Goal: Task Accomplishment & Management: Use online tool/utility

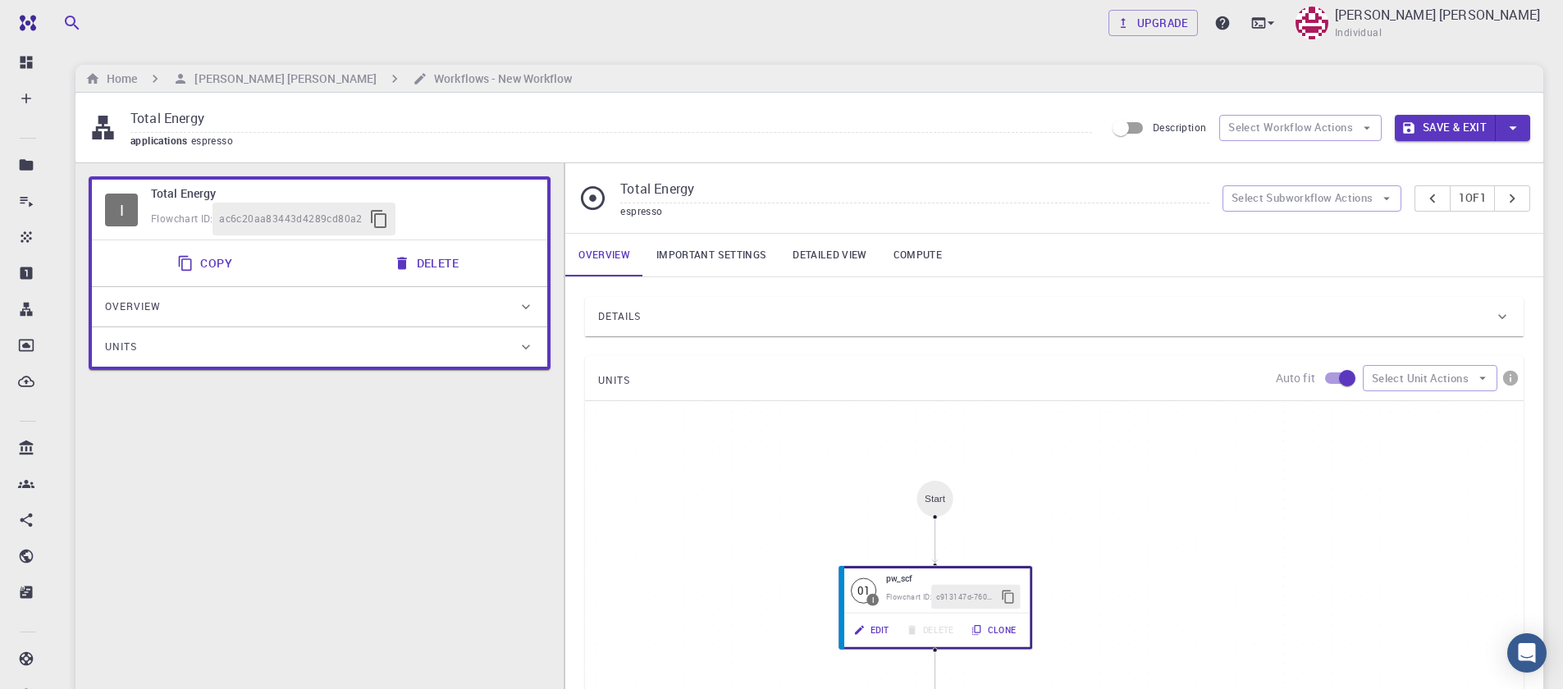
click at [253, 503] on div "I Total Energy Flowchart ID: ac6c20aa83443d4289cd80a2 Copy Delete Overview Prop…" at bounding box center [320, 551] width 488 height 776
click at [1329, 121] on button "Select Workflow Actions" at bounding box center [1301, 128] width 163 height 26
click at [1280, 315] on div "Details" at bounding box center [1046, 317] width 896 height 26
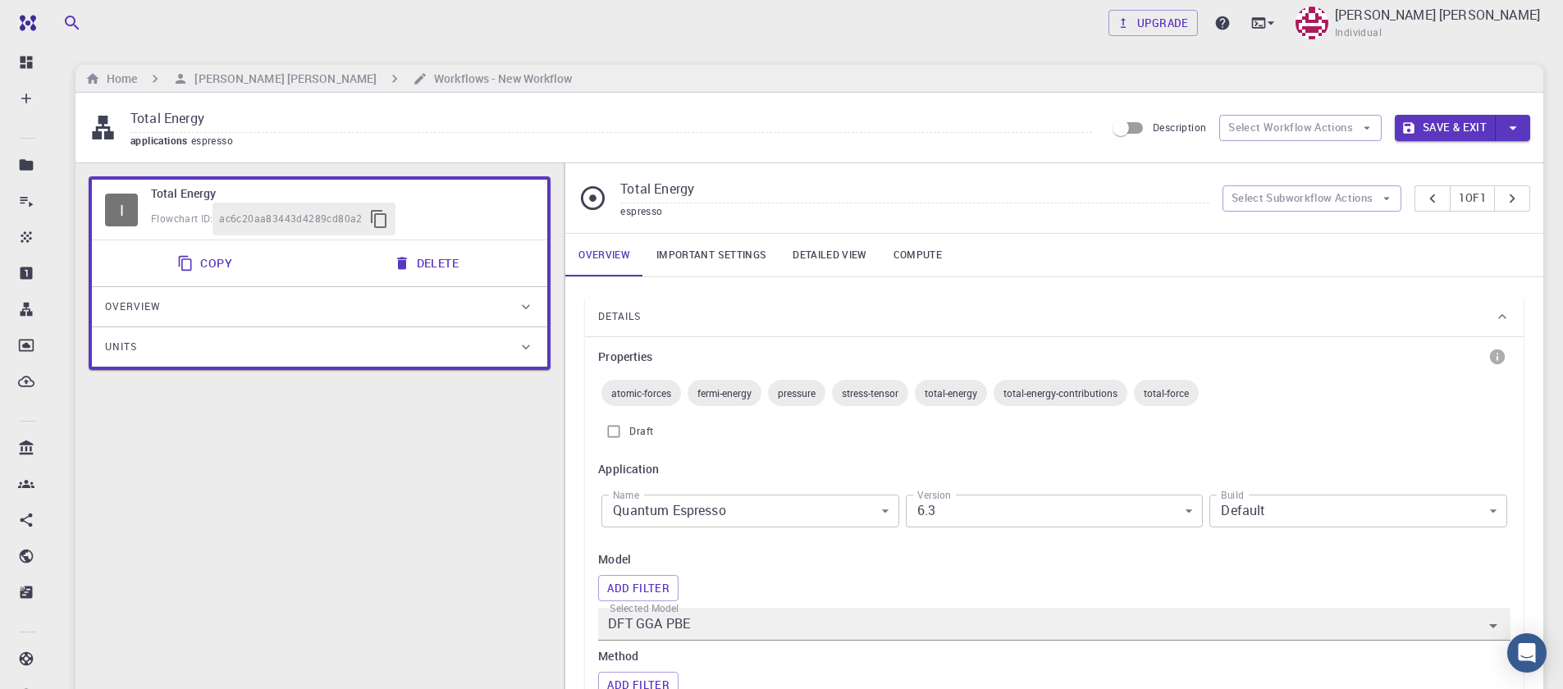
click at [981, 326] on div "Details" at bounding box center [1046, 317] width 896 height 26
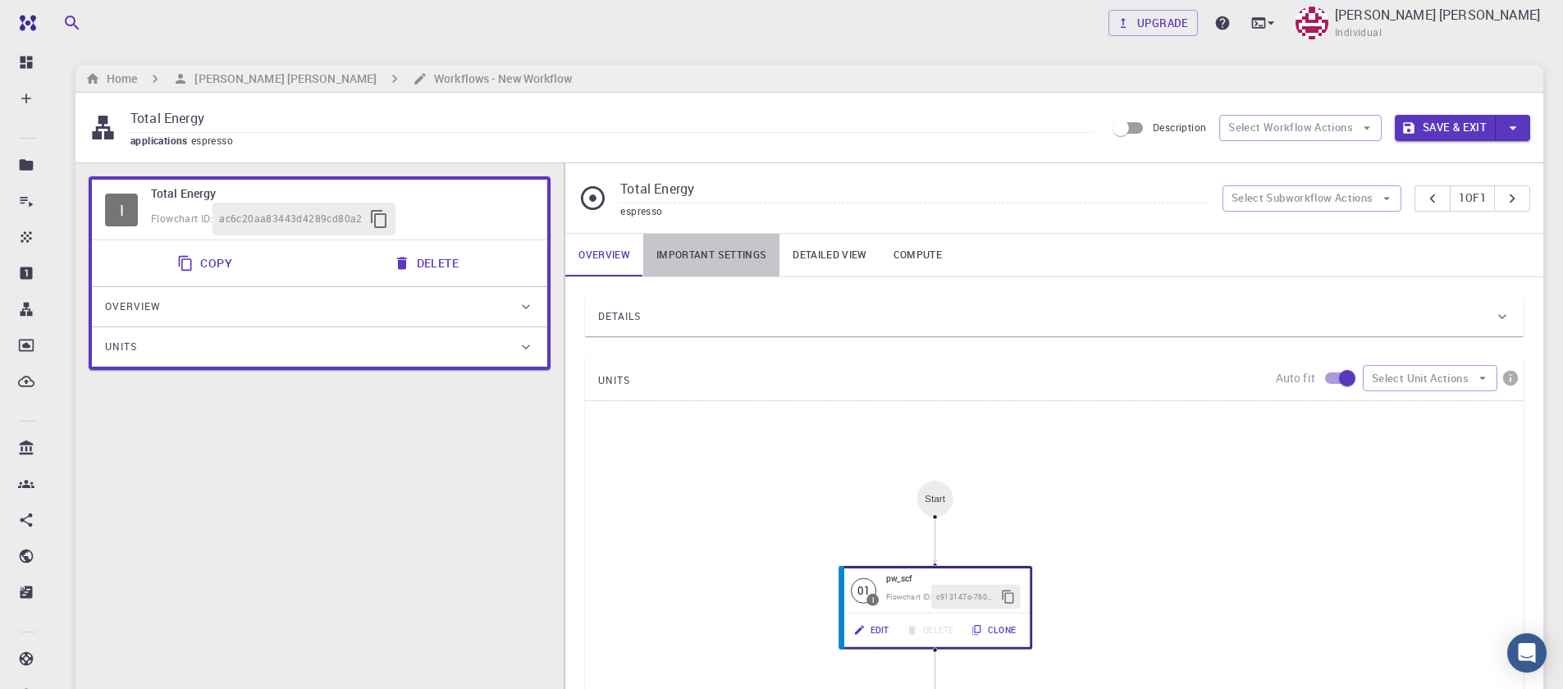
click at [712, 250] on link "Important settings" at bounding box center [711, 255] width 136 height 43
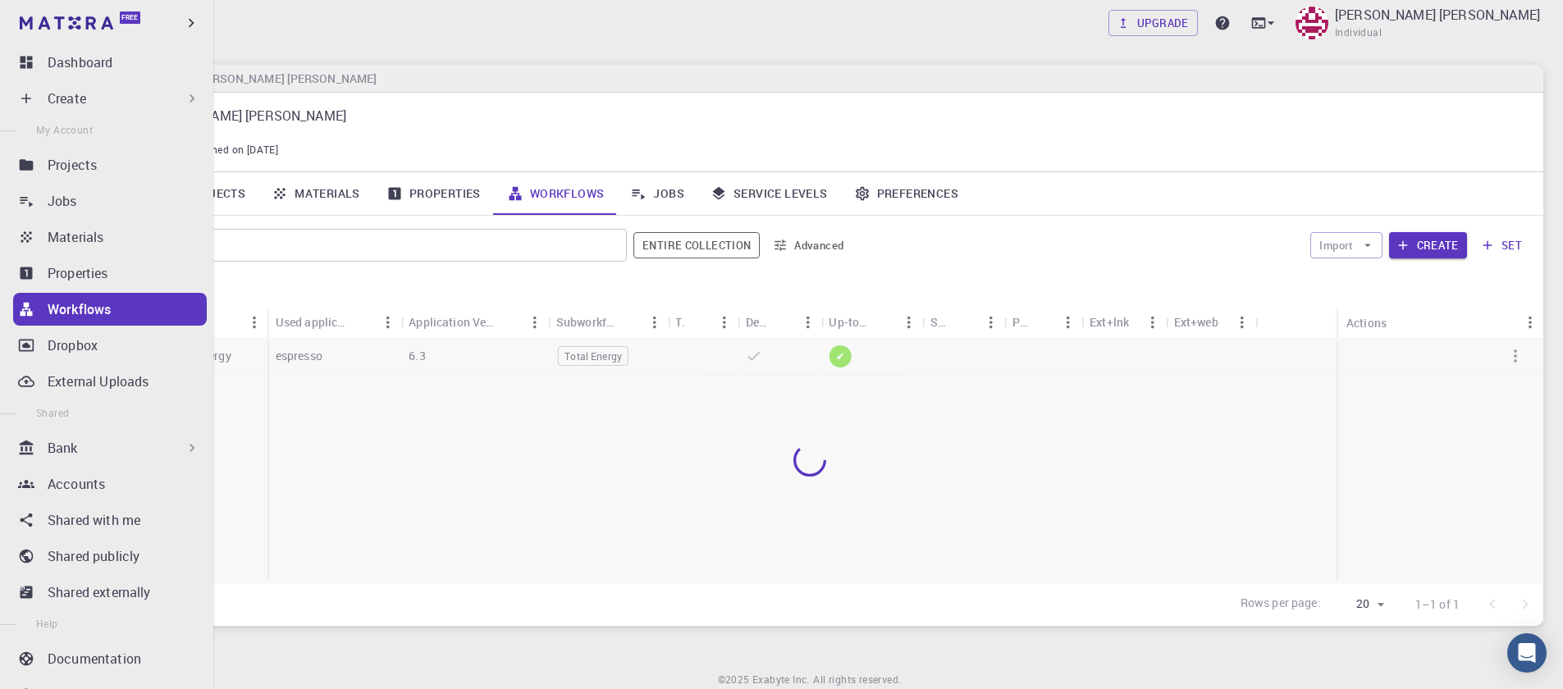
click at [16, 99] on div "Create" at bounding box center [110, 98] width 194 height 33
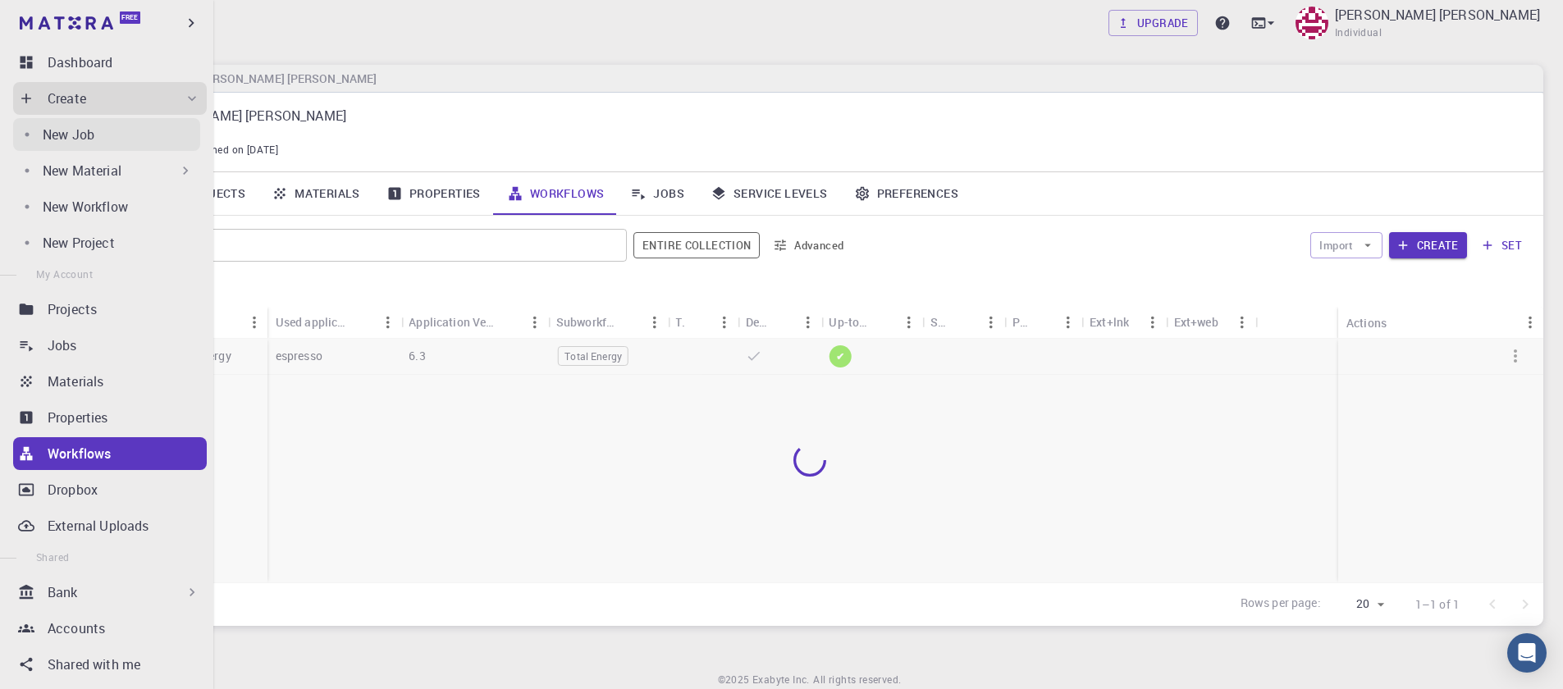
click at [117, 144] on link "New Job" at bounding box center [106, 134] width 187 height 33
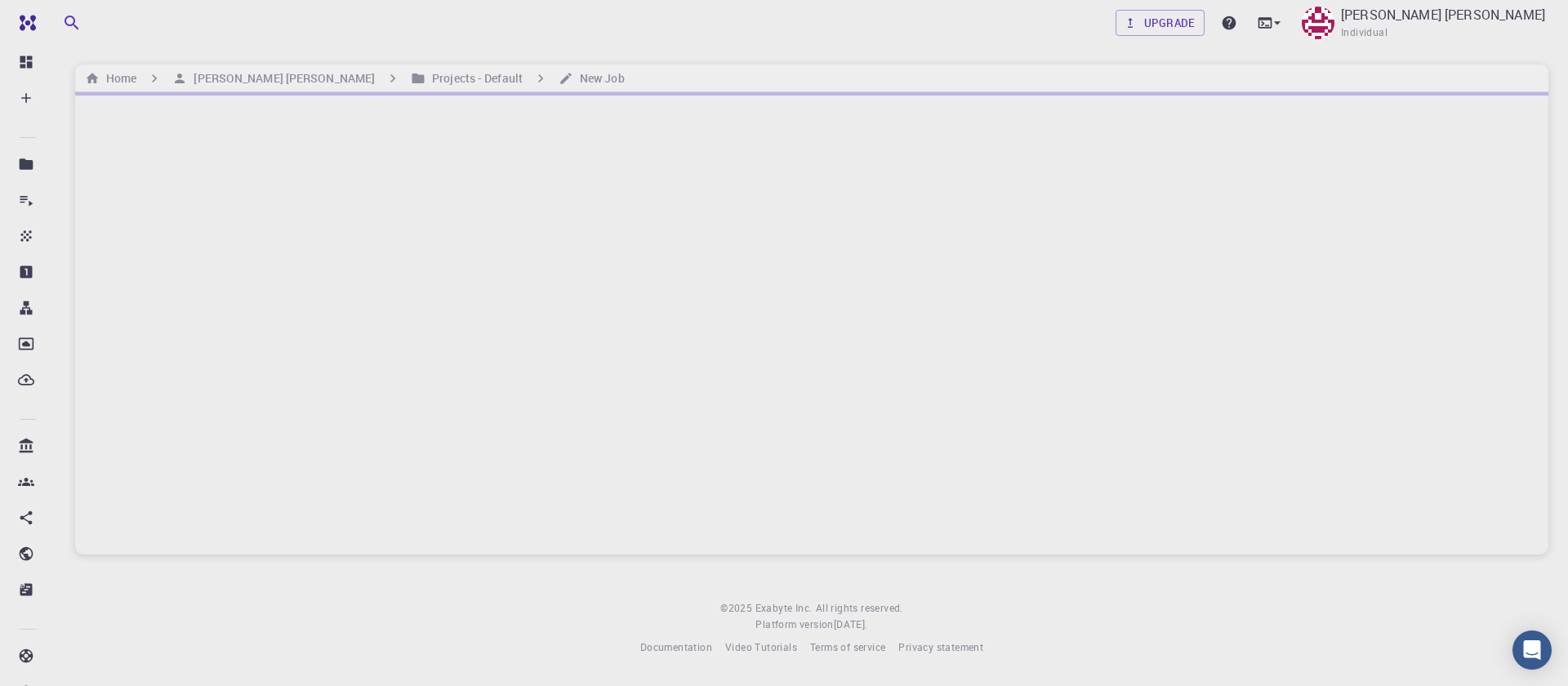
click at [377, 89] on div "Home Sanjay Kumar Mahla Projects - Default New Job" at bounding box center [812, 79] width 1473 height 28
click at [264, 70] on h6 "[PERSON_NAME] [PERSON_NAME]" at bounding box center [281, 79] width 188 height 18
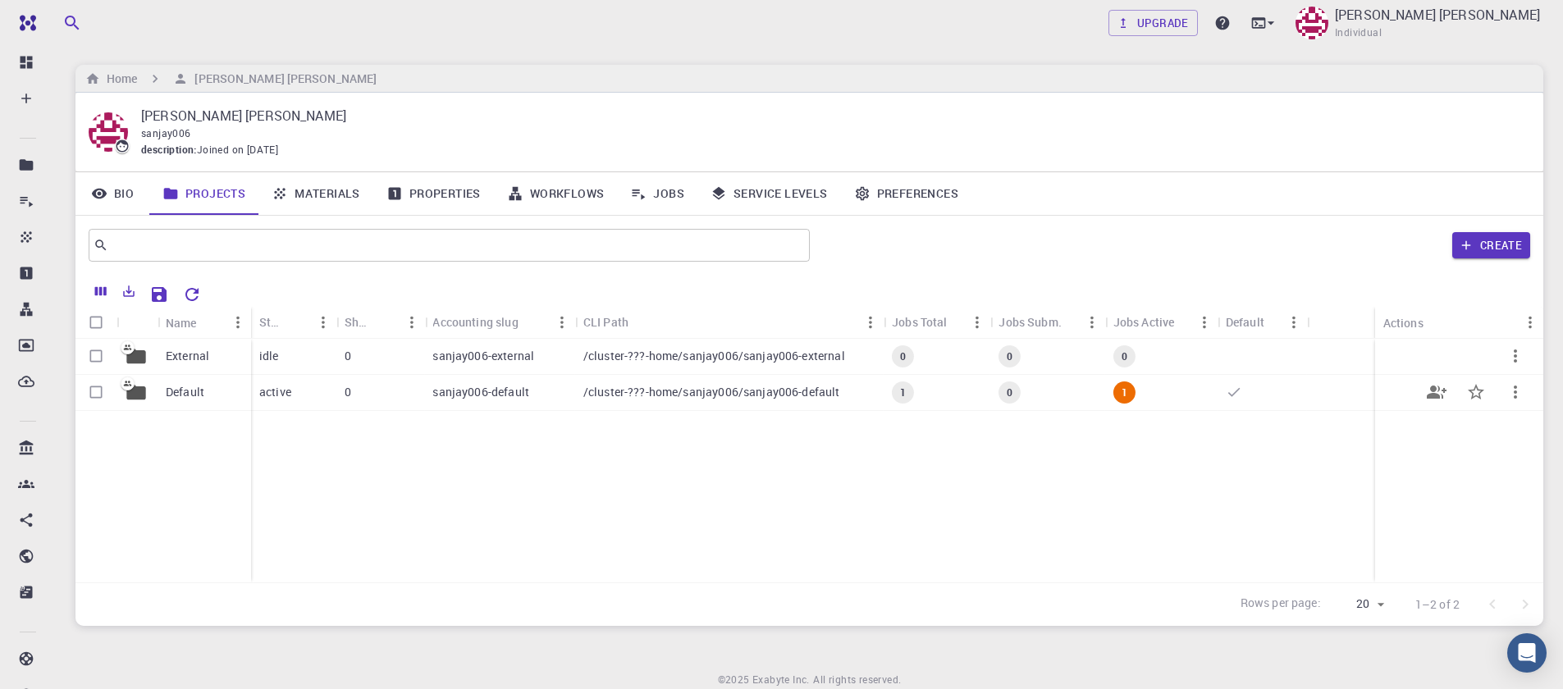
click at [467, 393] on p "sanjay006-default" at bounding box center [481, 392] width 97 height 16
click at [574, 190] on link "Workflows" at bounding box center [556, 193] width 124 height 43
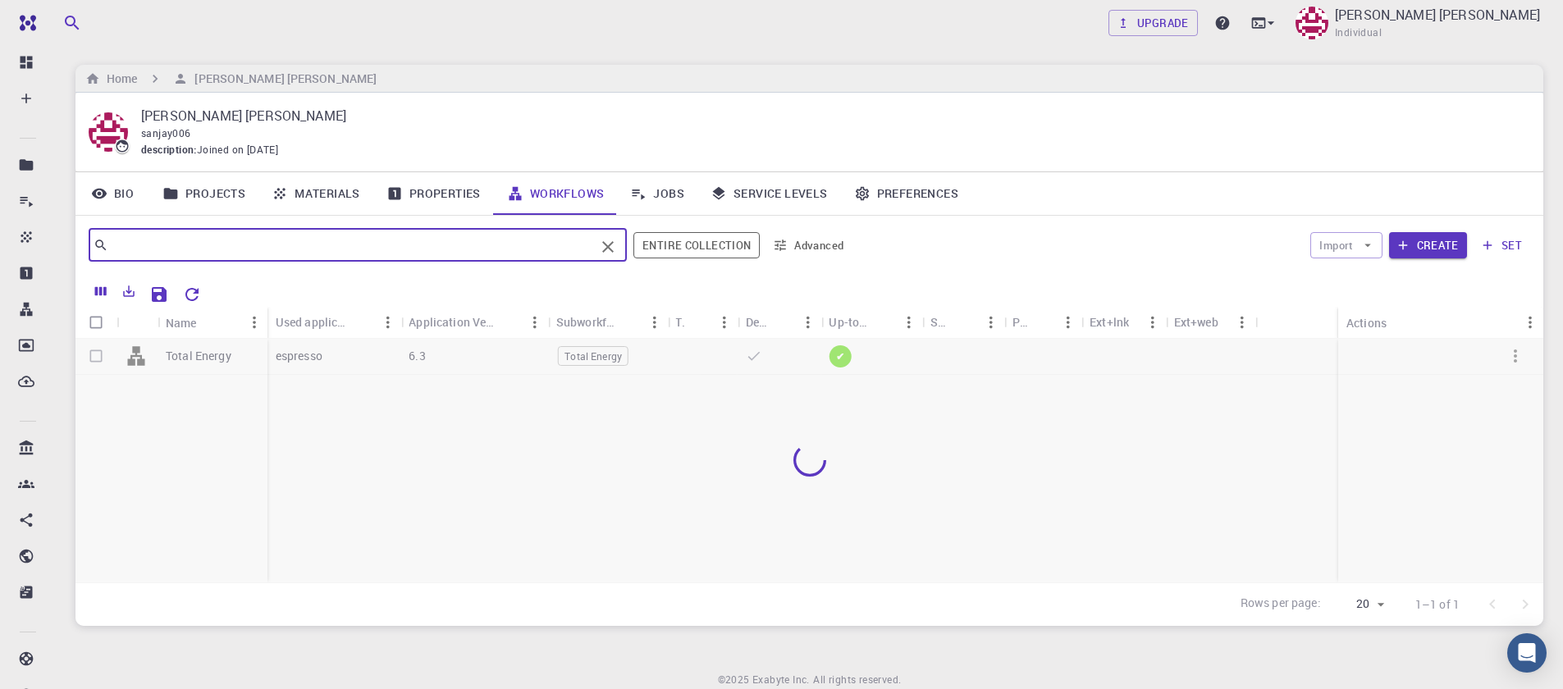
click at [588, 238] on input "text" at bounding box center [351, 245] width 487 height 23
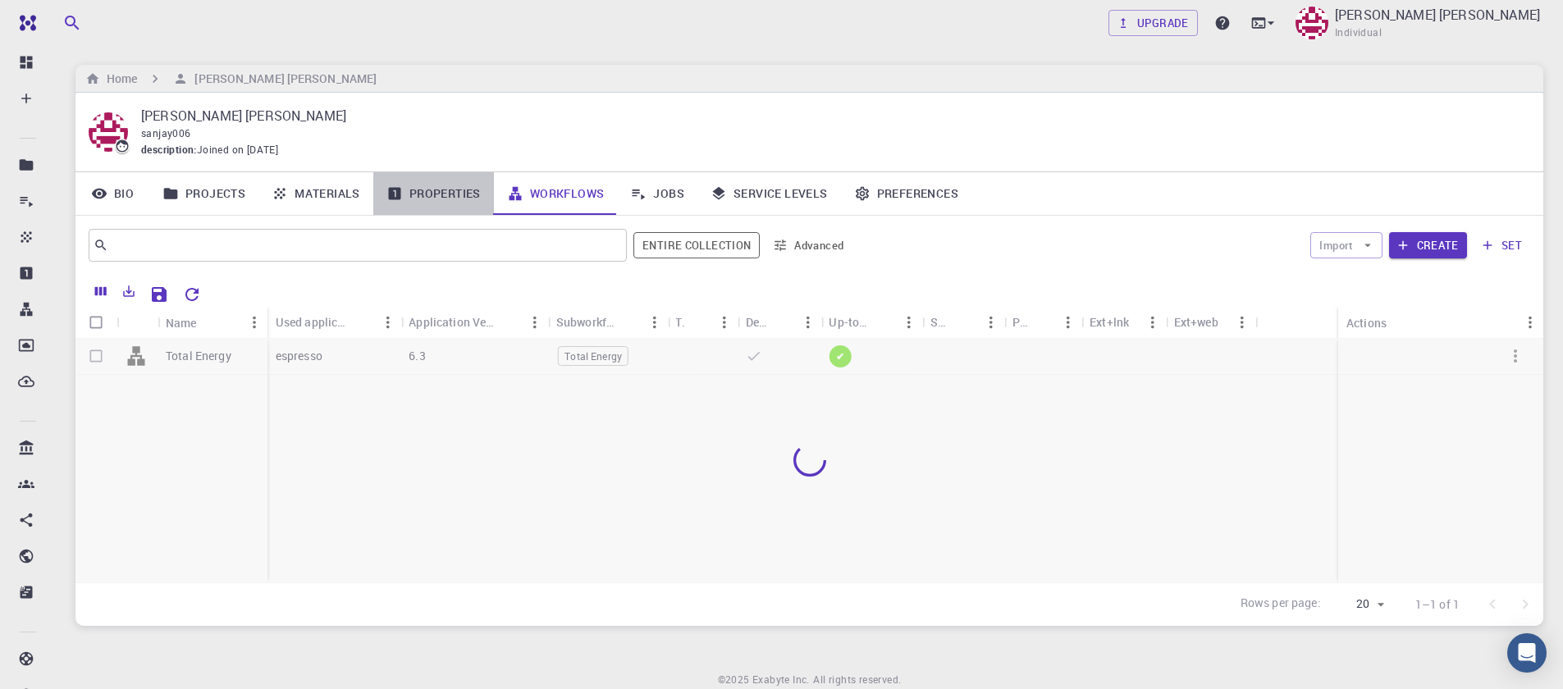
click at [421, 195] on link "Properties" at bounding box center [433, 193] width 121 height 43
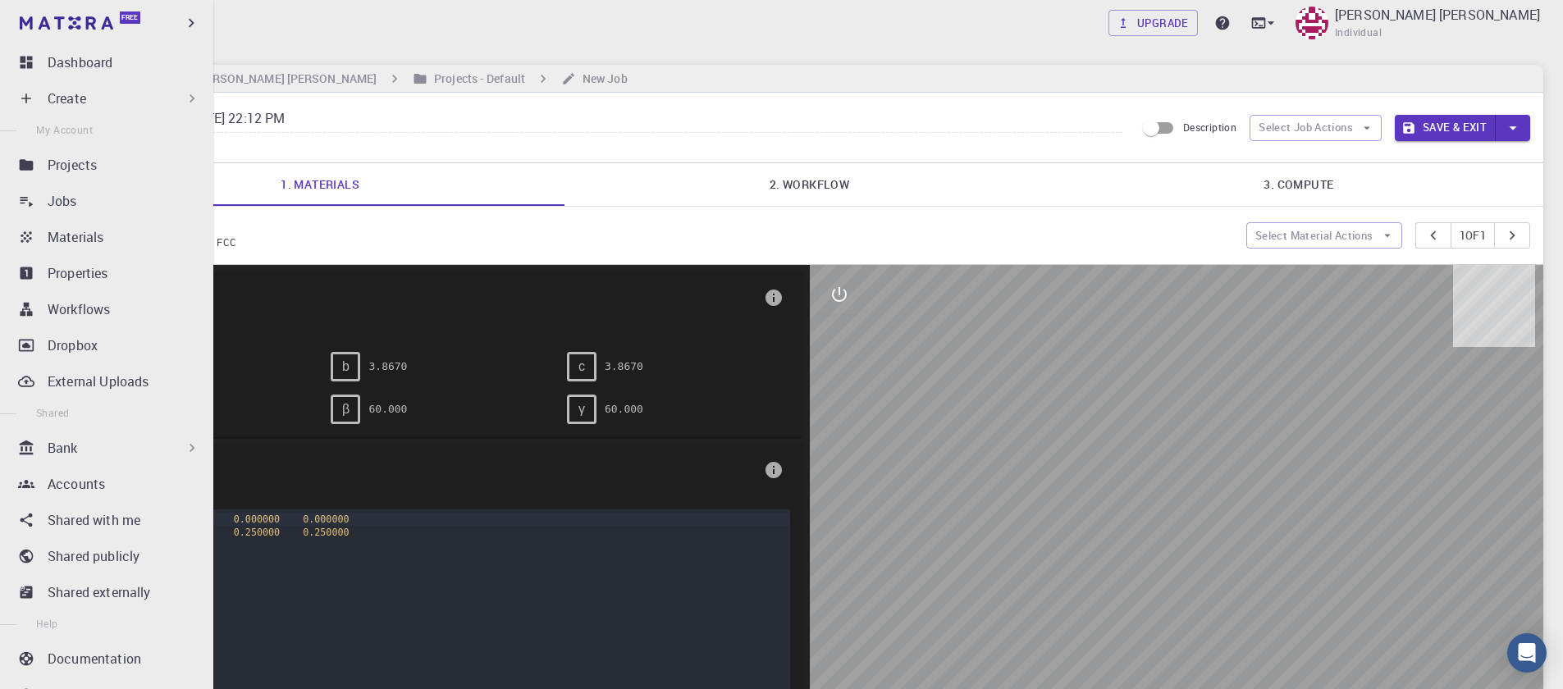
click at [76, 98] on p "Create" at bounding box center [67, 99] width 39 height 20
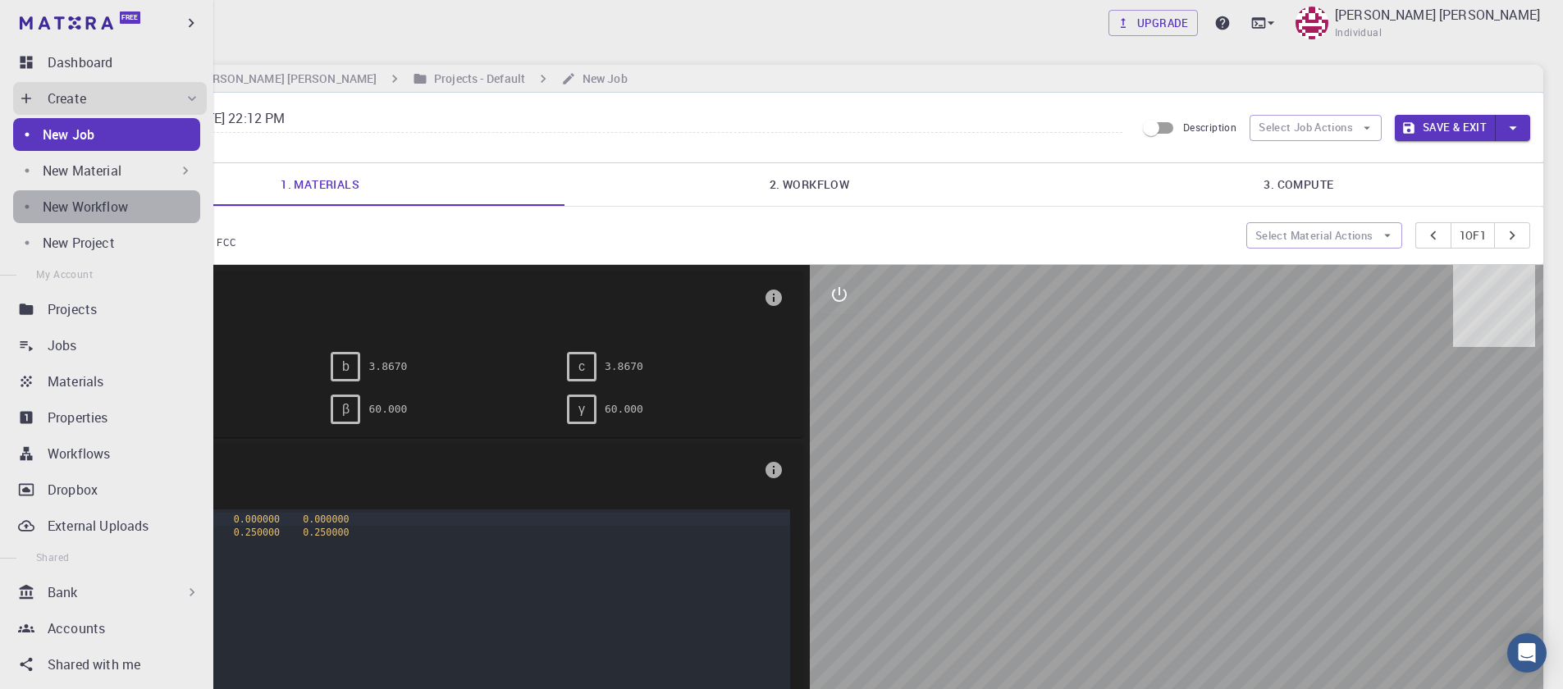
click at [117, 217] on link "New Workflow" at bounding box center [106, 206] width 187 height 33
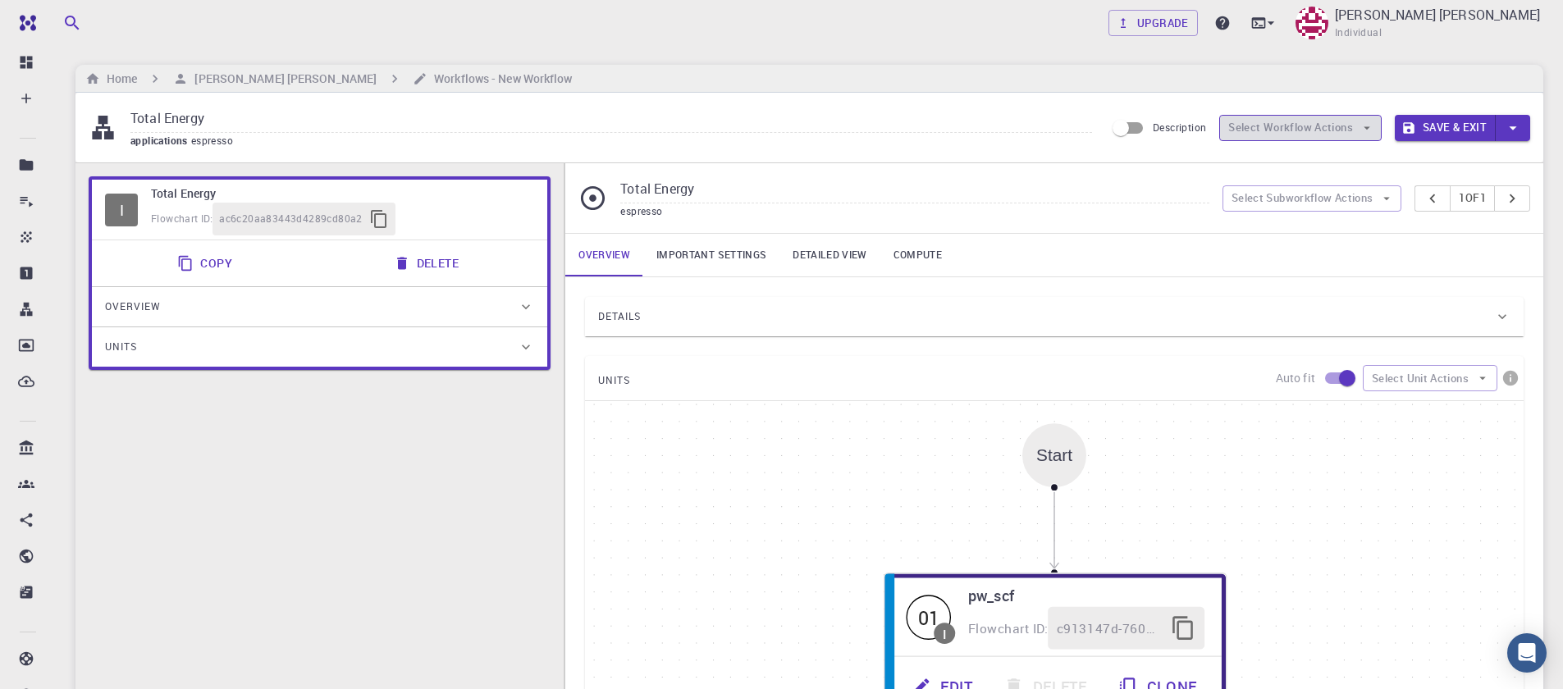
click at [1297, 128] on button "Select Workflow Actions" at bounding box center [1301, 128] width 163 height 26
click at [1297, 127] on button "Select Workflow Actions" at bounding box center [1301, 128] width 163 height 26
click at [1321, 223] on div "Total Energy espresso Select Subworkflow Actions 1 of 1" at bounding box center [1054, 198] width 978 height 70
click at [1490, 141] on div "Description Select Workflow Actions Save & Exit" at bounding box center [1317, 127] width 425 height 31
click at [1528, 133] on button "button" at bounding box center [1513, 128] width 34 height 26
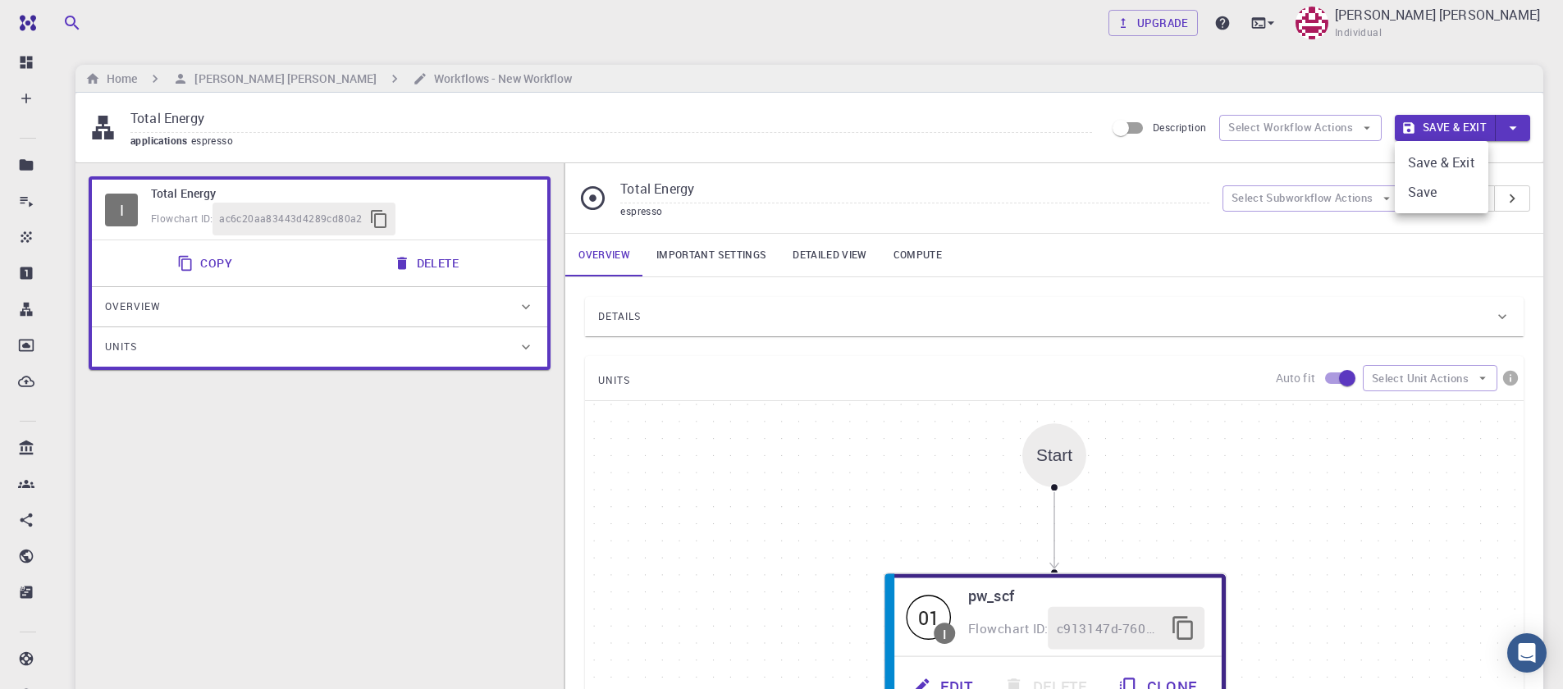
click at [1495, 164] on div at bounding box center [781, 344] width 1563 height 689
click at [1364, 121] on icon "button" at bounding box center [1367, 128] width 15 height 15
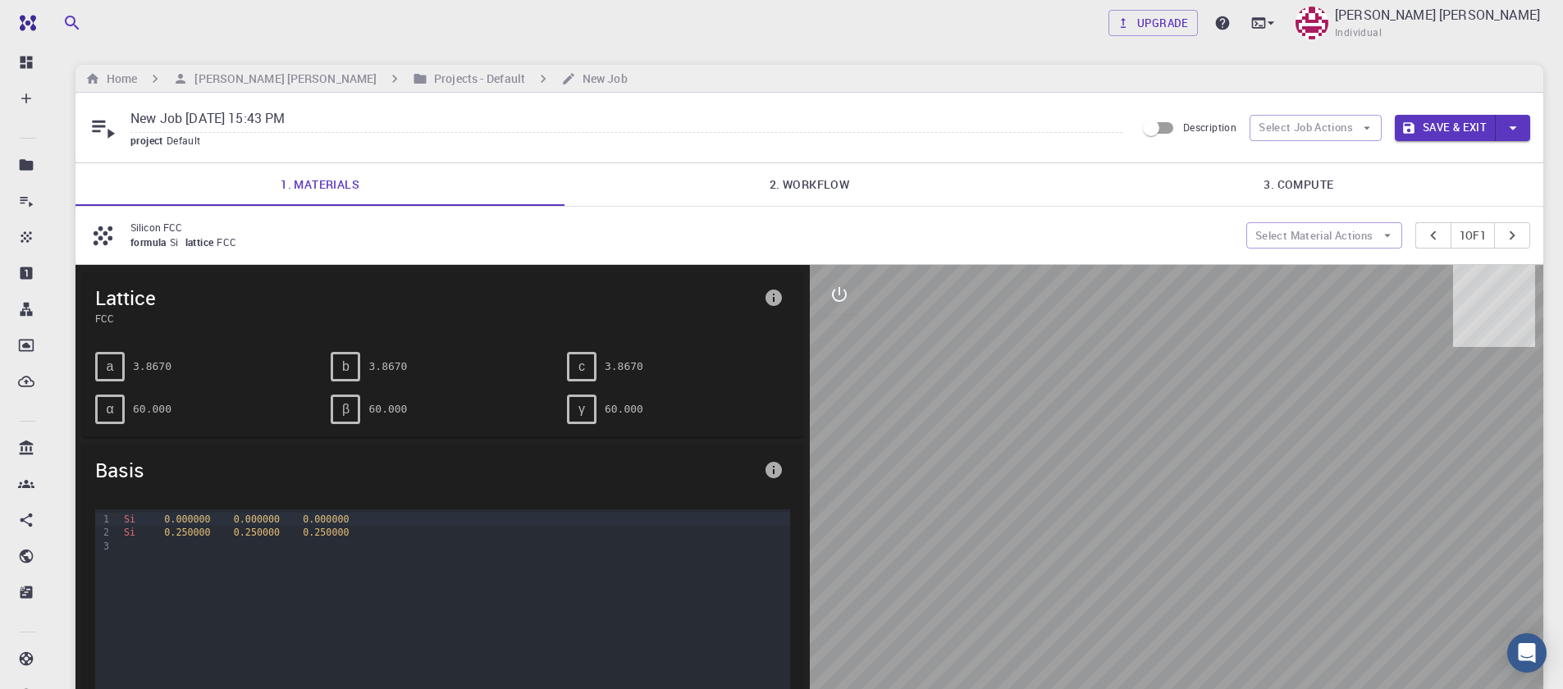
scroll to position [362, 0]
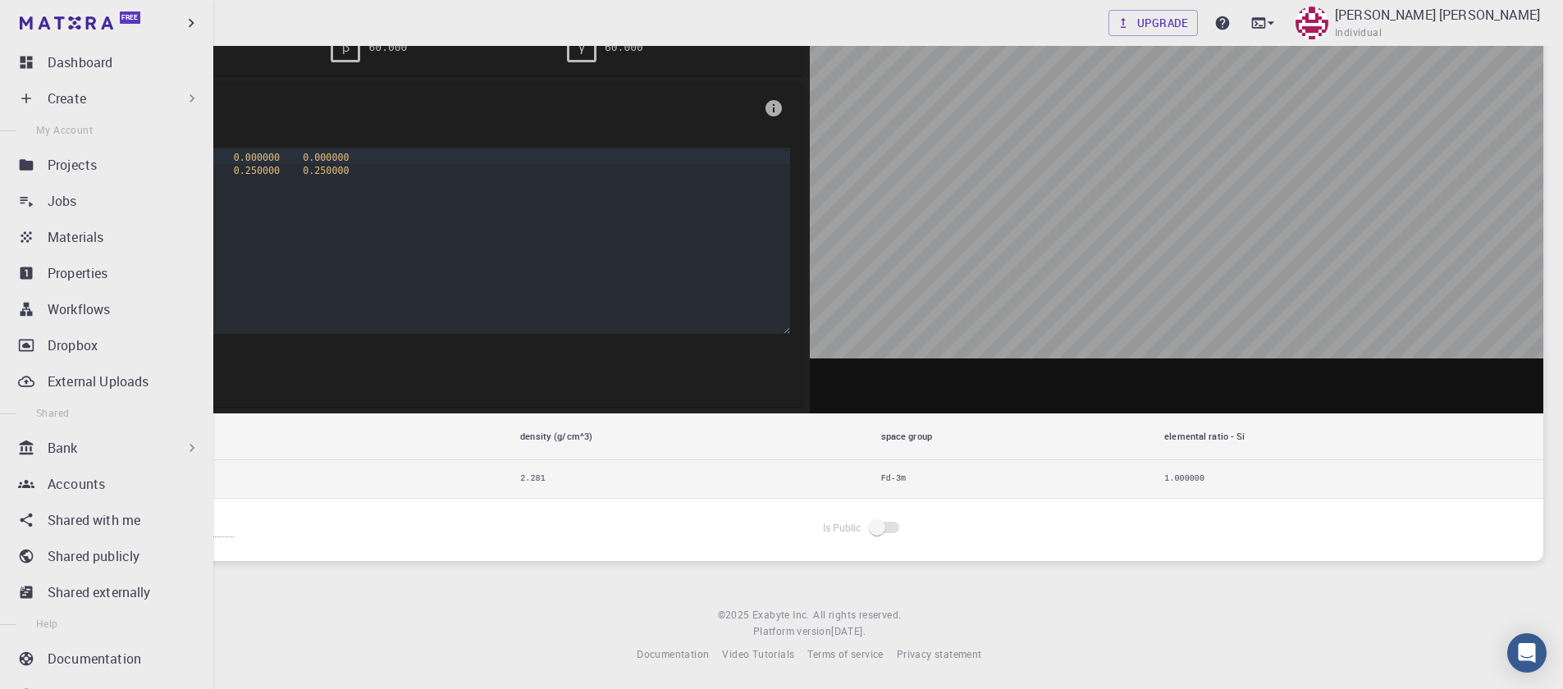
click at [36, 100] on div "Create" at bounding box center [110, 98] width 194 height 33
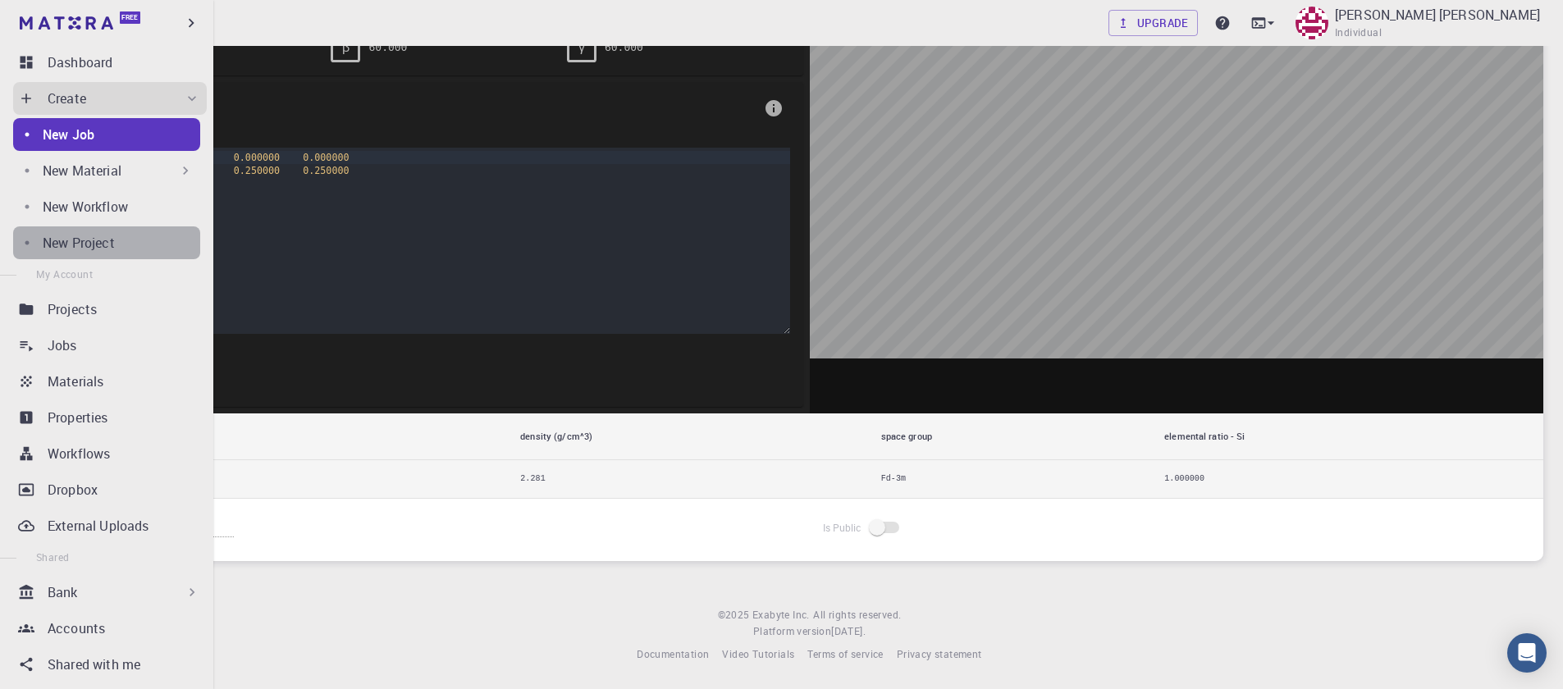
click at [117, 241] on div "New Project" at bounding box center [122, 243] width 158 height 20
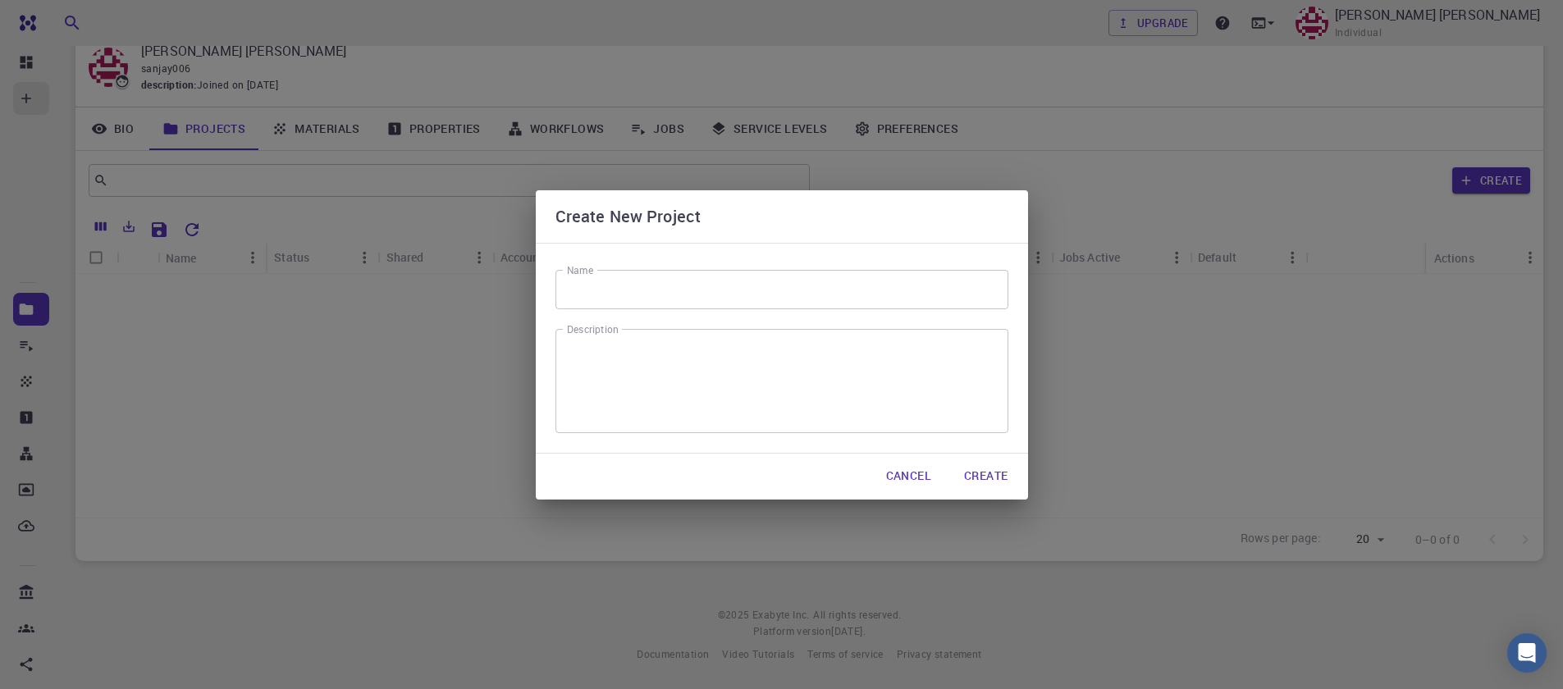
scroll to position [65, 0]
click at [908, 475] on button "Cancel" at bounding box center [908, 476] width 71 height 33
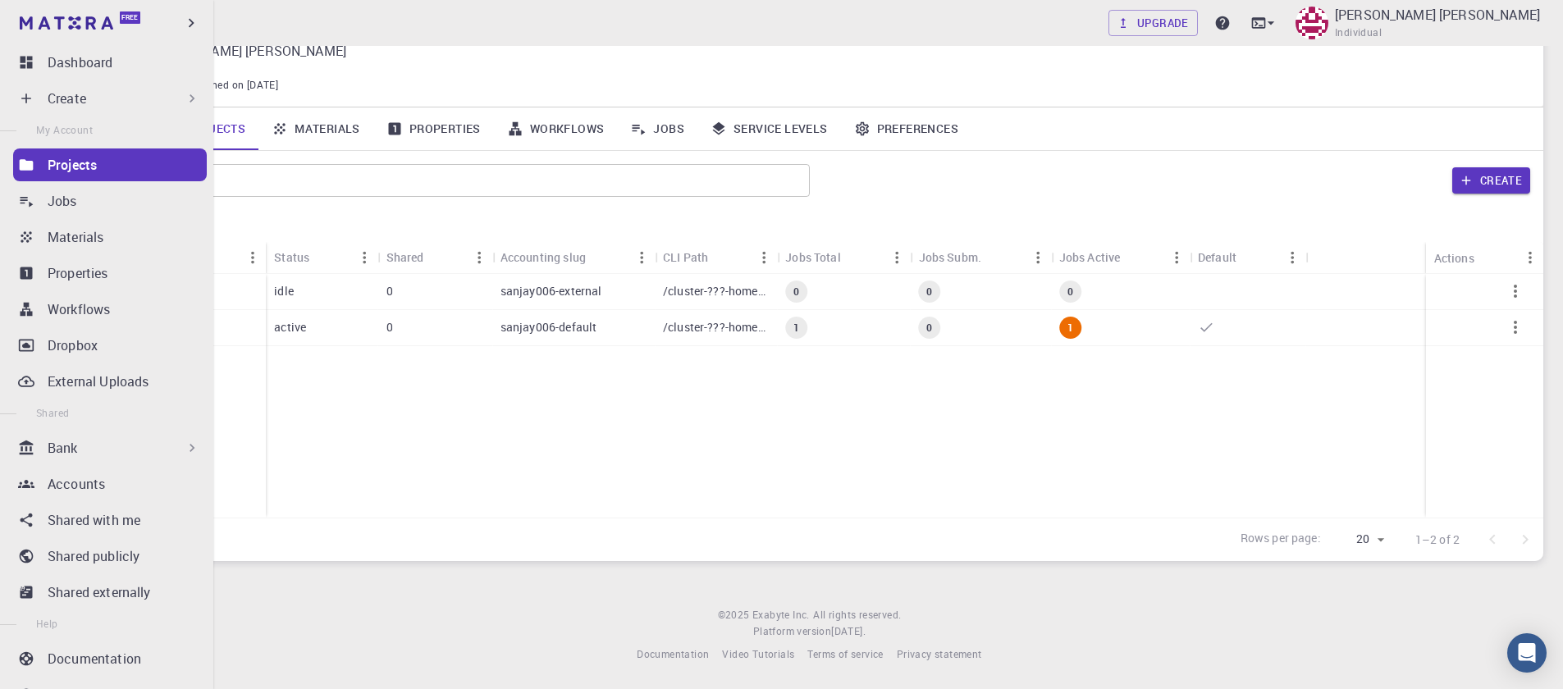
click at [89, 91] on div "Create" at bounding box center [124, 99] width 153 height 20
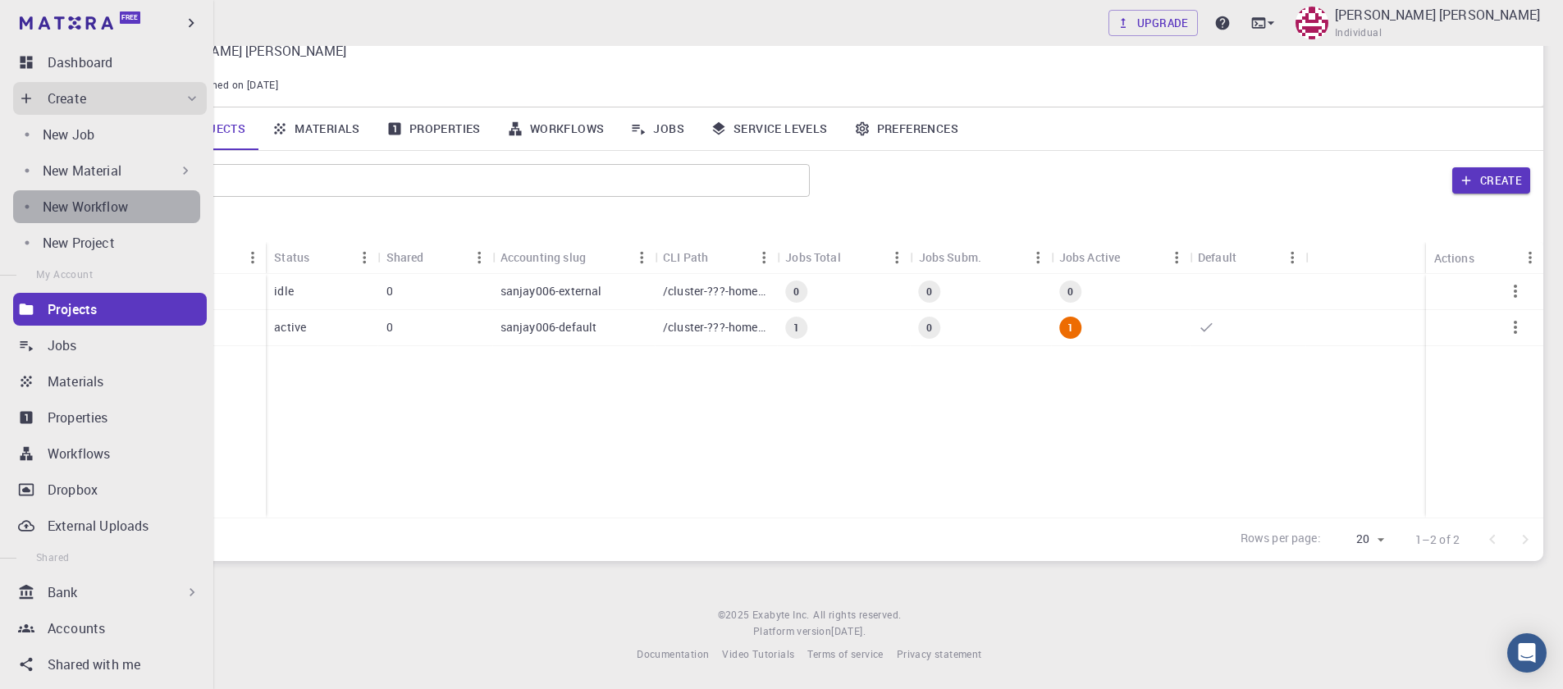
click at [113, 217] on link "New Workflow" at bounding box center [106, 206] width 187 height 33
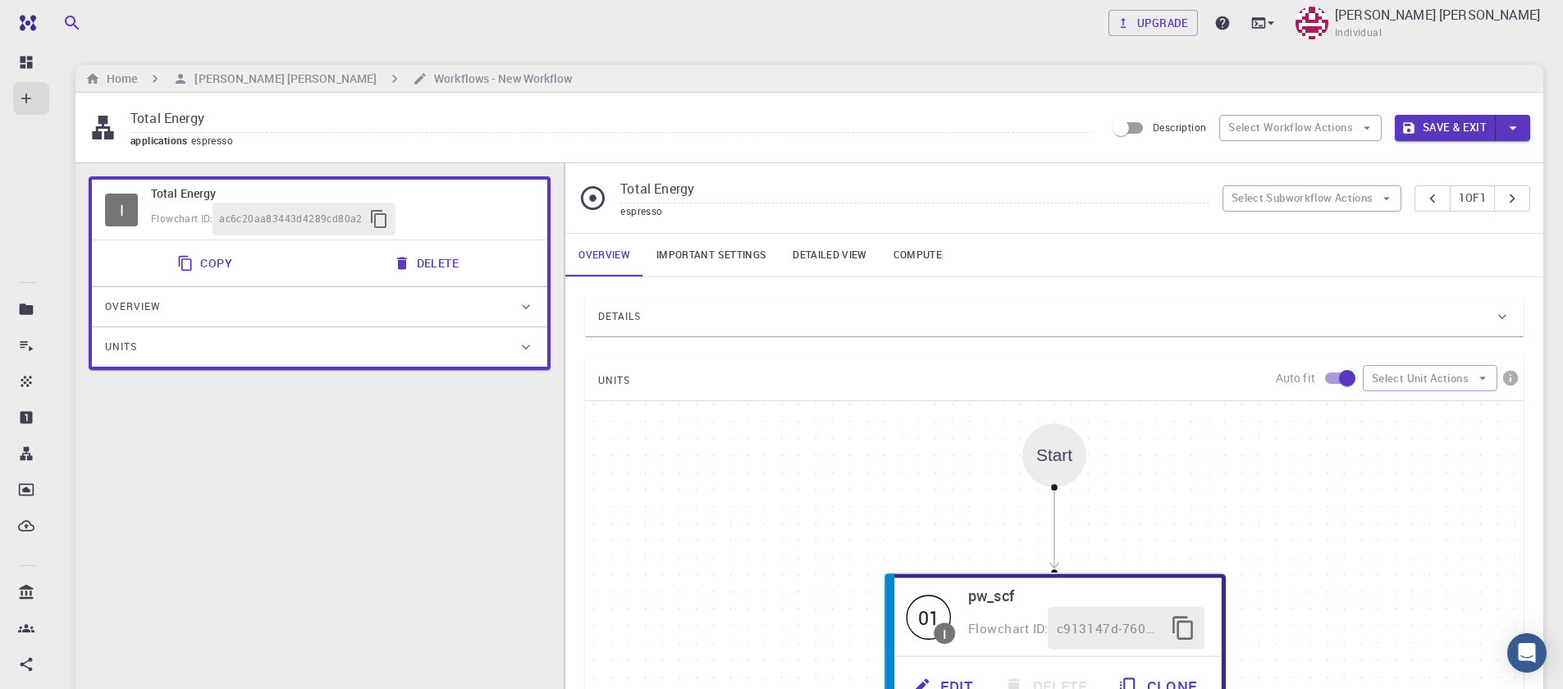
click at [382, 473] on div "I Total Energy Flowchart ID: ac6c20aa83443d4289cd80a2 Copy Delete Overview Prop…" at bounding box center [320, 551] width 488 height 776
click at [1279, 28] on icon at bounding box center [1271, 23] width 16 height 16
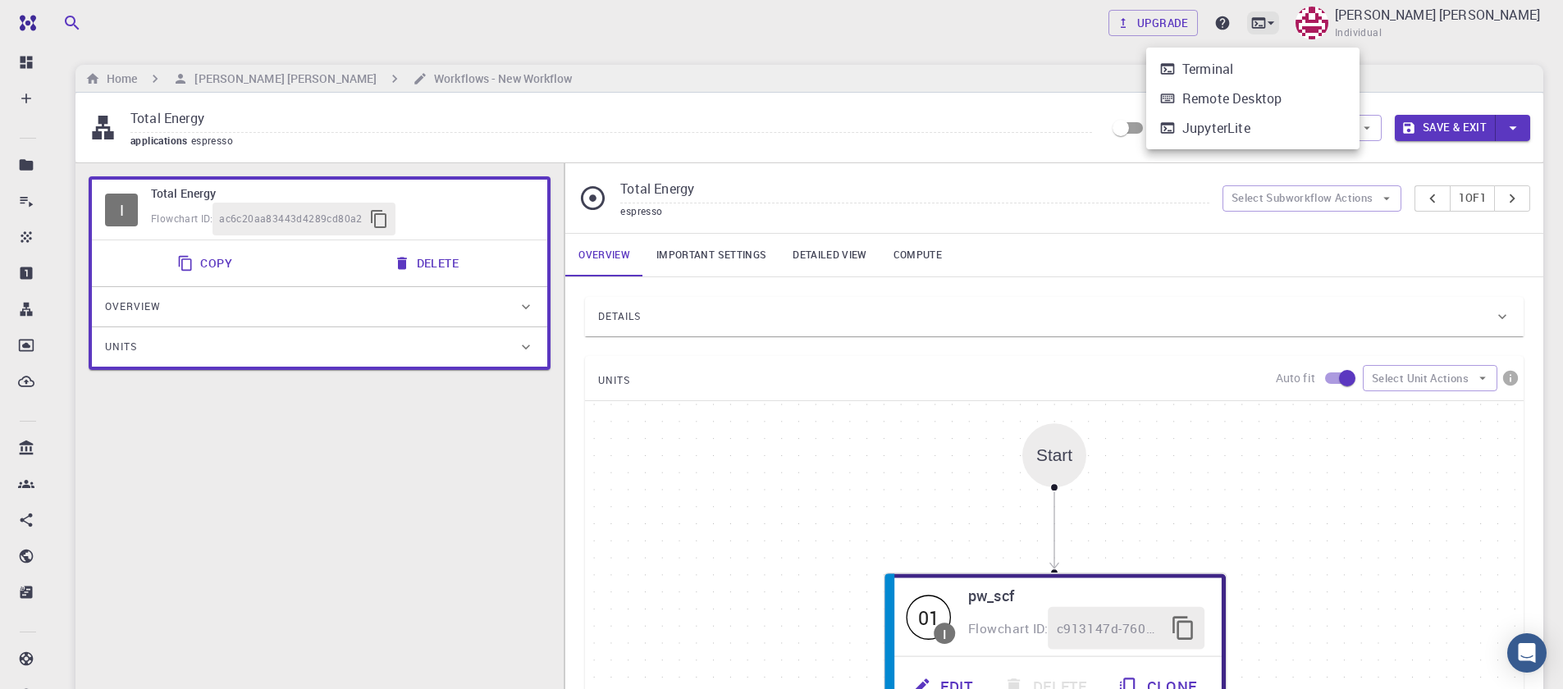
click at [1349, 27] on div at bounding box center [781, 344] width 1563 height 689
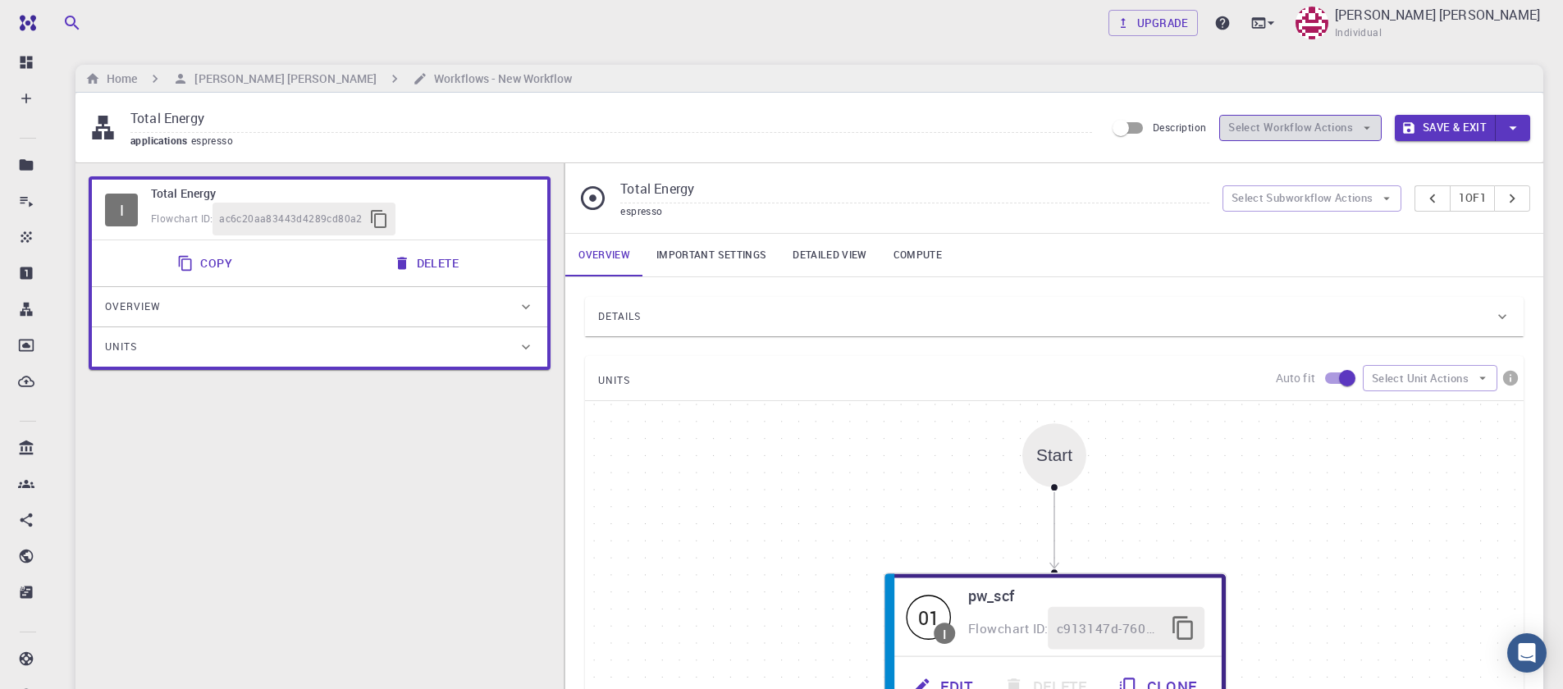
click at [1342, 126] on button "Select Workflow Actions" at bounding box center [1301, 128] width 163 height 26
click at [1435, 178] on div "Total Energy espresso Select Subworkflow Actions 1 of 1" at bounding box center [1054, 198] width 978 height 70
click at [1434, 195] on icon "pager" at bounding box center [1433, 199] width 18 height 18
click at [1463, 201] on button "1 of 1" at bounding box center [1472, 198] width 45 height 26
click at [1517, 204] on icon "pager" at bounding box center [1513, 199] width 18 height 18
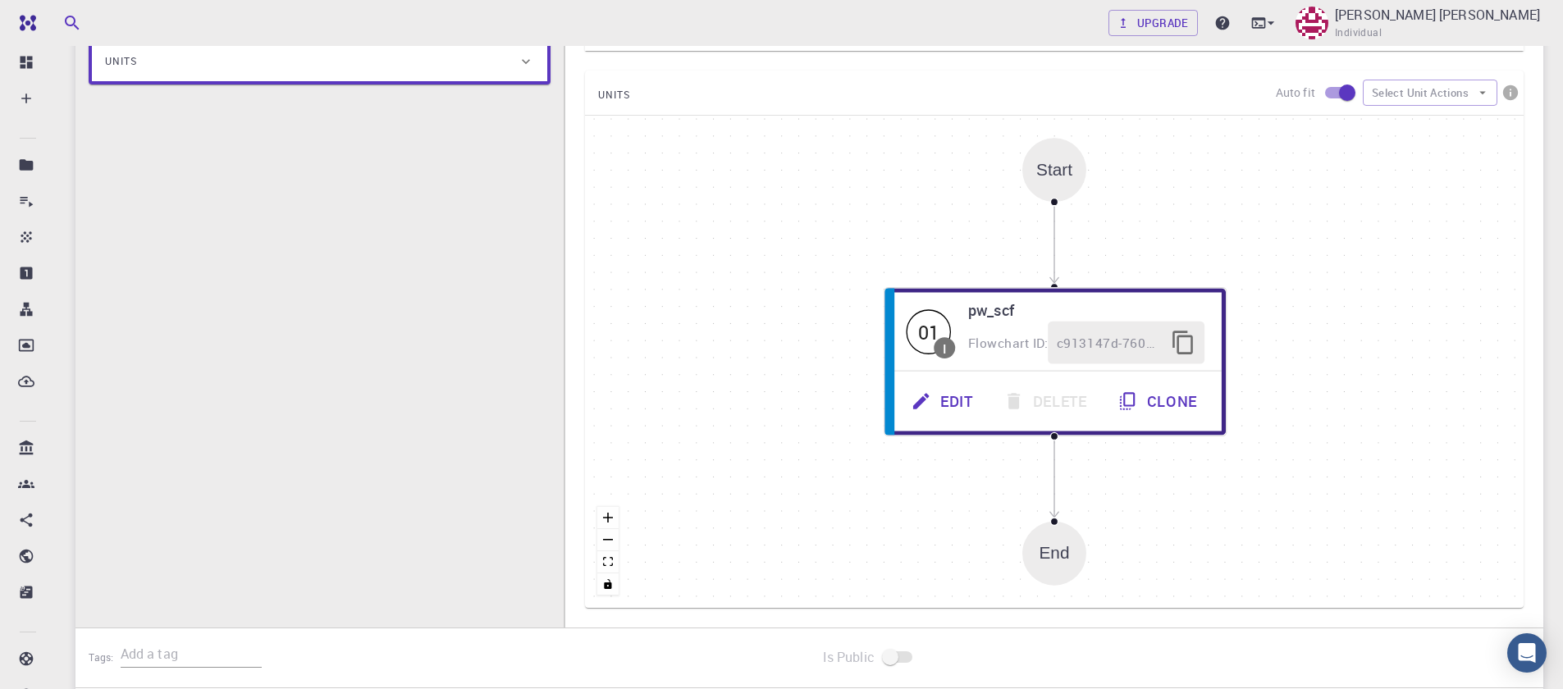
scroll to position [456, 0]
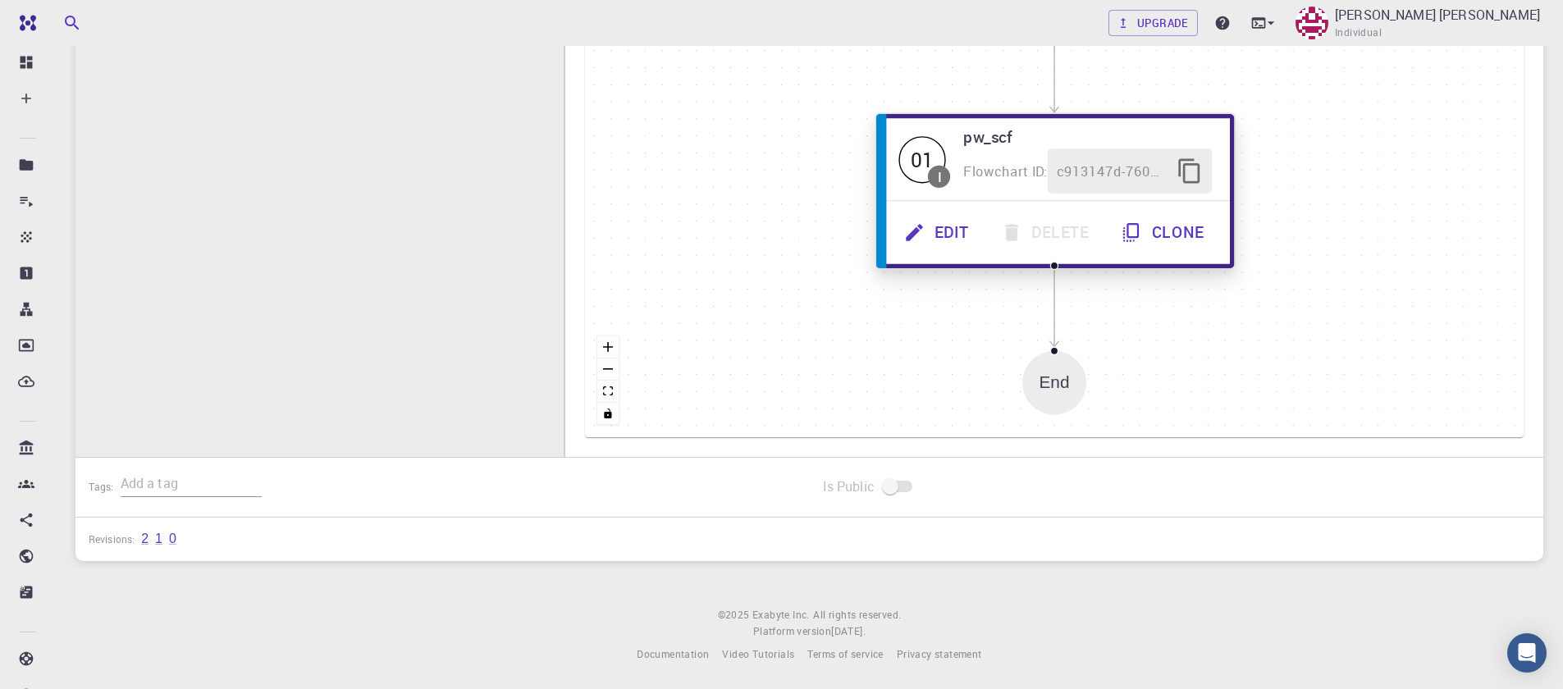
click at [945, 242] on button "Edit" at bounding box center [938, 232] width 97 height 45
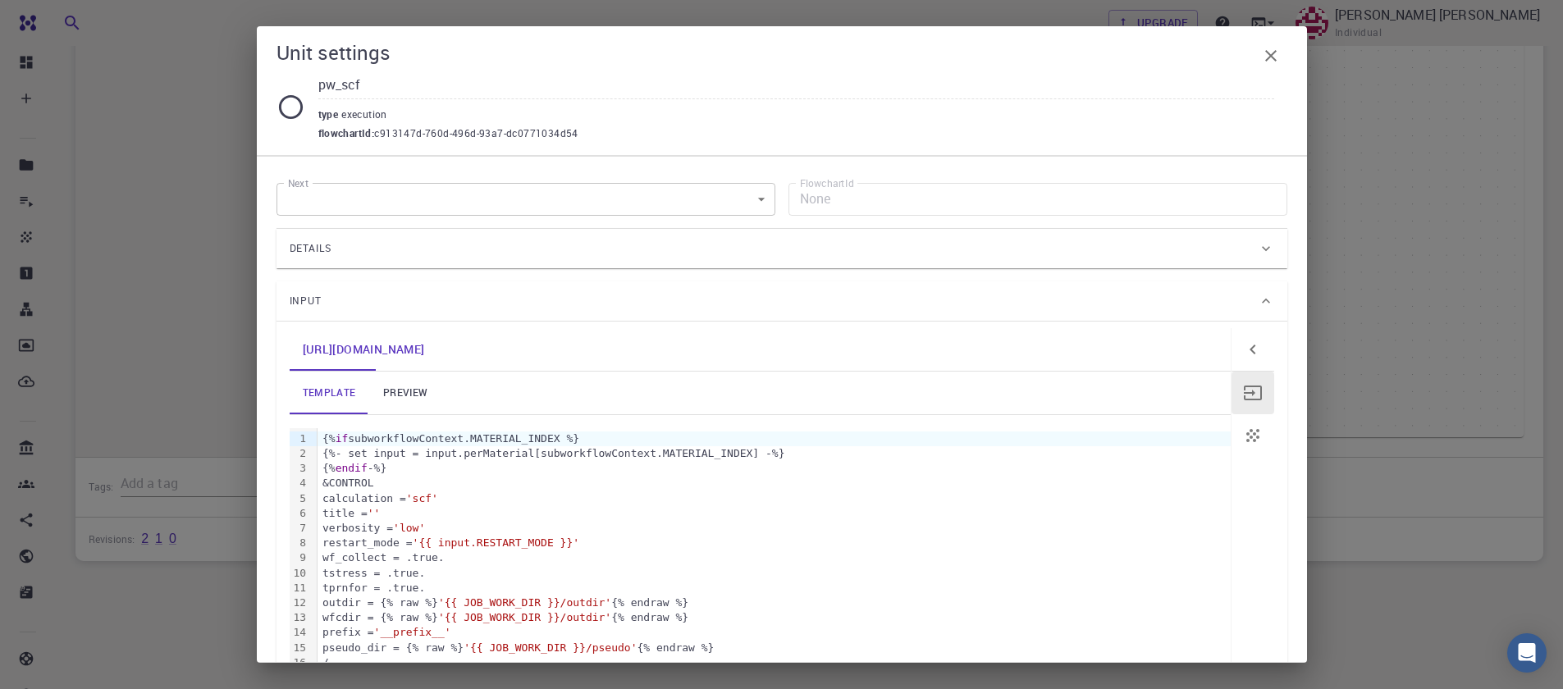
click at [393, 391] on link "preview" at bounding box center [405, 393] width 74 height 43
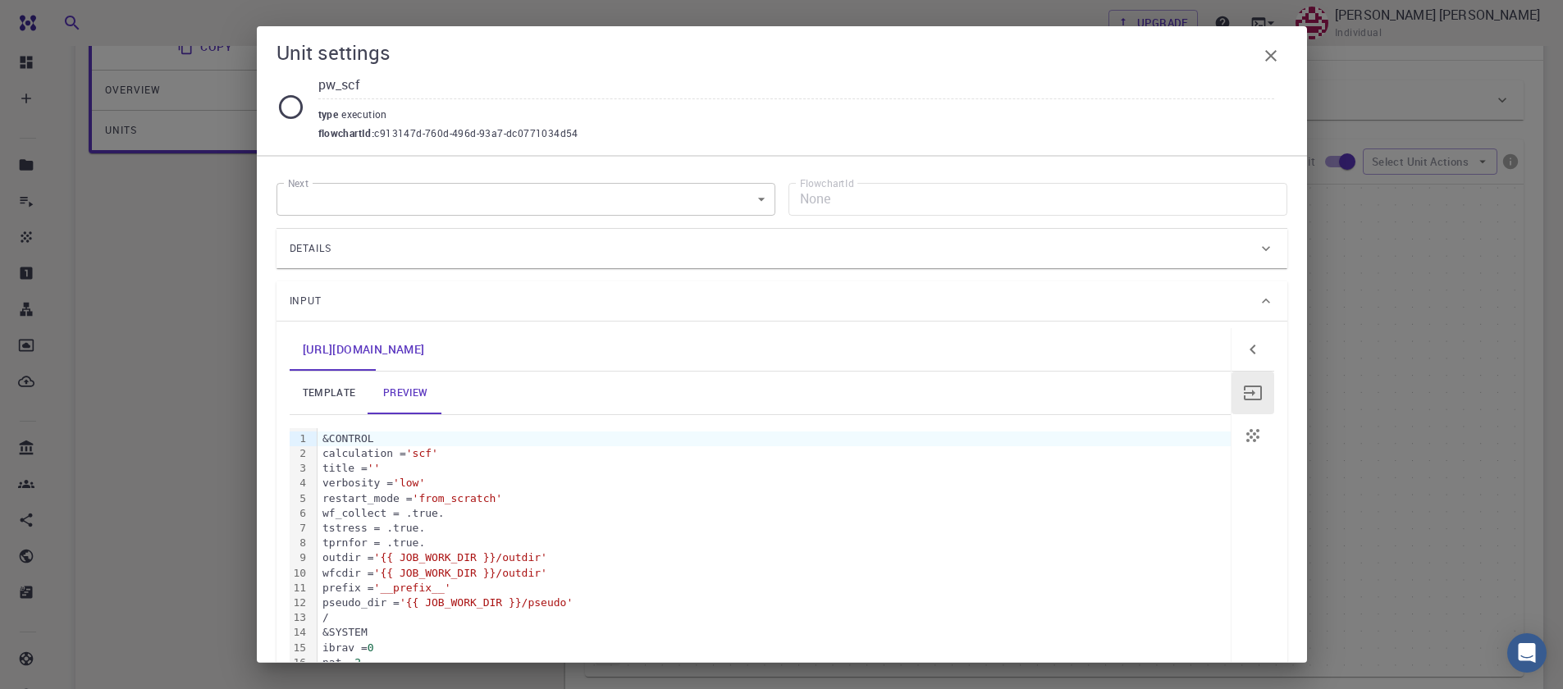
scroll to position [0, 0]
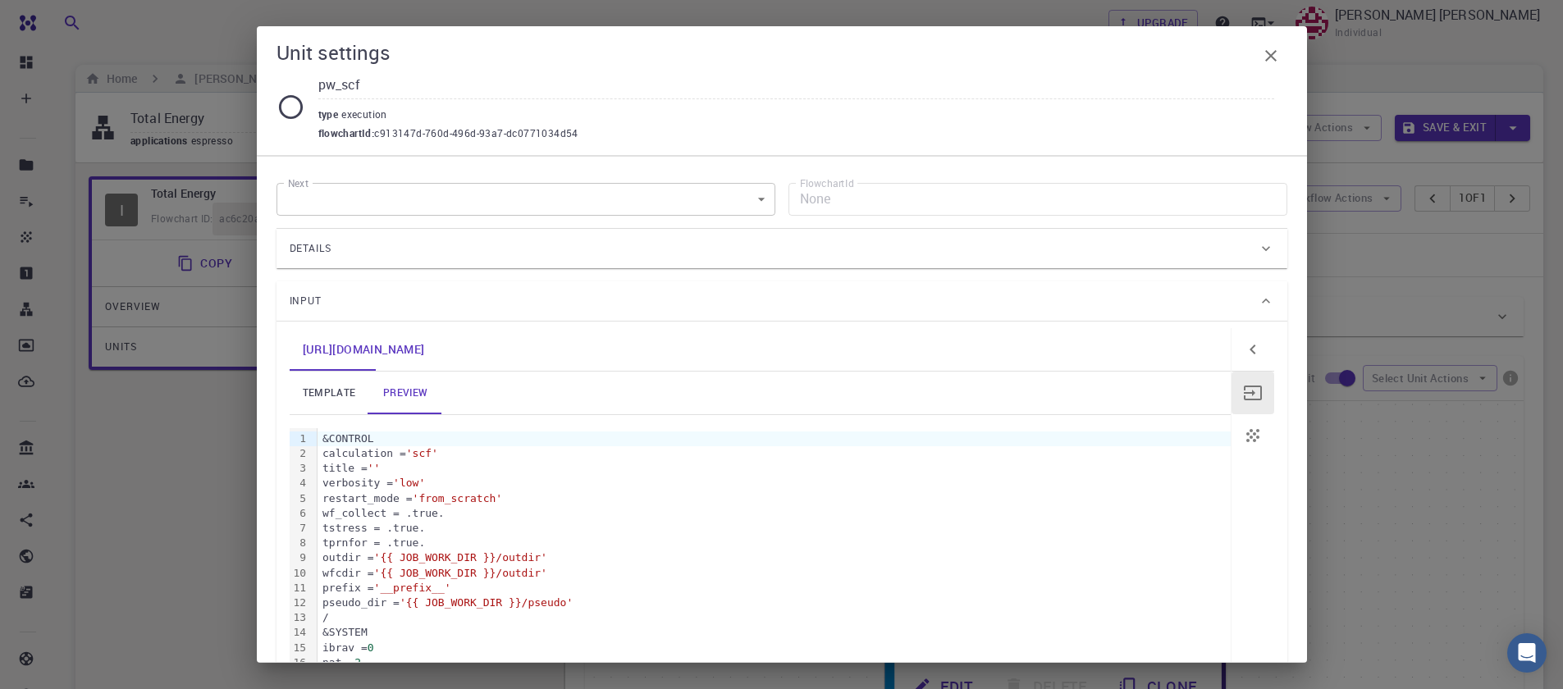
click at [419, 138] on span "c913147d-760d-496d-93a7-dc0771034d54" at bounding box center [476, 134] width 204 height 16
click at [320, 407] on link "template" at bounding box center [330, 393] width 80 height 43
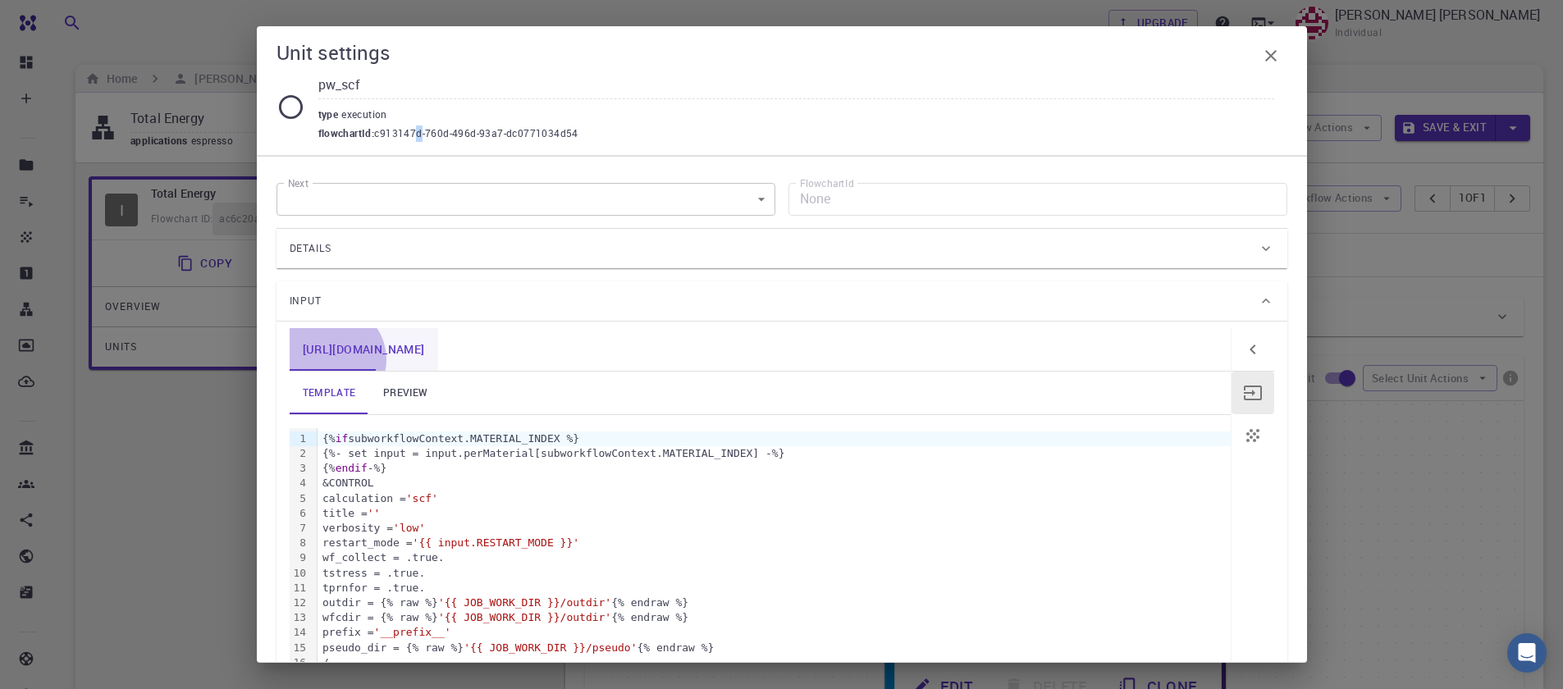
click at [330, 359] on link "[URL][DOMAIN_NAME]" at bounding box center [364, 349] width 149 height 43
click at [382, 129] on span "c913147d-760d-496d-93a7-dc0771034d54" at bounding box center [476, 134] width 204 height 16
click at [1252, 236] on div "Details" at bounding box center [782, 248] width 1011 height 39
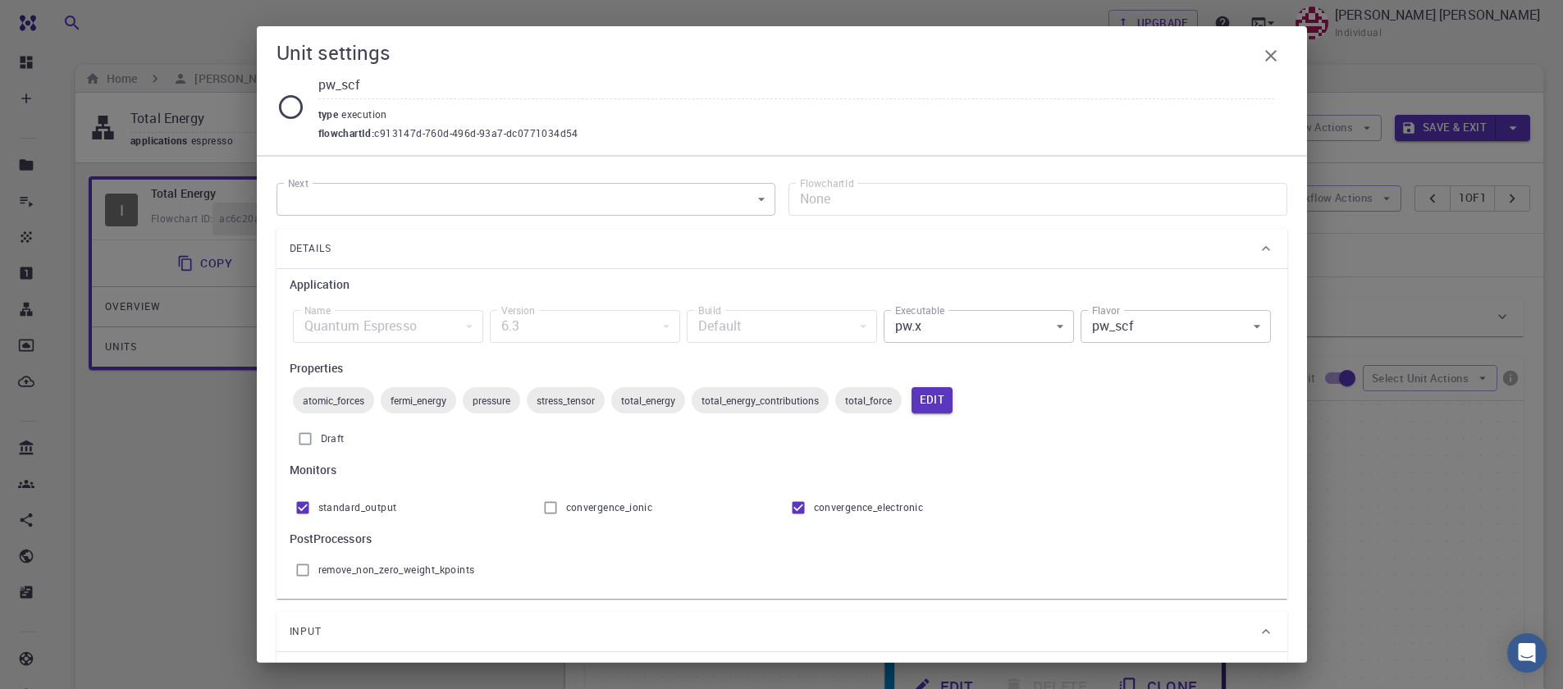
click at [1252, 236] on div "Details" at bounding box center [782, 248] width 1011 height 39
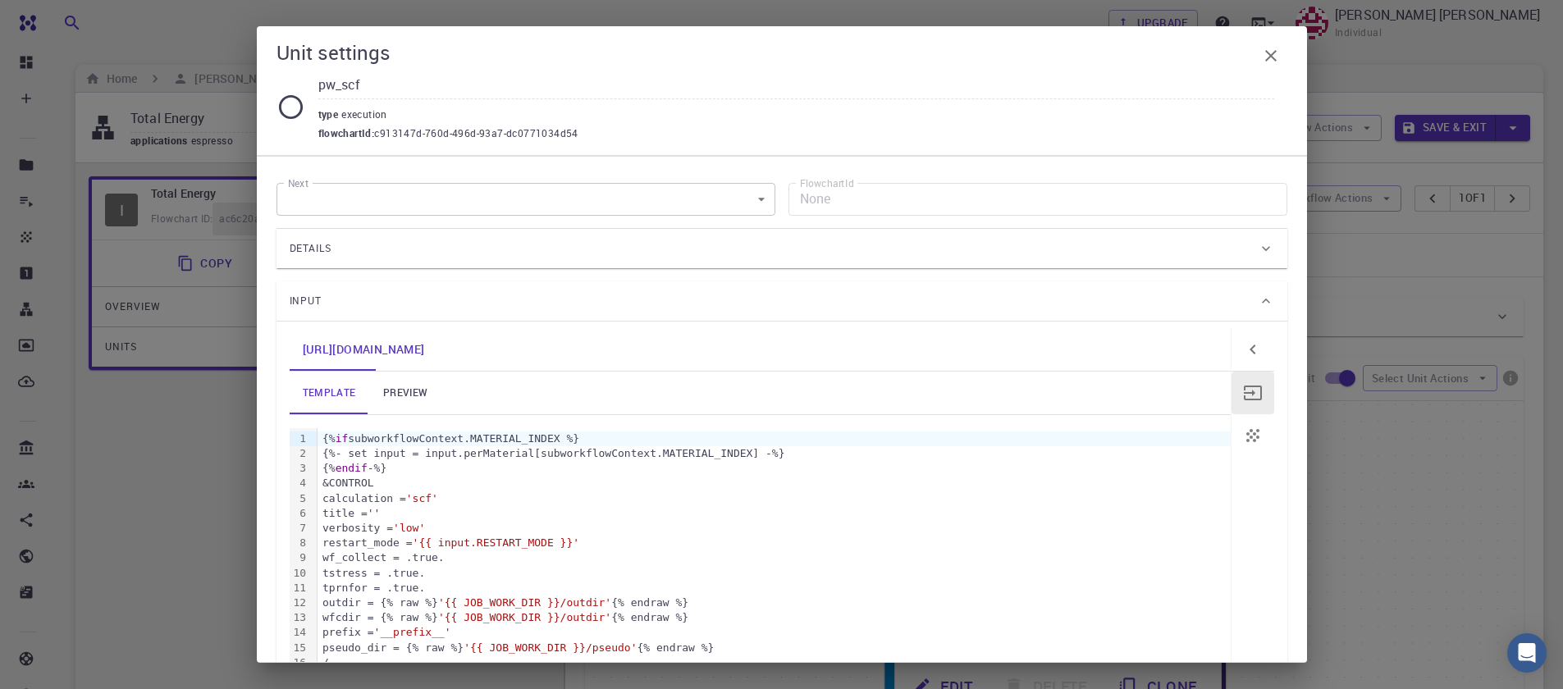
click at [1252, 236] on div "Details" at bounding box center [782, 248] width 1011 height 39
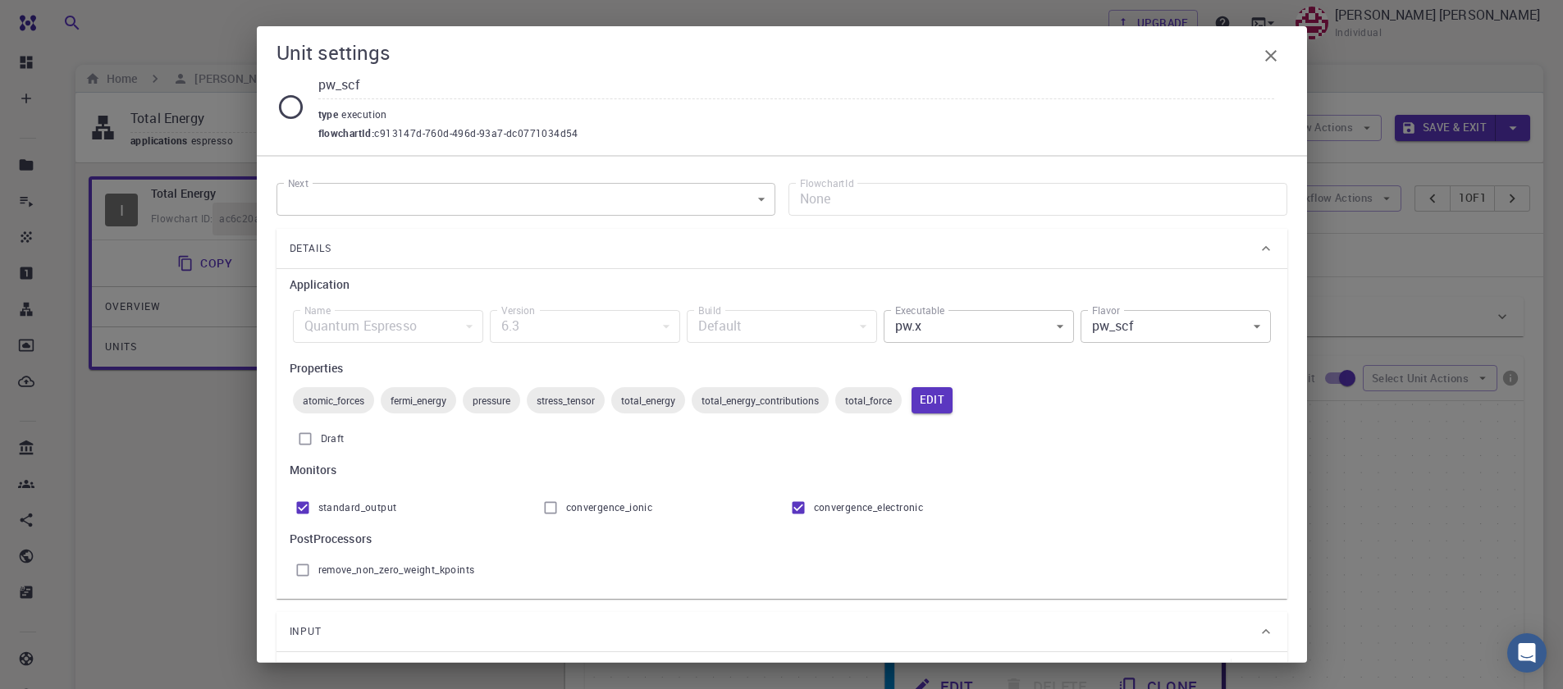
scroll to position [197, 0]
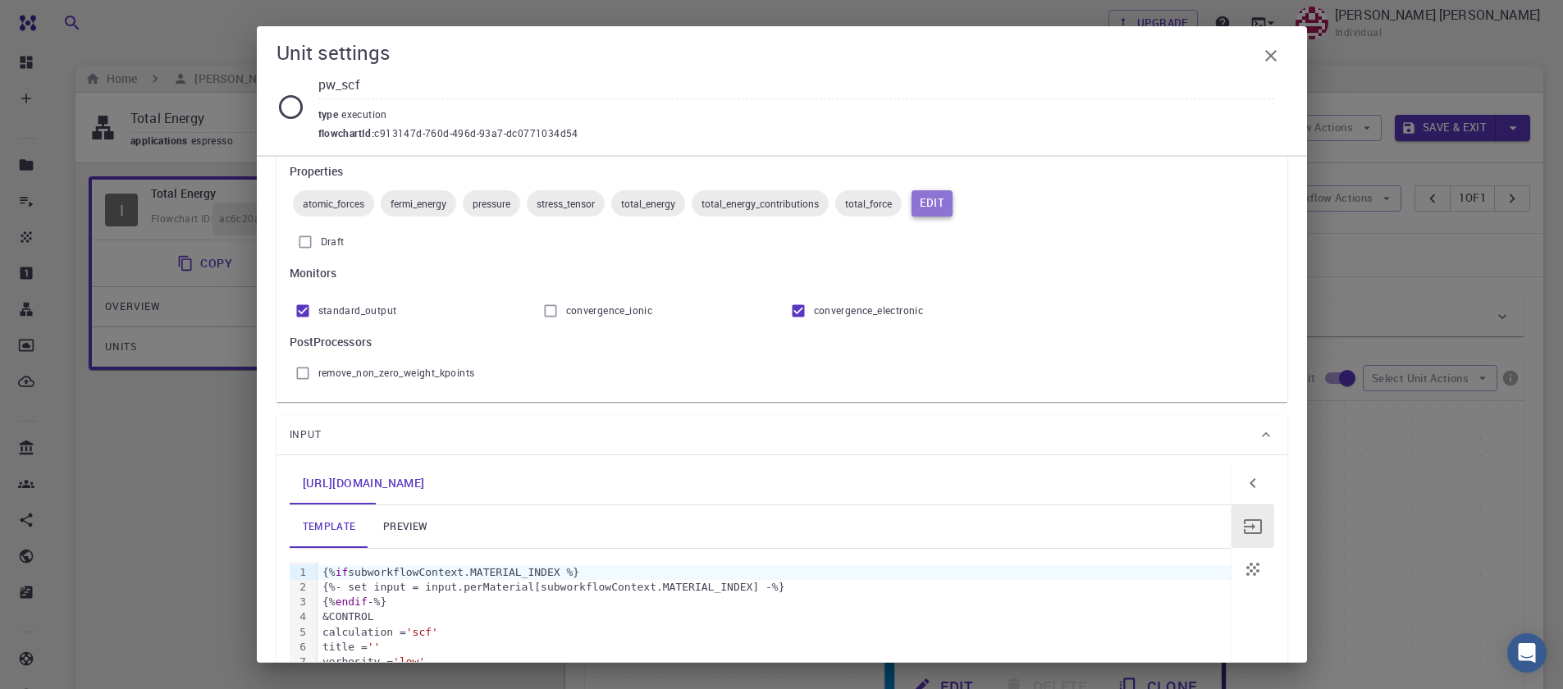
click at [939, 204] on button "Edit" at bounding box center [933, 203] width 42 height 26
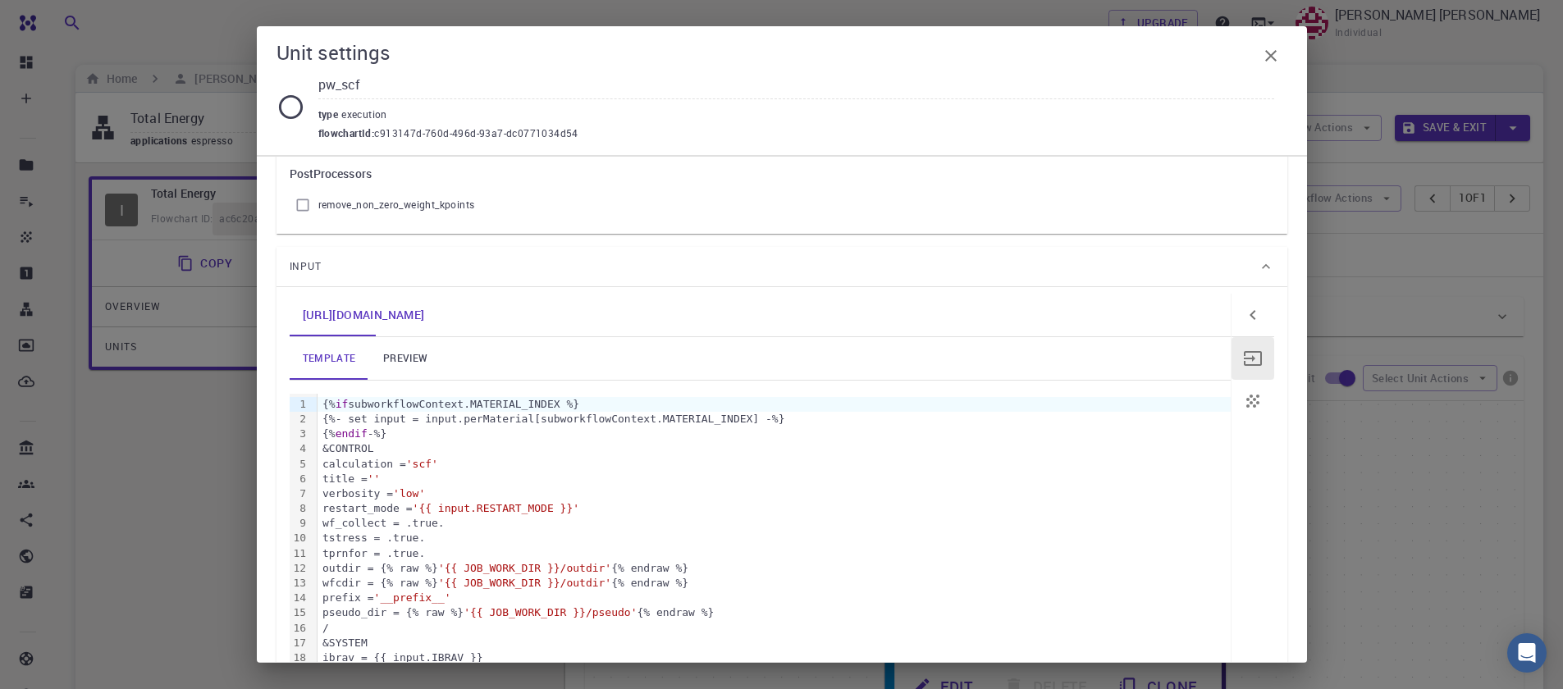
scroll to position [1182, 0]
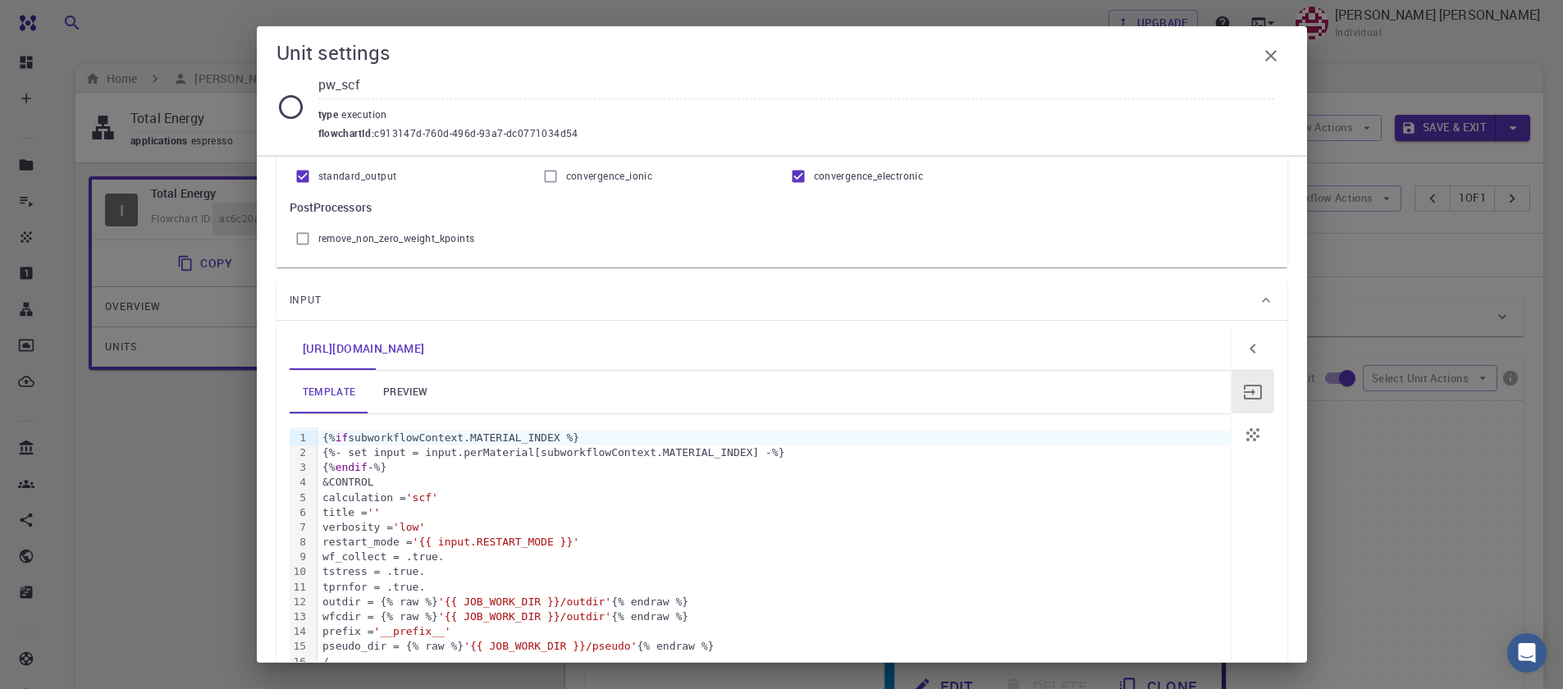
click at [1243, 431] on icon "button" at bounding box center [1253, 435] width 20 height 20
drag, startPoint x: 1243, startPoint y: 431, endPoint x: 1041, endPoint y: 416, distance: 201.6
click at [1232, 405] on button "button" at bounding box center [1253, 392] width 43 height 43
click at [378, 403] on link "preview" at bounding box center [405, 392] width 74 height 43
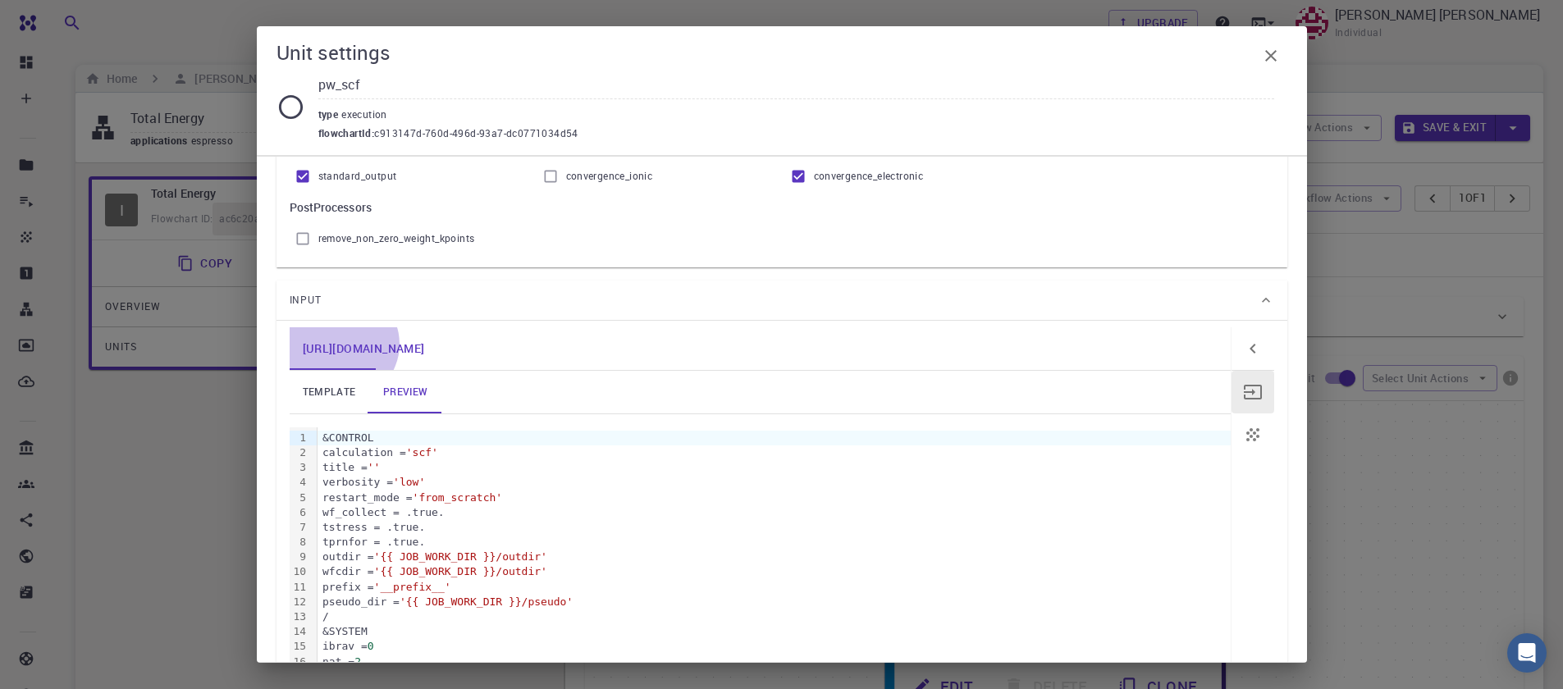
drag, startPoint x: 341, startPoint y: 345, endPoint x: 346, endPoint y: 371, distance: 26.9
click at [341, 345] on link "[URL][DOMAIN_NAME]" at bounding box center [364, 348] width 149 height 43
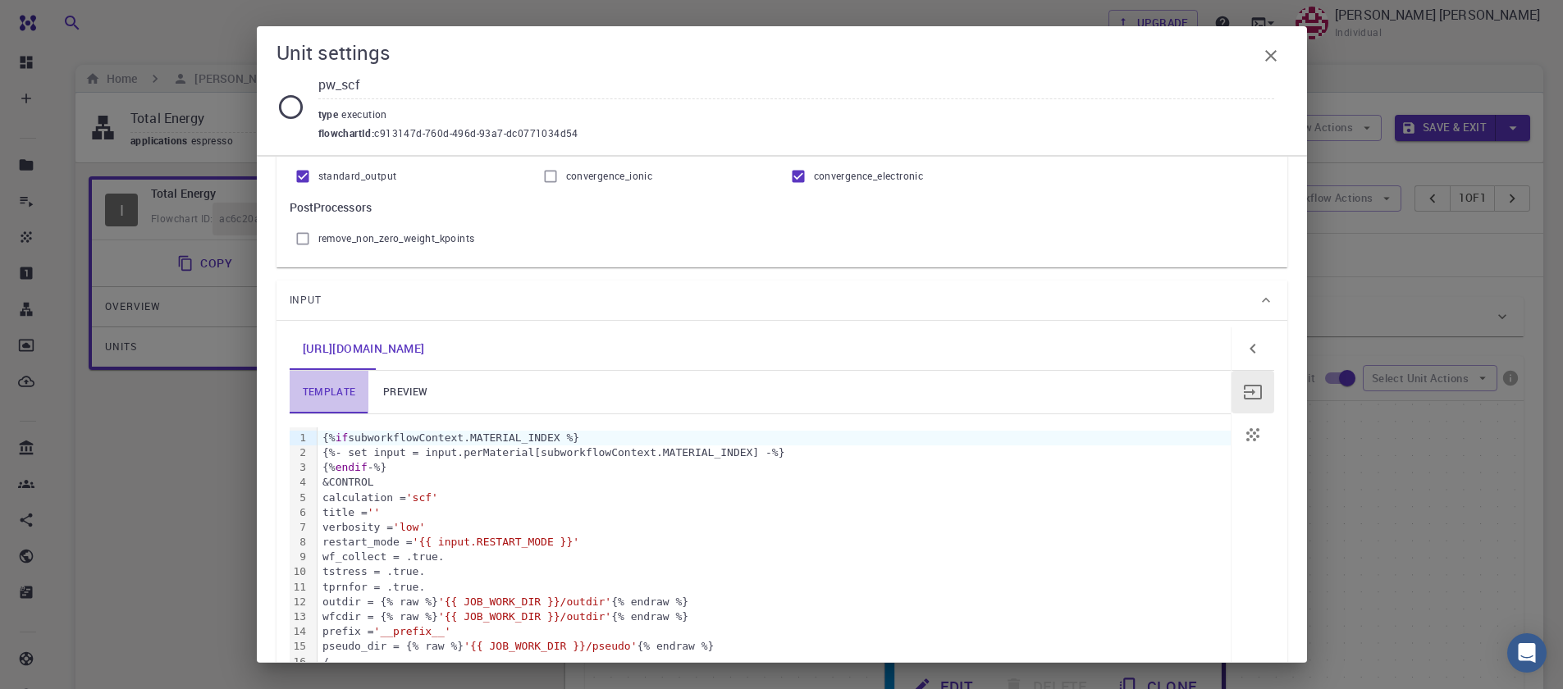
click at [346, 391] on link "template" at bounding box center [330, 392] width 80 height 43
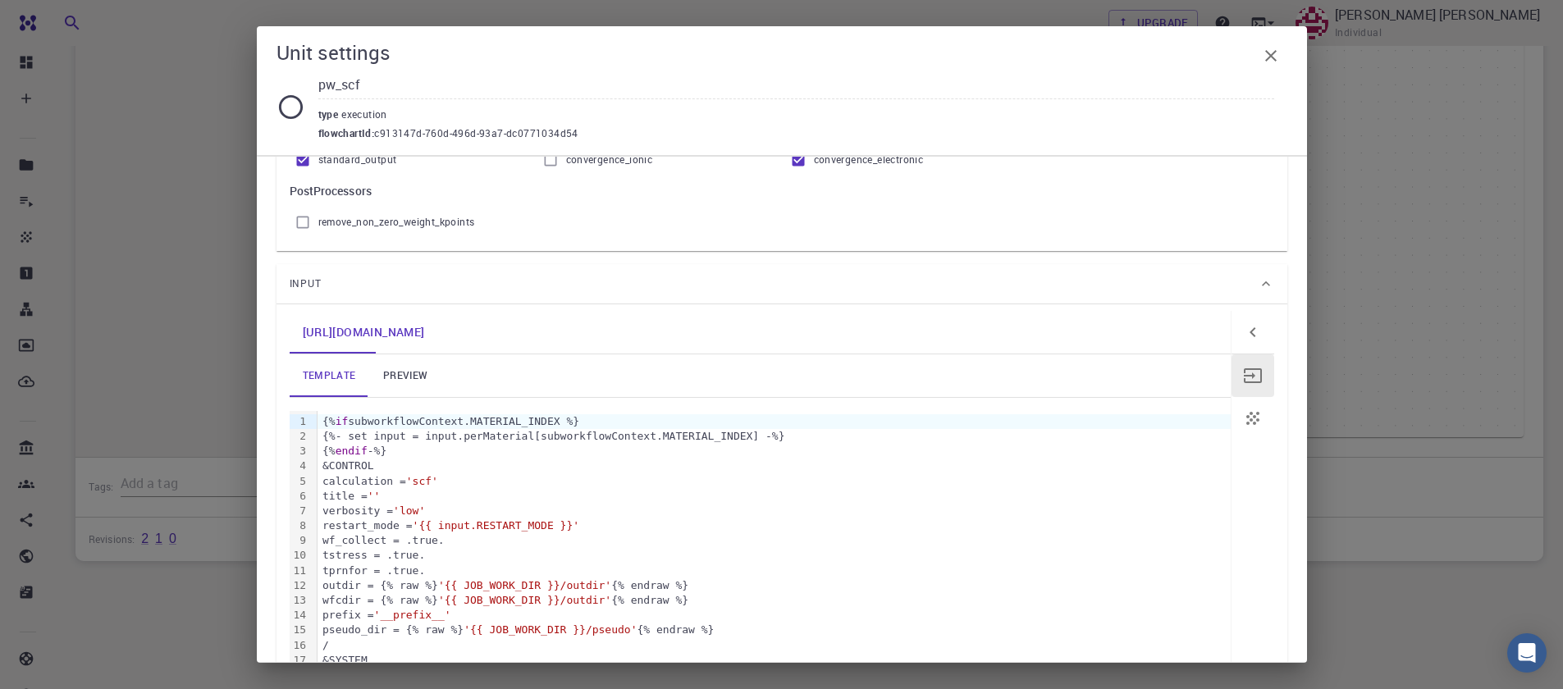
scroll to position [1118, 0]
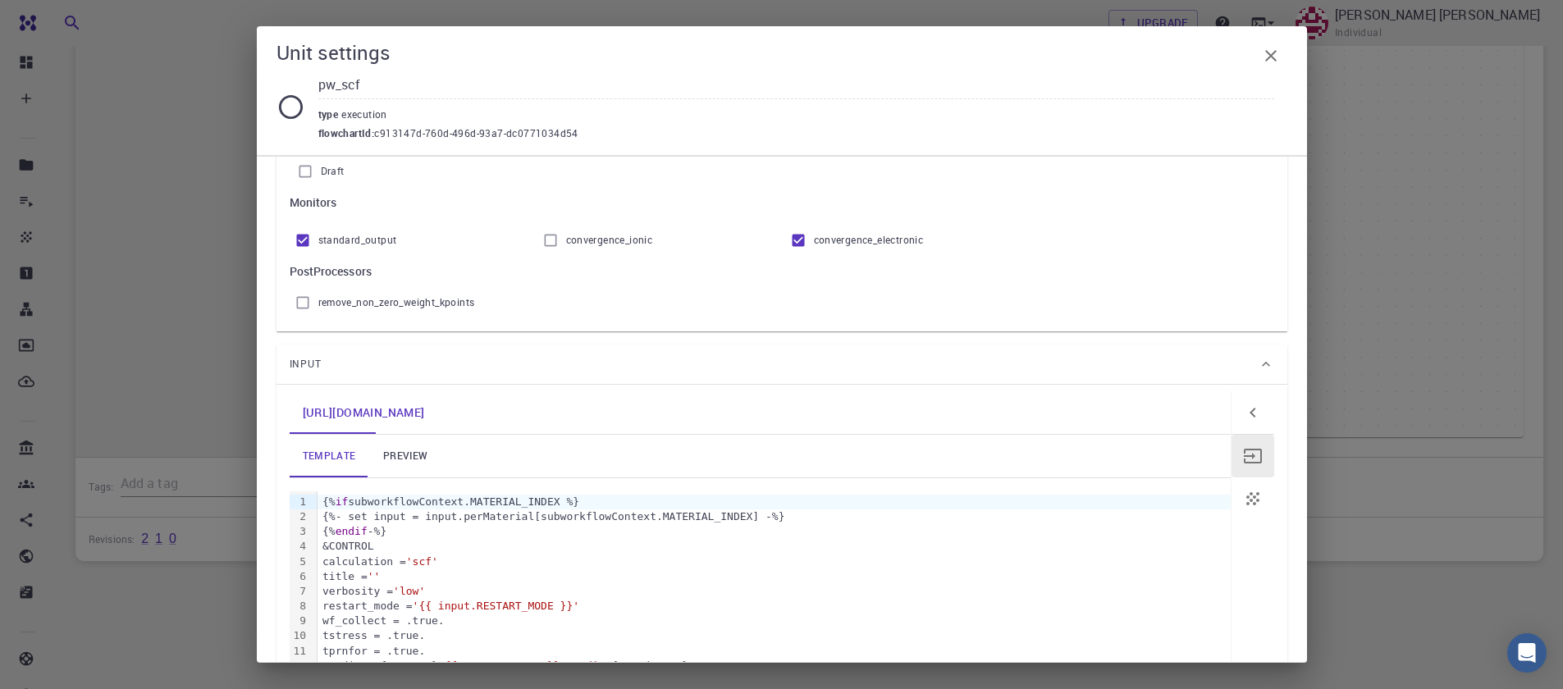
click at [305, 368] on span "Input" at bounding box center [306, 364] width 33 height 26
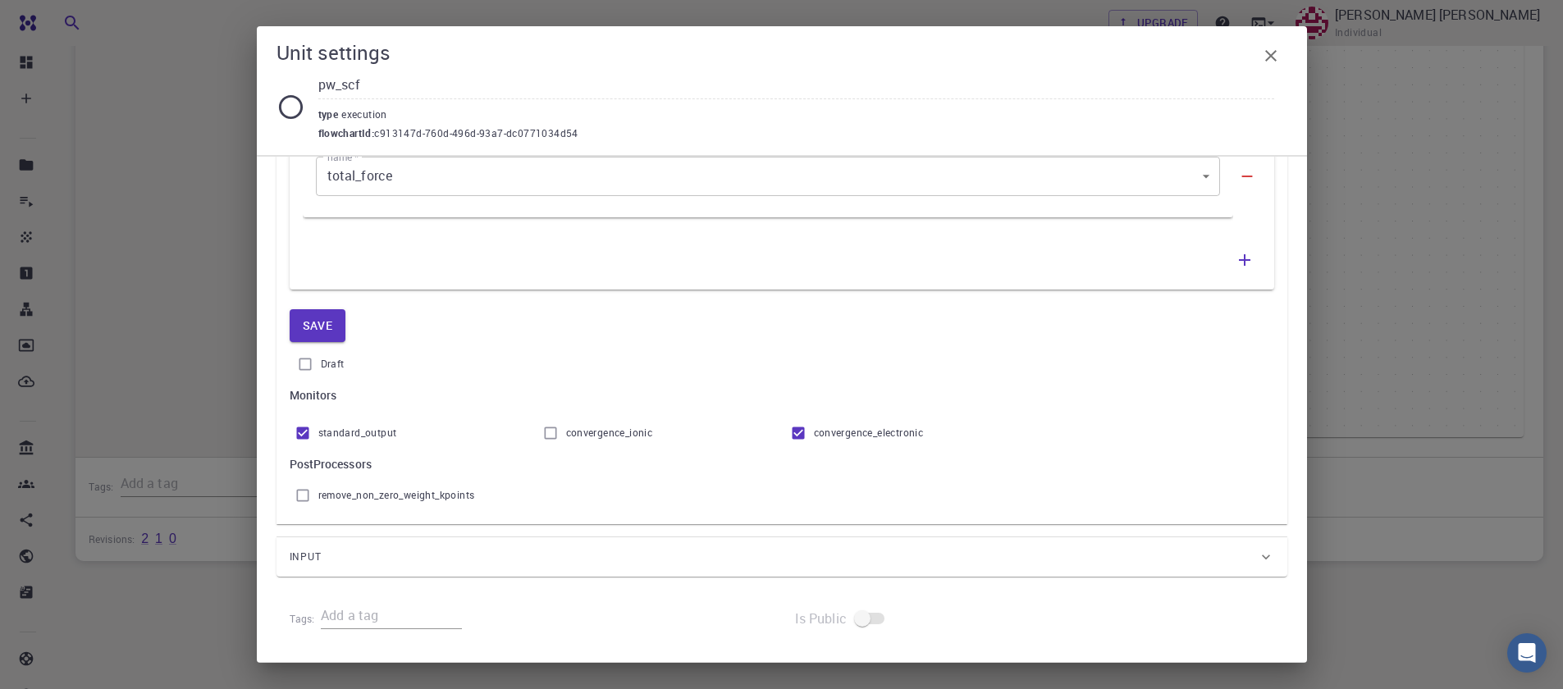
scroll to position [925, 0]
click at [520, 552] on div "Input" at bounding box center [774, 557] width 968 height 26
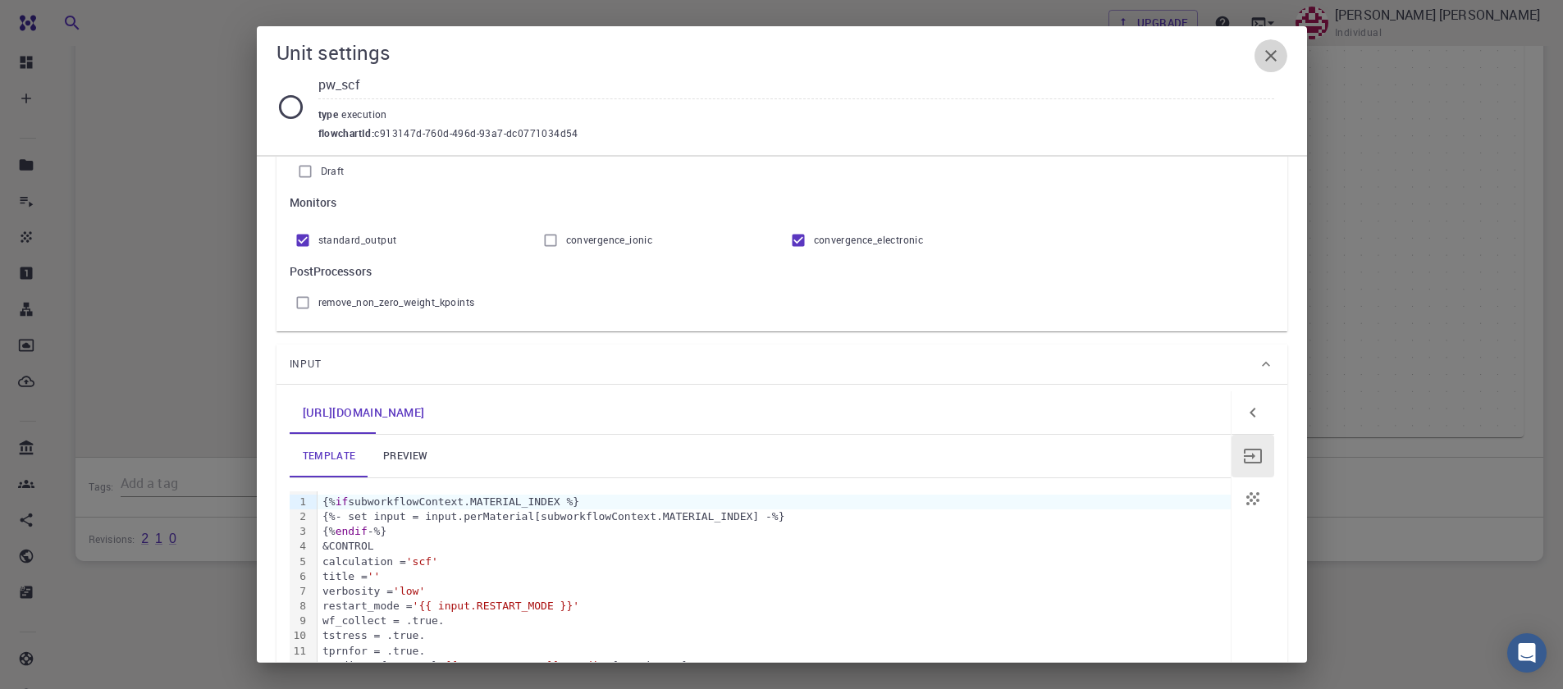
click at [1280, 65] on icon "button" at bounding box center [1271, 56] width 20 height 20
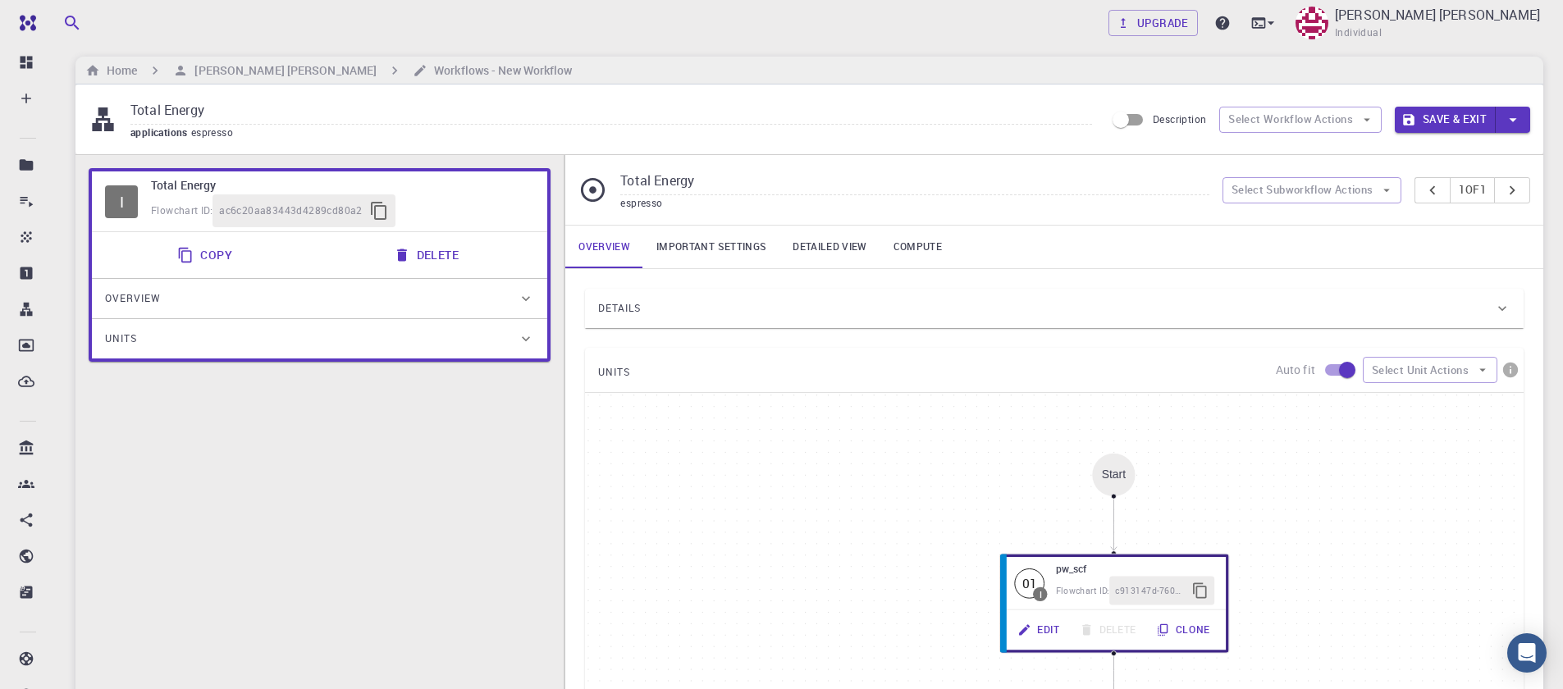
scroll to position [0, 0]
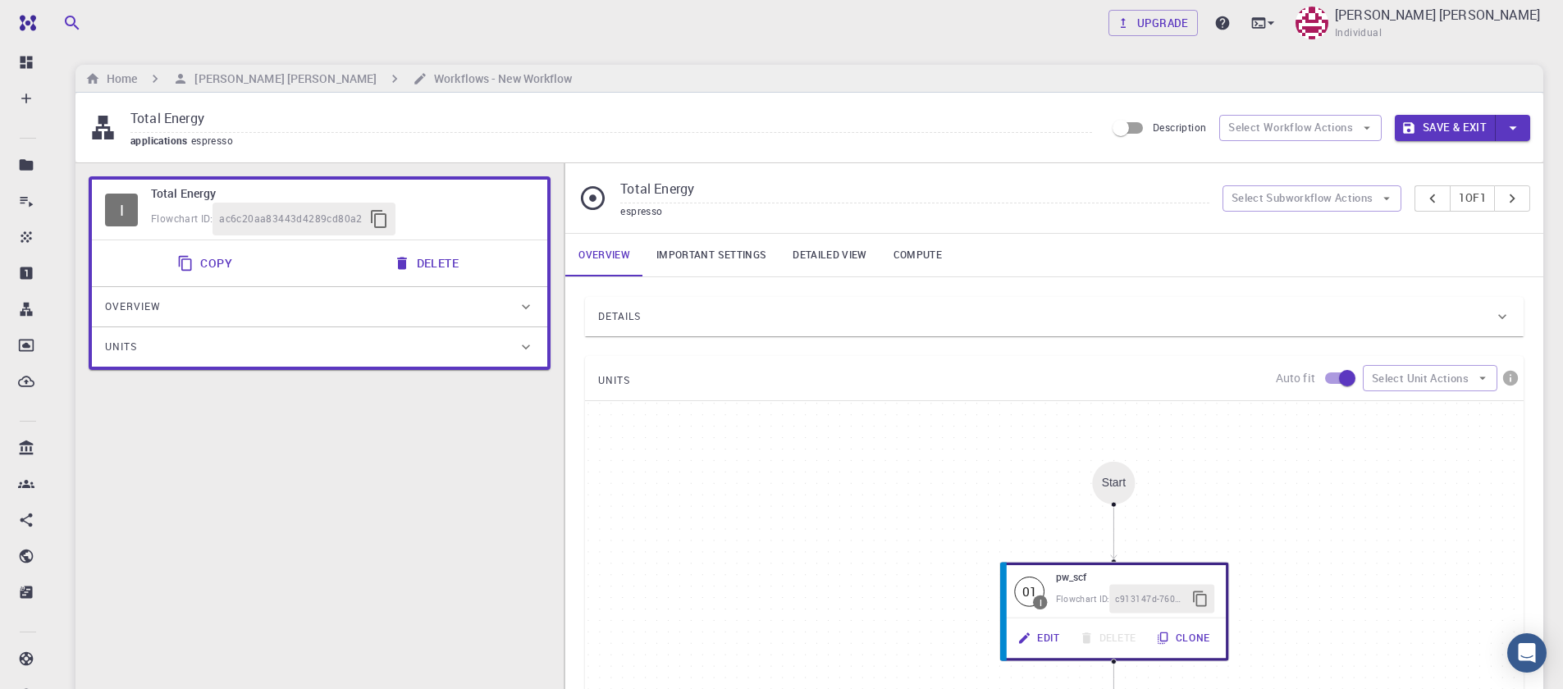
scroll to position [65, 0]
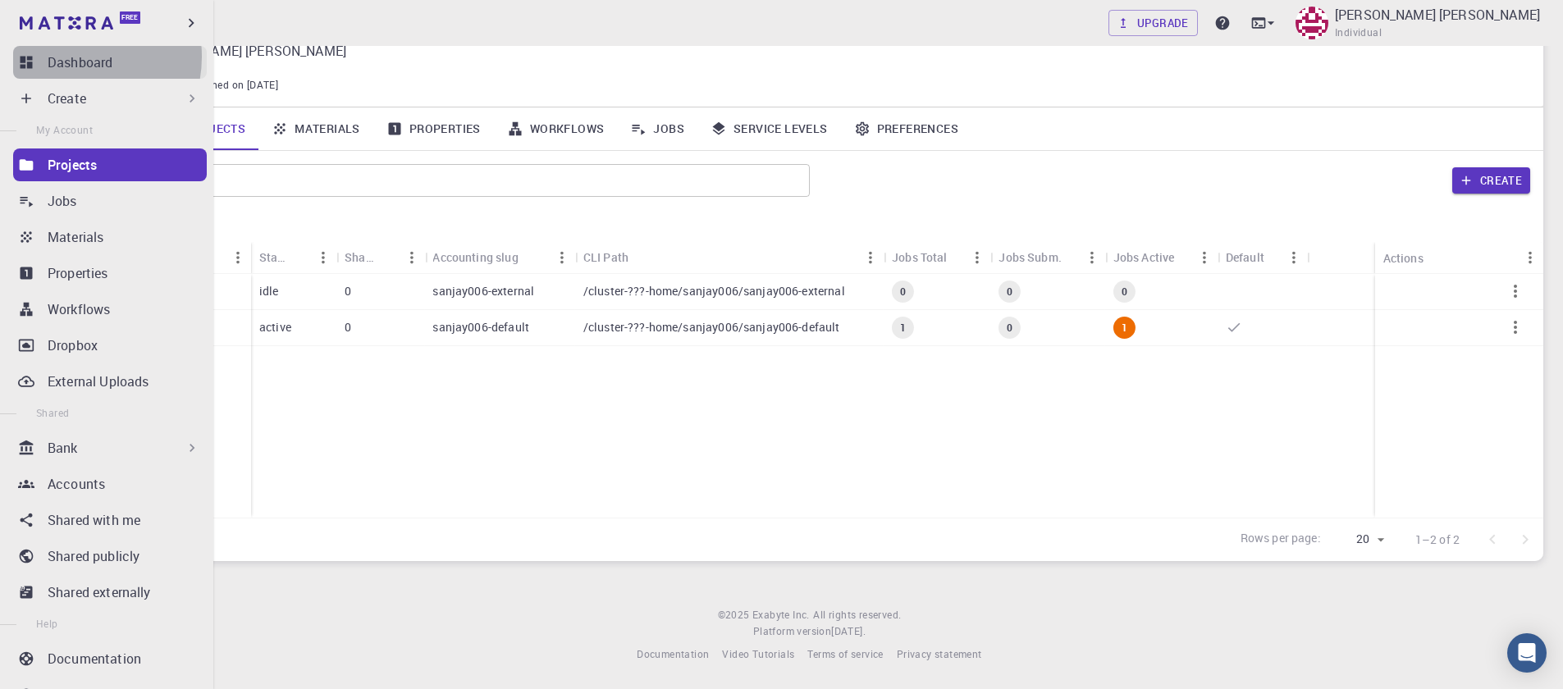
click at [74, 57] on p "Dashboard" at bounding box center [80, 63] width 65 height 20
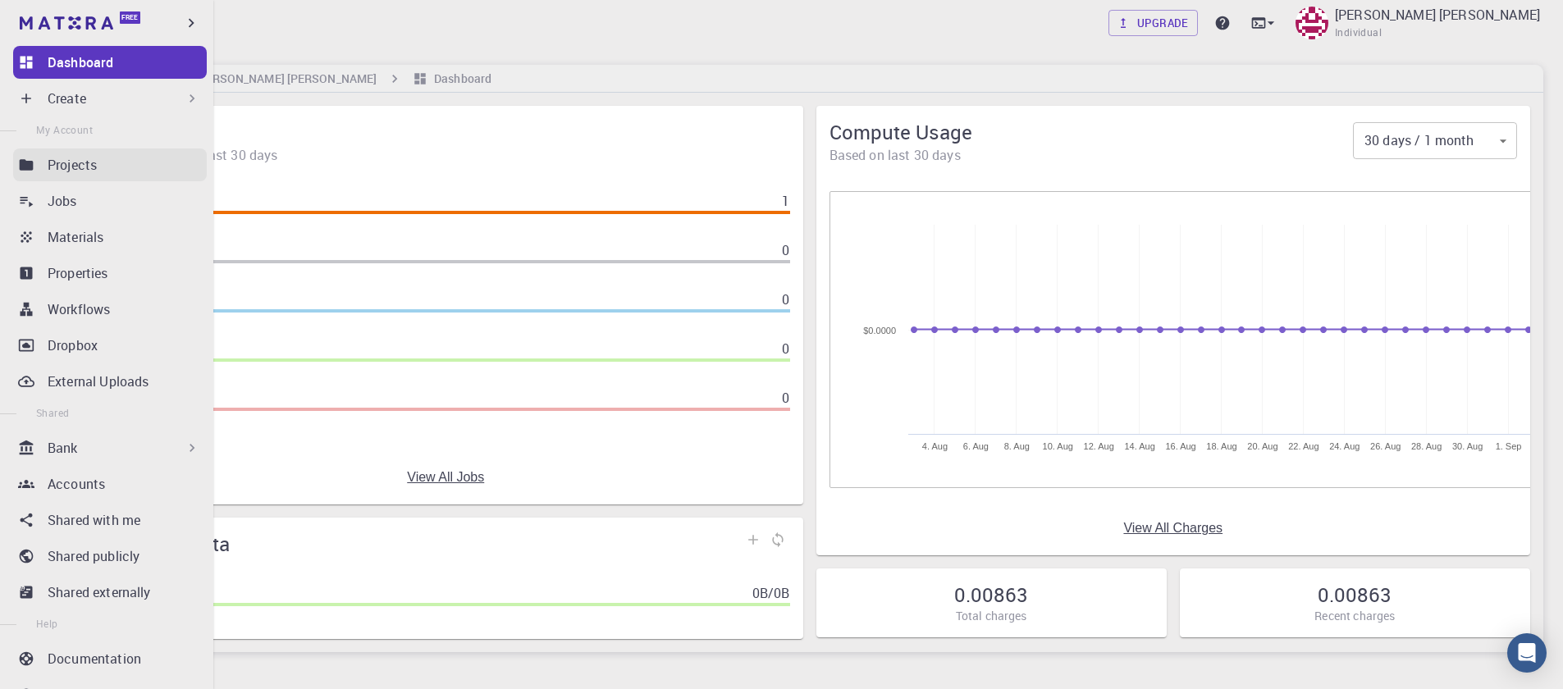
click at [94, 172] on p "Projects" at bounding box center [72, 165] width 49 height 20
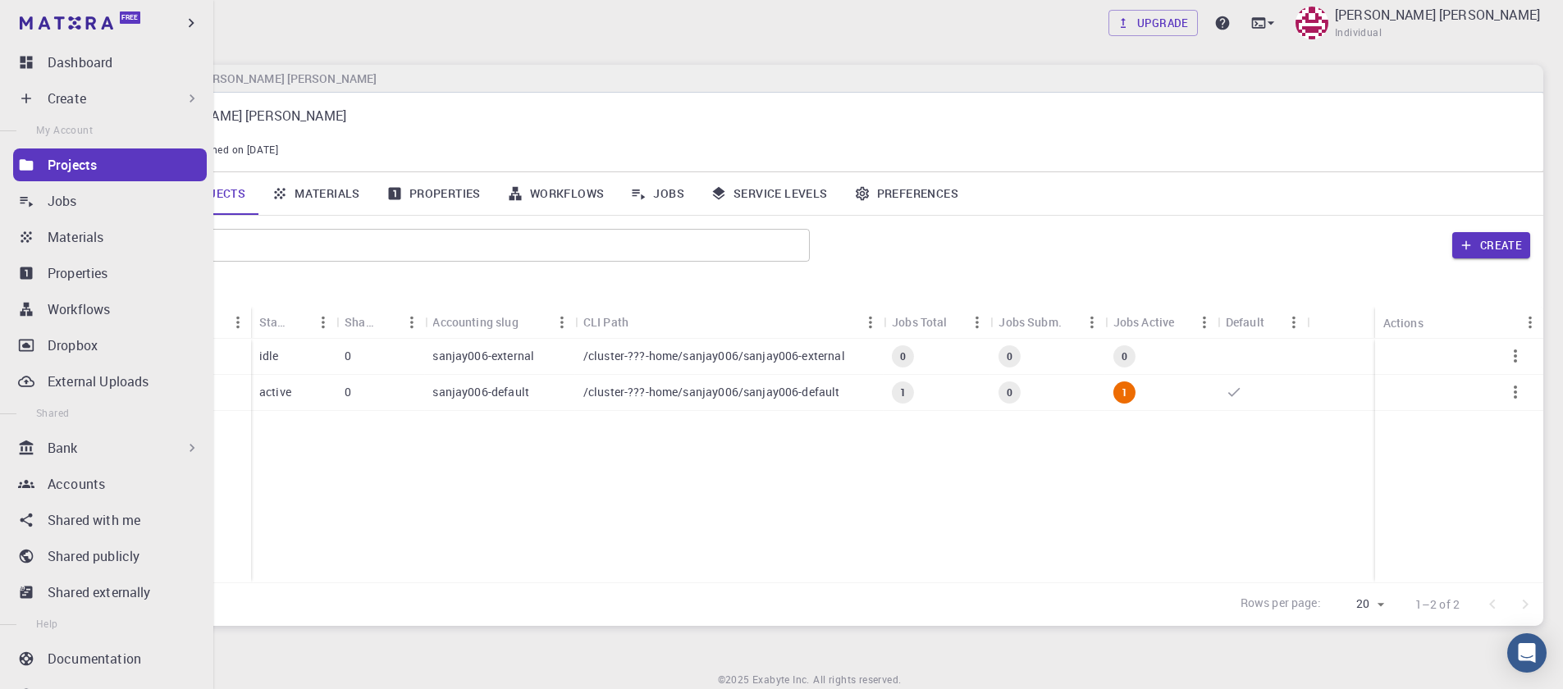
click at [78, 102] on p "Create" at bounding box center [67, 99] width 39 height 20
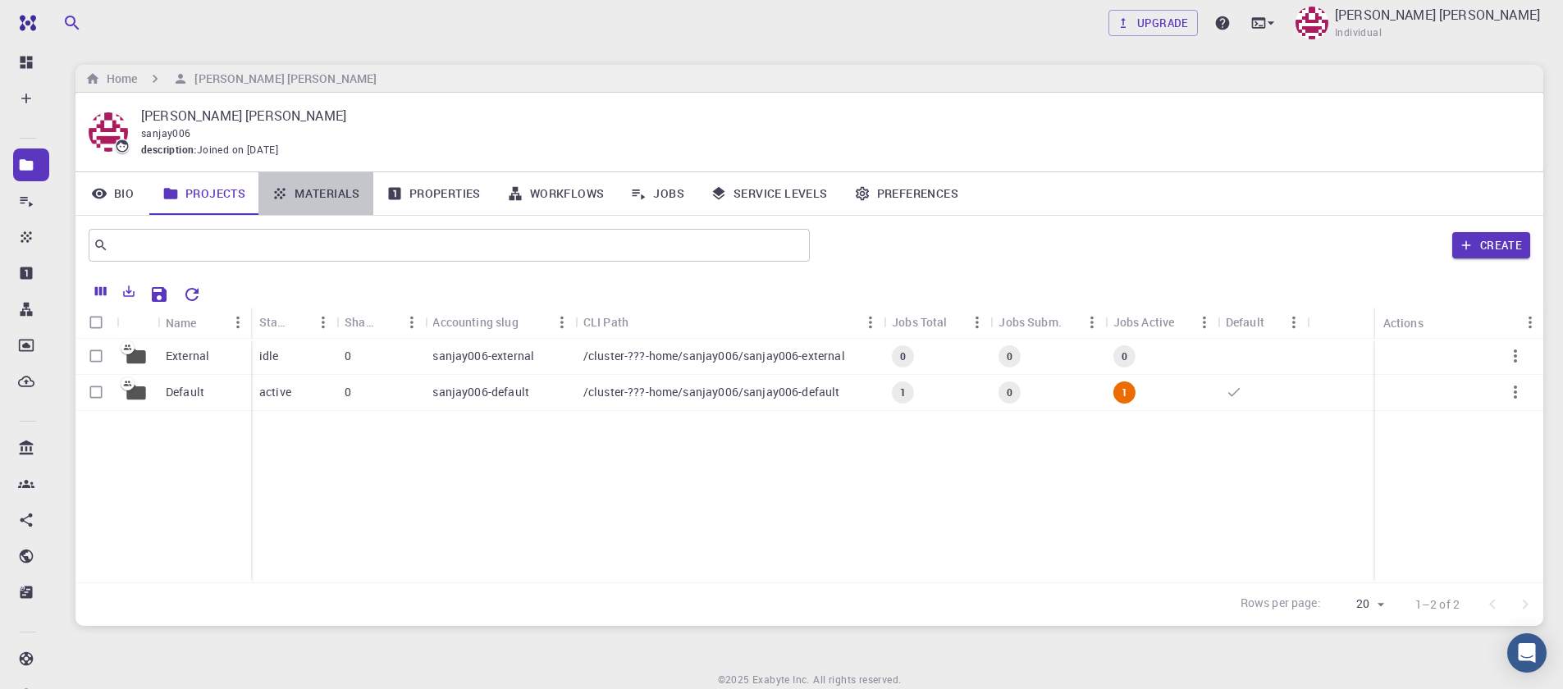
click at [339, 195] on link "Materials" at bounding box center [316, 193] width 115 height 43
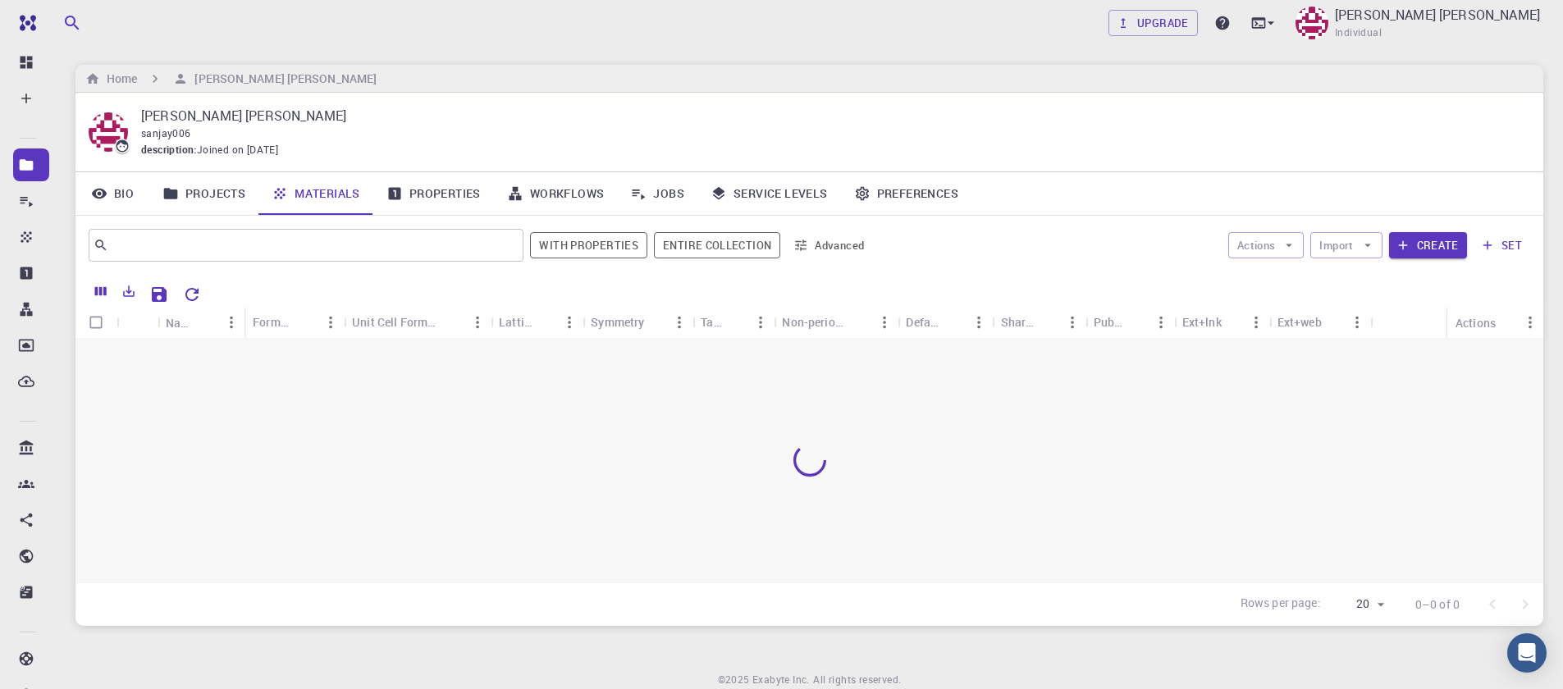
click at [439, 196] on link "Properties" at bounding box center [433, 193] width 121 height 43
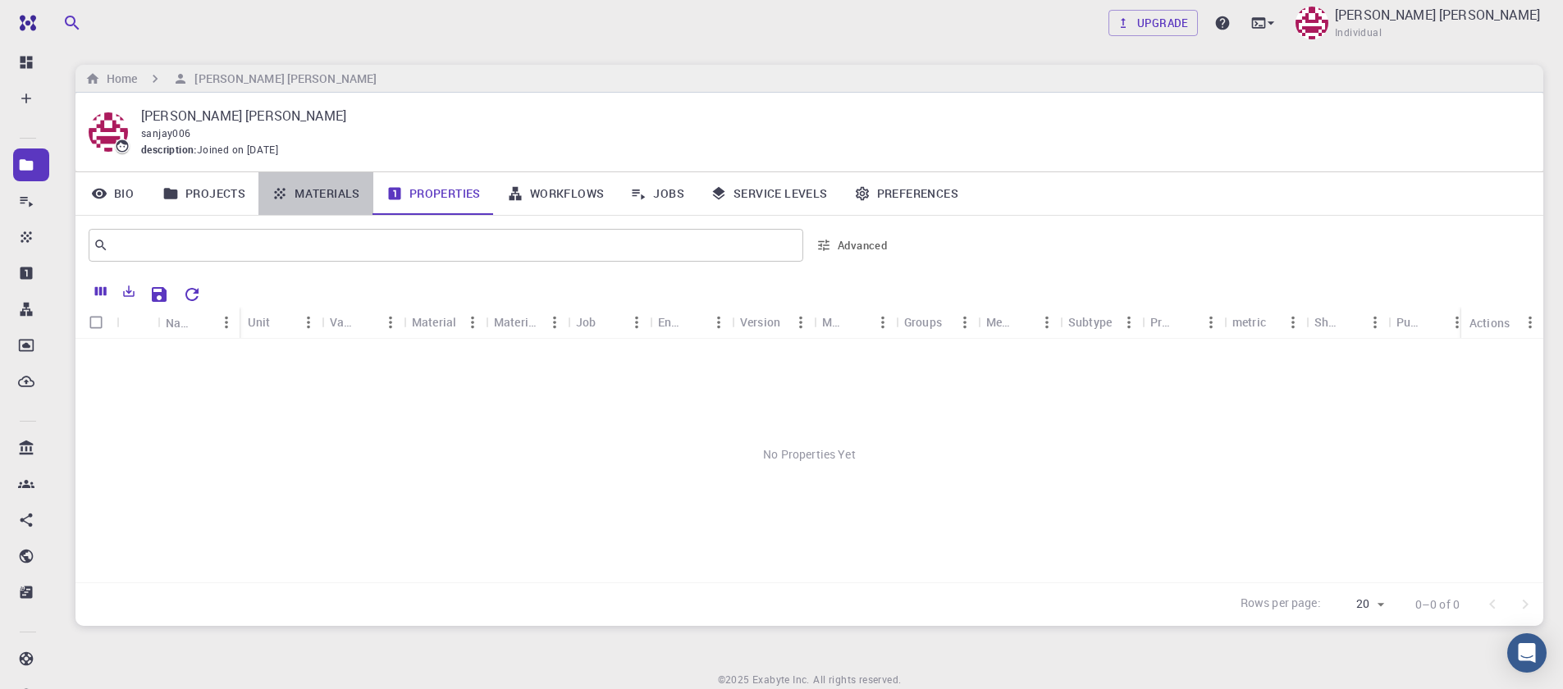
click at [344, 208] on link "Materials" at bounding box center [316, 193] width 115 height 43
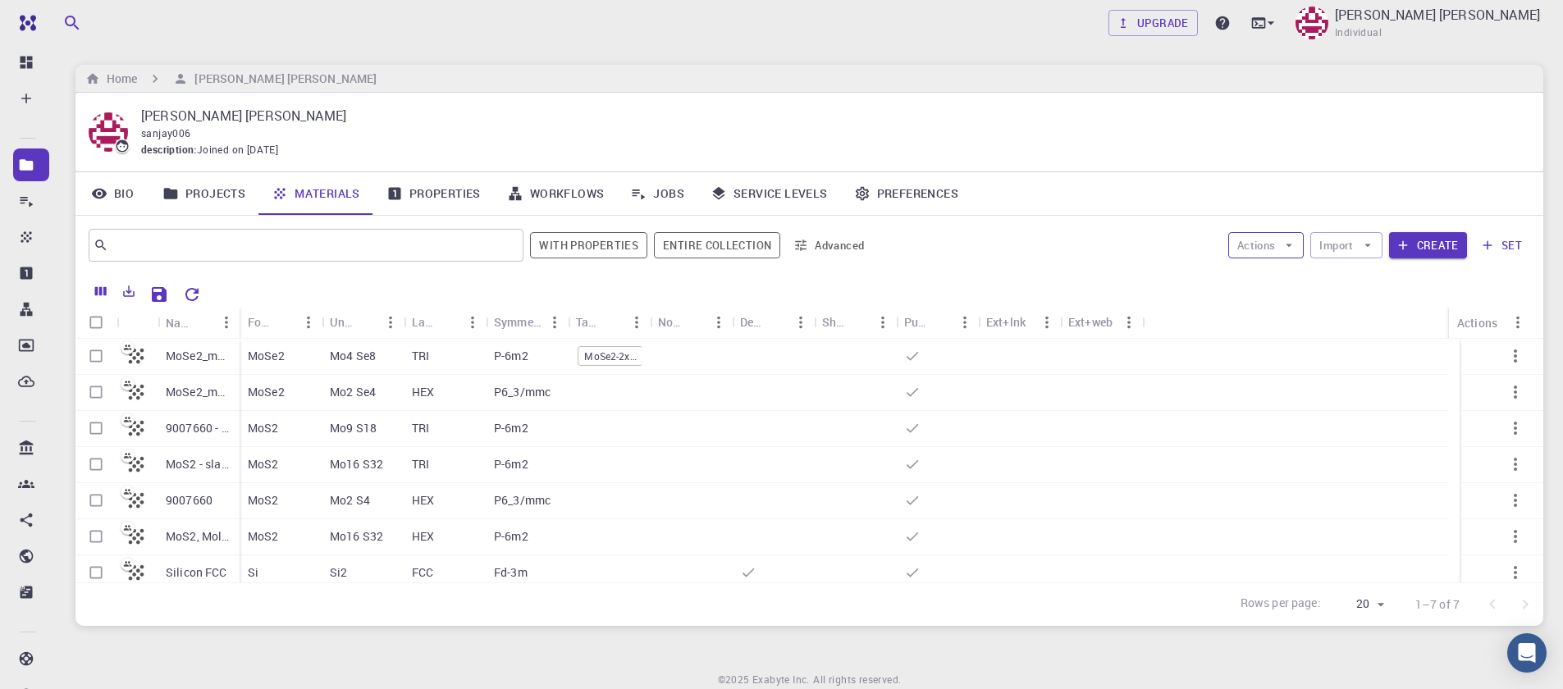
click at [1279, 247] on button "Actions" at bounding box center [1267, 245] width 76 height 26
click at [1289, 282] on span "Create Job" at bounding box center [1298, 278] width 52 height 16
click at [1276, 248] on button "Actions" at bounding box center [1267, 245] width 76 height 26
click at [1426, 242] on button "Create" at bounding box center [1428, 245] width 78 height 26
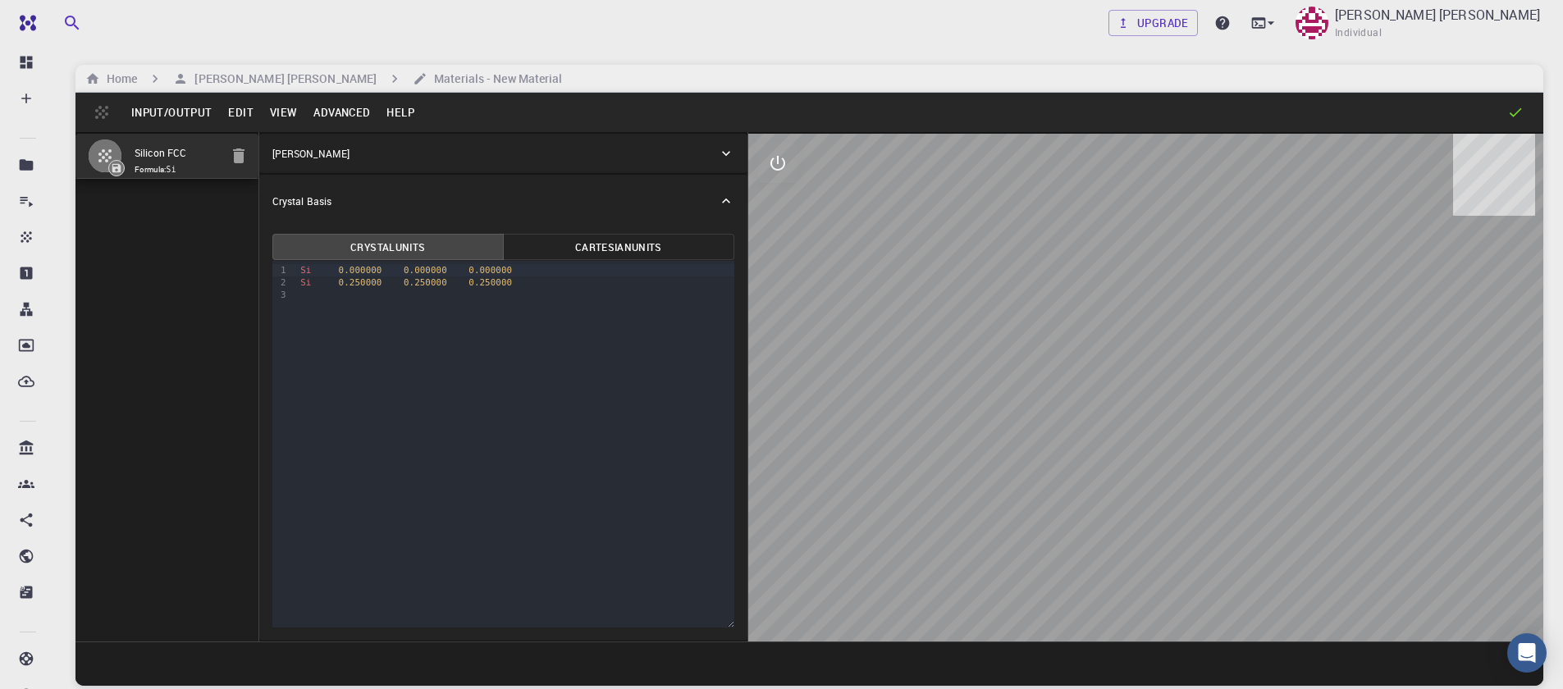
click at [145, 116] on button "Input/Output" at bounding box center [171, 112] width 97 height 26
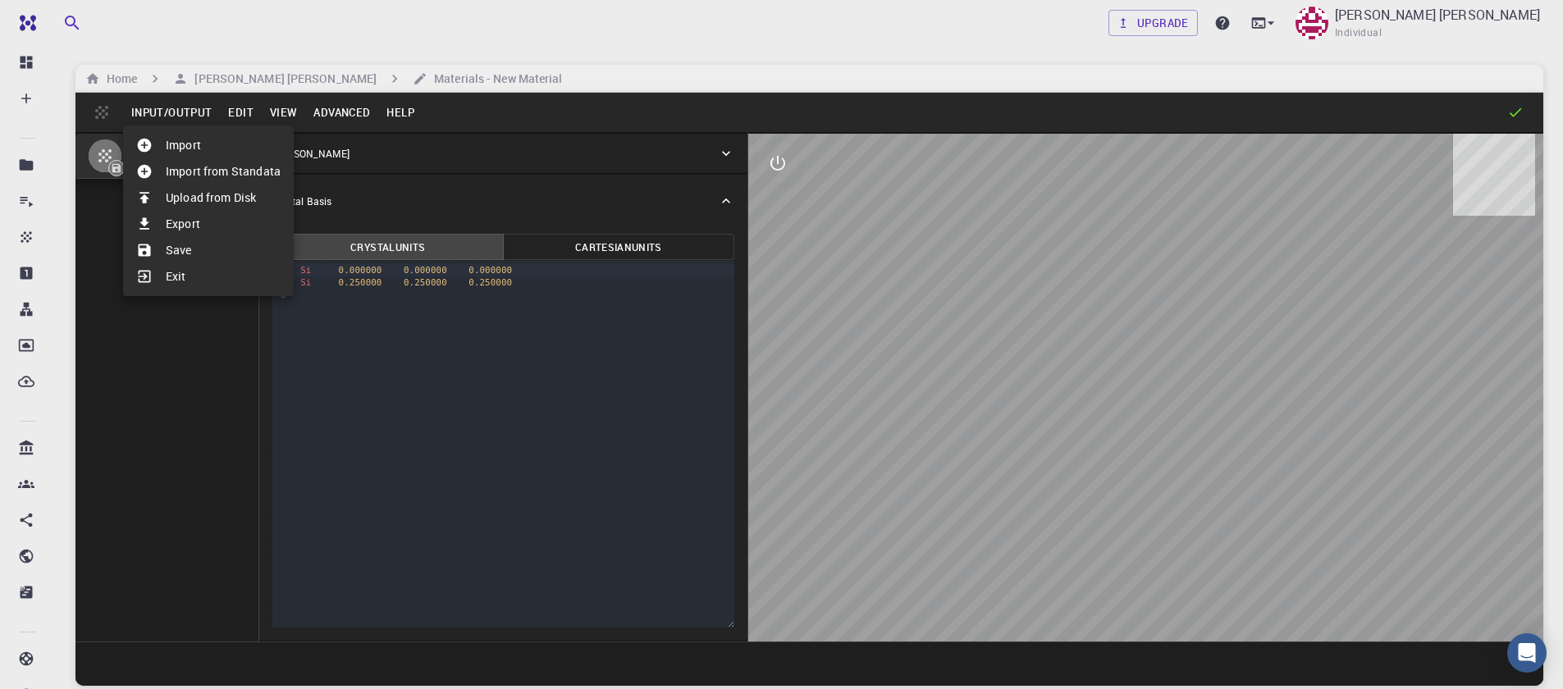
click at [254, 110] on div at bounding box center [781, 344] width 1563 height 689
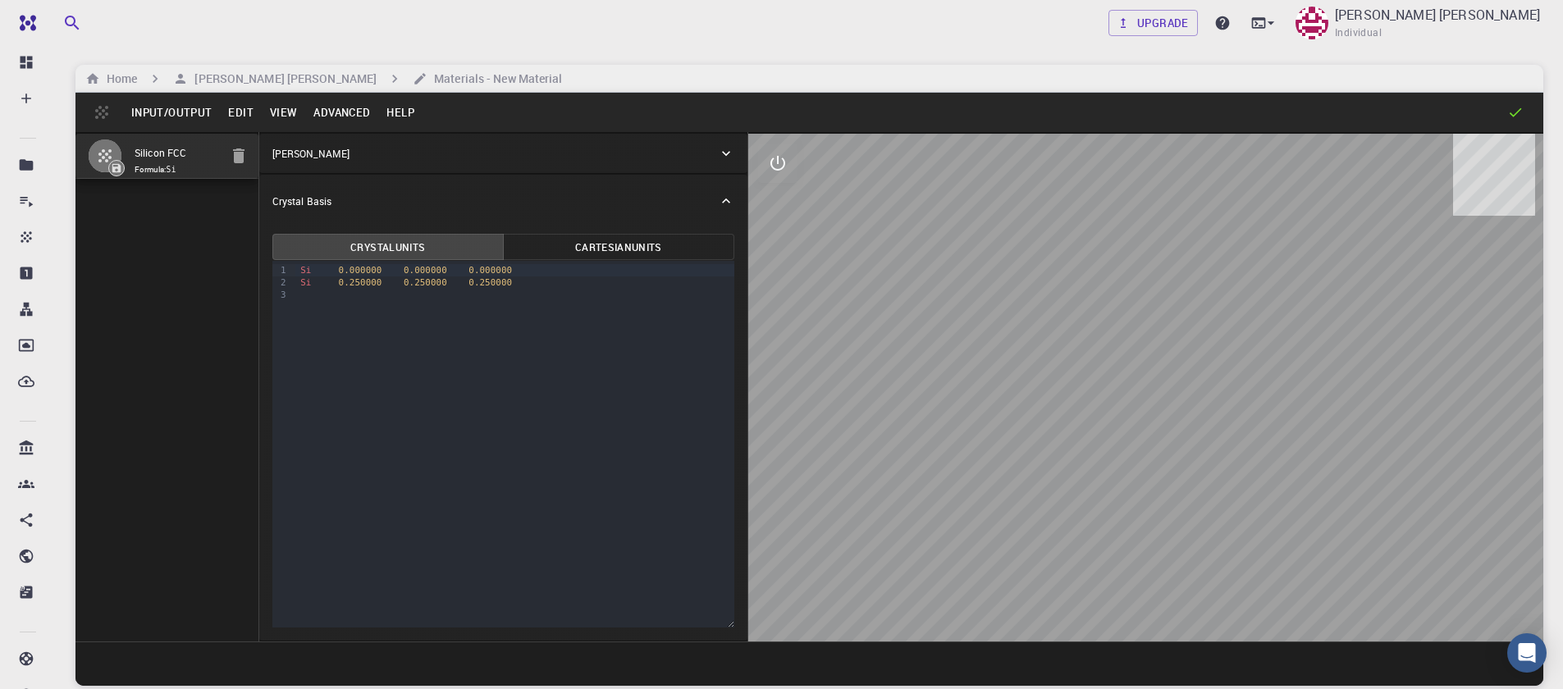
click at [282, 108] on button "View" at bounding box center [284, 112] width 44 height 26
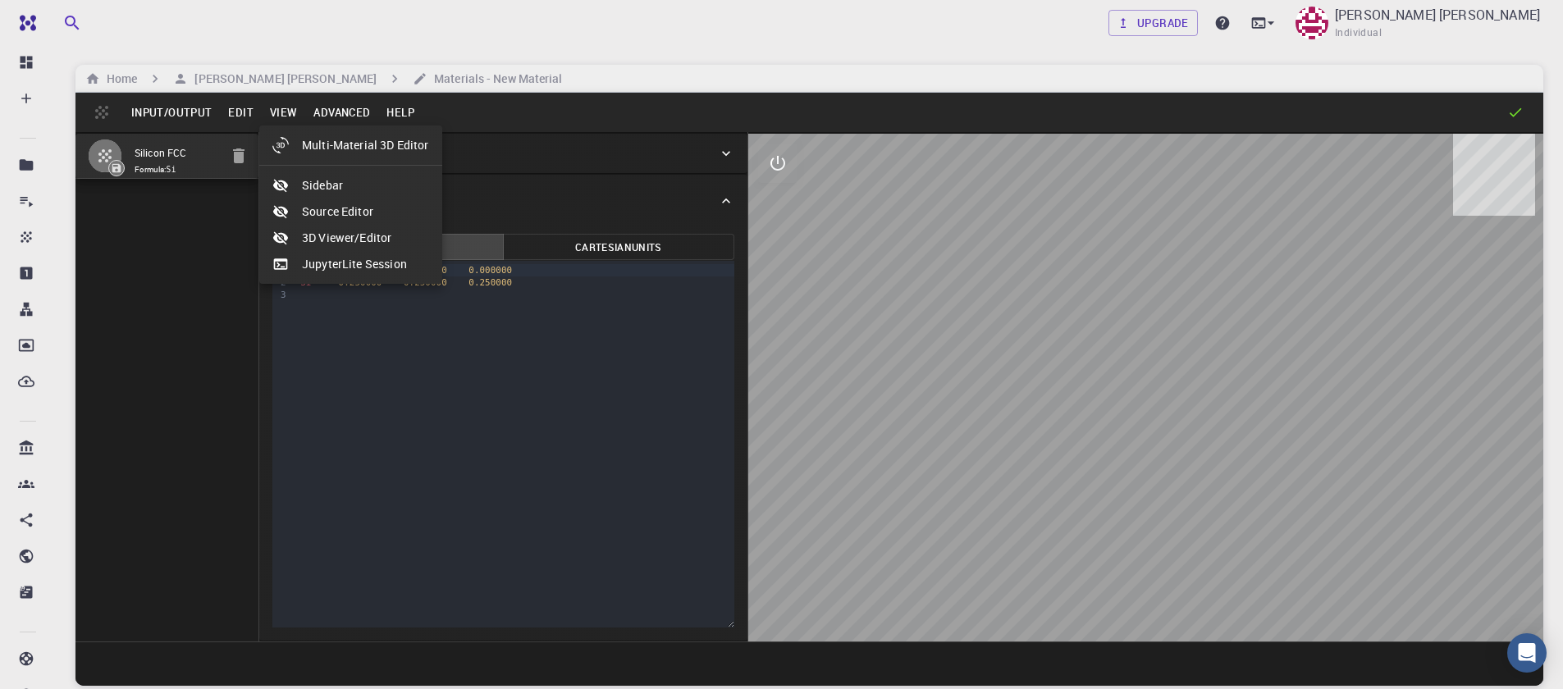
click at [277, 75] on div at bounding box center [781, 344] width 1563 height 689
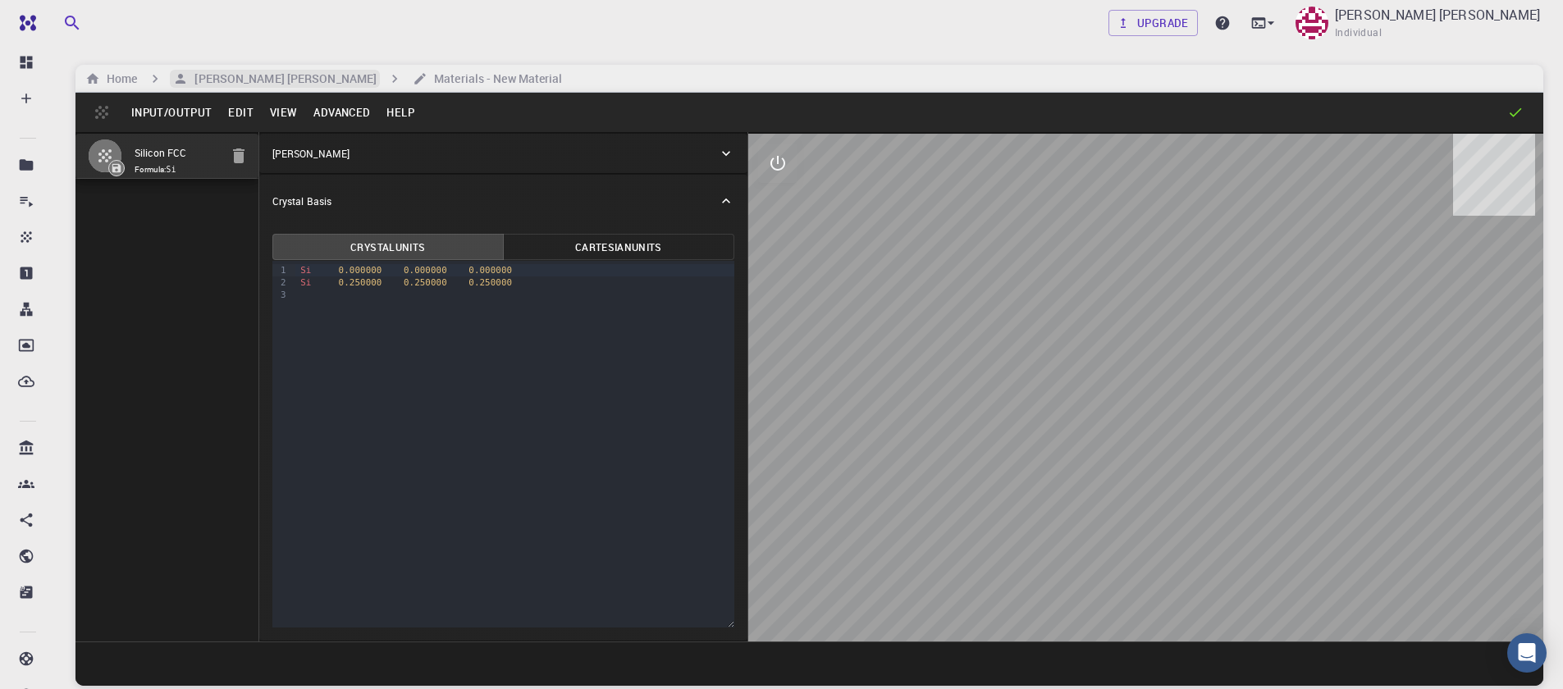
click at [254, 74] on h6 "[PERSON_NAME] [PERSON_NAME]" at bounding box center [282, 79] width 189 height 18
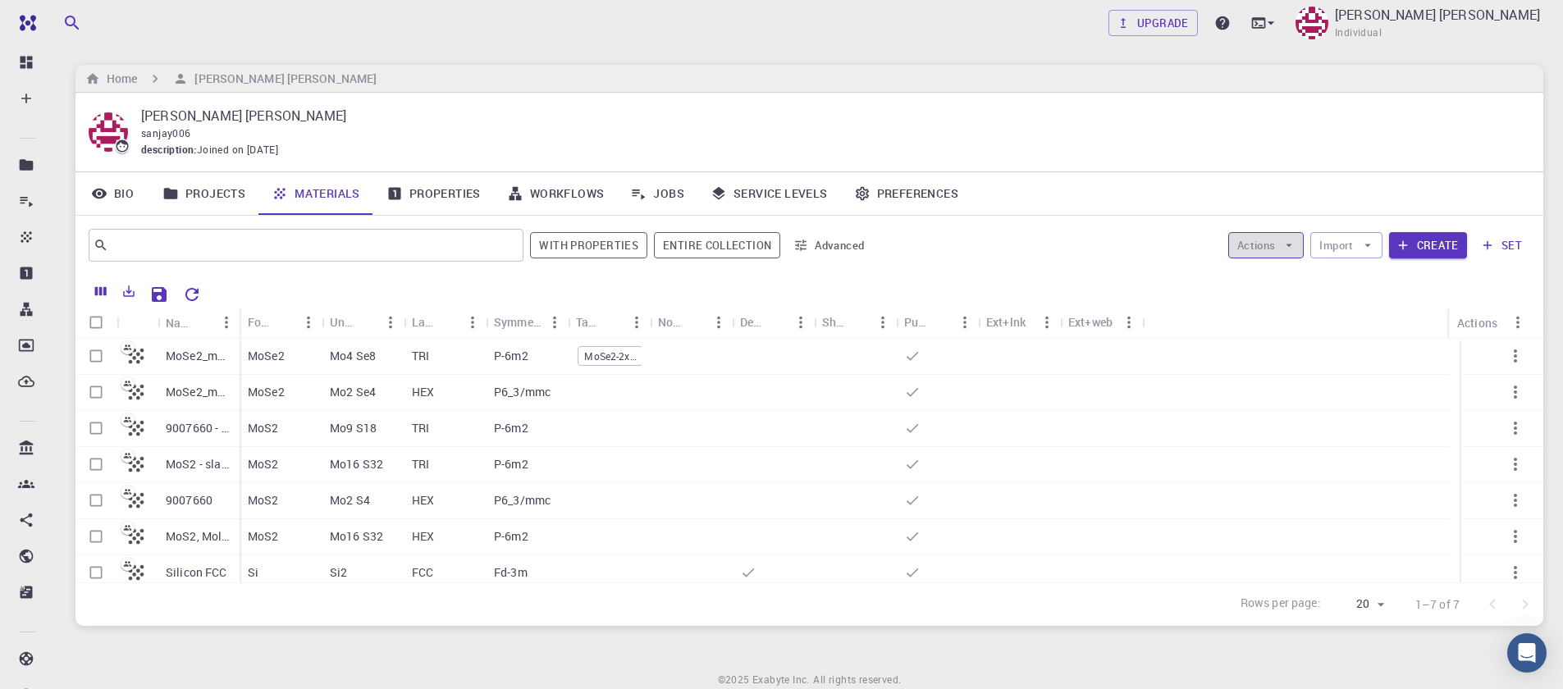
click at [1279, 249] on button "Actions" at bounding box center [1267, 245] width 76 height 26
click at [1358, 241] on button "Import" at bounding box center [1346, 245] width 71 height 26
click at [1269, 247] on button "Actions" at bounding box center [1267, 245] width 76 height 26
click at [1293, 280] on span "Create Job" at bounding box center [1298, 278] width 52 height 16
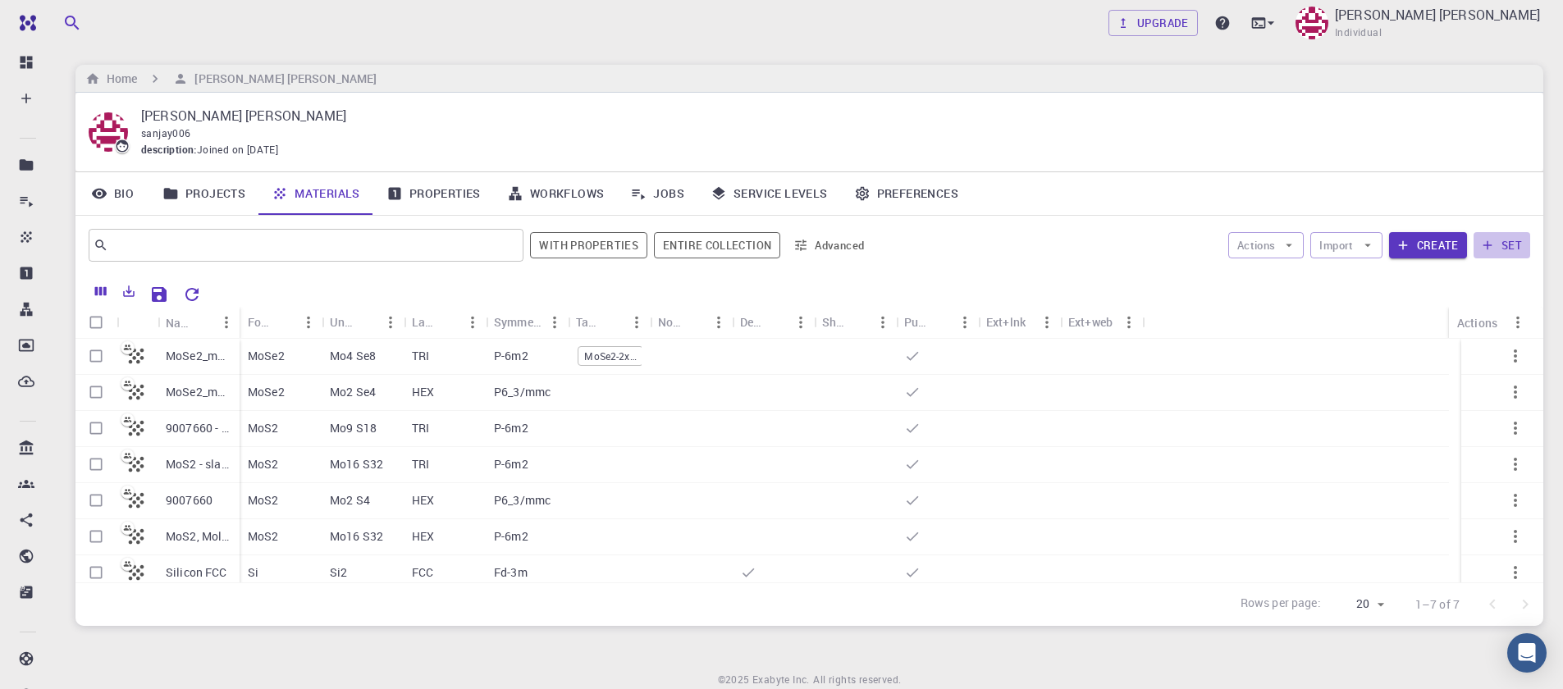
click at [1503, 244] on button "set" at bounding box center [1502, 245] width 57 height 26
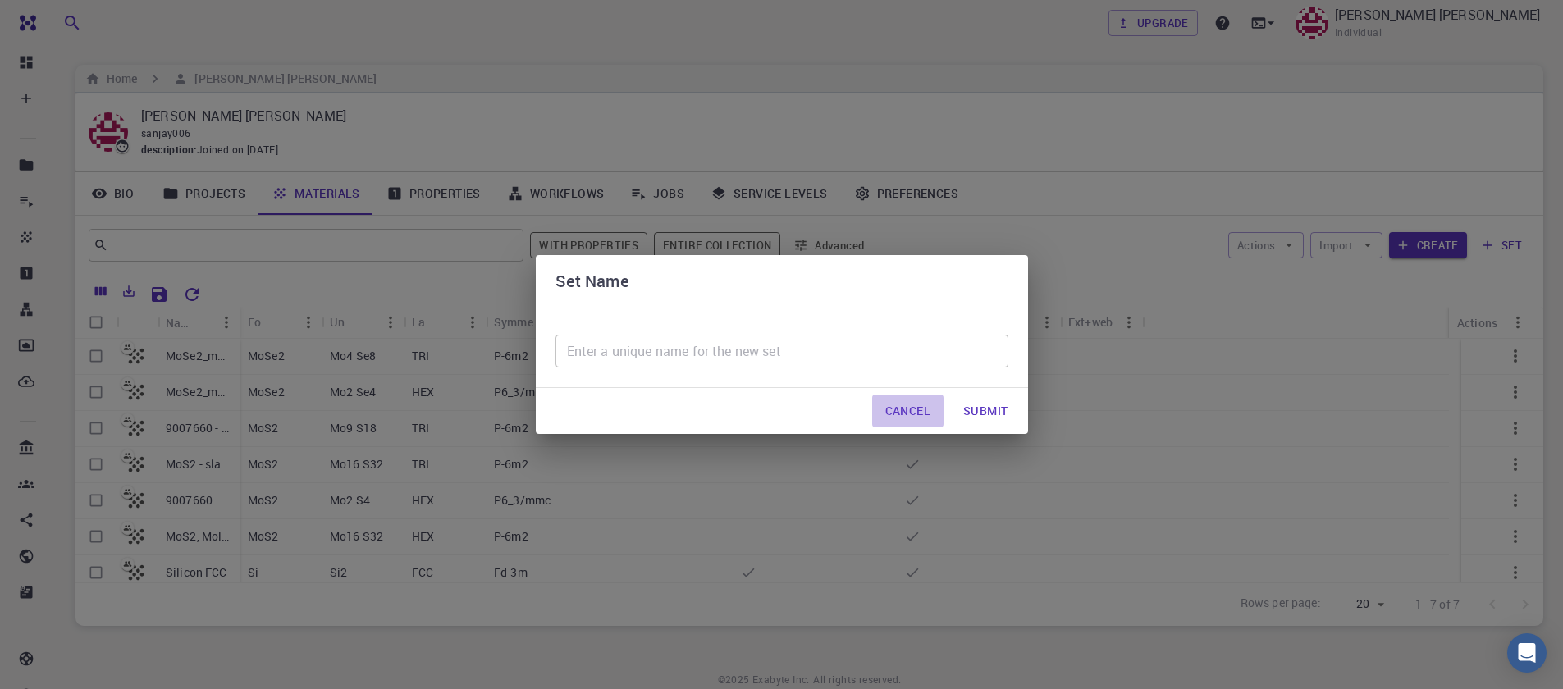
click at [896, 404] on button "Cancel" at bounding box center [907, 411] width 71 height 33
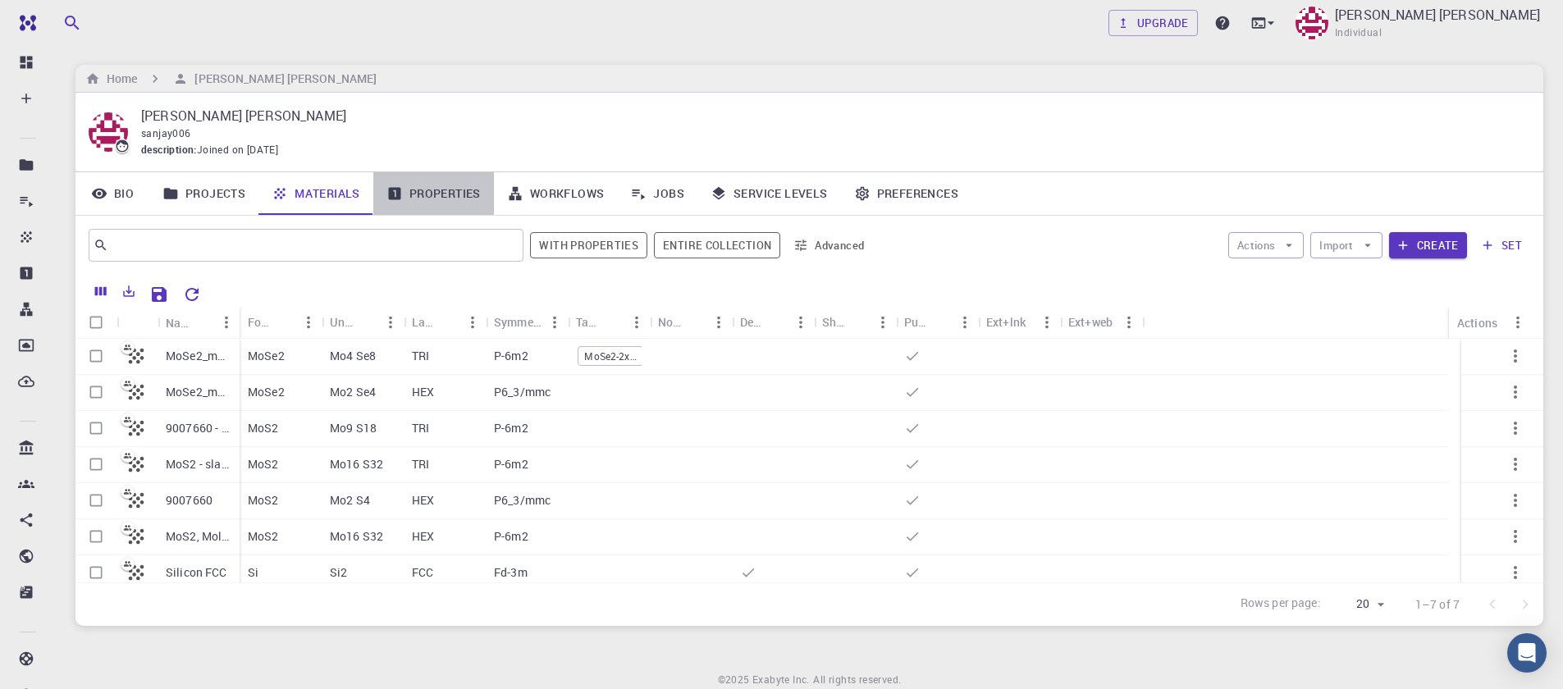
click at [433, 199] on link "Properties" at bounding box center [433, 193] width 121 height 43
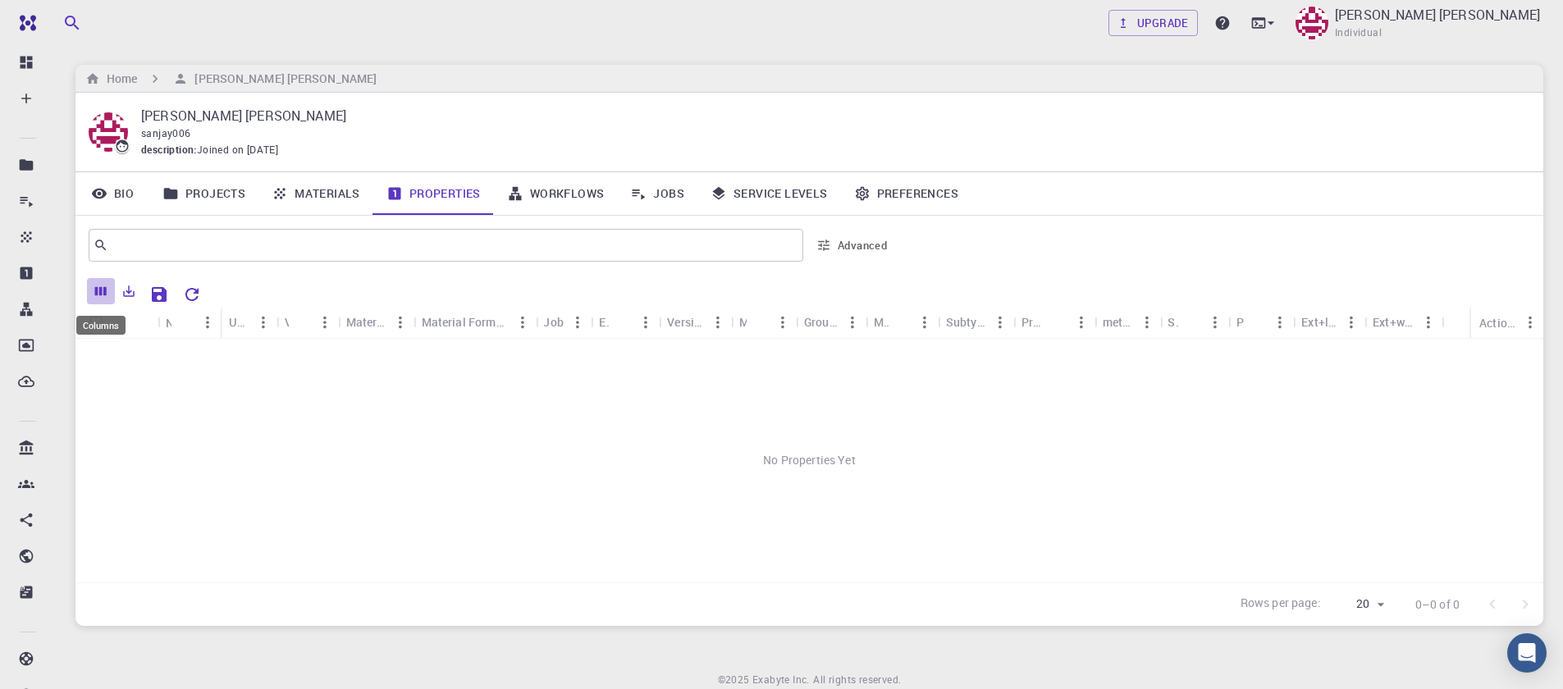
click at [104, 291] on icon "Columns" at bounding box center [100, 291] width 11 height 9
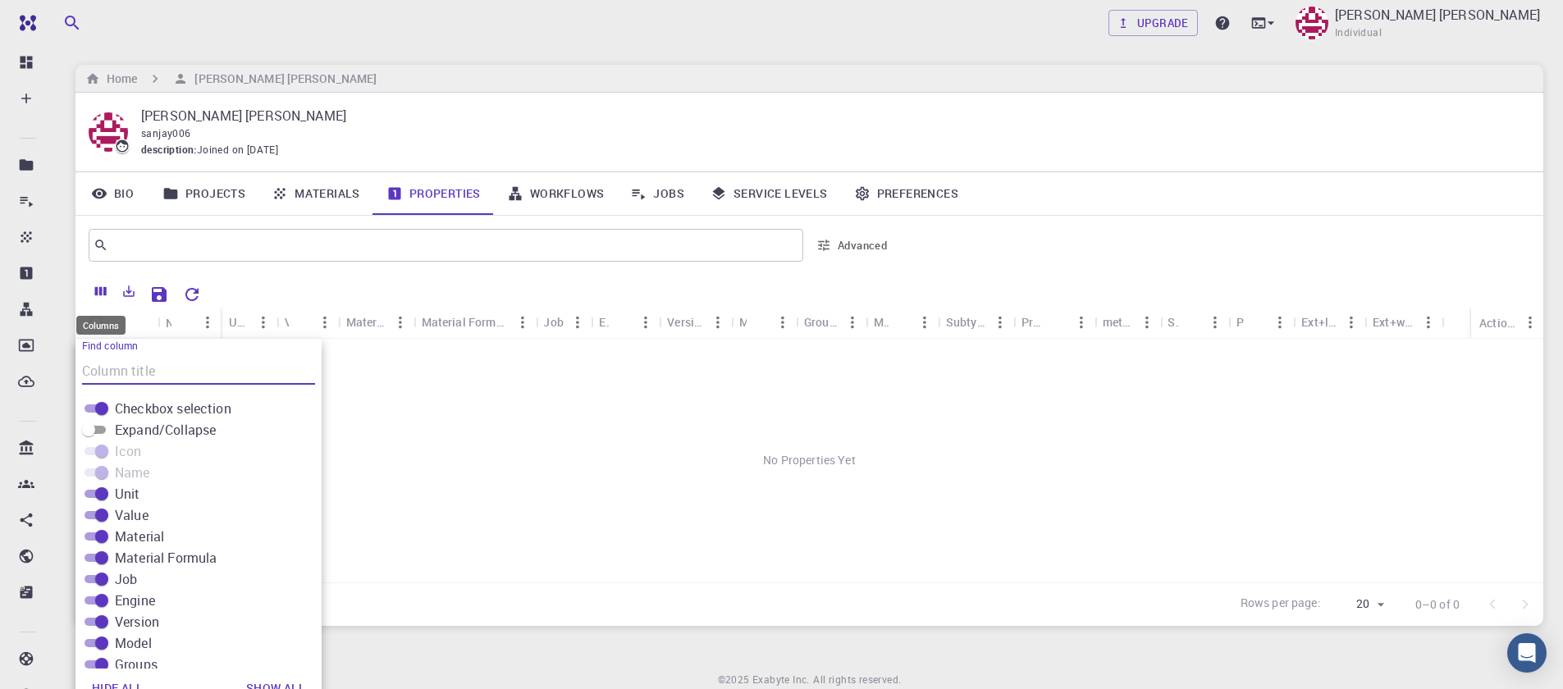
scroll to position [19, 0]
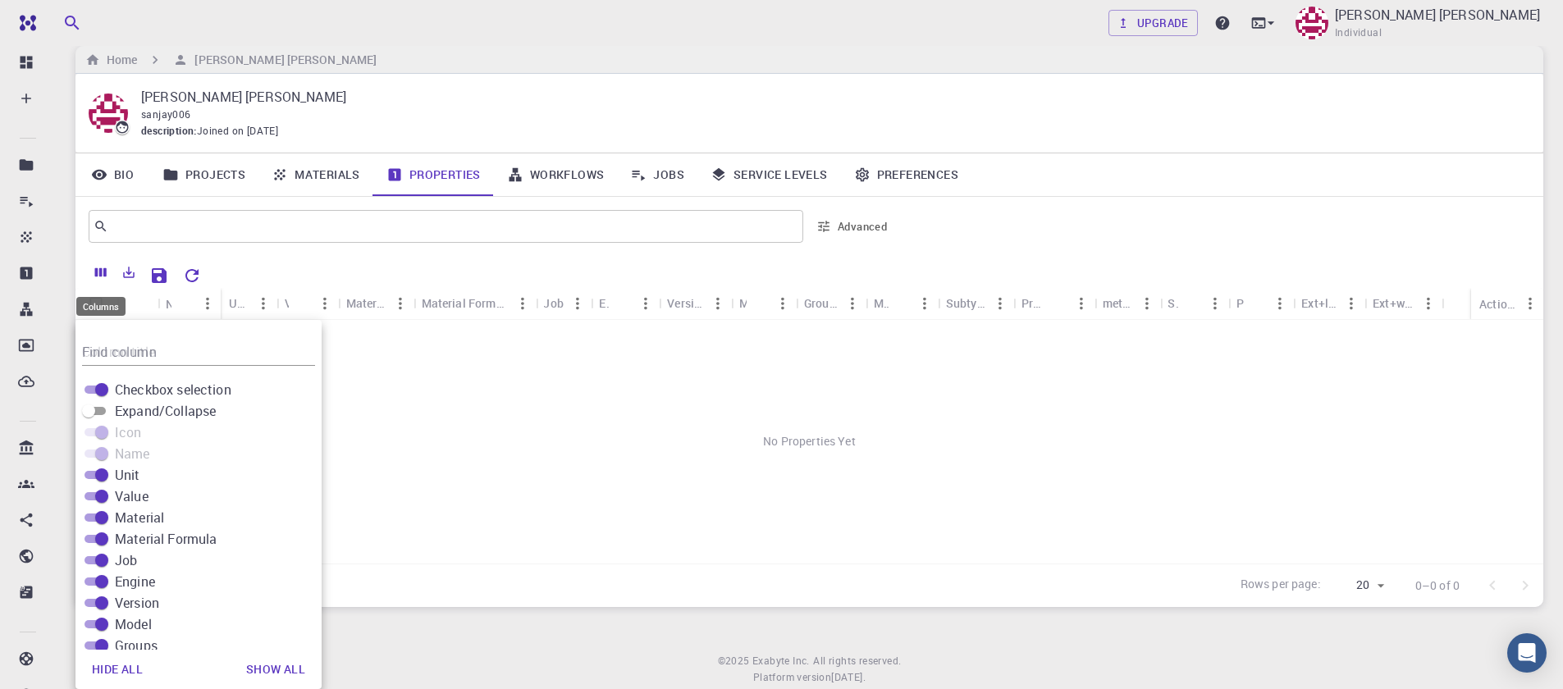
click at [104, 291] on div "Columns" at bounding box center [101, 302] width 53 height 32
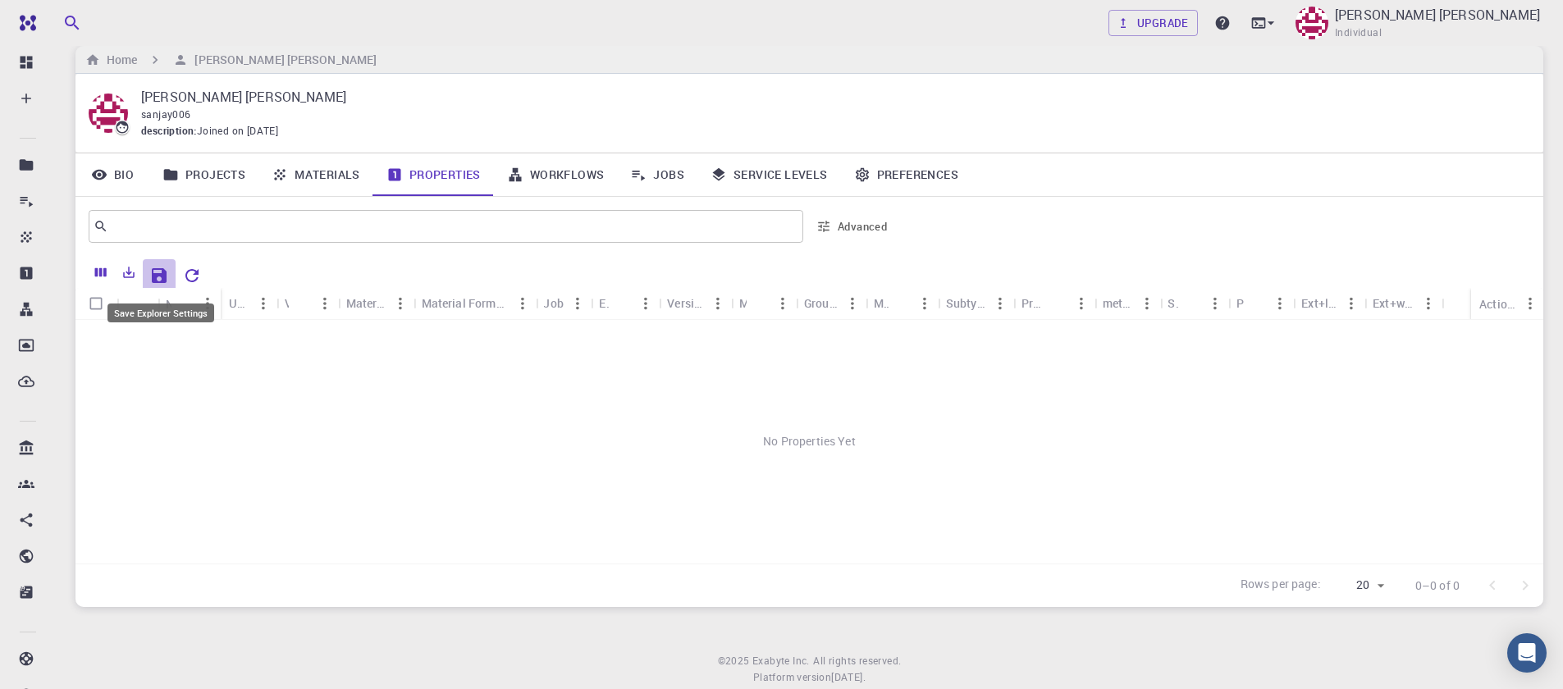
click at [169, 278] on icon "Save Explorer Settings" at bounding box center [159, 276] width 20 height 20
click at [547, 176] on link "Workflows" at bounding box center [556, 174] width 124 height 43
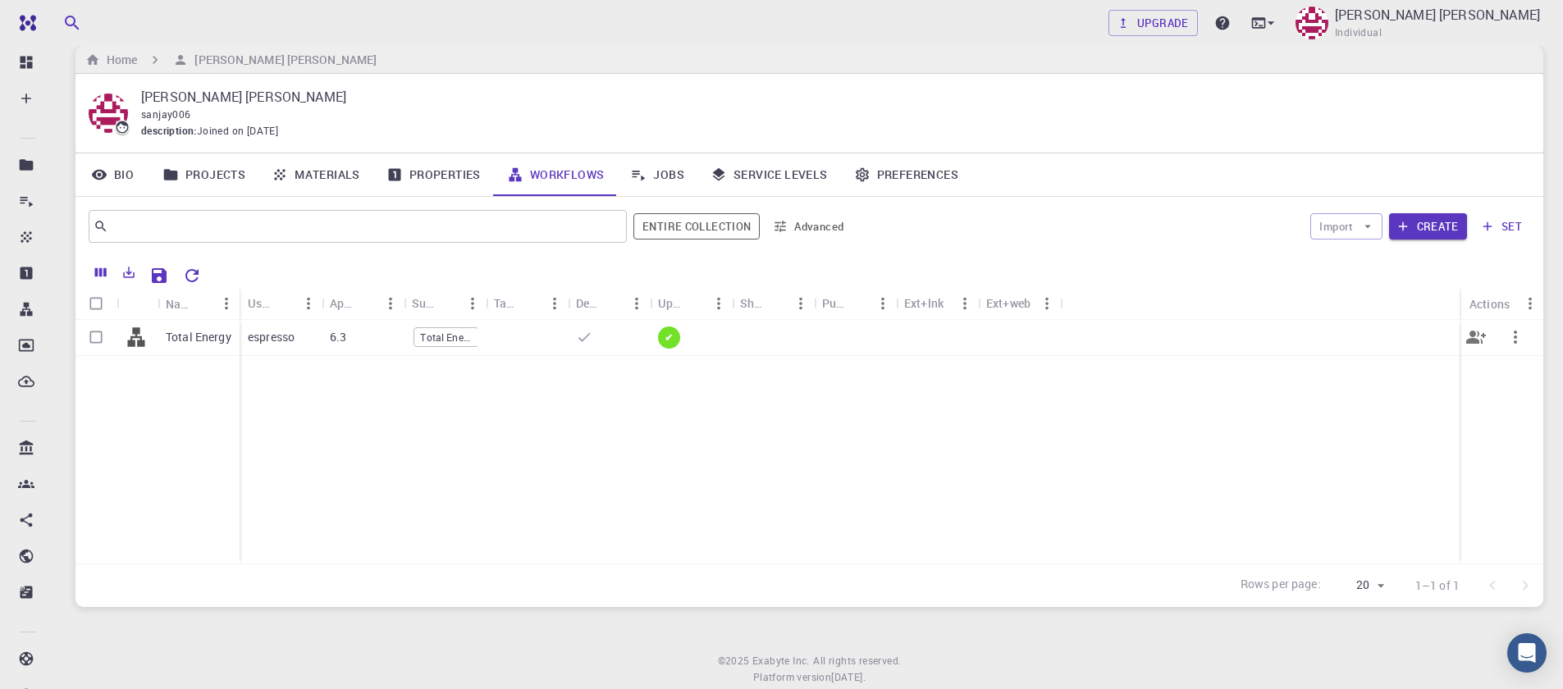
click at [203, 341] on p "Total Energy" at bounding box center [199, 337] width 66 height 16
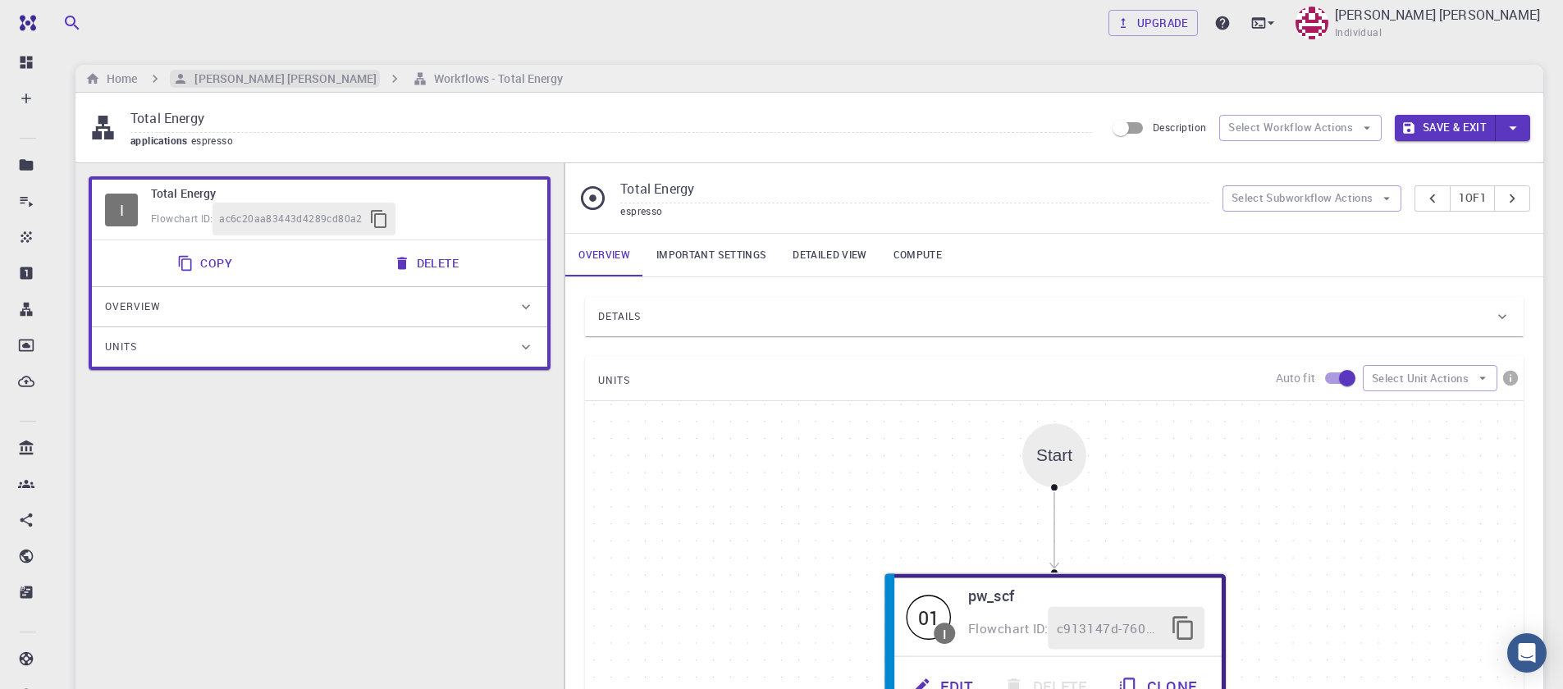
click at [280, 71] on h6 "[PERSON_NAME] [PERSON_NAME]" at bounding box center [282, 79] width 189 height 18
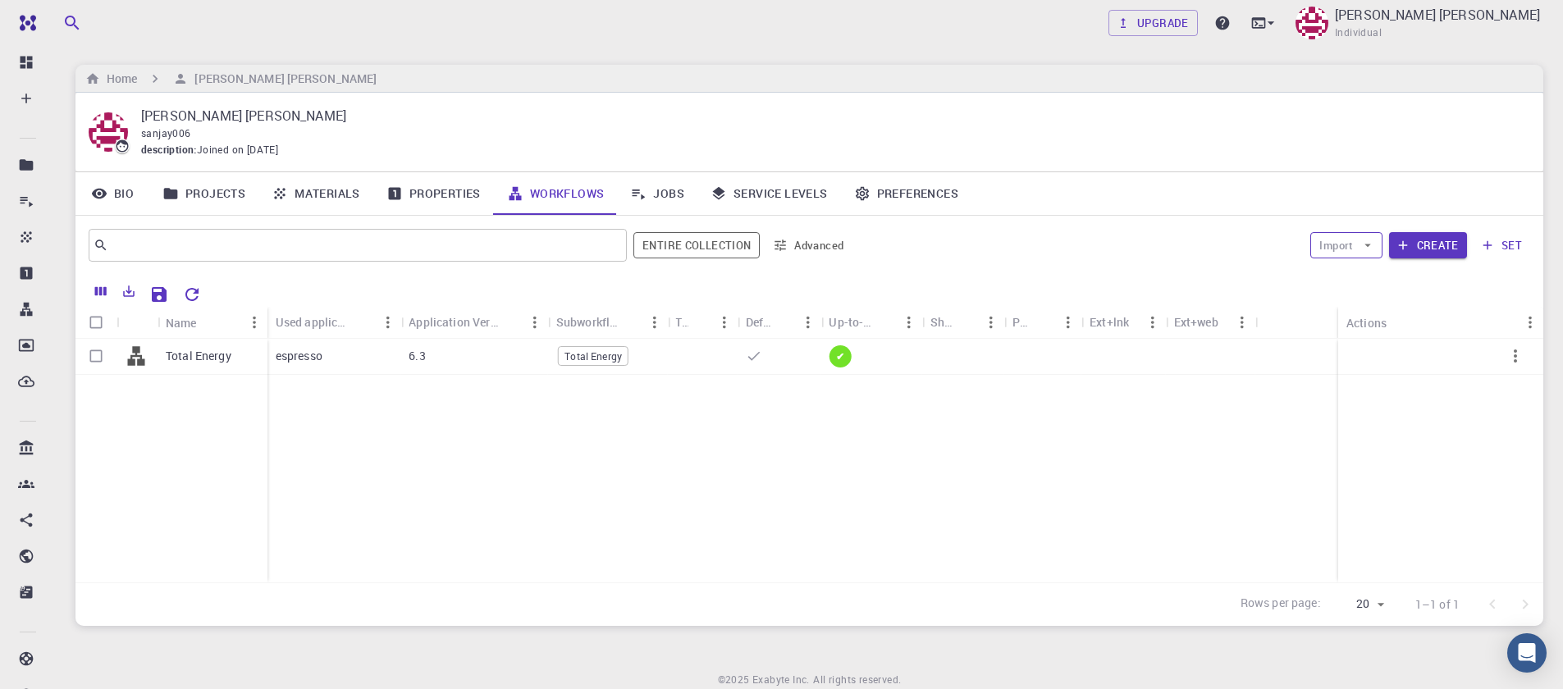
click at [1352, 247] on button "Import" at bounding box center [1346, 245] width 71 height 26
click at [1444, 242] on button "Create" at bounding box center [1428, 245] width 78 height 26
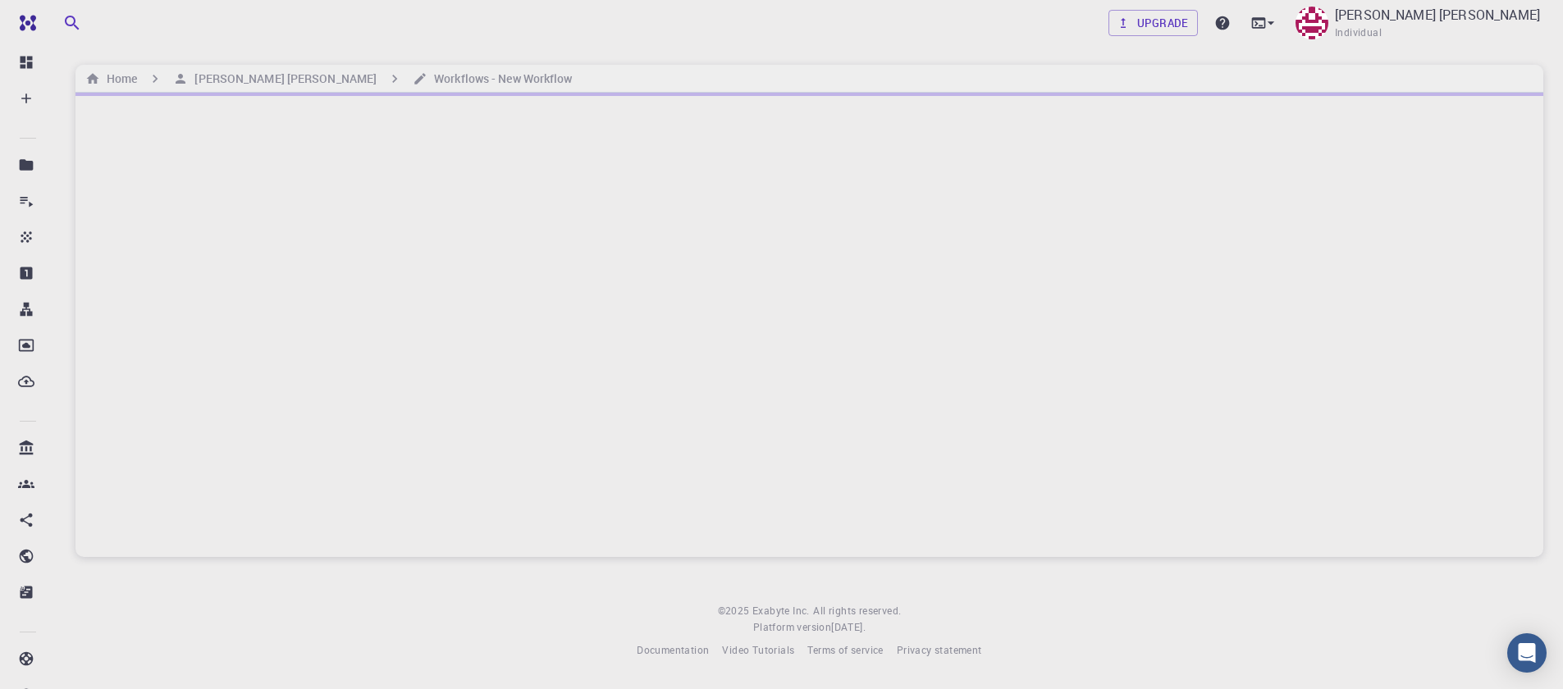
click at [1441, 242] on div at bounding box center [810, 325] width 1468 height 465
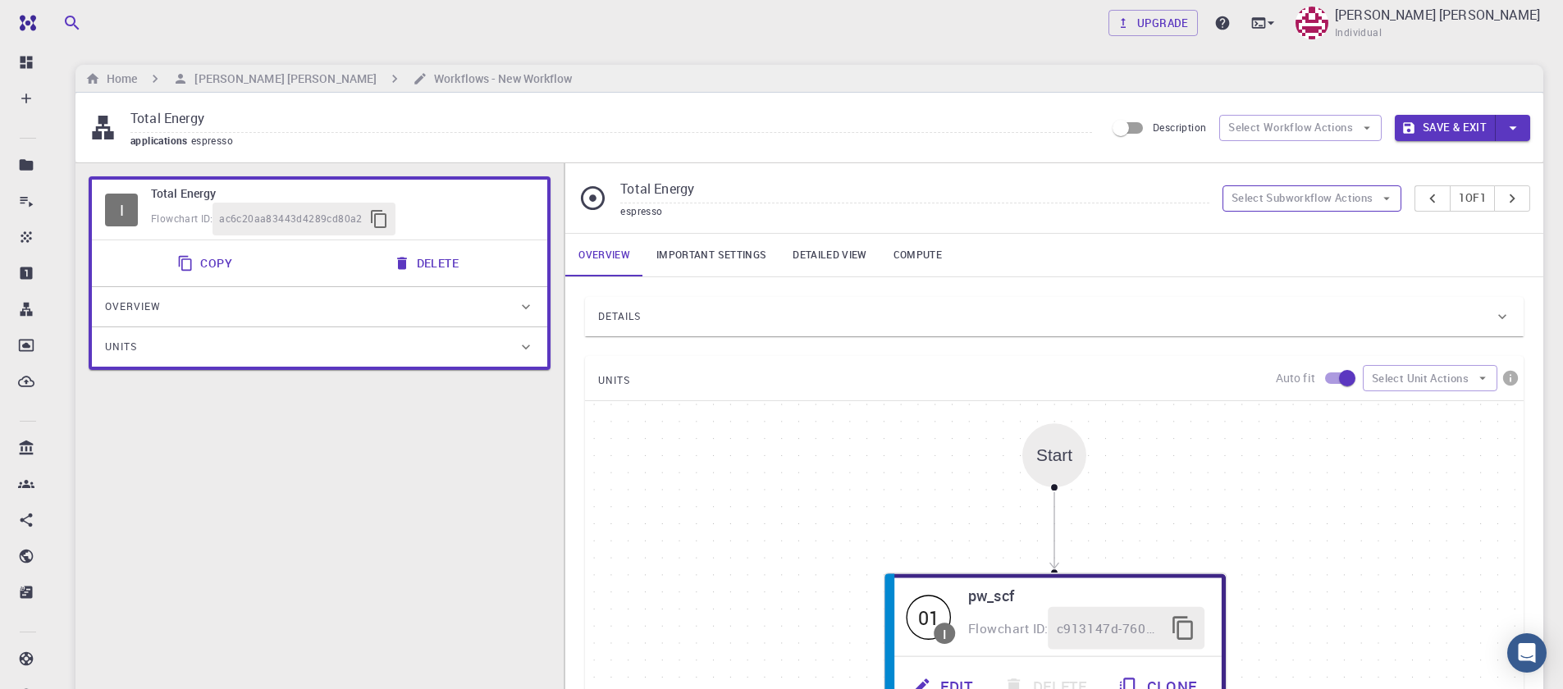
click at [1305, 204] on button "Select Subworkflow Actions" at bounding box center [1313, 198] width 180 height 26
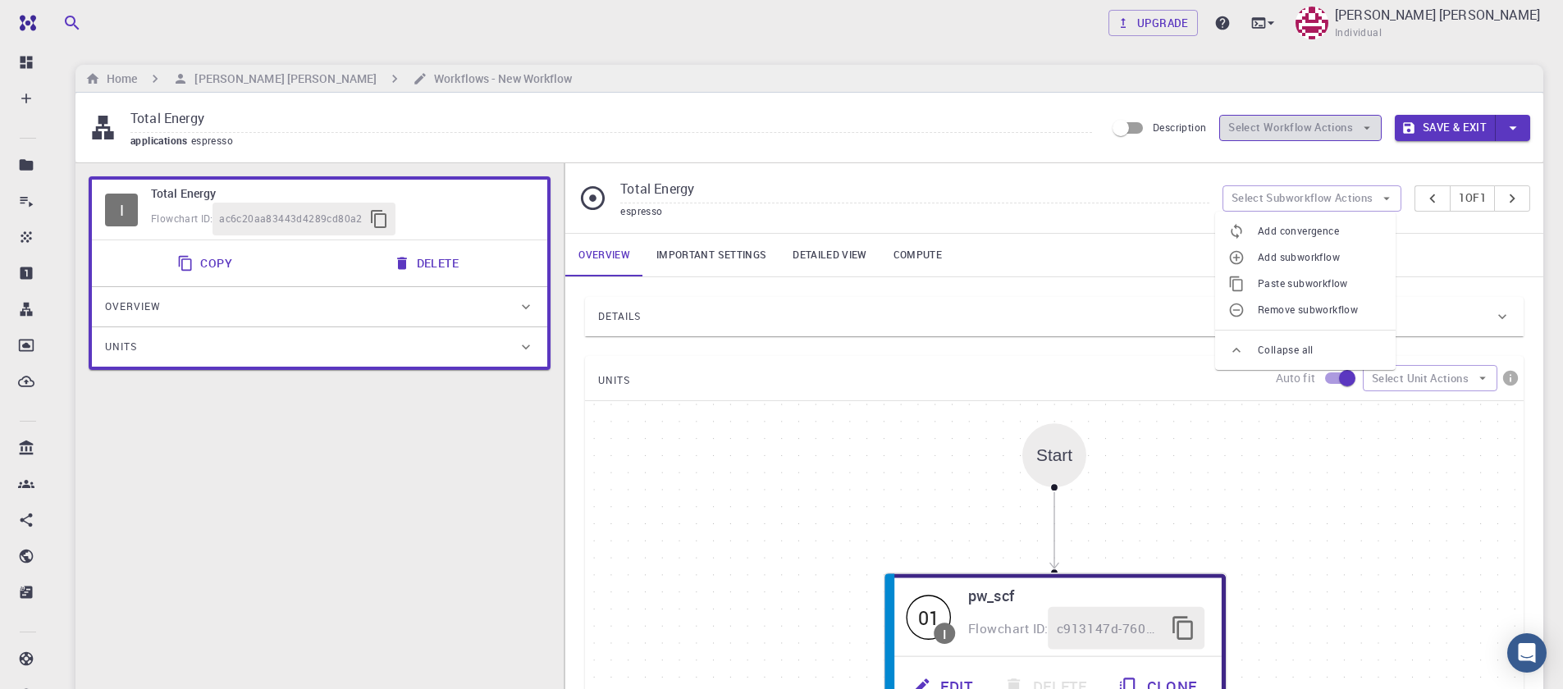
click at [1281, 138] on button "Select Workflow Actions" at bounding box center [1301, 128] width 163 height 26
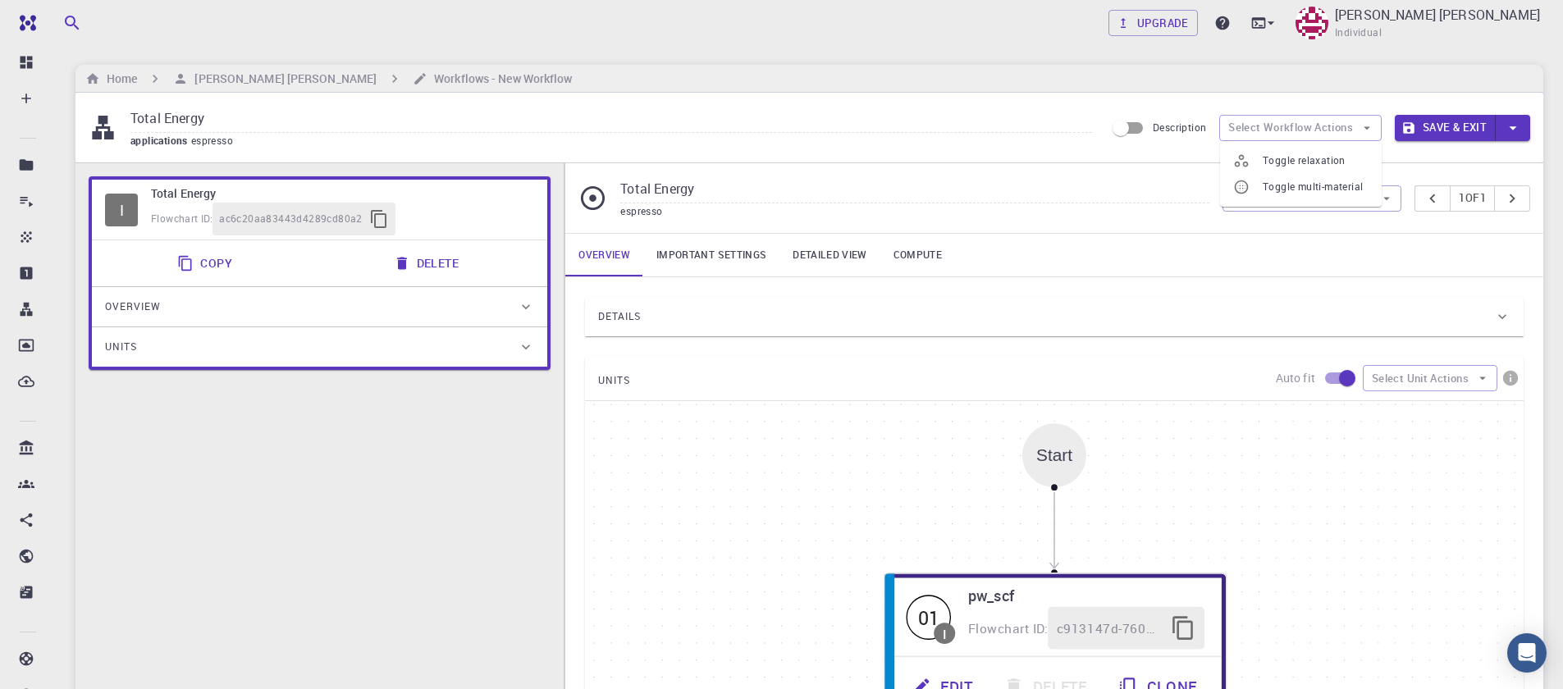
click at [729, 249] on link "Important settings" at bounding box center [711, 255] width 136 height 43
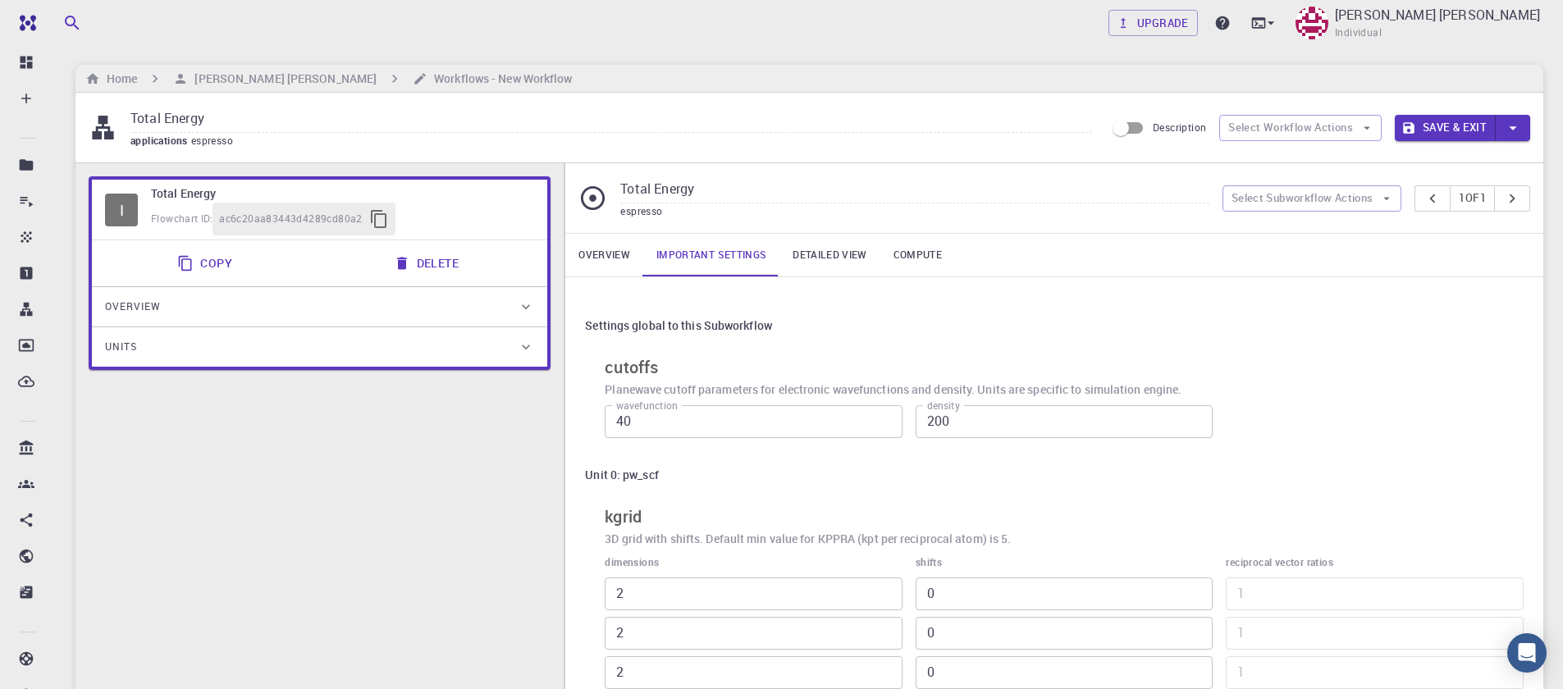
click at [592, 265] on link "Overview" at bounding box center [604, 255] width 78 height 43
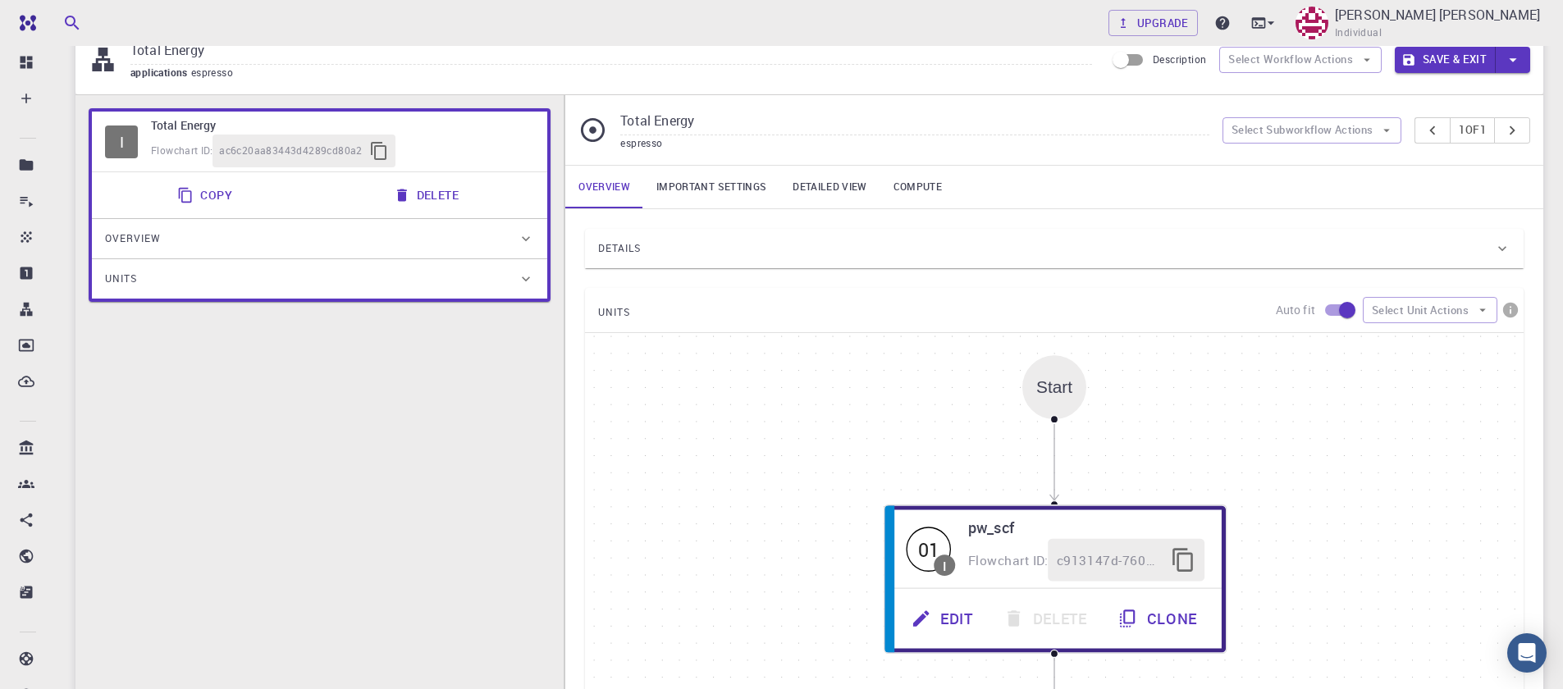
scroll to position [197, 0]
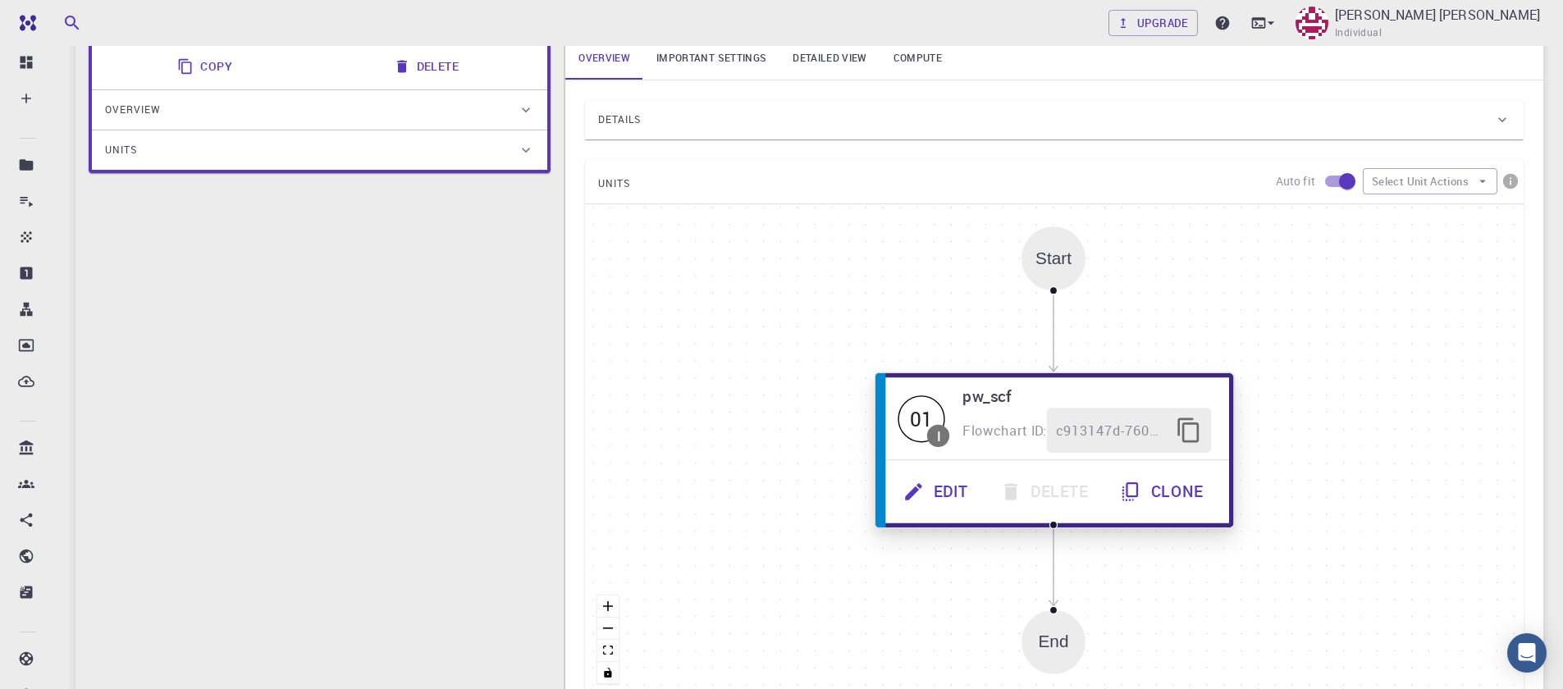
click at [950, 484] on button "Edit" at bounding box center [938, 491] width 97 height 45
click at [929, 485] on button "Edit" at bounding box center [938, 491] width 97 height 45
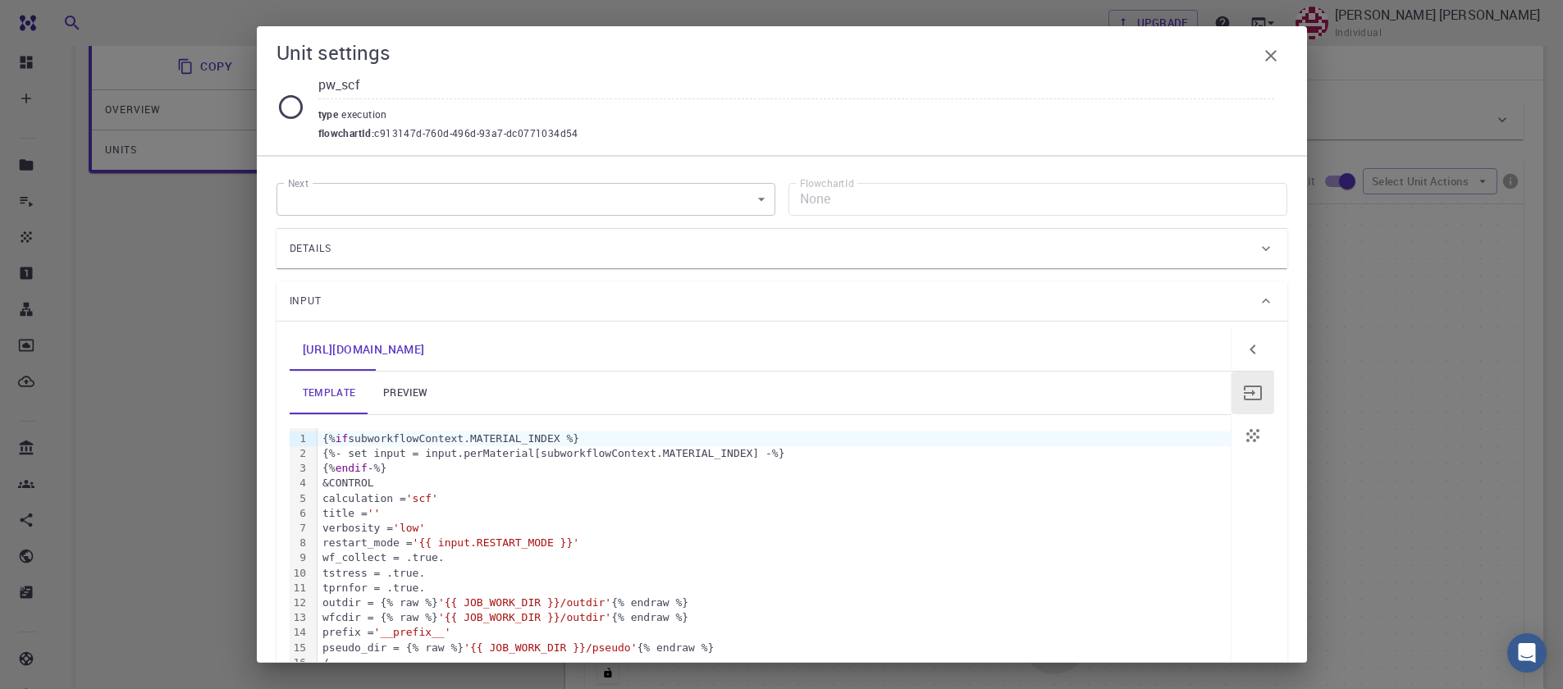
click at [291, 102] on icon at bounding box center [291, 107] width 29 height 29
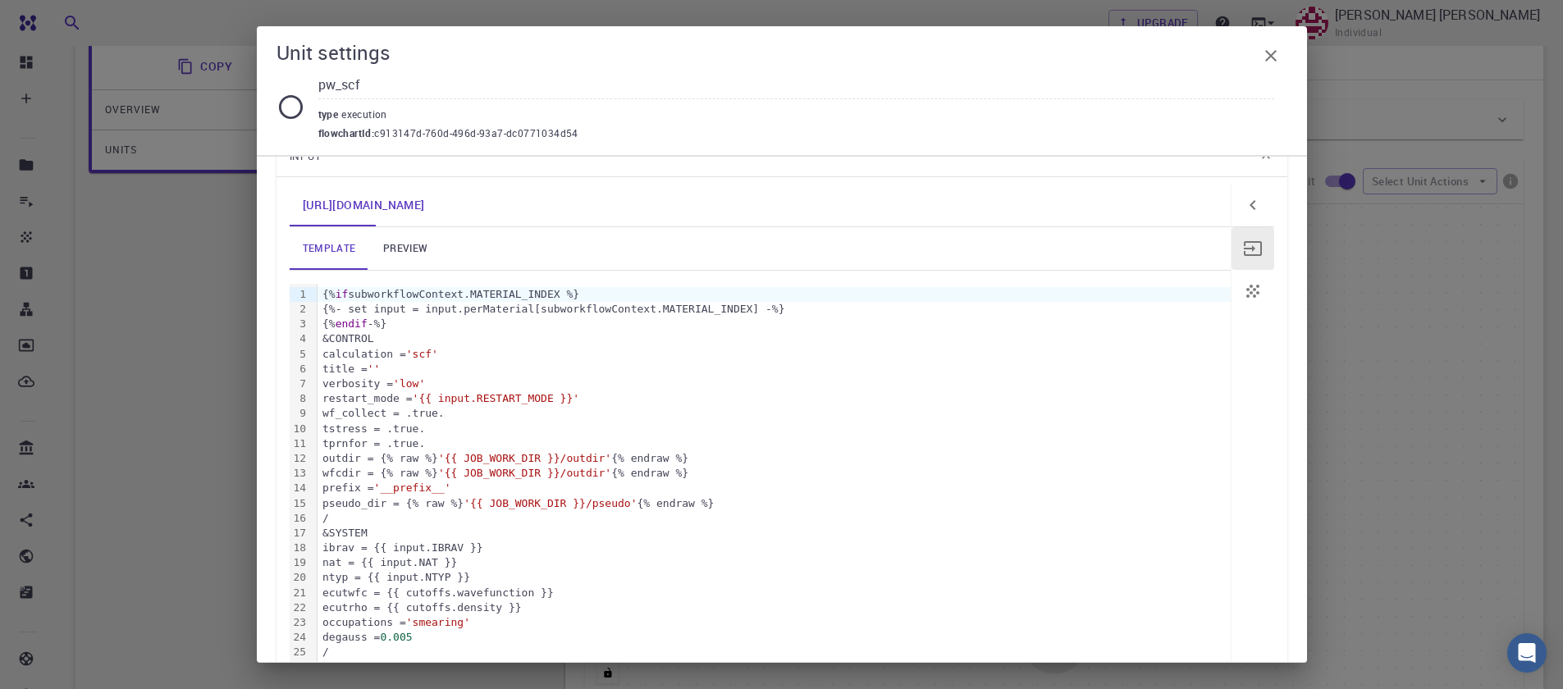
scroll to position [0, 0]
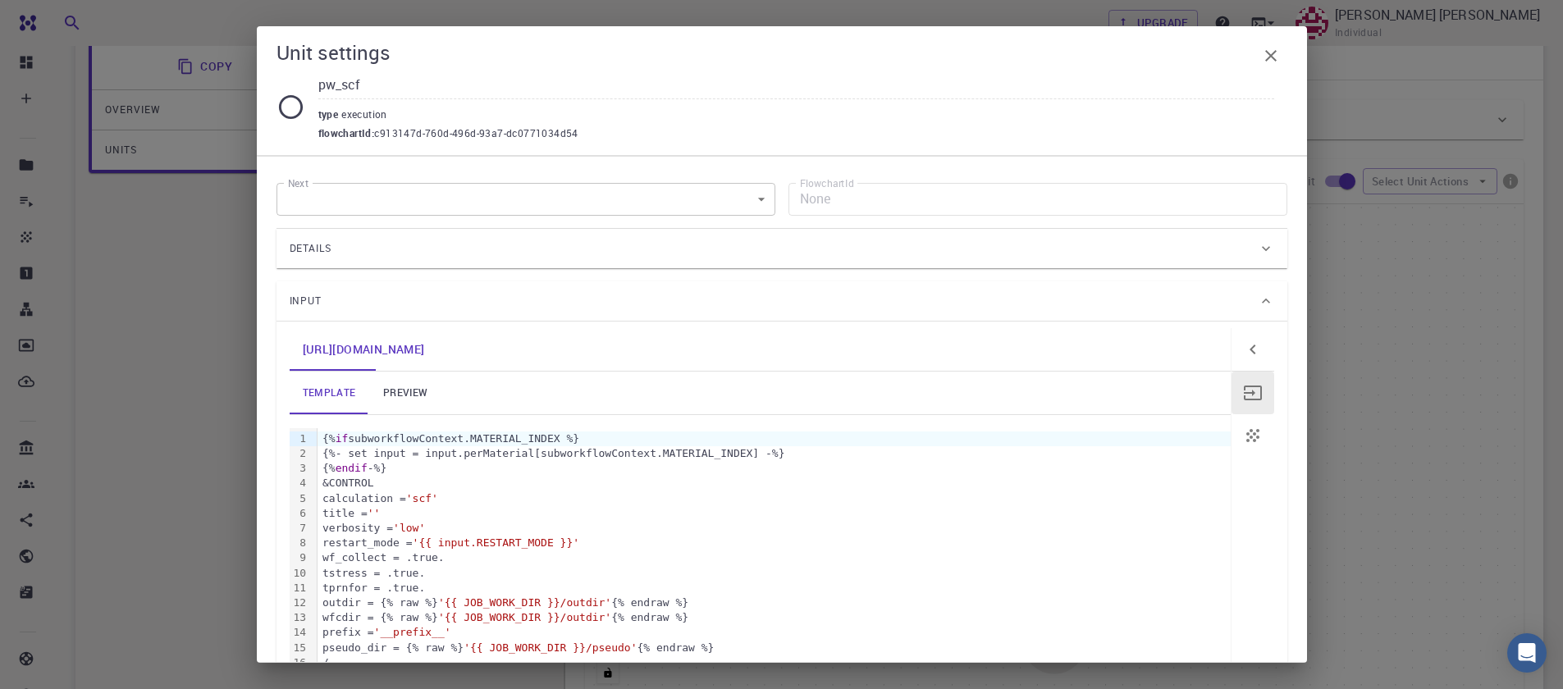
click at [396, 395] on link "preview" at bounding box center [405, 393] width 74 height 43
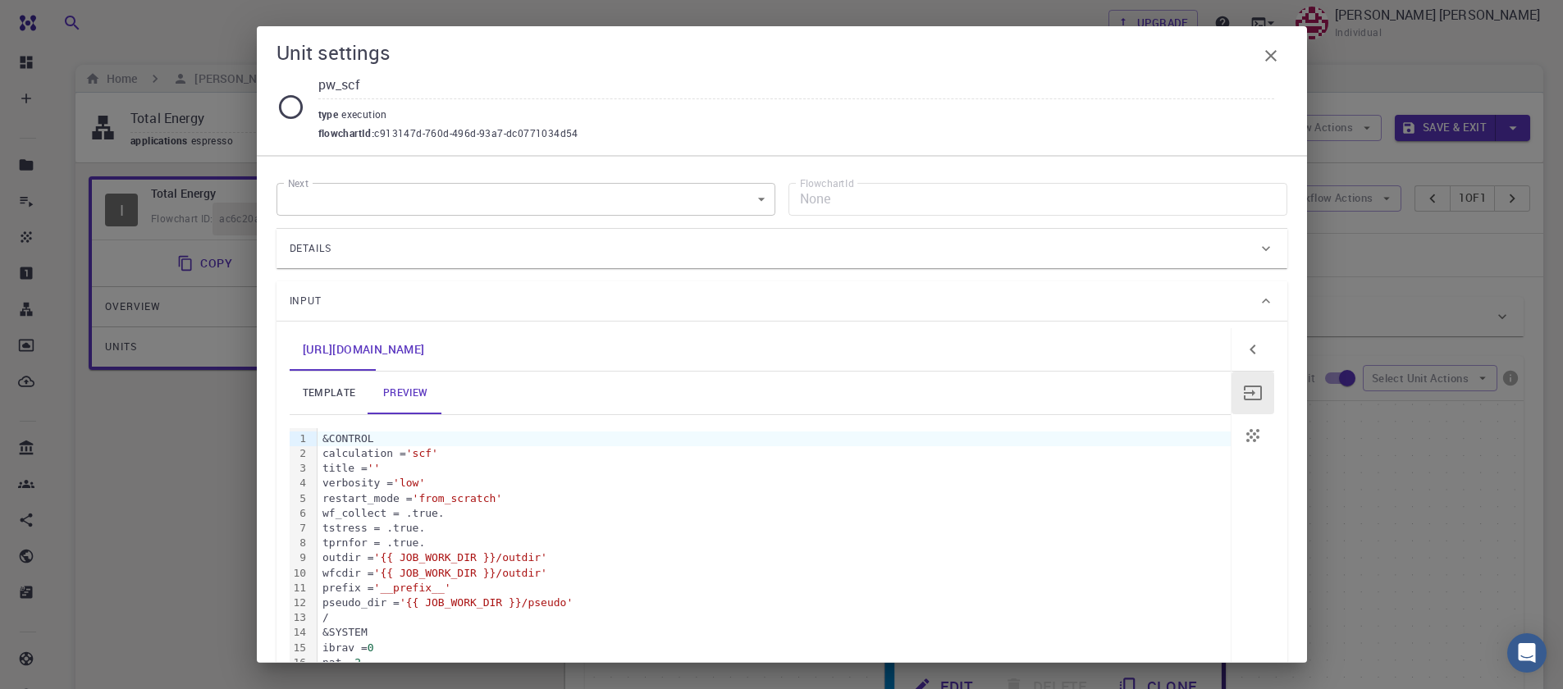
click at [541, 208] on body "Free Dashboard Create New Job New Material Create Material Upload File Import f…" at bounding box center [781, 573] width 1563 height 1146
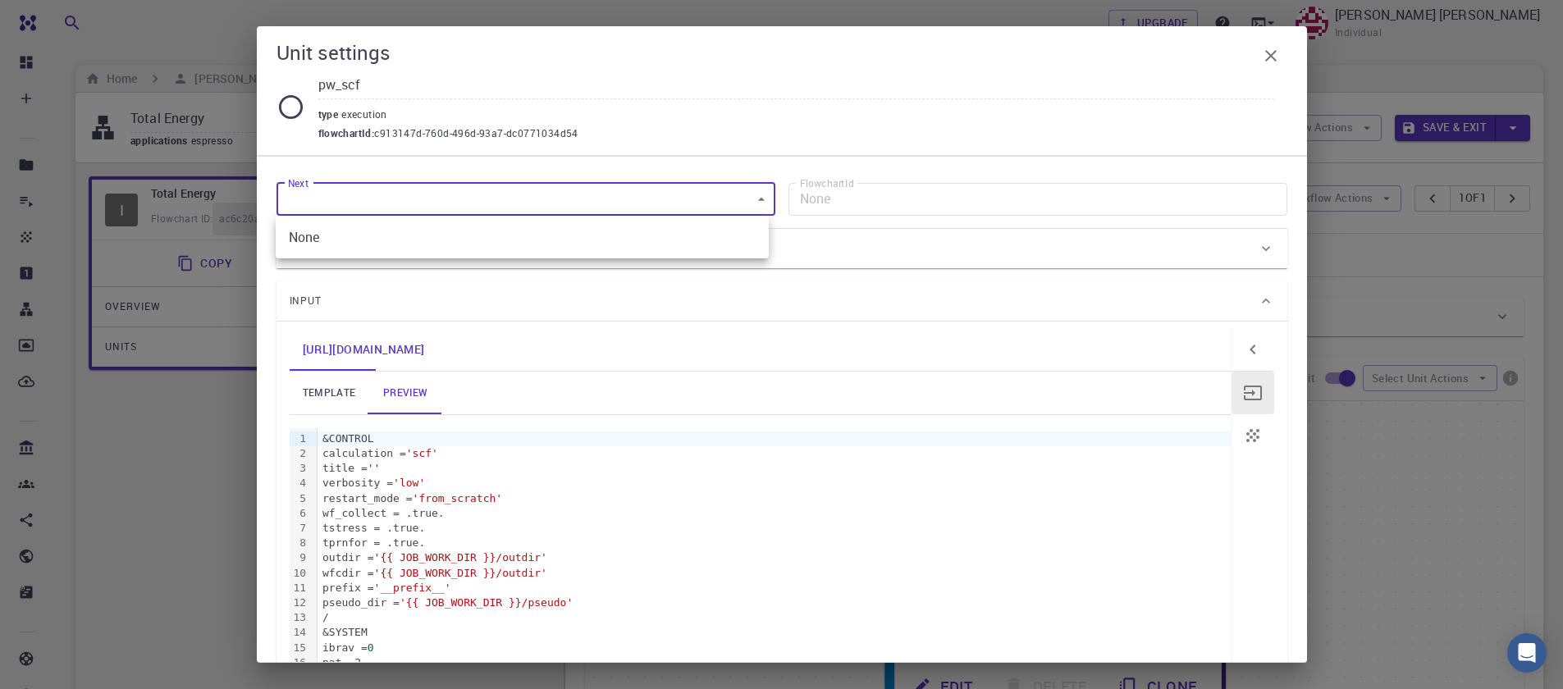
click at [468, 241] on li "None" at bounding box center [522, 237] width 493 height 30
click at [1268, 55] on icon "button" at bounding box center [1271, 56] width 20 height 20
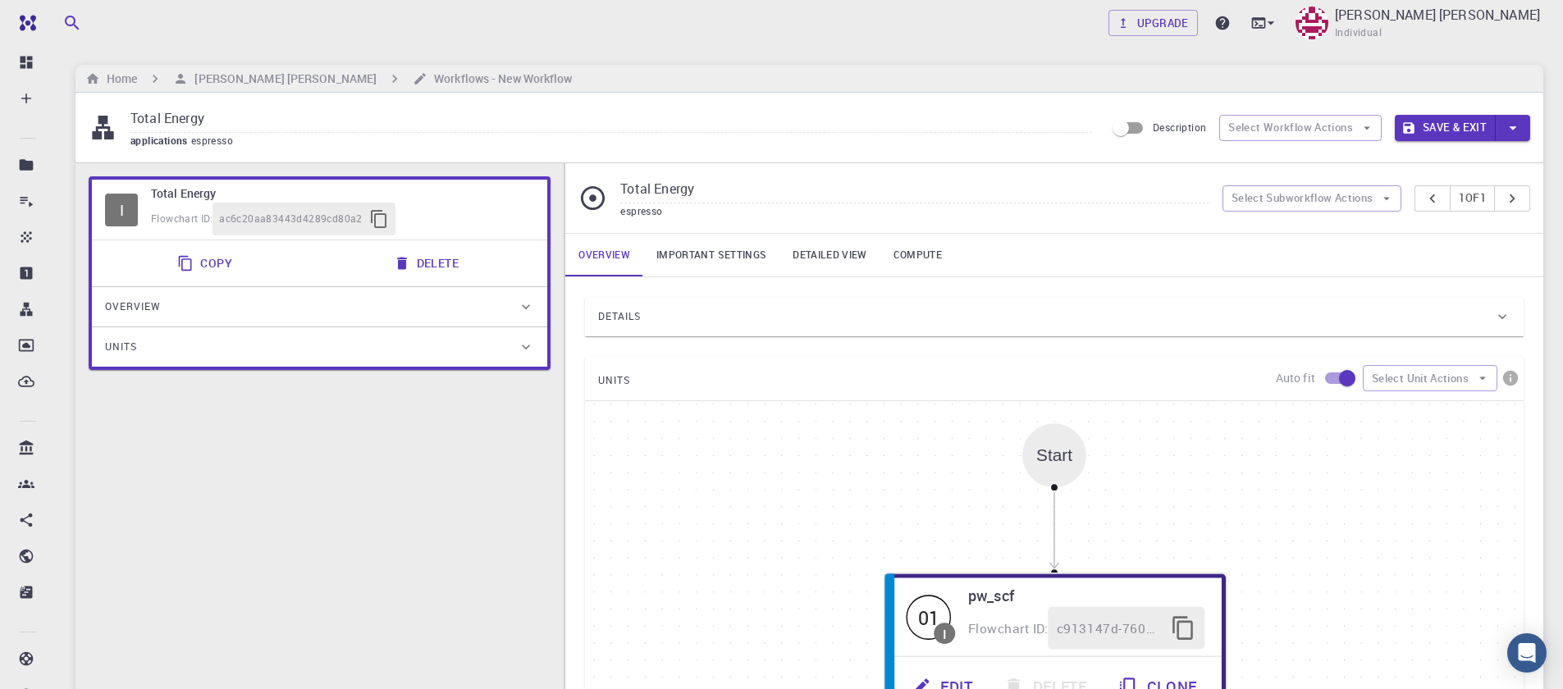
scroll to position [19, 0]
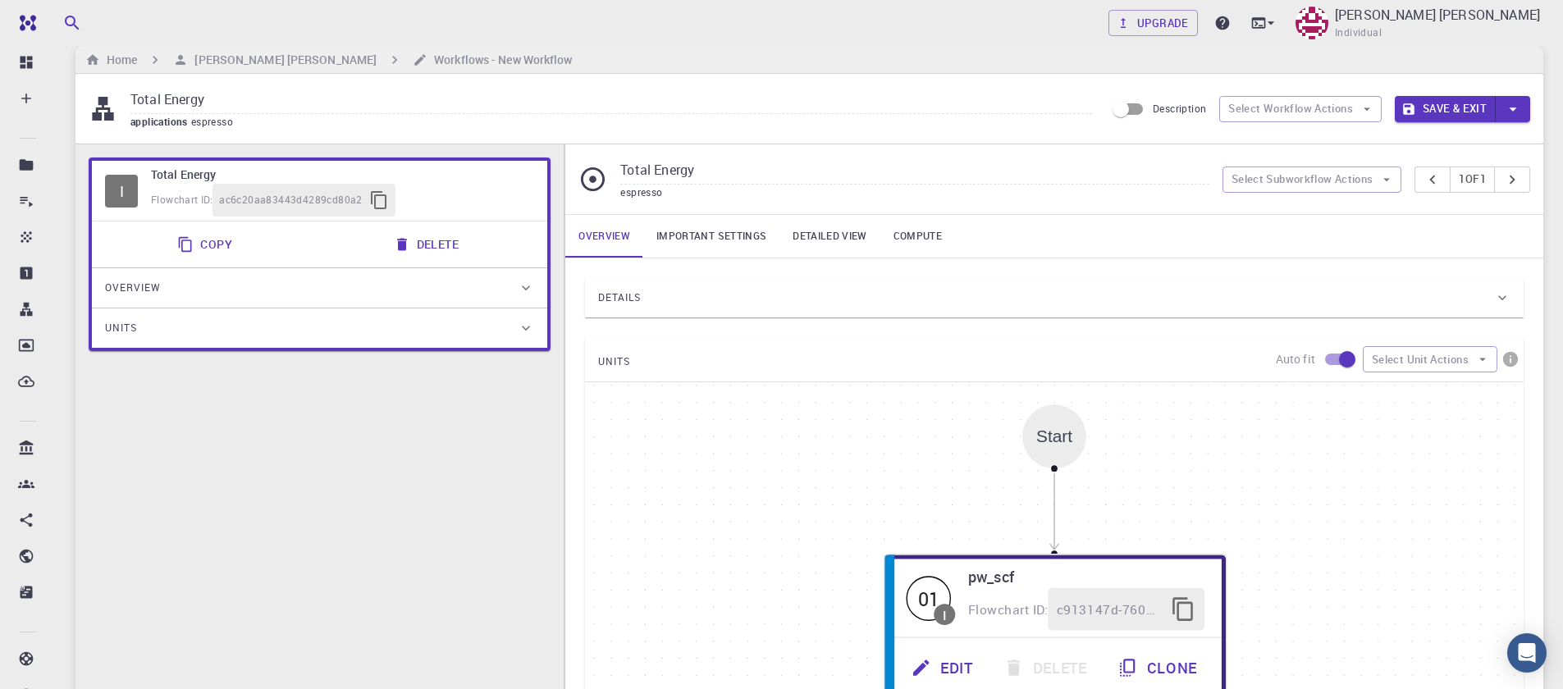
drag, startPoint x: 1487, startPoint y: 374, endPoint x: 1497, endPoint y: 382, distance: 12.8
click at [1497, 382] on div "UNITS Auto fit Select Unit Actions Start 01 I pw_scf Flowchart ID: c913147d-760…" at bounding box center [1054, 606] width 939 height 538
click at [1425, 366] on button "Select Unit Actions" at bounding box center [1430, 359] width 135 height 26
click at [1426, 397] on span "Add Unit" at bounding box center [1445, 392] width 80 height 16
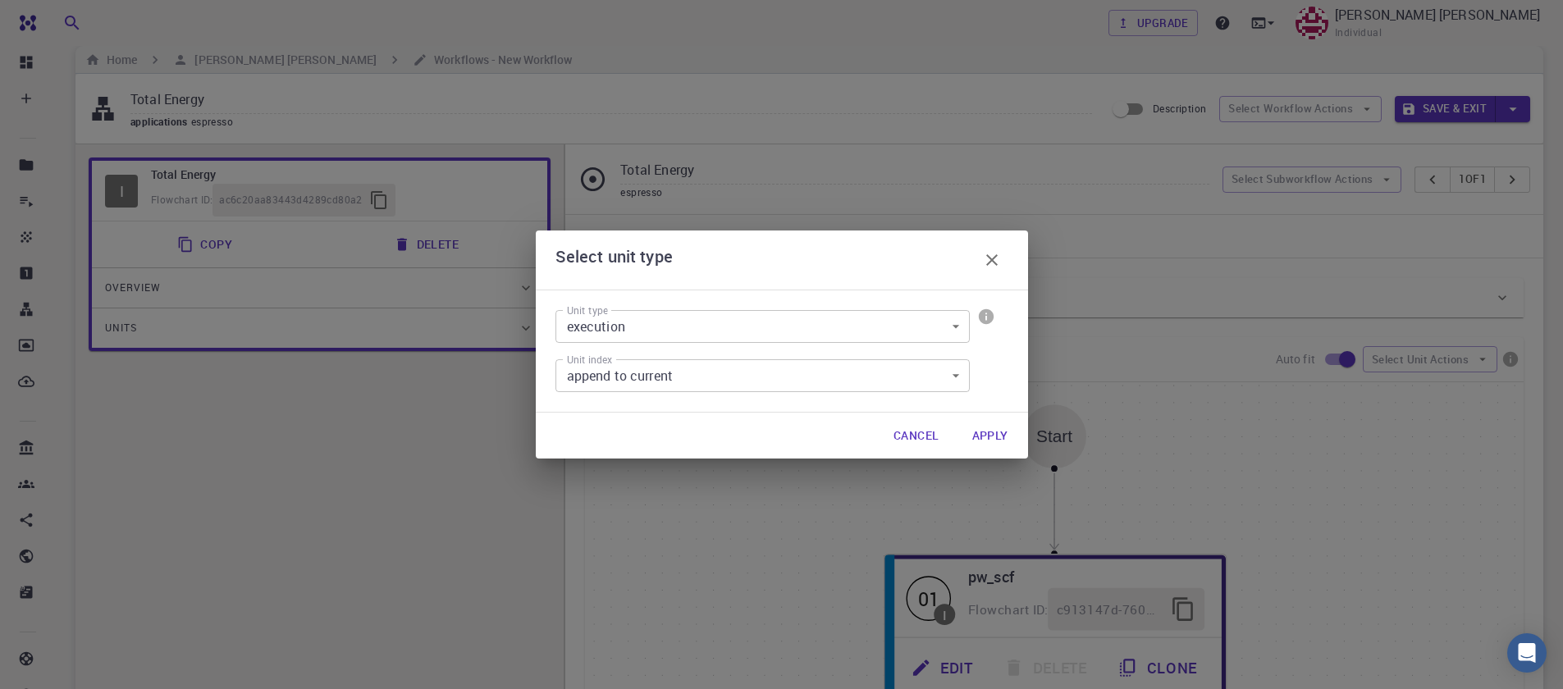
click at [997, 258] on icon "button" at bounding box center [992, 260] width 20 height 20
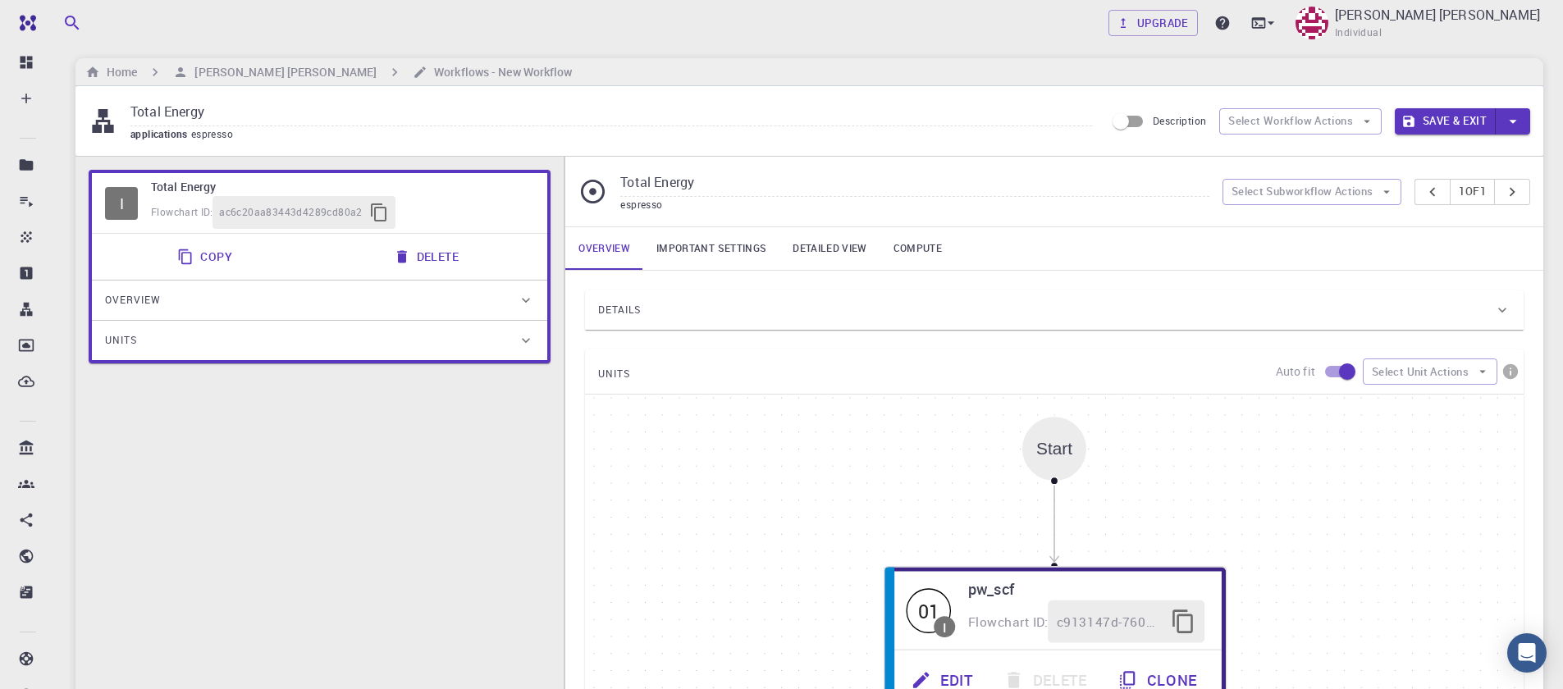
scroll to position [0, 0]
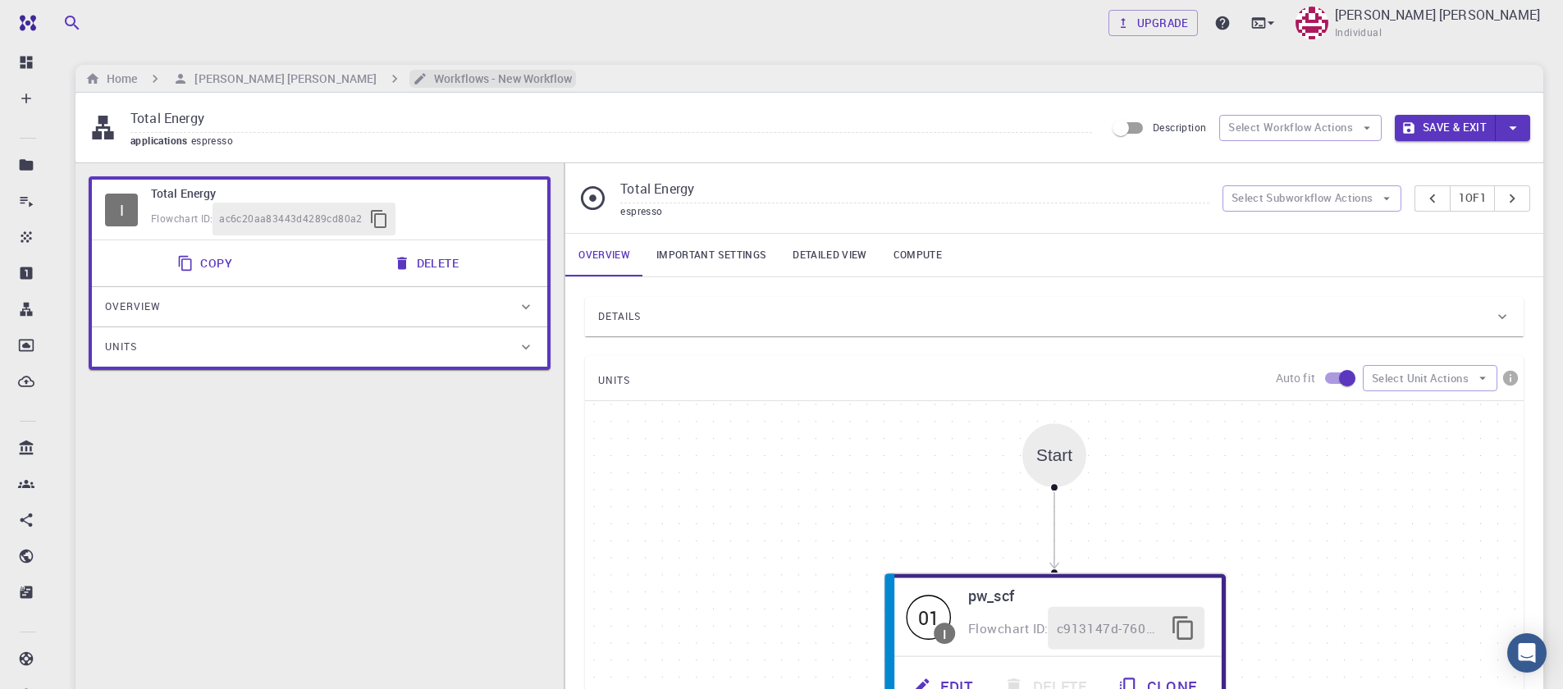
click at [428, 71] on h6 "Workflows - New Workflow" at bounding box center [500, 79] width 144 height 18
click at [436, 277] on button "Delete" at bounding box center [428, 263] width 88 height 33
click at [427, 264] on button "Delete" at bounding box center [428, 263] width 88 height 33
click at [310, 223] on span "ac6c20aa83443d4289cd80a2" at bounding box center [291, 219] width 144 height 16
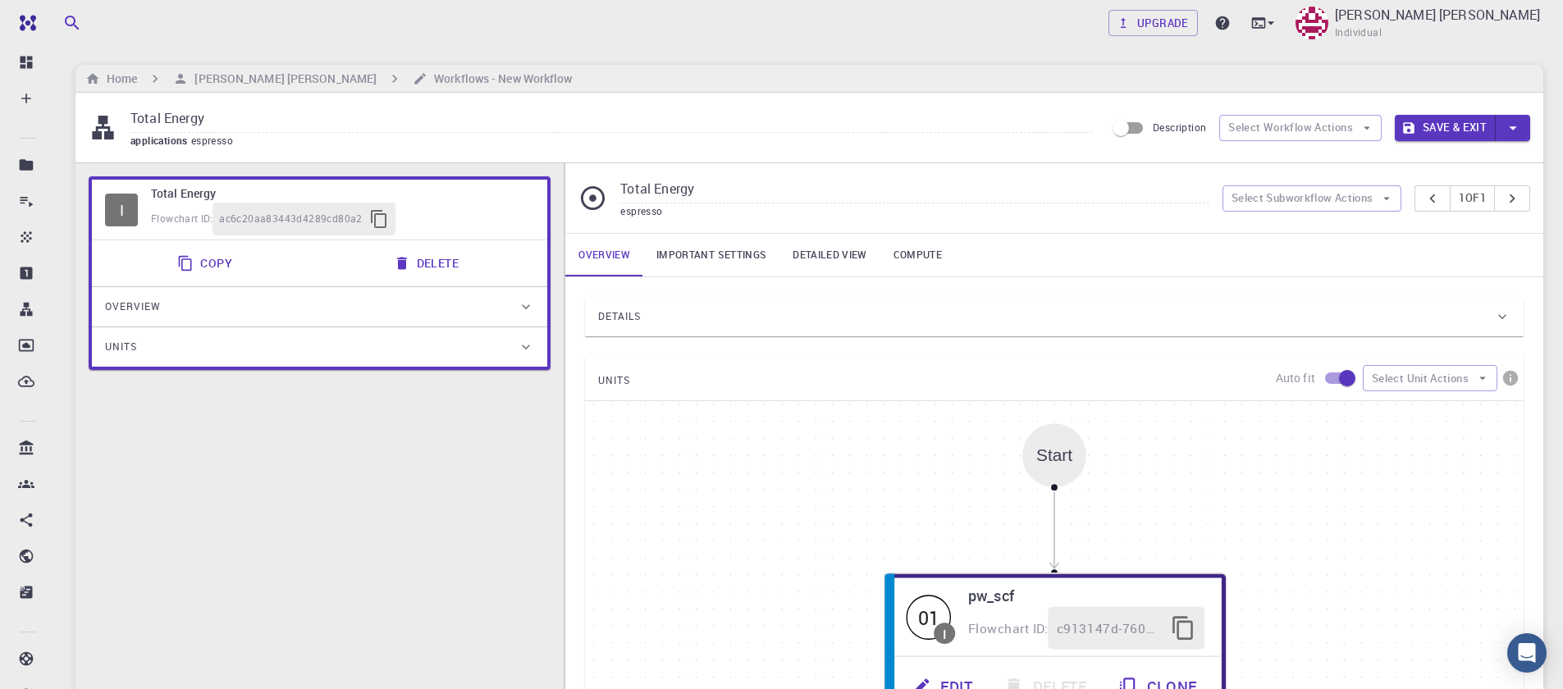
click at [127, 212] on div "I" at bounding box center [121, 210] width 33 height 33
click at [272, 88] on div "Home [PERSON_NAME] [PERSON_NAME] Workflows - New Workflow" at bounding box center [810, 79] width 1468 height 28
click at [272, 85] on h6 "[PERSON_NAME] [PERSON_NAME]" at bounding box center [282, 79] width 189 height 18
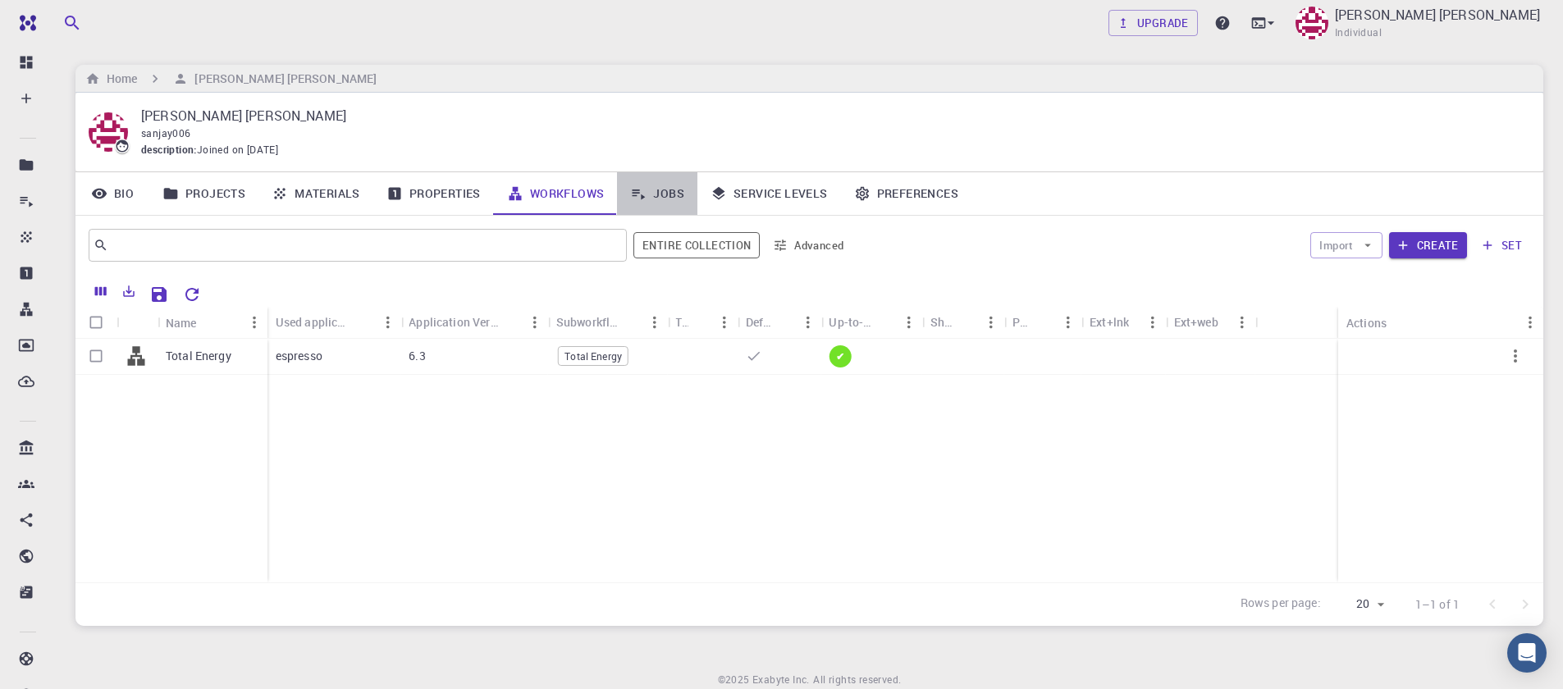
click at [665, 199] on link "Jobs" at bounding box center [657, 193] width 80 height 43
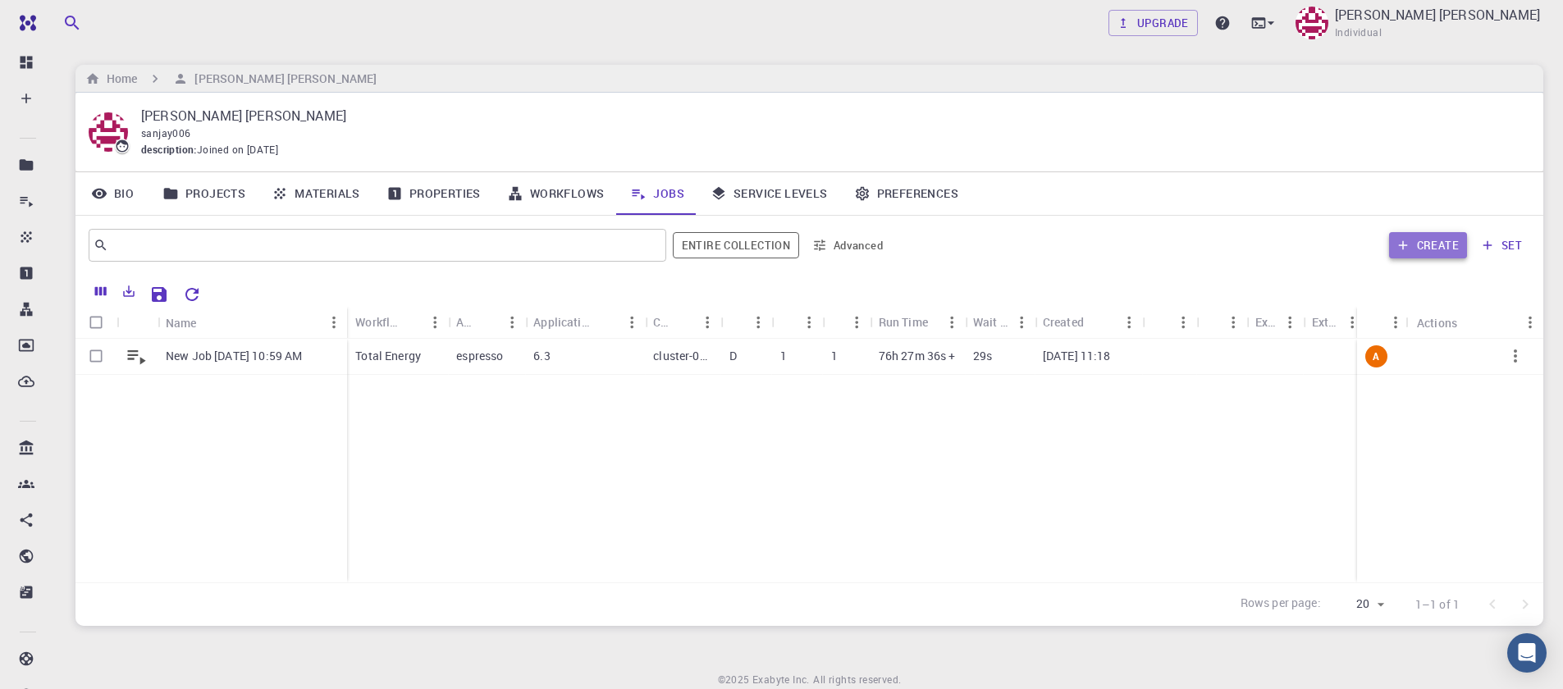
click at [1443, 241] on button "Create" at bounding box center [1428, 245] width 78 height 26
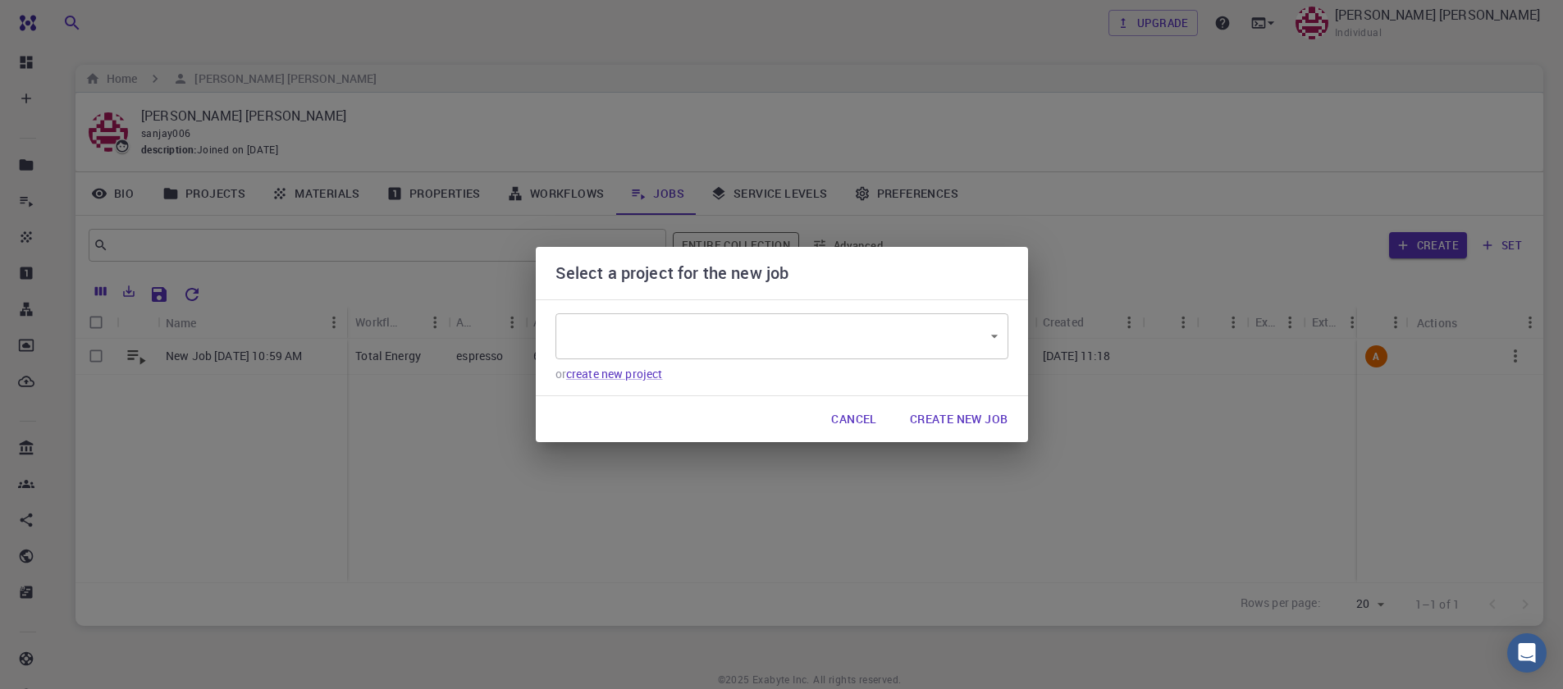
type input "Yii2w5frZXWobbbdW"
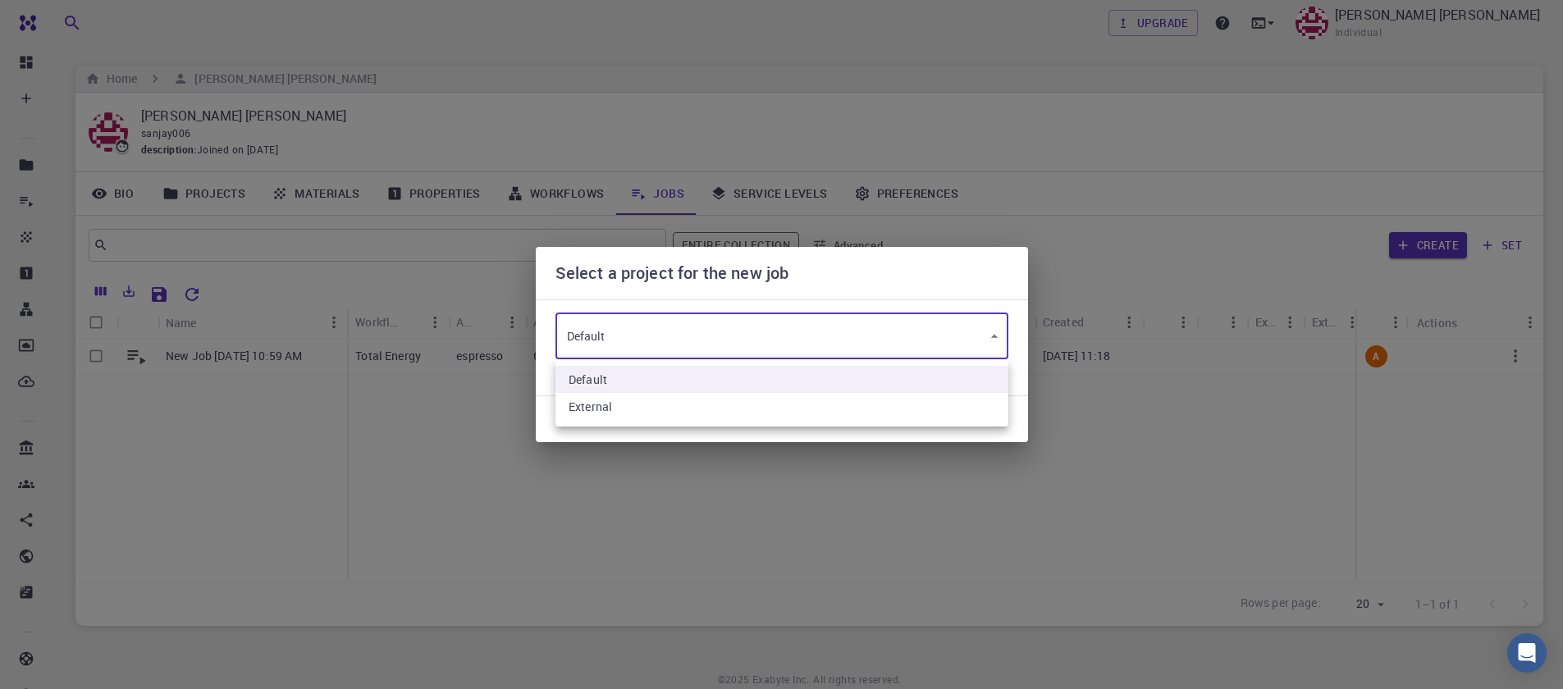
click at [656, 342] on body "Free Dashboard Create New Job New Material Create Material Upload File Import f…" at bounding box center [781, 377] width 1563 height 754
click at [656, 342] on div at bounding box center [781, 344] width 1563 height 689
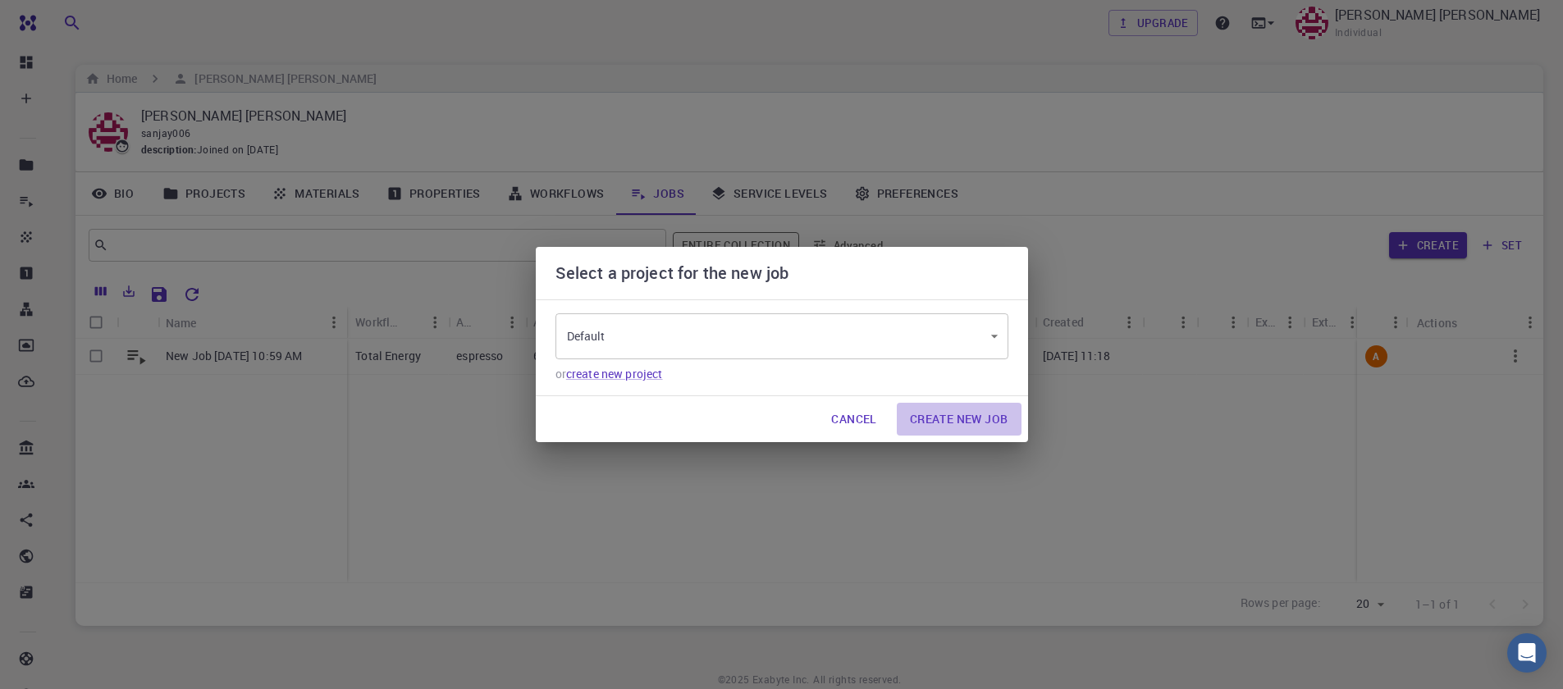
click at [952, 423] on button "Create New Job" at bounding box center [959, 419] width 125 height 33
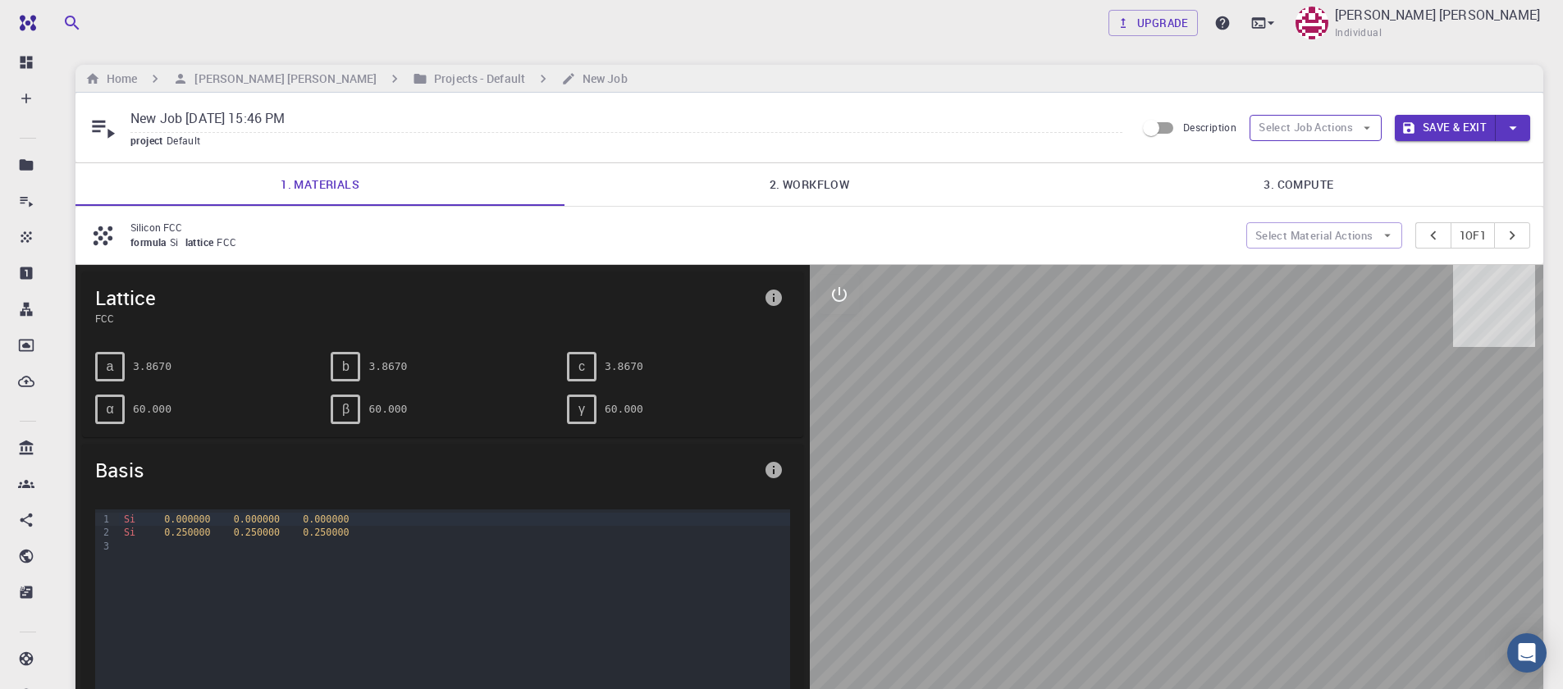
click at [1360, 129] on icon "button" at bounding box center [1367, 128] width 15 height 15
click at [1334, 191] on span "Select materials" at bounding box center [1329, 187] width 77 height 16
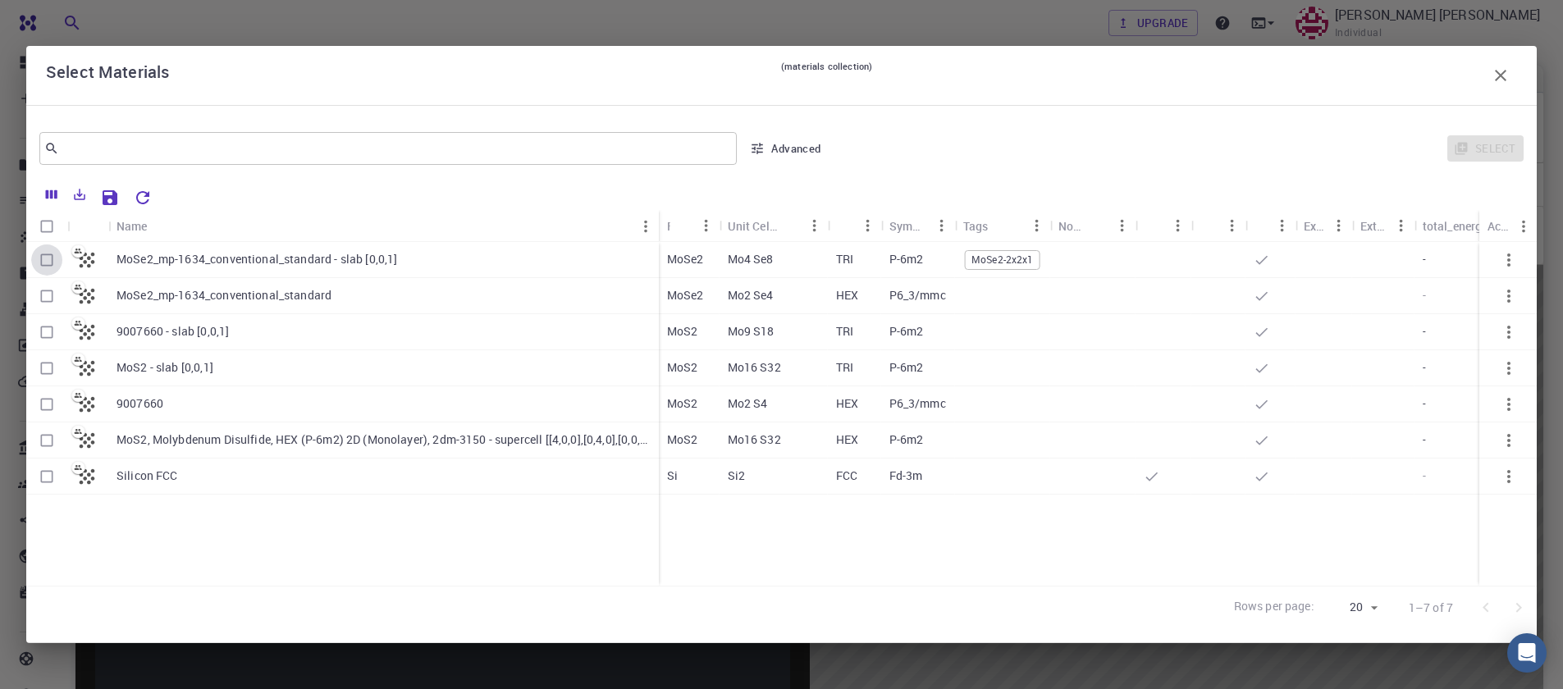
click at [49, 264] on input "Select row" at bounding box center [46, 260] width 31 height 31
checkbox input "true"
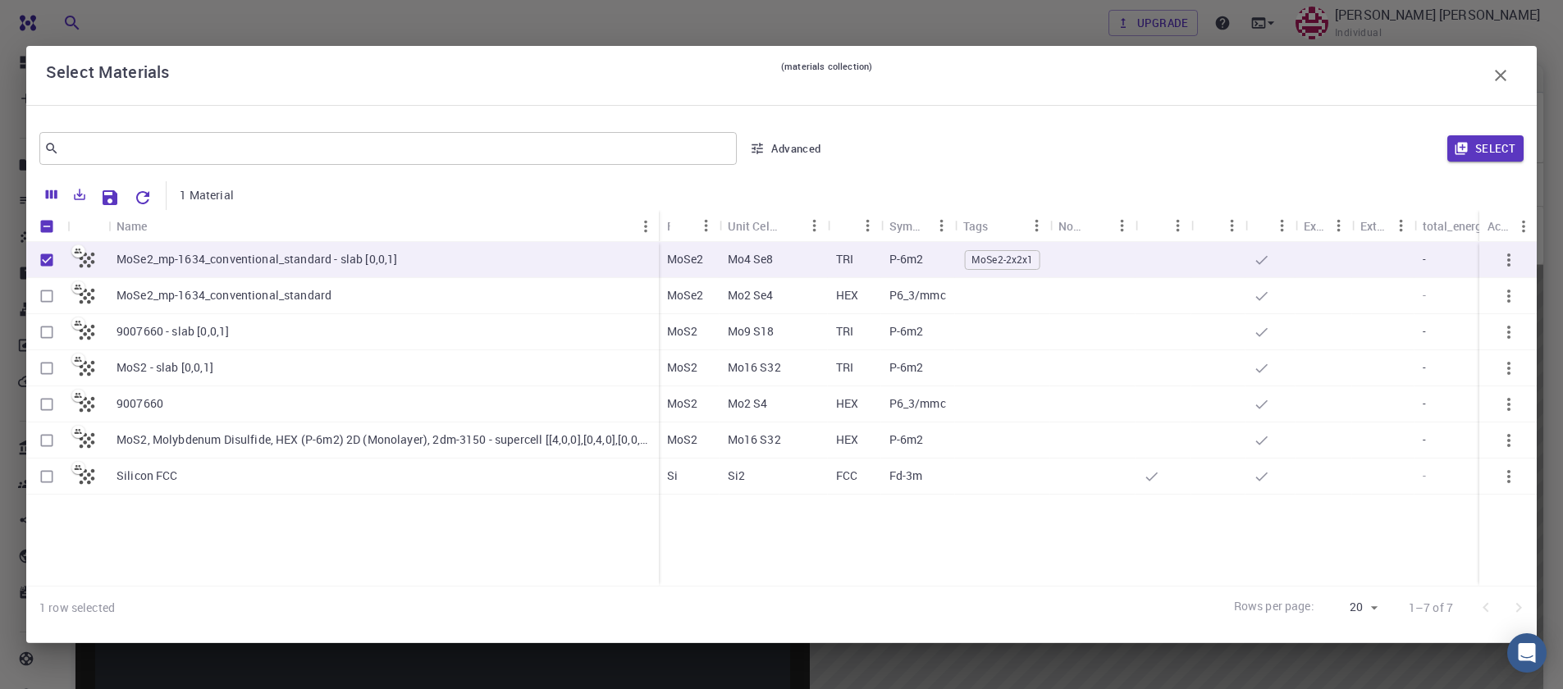
click at [1456, 132] on div "Select" at bounding box center [1179, 148] width 689 height 39
click at [1476, 146] on button "Select" at bounding box center [1486, 148] width 76 height 26
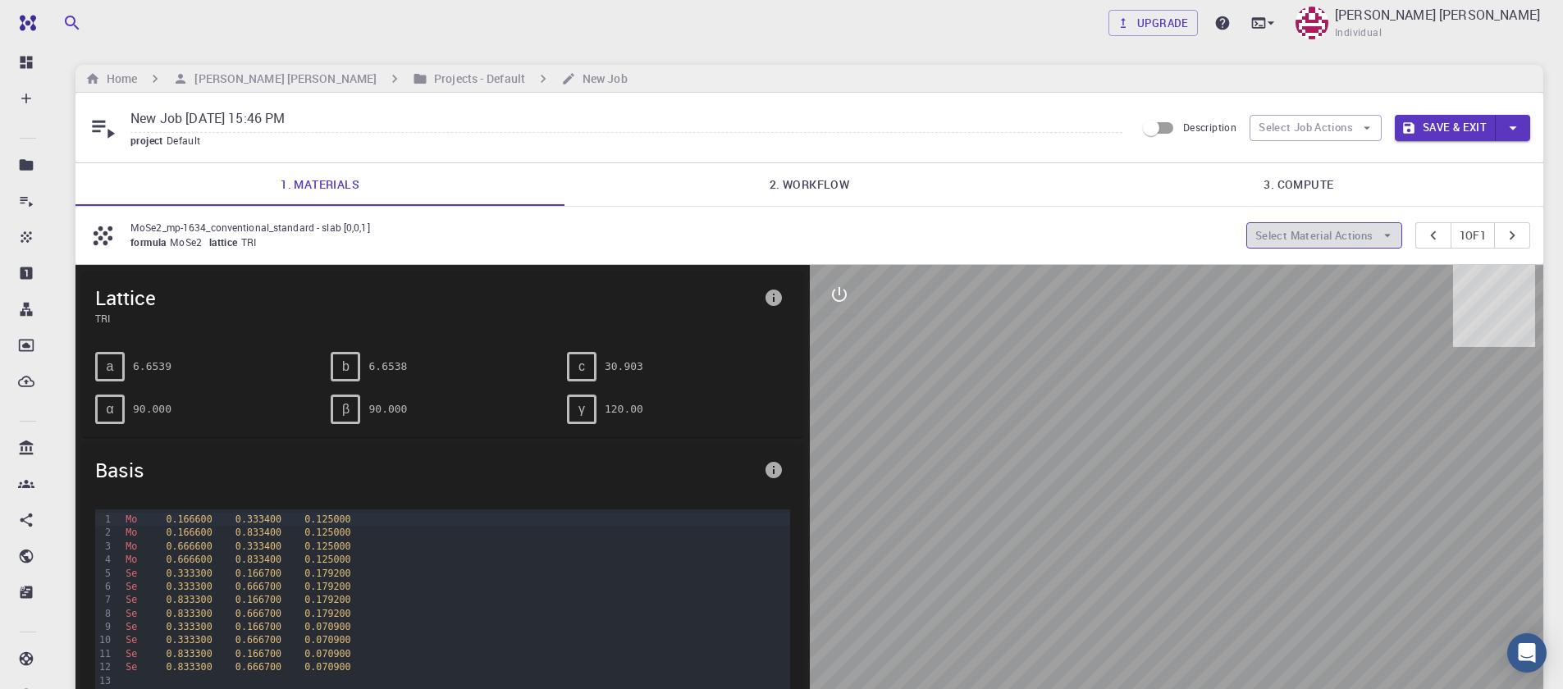
click at [1365, 240] on button "Select Material Actions" at bounding box center [1325, 235] width 156 height 26
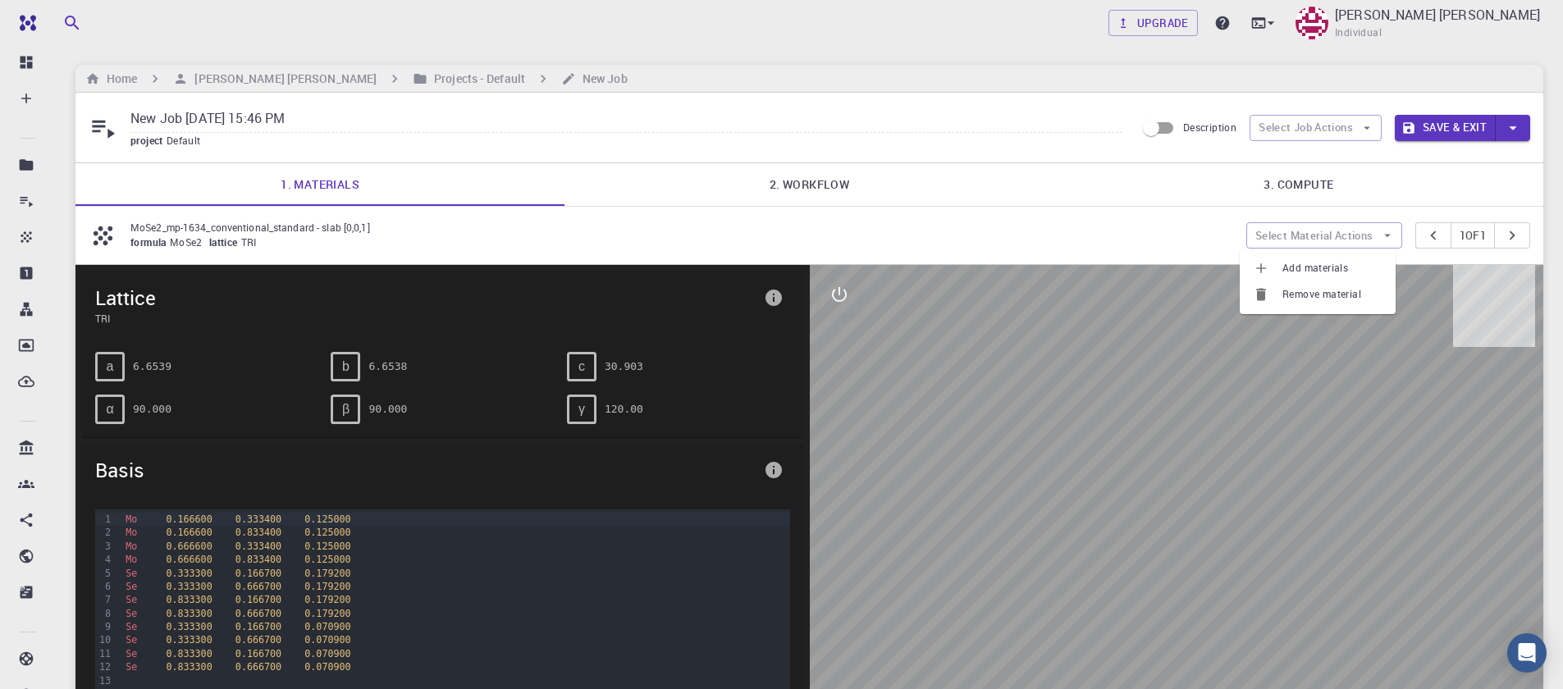
click at [1418, 254] on div "MoSe2_mp-1634_conventional_standard - slab [0,0,1] formula MoSe2 lattice TRI Se…" at bounding box center [810, 235] width 1468 height 57
click at [803, 187] on link "2. Workflow" at bounding box center [809, 184] width 489 height 43
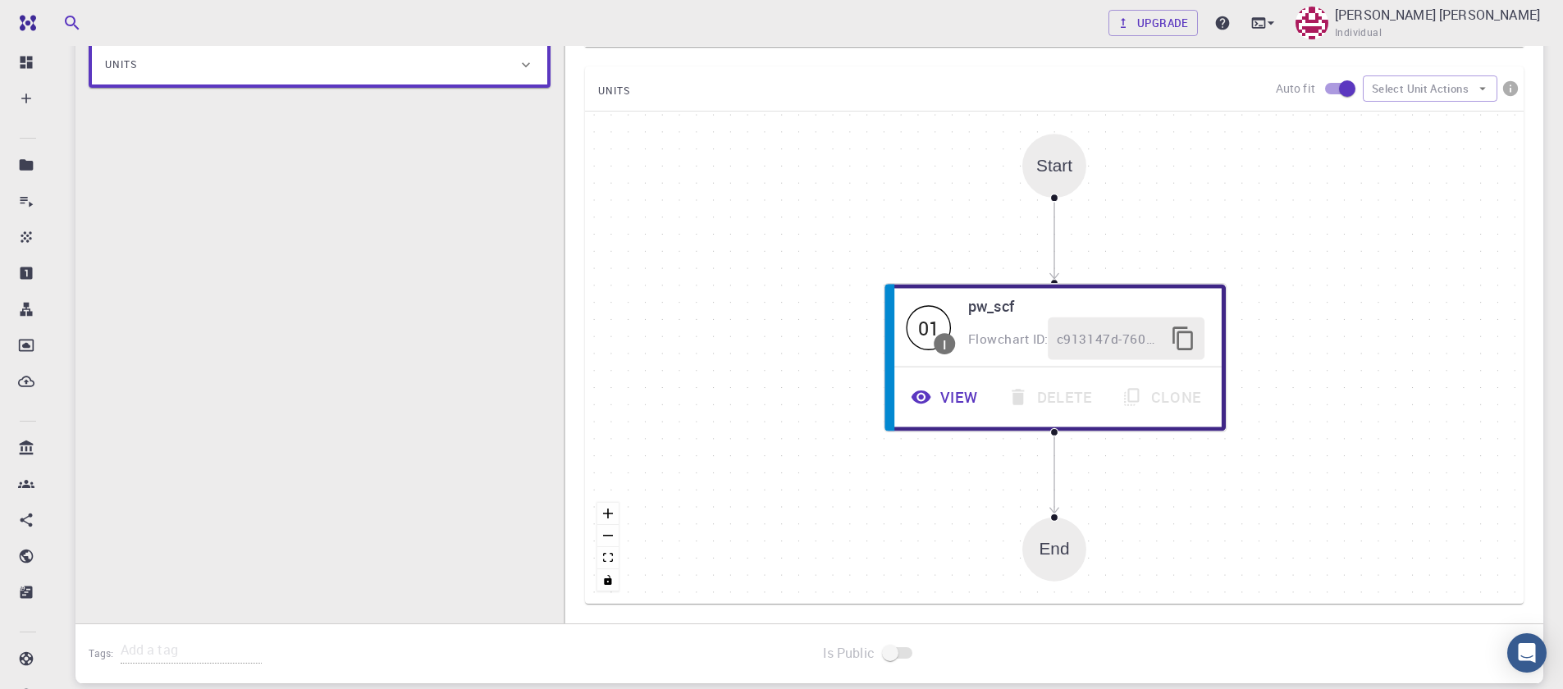
scroll to position [492, 0]
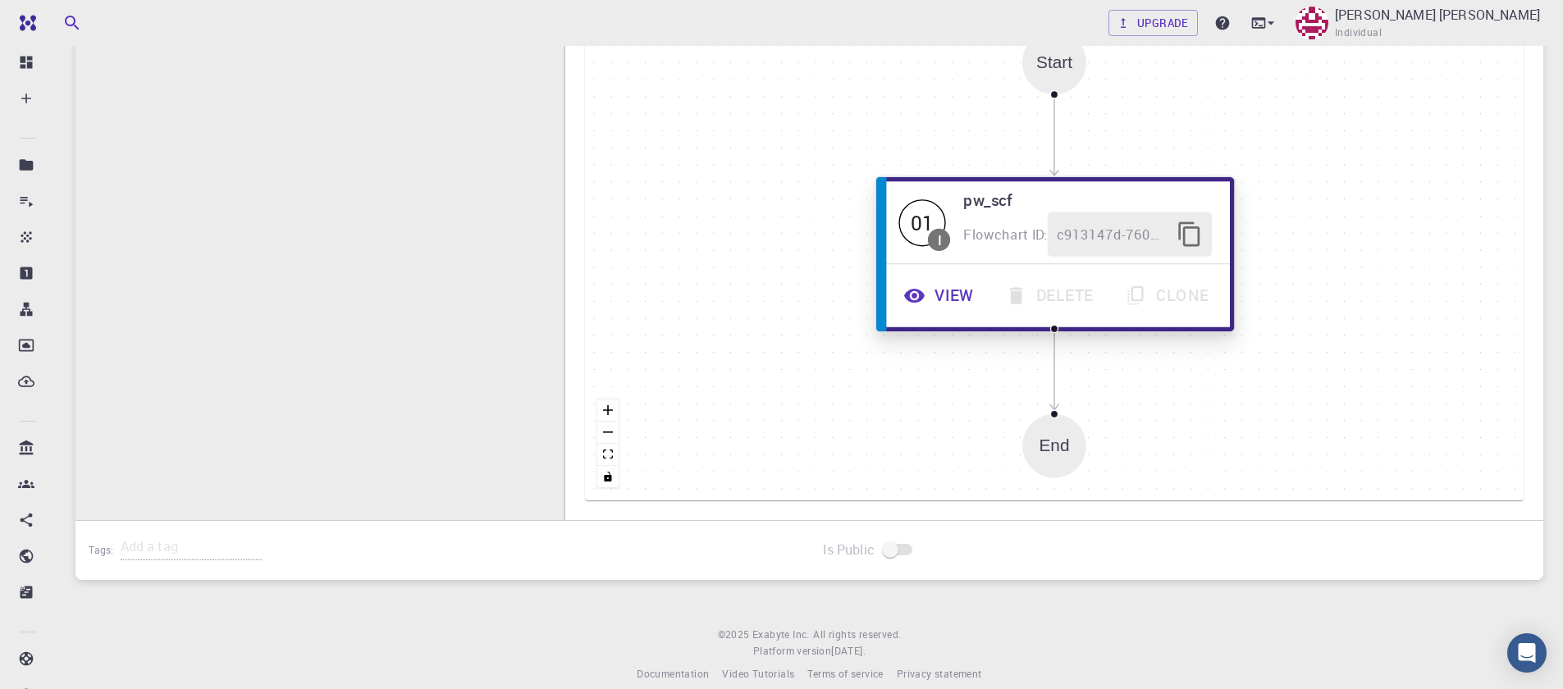
click at [949, 295] on button "View" at bounding box center [941, 295] width 102 height 45
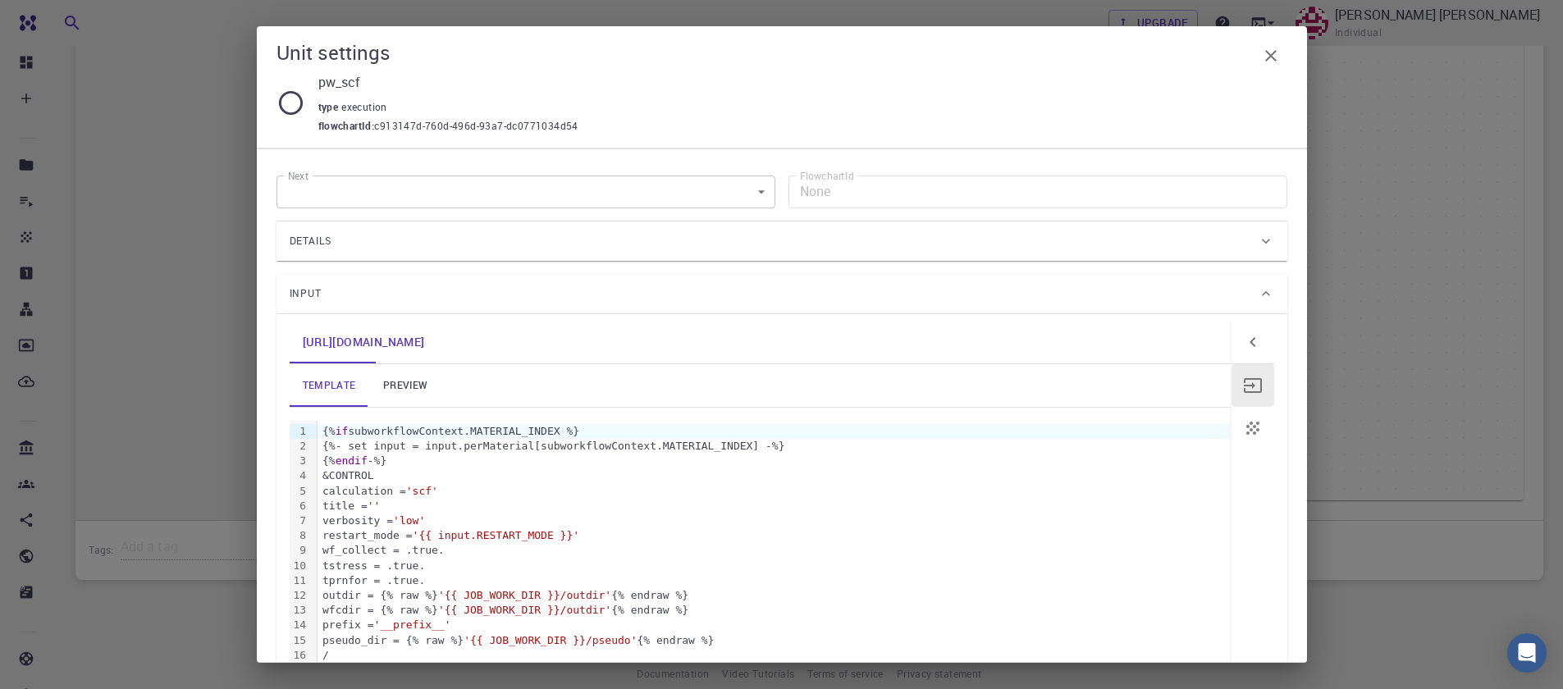
click at [389, 384] on link "preview" at bounding box center [405, 385] width 74 height 43
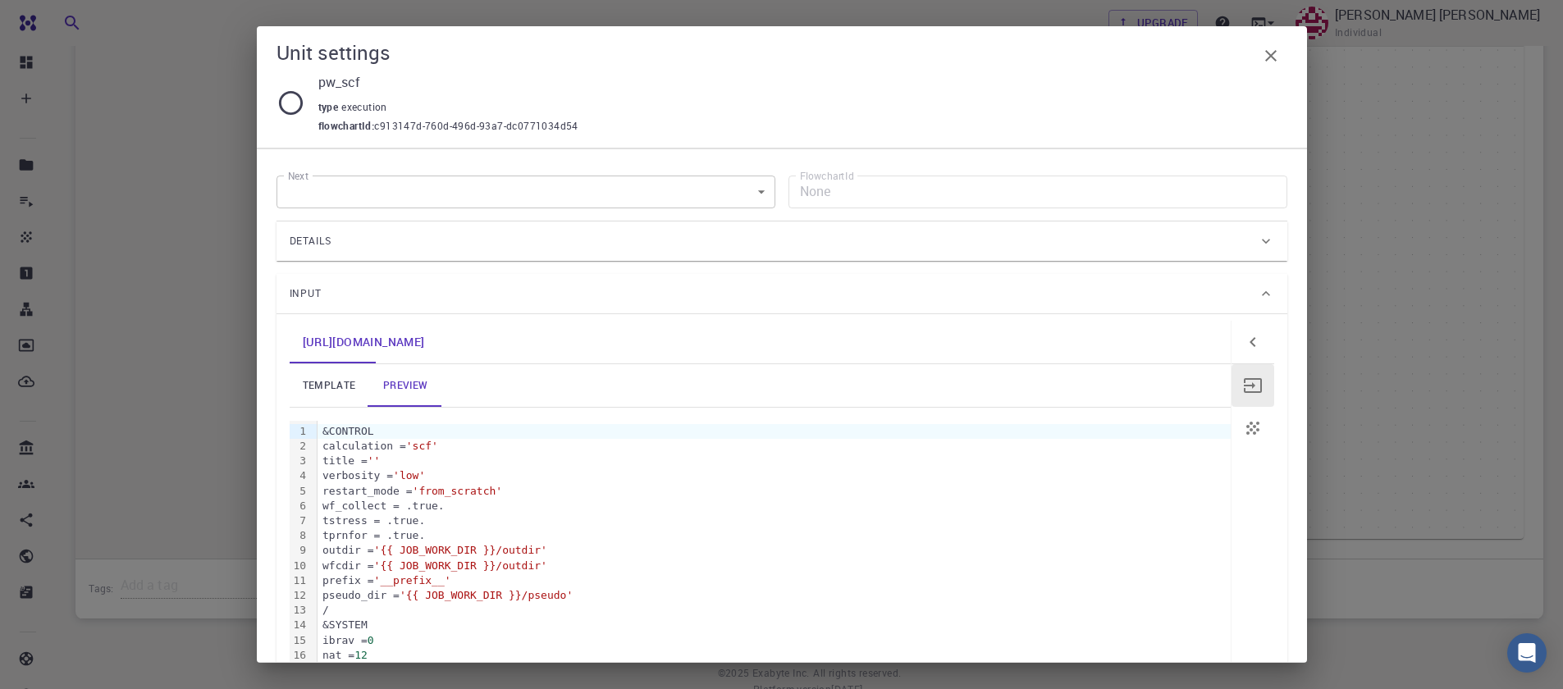
scroll to position [98, 0]
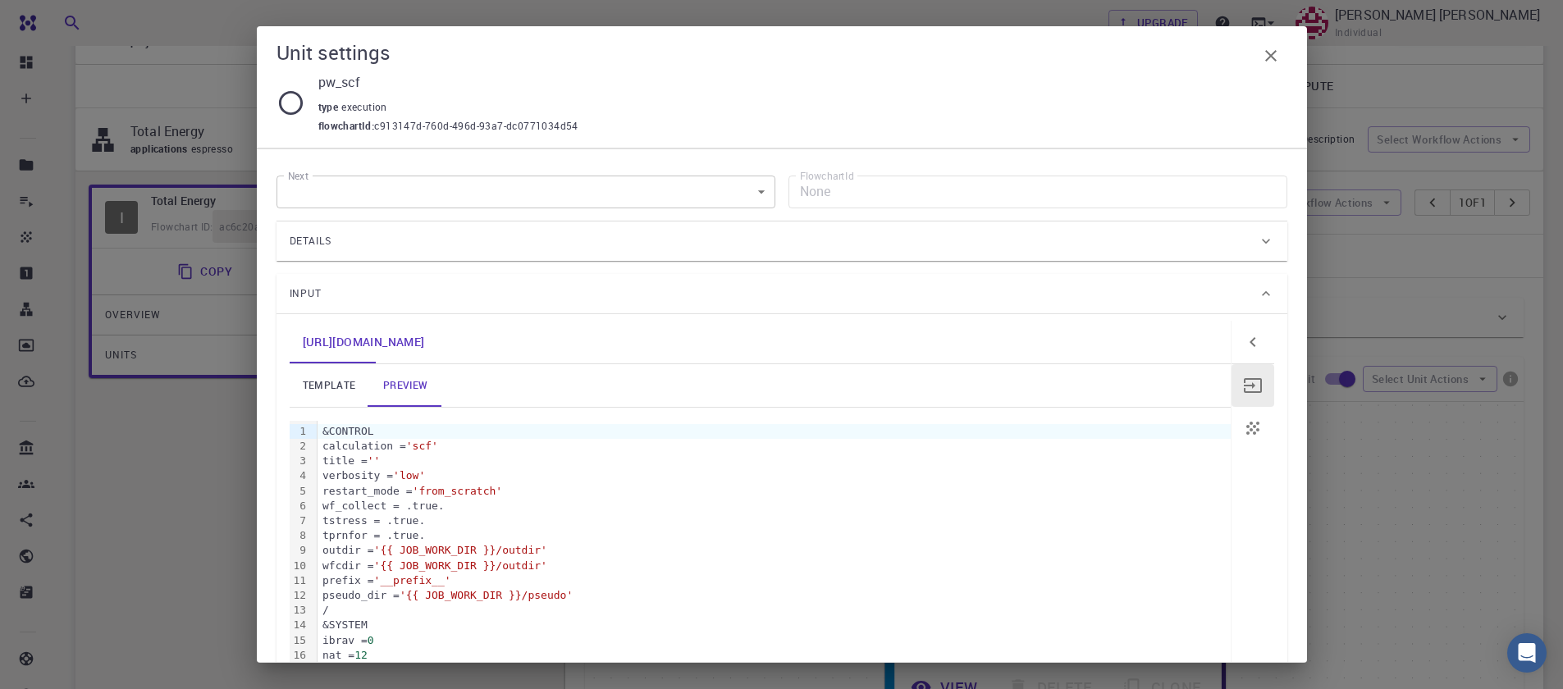
click at [297, 312] on div "Input" at bounding box center [782, 293] width 1011 height 39
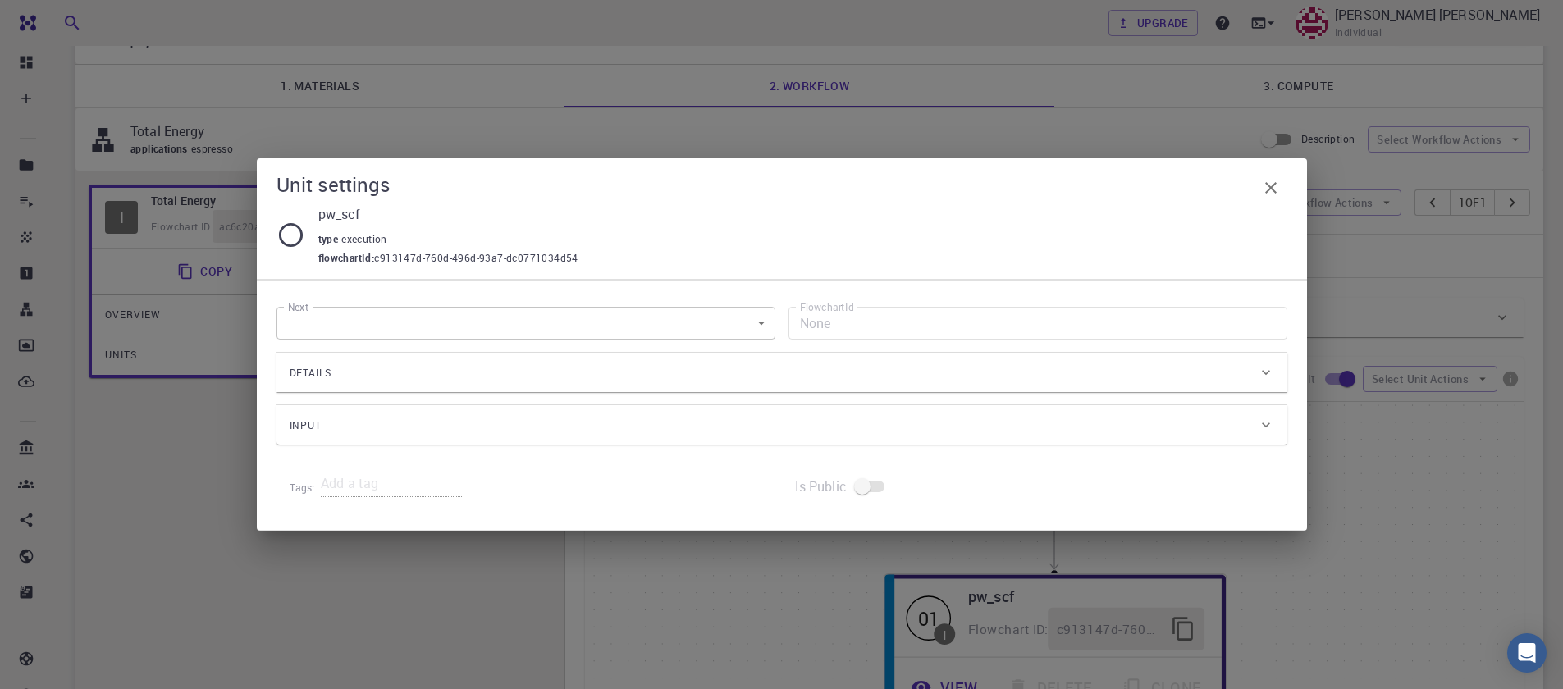
click at [337, 373] on div "Details" at bounding box center [774, 373] width 968 height 26
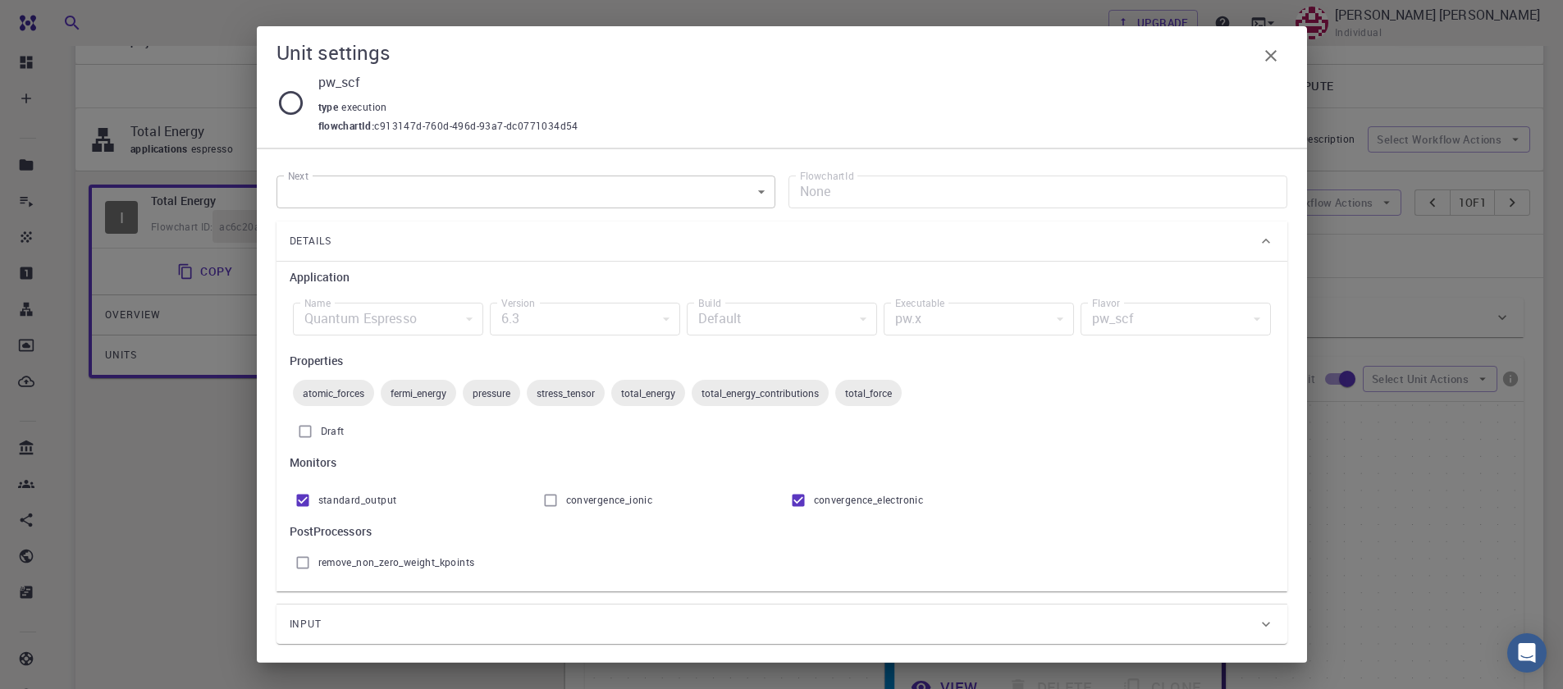
click at [299, 103] on icon at bounding box center [291, 103] width 29 height 29
click at [298, 103] on icon at bounding box center [291, 103] width 29 height 29
click at [286, 102] on icon at bounding box center [291, 103] width 29 height 29
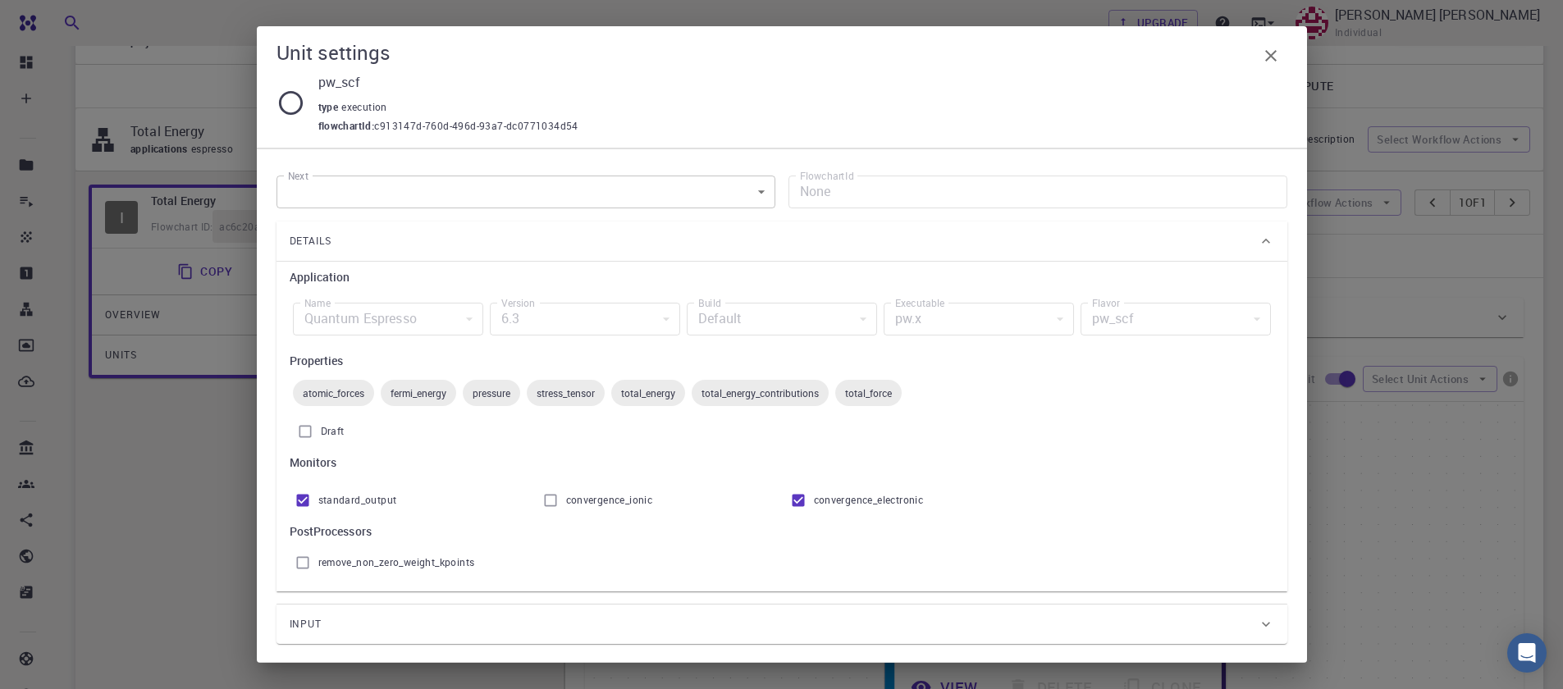
click at [286, 102] on icon at bounding box center [291, 103] width 29 height 29
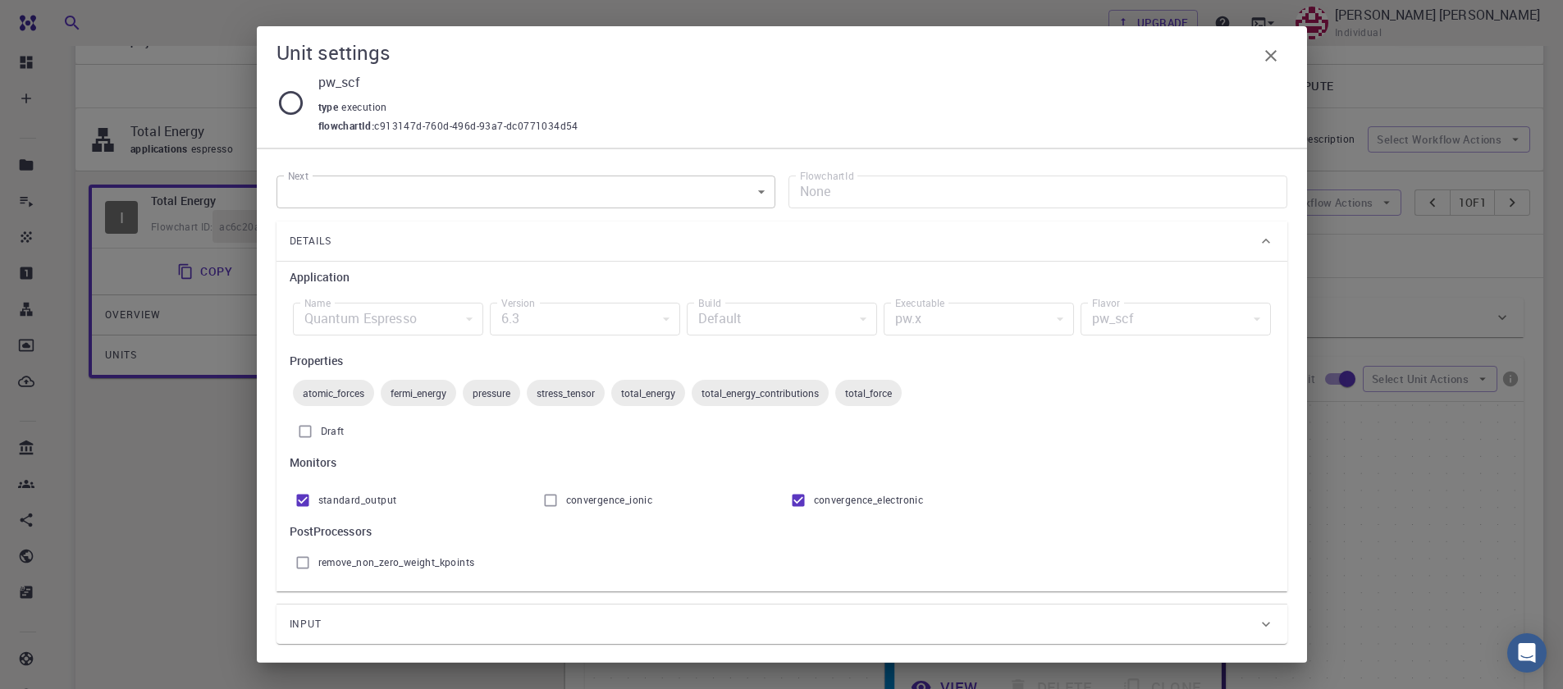
click at [286, 102] on icon at bounding box center [291, 103] width 29 height 29
click at [288, 102] on icon at bounding box center [291, 103] width 29 height 29
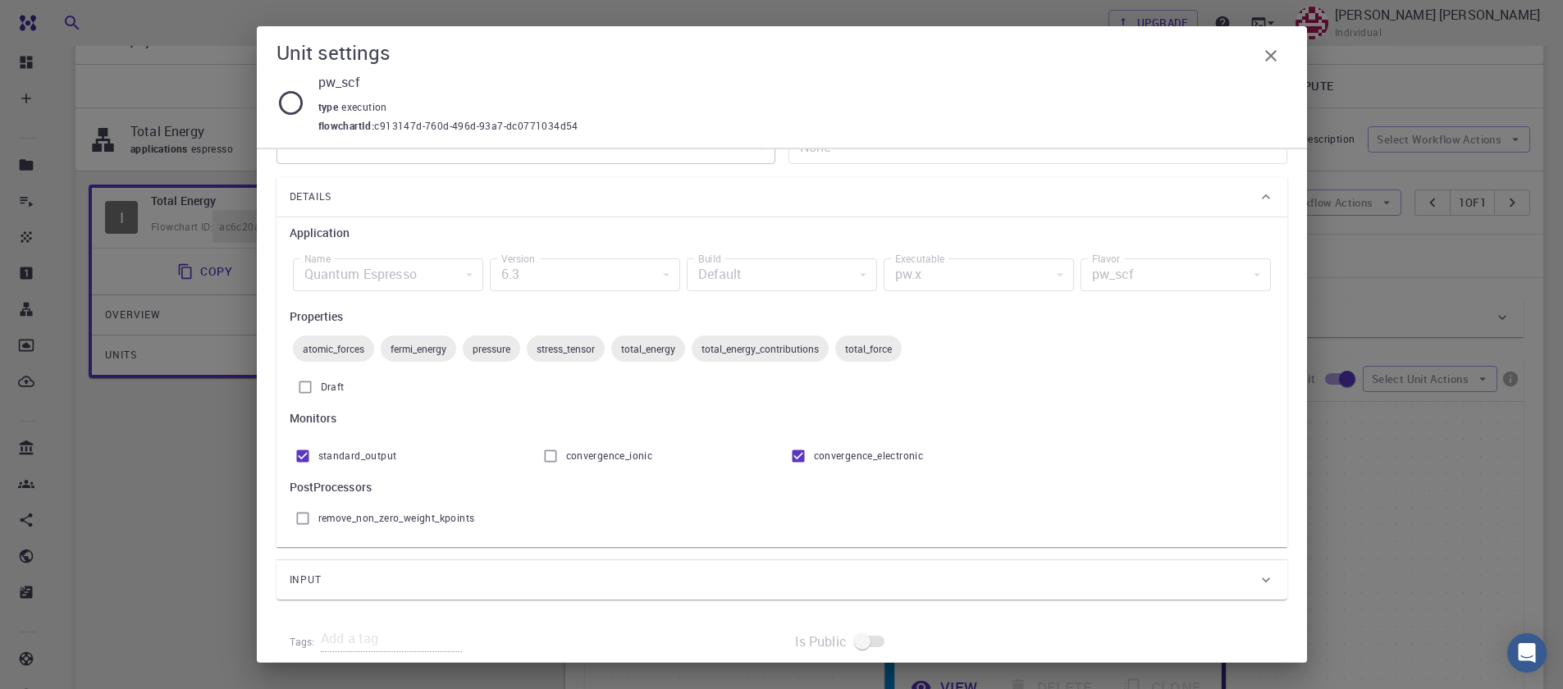
scroll to position [67, 0]
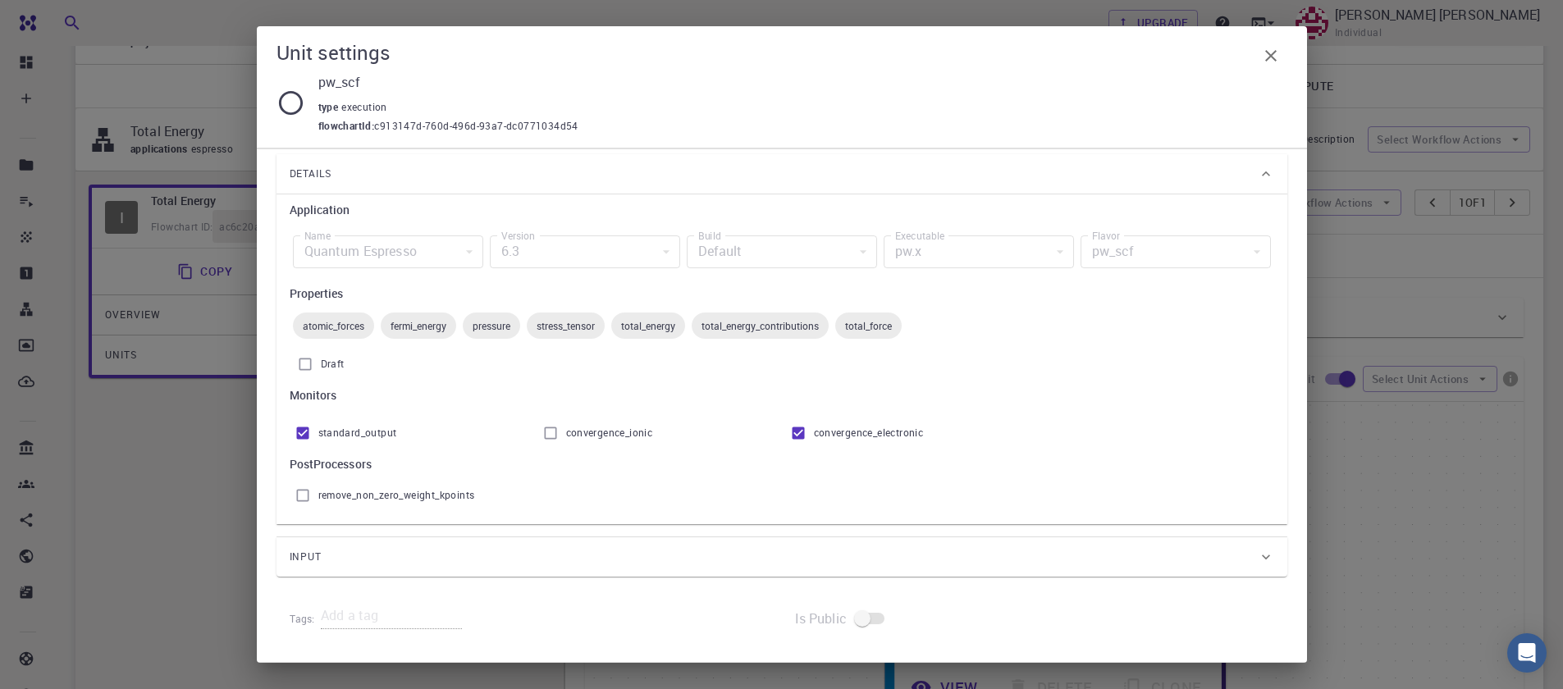
click at [318, 547] on span "Input" at bounding box center [306, 557] width 33 height 26
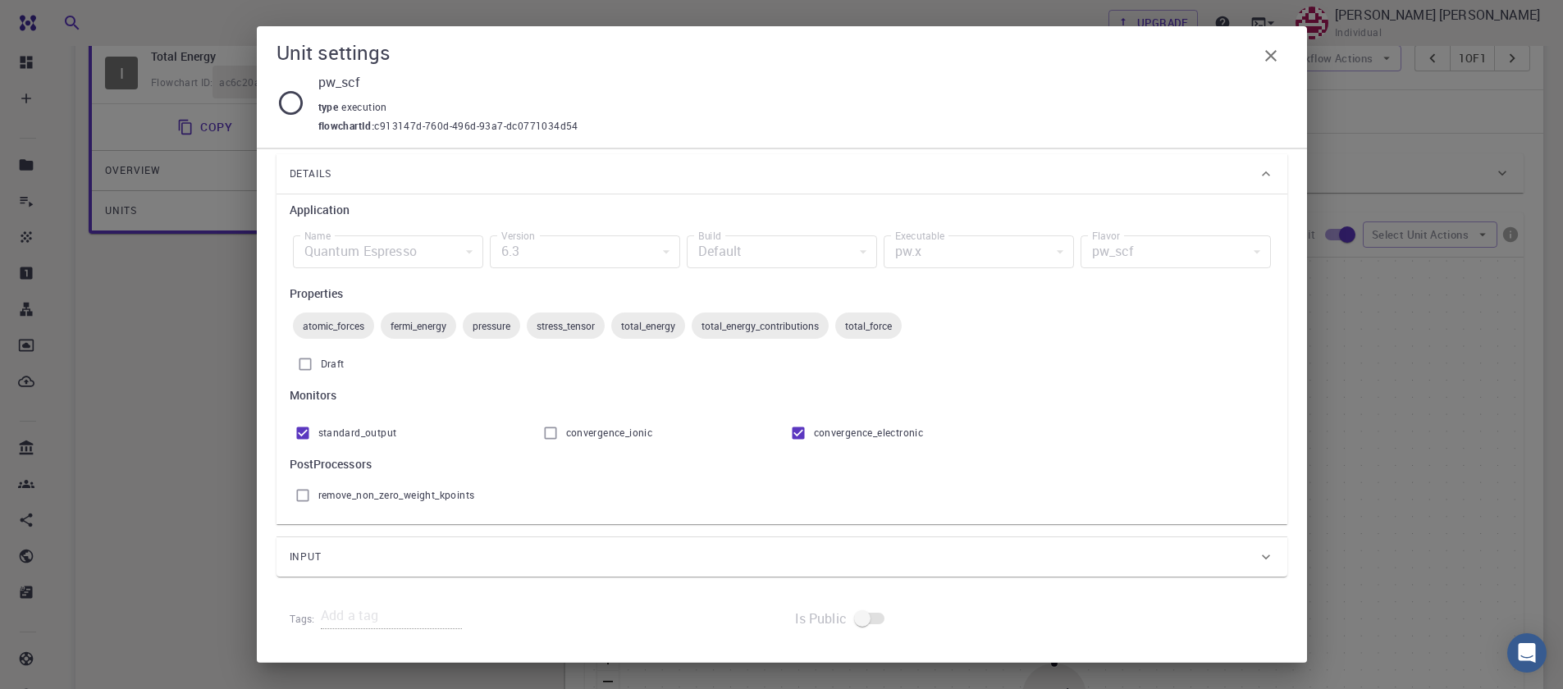
scroll to position [492, 0]
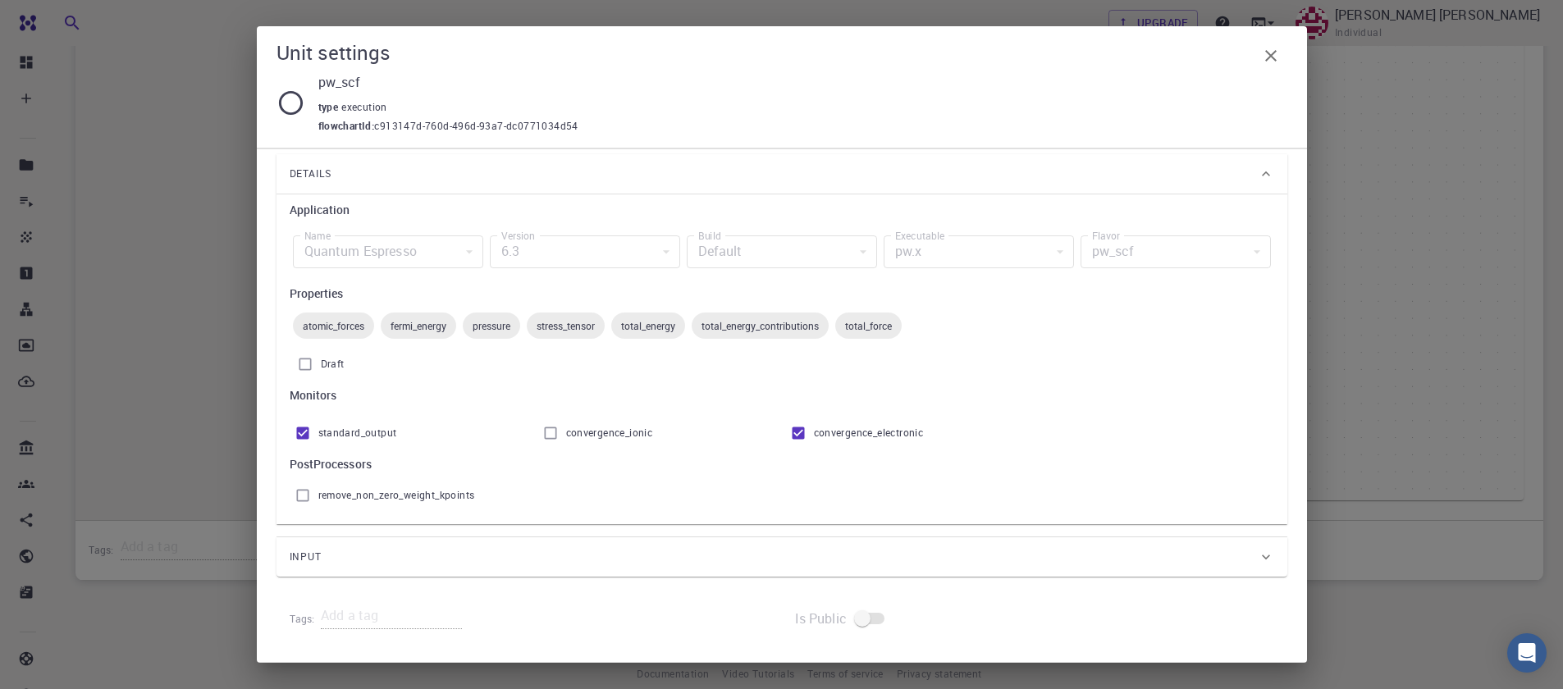
click at [565, 547] on div "Input" at bounding box center [774, 557] width 968 height 26
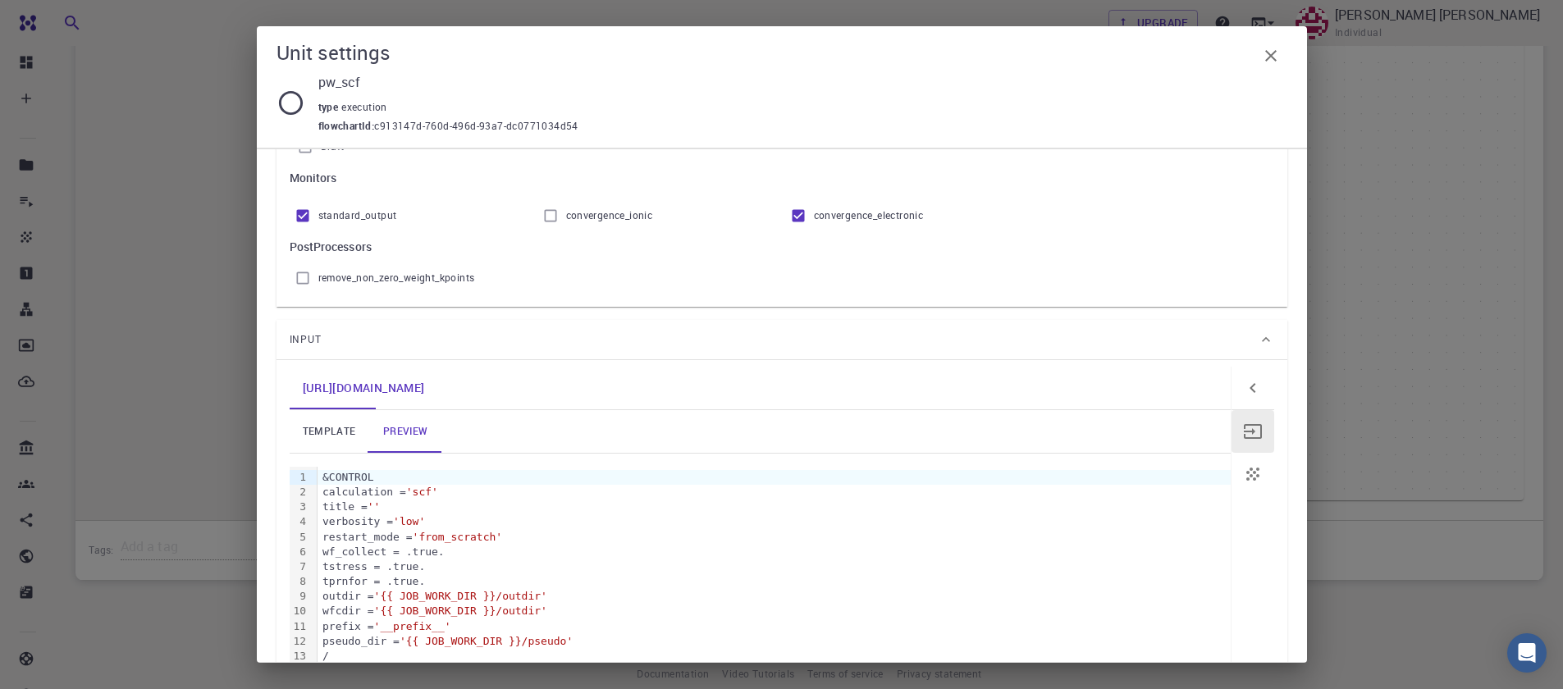
scroll to position [264, 0]
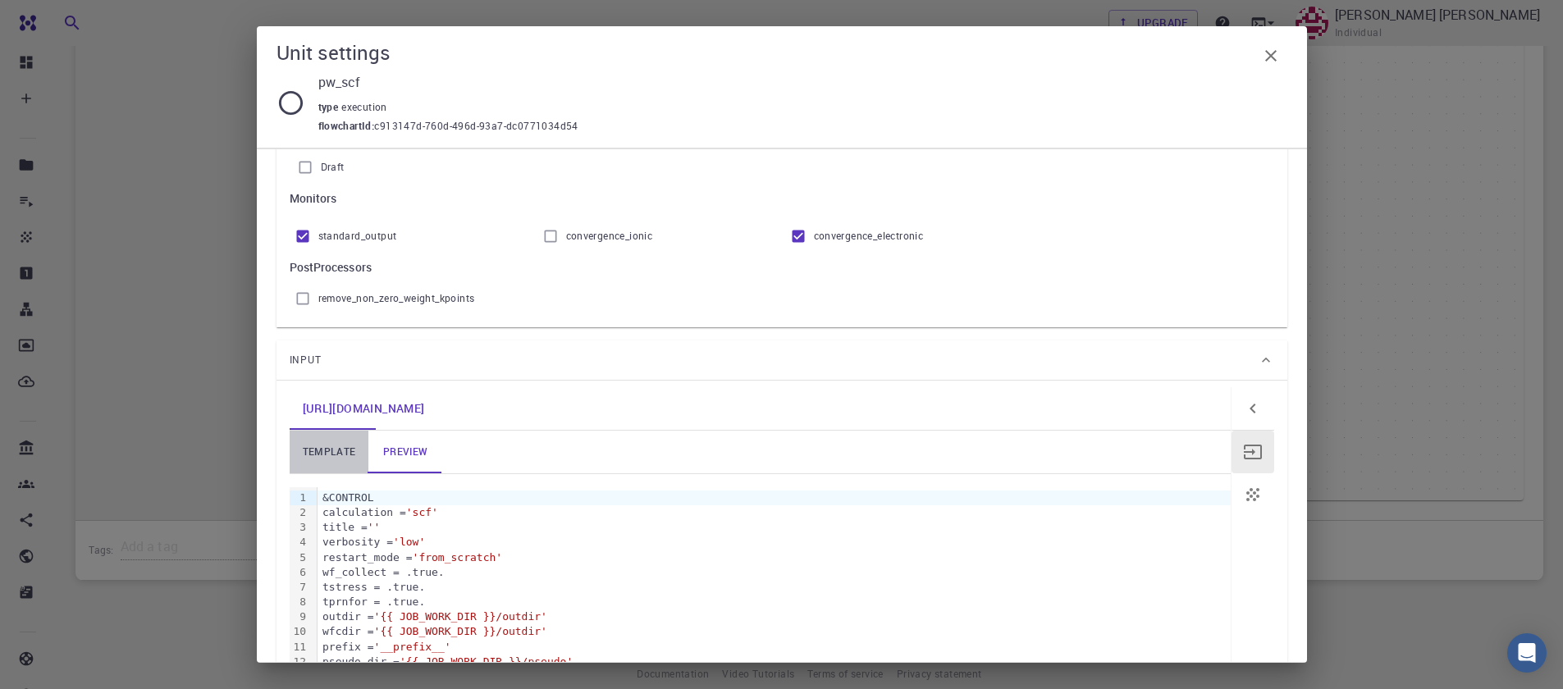
click at [315, 456] on link "template" at bounding box center [330, 452] width 80 height 43
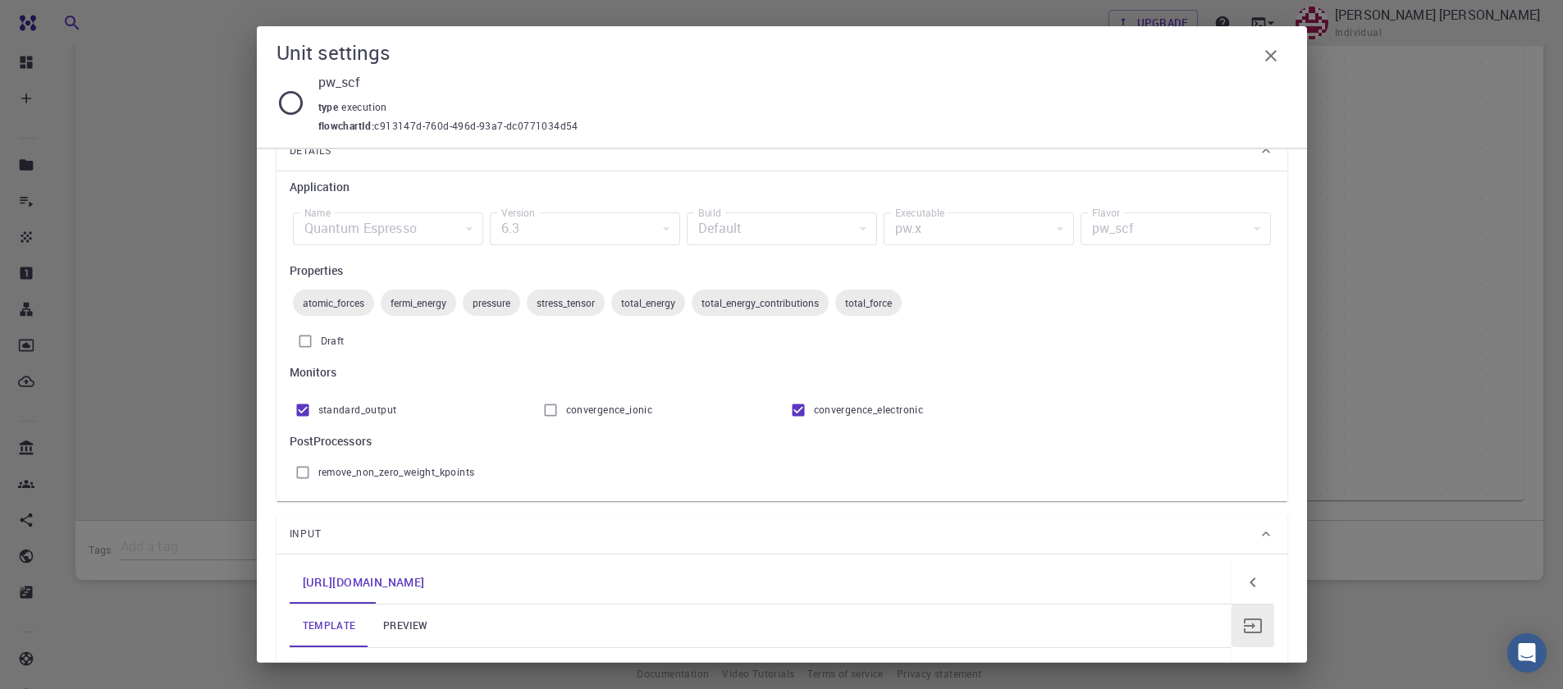
scroll to position [0, 0]
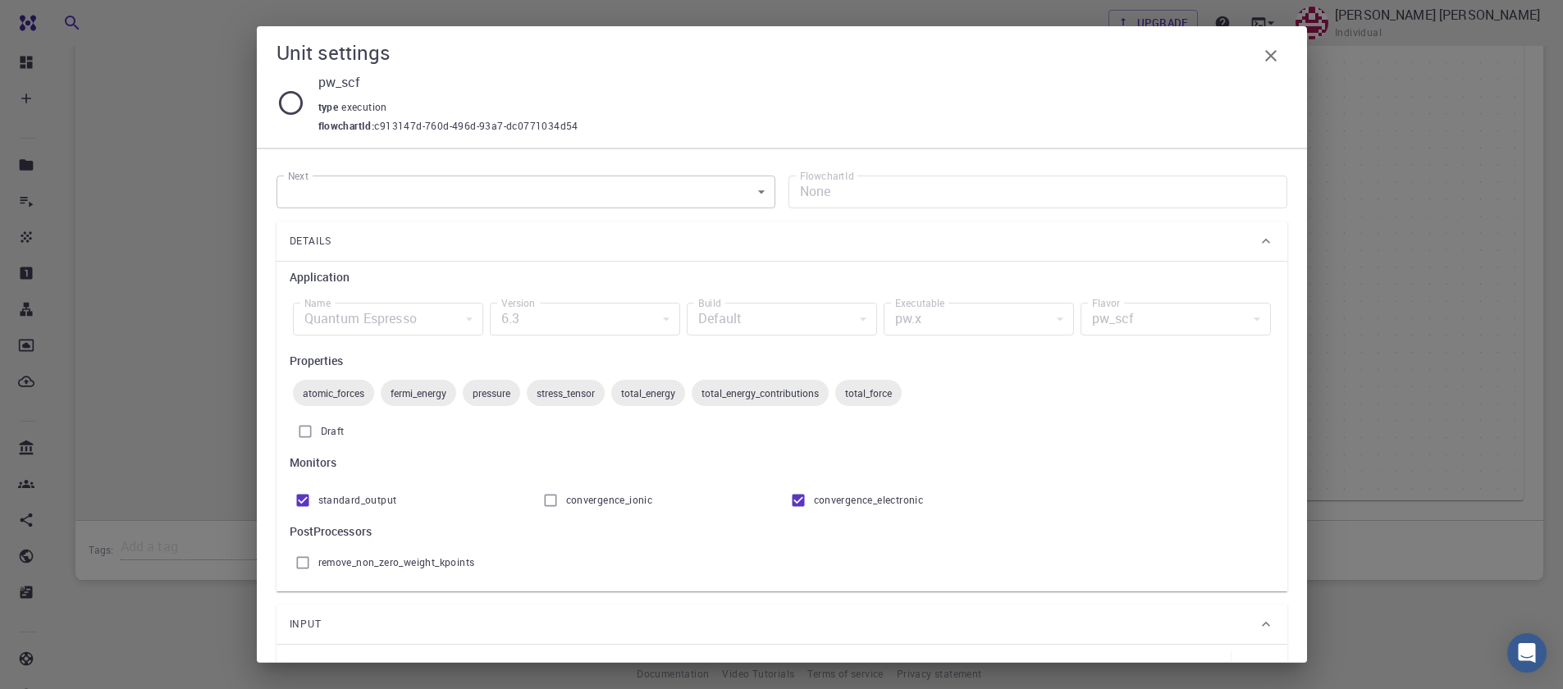
click at [944, 323] on div "pw.x" at bounding box center [979, 319] width 190 height 33
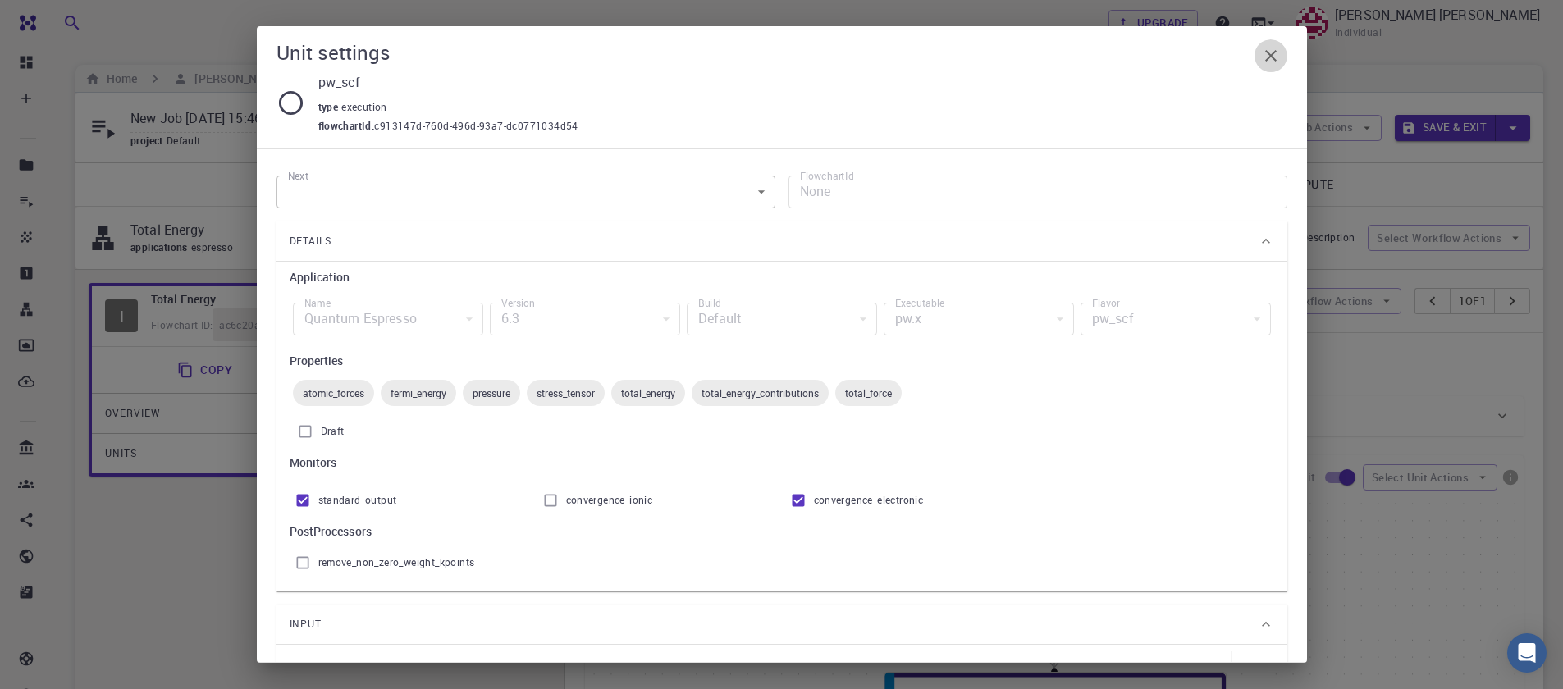
click at [1273, 62] on icon "button" at bounding box center [1271, 56] width 20 height 20
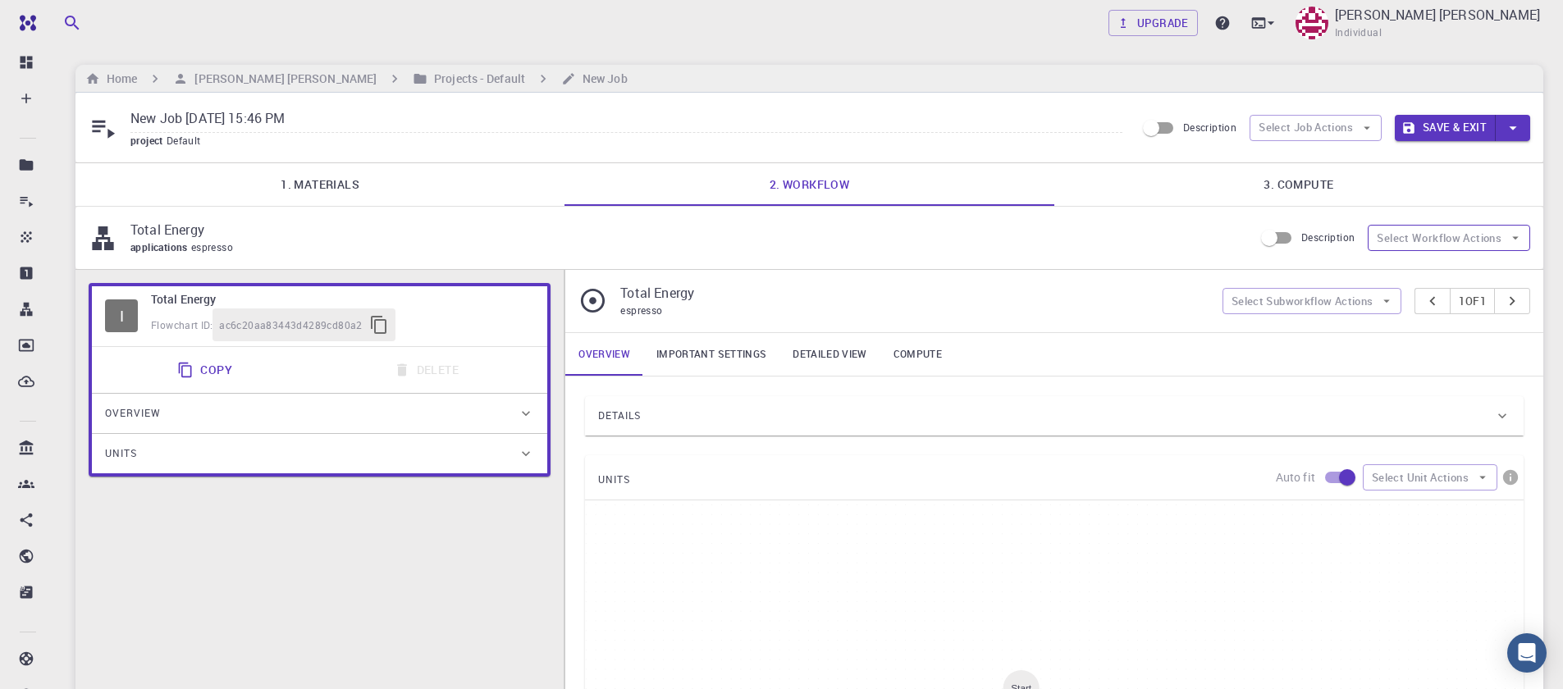
click at [1500, 242] on button "Select Workflow Actions" at bounding box center [1449, 238] width 163 height 26
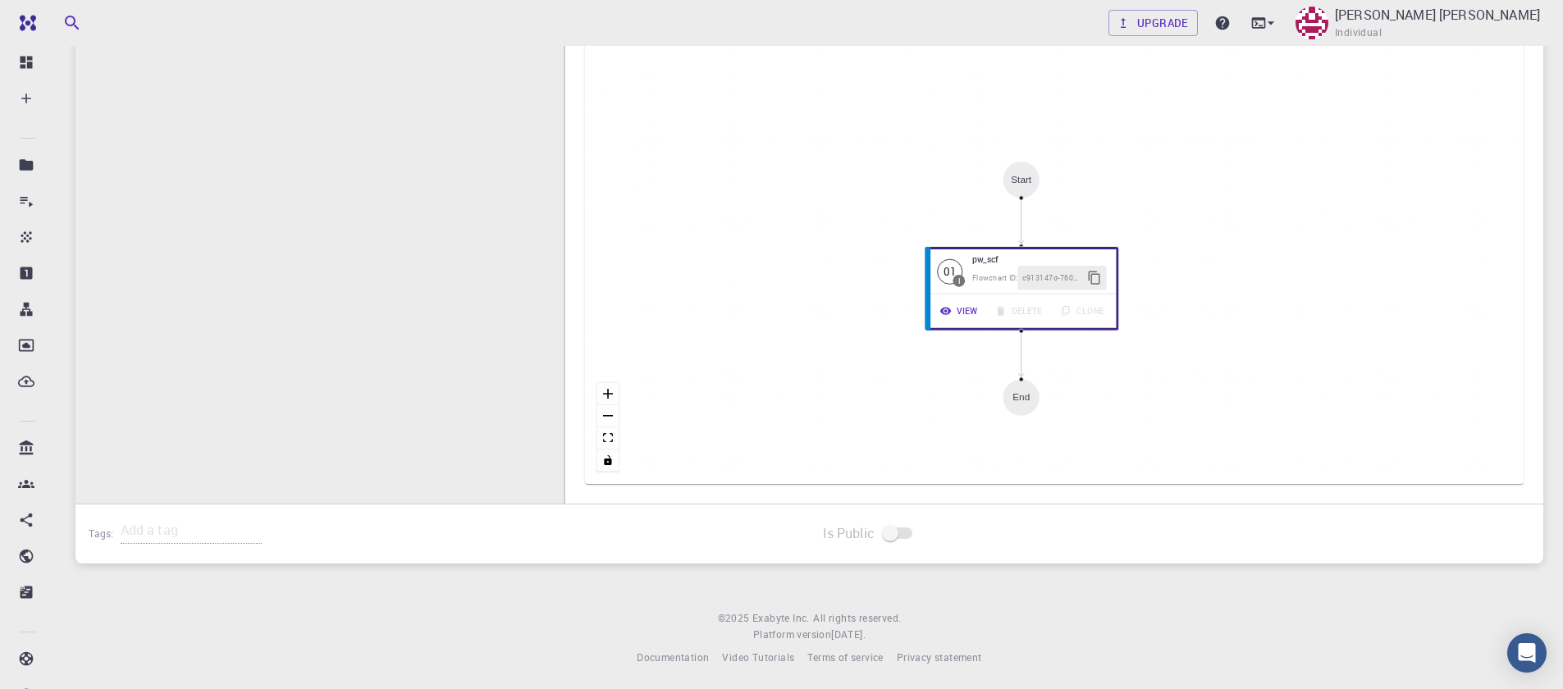
scroll to position [510, 0]
click at [961, 300] on button "View" at bounding box center [956, 310] width 57 height 25
click at [998, 268] on span "Flowchart ID:" at bounding box center [1001, 273] width 48 height 10
click at [998, 268] on span "Flowchart ID:" at bounding box center [1002, 273] width 48 height 10
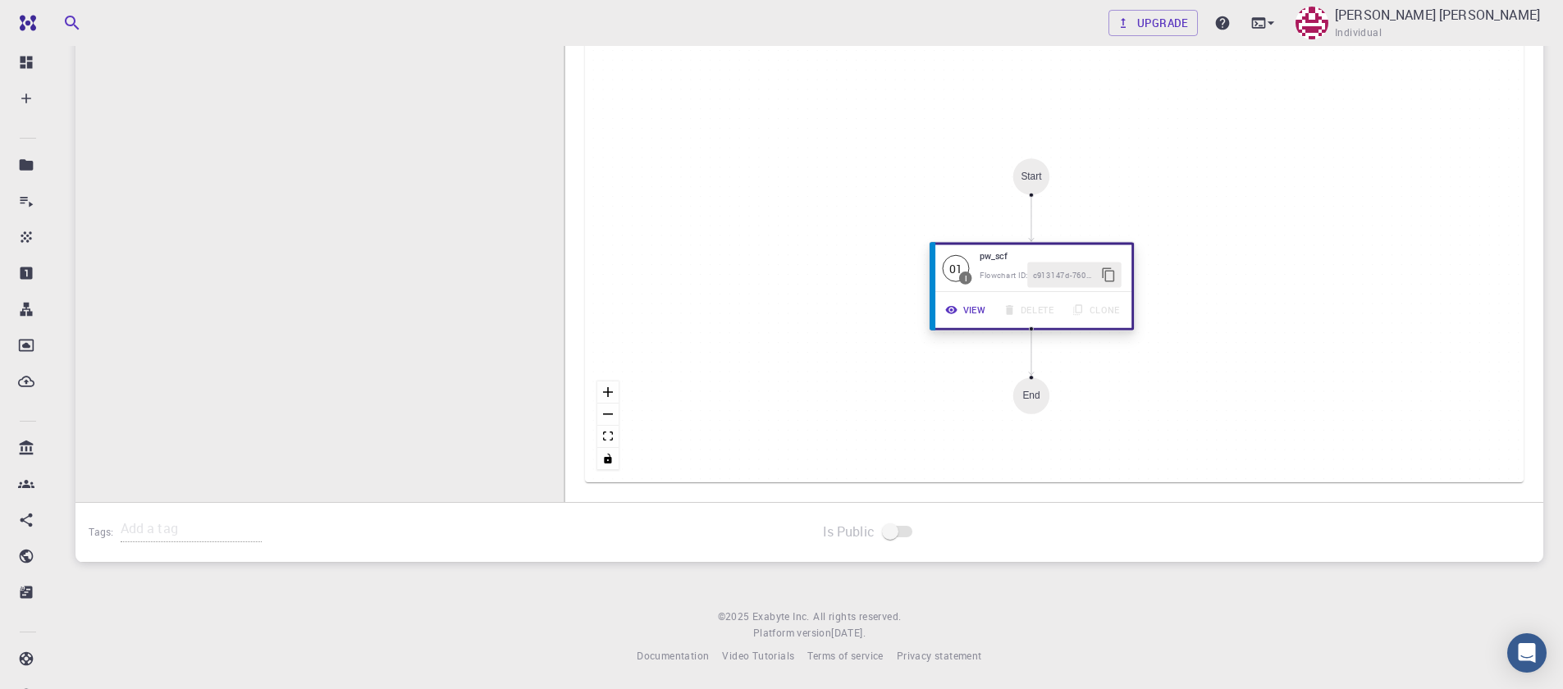
click at [1000, 270] on span "Flowchart ID:" at bounding box center [1004, 275] width 48 height 10
click at [969, 272] on span "I" at bounding box center [966, 278] width 13 height 13
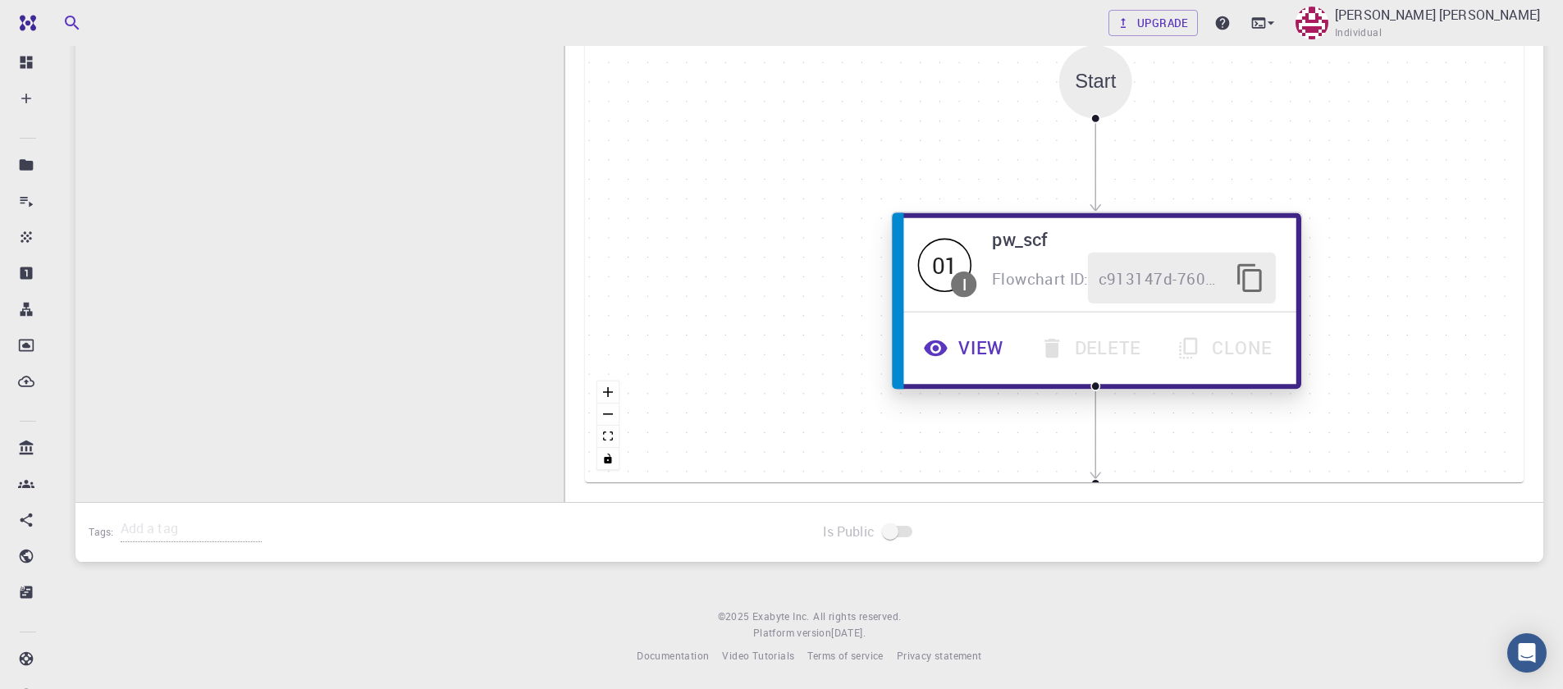
click at [981, 353] on button "View" at bounding box center [966, 348] width 116 height 51
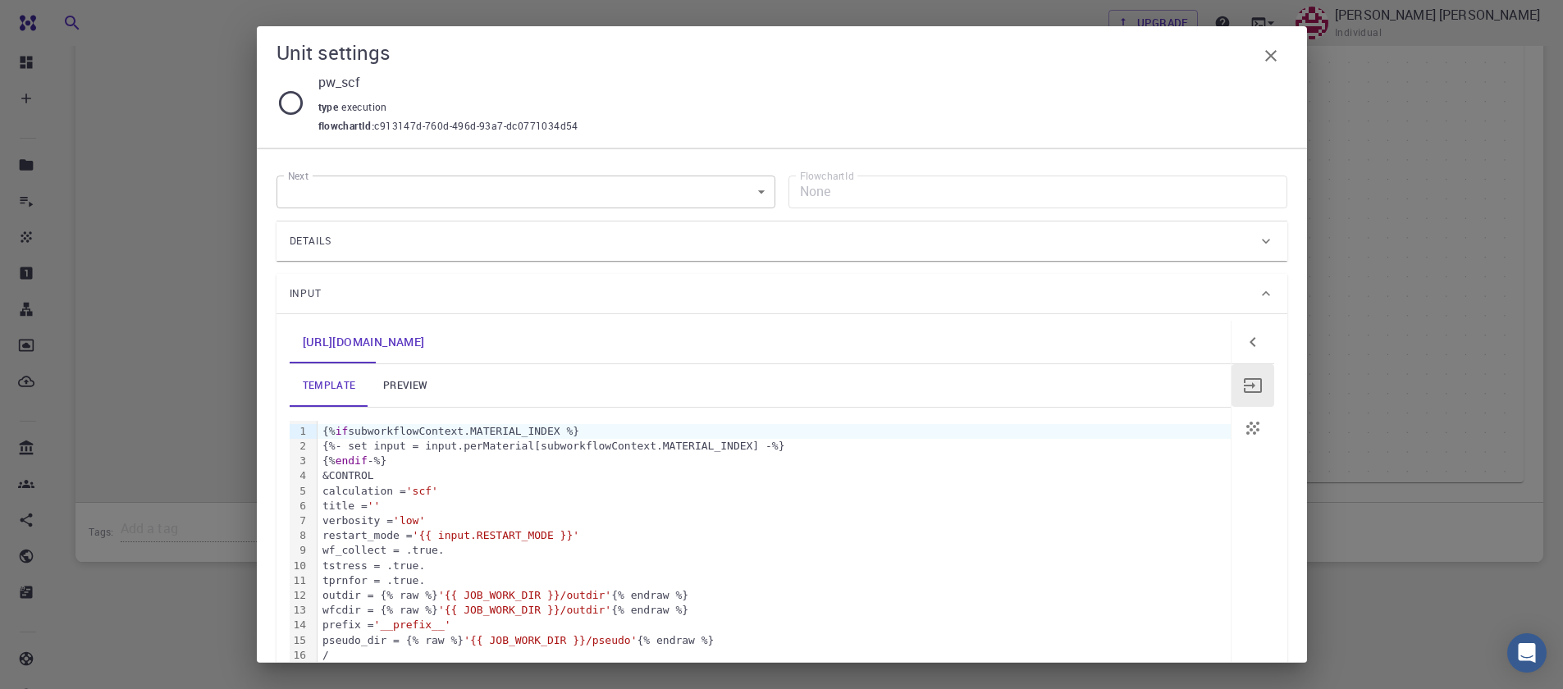
click at [518, 377] on div "template preview" at bounding box center [760, 385] width 941 height 43
click at [396, 384] on link "preview" at bounding box center [405, 385] width 74 height 43
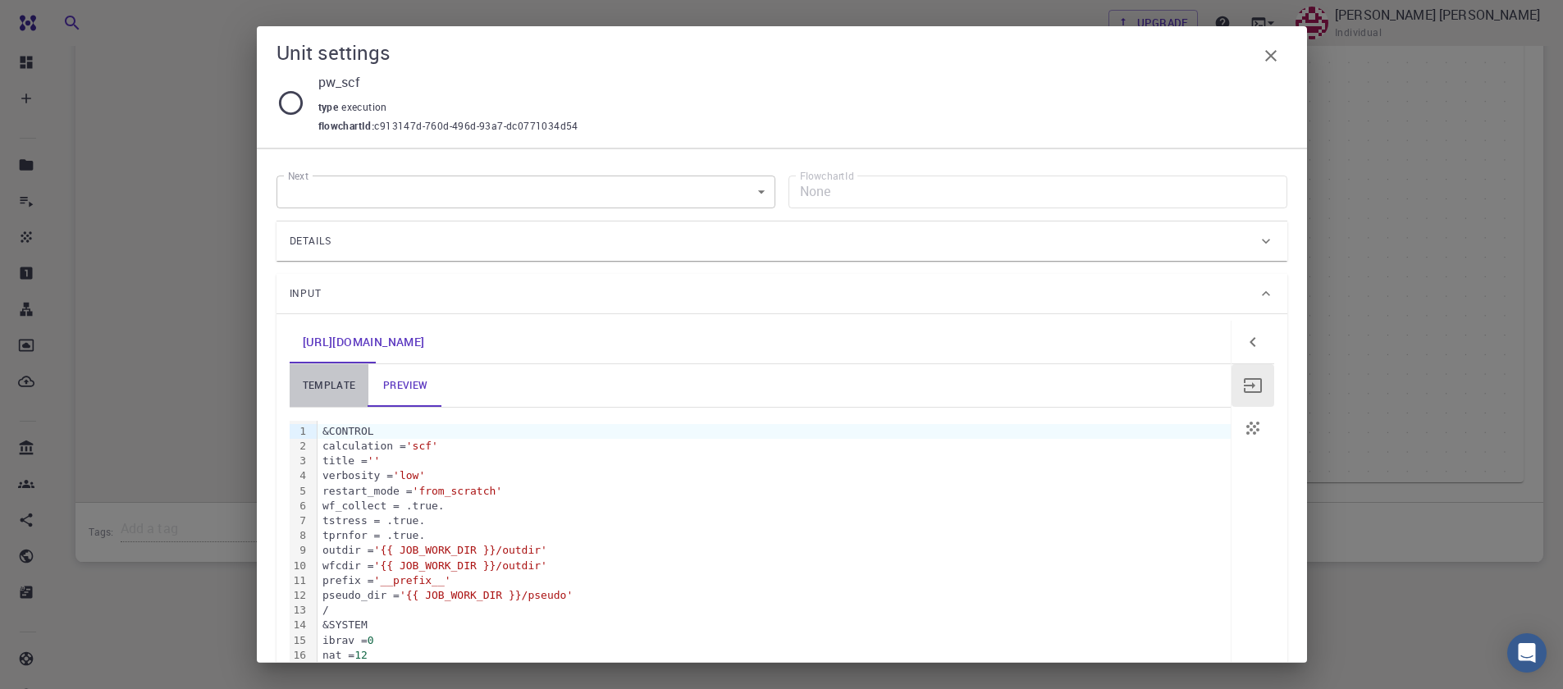
click at [337, 385] on link "template" at bounding box center [330, 385] width 80 height 43
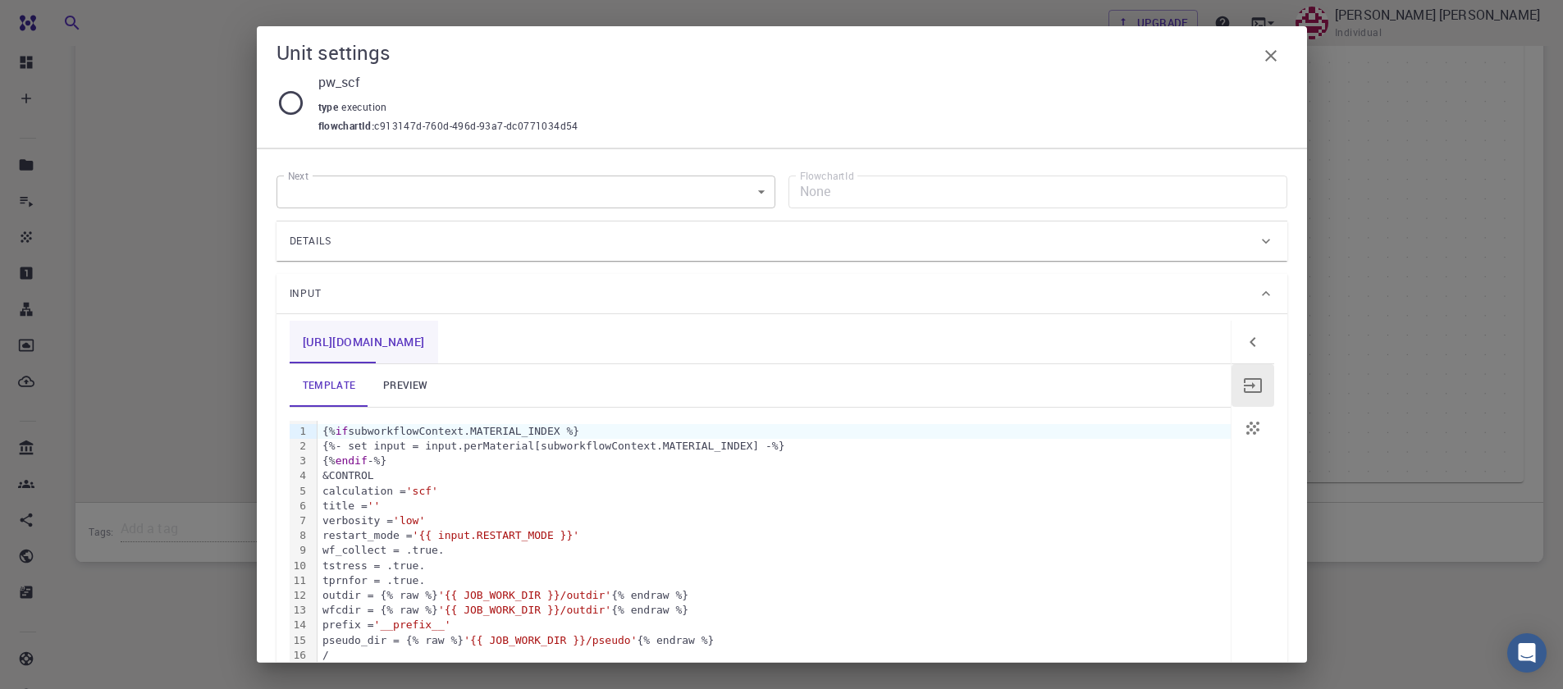
click at [320, 346] on link "[URL][DOMAIN_NAME]" at bounding box center [364, 342] width 149 height 43
click at [314, 231] on span "Details" at bounding box center [311, 241] width 43 height 26
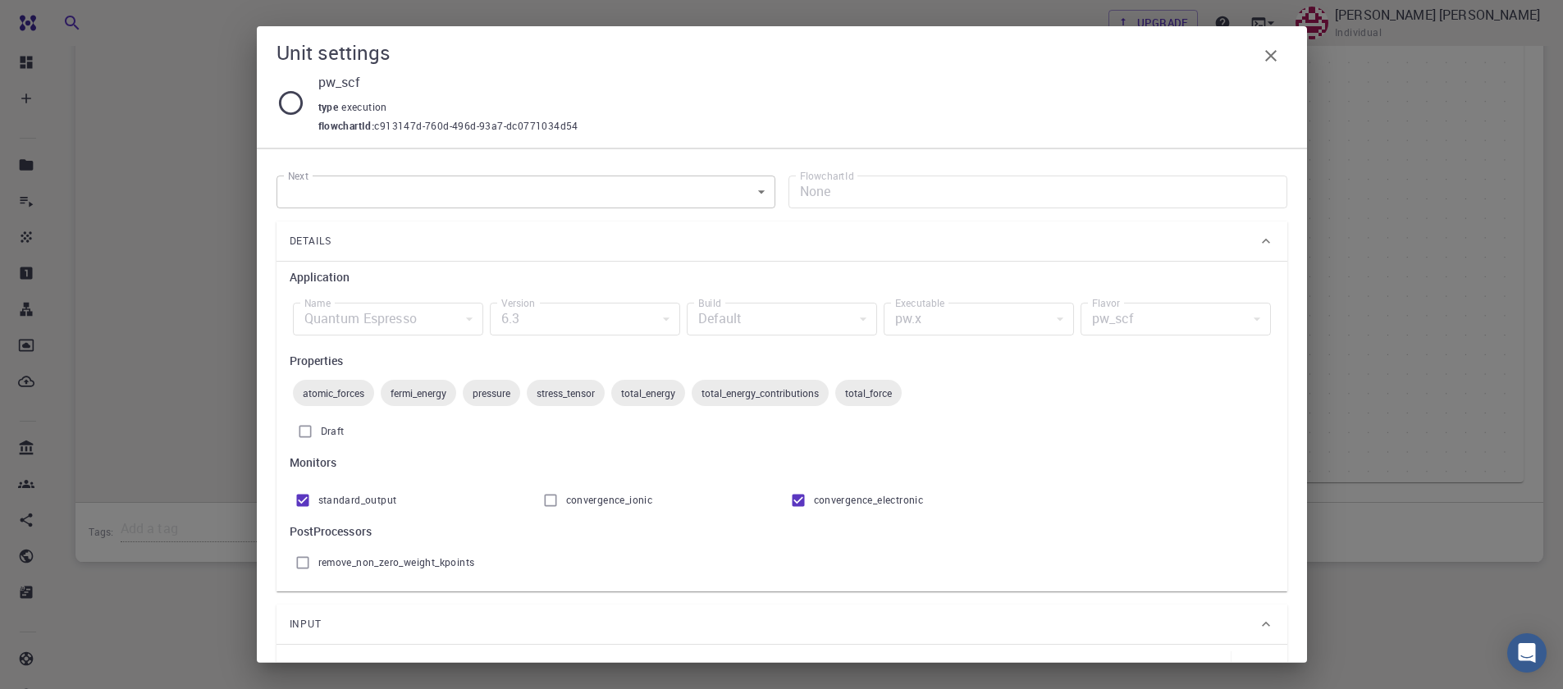
click at [909, 318] on div "pw.x" at bounding box center [979, 319] width 190 height 33
click at [876, 394] on span "total_force" at bounding box center [868, 393] width 66 height 13
click at [780, 392] on span "total_energy_contributions" at bounding box center [760, 393] width 137 height 13
click at [619, 503] on span "convergence_ionic" at bounding box center [609, 500] width 87 height 16
click at [566, 503] on input "convergence_ionic" at bounding box center [550, 500] width 31 height 31
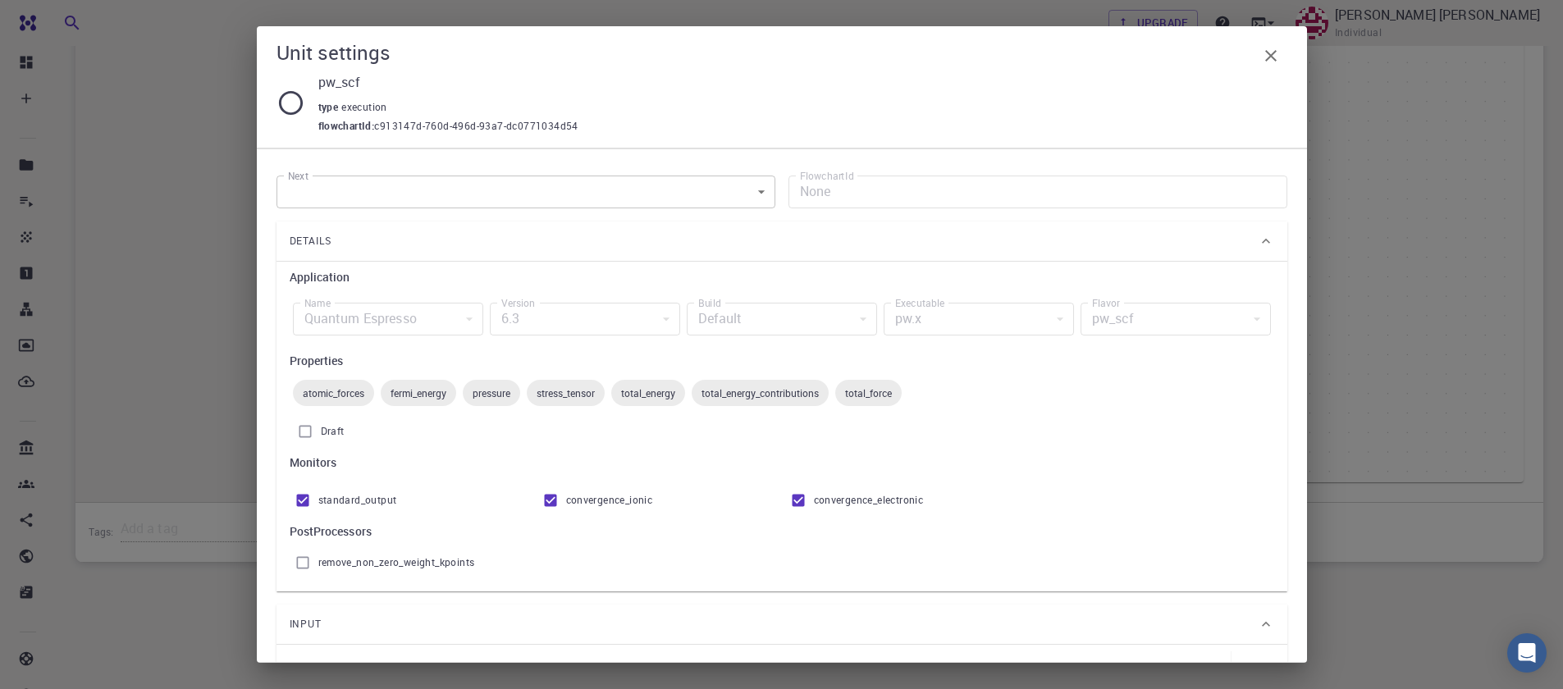
click at [618, 503] on span "convergence_ionic" at bounding box center [609, 500] width 87 height 16
click at [566, 503] on input "convergence_ionic" at bounding box center [550, 500] width 31 height 31
checkbox input "false"
click at [314, 503] on input "standard_output" at bounding box center [302, 500] width 31 height 31
checkbox input "false"
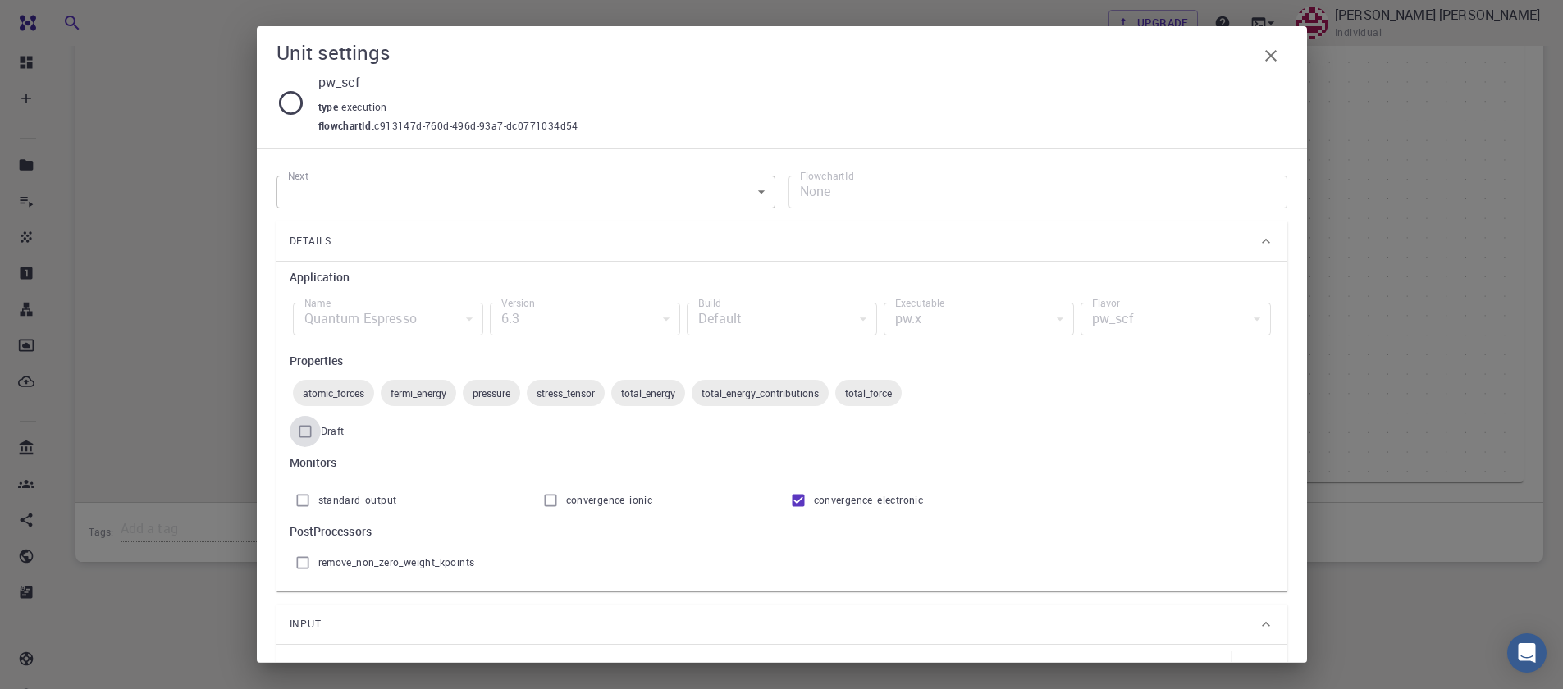
click at [312, 423] on input "Draft" at bounding box center [305, 431] width 31 height 31
click at [312, 427] on input "Draft" at bounding box center [305, 431] width 31 height 31
checkbox input "false"
drag, startPoint x: 323, startPoint y: 501, endPoint x: 350, endPoint y: 501, distance: 27.1
click at [324, 501] on span "standard_output" at bounding box center [357, 500] width 79 height 16
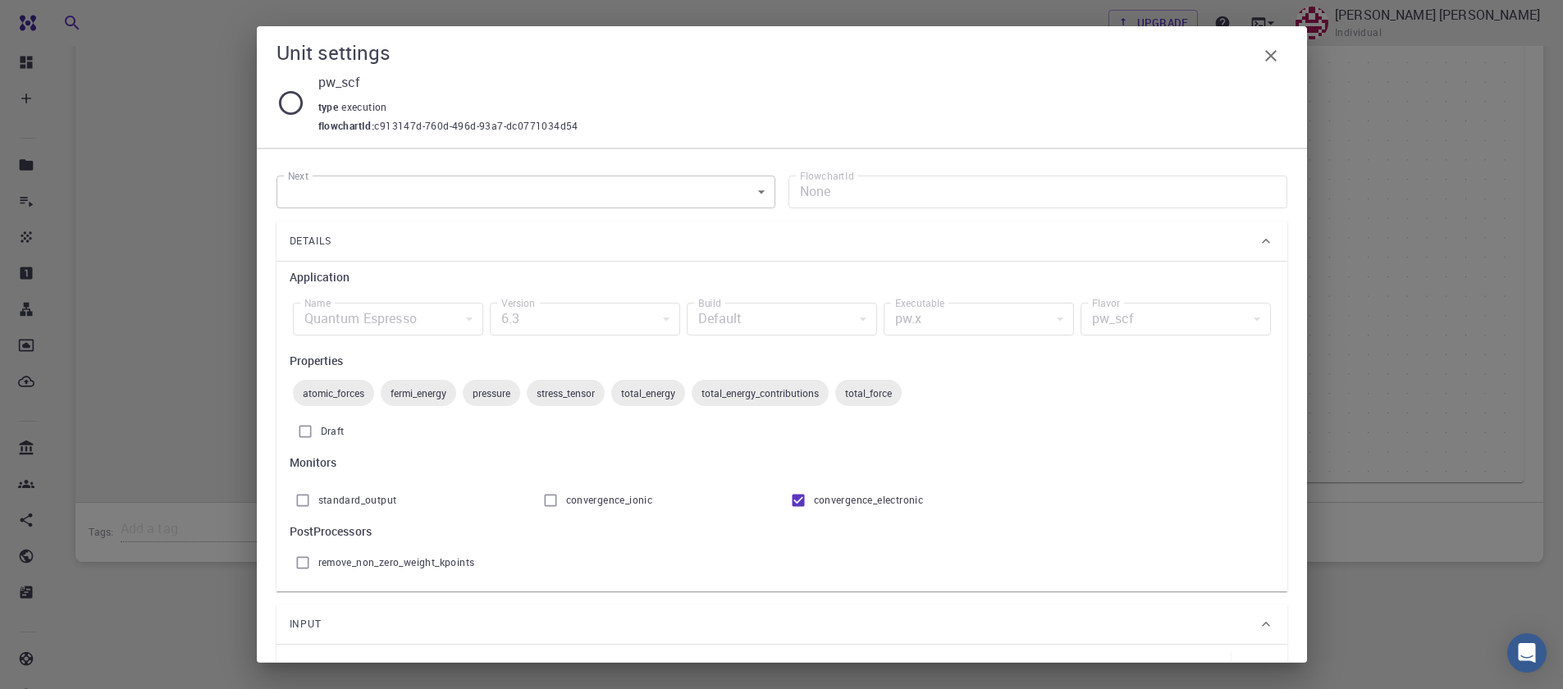
click at [318, 501] on input "standard_output" at bounding box center [302, 500] width 31 height 31
checkbox input "true"
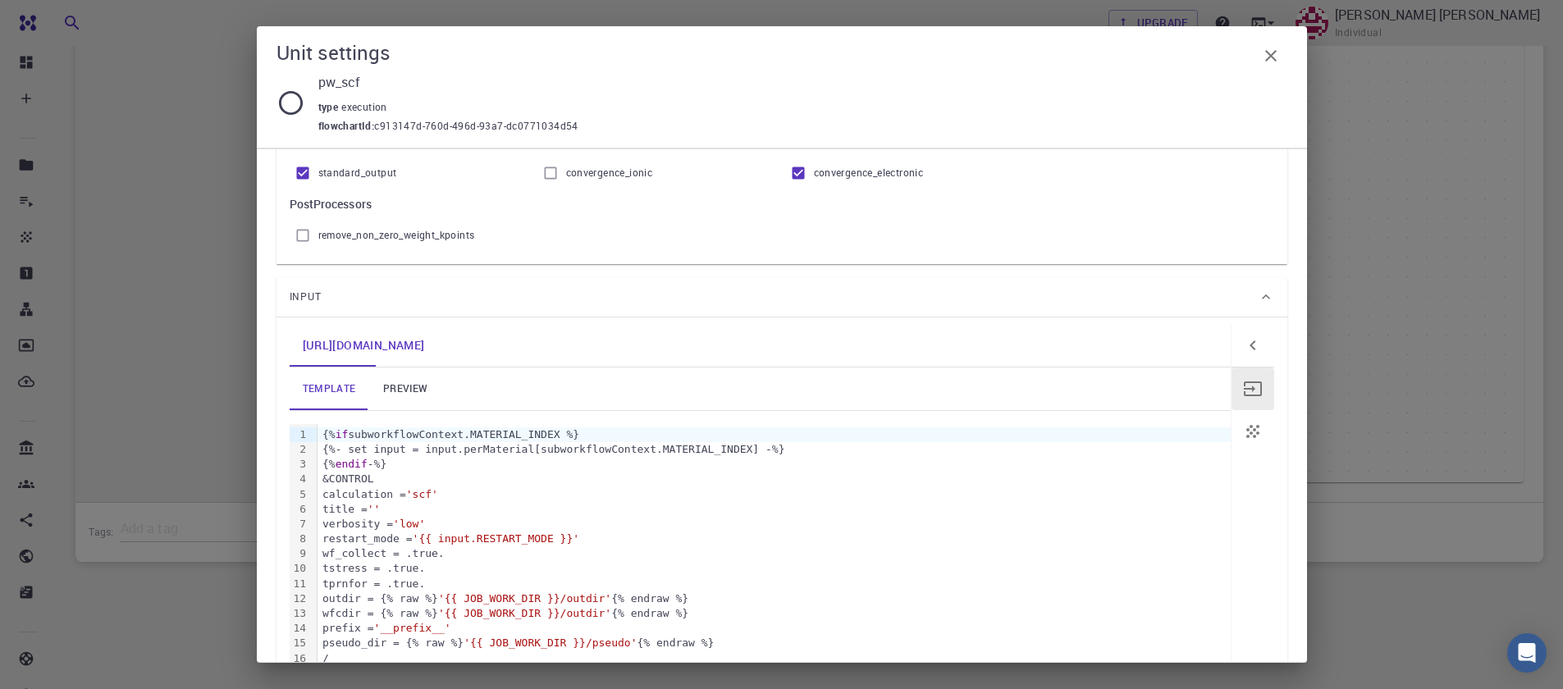
scroll to position [394, 0]
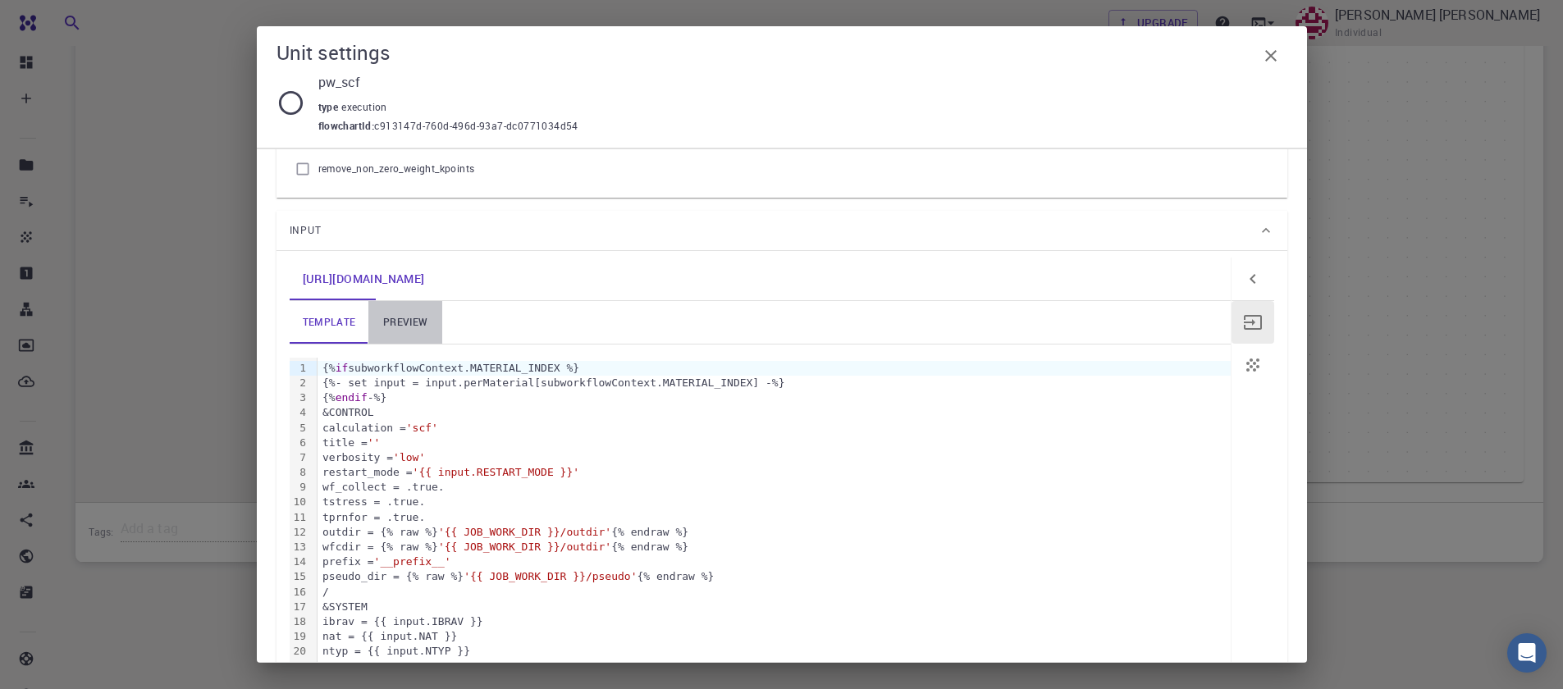
click at [414, 337] on link "preview" at bounding box center [405, 322] width 74 height 43
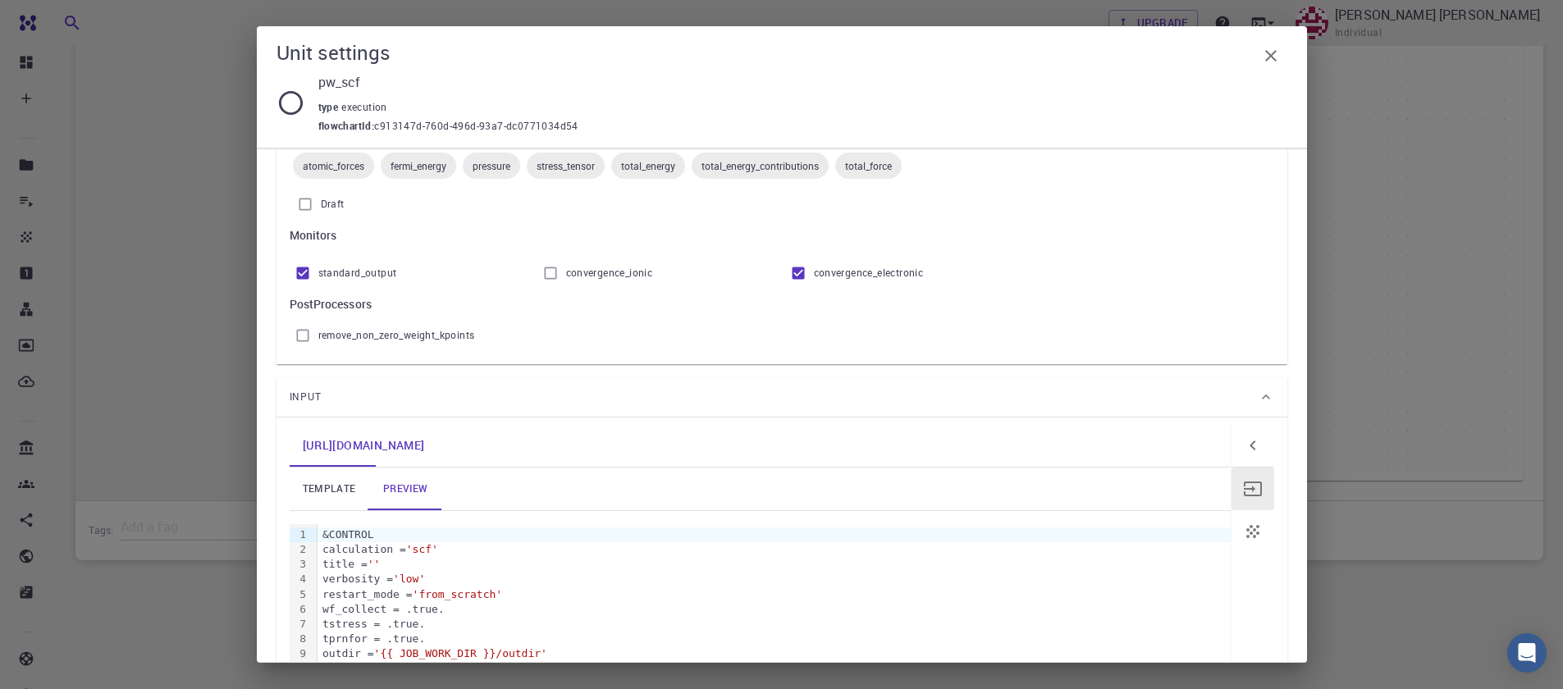
scroll to position [0, 0]
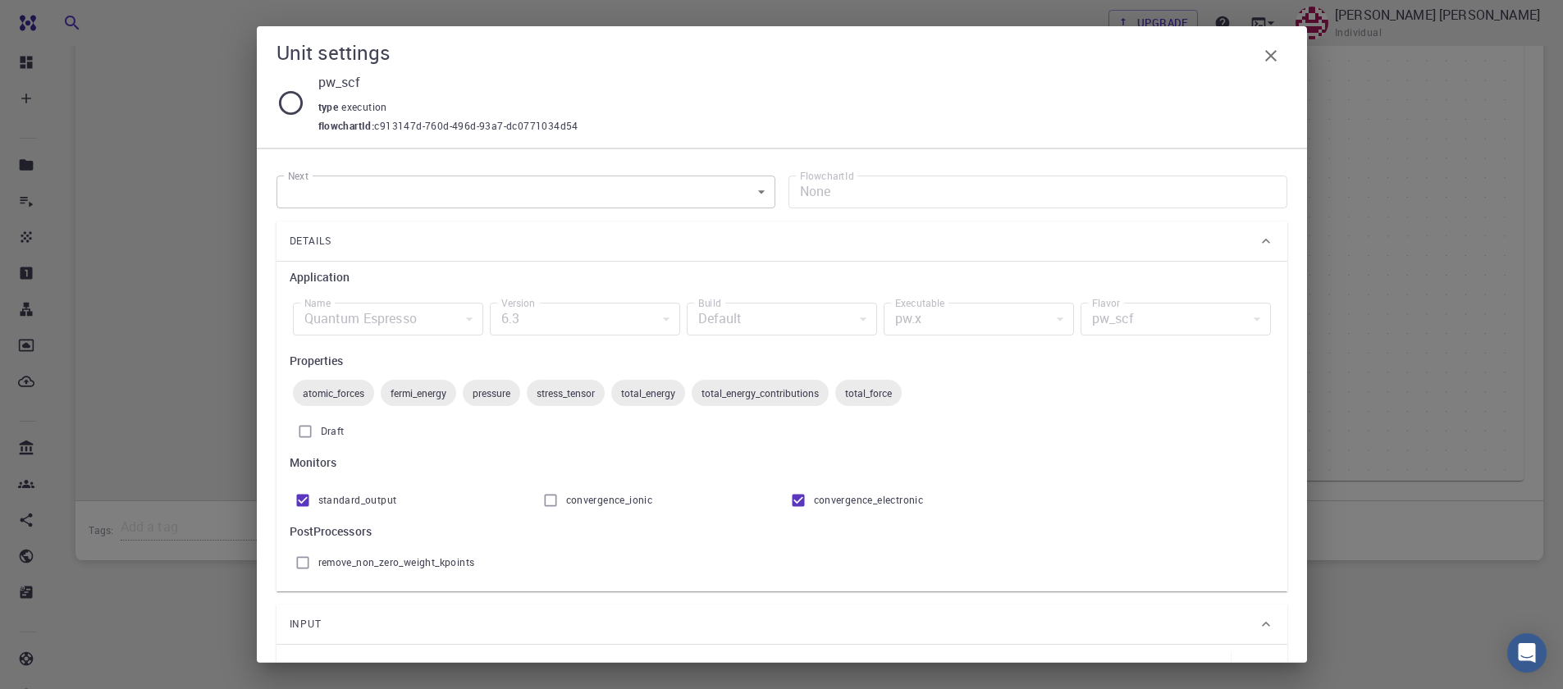
click at [1271, 64] on icon "button" at bounding box center [1271, 56] width 20 height 20
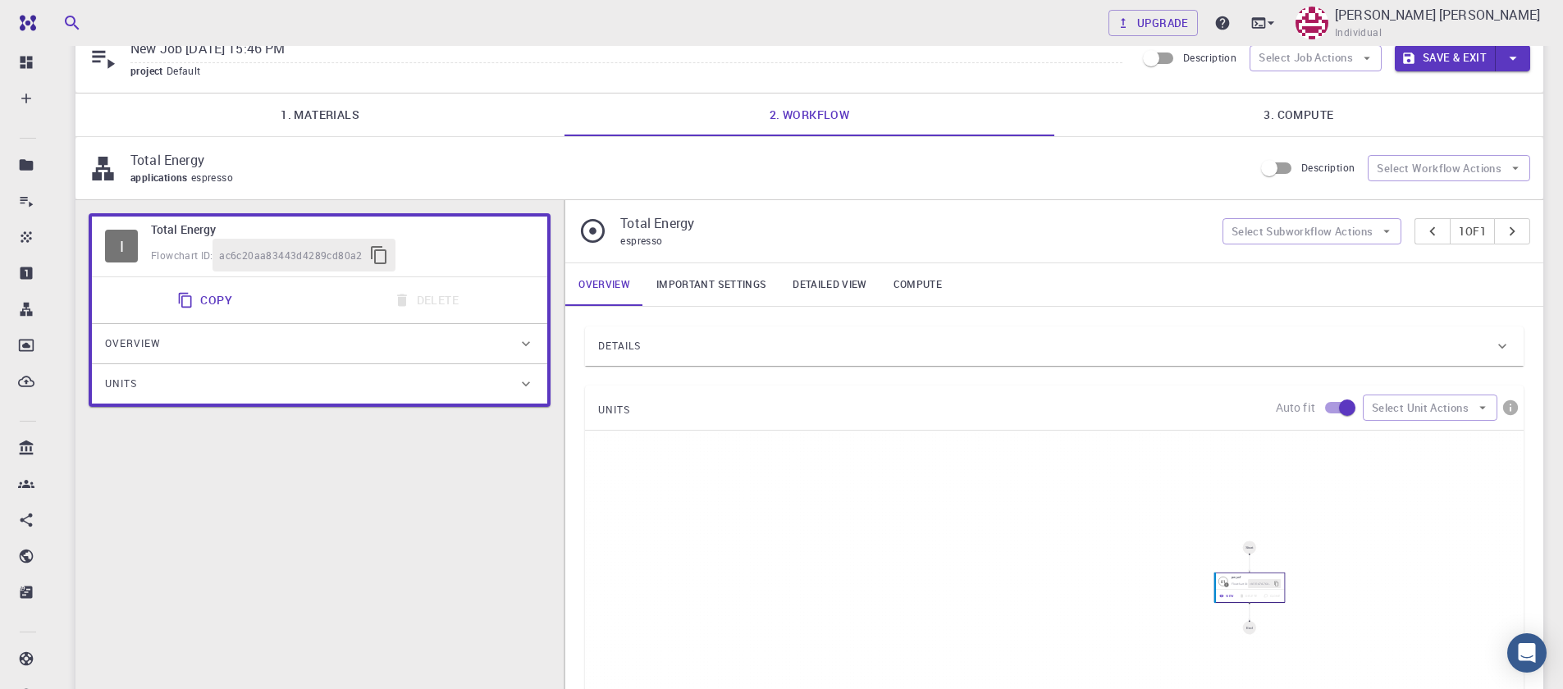
scroll to position [295, 0]
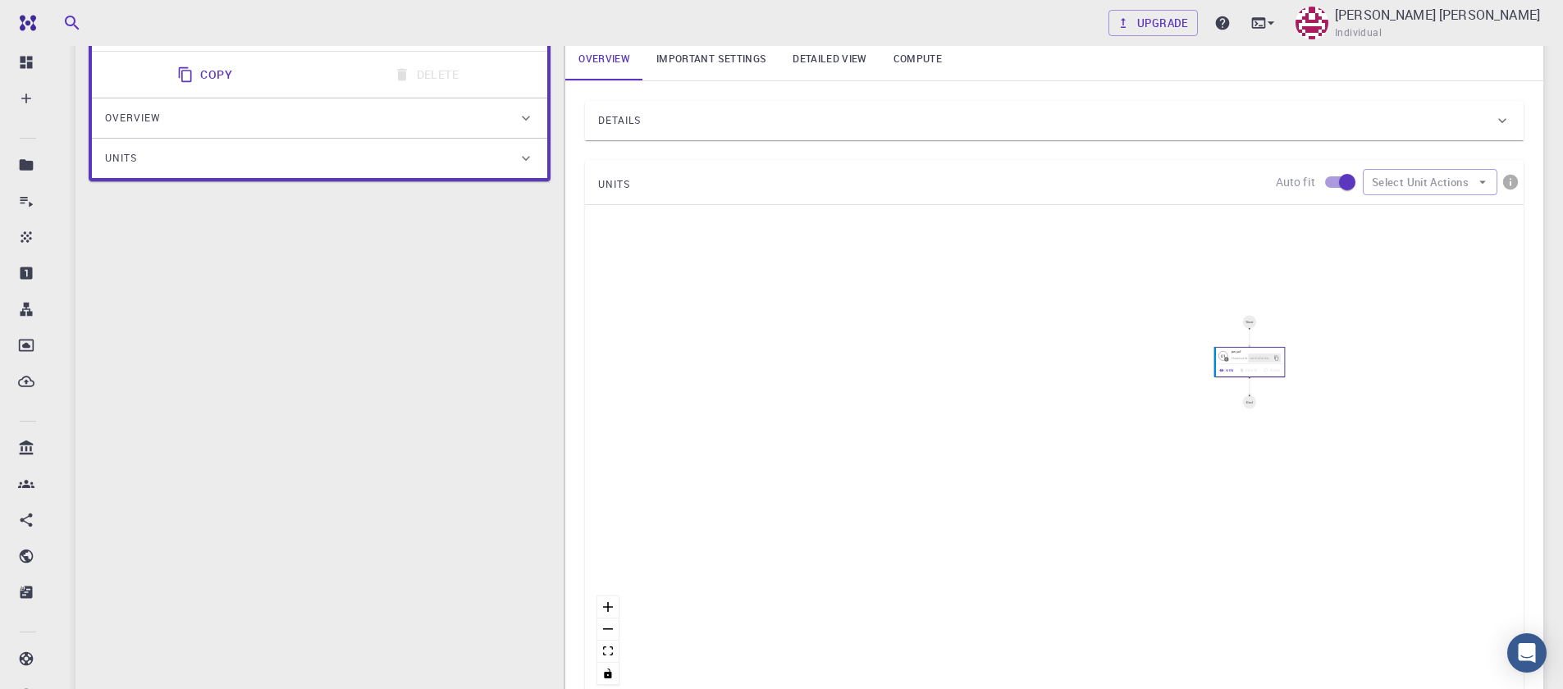
click at [1344, 181] on input "checkbox" at bounding box center [1348, 182] width 94 height 31
click at [1343, 181] on input "checkbox" at bounding box center [1331, 182] width 94 height 31
checkbox input "true"
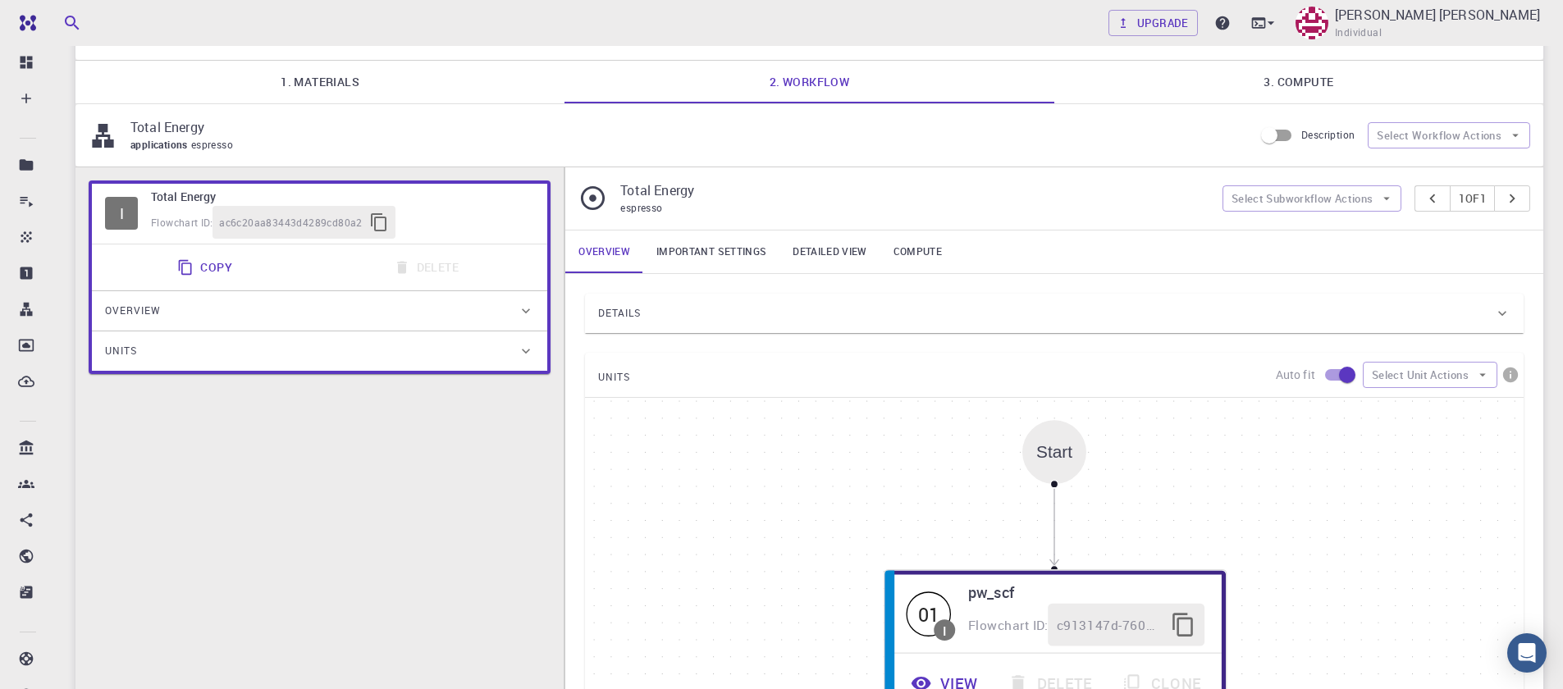
scroll to position [0, 0]
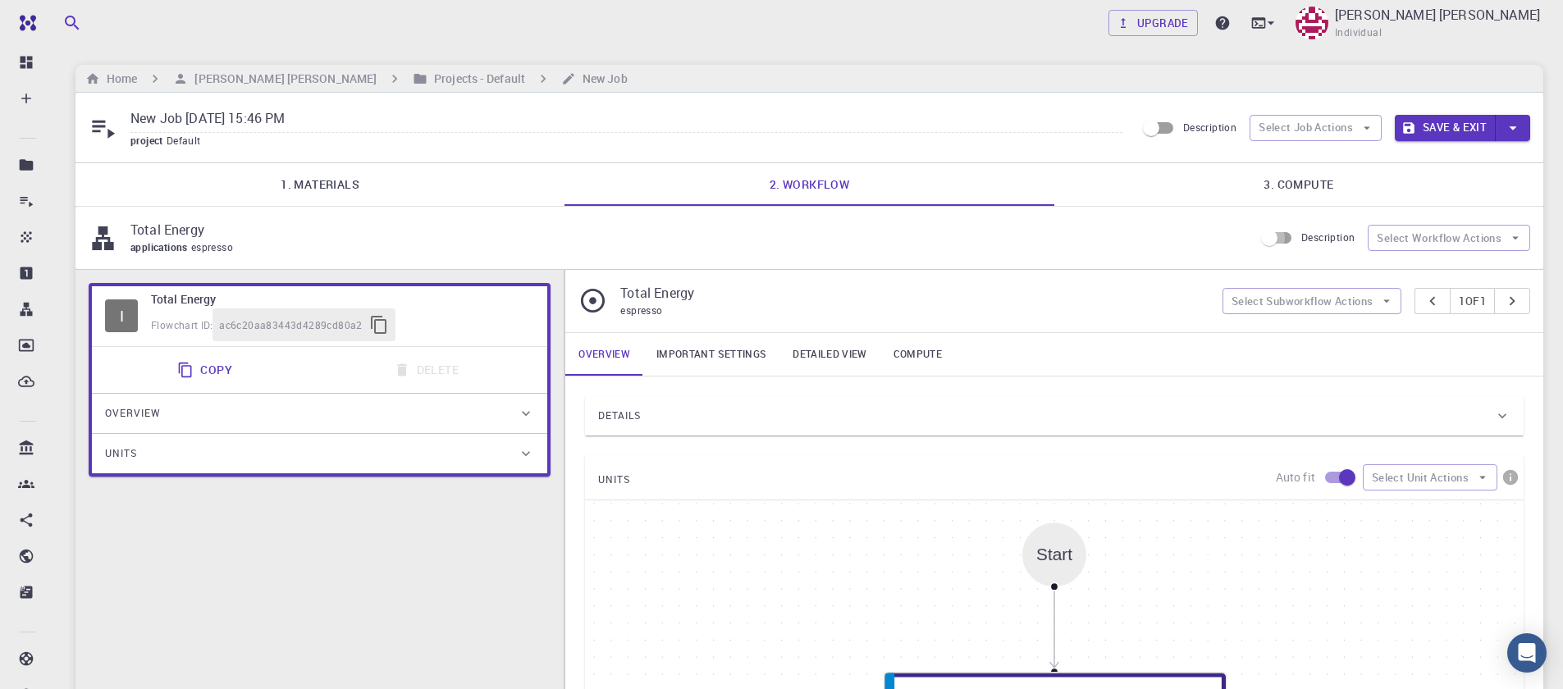
click at [1276, 238] on input "Description" at bounding box center [1270, 237] width 94 height 31
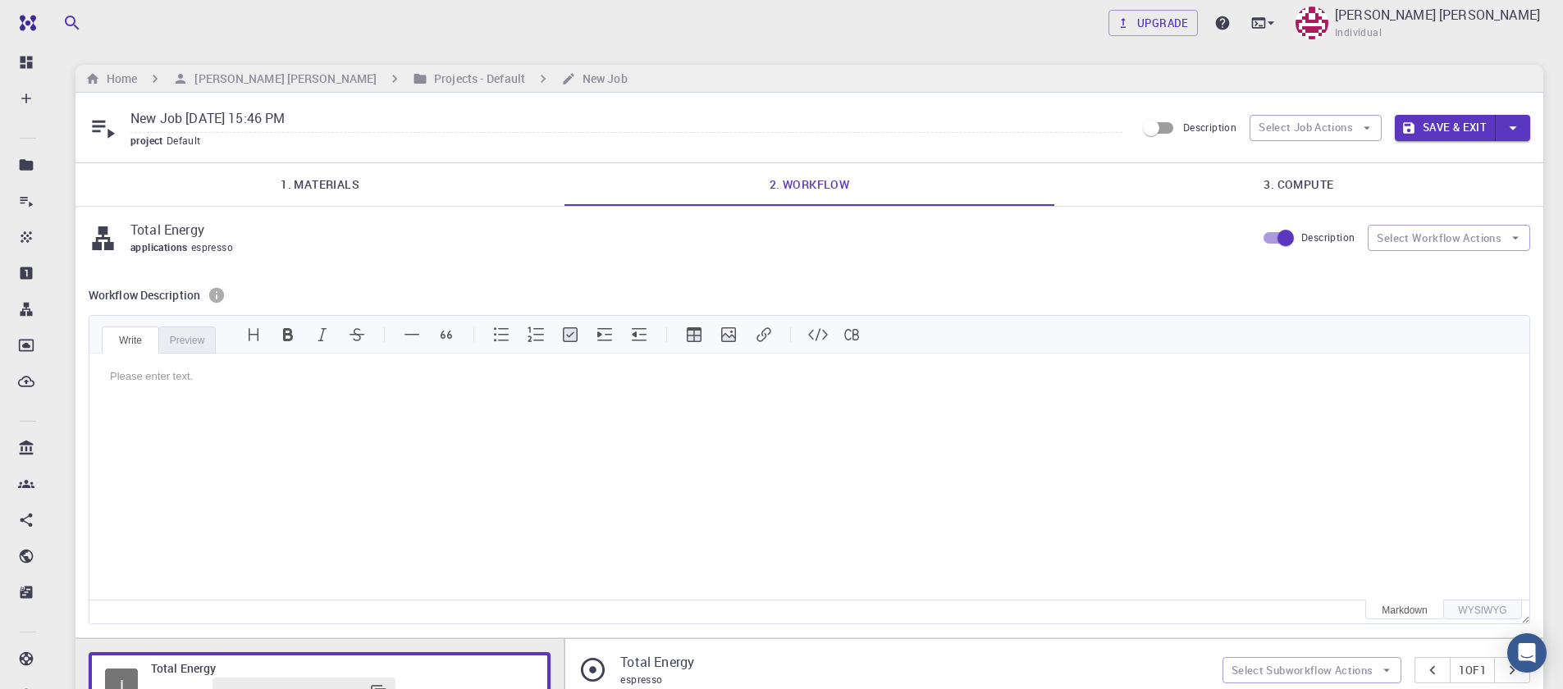
scroll to position [4, 0]
click at [1276, 238] on input "Description" at bounding box center [1286, 237] width 94 height 31
checkbox input "false"
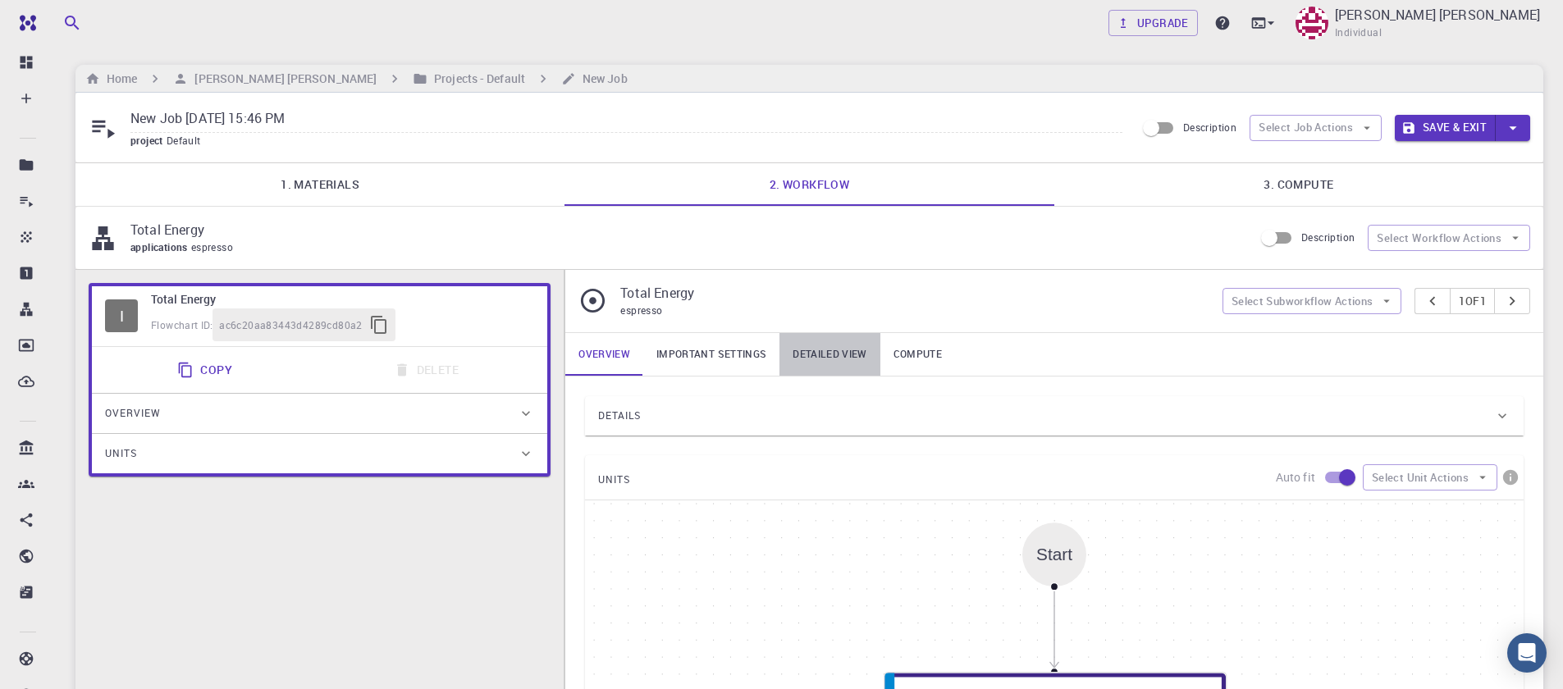
click at [834, 357] on link "Detailed view" at bounding box center [830, 354] width 100 height 43
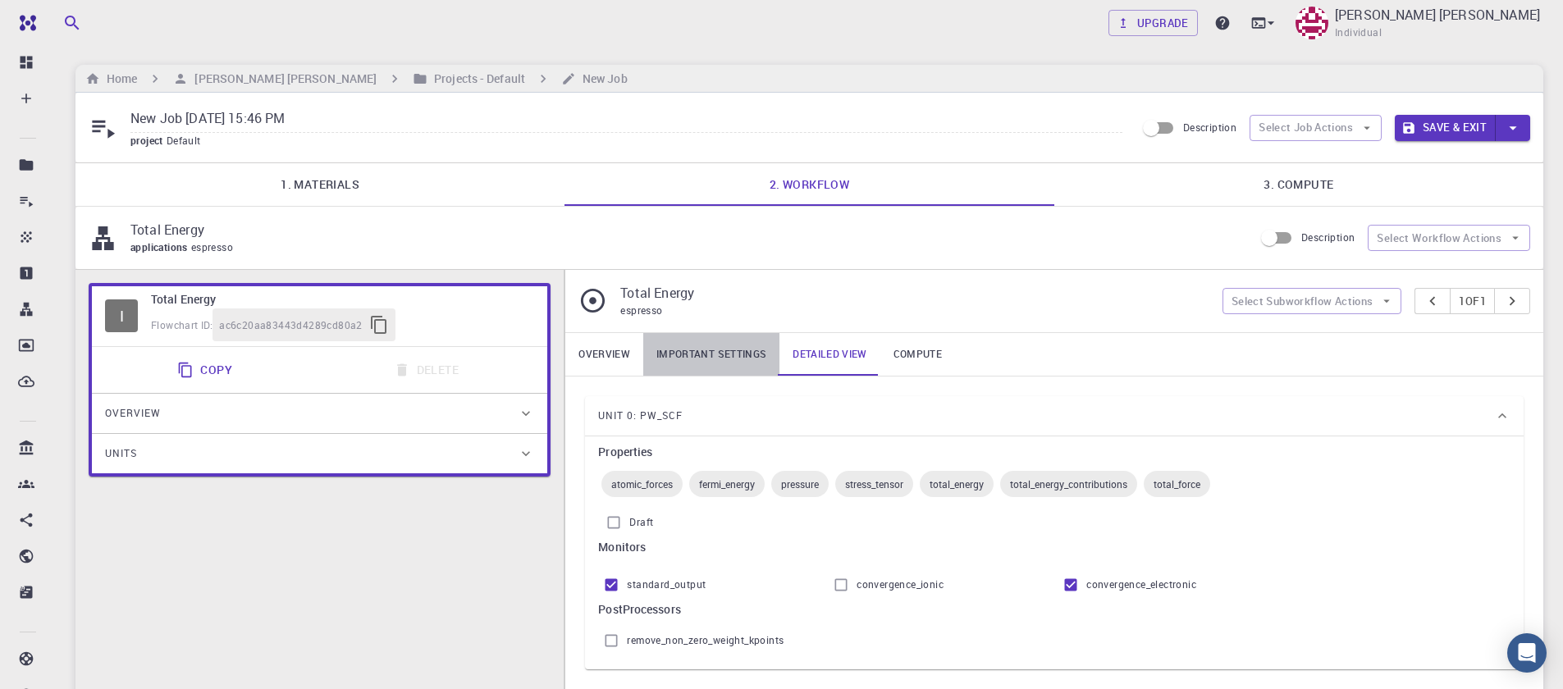
click at [697, 341] on link "Important settings" at bounding box center [711, 354] width 136 height 43
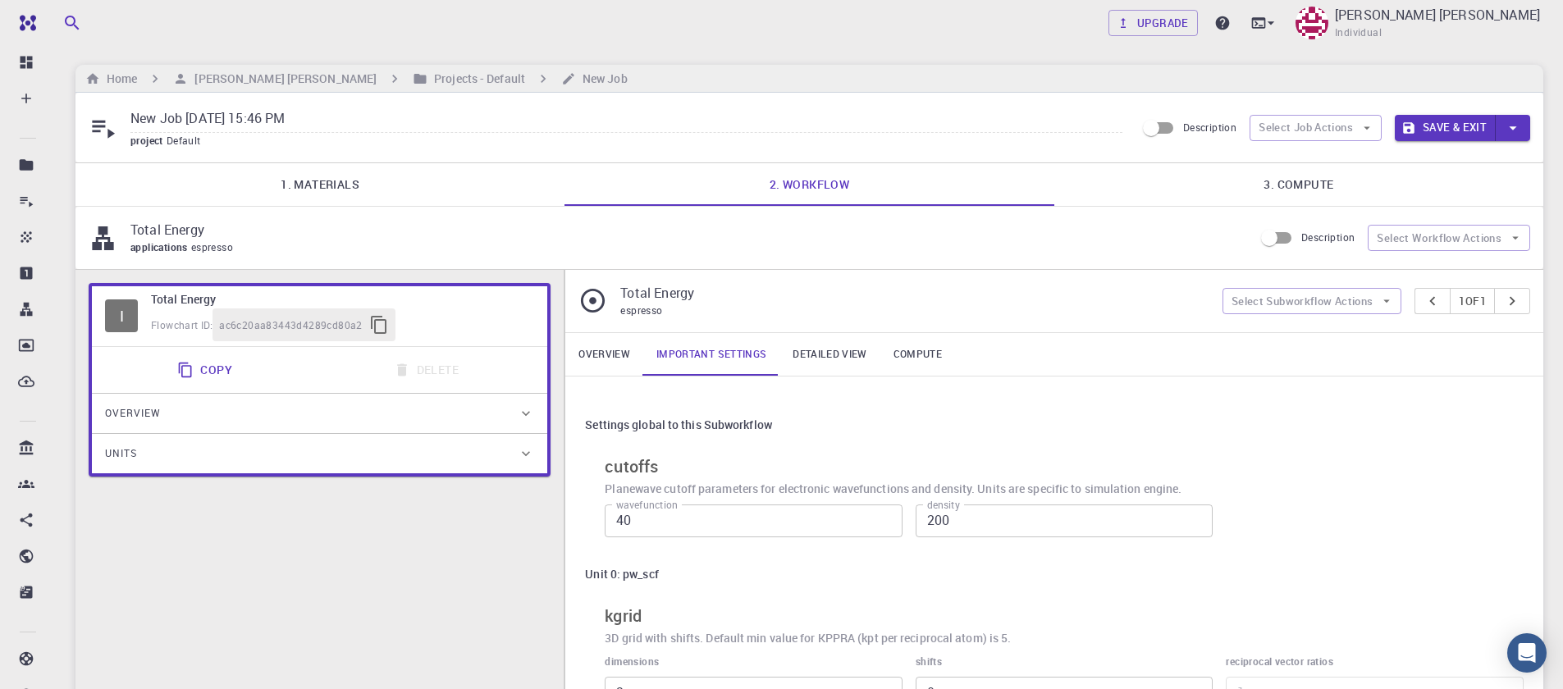
click at [801, 360] on link "Detailed view" at bounding box center [830, 354] width 100 height 43
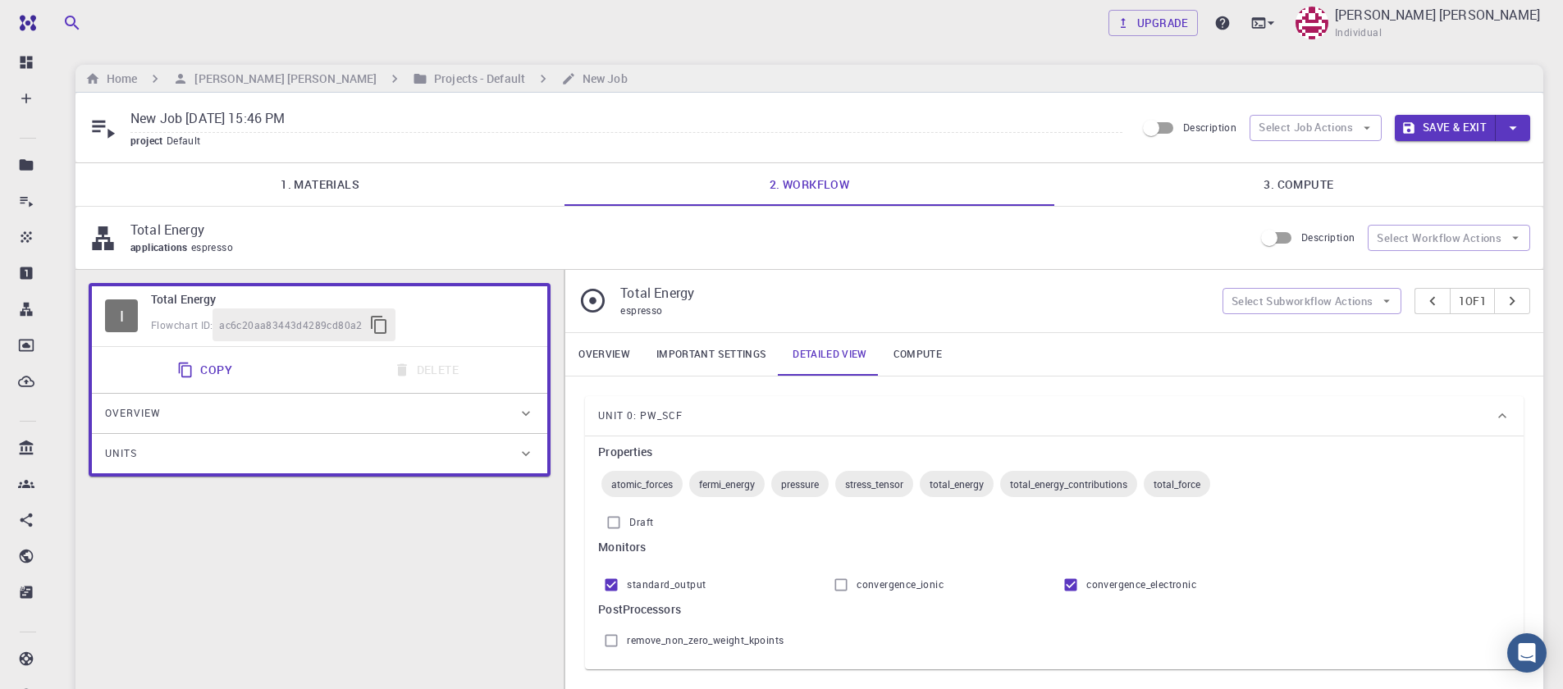
drag, startPoint x: 695, startPoint y: 428, endPoint x: 676, endPoint y: 428, distance: 18.9
click at [682, 428] on div "Unit 0: pw_scf" at bounding box center [1046, 416] width 896 height 26
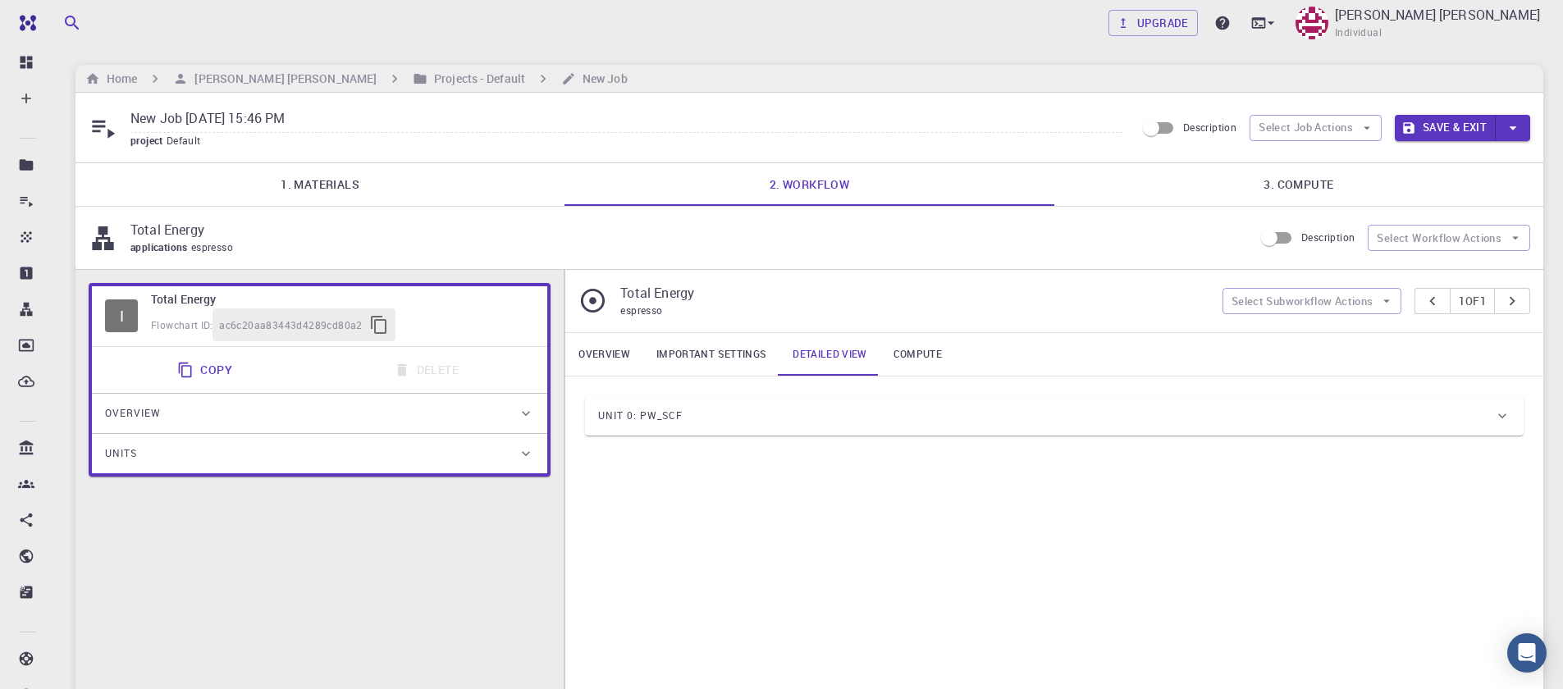
click at [656, 419] on span "Unit 0: pw_scf" at bounding box center [640, 416] width 85 height 26
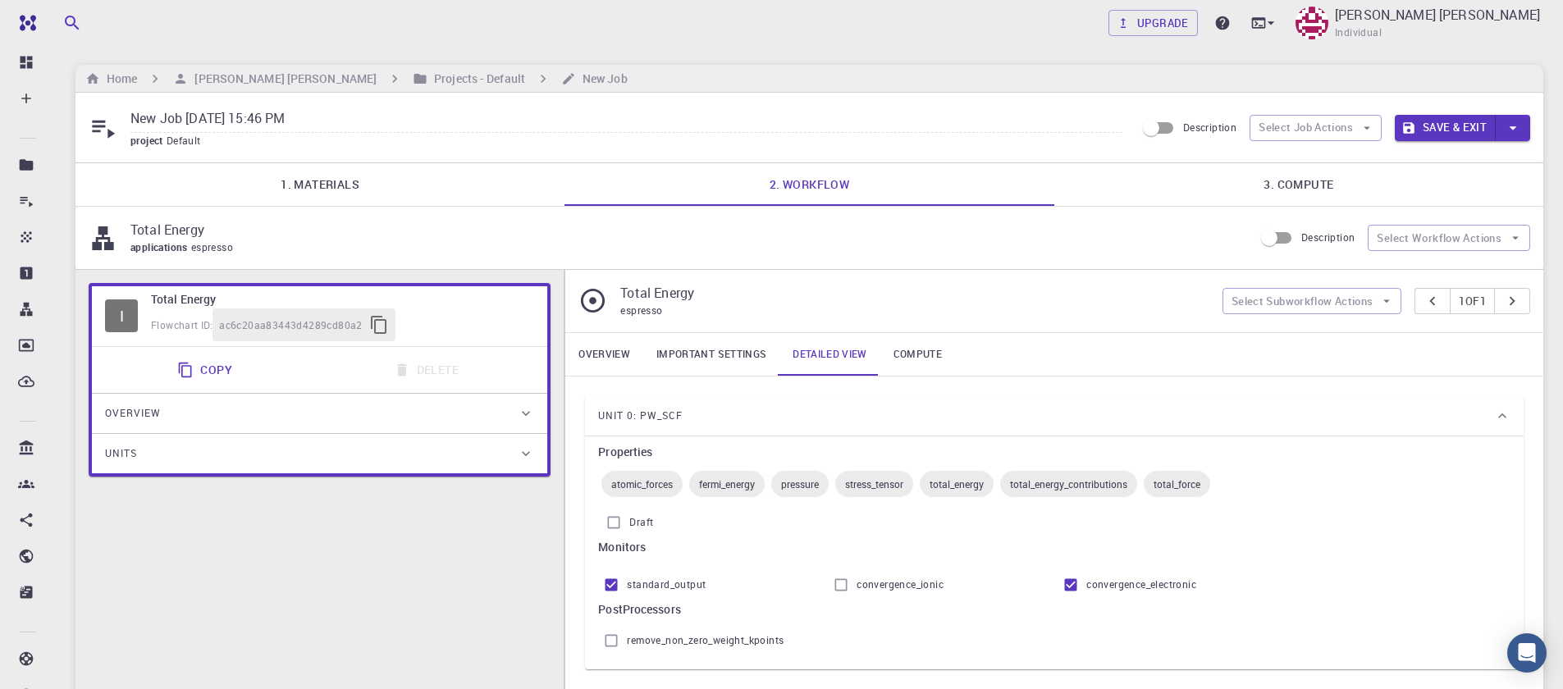
click at [599, 414] on span "Unit 0: pw_scf" at bounding box center [640, 416] width 85 height 26
click at [607, 359] on link "Overview" at bounding box center [604, 354] width 78 height 43
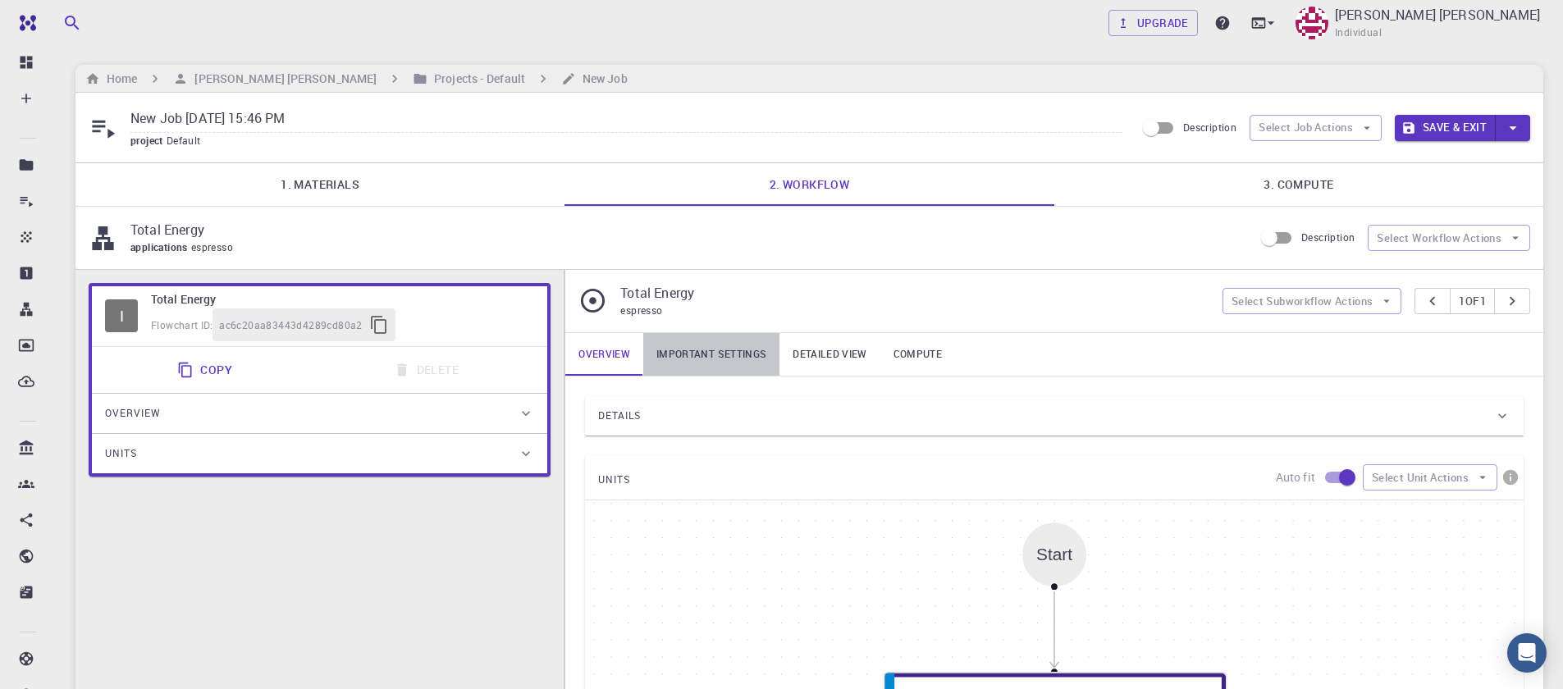
click at [671, 358] on link "Important settings" at bounding box center [711, 354] width 136 height 43
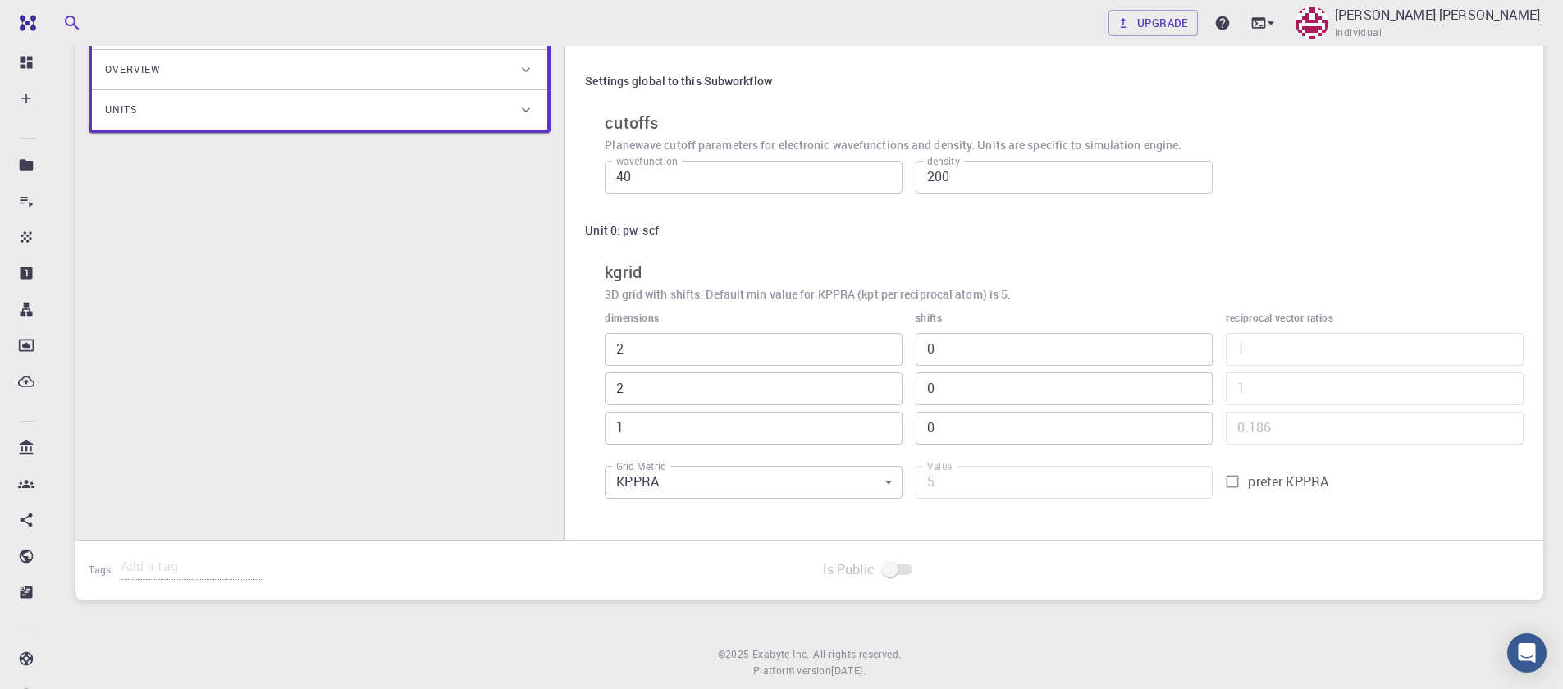
scroll to position [382, 0]
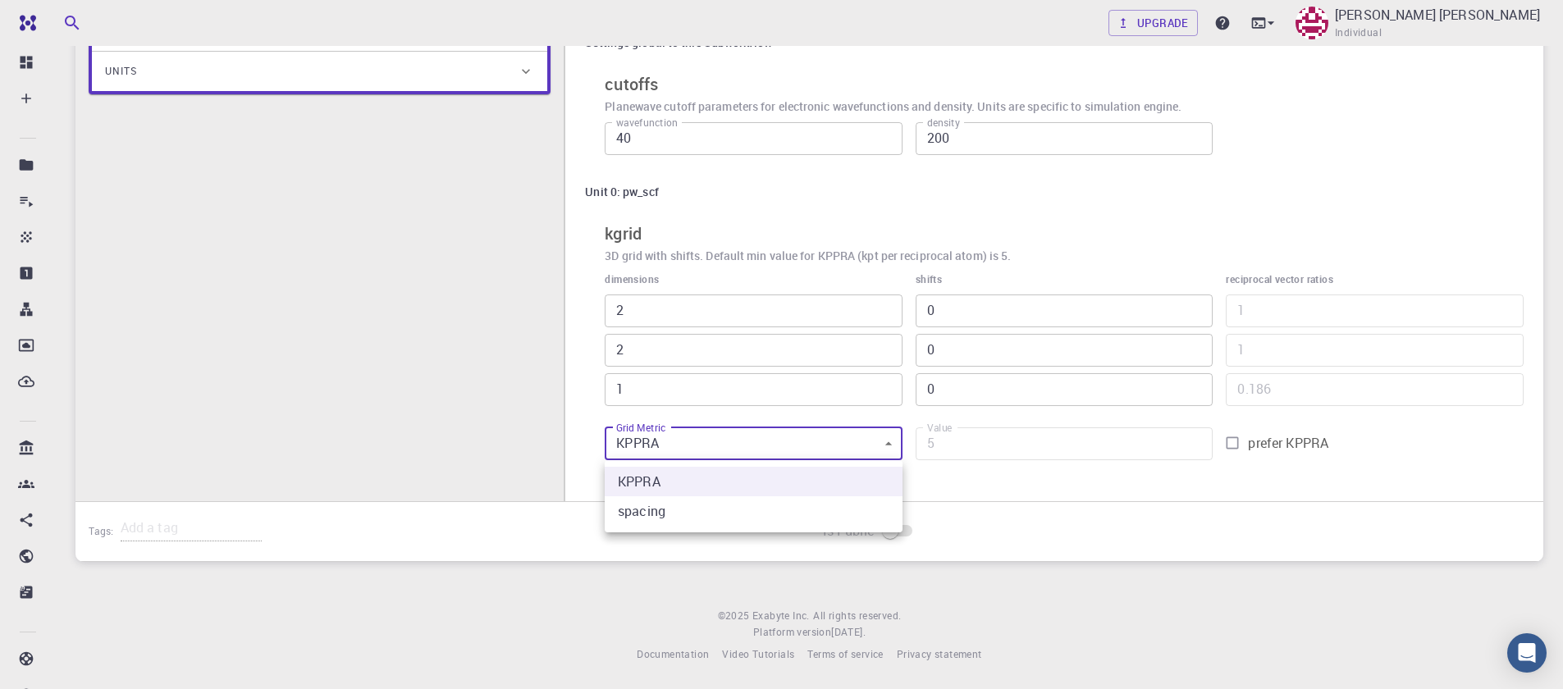
click at [788, 448] on body "Free Dashboard Create New Job New Material Create Material Upload File Import f…" at bounding box center [781, 154] width 1563 height 1072
click at [788, 448] on div at bounding box center [781, 344] width 1563 height 689
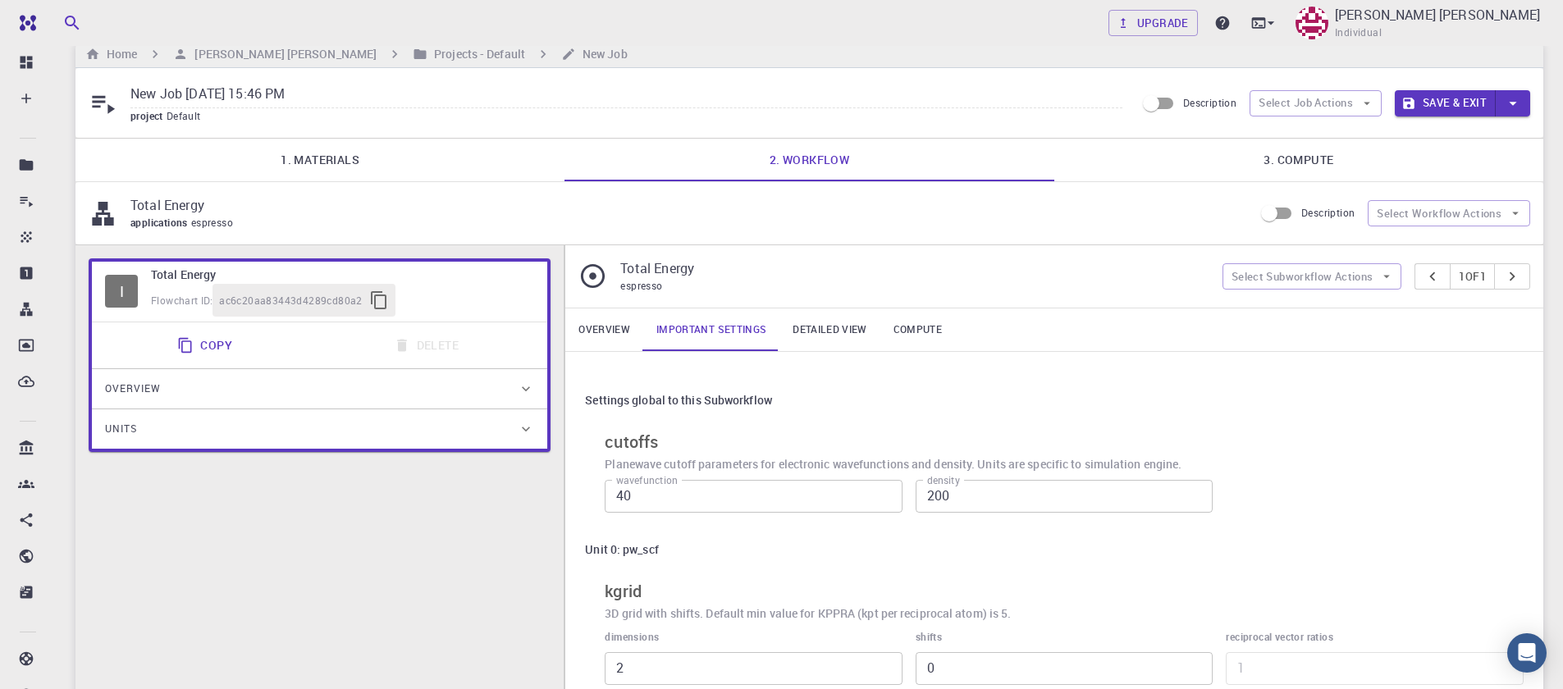
scroll to position [0, 0]
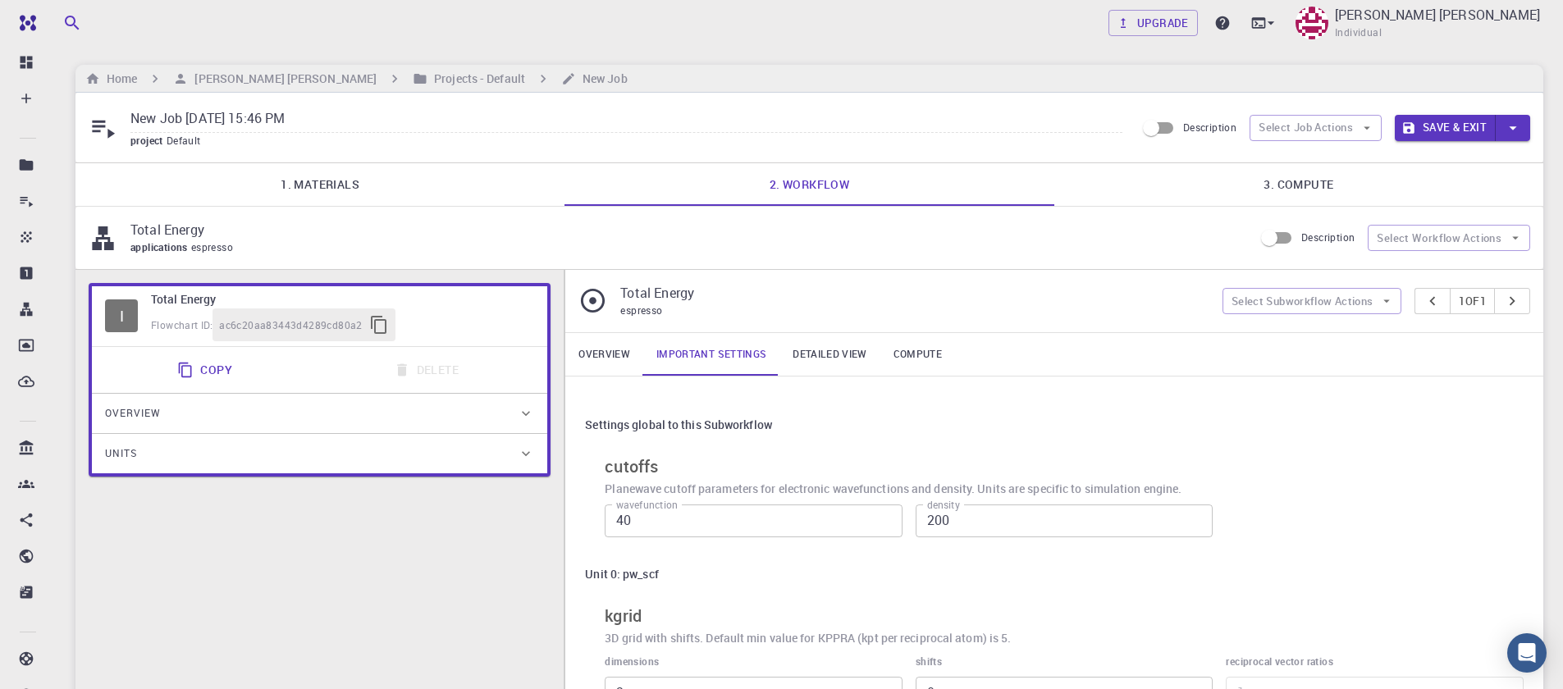
click at [558, 343] on div "I Total Energy Flowchart ID: ac6c20aa83443d4289cd80a2 Copy Delete Overview Prop…" at bounding box center [320, 590] width 488 height 640
click at [584, 342] on link "Overview" at bounding box center [604, 354] width 78 height 43
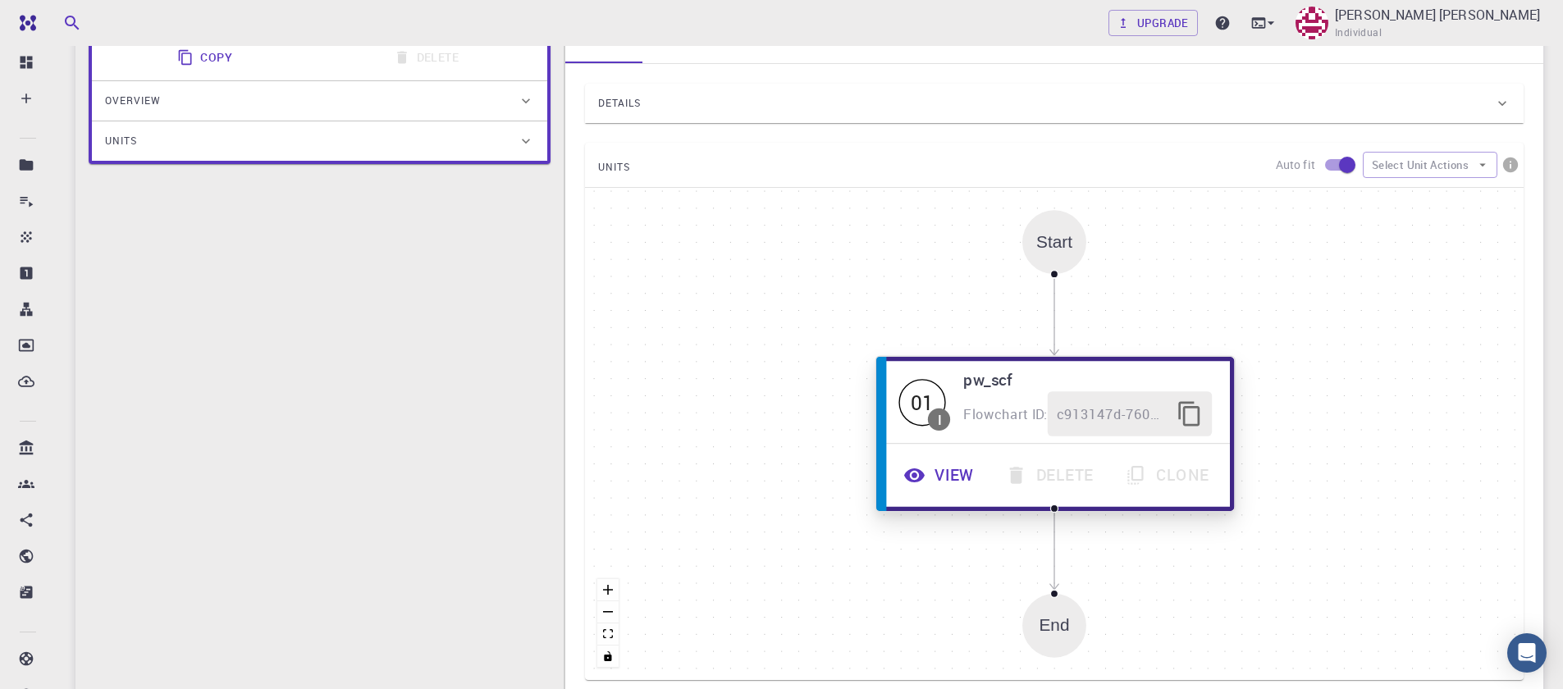
scroll to position [394, 0]
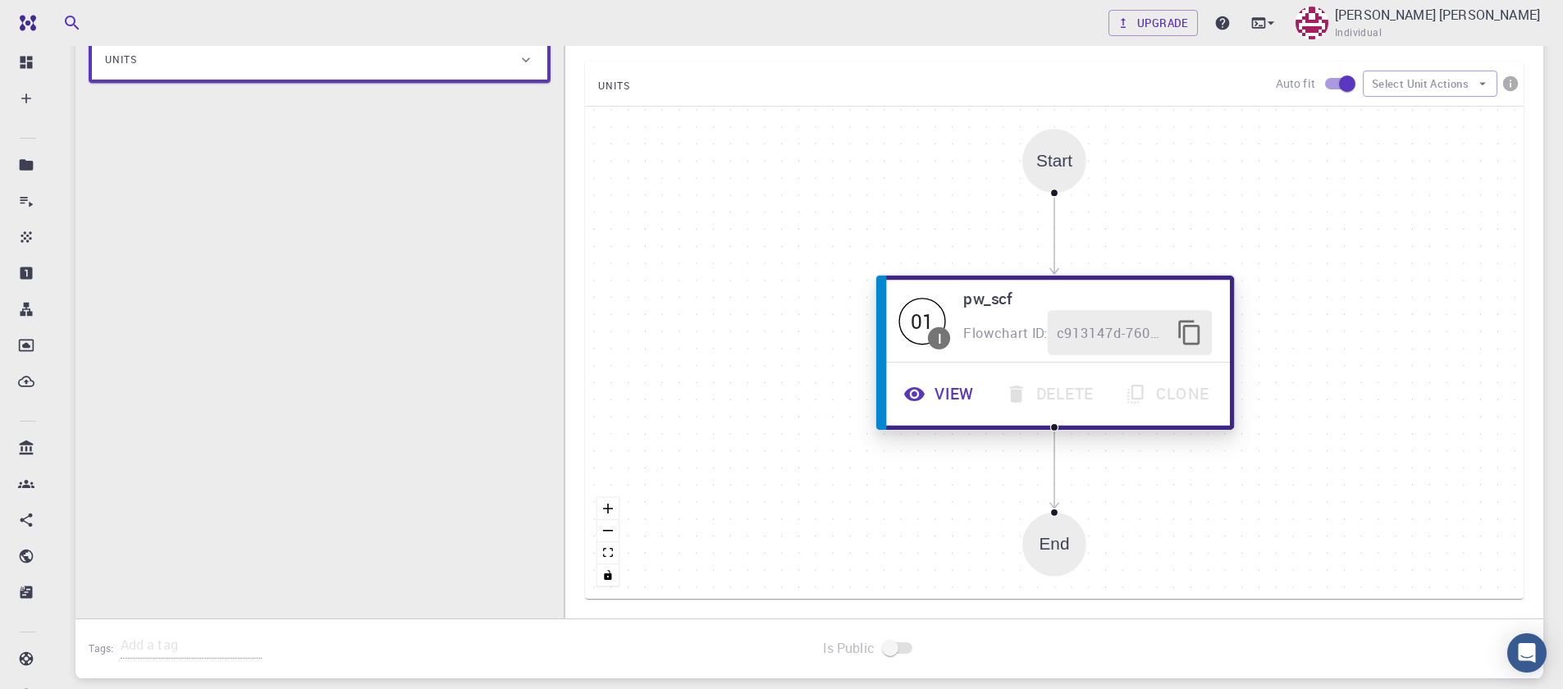
click at [931, 387] on button "View" at bounding box center [941, 394] width 102 height 45
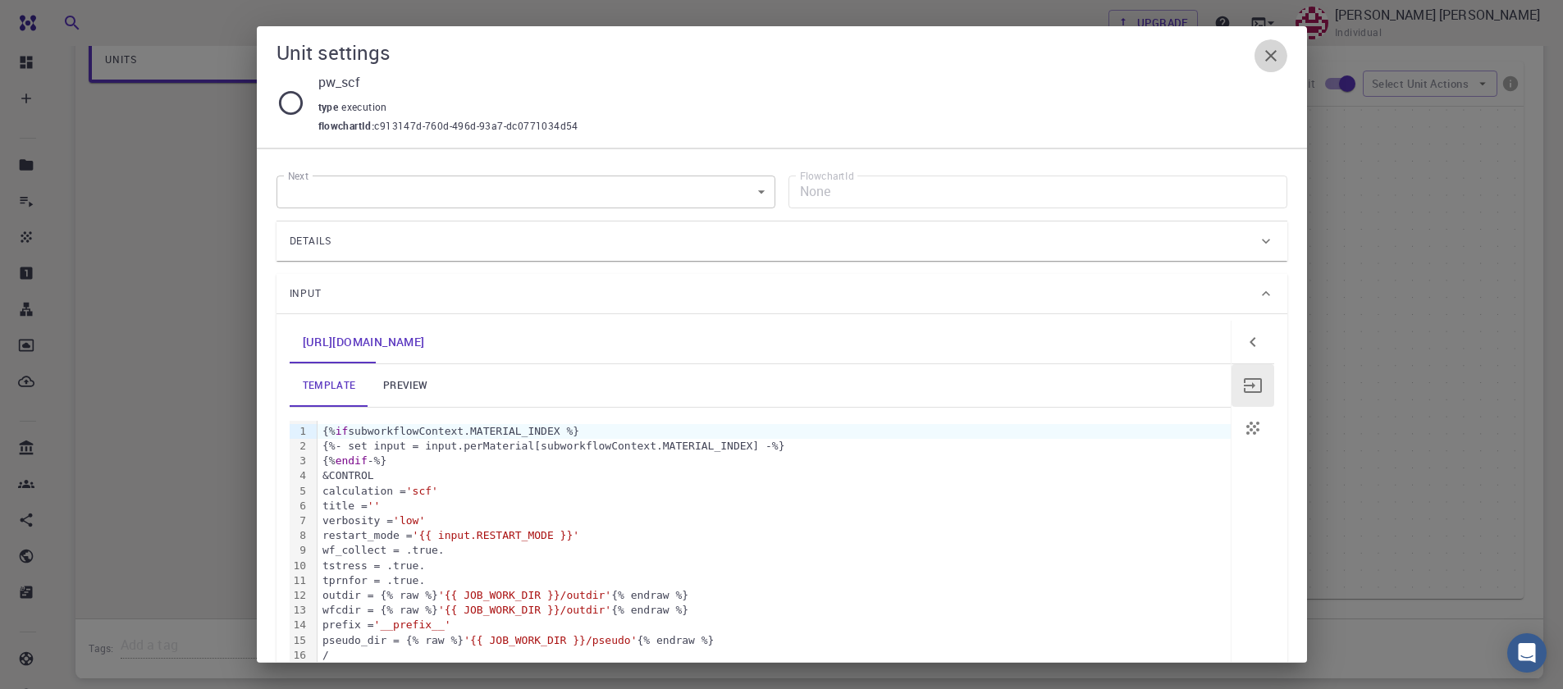
click at [1279, 51] on button "button" at bounding box center [1271, 55] width 33 height 33
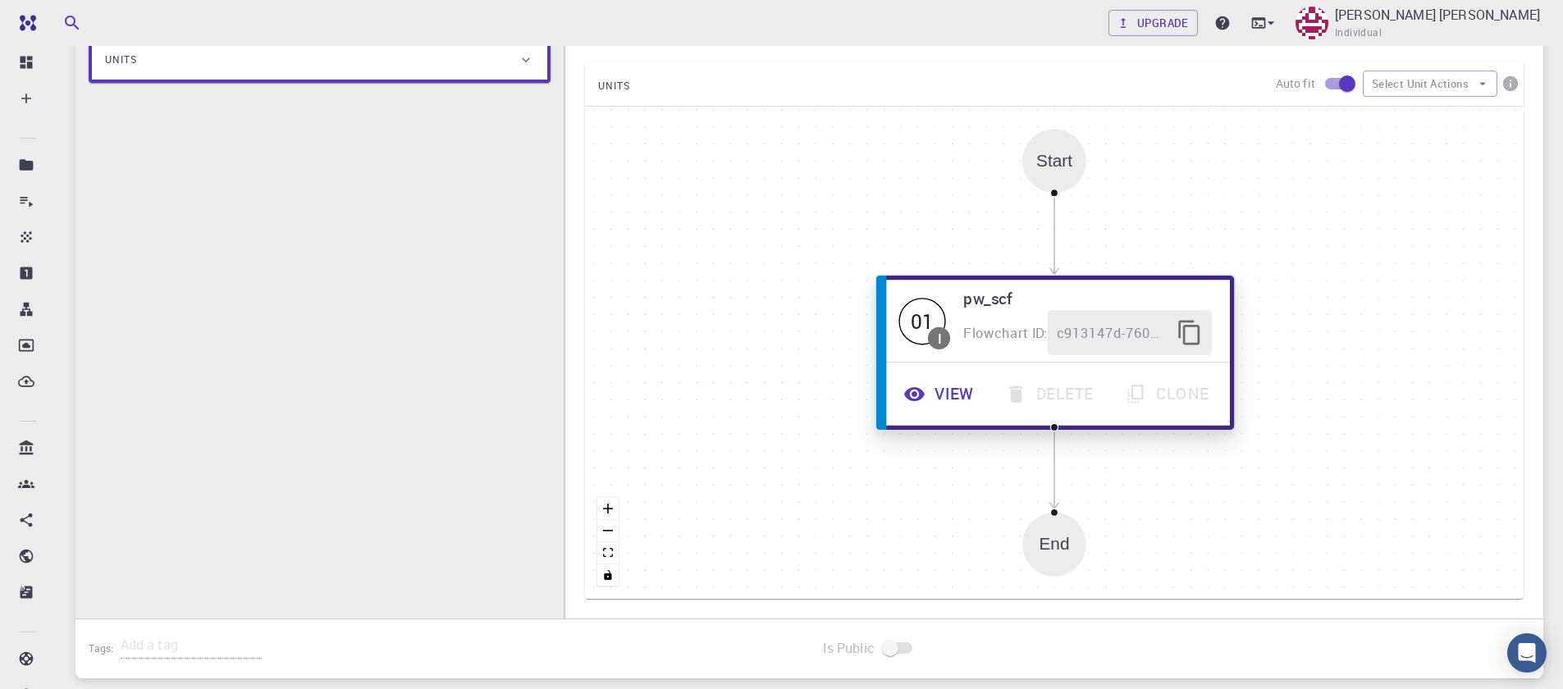
click at [1183, 332] on icon "button" at bounding box center [1190, 333] width 27 height 27
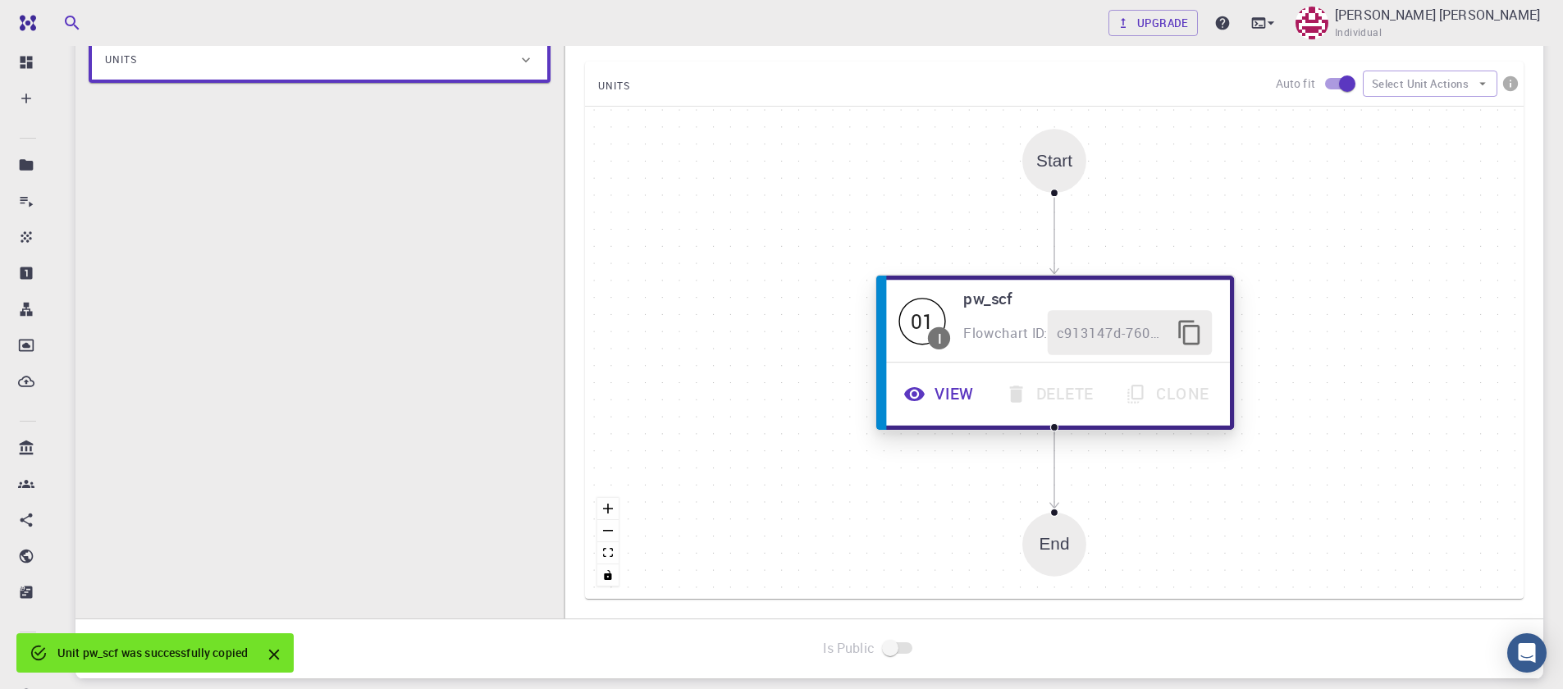
click at [951, 393] on button "View" at bounding box center [941, 394] width 102 height 45
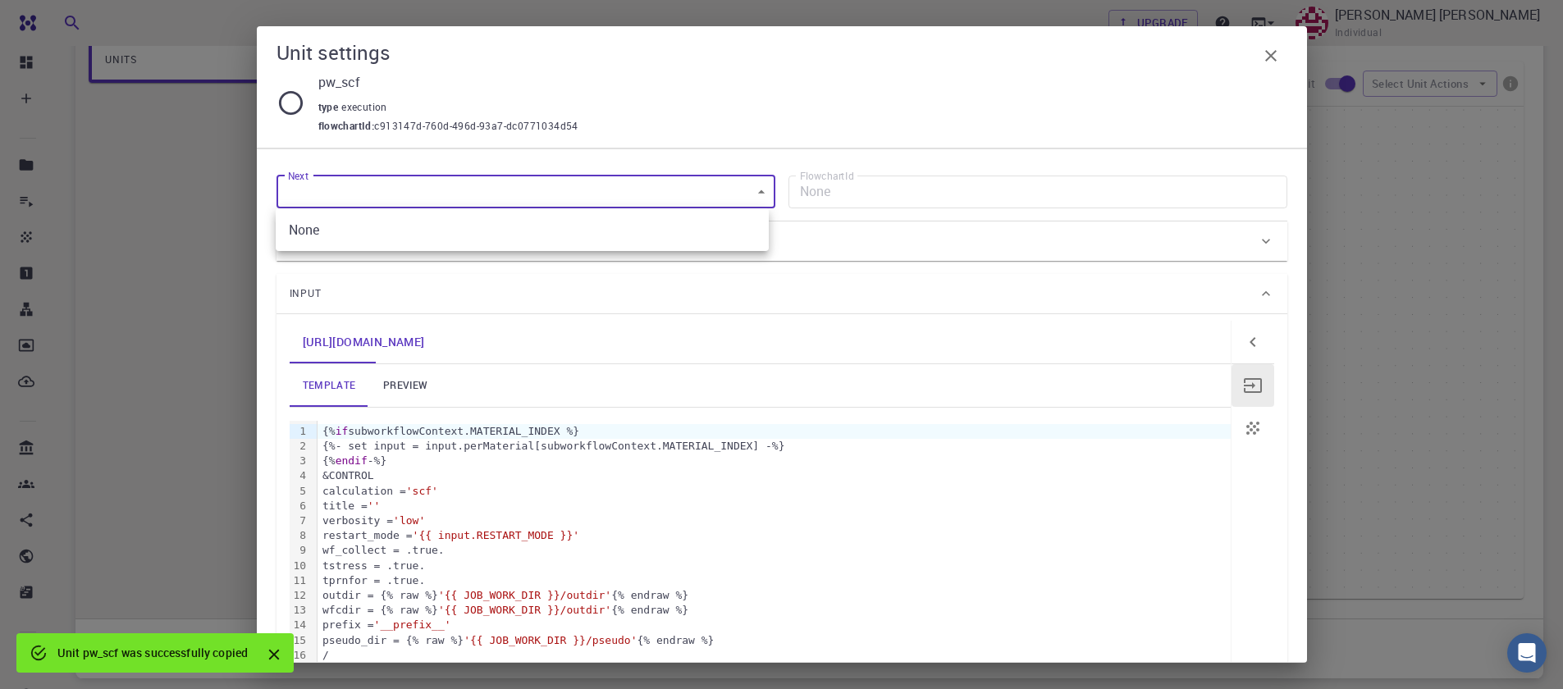
click at [524, 186] on body "Free Dashboard Create New Job New Material Create Material Upload File Import f…" at bounding box center [781, 207] width 1563 height 1202
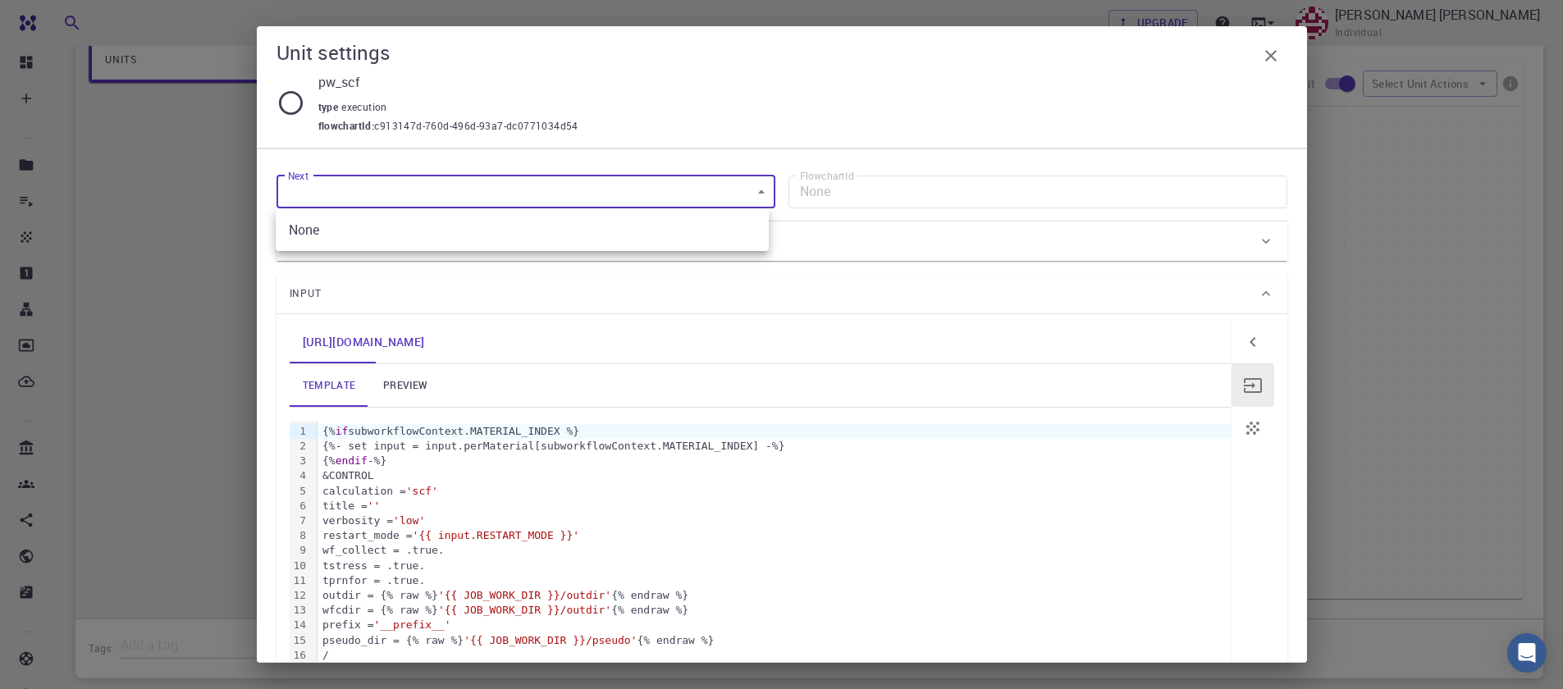
click at [524, 186] on div at bounding box center [781, 344] width 1563 height 689
click at [428, 295] on div "Input" at bounding box center [774, 294] width 968 height 26
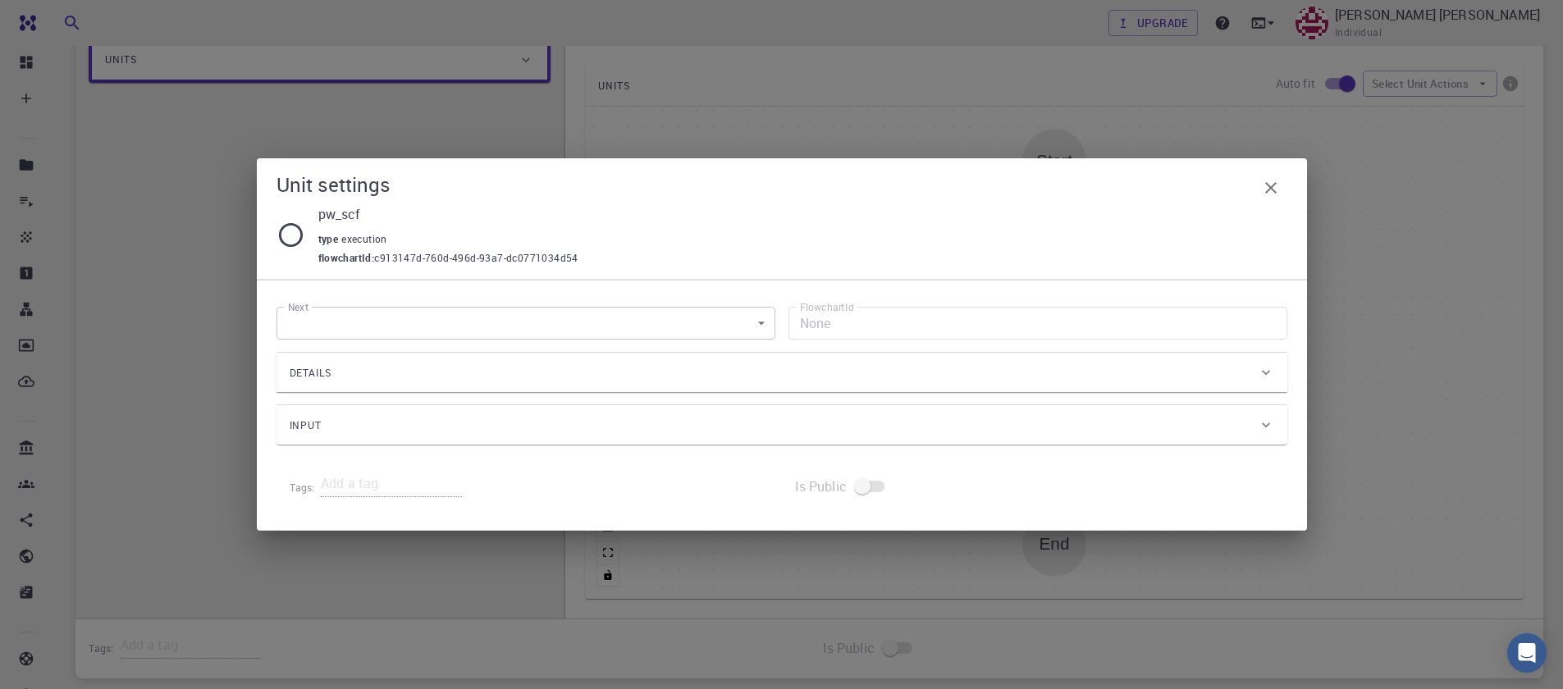
click at [396, 415] on div "Input" at bounding box center [774, 426] width 968 height 26
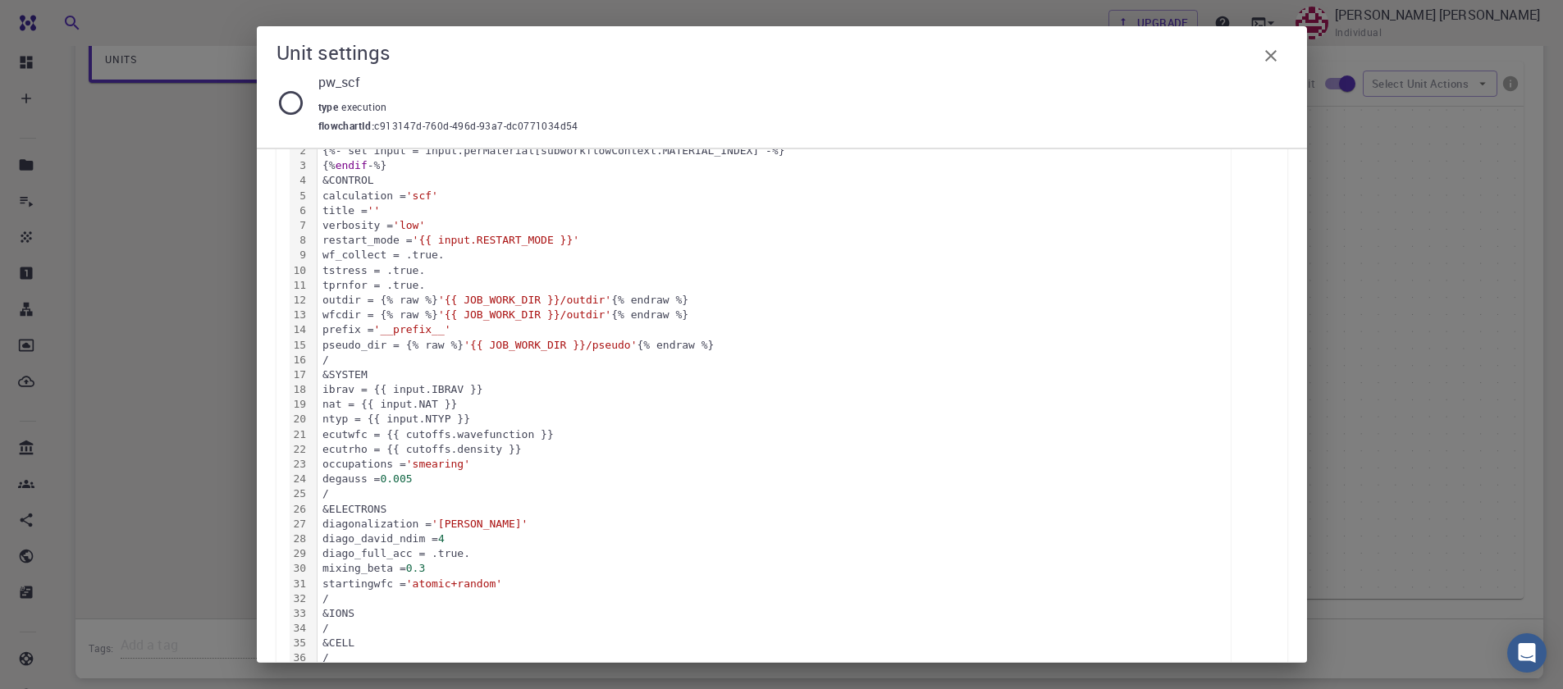
scroll to position [0, 0]
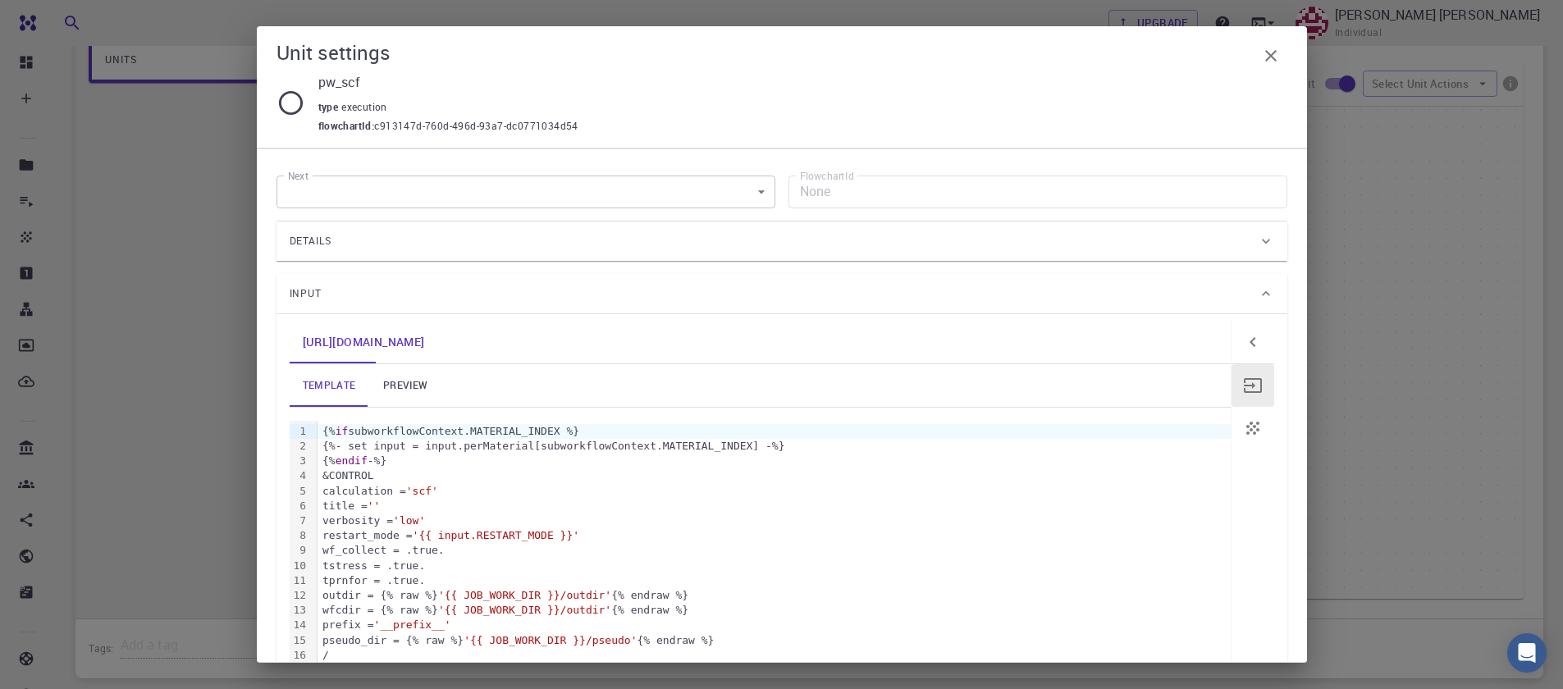
drag, startPoint x: 388, startPoint y: 386, endPoint x: 406, endPoint y: 385, distance: 18.1
click at [389, 387] on link "preview" at bounding box center [405, 385] width 74 height 43
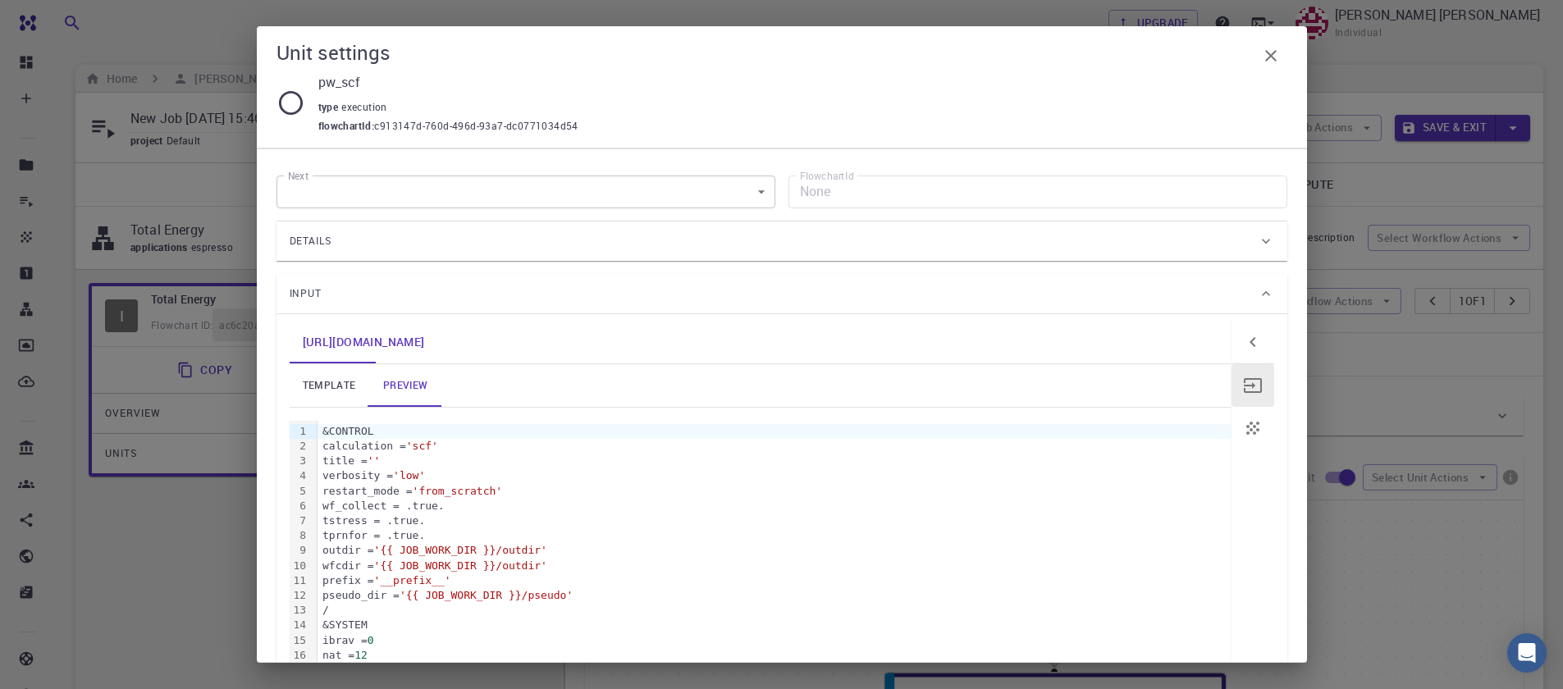
click at [705, 181] on body "Free Dashboard Create New Job New Material Create Material Upload File Import f…" at bounding box center [781, 601] width 1563 height 1202
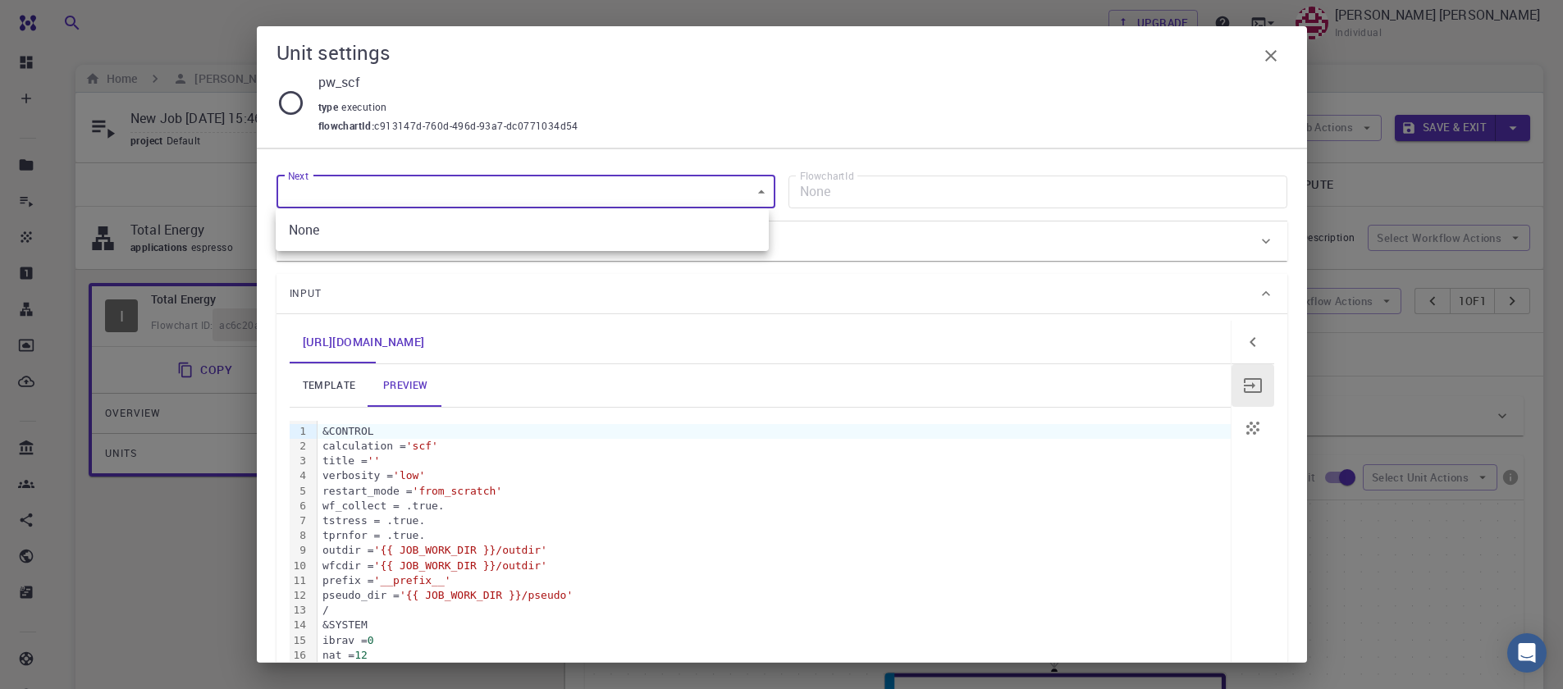
click at [705, 181] on div at bounding box center [781, 344] width 1563 height 689
click at [705, 181] on body "Free Dashboard Create New Job New Material Create Material Upload File Import f…" at bounding box center [781, 601] width 1563 height 1202
click at [1257, 293] on div at bounding box center [781, 344] width 1563 height 689
click at [1258, 249] on div "Details" at bounding box center [782, 241] width 1011 height 39
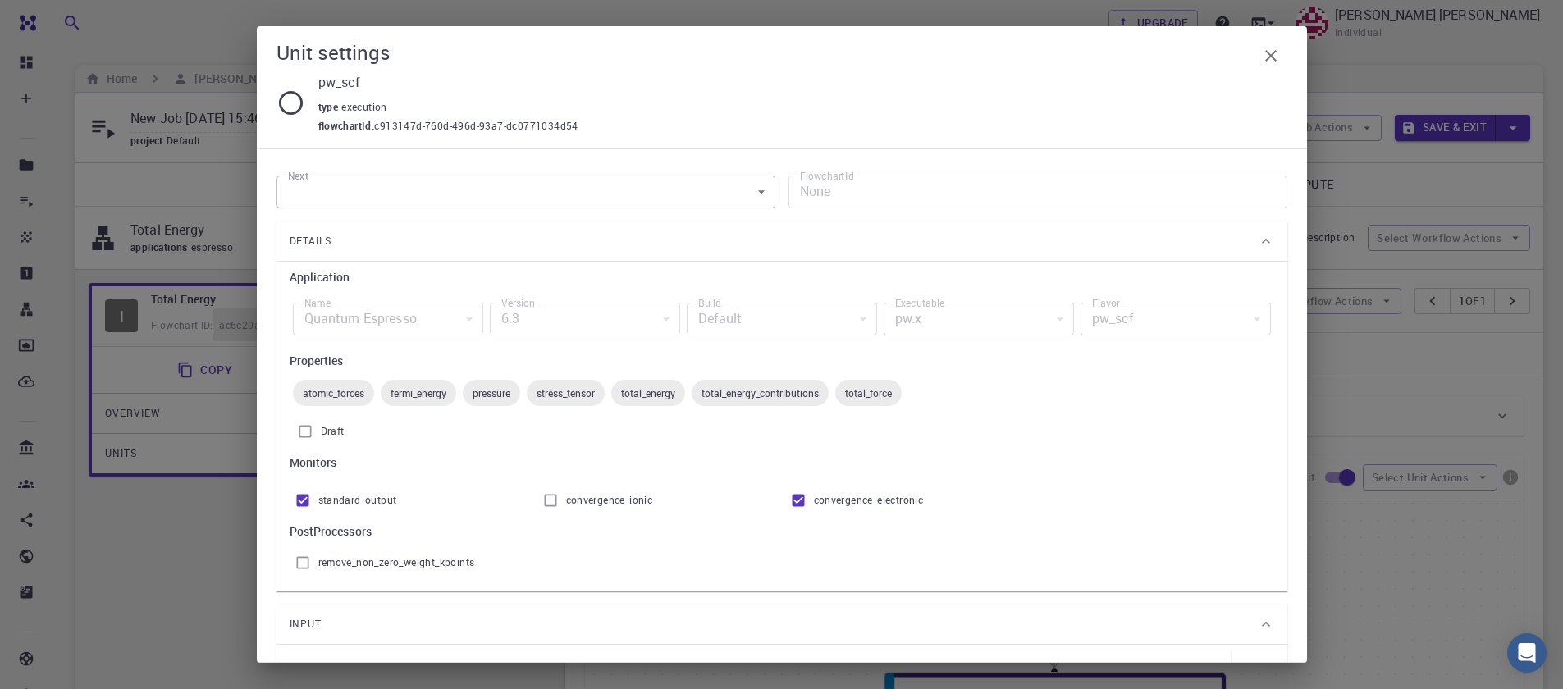
click at [344, 320] on div "Quantum Espresso" at bounding box center [388, 319] width 190 height 33
click at [1283, 53] on button "button" at bounding box center [1271, 55] width 33 height 33
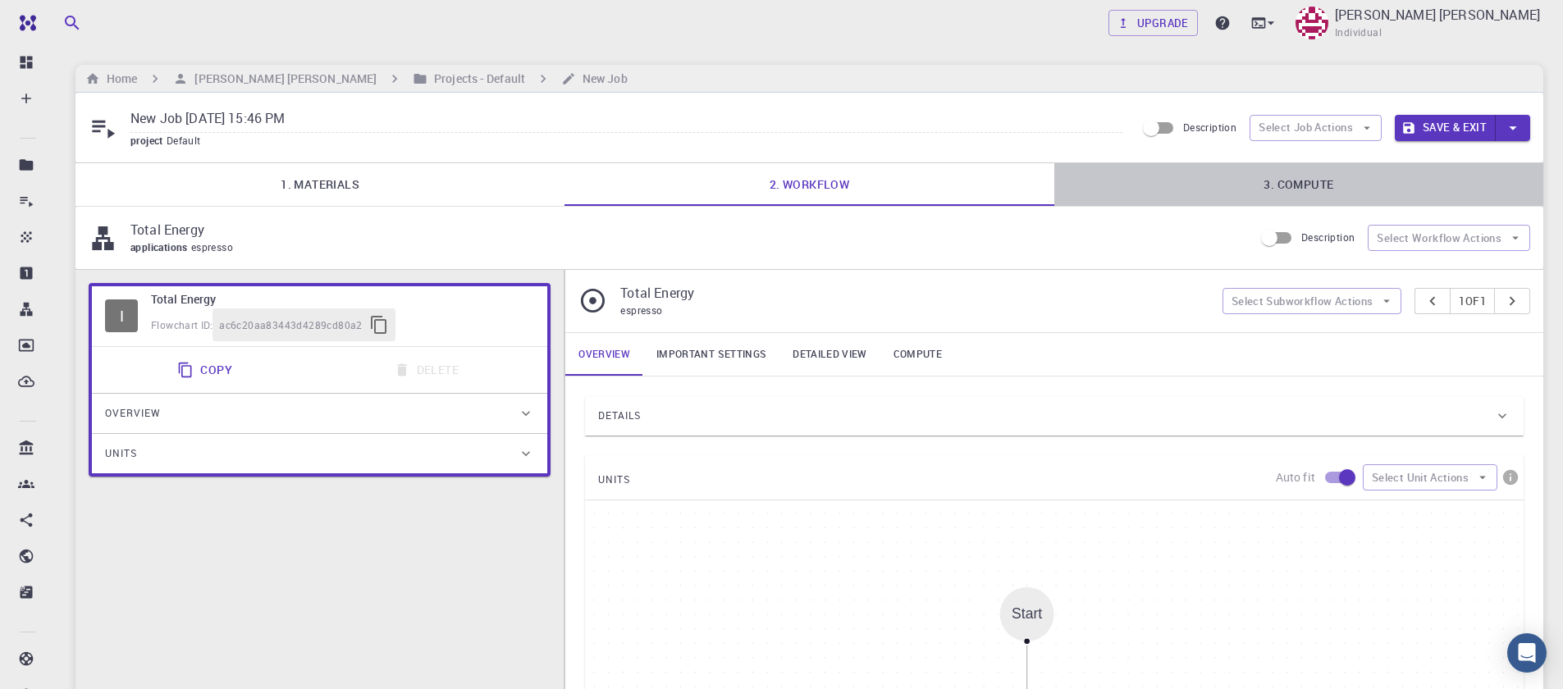
click at [1319, 177] on link "3. Compute" at bounding box center [1299, 184] width 489 height 43
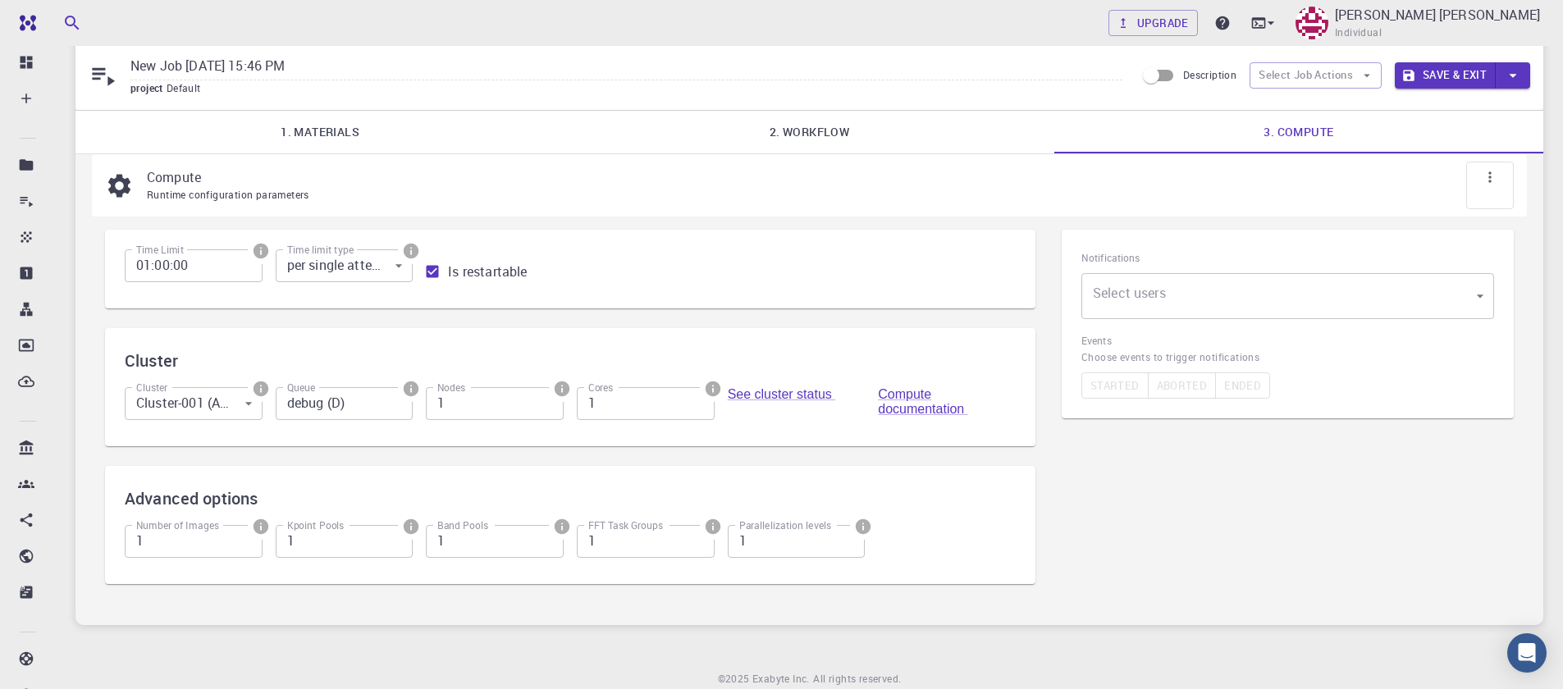
scroll to position [117, 0]
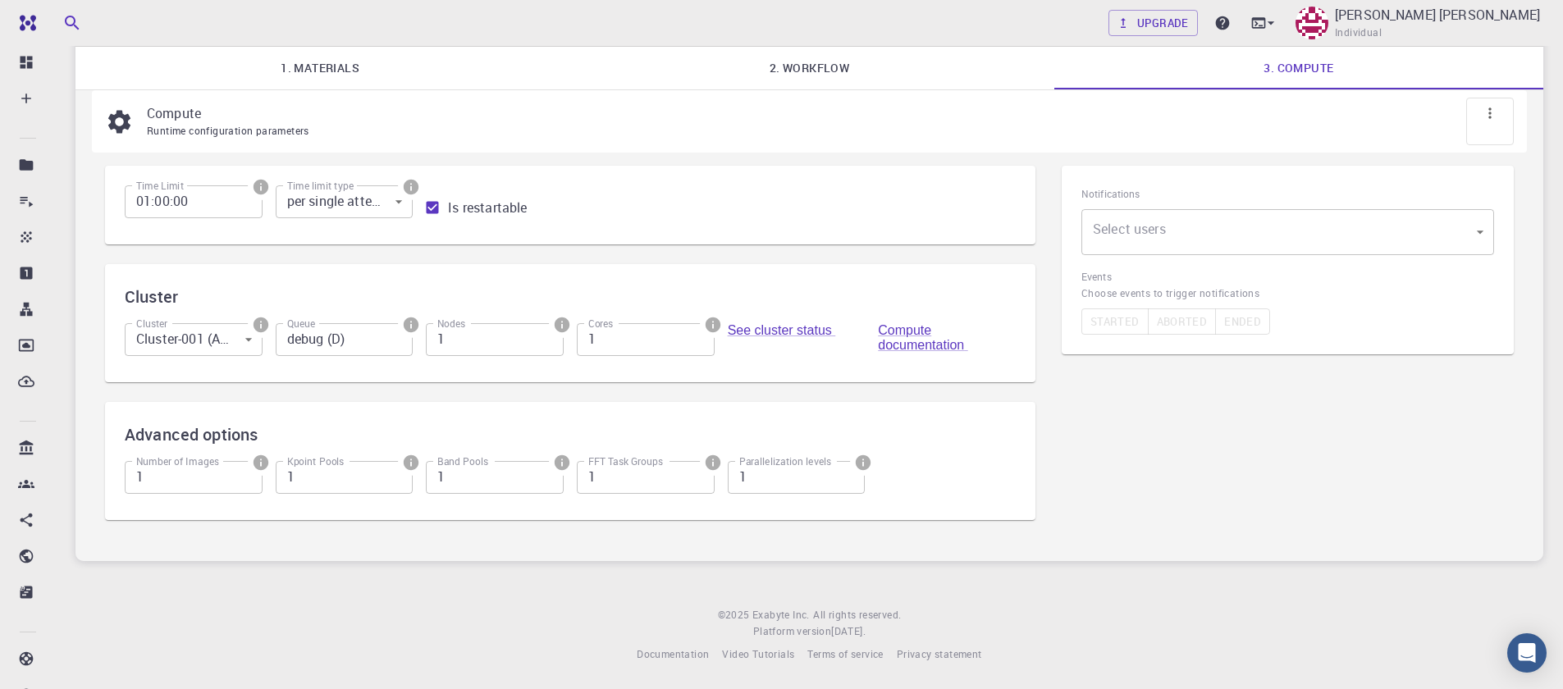
click at [1206, 223] on body "Free Dashboard Create New Job New Material Create Material Upload File Import f…" at bounding box center [781, 286] width 1563 height 806
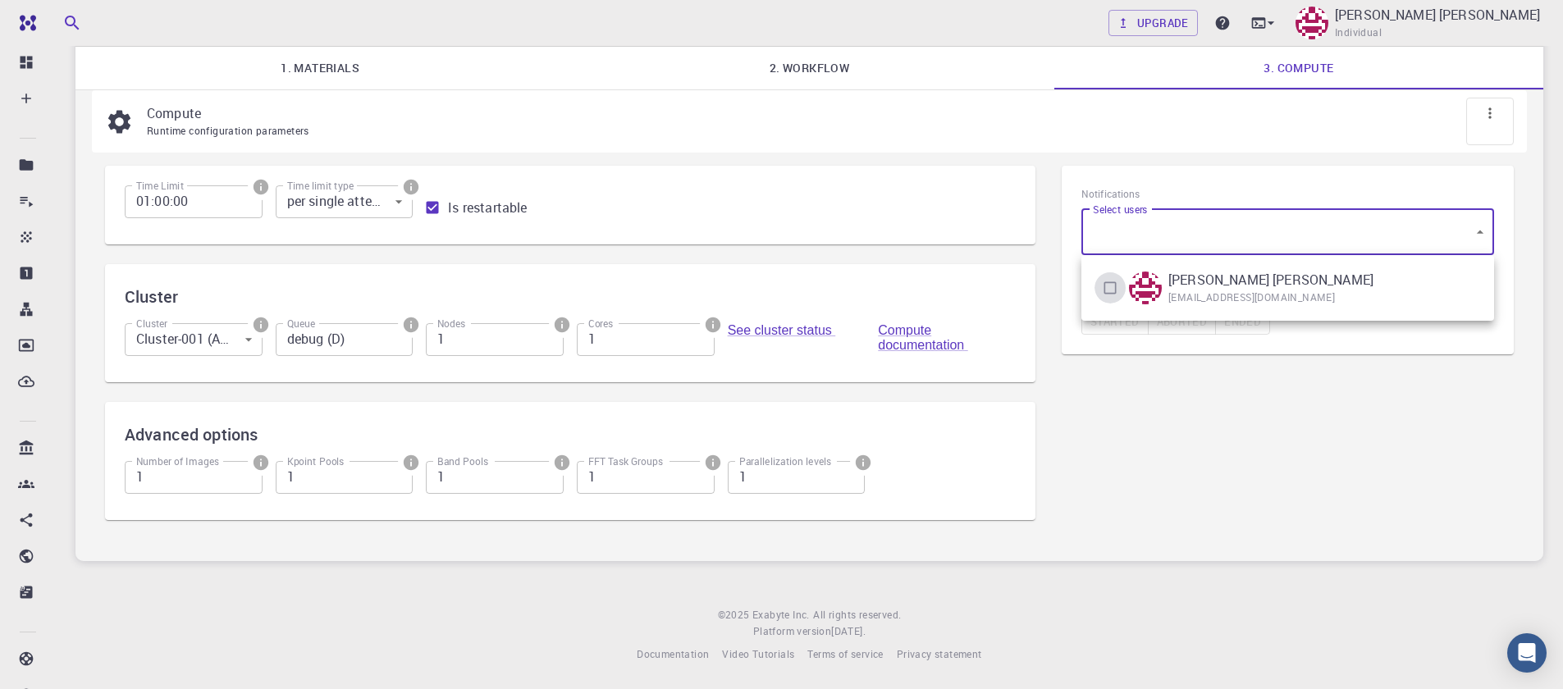
click at [1095, 299] on input "checkbox" at bounding box center [1110, 287] width 31 height 31
checkbox input "true"
type input "[object Object]"
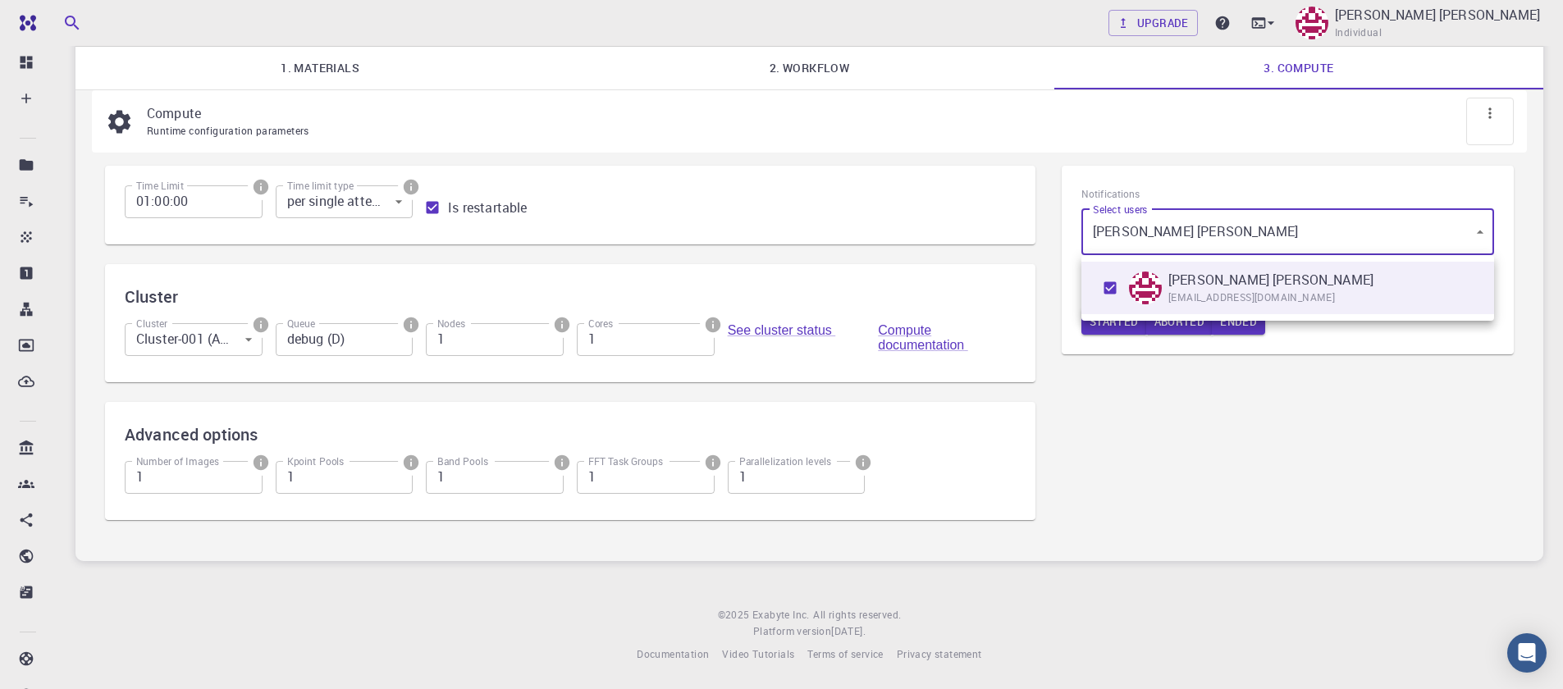
click at [1226, 401] on div at bounding box center [781, 344] width 1563 height 689
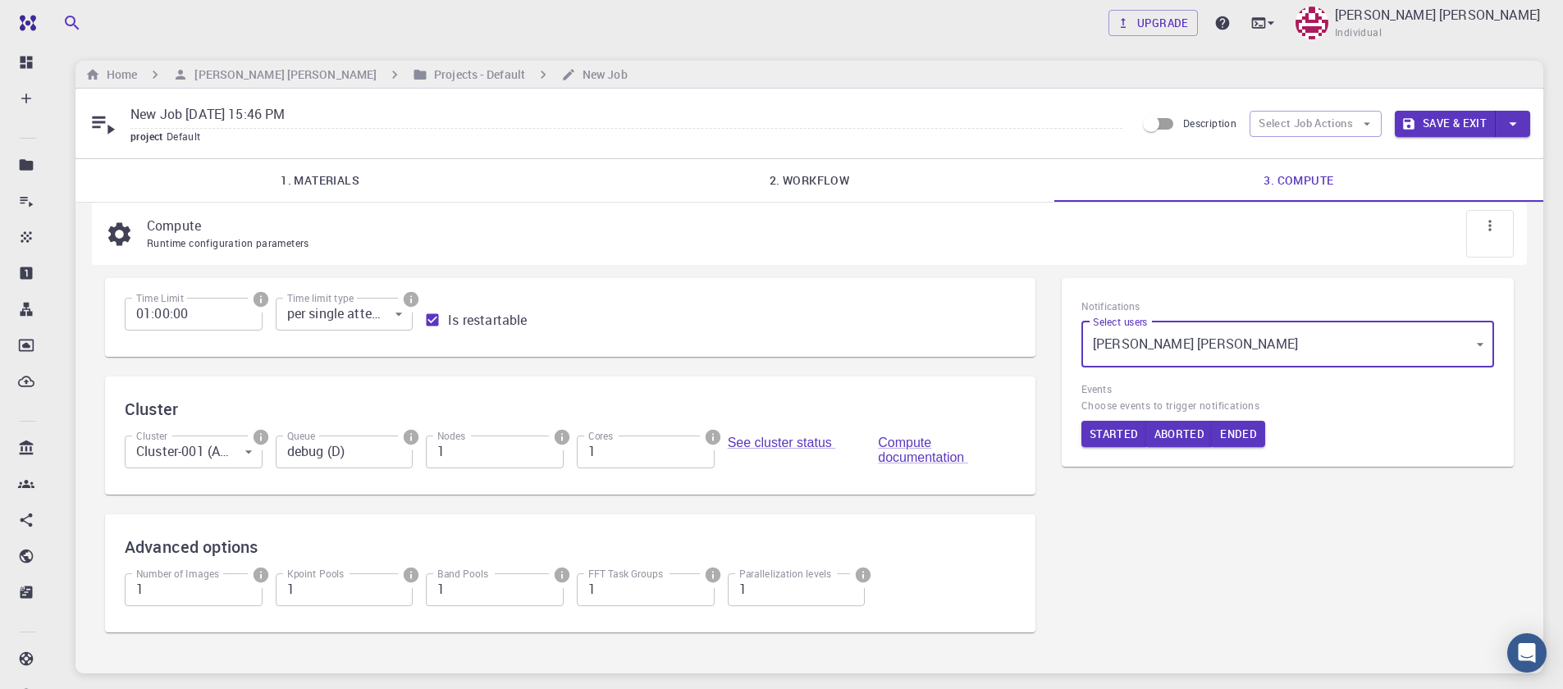
scroll to position [0, 0]
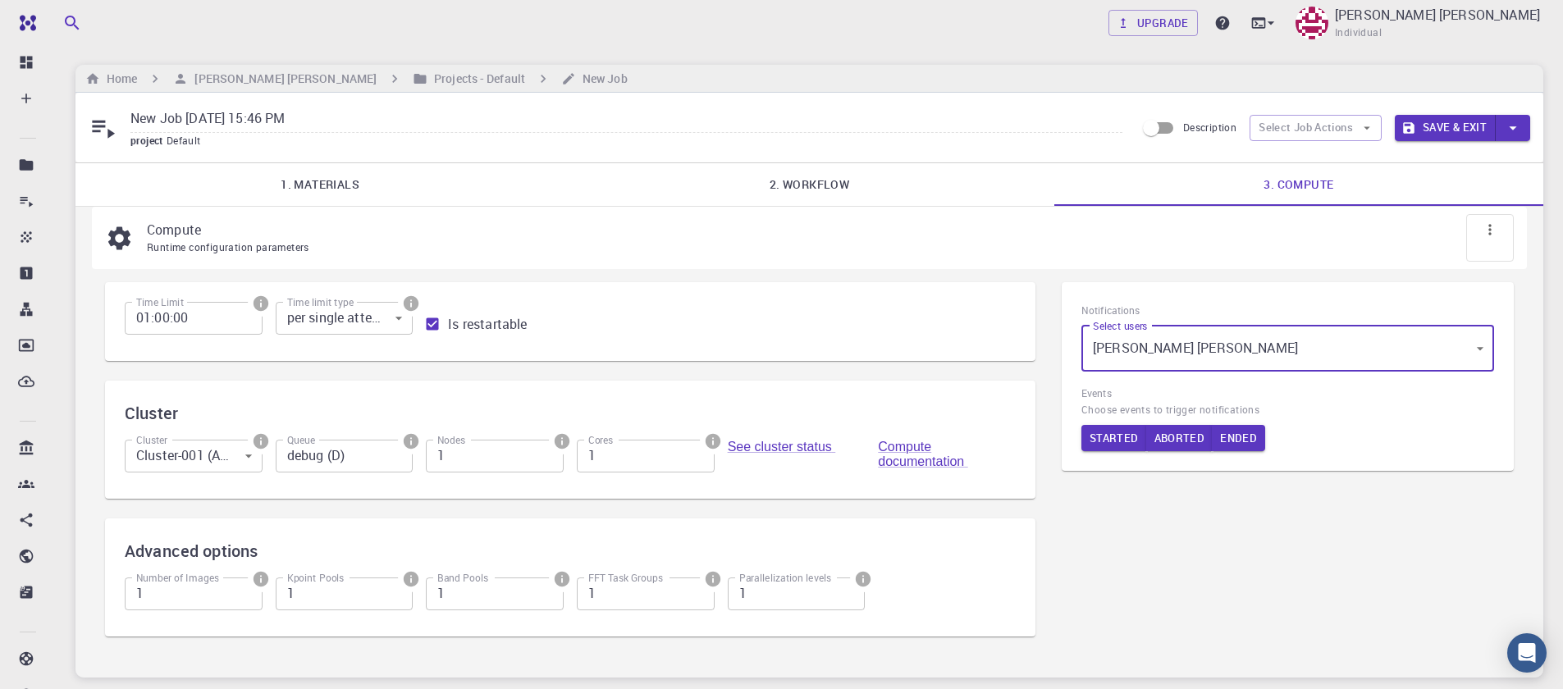
click at [818, 177] on link "2. Workflow" at bounding box center [809, 184] width 489 height 43
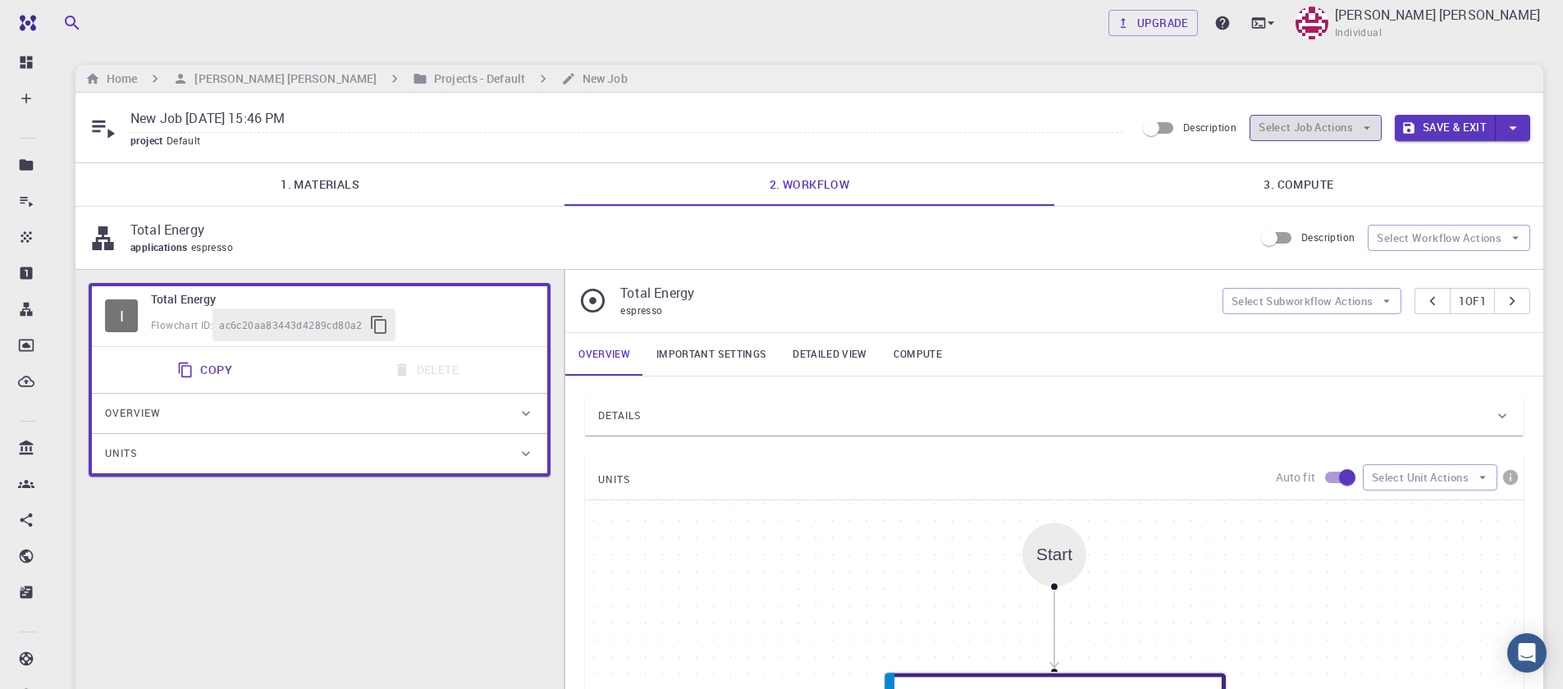
click at [1343, 124] on button "Select Job Actions" at bounding box center [1316, 128] width 132 height 26
click at [1318, 208] on span "Select workflow" at bounding box center [1329, 213] width 77 height 16
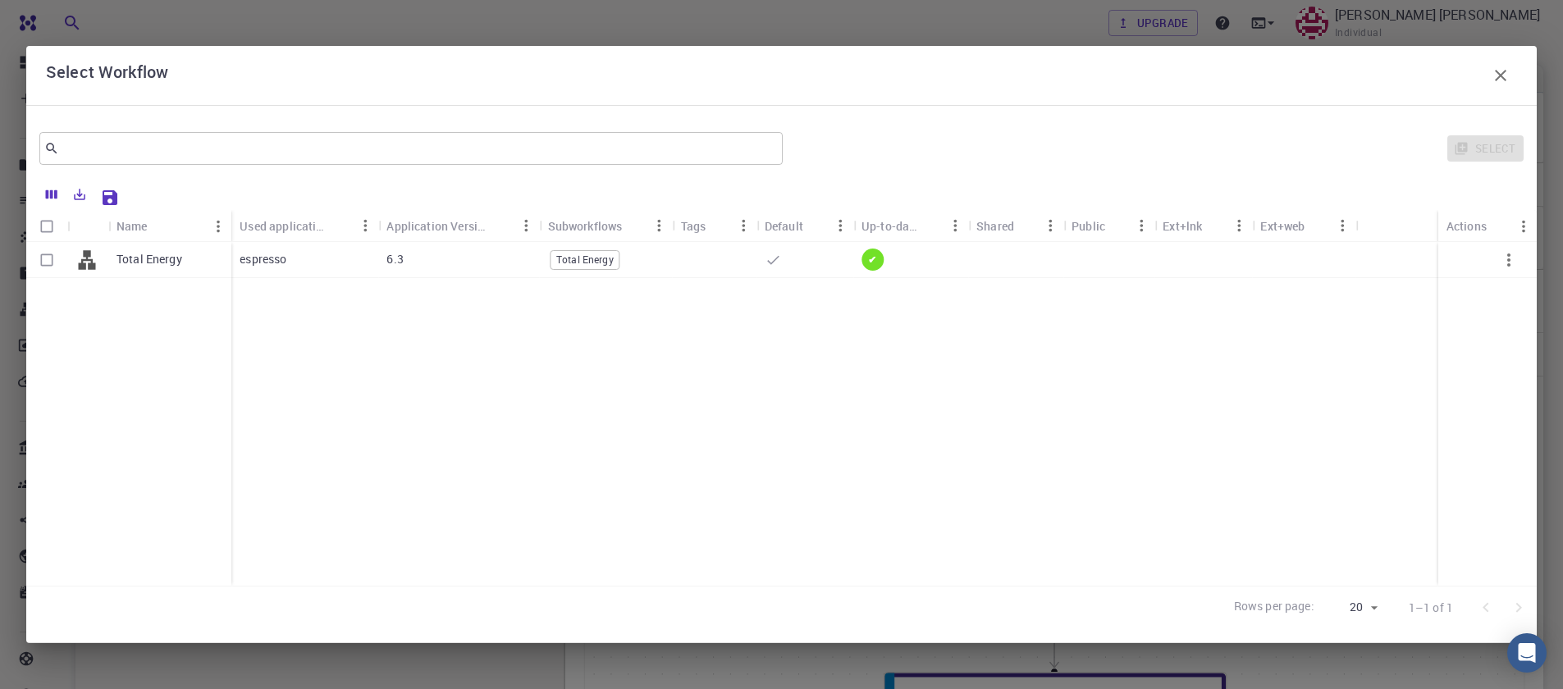
click at [1476, 78] on div "Select Workflow" at bounding box center [782, 75] width 1472 height 33
click at [1485, 73] on button "button" at bounding box center [1501, 75] width 33 height 33
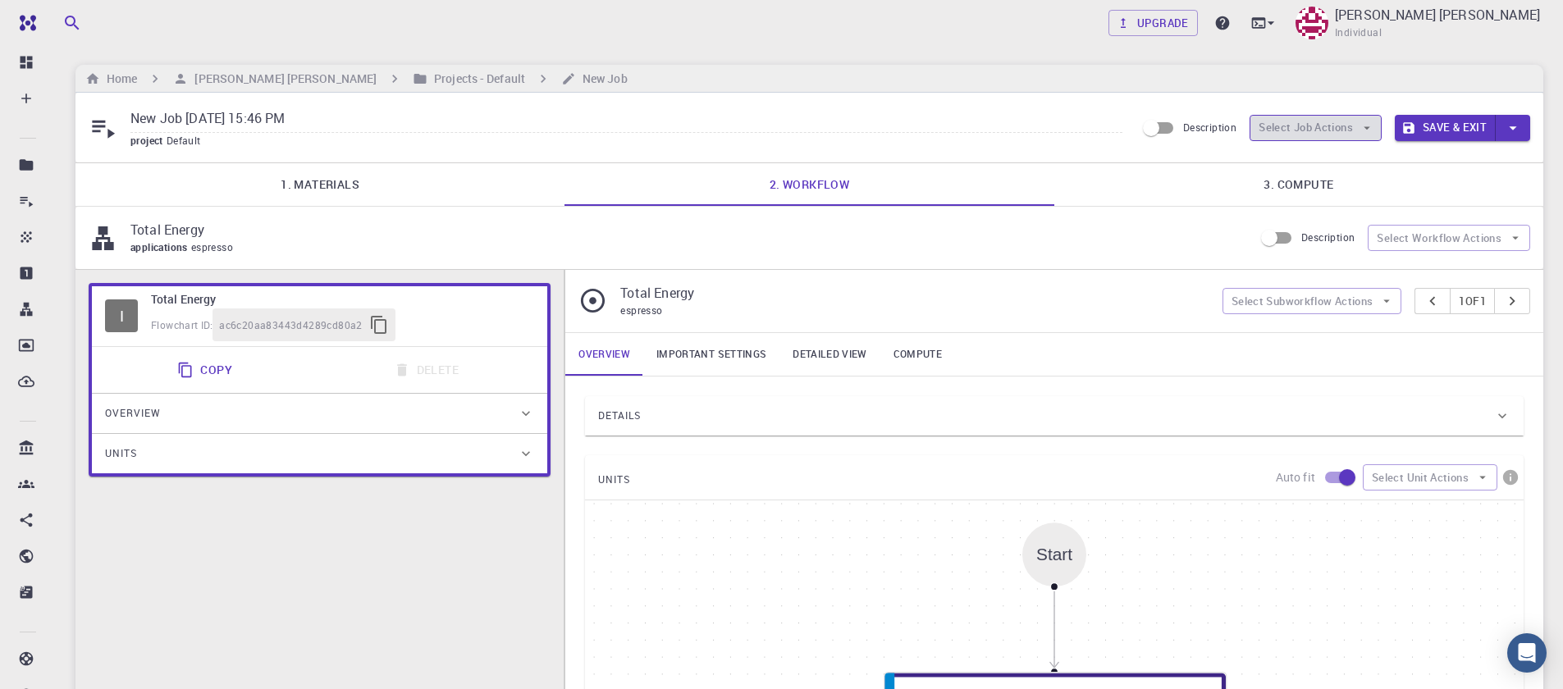
click at [1339, 133] on button "Select Job Actions" at bounding box center [1316, 128] width 132 height 26
click at [1327, 164] on span "Select parent" at bounding box center [1329, 161] width 77 height 16
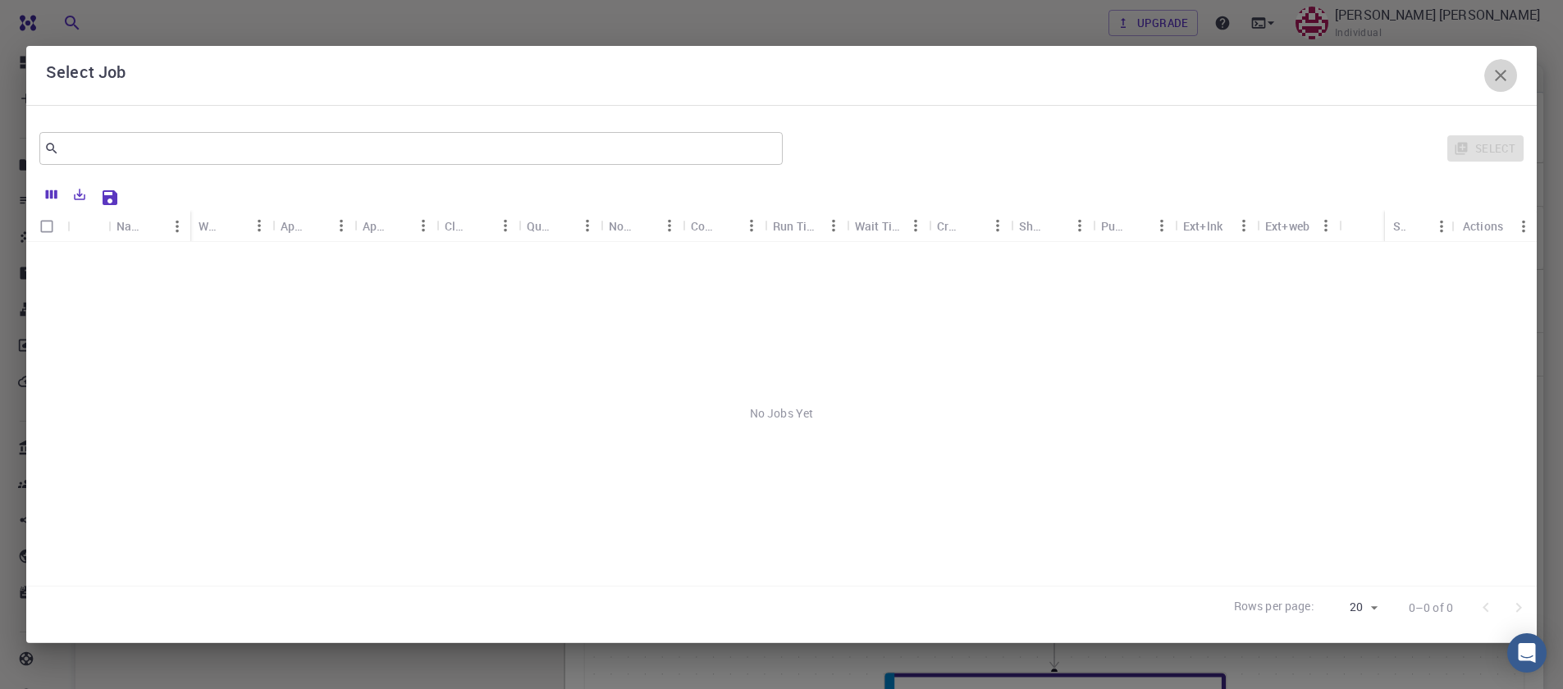
drag, startPoint x: 1492, startPoint y: 71, endPoint x: 1547, endPoint y: 83, distance: 56.2
click at [1491, 71] on icon "button" at bounding box center [1501, 76] width 20 height 20
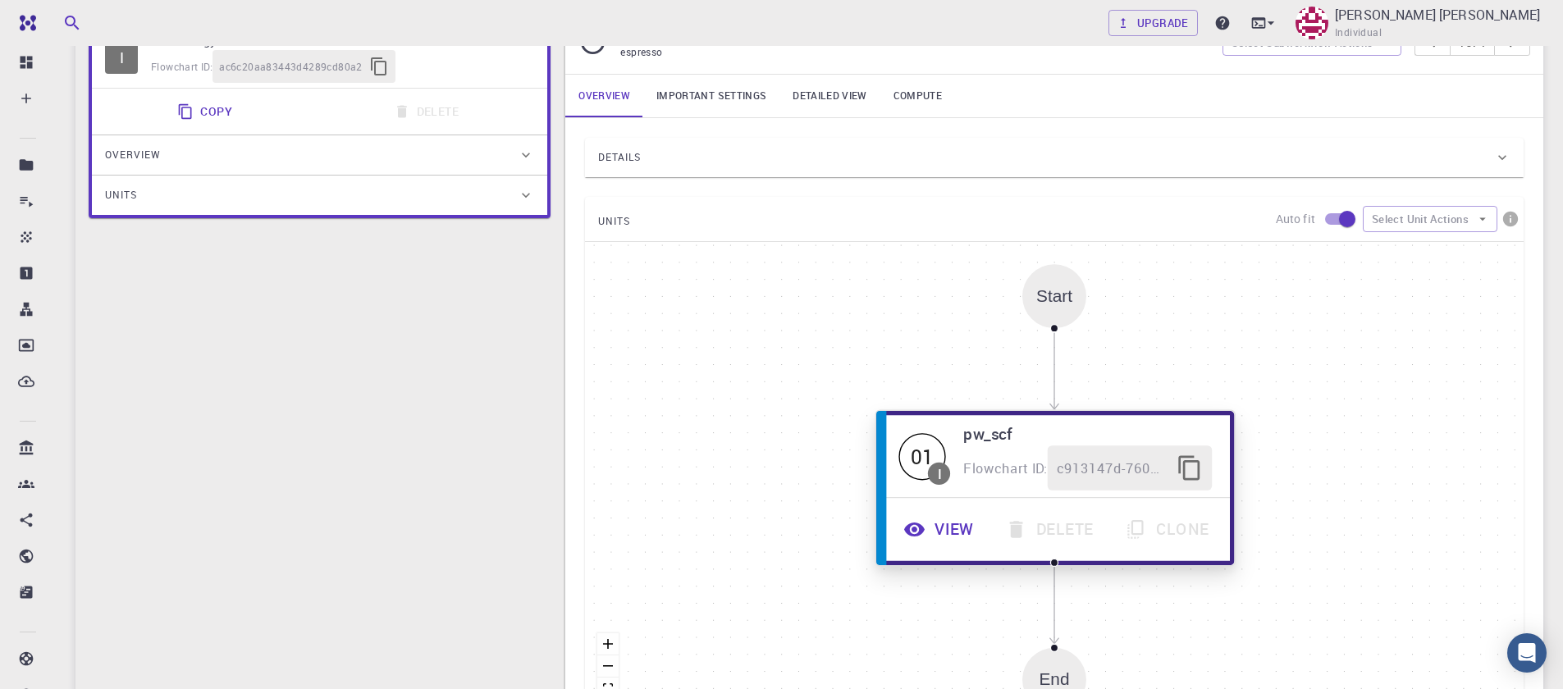
scroll to position [295, 0]
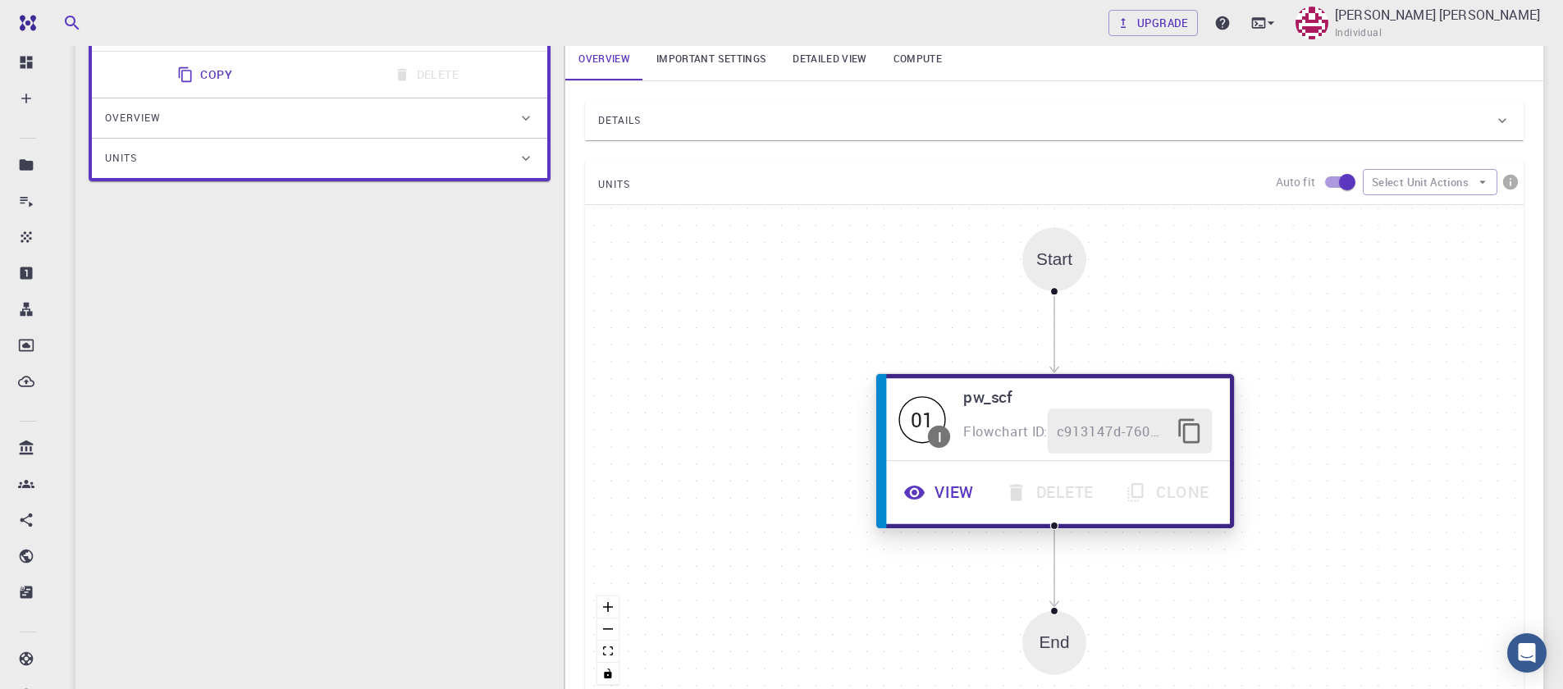
click at [904, 496] on icon "button" at bounding box center [915, 493] width 22 height 22
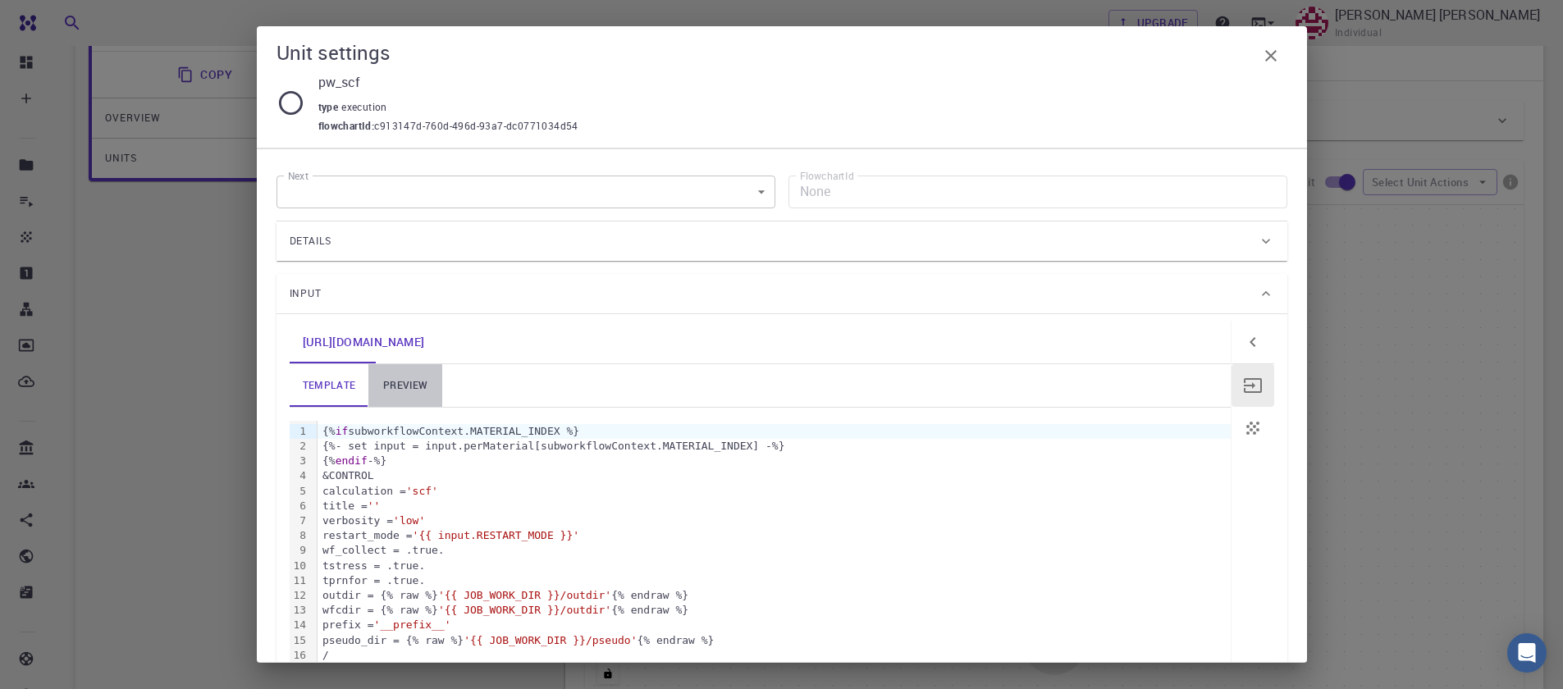
click at [404, 388] on link "preview" at bounding box center [405, 385] width 74 height 43
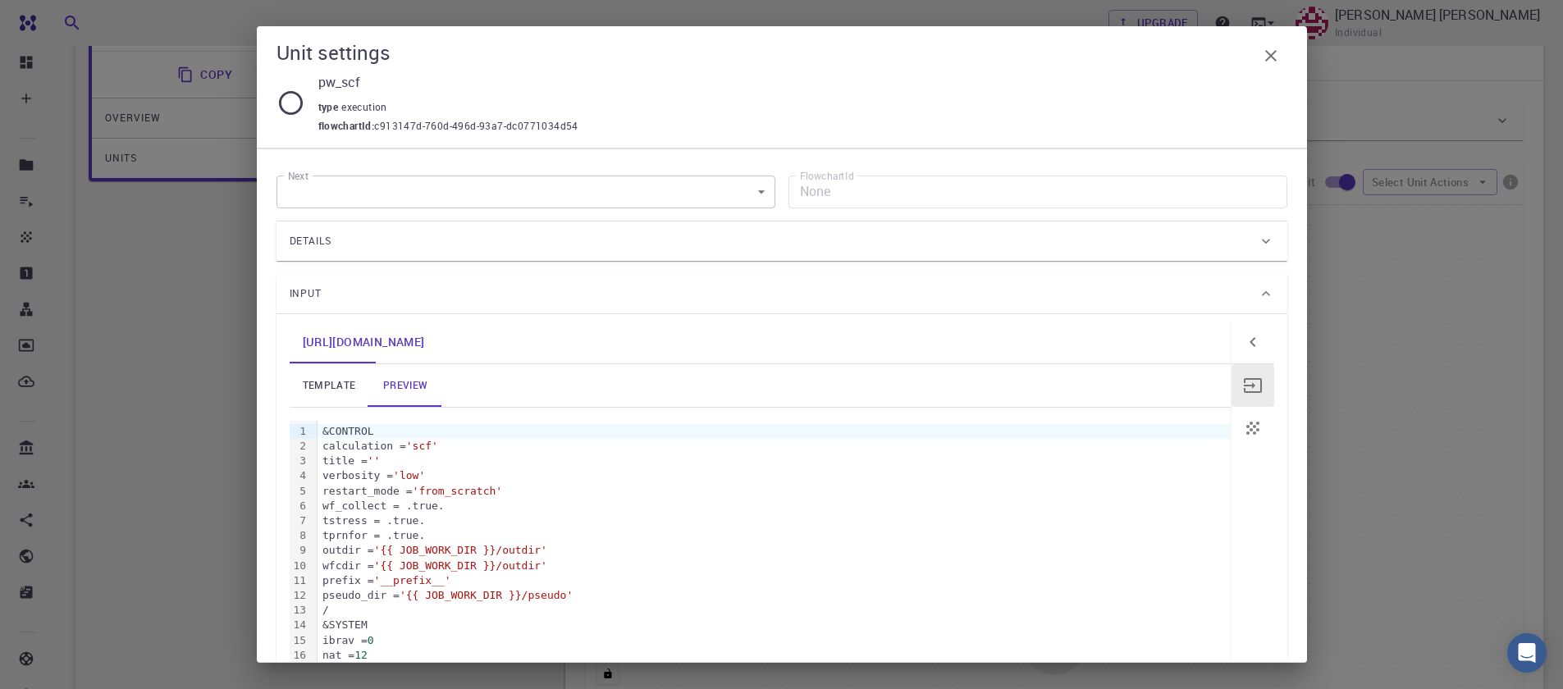
scroll to position [197, 0]
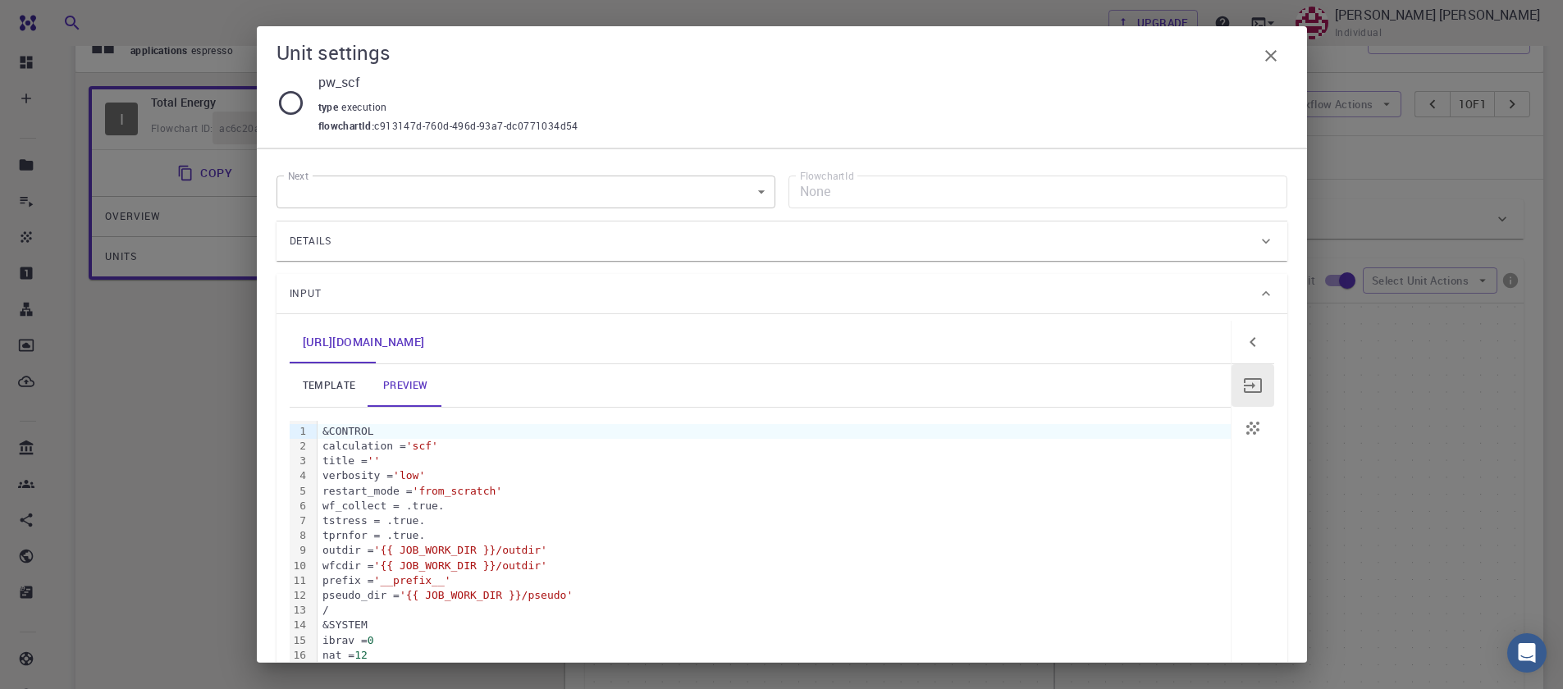
click at [1285, 56] on button "button" at bounding box center [1271, 55] width 33 height 33
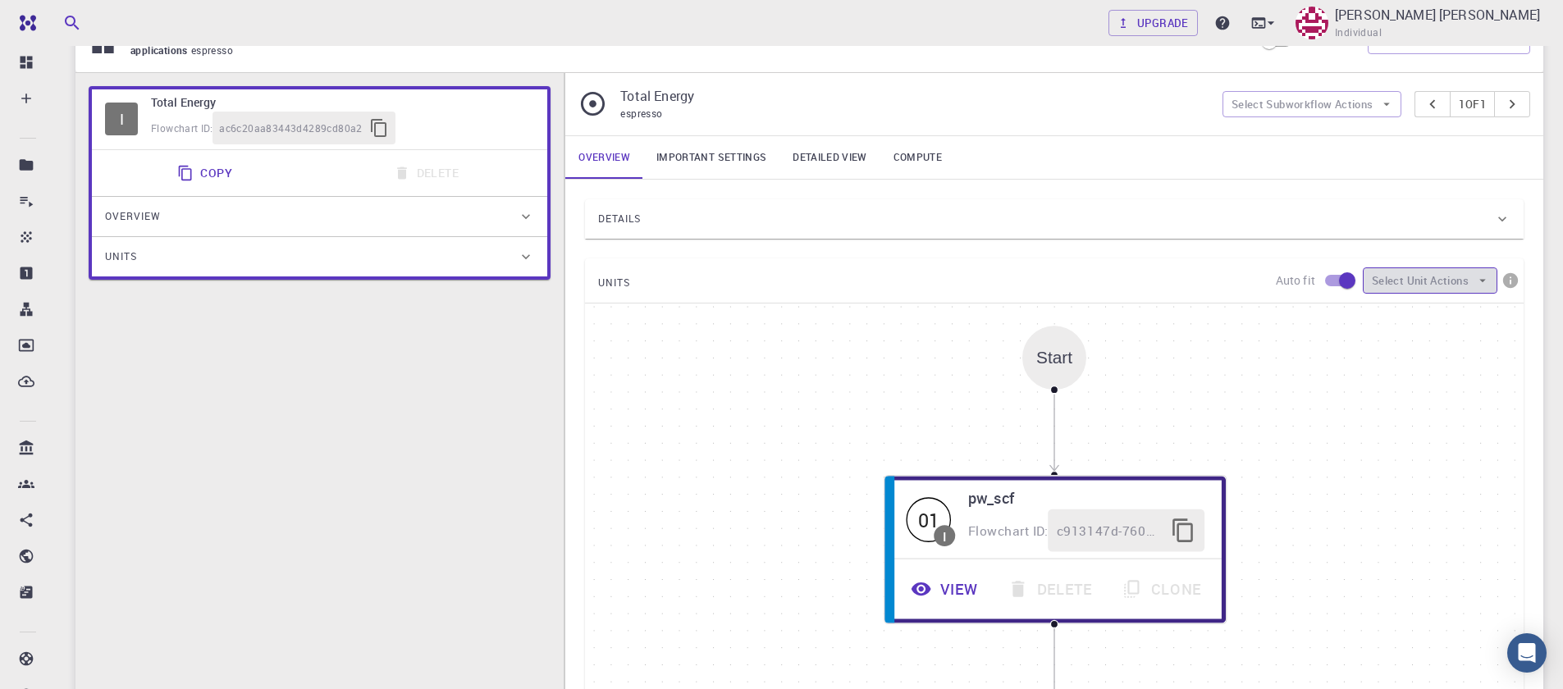
click at [1394, 292] on button "Select Unit Actions" at bounding box center [1430, 281] width 135 height 26
click at [1407, 276] on button "Select Unit Actions" at bounding box center [1430, 281] width 135 height 26
drag, startPoint x: 1390, startPoint y: 441, endPoint x: 1381, endPoint y: 441, distance: 9.0
click at [1389, 441] on div "Start 01 I pw_scf Flowchart ID: c913147d-760d-496d-93a7-dc0771034d54 View Delet…" at bounding box center [1054, 550] width 939 height 492
click at [1390, 368] on div "Start 01 I pw_scf Flowchart ID: c913147d-760d-496d-93a7-dc0771034d54 View Delet…" at bounding box center [1054, 550] width 939 height 492
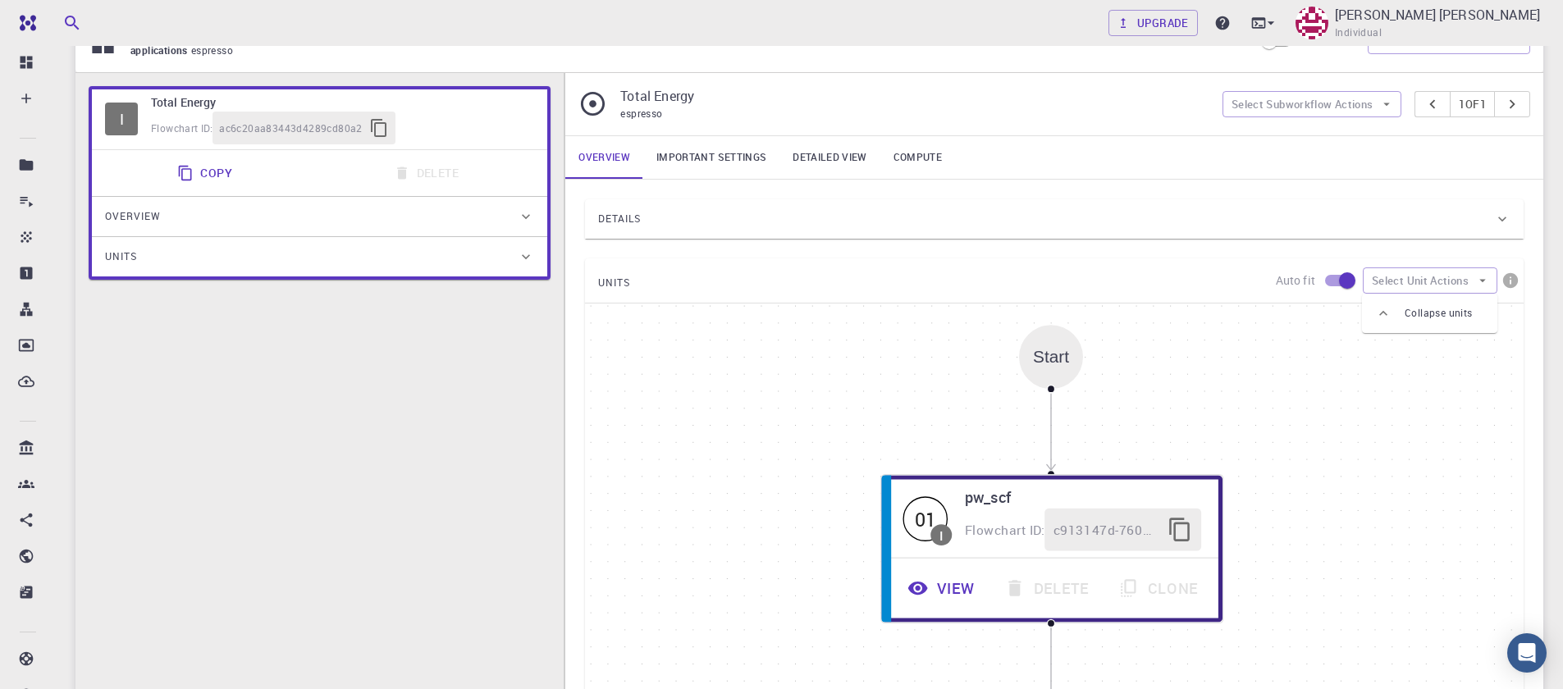
click at [687, 156] on link "Important settings" at bounding box center [711, 157] width 136 height 43
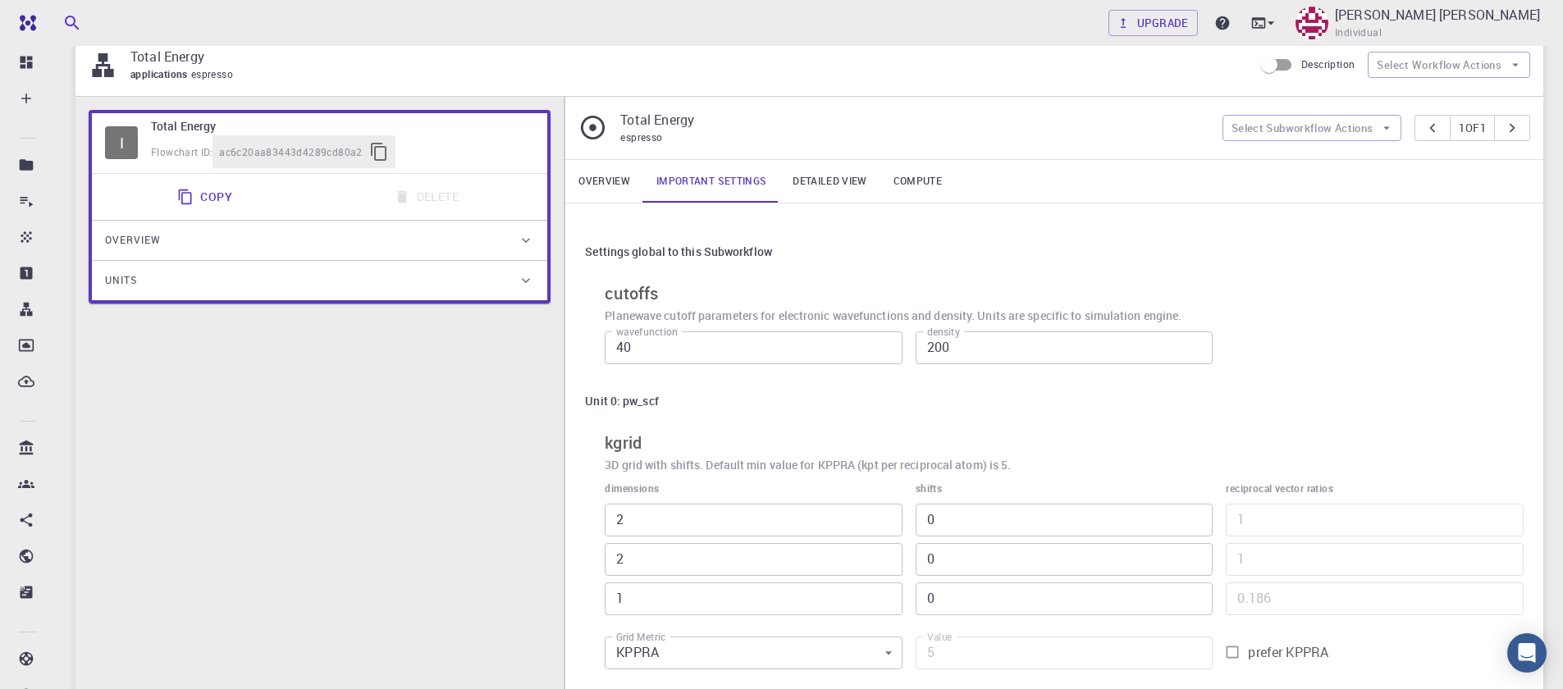
scroll to position [0, 0]
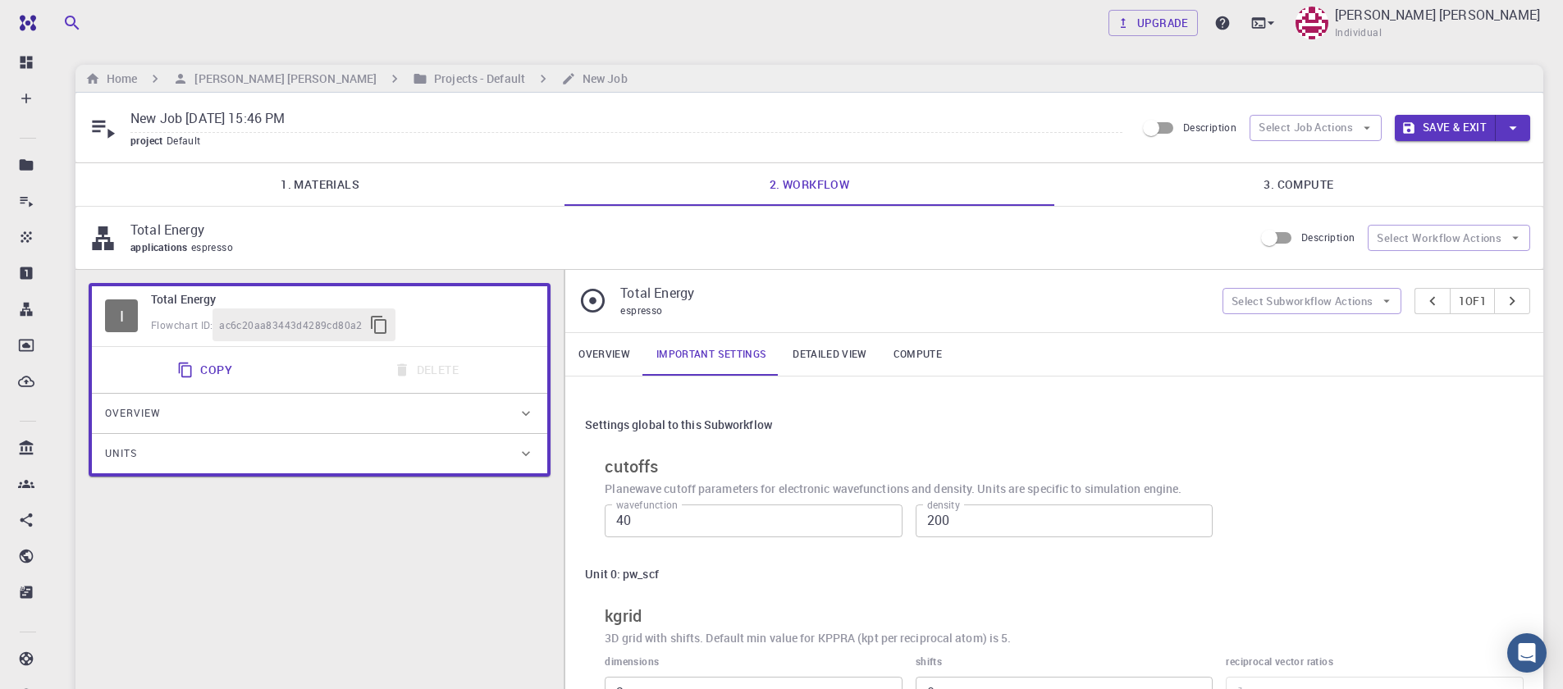
click at [827, 355] on link "Detailed view" at bounding box center [830, 354] width 100 height 43
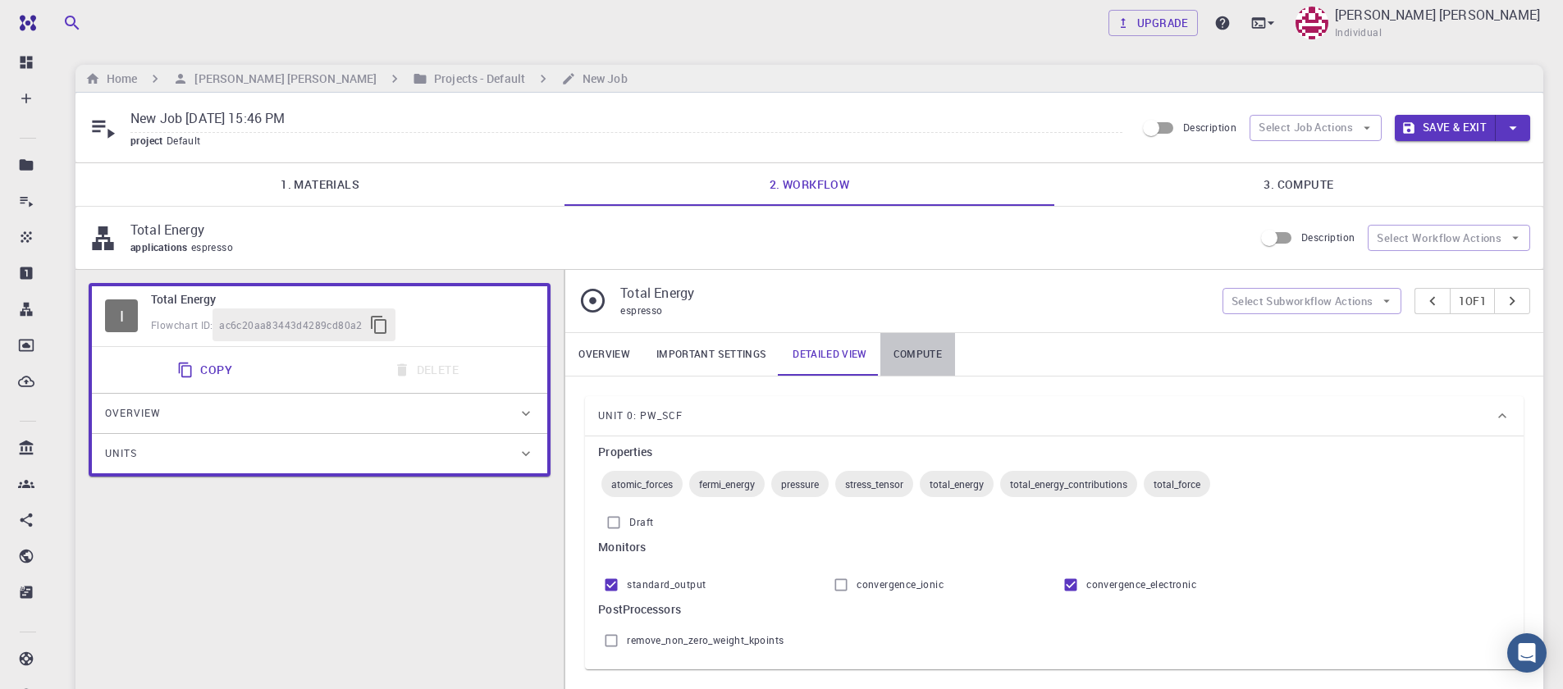
click at [909, 359] on link "Compute" at bounding box center [918, 354] width 75 height 43
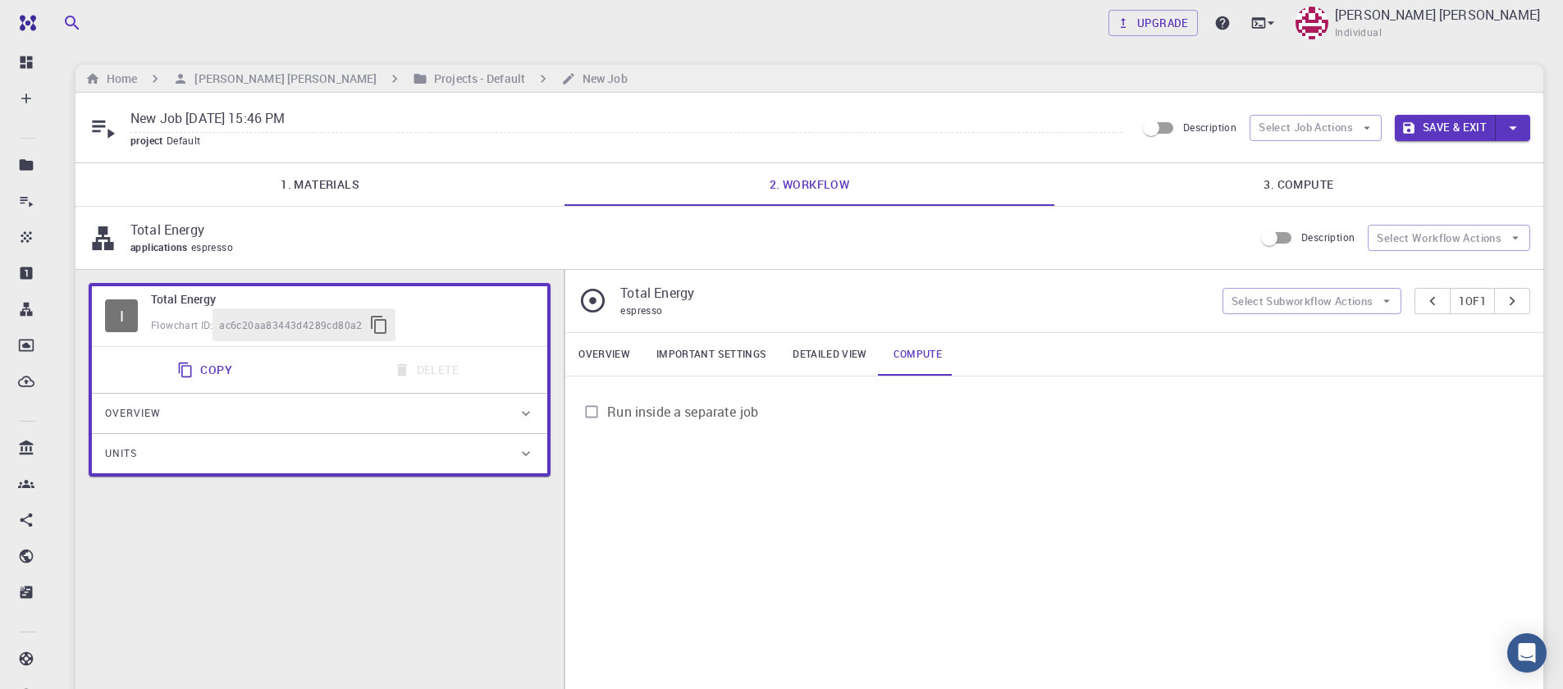
click at [680, 359] on link "Important settings" at bounding box center [711, 354] width 136 height 43
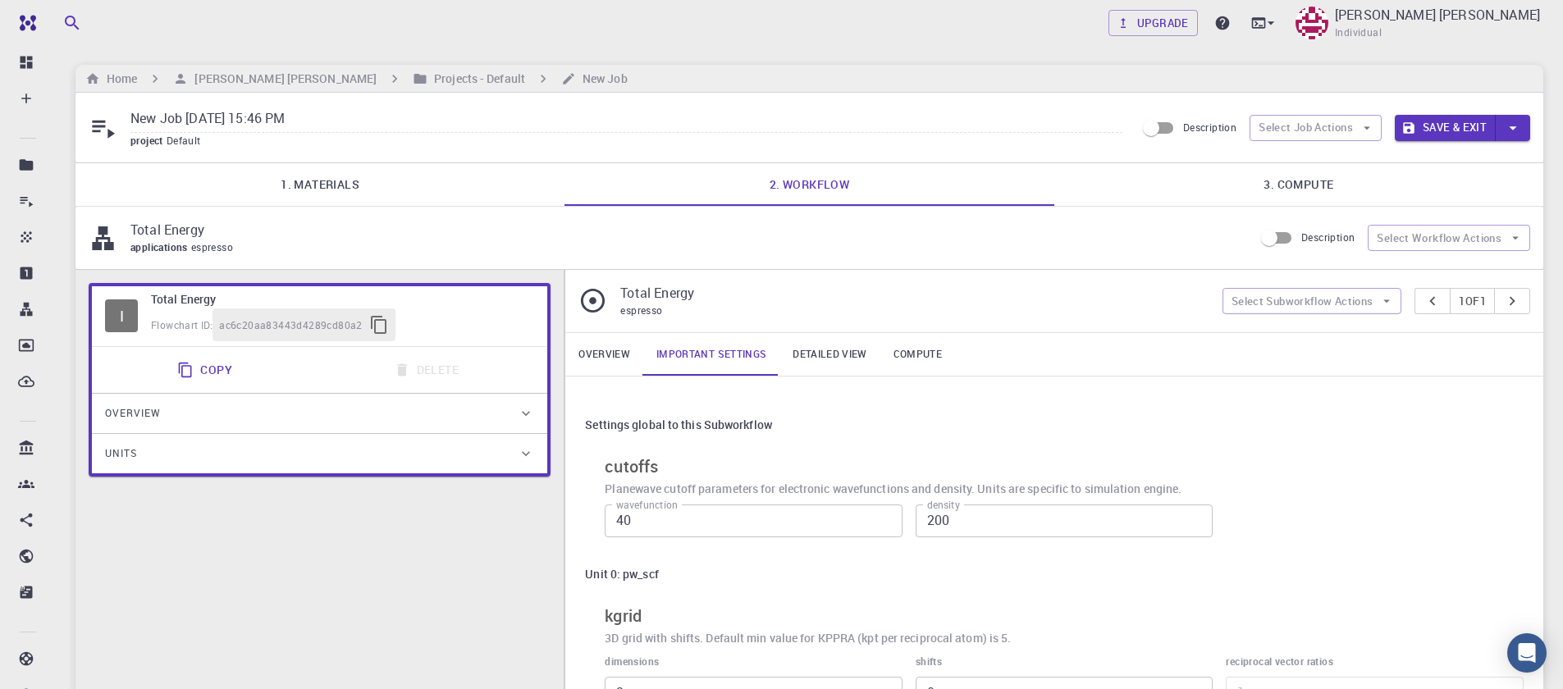
click at [615, 364] on link "Overview" at bounding box center [604, 354] width 78 height 43
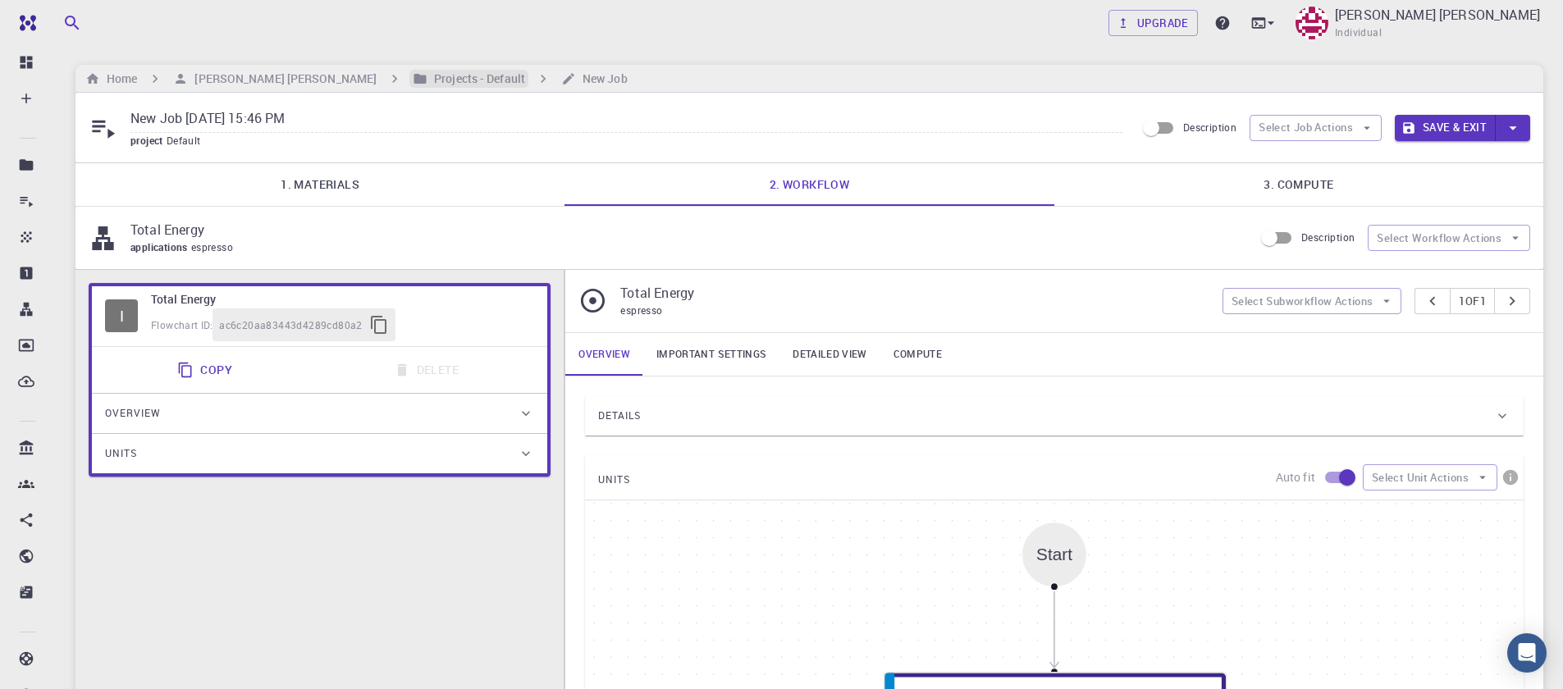
click at [428, 80] on h6 "Projects - Default" at bounding box center [477, 79] width 98 height 18
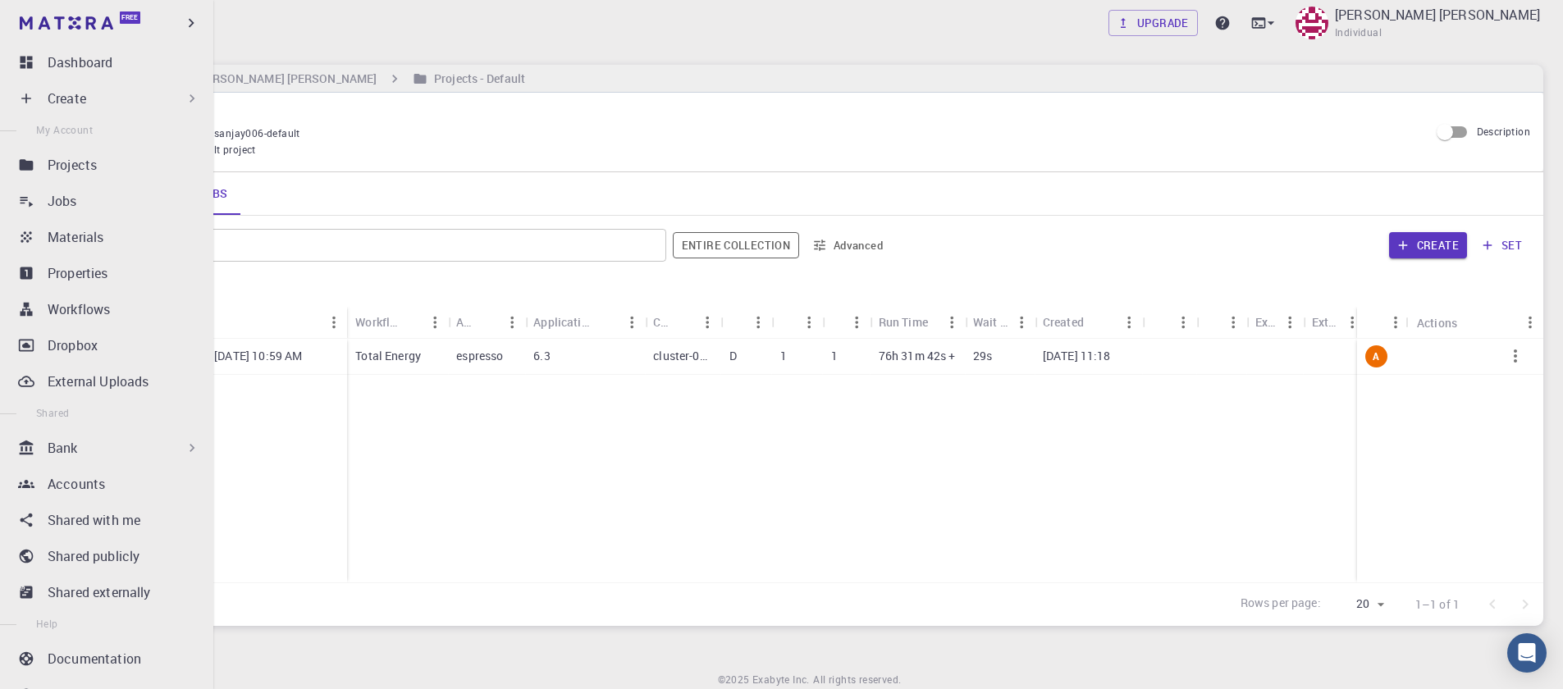
click at [37, 89] on div "Create" at bounding box center [110, 98] width 194 height 33
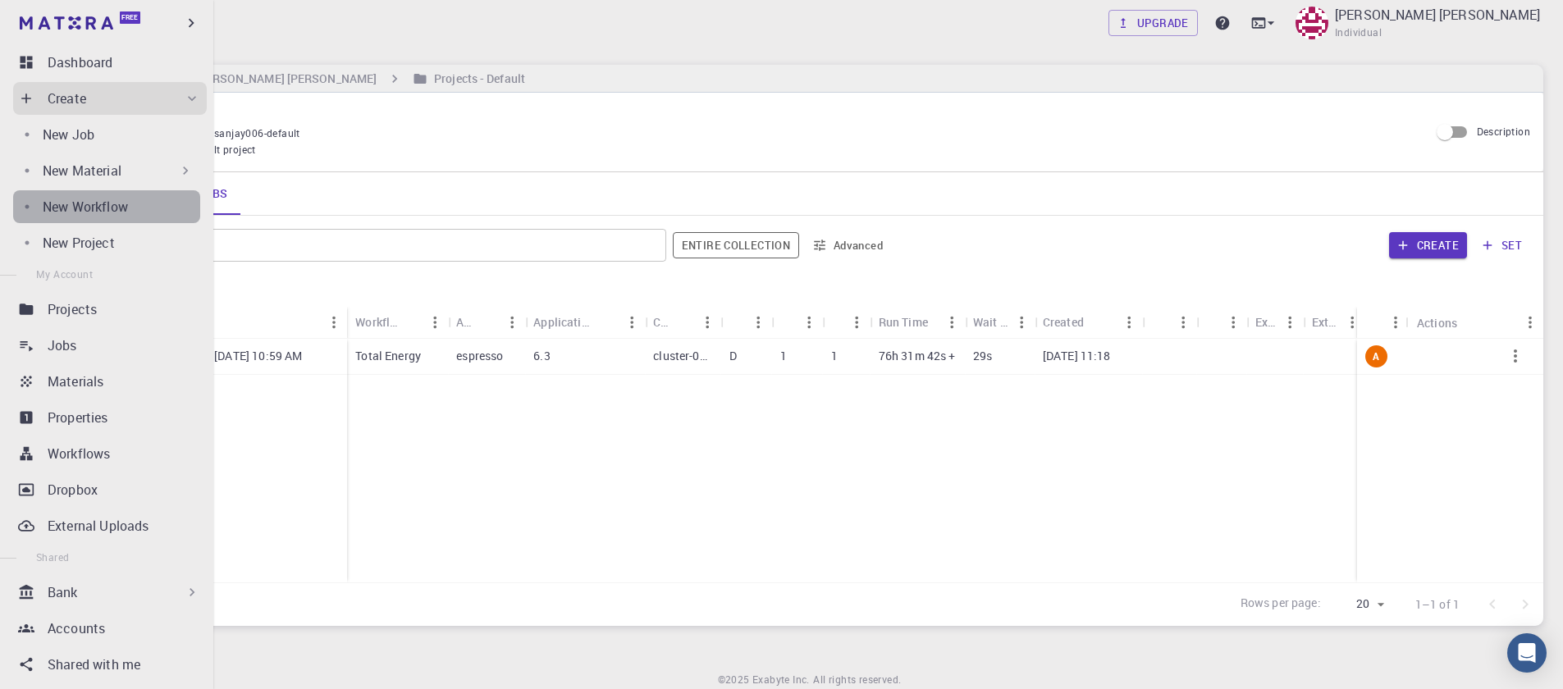
click at [130, 204] on div "New Workflow" at bounding box center [122, 207] width 158 height 20
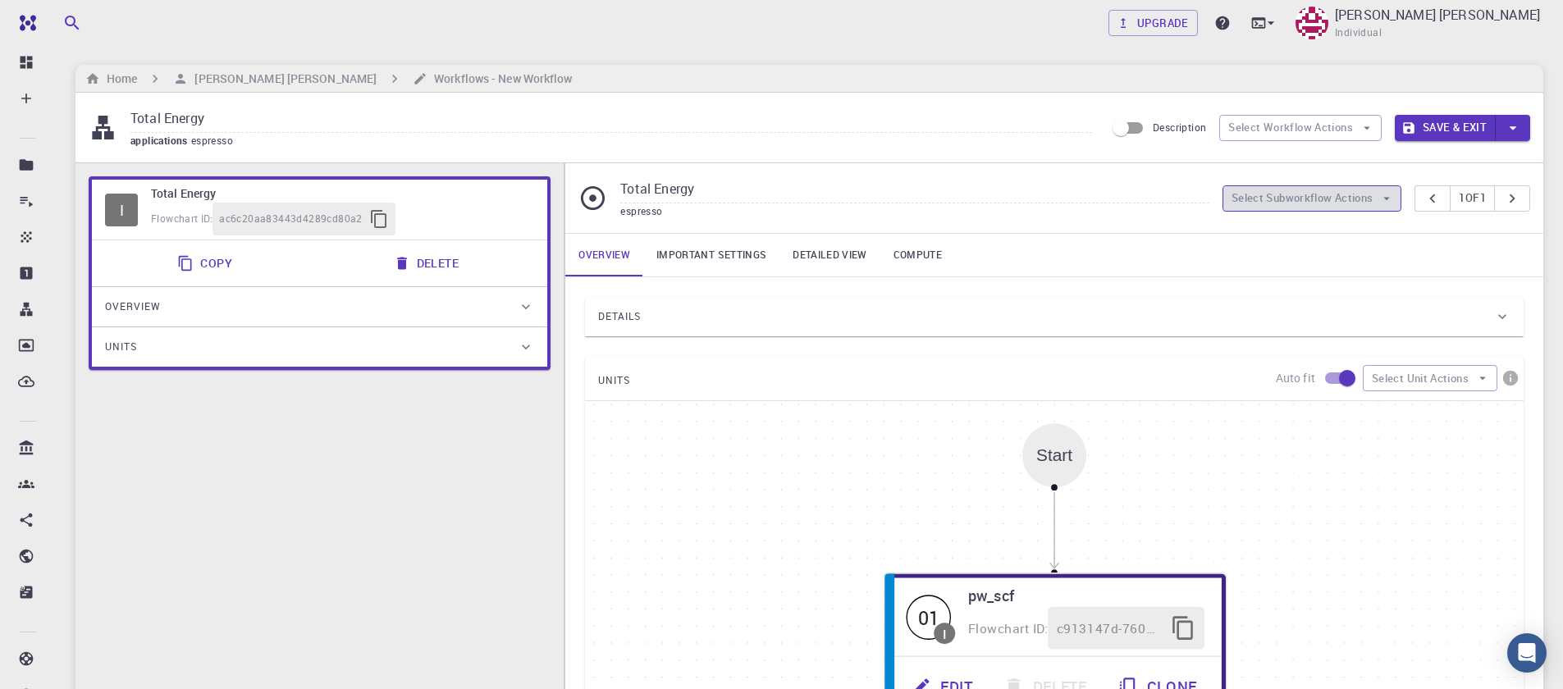
click at [1276, 206] on button "Select Subworkflow Actions" at bounding box center [1313, 198] width 180 height 26
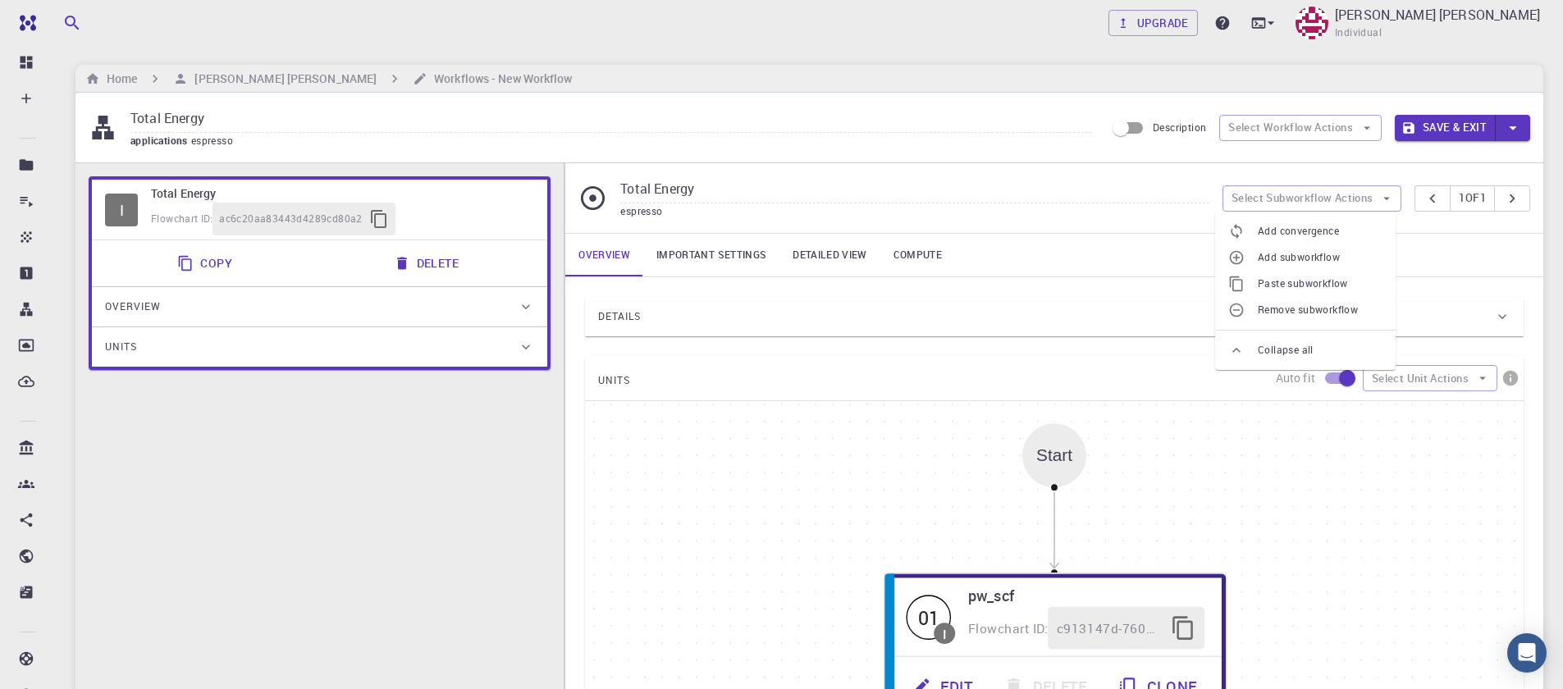
click at [1290, 424] on div "Start 01 I pw_scf Flowchart ID: c913147d-760d-496d-93a7-dc0771034d54 Edit Delet…" at bounding box center [1054, 647] width 939 height 492
click at [1256, 140] on button "Select Workflow Actions" at bounding box center [1301, 128] width 163 height 26
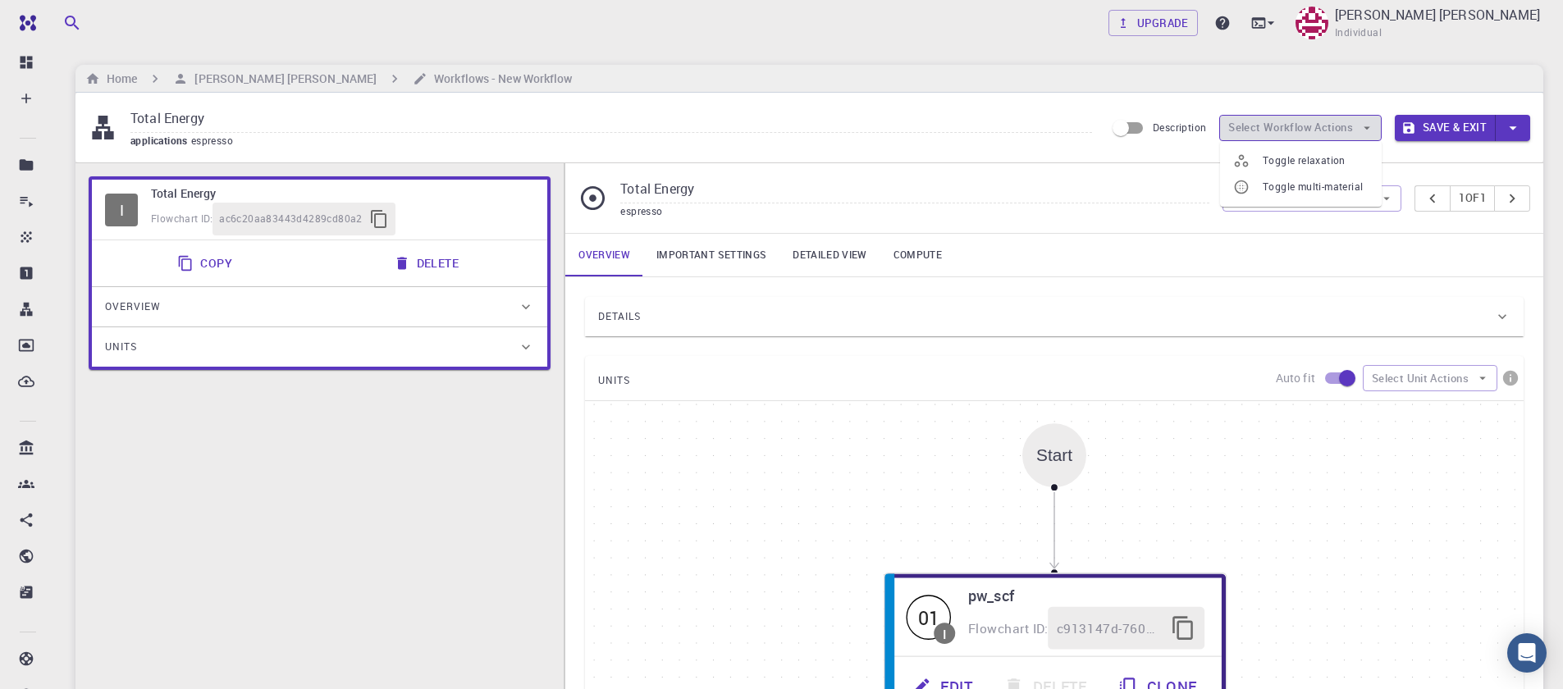
click at [1256, 138] on button "Select Workflow Actions" at bounding box center [1301, 128] width 163 height 26
click at [735, 246] on link "Important settings" at bounding box center [711, 255] width 136 height 43
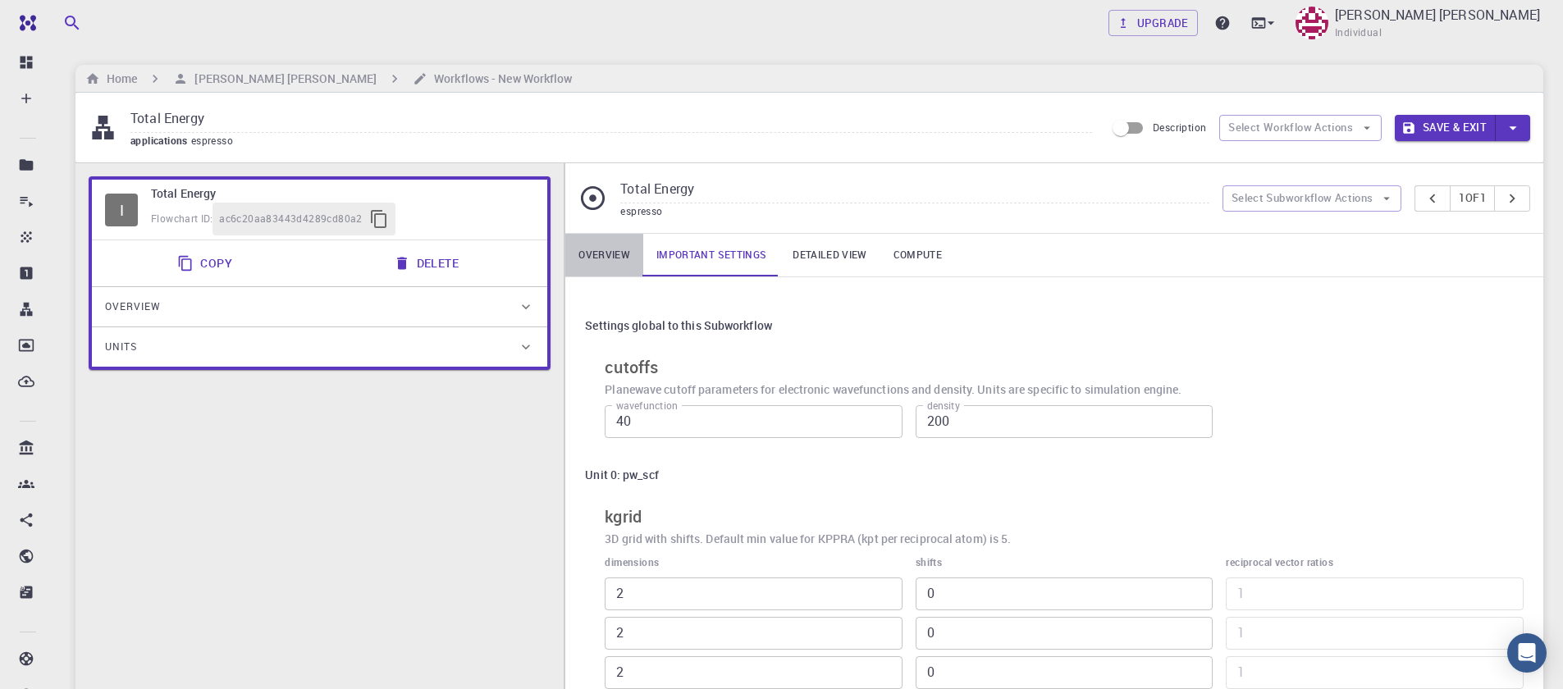
click at [607, 244] on link "Overview" at bounding box center [604, 255] width 78 height 43
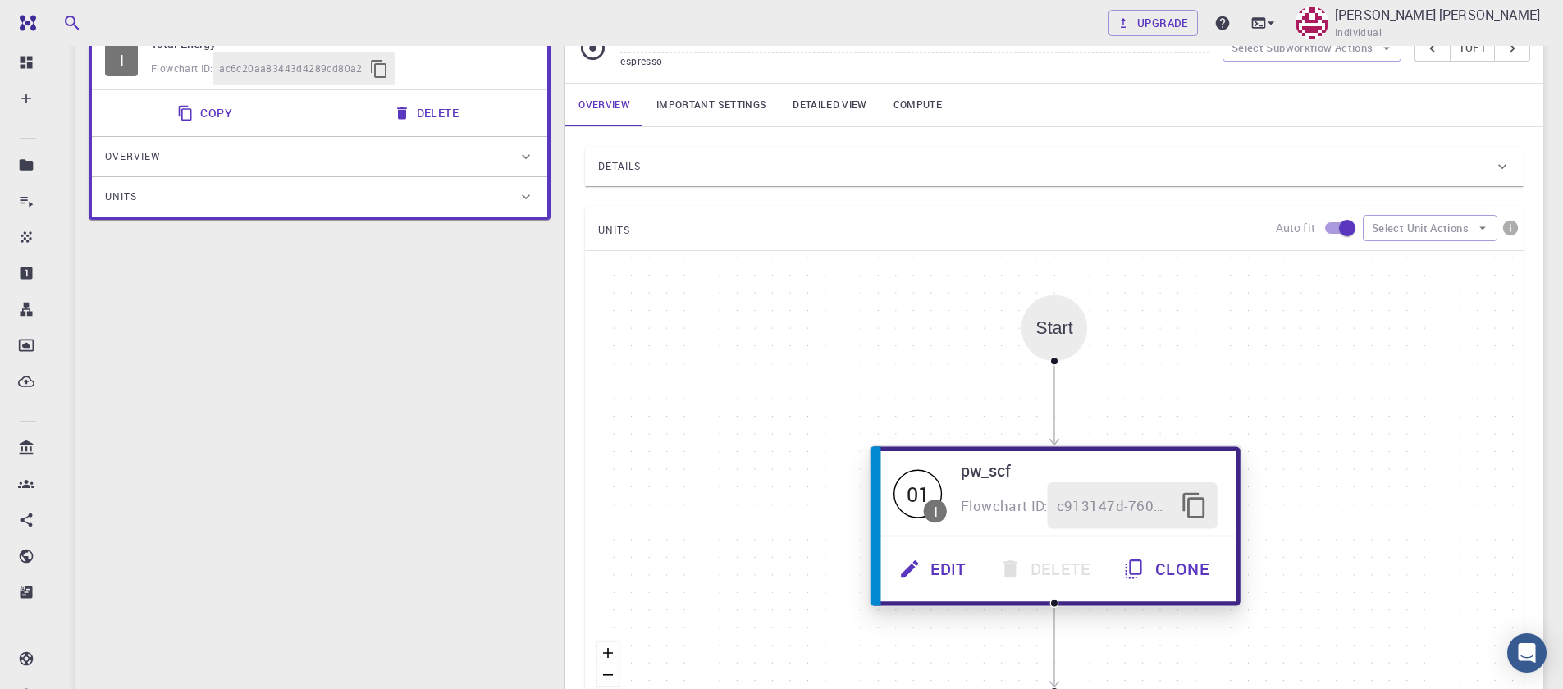
scroll to position [394, 0]
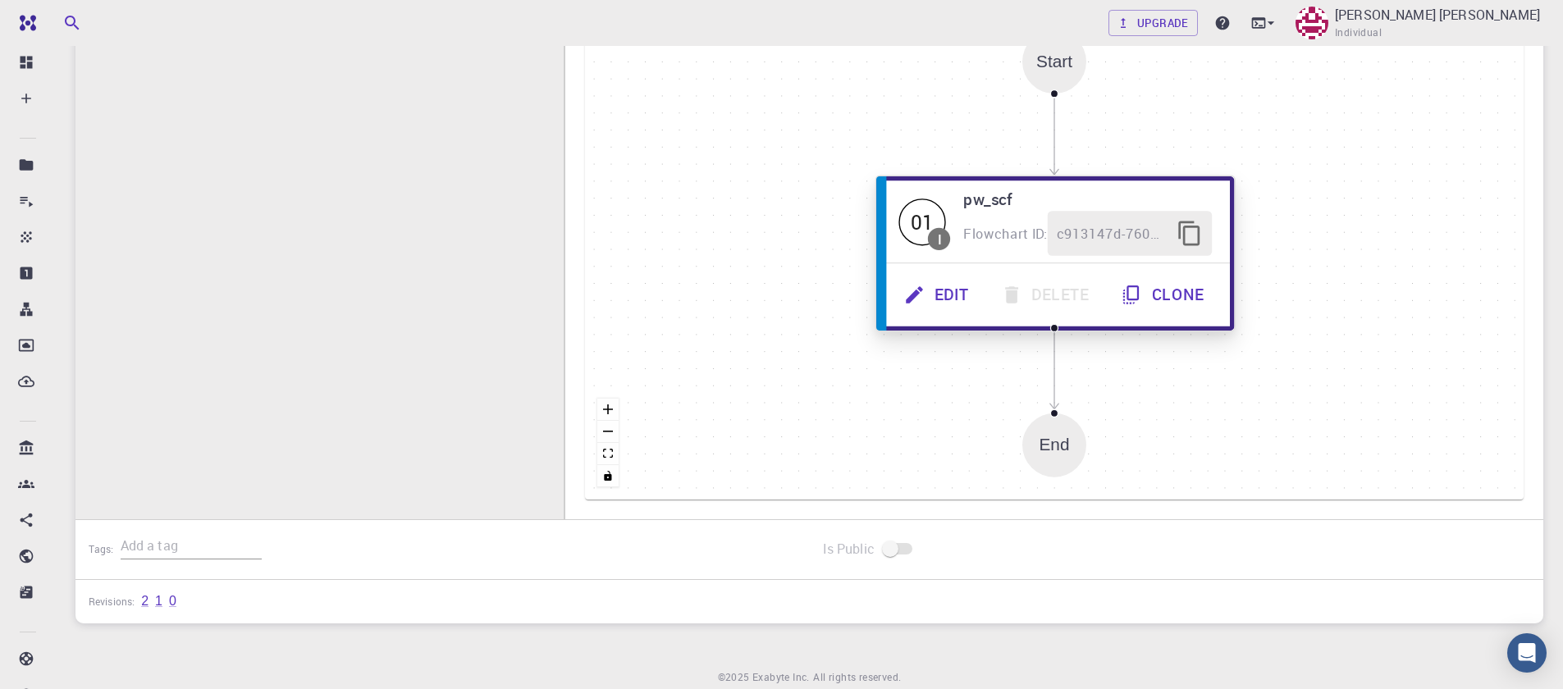
click at [896, 275] on button "Edit" at bounding box center [938, 294] width 97 height 45
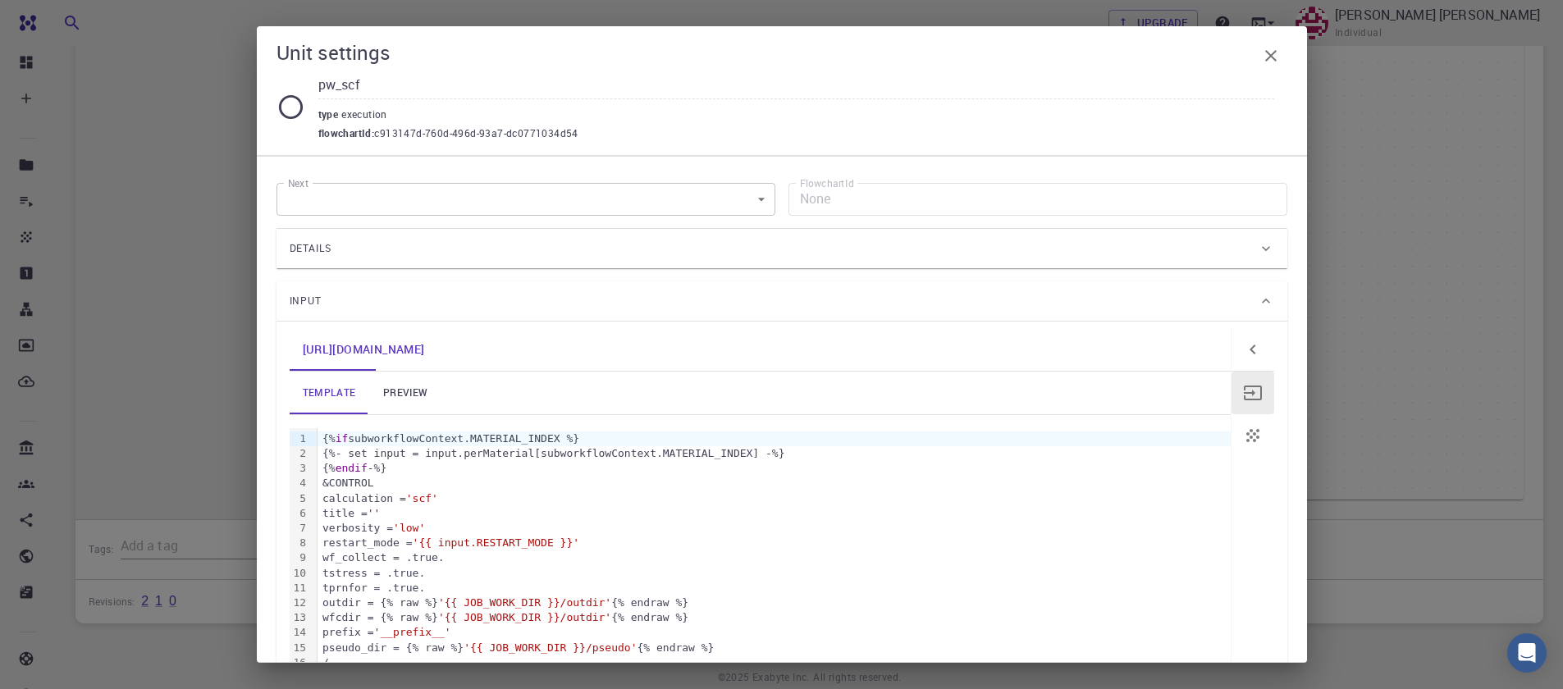
click at [945, 300] on div "Input" at bounding box center [774, 301] width 968 height 26
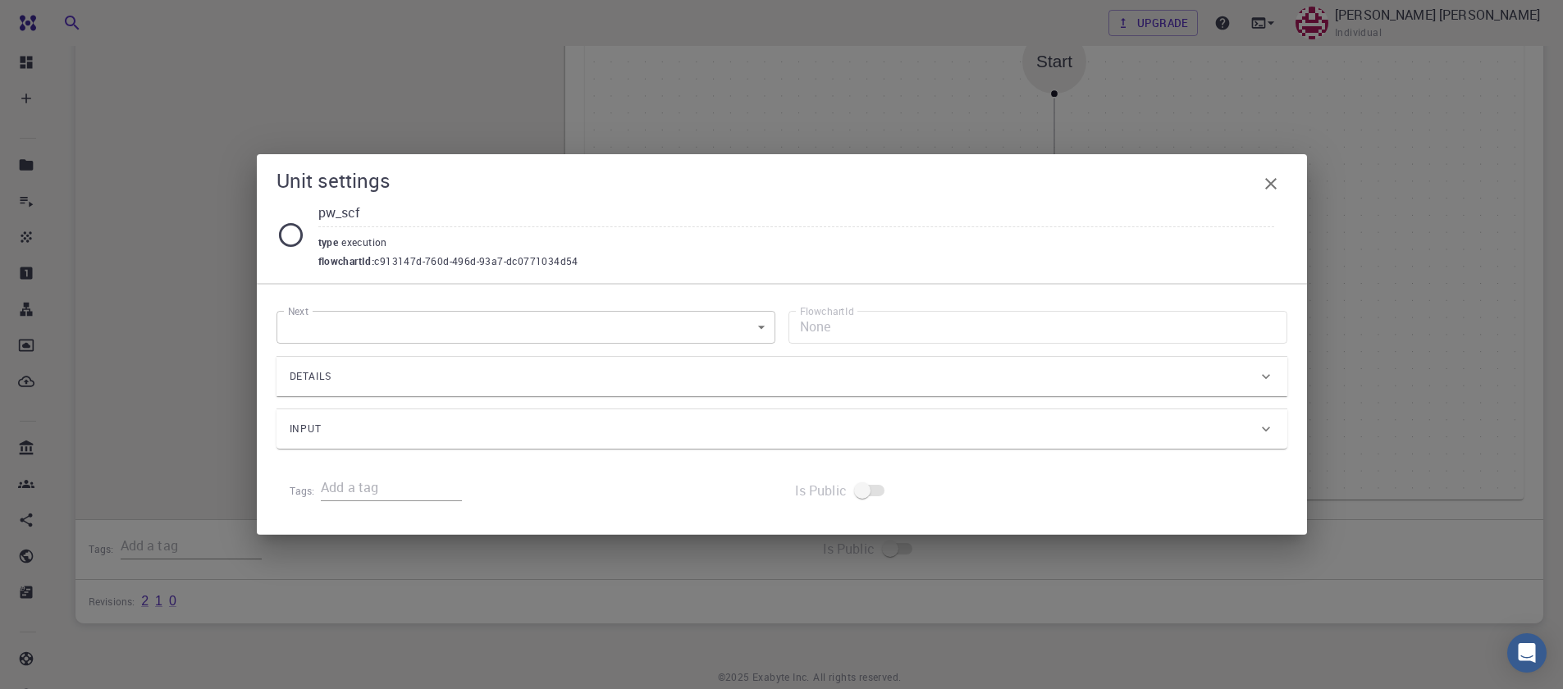
click at [912, 439] on div "Input" at bounding box center [774, 429] width 968 height 26
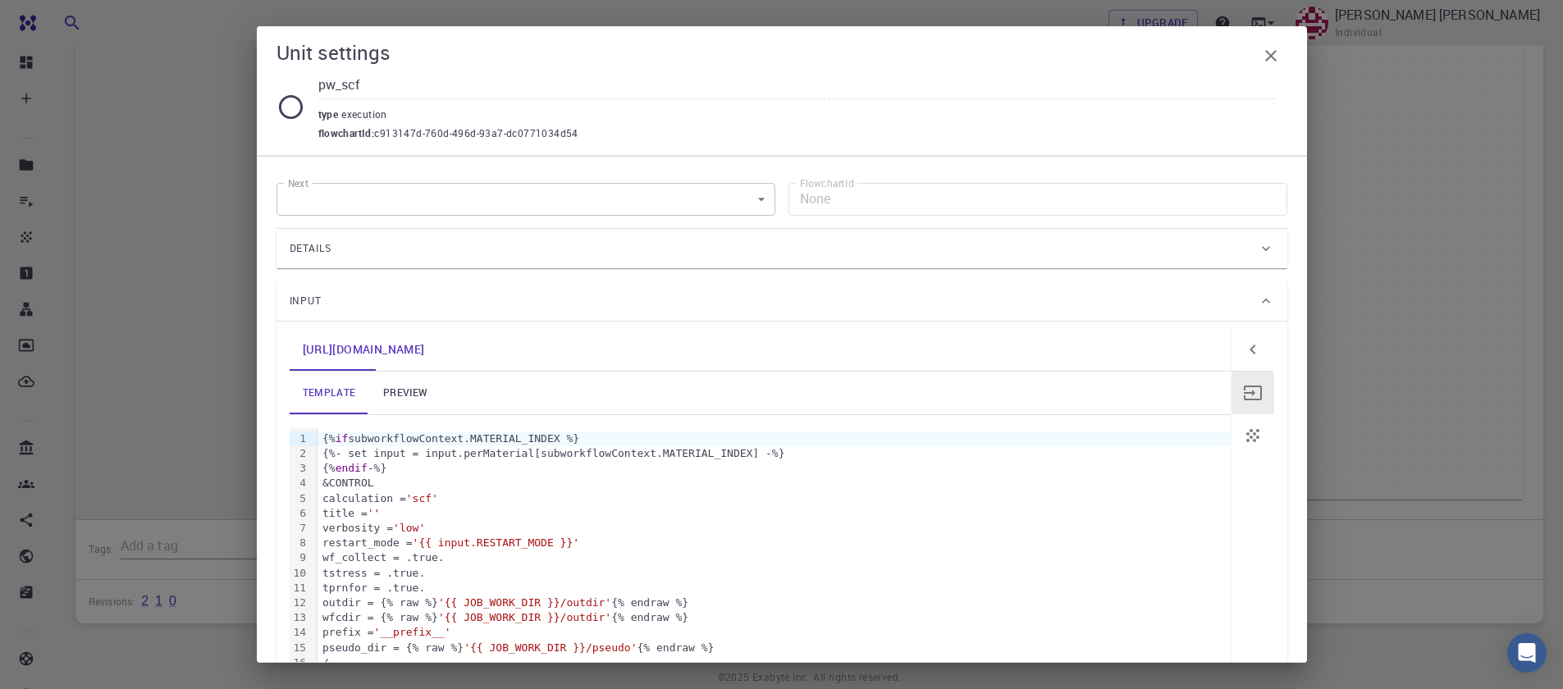
click at [530, 248] on div "Details" at bounding box center [774, 249] width 968 height 26
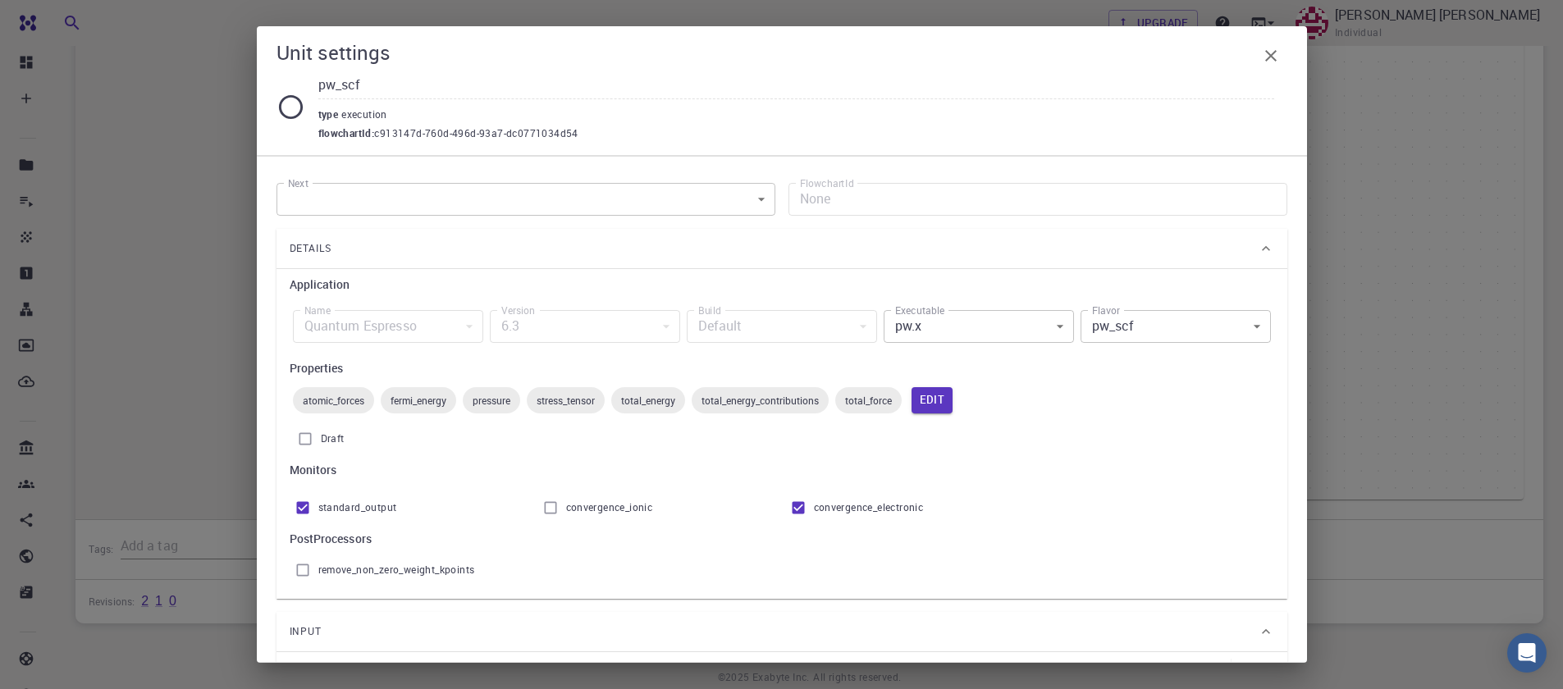
click at [903, 333] on body "Free Dashboard Create New Job New Material Create Material Upload File Import f…" at bounding box center [781, 179] width 1563 height 1146
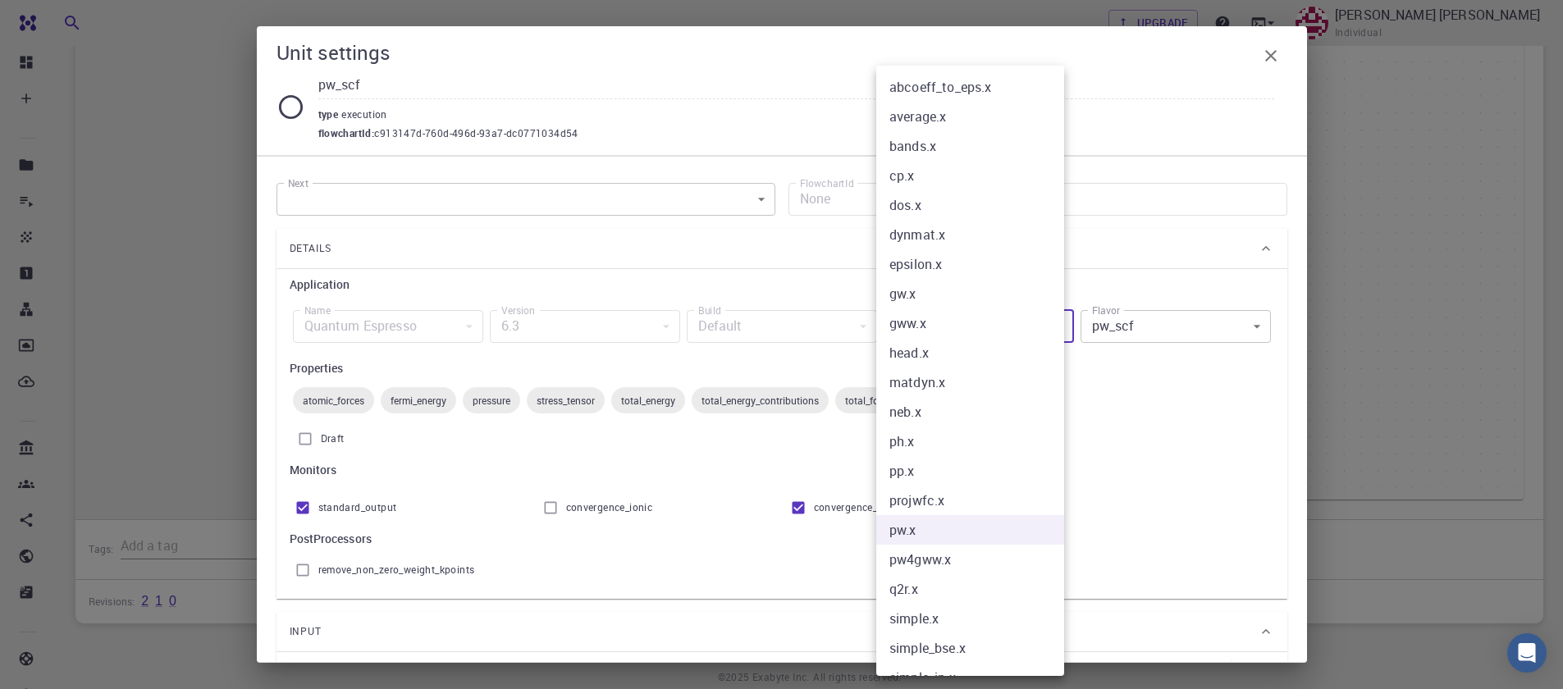
click at [936, 588] on li "q2r.x" at bounding box center [977, 589] width 200 height 30
type input "q2r.x"
type input "q2r"
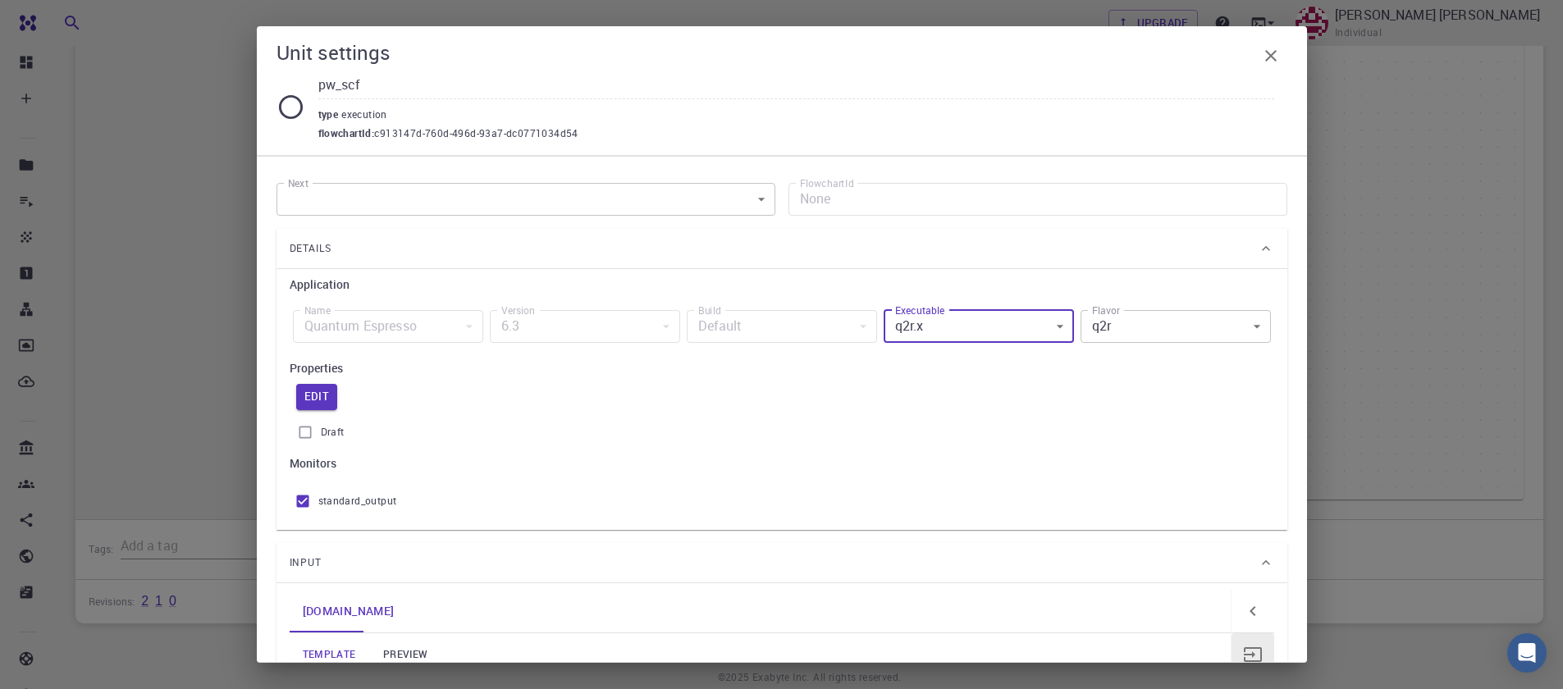
click at [1088, 332] on body "Free Dashboard Create New Job New Material Create Material Upload File Import f…" at bounding box center [781, 179] width 1563 height 1146
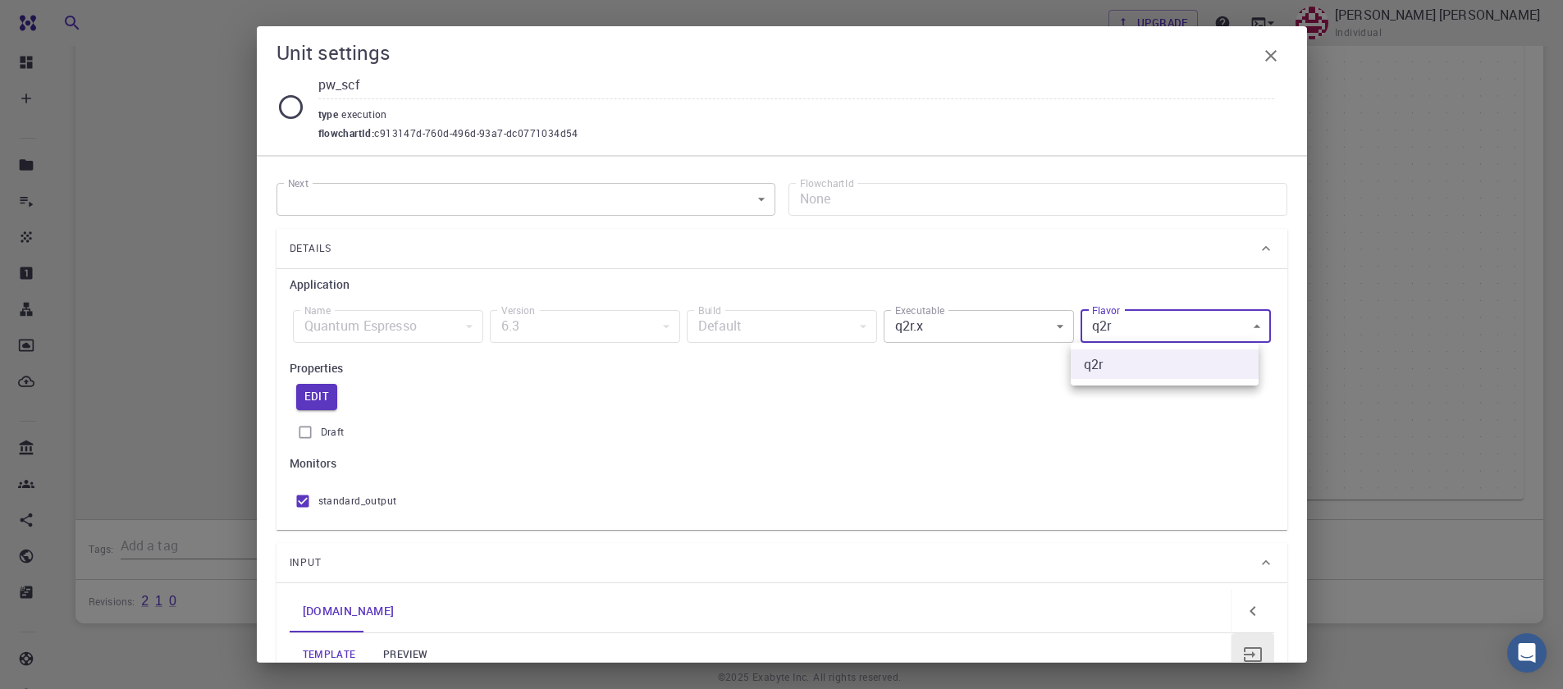
click at [1098, 331] on div at bounding box center [781, 344] width 1563 height 689
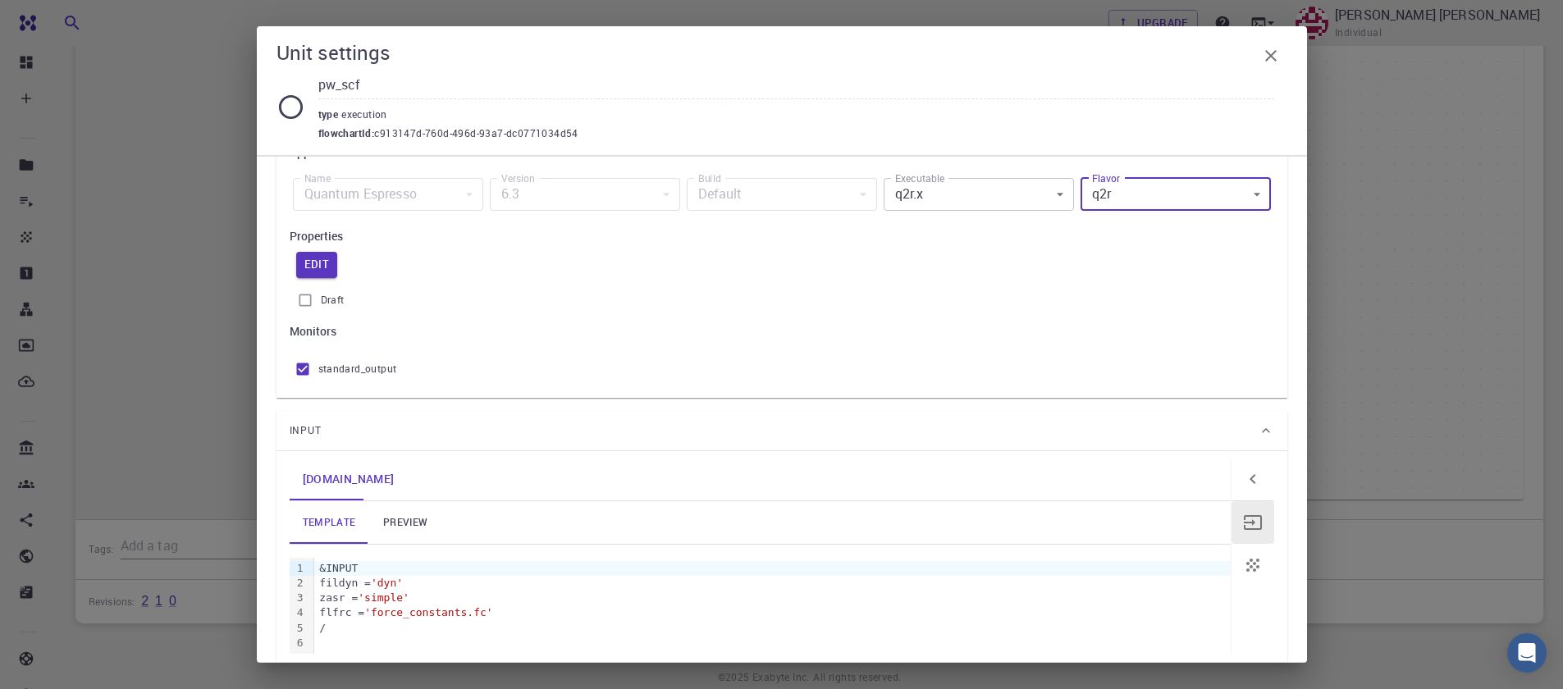
scroll to position [222, 0]
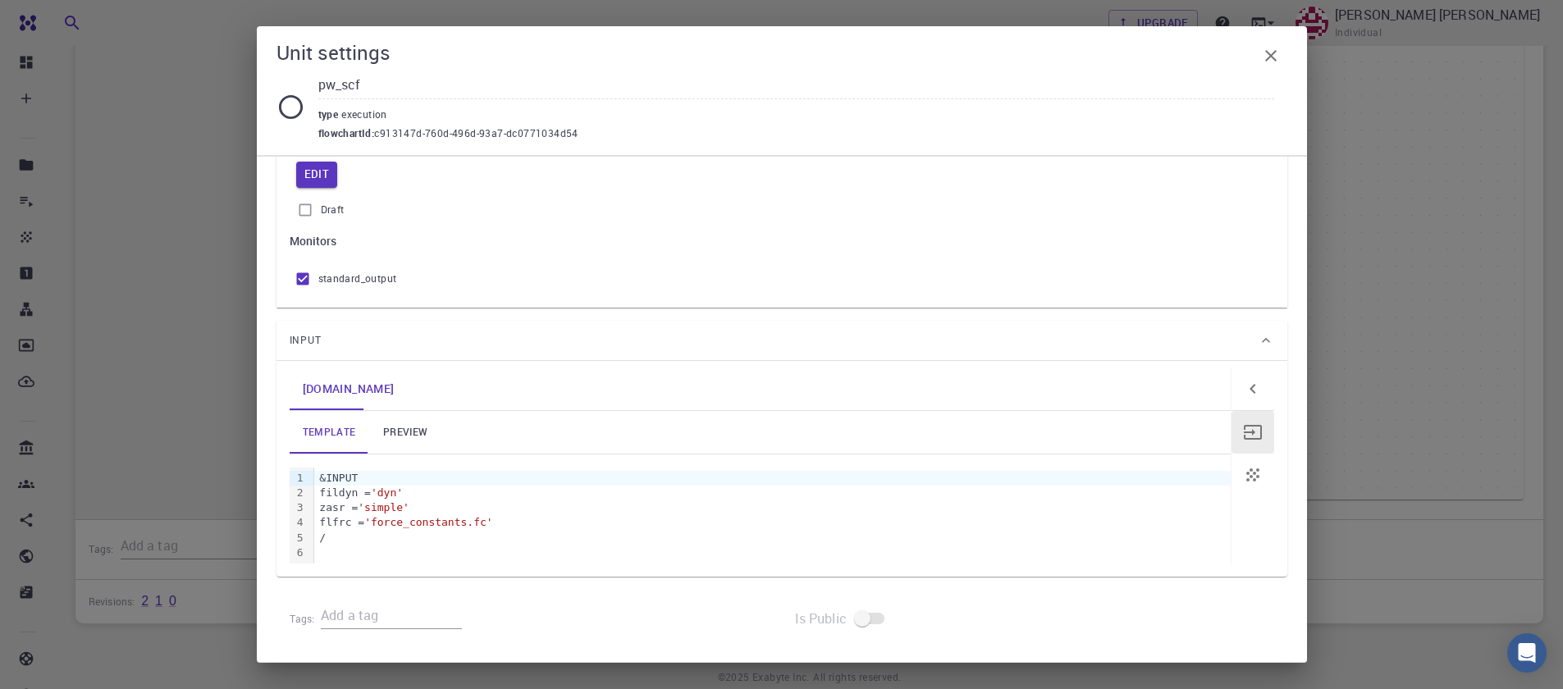
click at [410, 438] on link "preview" at bounding box center [405, 432] width 74 height 43
click at [1243, 423] on icon "button" at bounding box center [1253, 433] width 20 height 20
click at [348, 435] on link "template" at bounding box center [330, 432] width 80 height 43
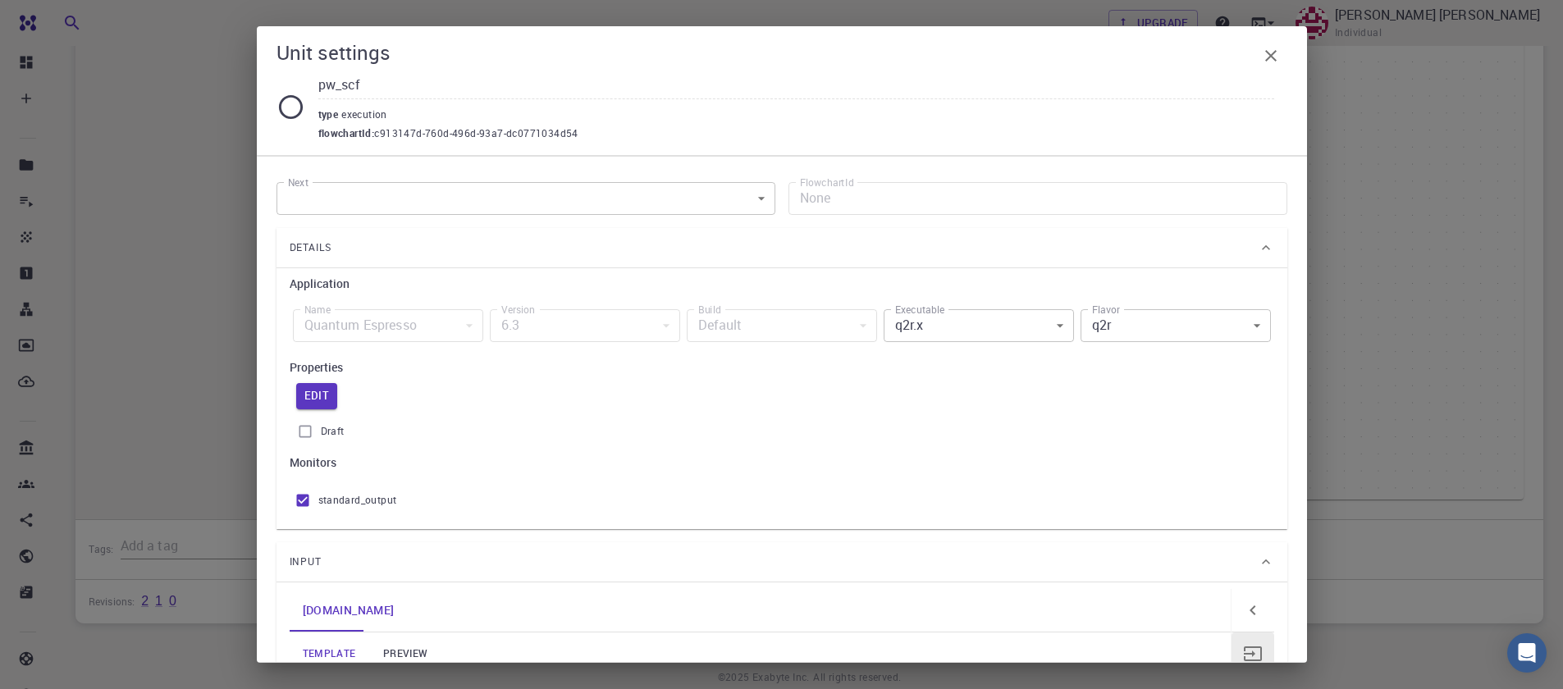
scroll to position [0, 0]
click at [980, 338] on body "Free Dashboard Create New Job New Material Create Material Upload File Import f…" at bounding box center [781, 179] width 1563 height 1146
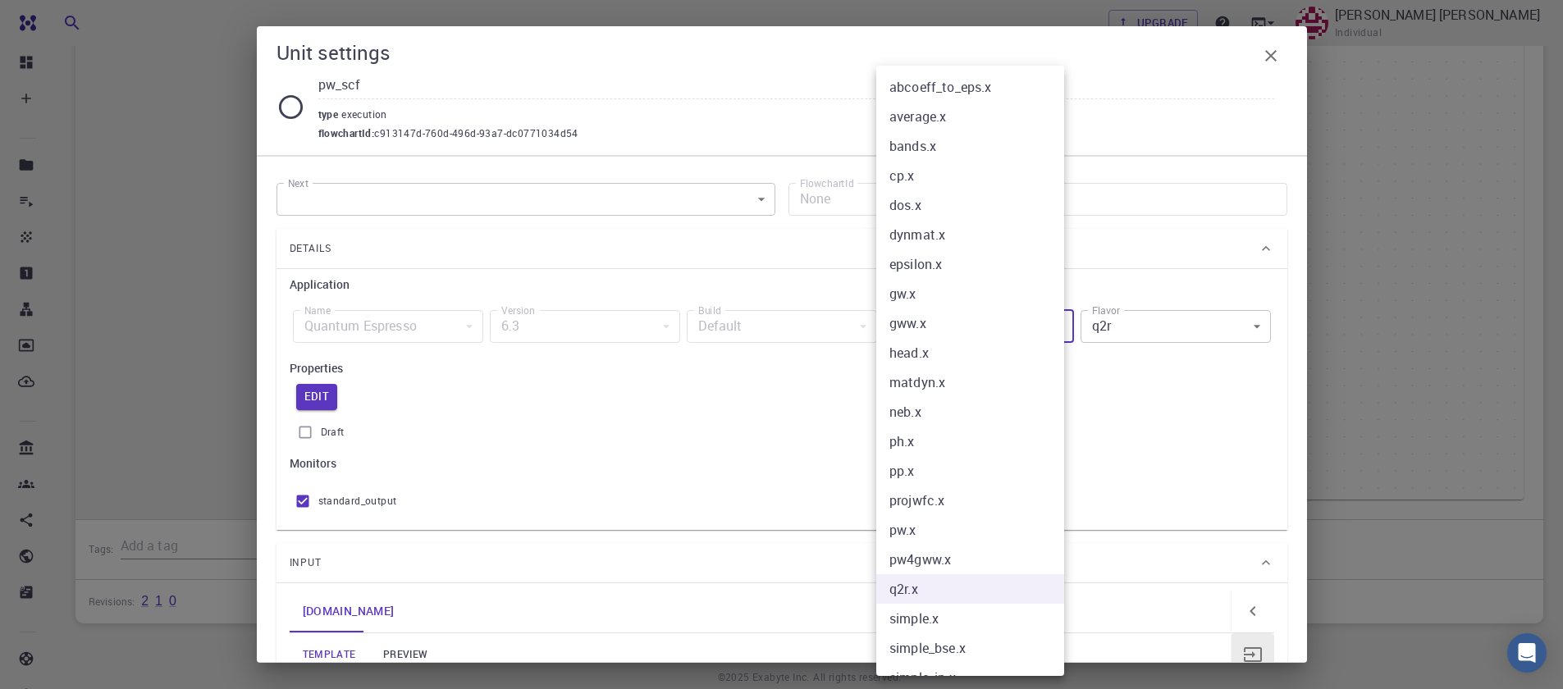
drag, startPoint x: 955, startPoint y: 369, endPoint x: 977, endPoint y: 360, distance: 23.9
click at [957, 370] on li "matdyn.x" at bounding box center [977, 383] width 200 height 30
type input "matdyn.x"
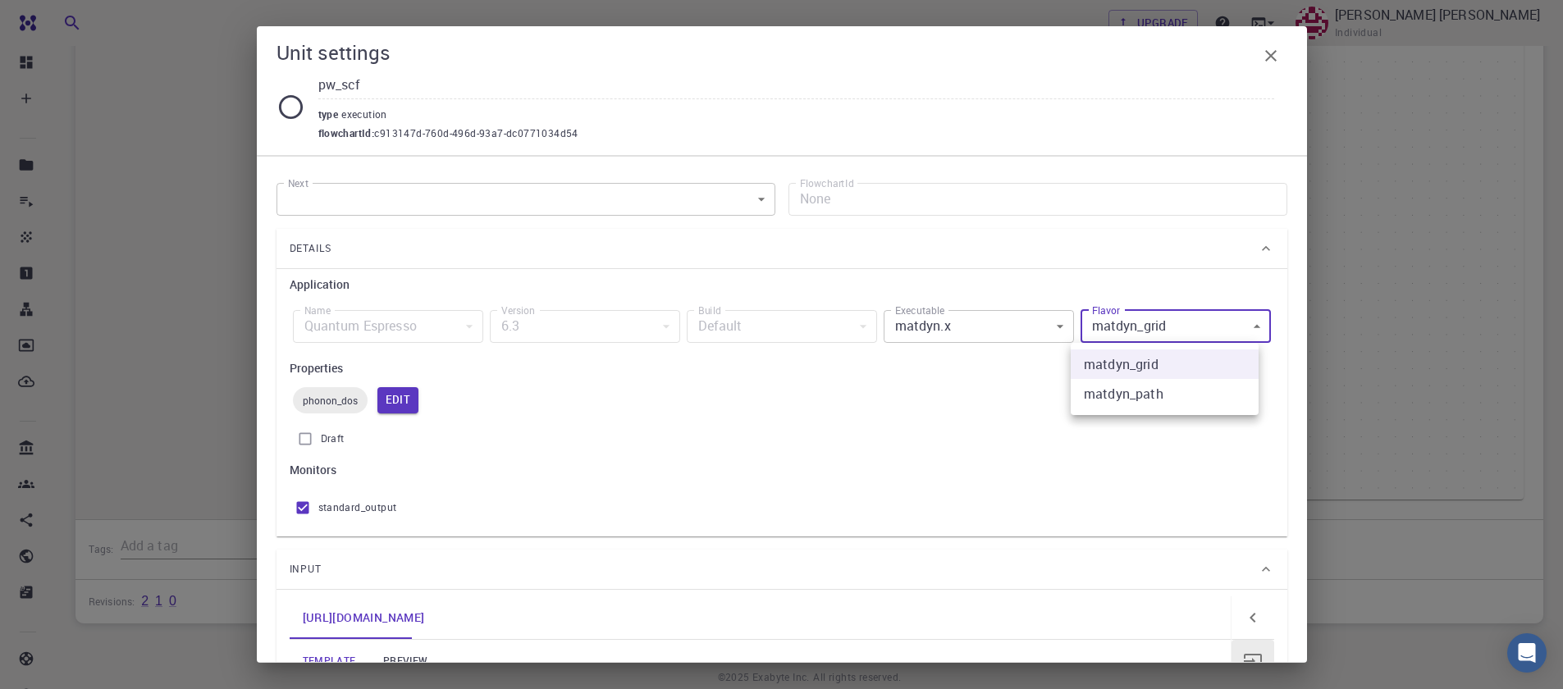
click at [1132, 336] on body "Free Dashboard Create New Job New Material Create Material Upload File Import f…" at bounding box center [781, 179] width 1563 height 1146
click at [1132, 336] on div at bounding box center [781, 344] width 1563 height 689
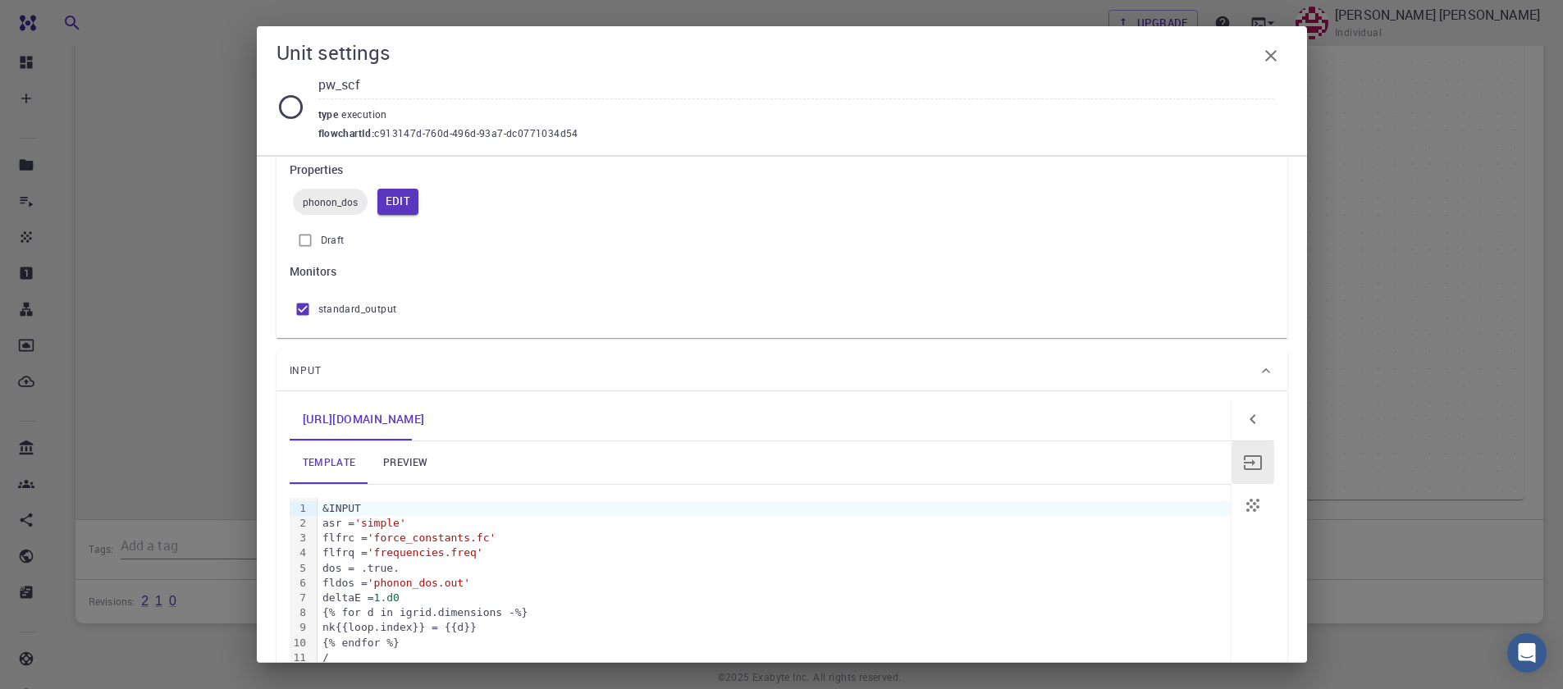
scroll to position [121, 0]
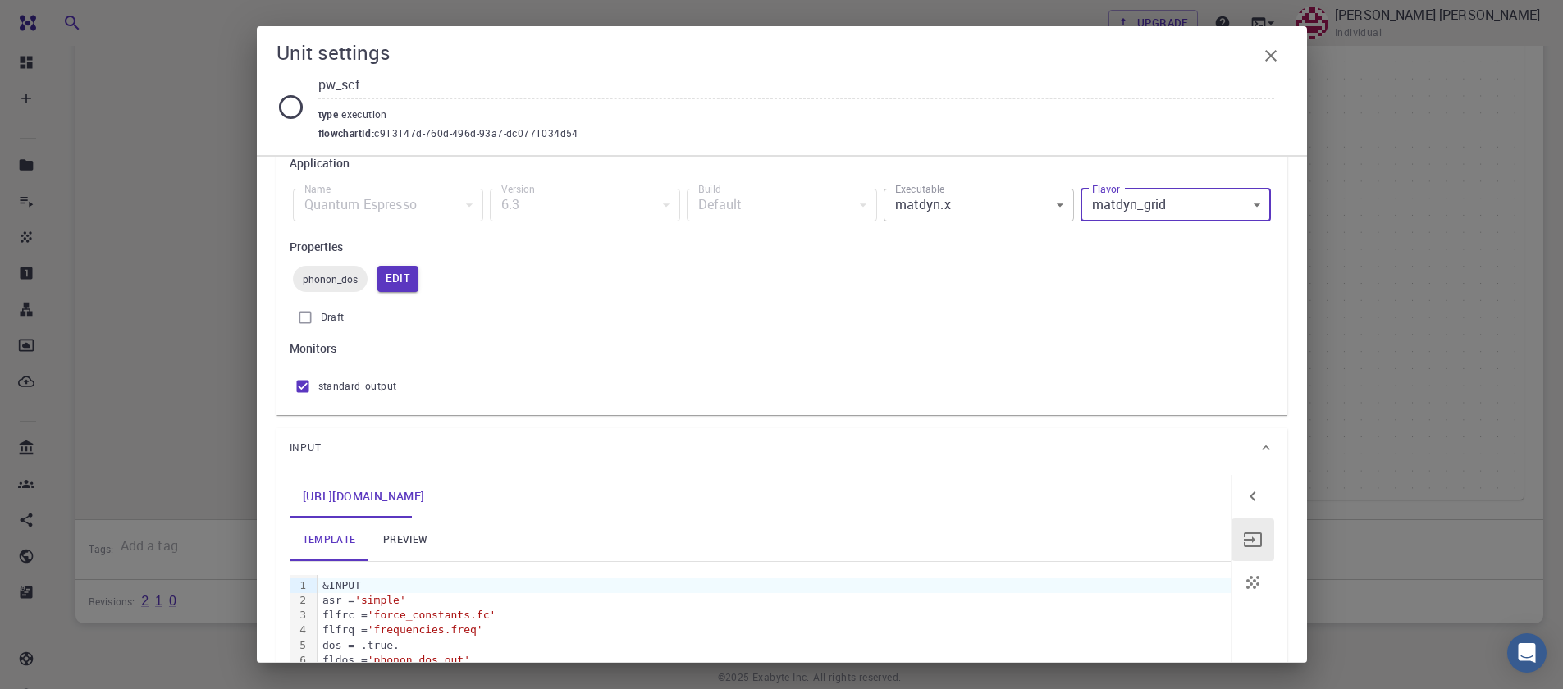
click at [1112, 222] on div "Flavor matdyn_grid matdyn_grid Flavor" at bounding box center [1176, 205] width 197 height 53
click at [1116, 212] on body "Free Dashboard Create New Job New Material Create Material Upload File Import f…" at bounding box center [781, 179] width 1563 height 1146
click at [1122, 275] on li "matdyn_path" at bounding box center [1165, 273] width 188 height 30
type input "matdyn_path"
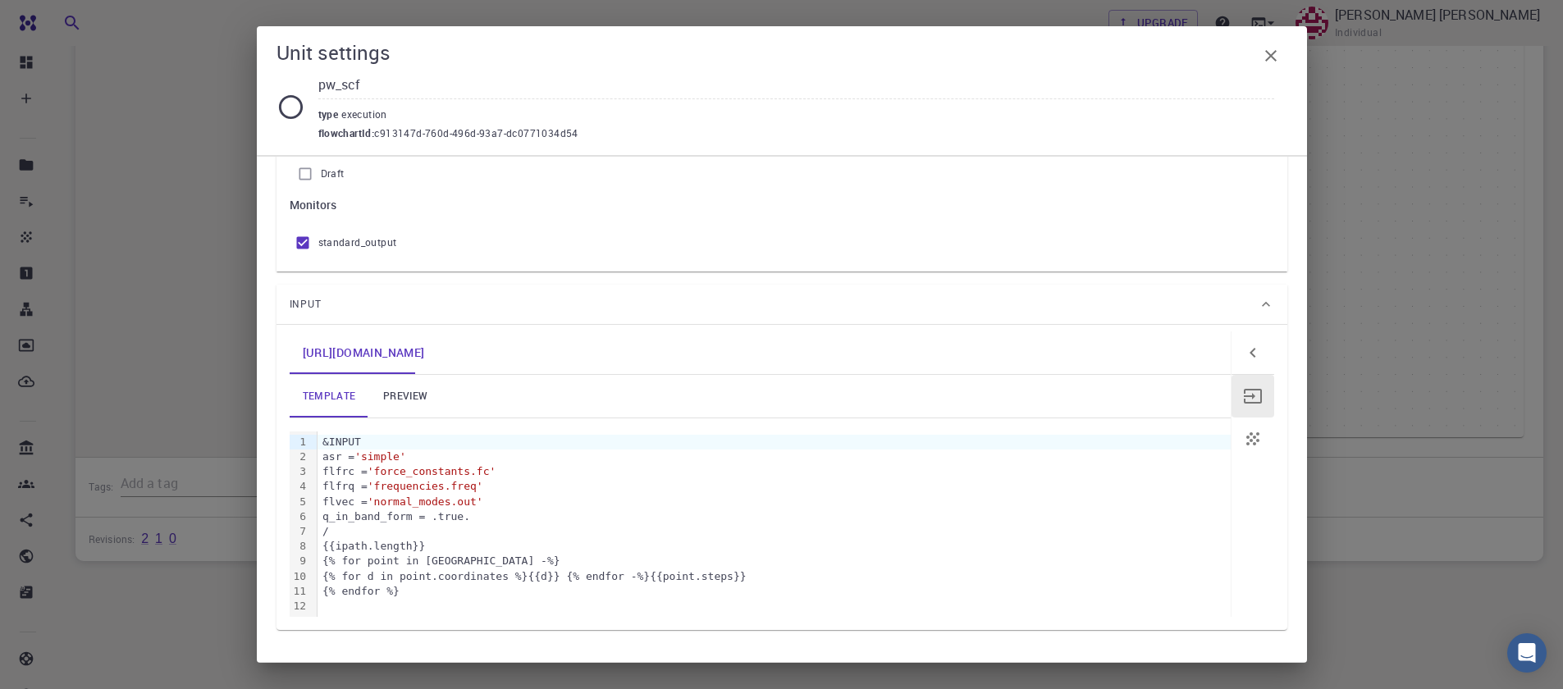
scroll to position [318, 0]
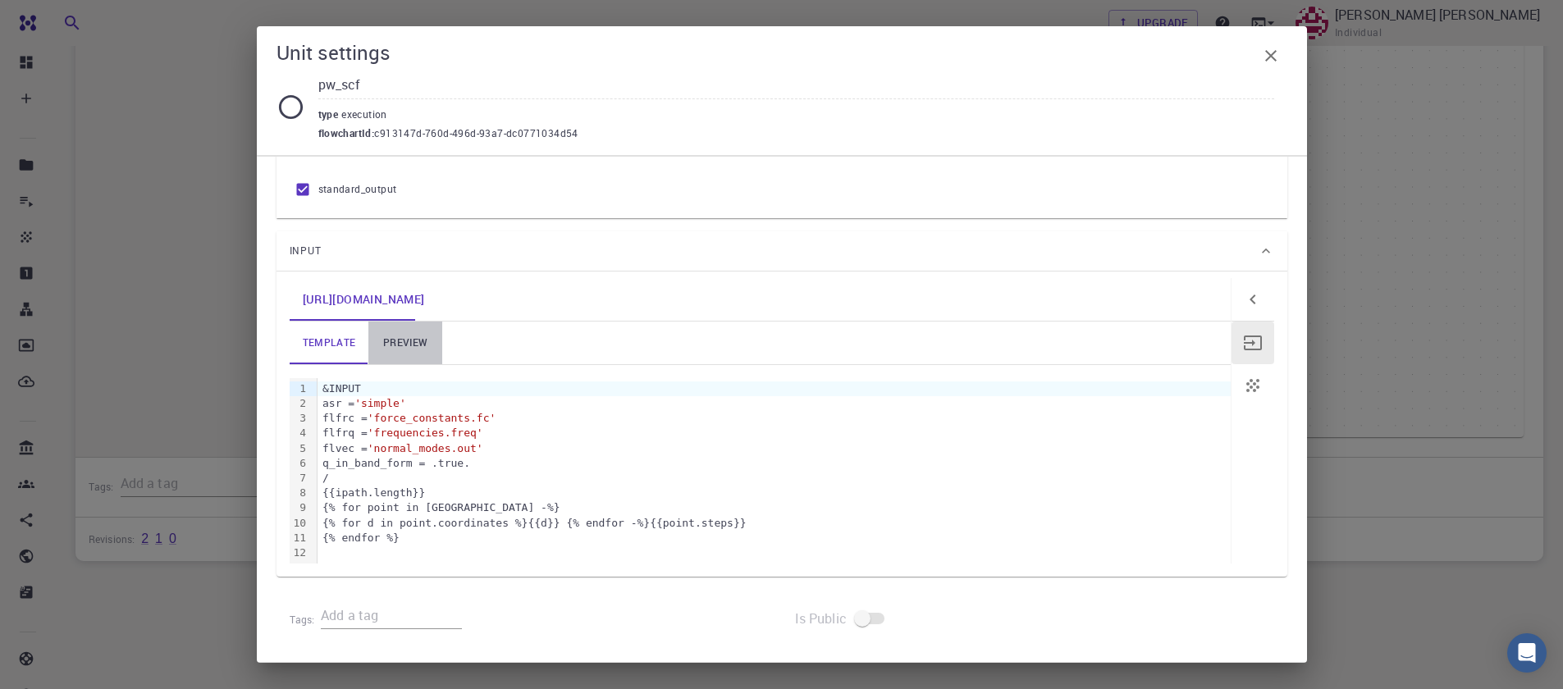
click at [404, 339] on link "preview" at bounding box center [405, 343] width 74 height 43
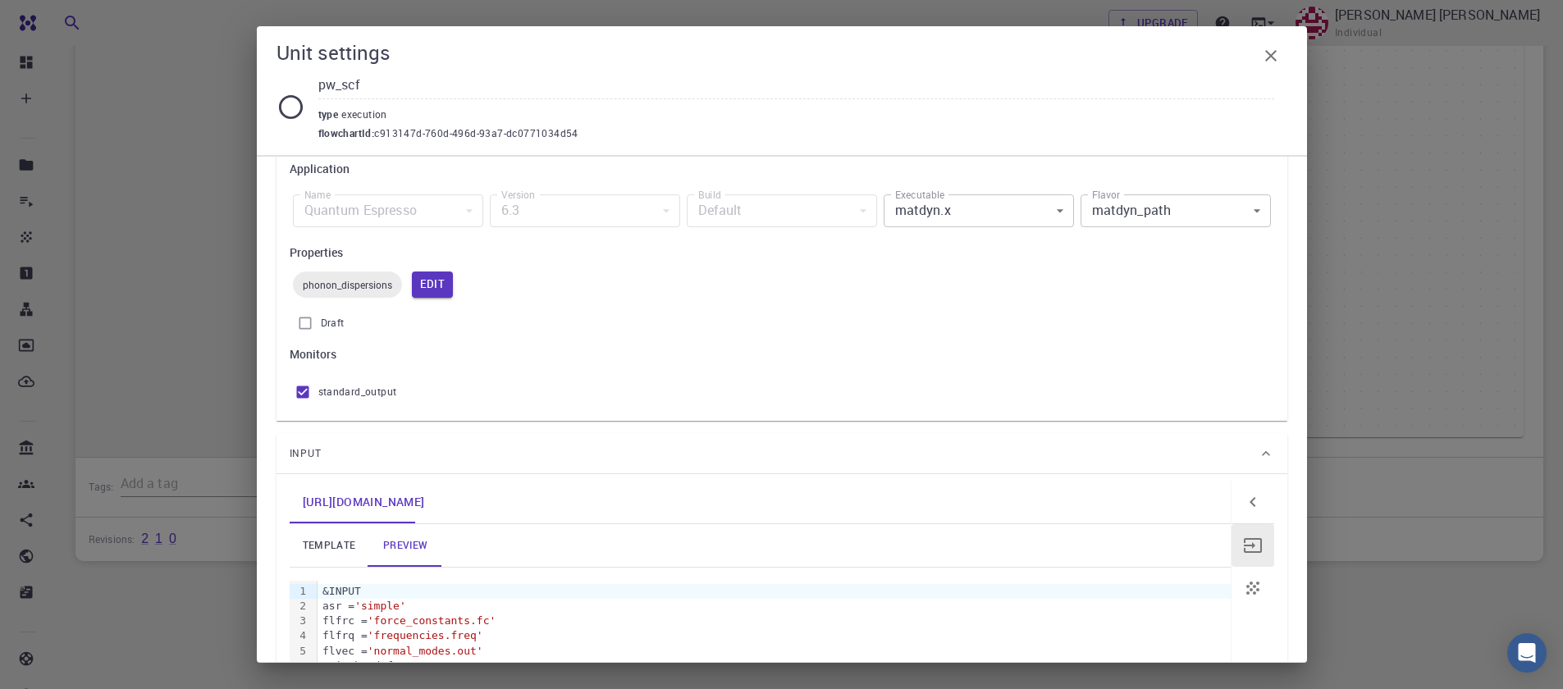
scroll to position [0, 0]
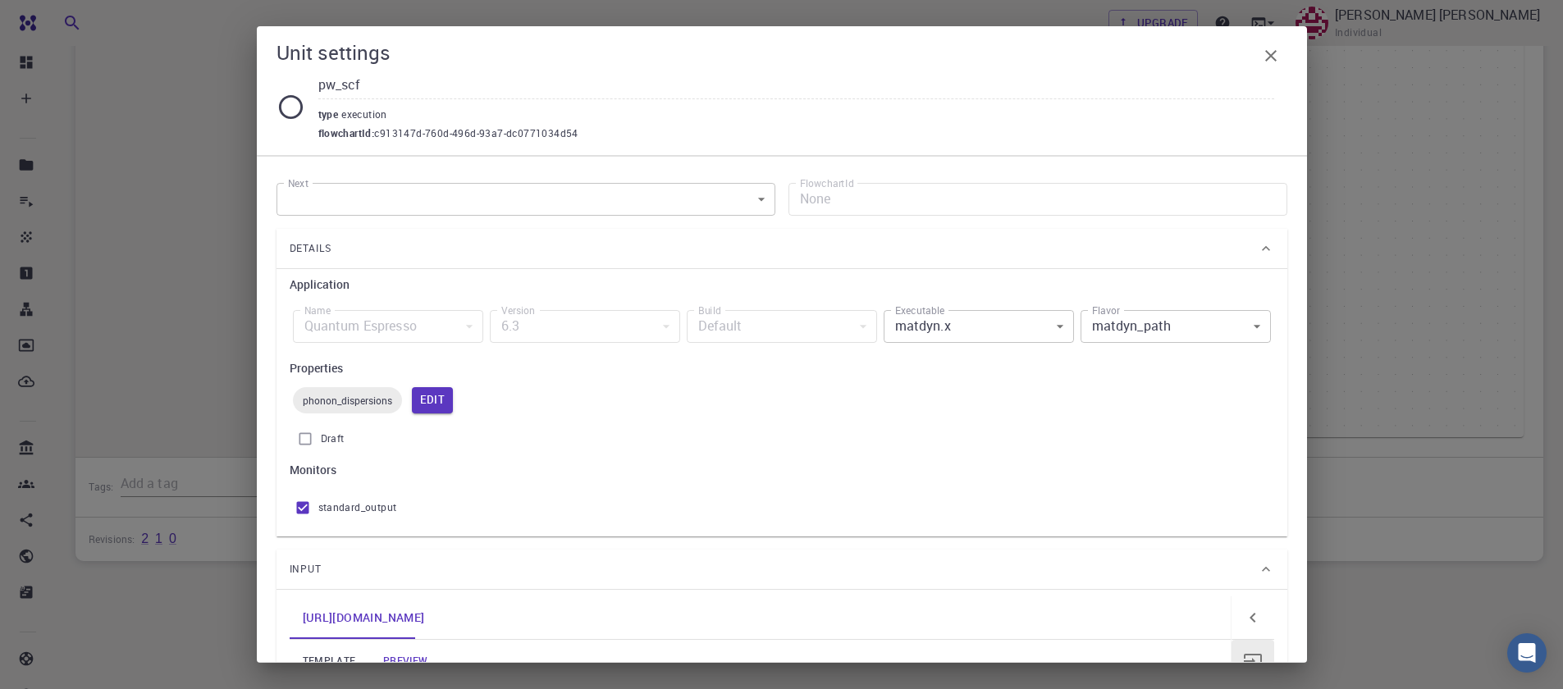
click at [952, 336] on body "Free Dashboard Create New Job New Material Create Material Upload File Import f…" at bounding box center [781, 117] width 1563 height 1146
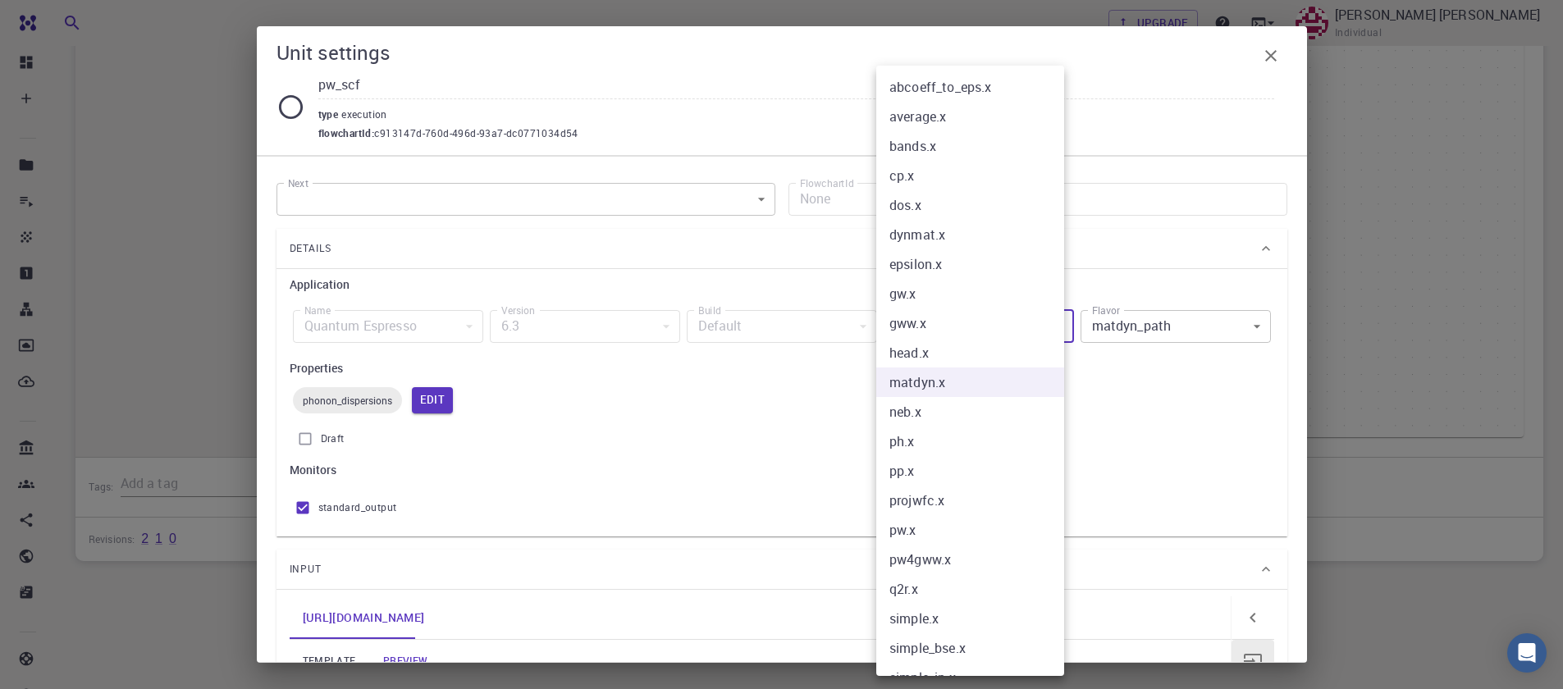
drag, startPoint x: 952, startPoint y: 336, endPoint x: 950, endPoint y: 373, distance: 36.2
click at [950, 373] on ul "abcoeff_to_eps.x average.x bands.x cp.x dos.x dynmat.x epsilon.x gw.x gww.x hea…" at bounding box center [983, 383] width 213 height 634
click at [939, 376] on li "matdyn.x" at bounding box center [977, 383] width 200 height 30
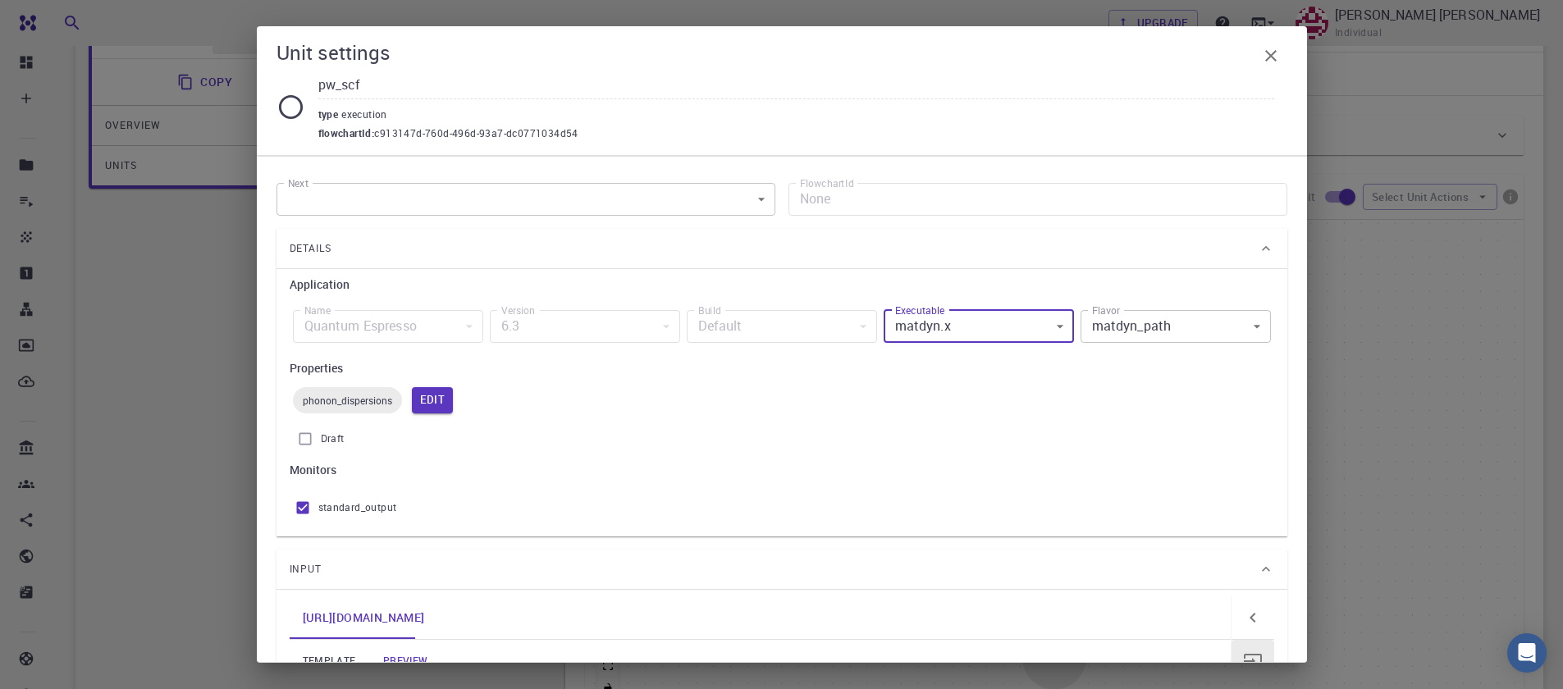
scroll to position [161, 0]
click at [460, 124] on div "type execution" at bounding box center [796, 112] width 956 height 26
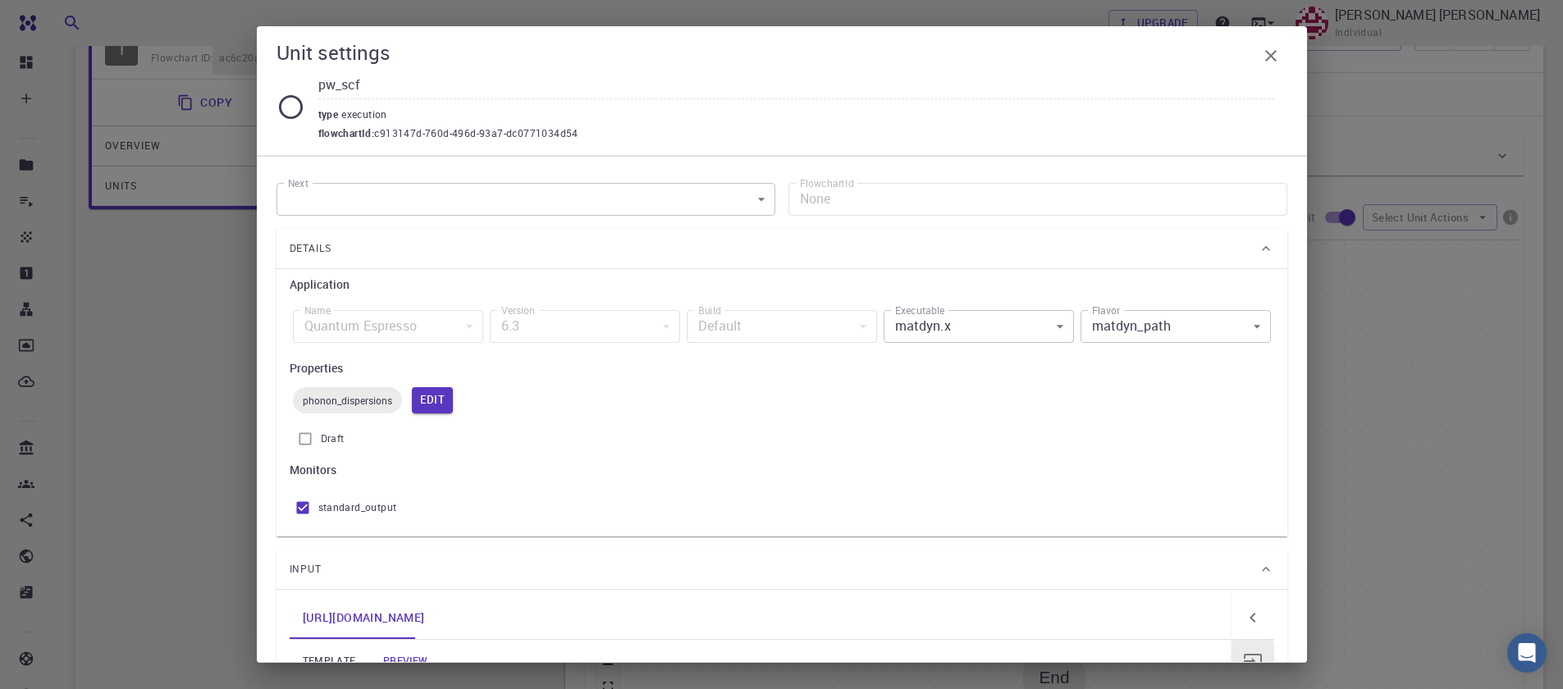
click at [392, 135] on span "c913147d-760d-496d-93a7-dc0771034d54" at bounding box center [476, 134] width 204 height 16
click at [293, 102] on icon at bounding box center [291, 107] width 29 height 29
click at [441, 410] on button "Edit" at bounding box center [433, 400] width 42 height 26
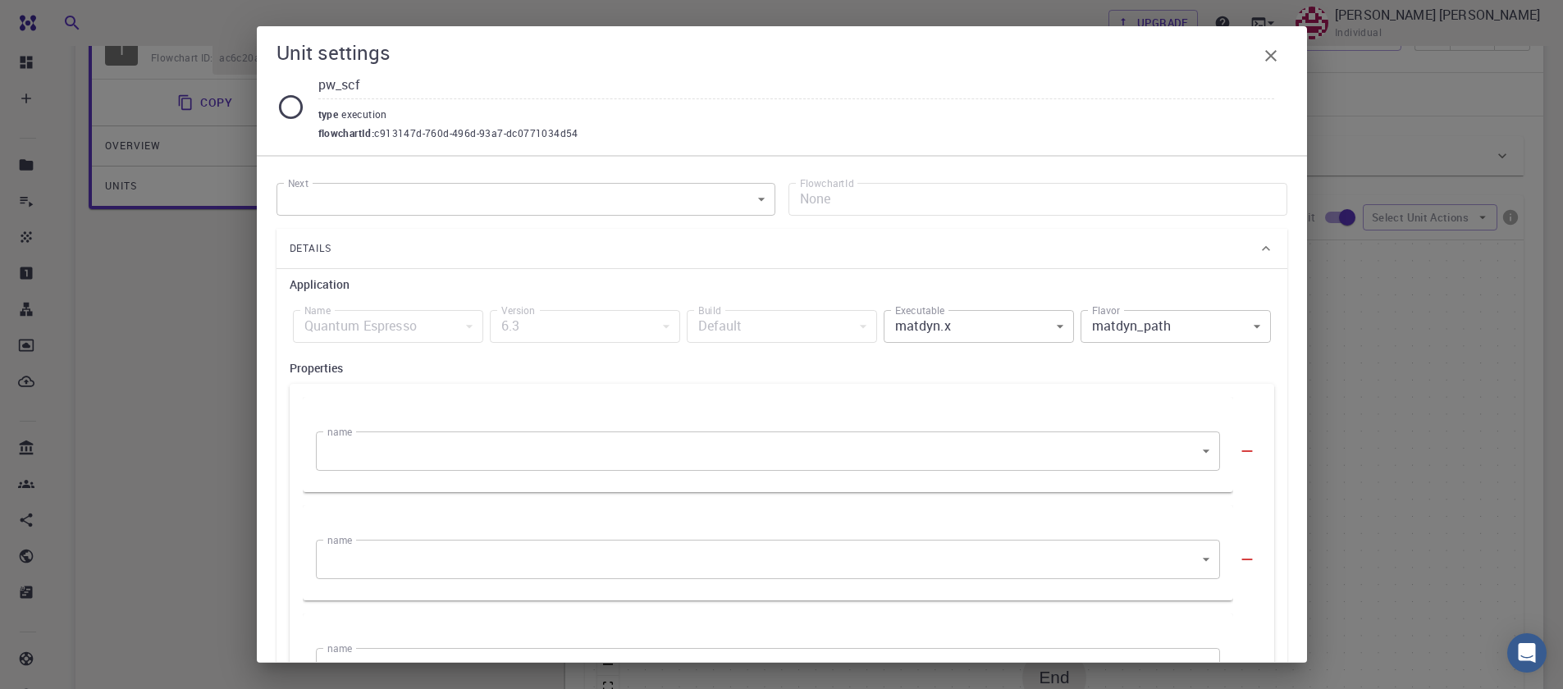
click at [918, 428] on div "name ​ name" at bounding box center [762, 445] width 918 height 53
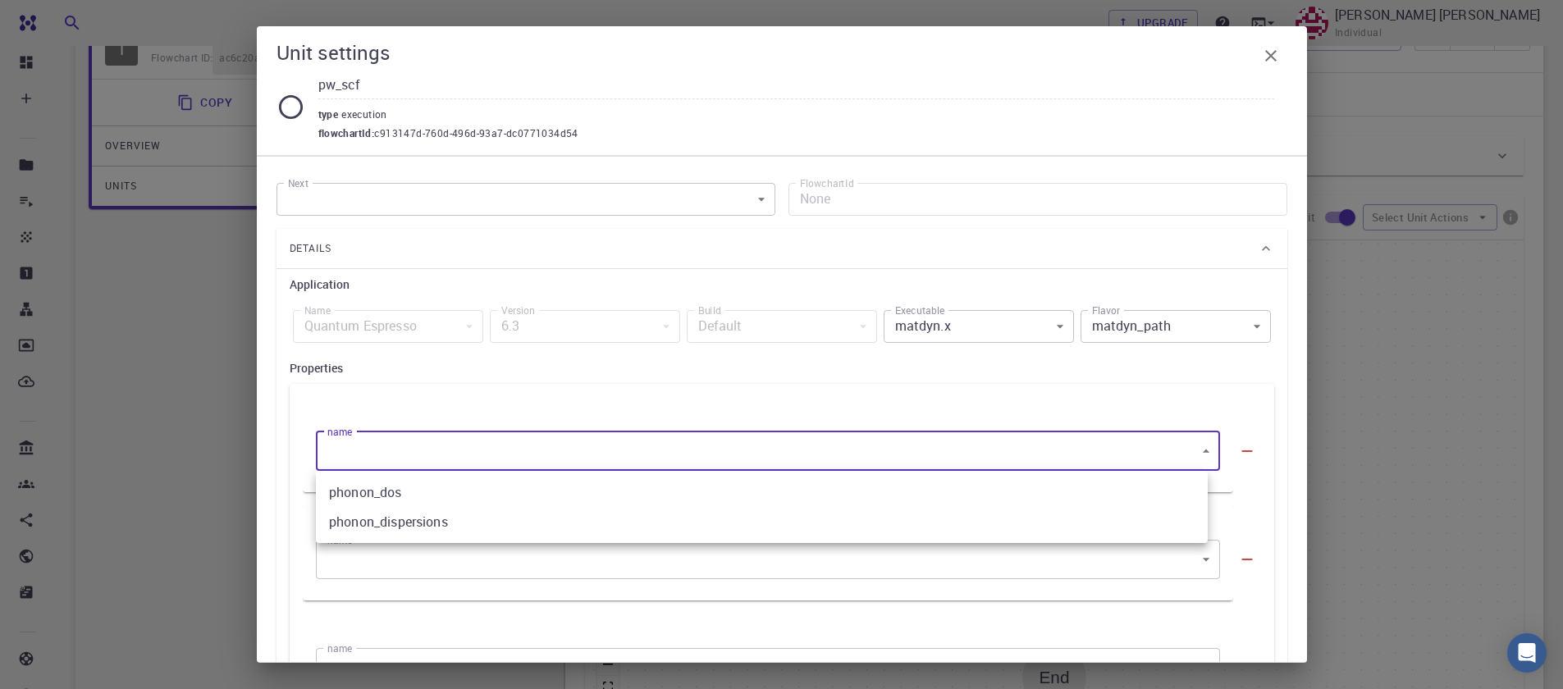
click at [922, 442] on body "Free Dashboard Create New Job New Material Create Material Upload File Import f…" at bounding box center [781, 412] width 1563 height 1146
click at [922, 442] on div at bounding box center [781, 344] width 1563 height 689
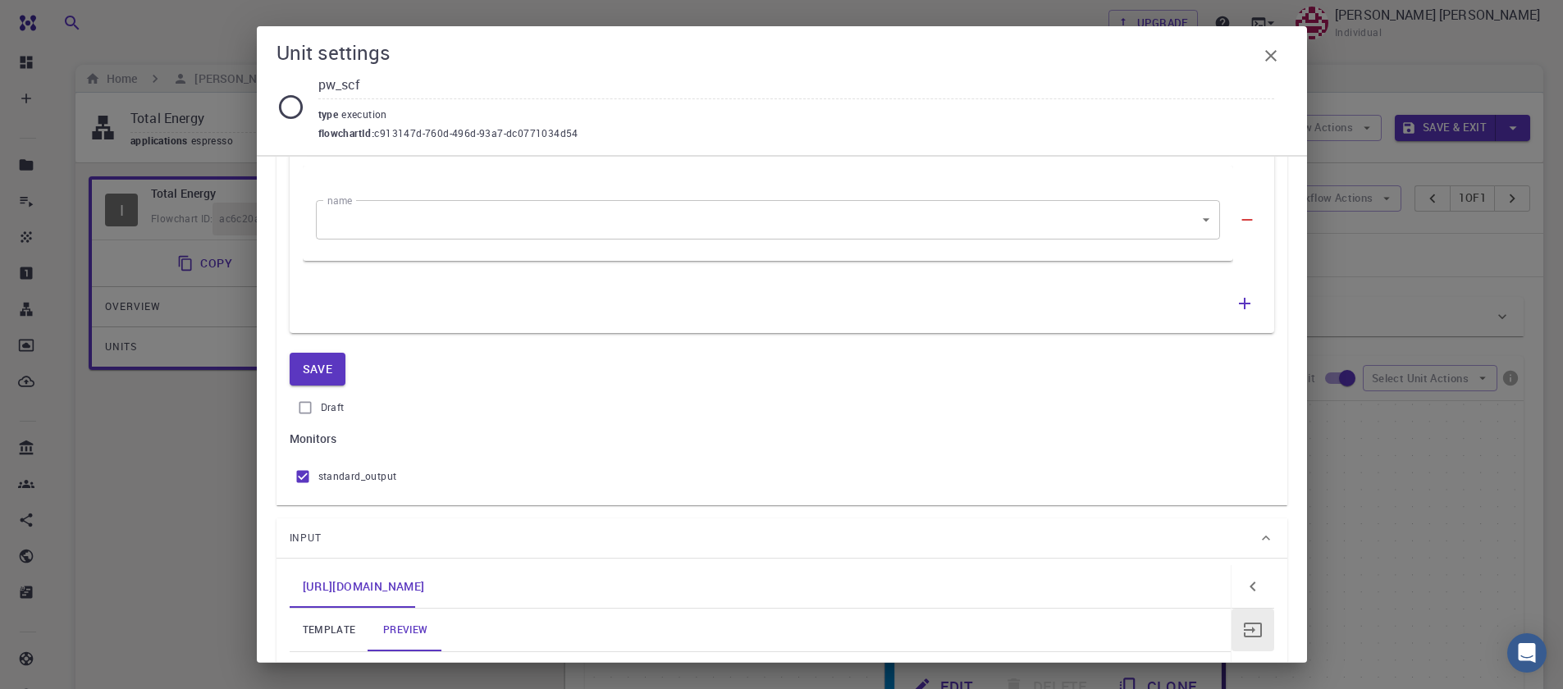
scroll to position [788, 0]
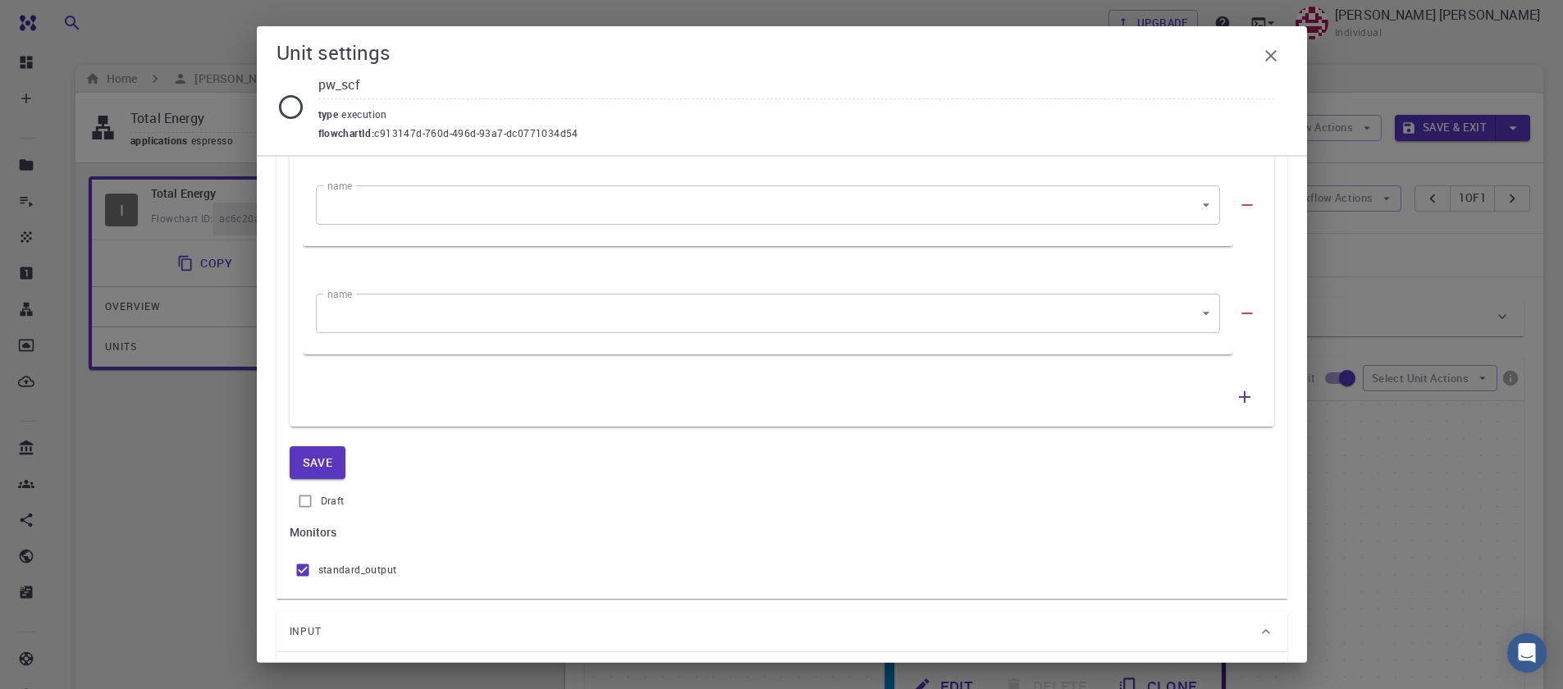
click at [1192, 311] on body "Free Dashboard Create New Job New Material Create Material Upload File Import f…" at bounding box center [781, 573] width 1563 height 1146
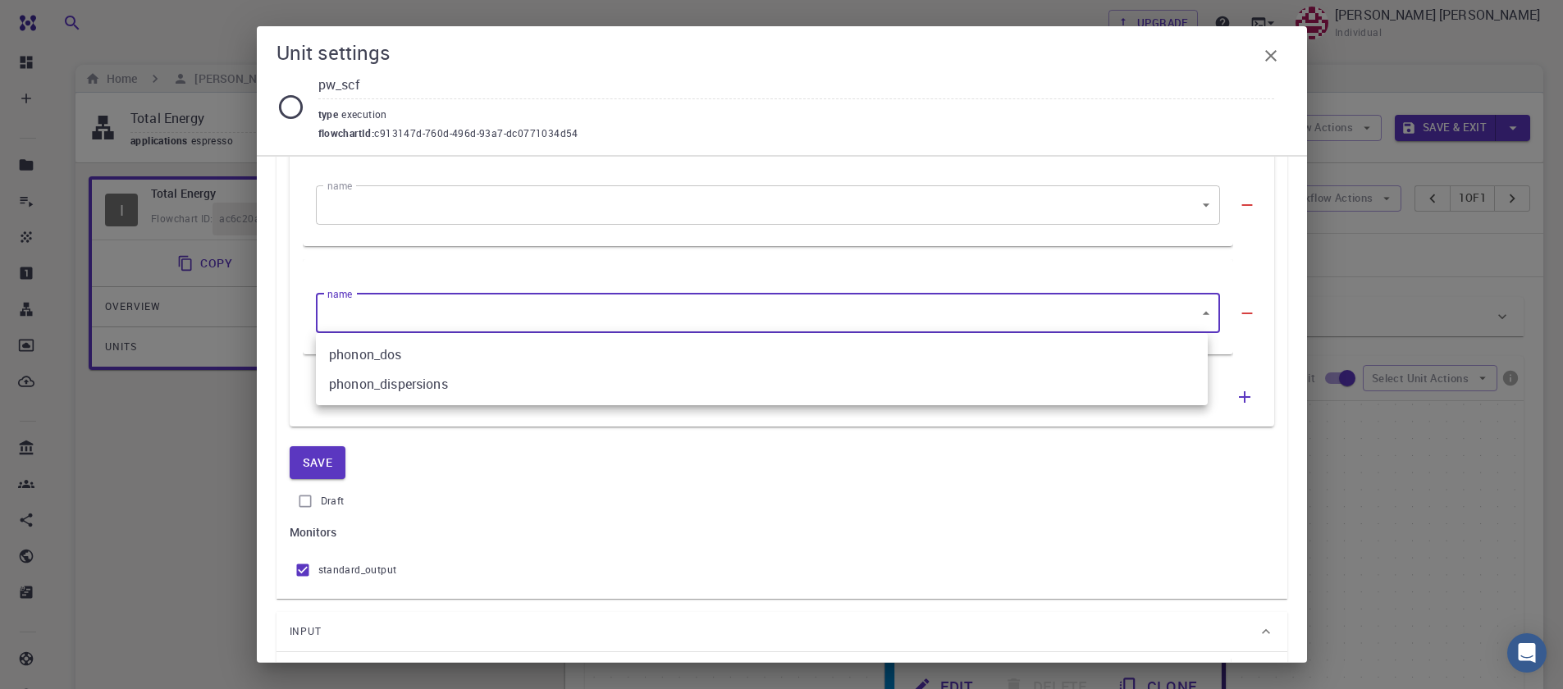
click at [1192, 311] on div at bounding box center [781, 344] width 1563 height 689
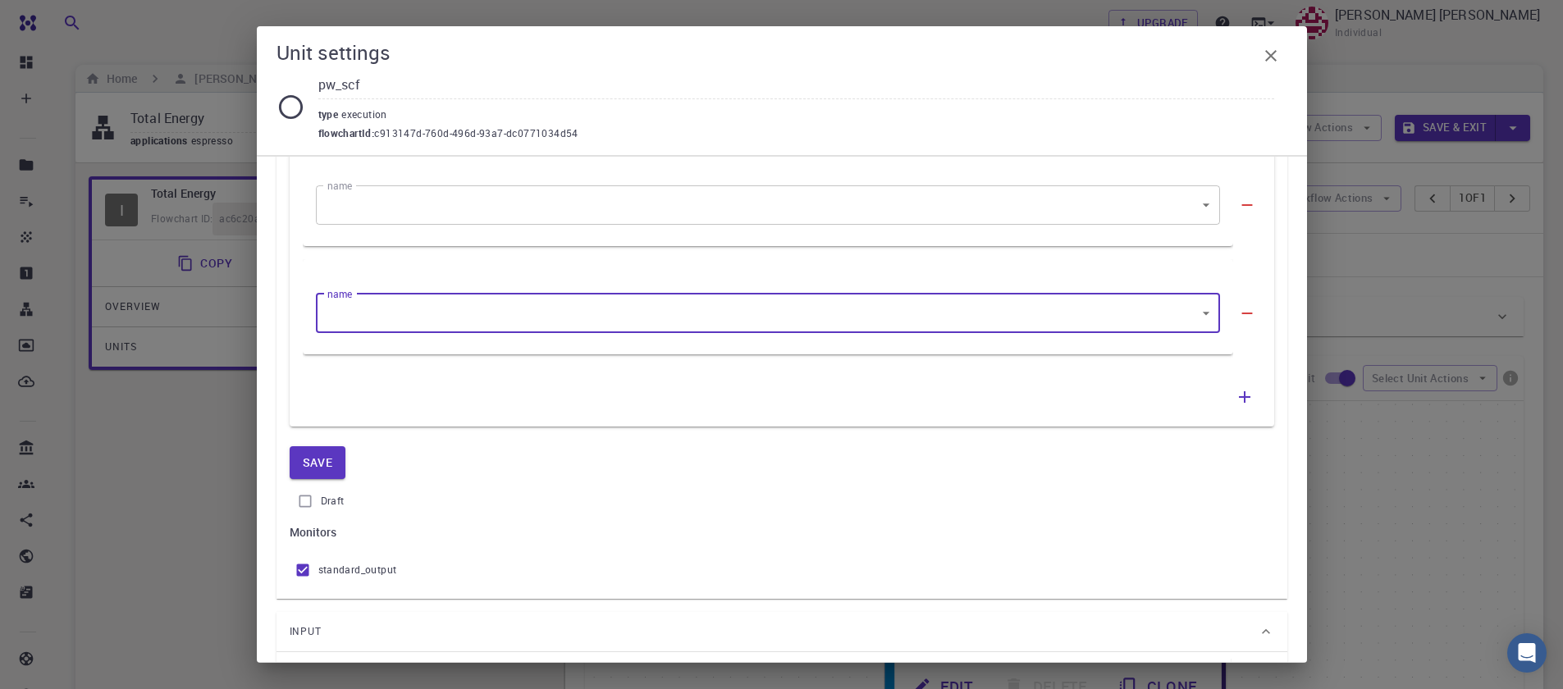
click at [1238, 310] on icon "button" at bounding box center [1247, 313] width 18 height 18
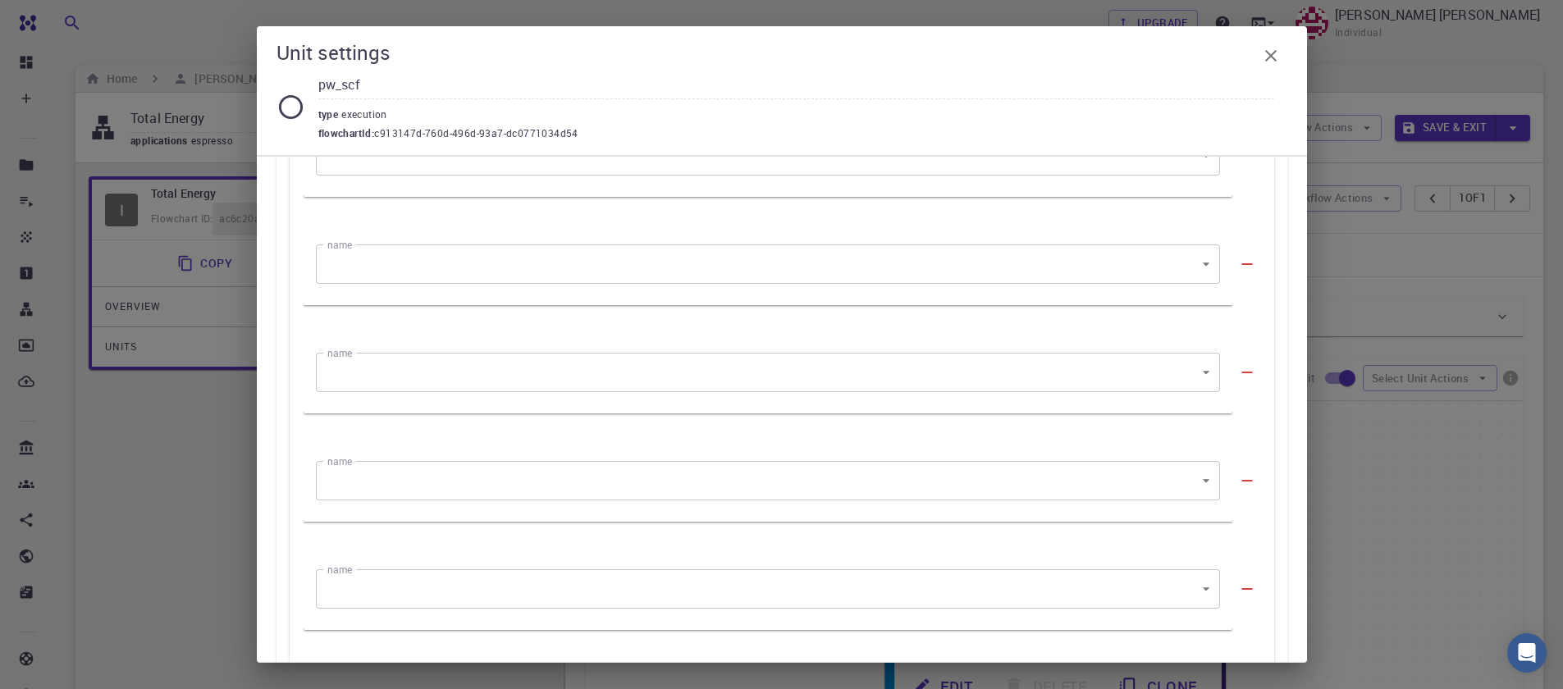
scroll to position [0, 0]
click at [1283, 61] on button "button" at bounding box center [1271, 55] width 33 height 33
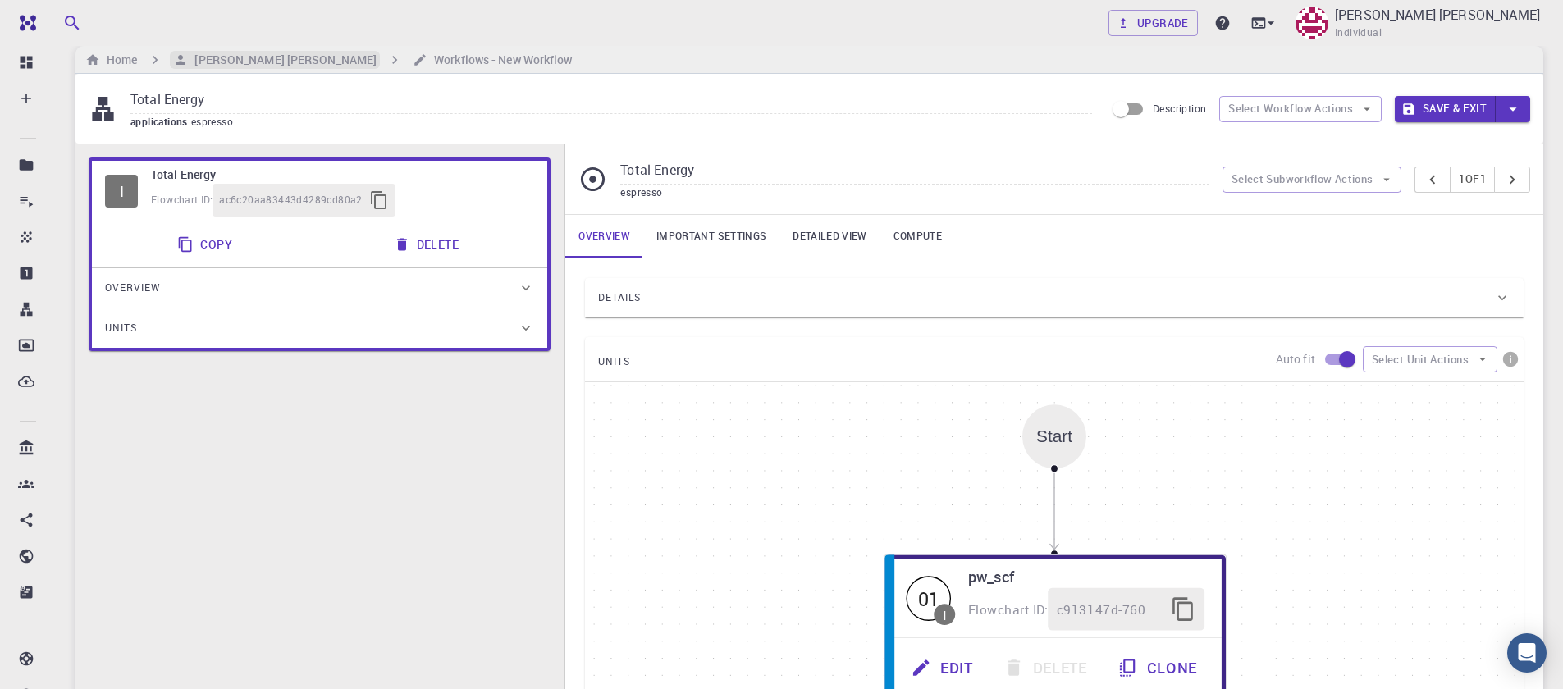
click at [227, 57] on h6 "[PERSON_NAME] [PERSON_NAME]" at bounding box center [282, 60] width 189 height 18
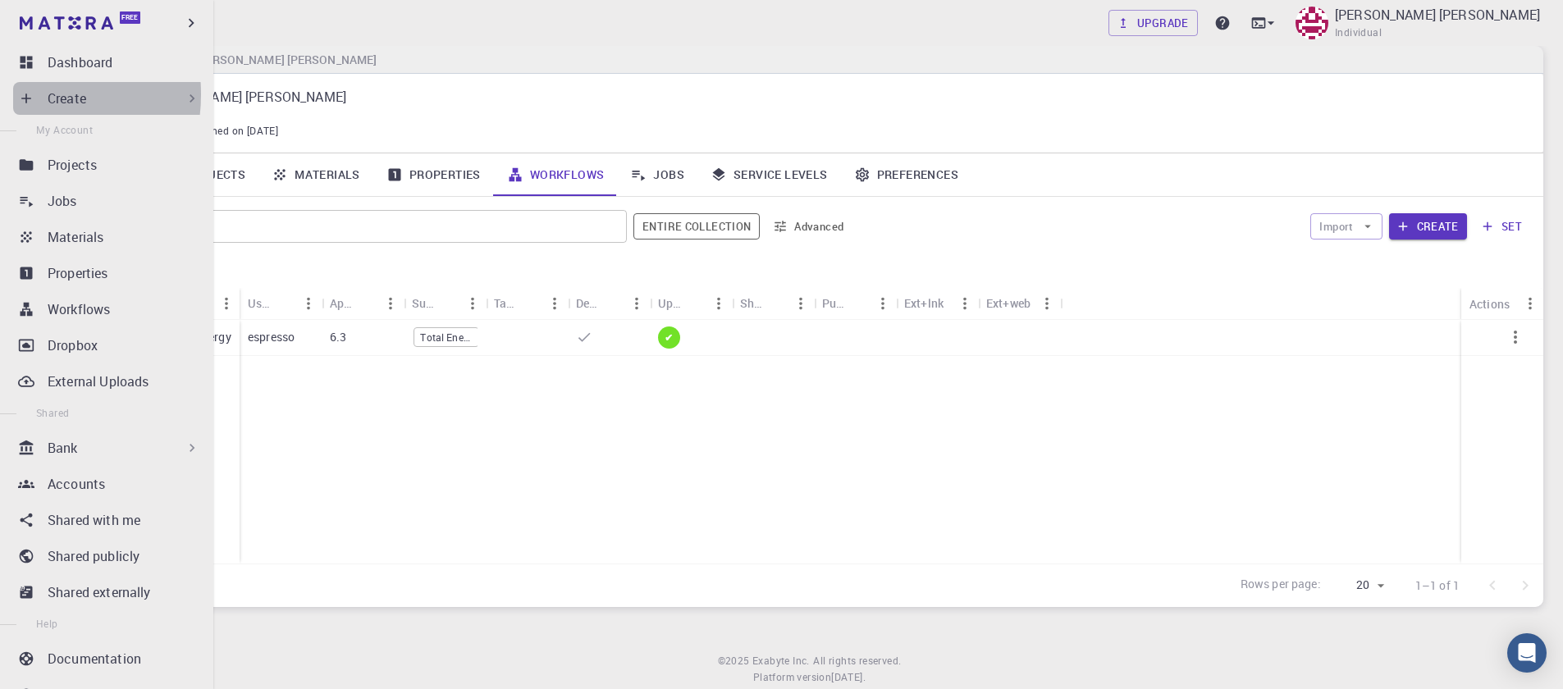
click at [21, 94] on icon at bounding box center [26, 98] width 16 height 16
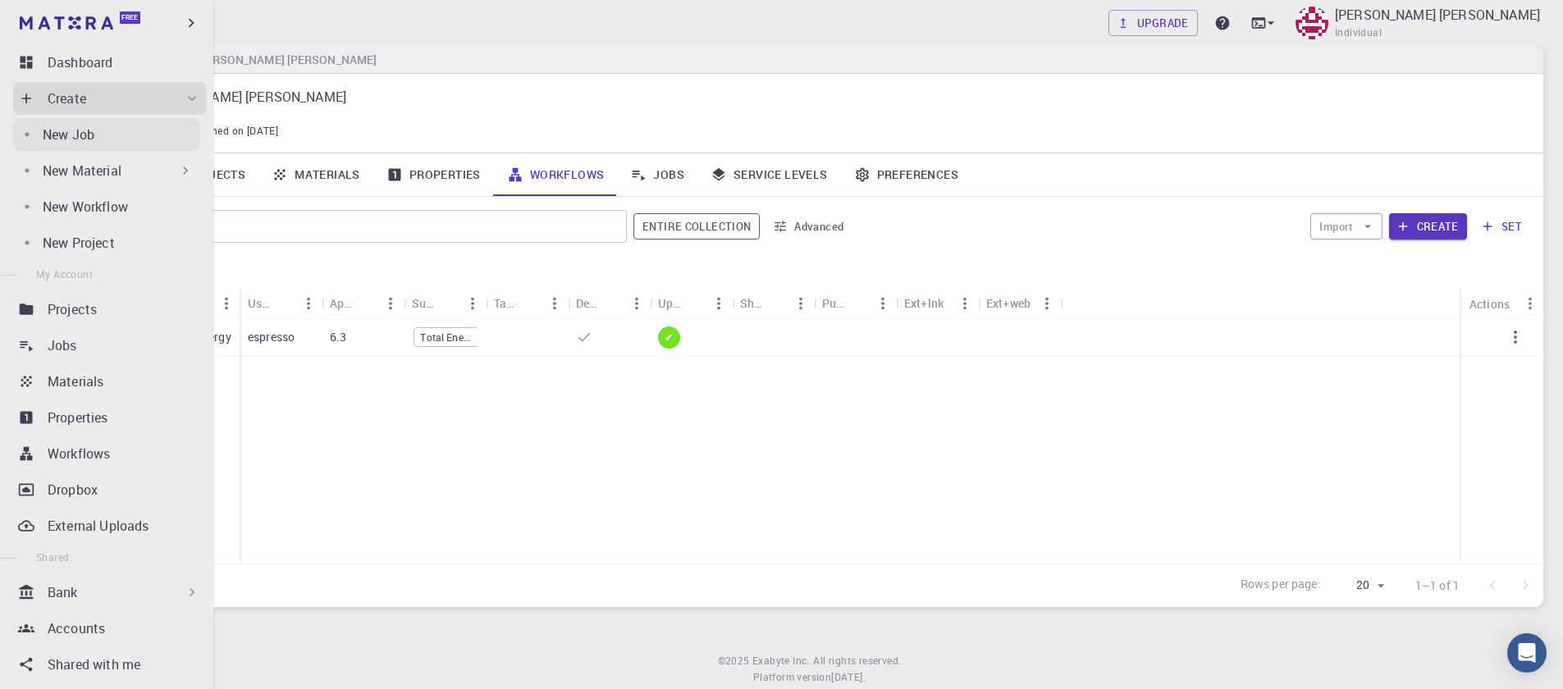
click at [94, 146] on link "New Job" at bounding box center [106, 134] width 187 height 33
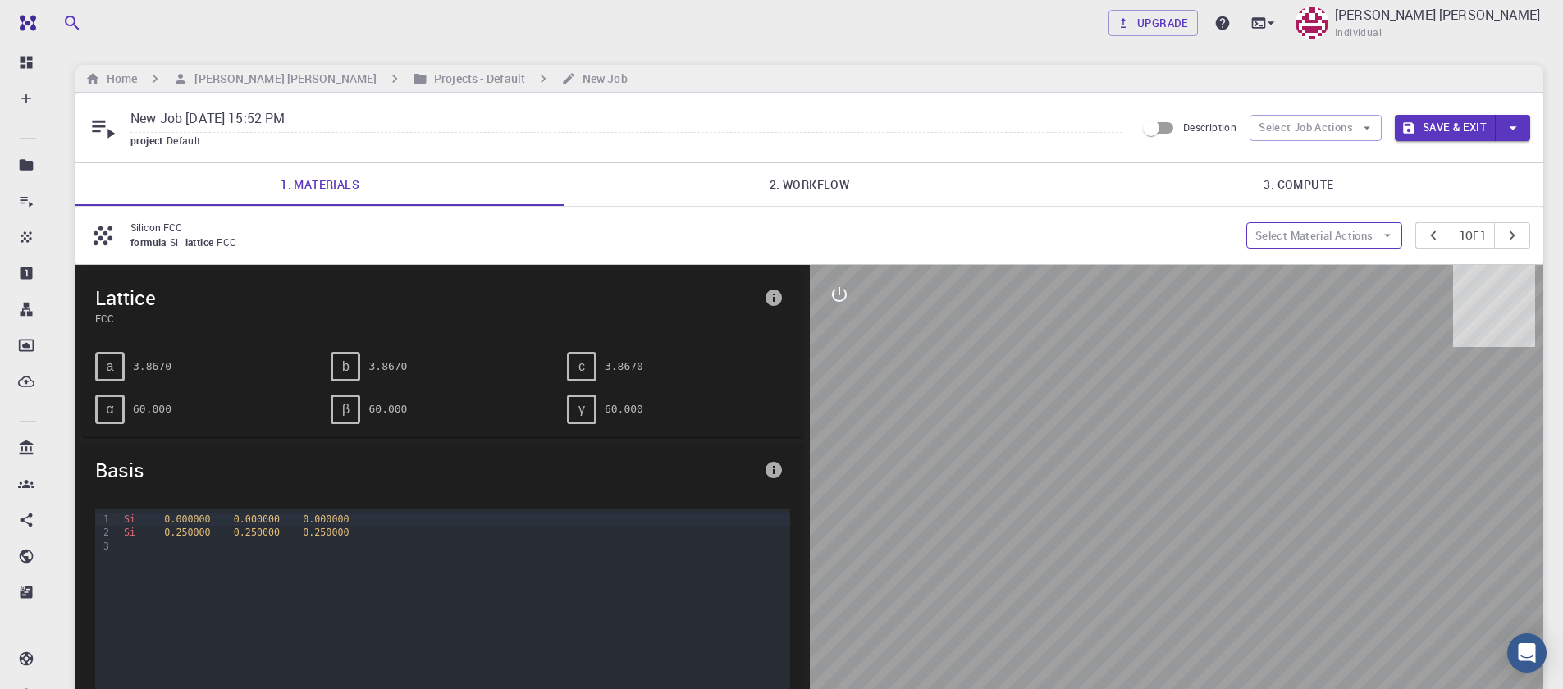
click at [1258, 236] on button "Select Material Actions" at bounding box center [1325, 235] width 156 height 26
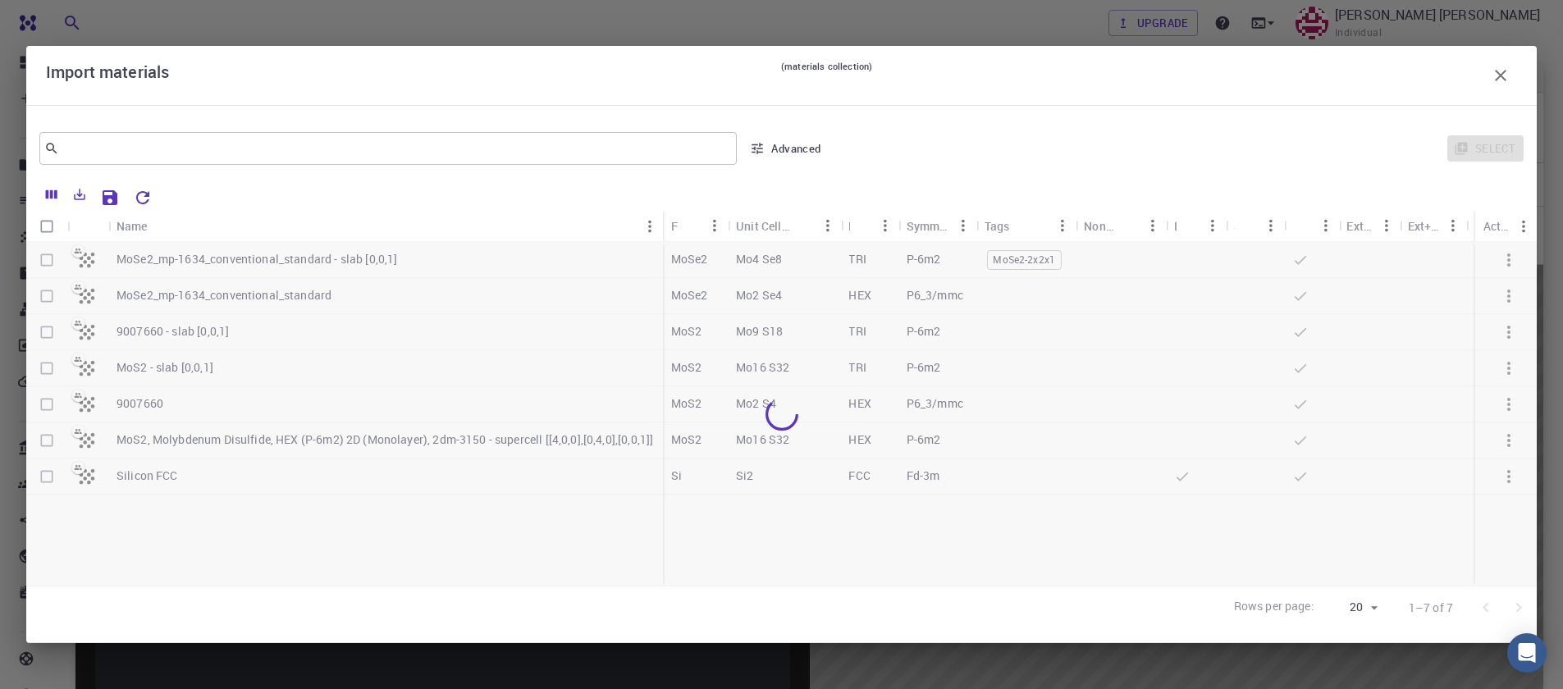
click at [52, 262] on div at bounding box center [781, 414] width 1511 height 344
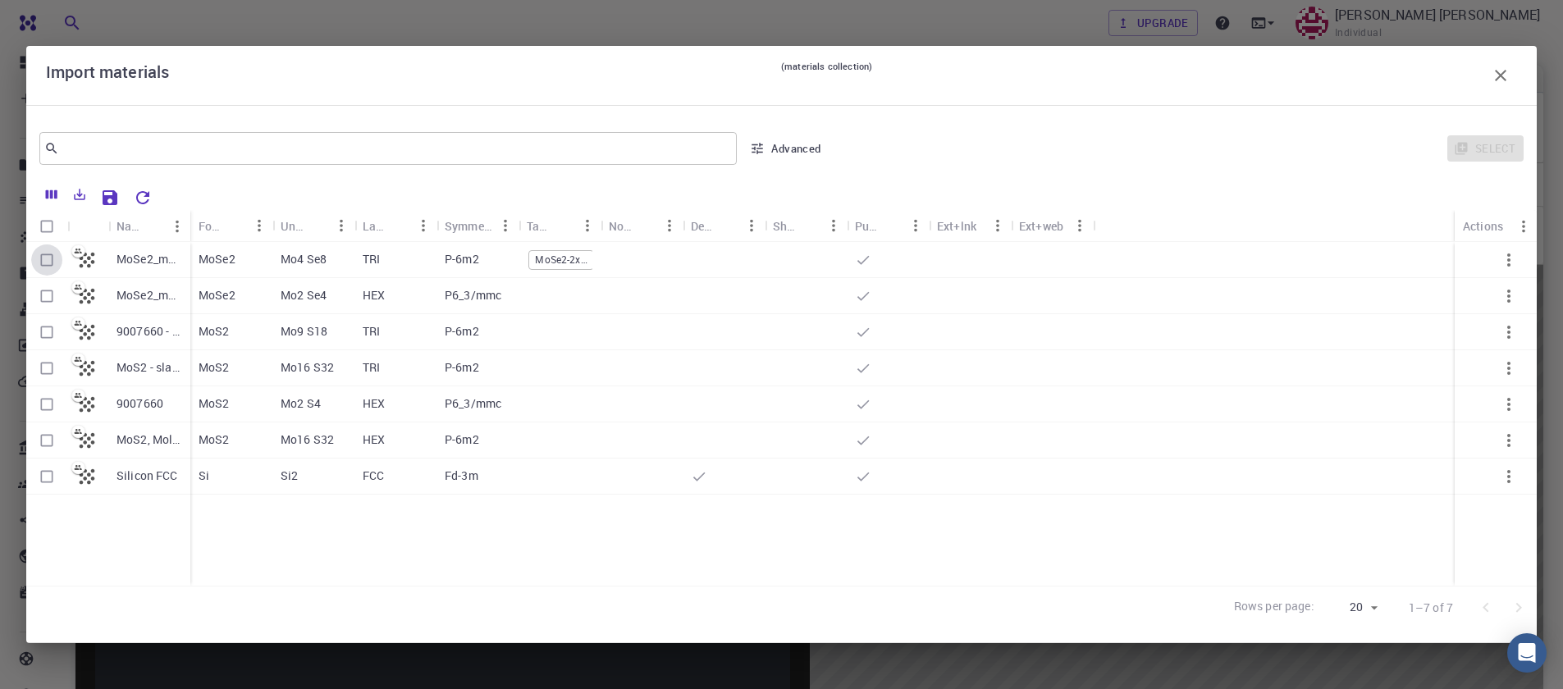
click at [48, 261] on input "Select row" at bounding box center [46, 260] width 31 height 31
checkbox input "true"
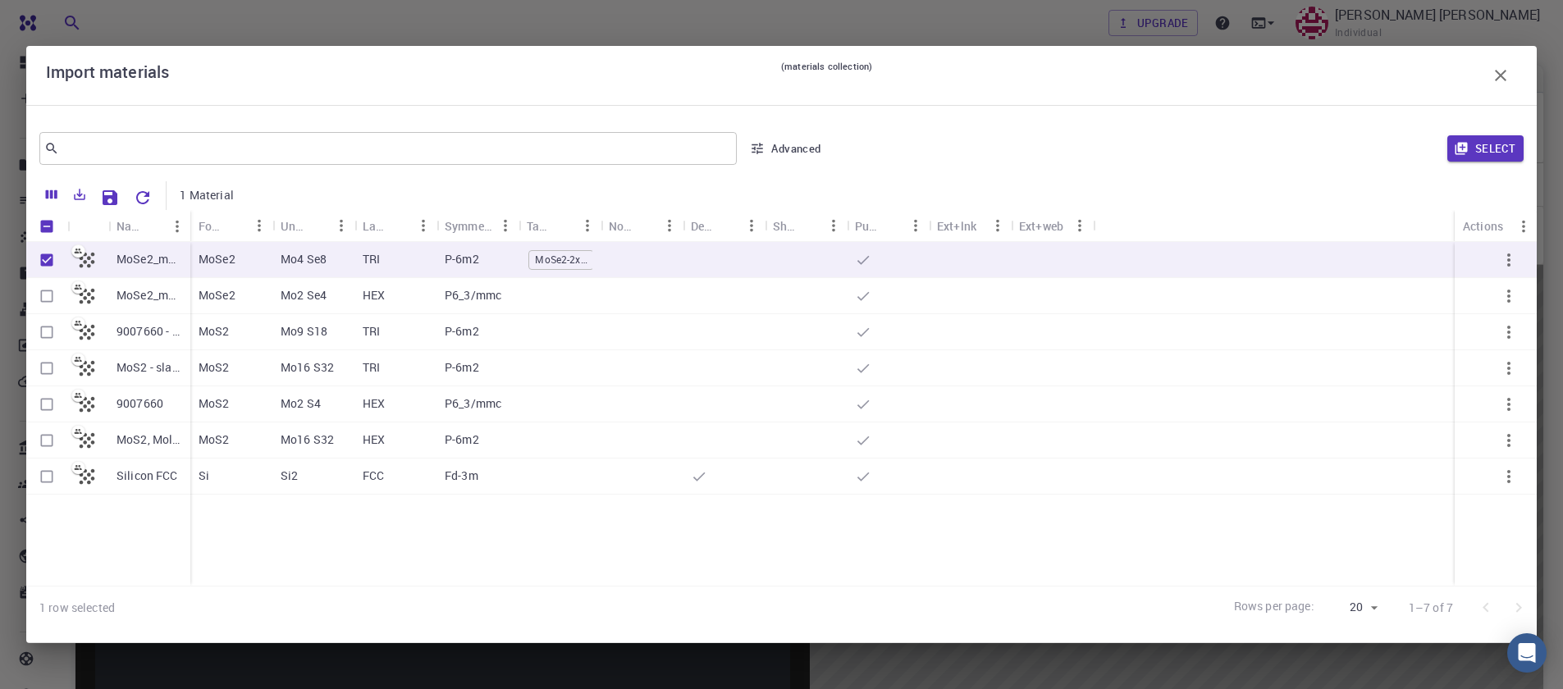
click at [1524, 148] on div "​ Advanced Select" at bounding box center [781, 148] width 1511 height 59
click at [1511, 149] on button "Select" at bounding box center [1486, 148] width 76 height 26
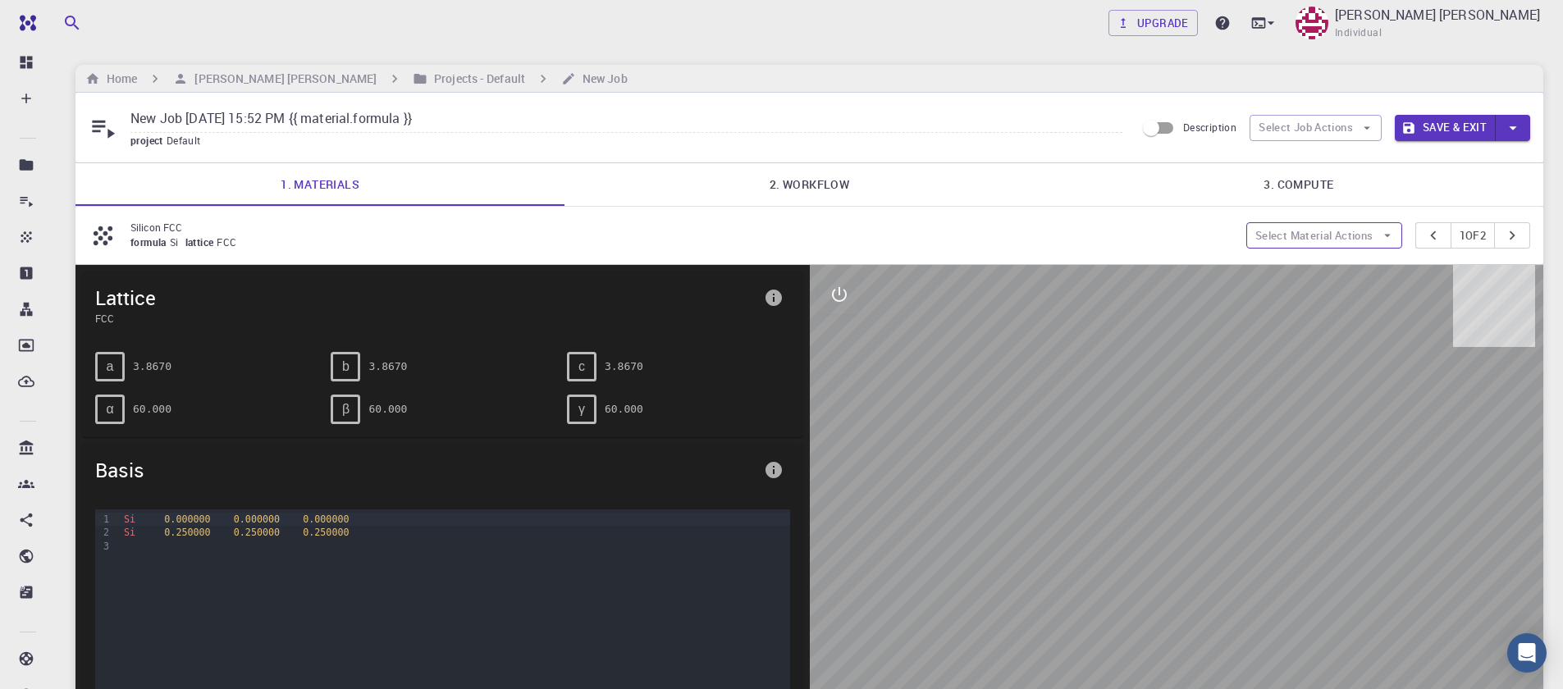
click at [1348, 238] on button "Select Material Actions" at bounding box center [1325, 235] width 156 height 26
drag, startPoint x: 1335, startPoint y: 292, endPoint x: 1301, endPoint y: 291, distance: 34.5
click at [1334, 292] on span "Remove material" at bounding box center [1333, 294] width 100 height 16
type input "New Job [DATE] 15:52 PM"
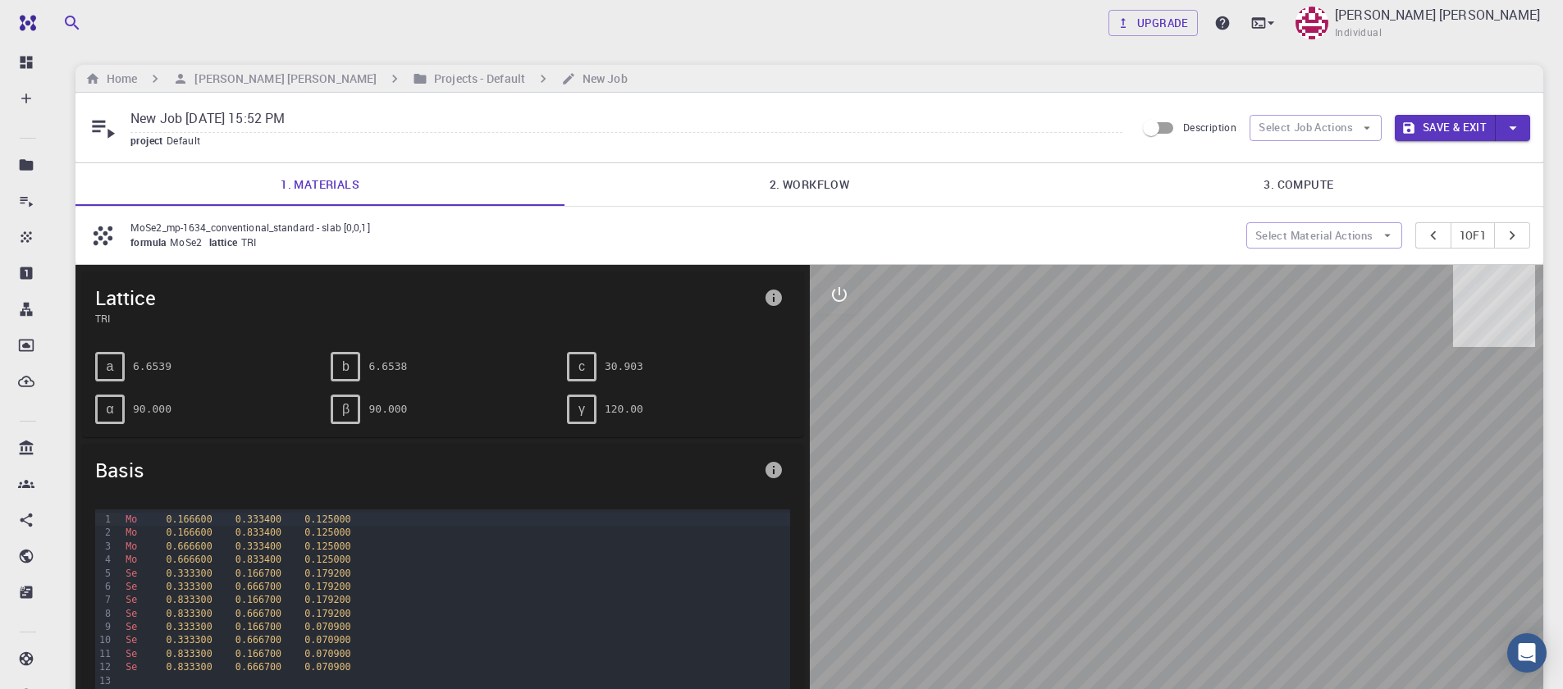
click at [830, 186] on link "2. Workflow" at bounding box center [809, 184] width 489 height 43
click at [808, 185] on link "2. Workflow" at bounding box center [809, 184] width 489 height 43
click at [816, 163] on link "2. Workflow" at bounding box center [809, 184] width 489 height 43
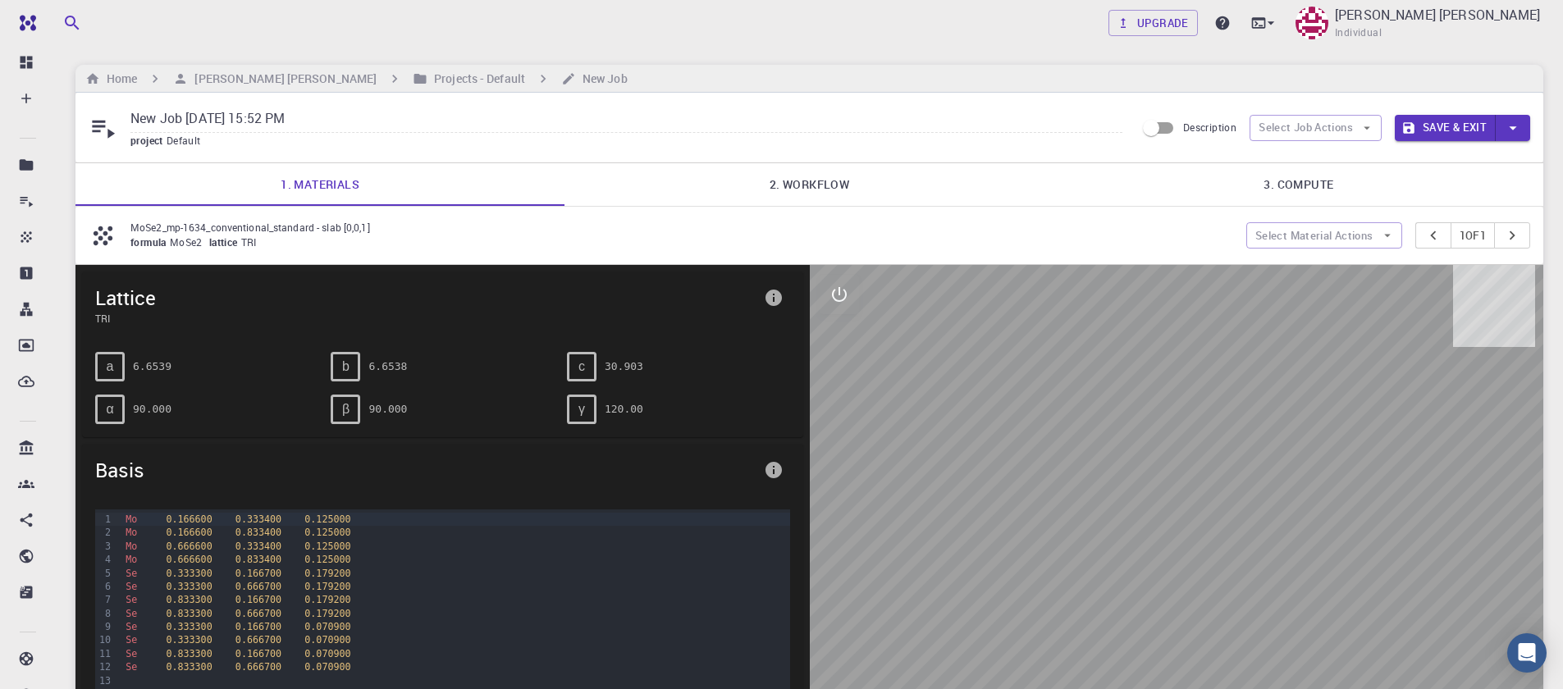
click at [816, 163] on link "2. Workflow" at bounding box center [809, 184] width 489 height 43
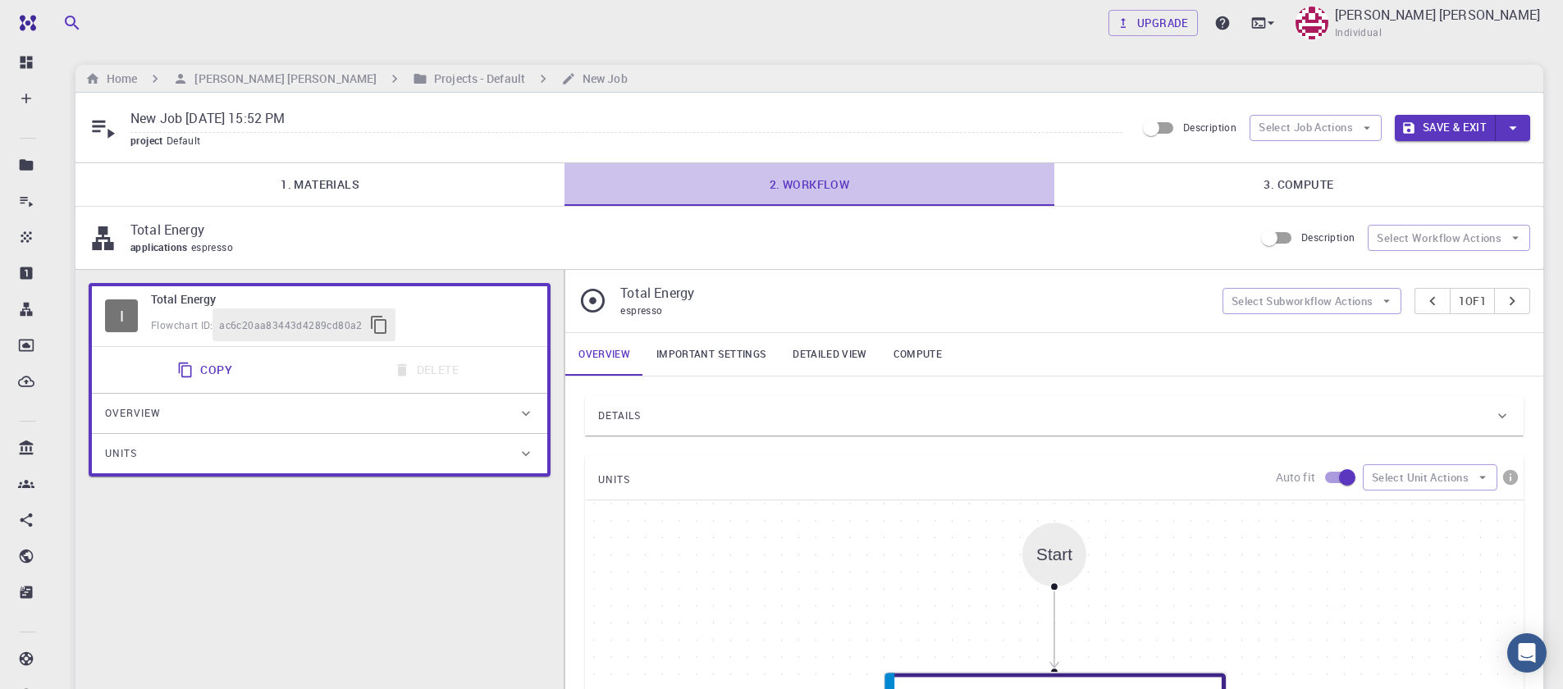
click at [772, 182] on link "2. Workflow" at bounding box center [809, 184] width 489 height 43
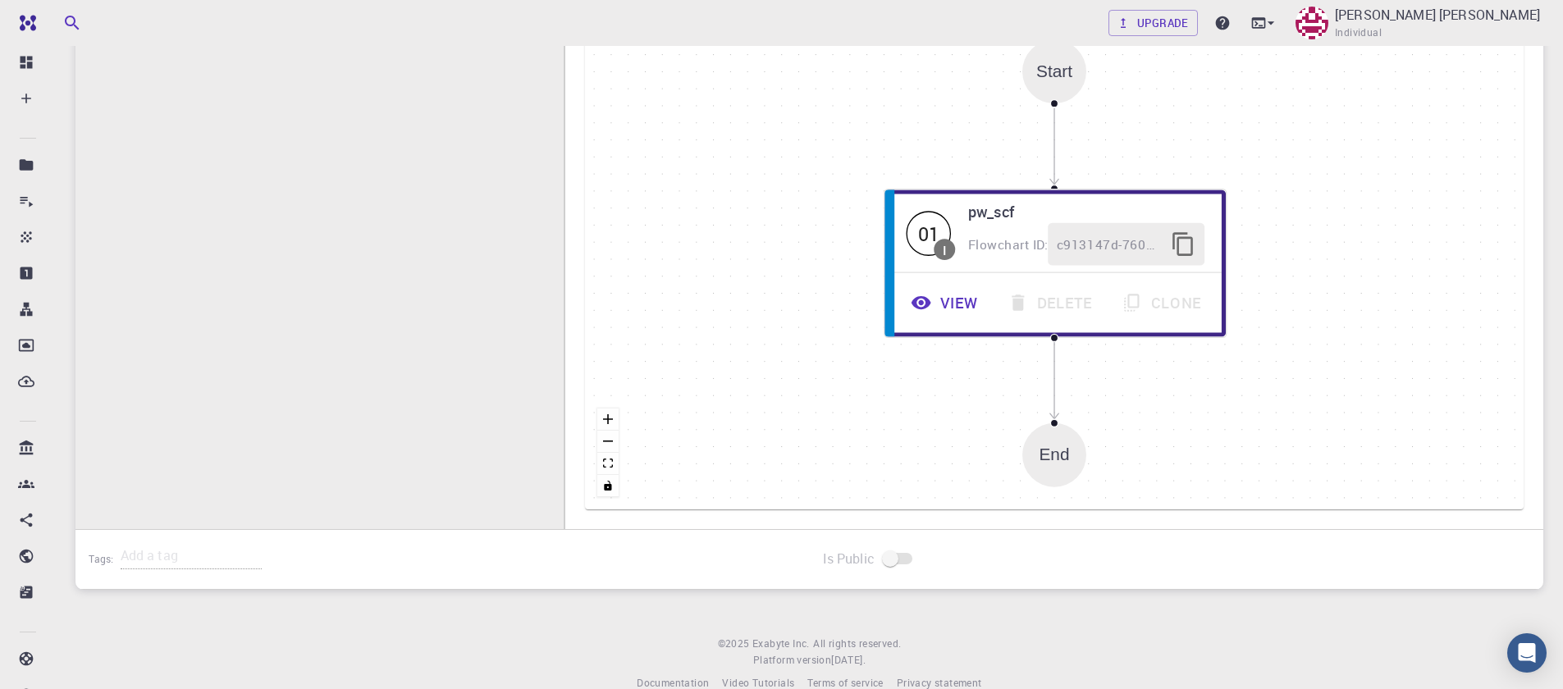
scroll to position [492, 0]
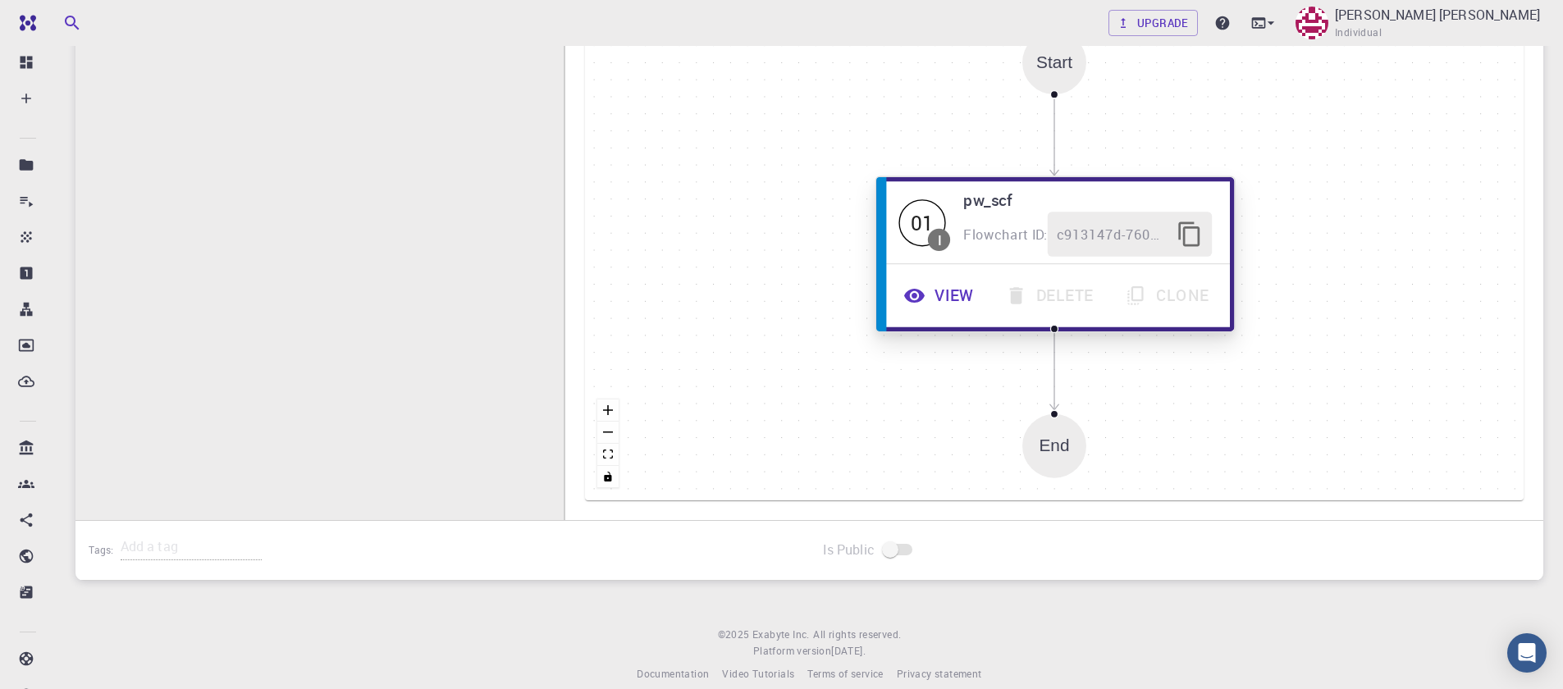
click at [948, 294] on button "View" at bounding box center [941, 295] width 102 height 45
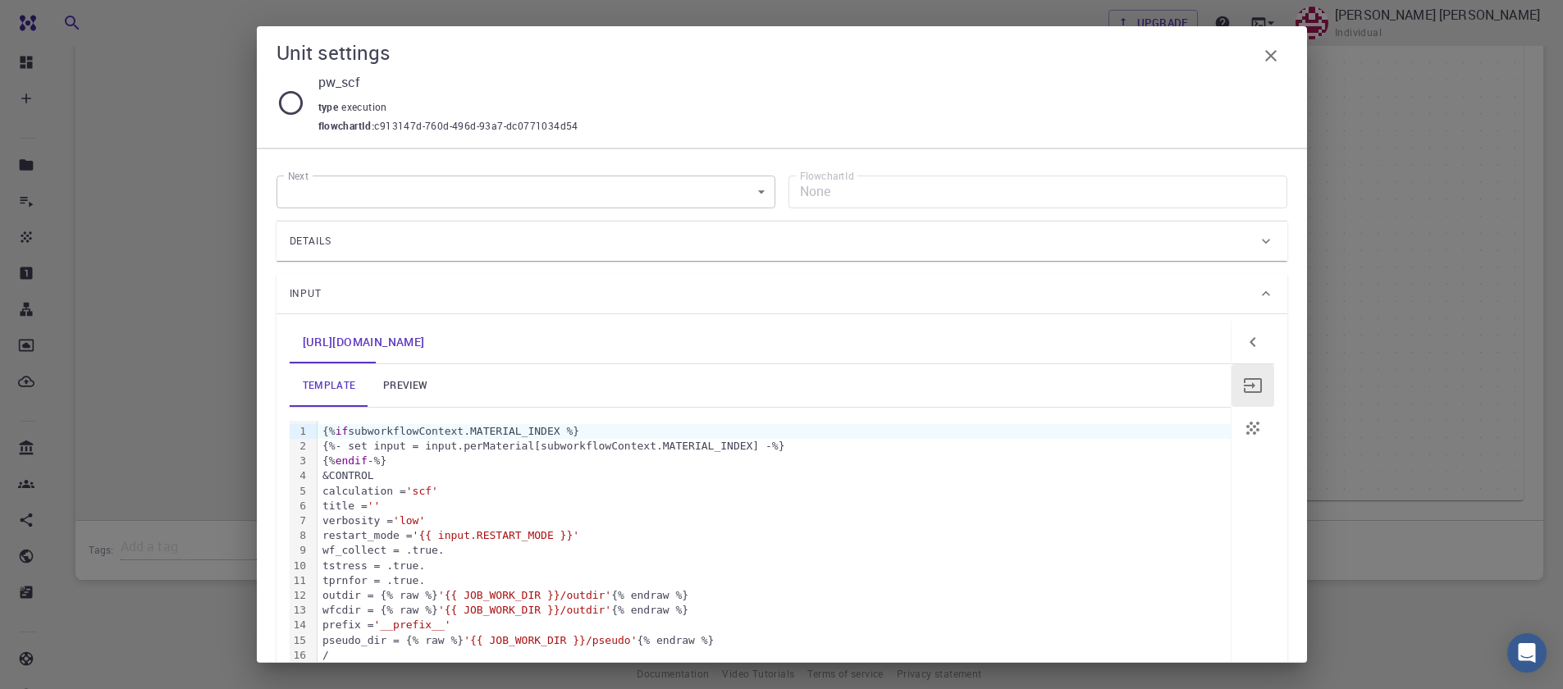
click at [602, 360] on div "[URL][DOMAIN_NAME]" at bounding box center [760, 342] width 941 height 43
click at [588, 342] on div "[URL][DOMAIN_NAME]" at bounding box center [760, 342] width 941 height 43
click at [409, 394] on link "preview" at bounding box center [405, 385] width 74 height 43
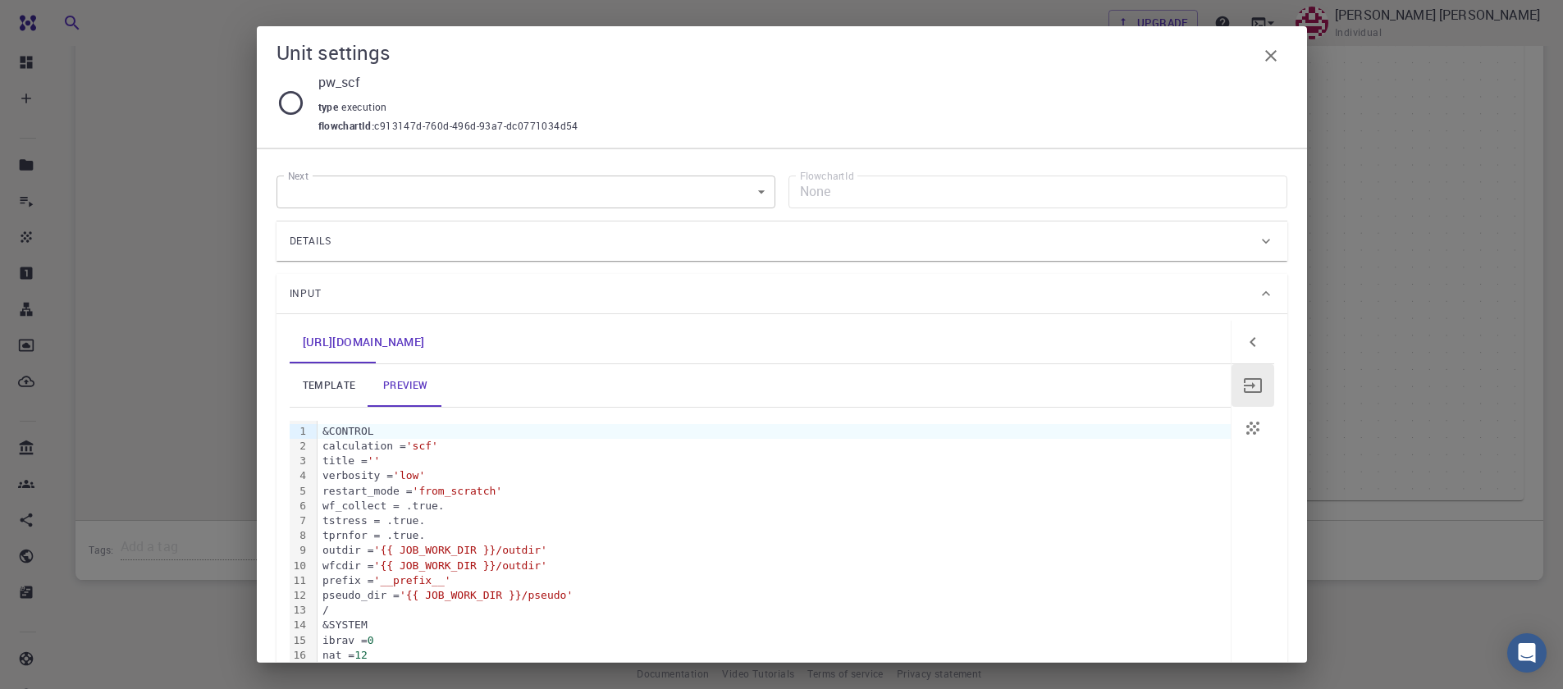
click at [1170, 293] on div "Input" at bounding box center [774, 294] width 968 height 26
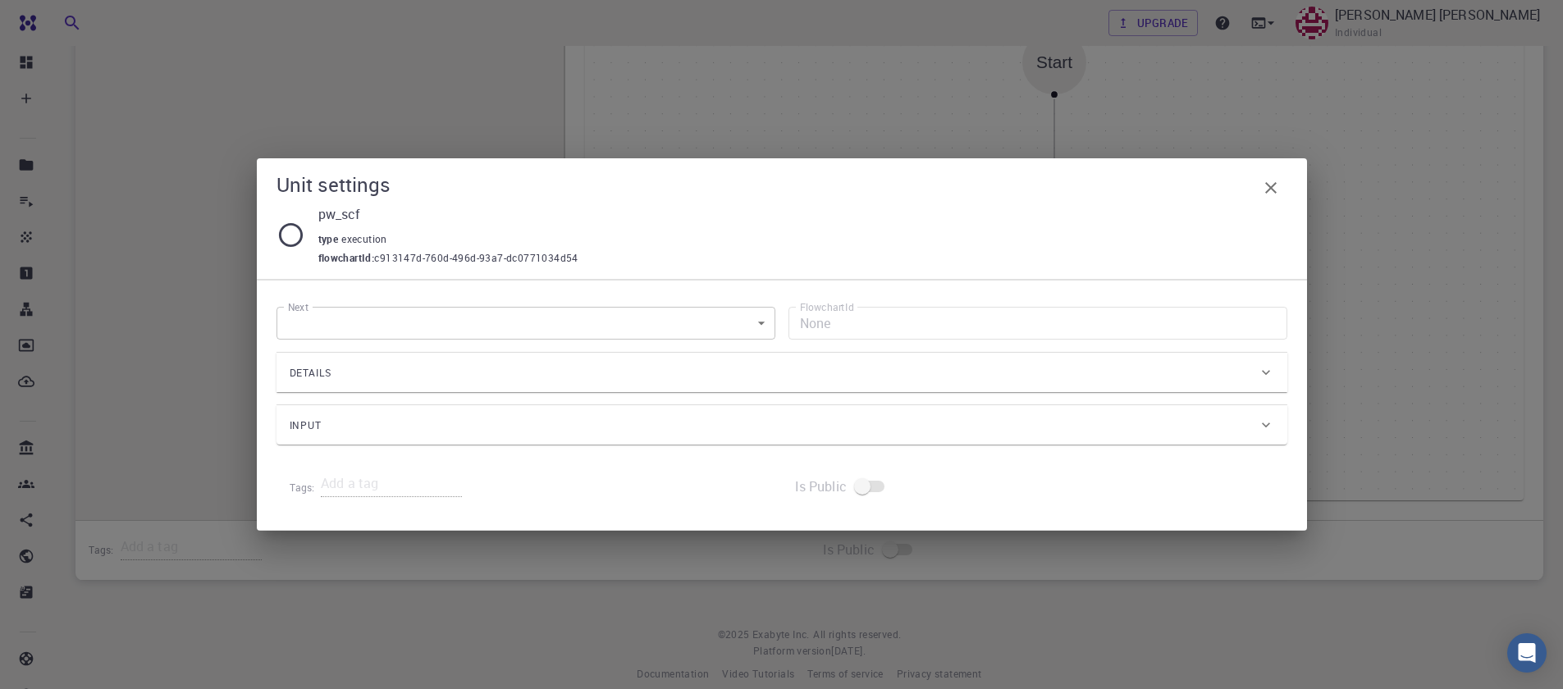
click at [1208, 380] on div "Details" at bounding box center [774, 373] width 968 height 26
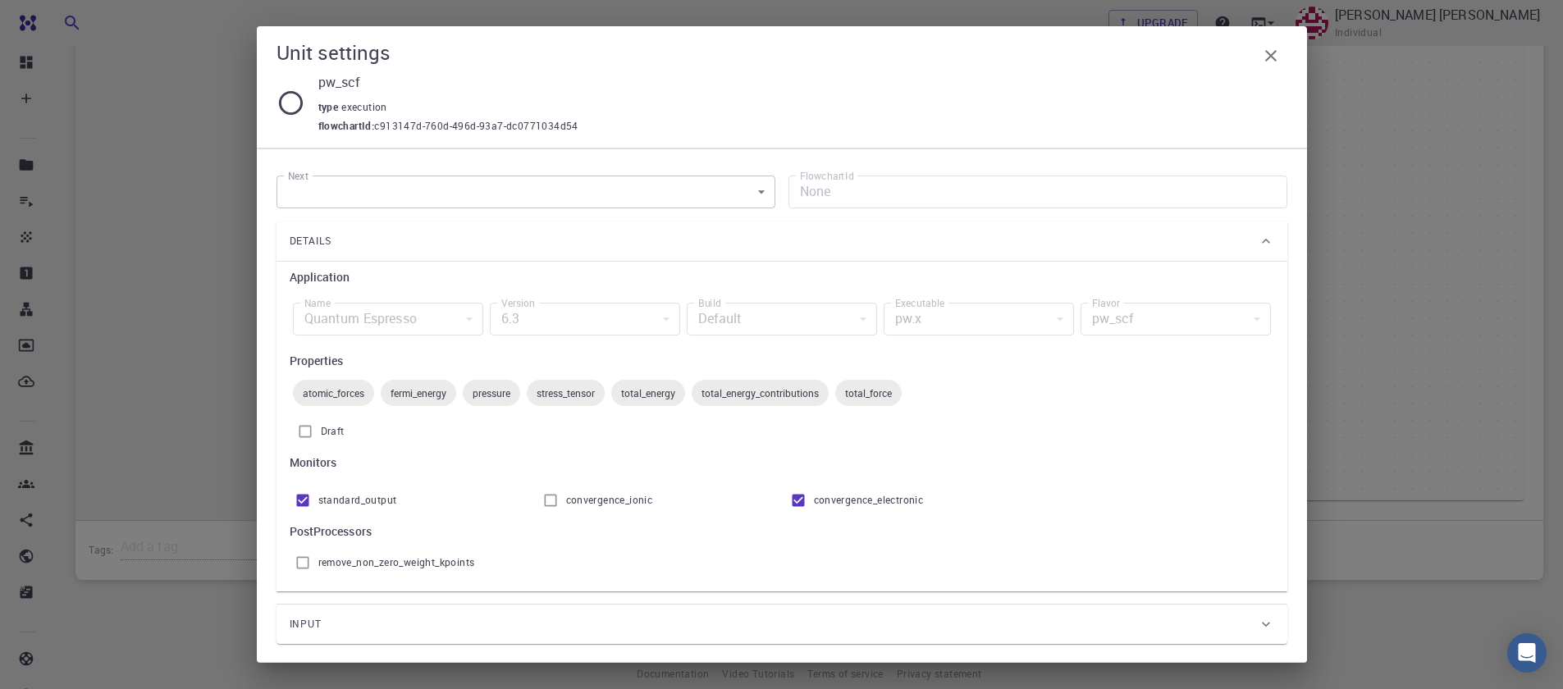
click at [939, 327] on div "pw.x" at bounding box center [979, 319] width 190 height 33
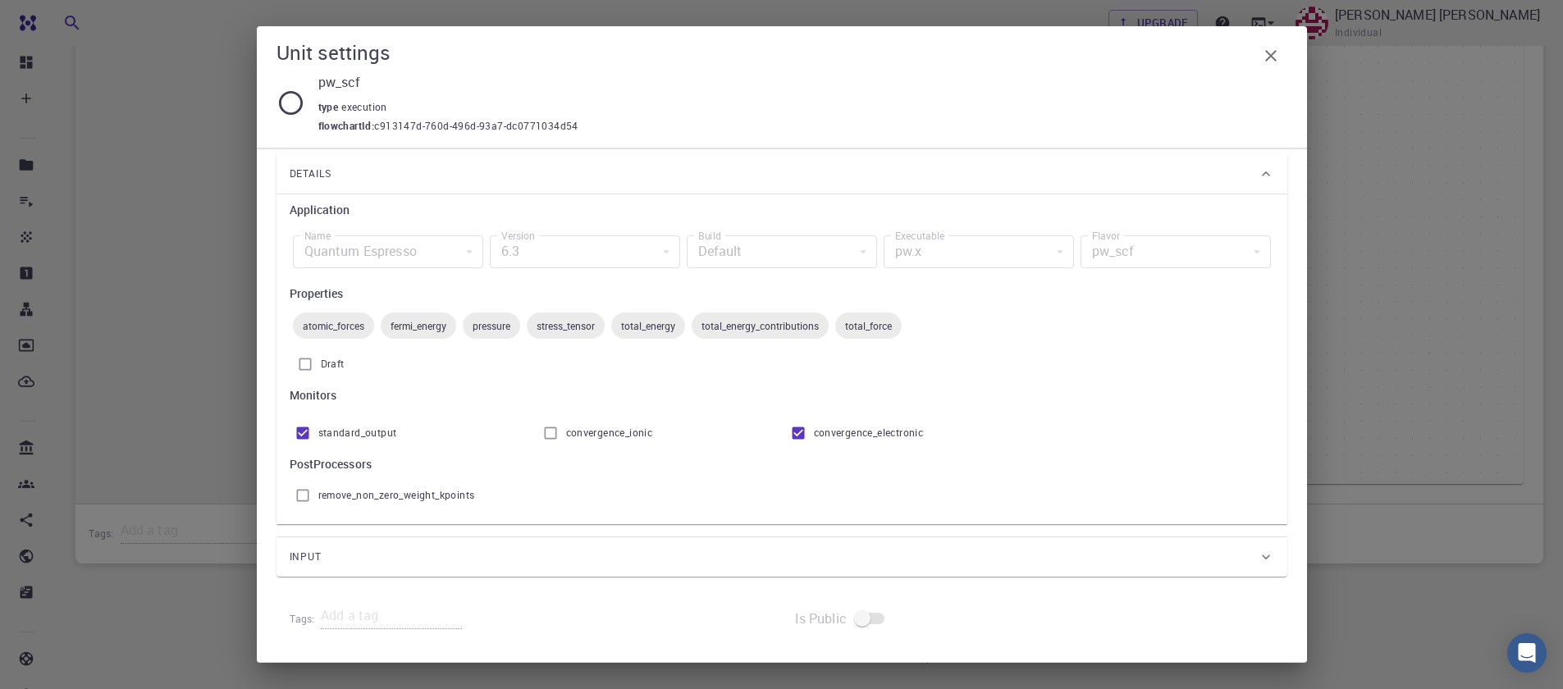
scroll to position [512, 0]
click at [685, 565] on div "Input" at bounding box center [774, 557] width 968 height 26
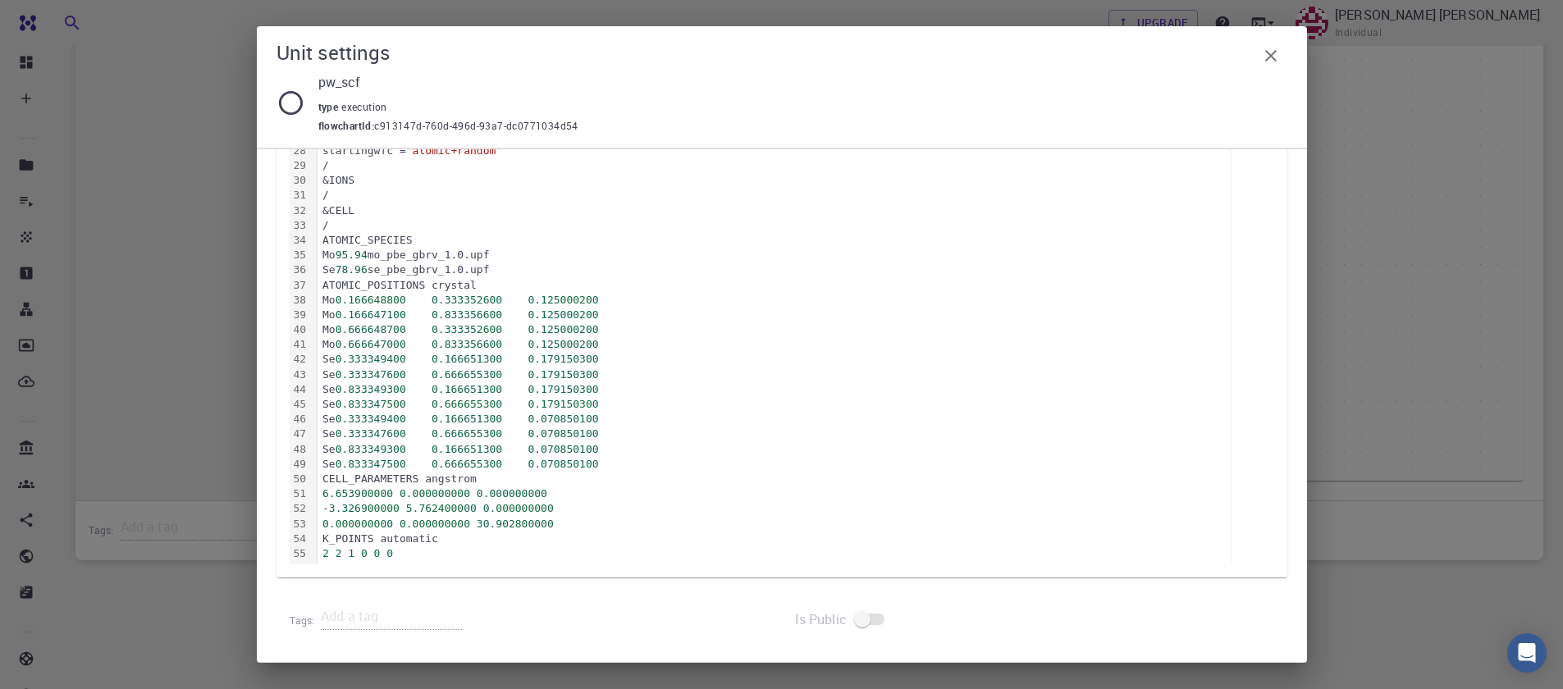
scroll to position [1015, 0]
click at [1271, 62] on icon "button" at bounding box center [1271, 56] width 20 height 20
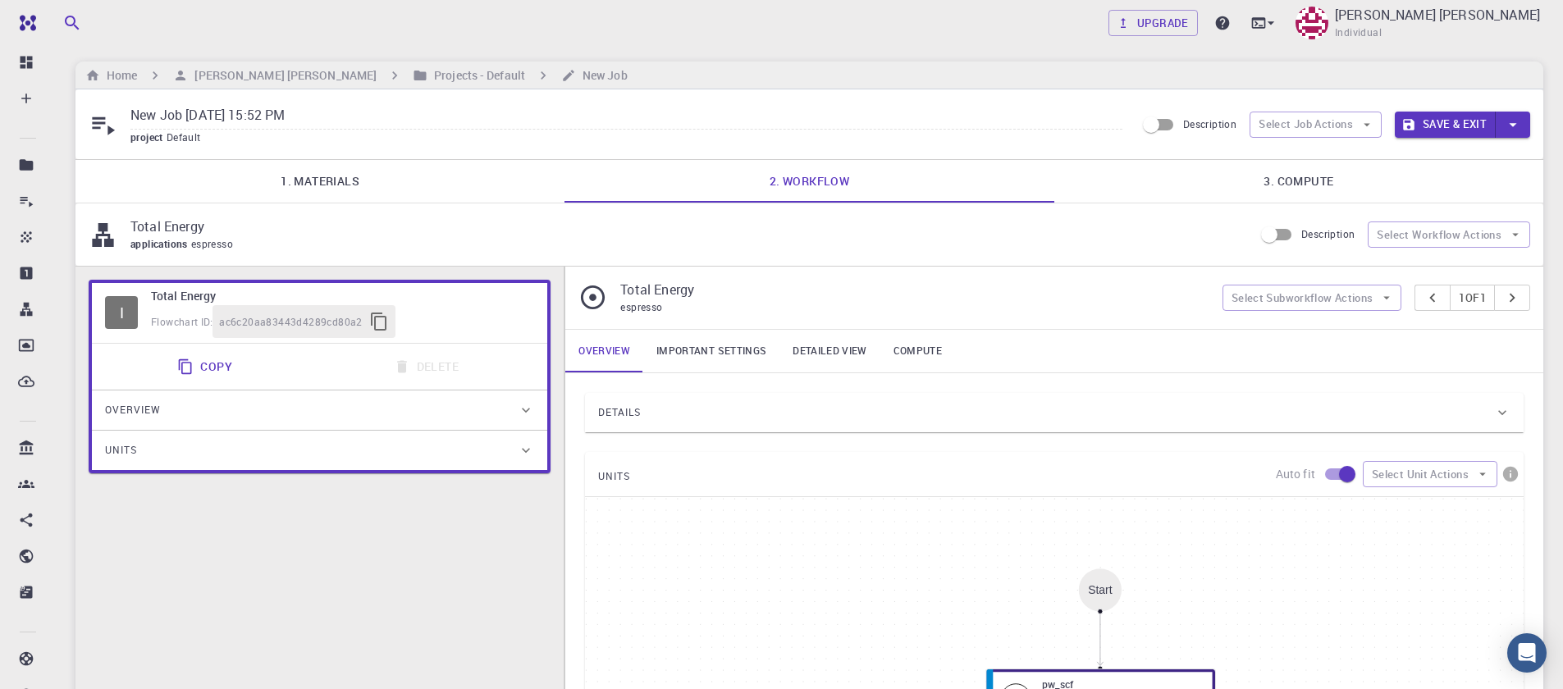
scroll to position [0, 0]
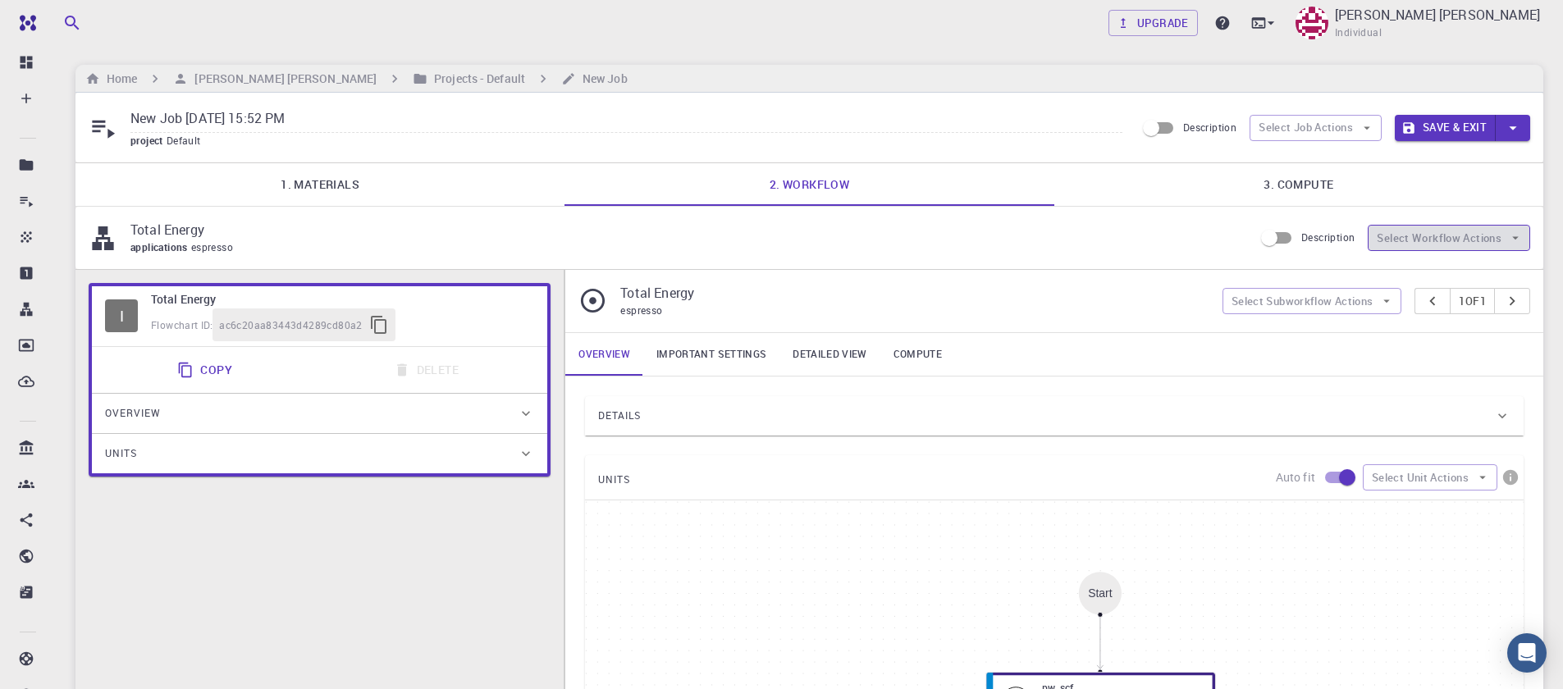
click at [1474, 249] on button "Select Workflow Actions" at bounding box center [1449, 238] width 163 height 26
click at [1464, 245] on button "Select Workflow Actions" at bounding box center [1449, 238] width 163 height 26
click at [1368, 301] on button "Select Subworkflow Actions" at bounding box center [1313, 301] width 180 height 26
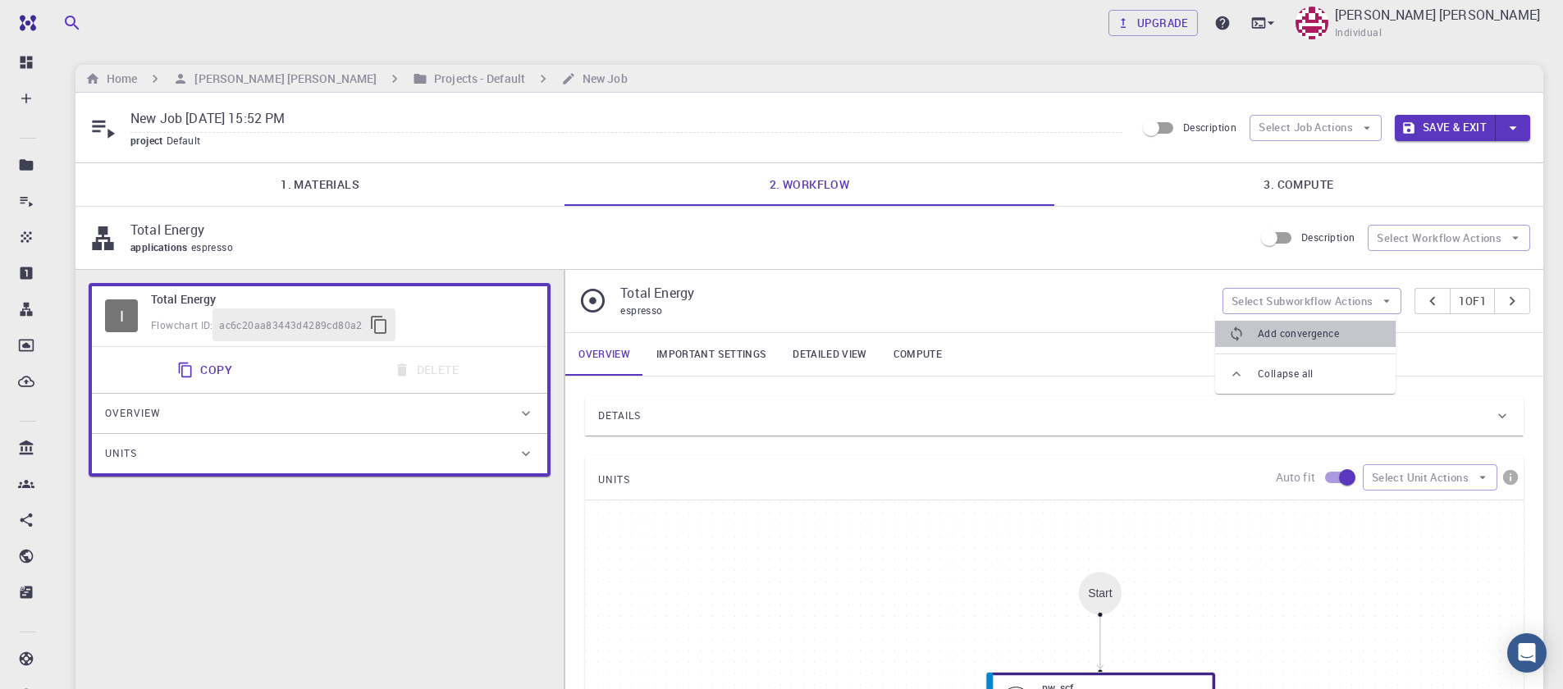
click at [1331, 331] on span "Add convergence" at bounding box center [1320, 334] width 125 height 16
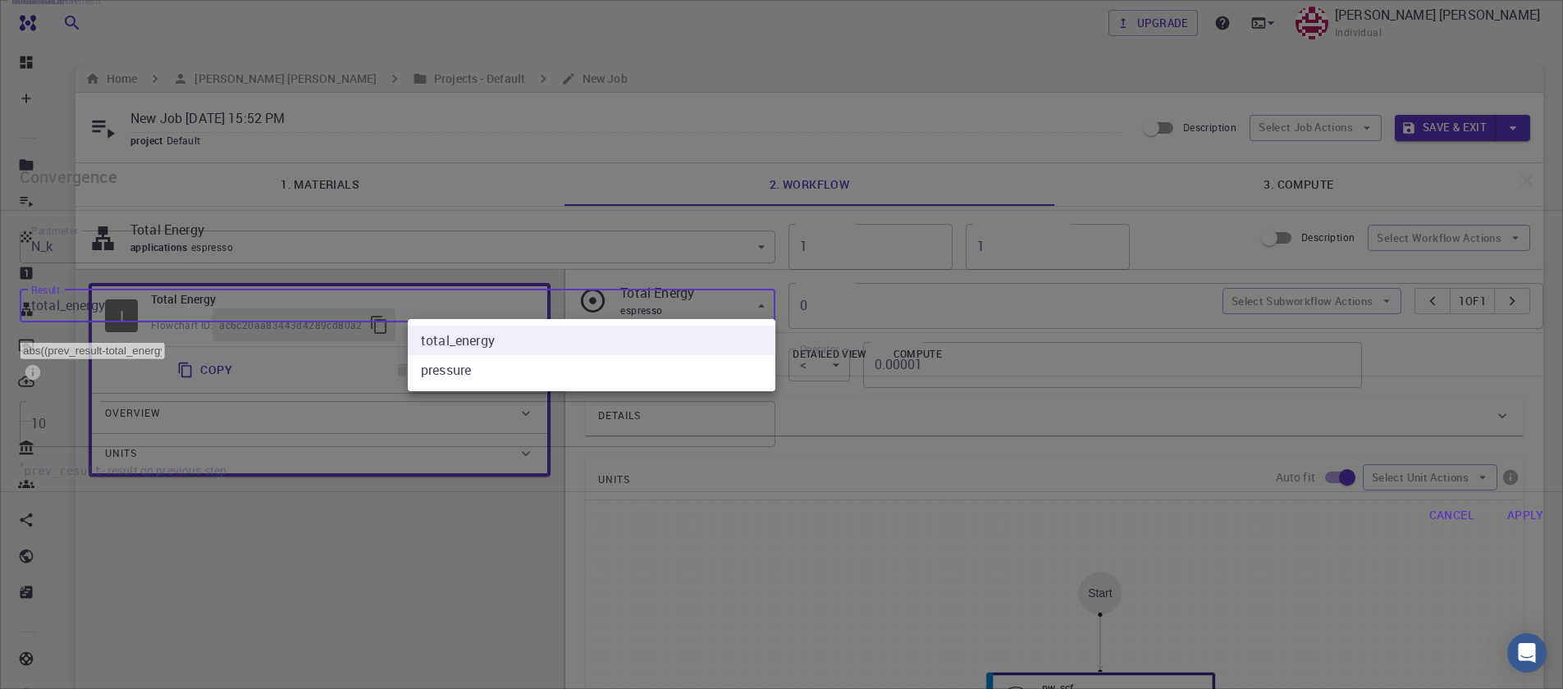
click at [483, 292] on body "Free Dashboard Create New Job New Material Create Material Upload File Import f…" at bounding box center [781, 601] width 1563 height 1202
click at [483, 292] on div at bounding box center [781, 344] width 1563 height 689
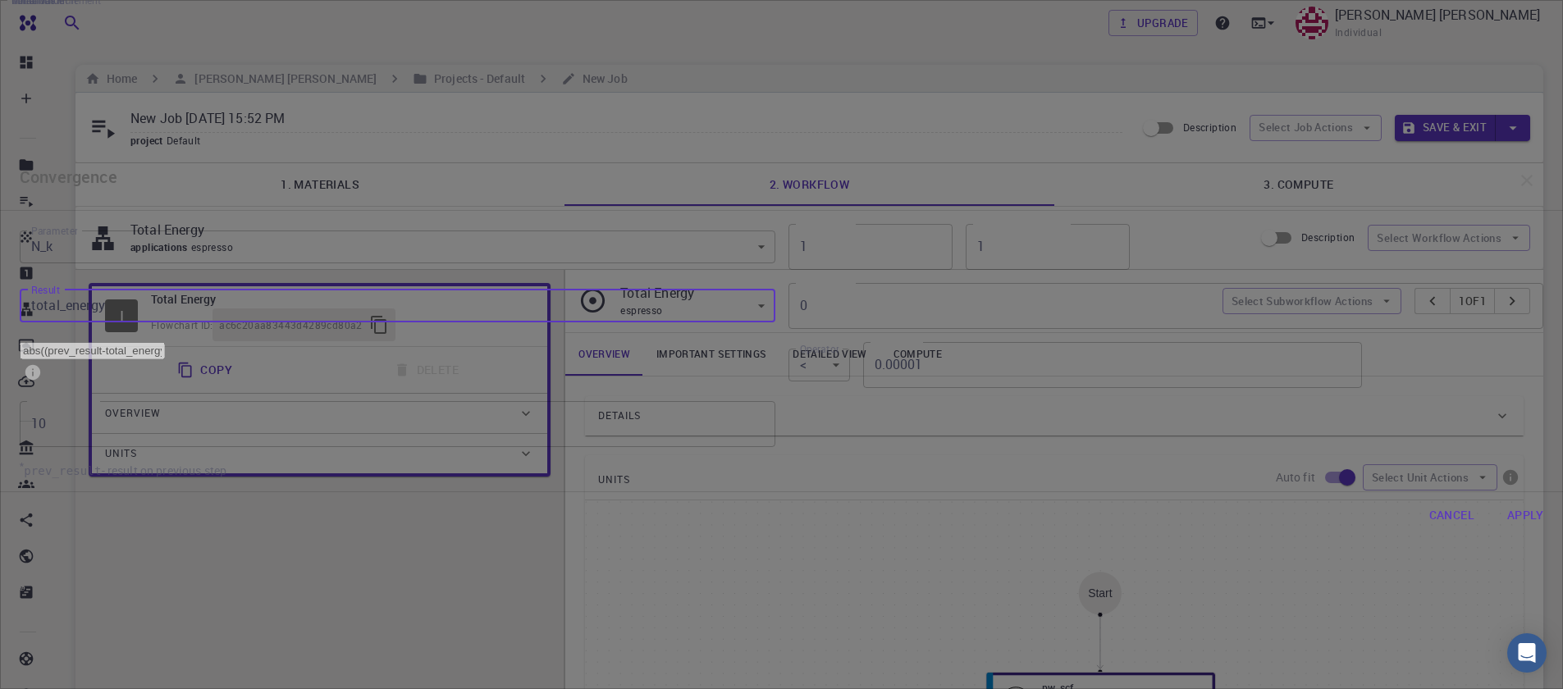
click at [488, 240] on body "Free Dashboard Create New Job New Material Create Material Upload File Import f…" at bounding box center [781, 601] width 1563 height 1202
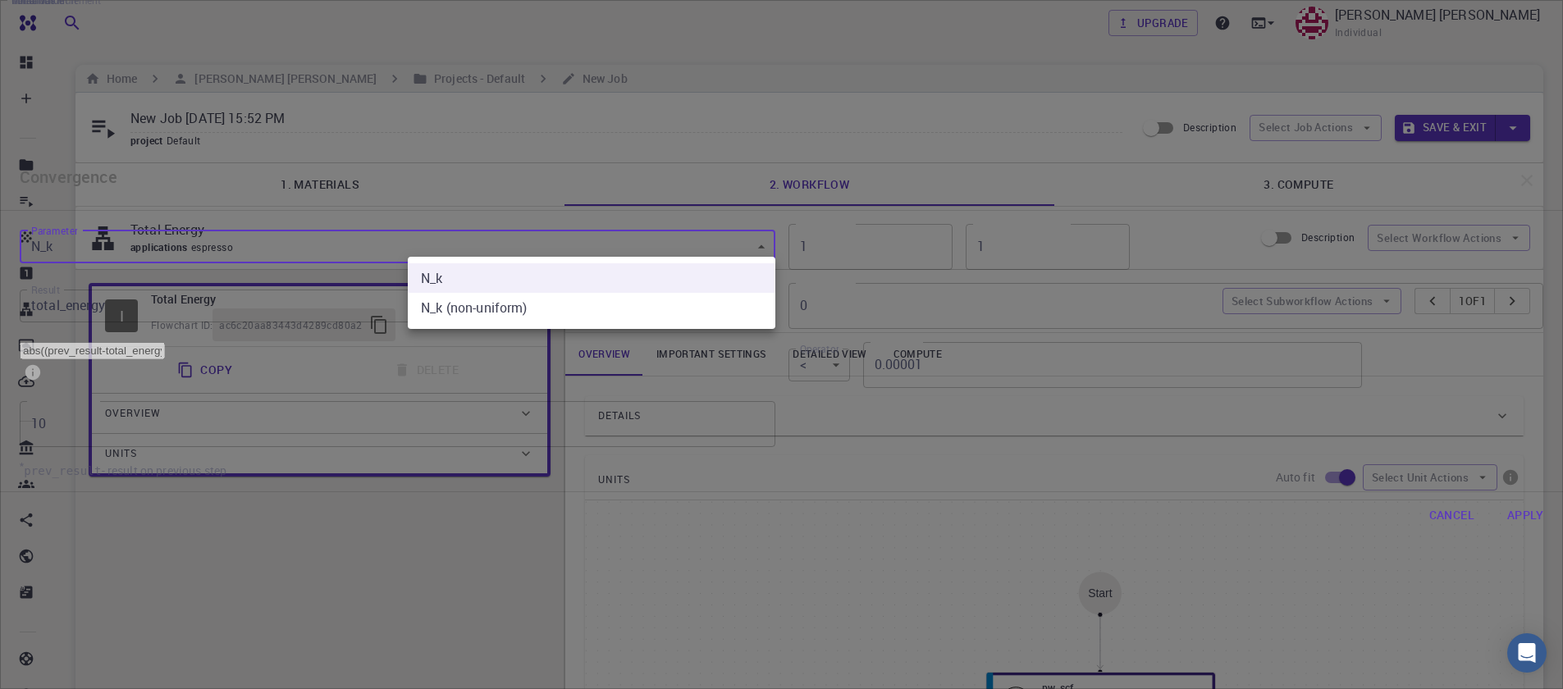
click at [488, 240] on div at bounding box center [781, 344] width 1563 height 689
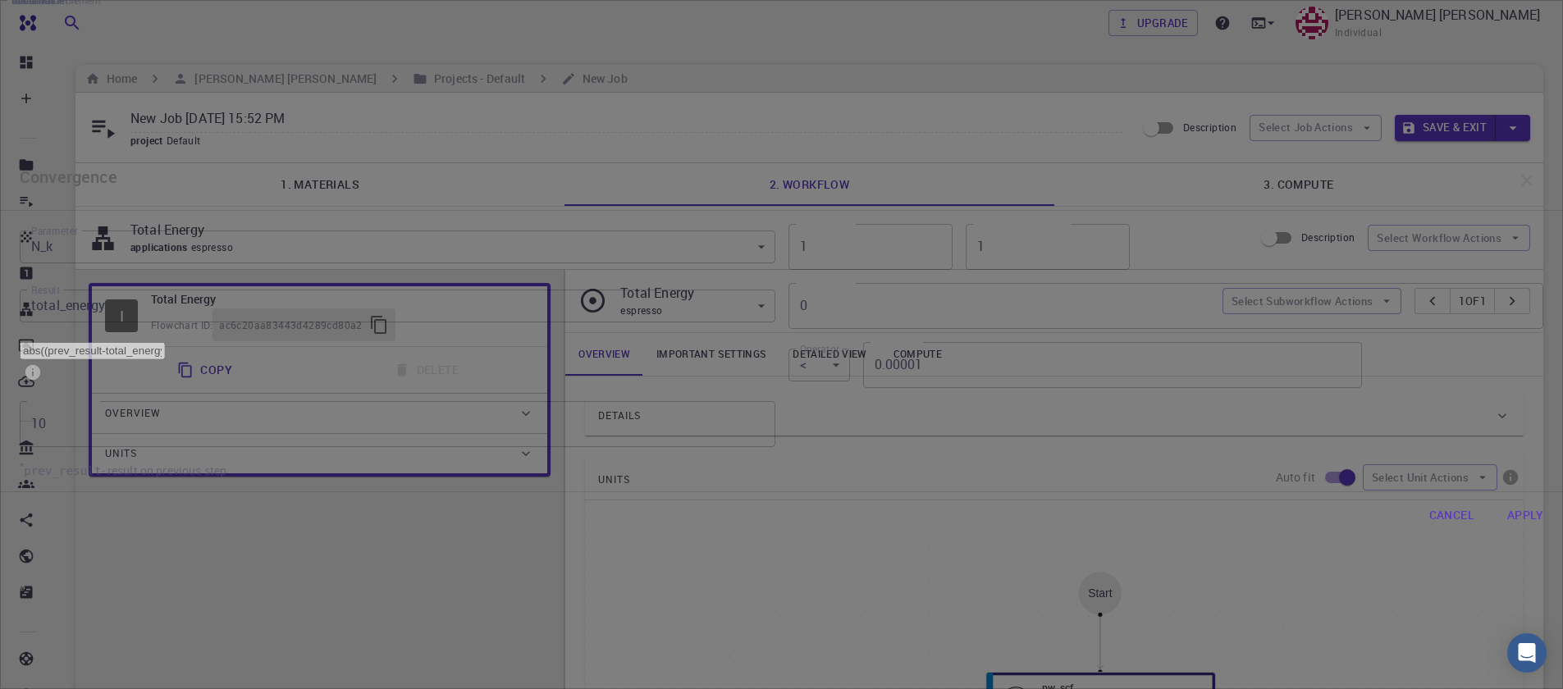
click at [1169, 176] on div "Convergence" at bounding box center [781, 180] width 1563 height 59
click at [1517, 176] on icon "button" at bounding box center [1527, 181] width 20 height 20
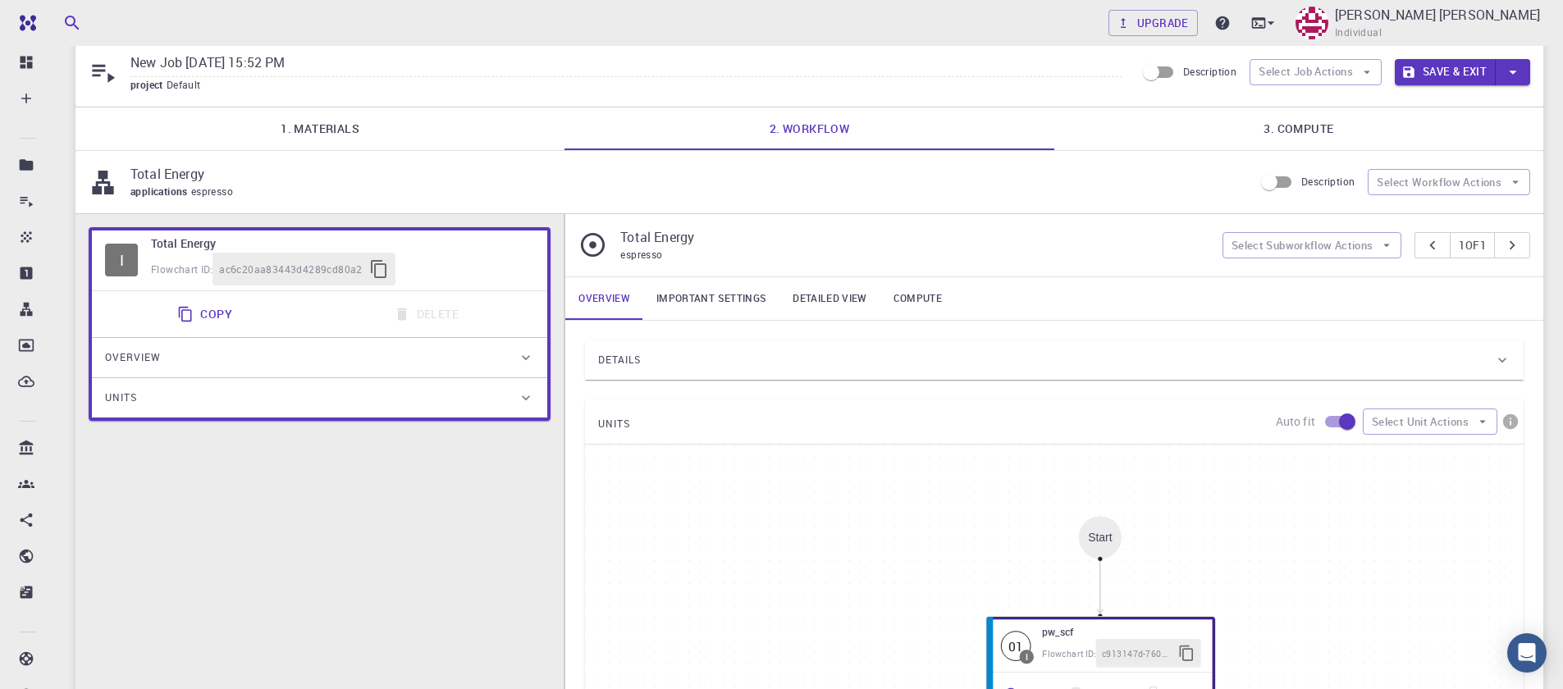
scroll to position [98, 0]
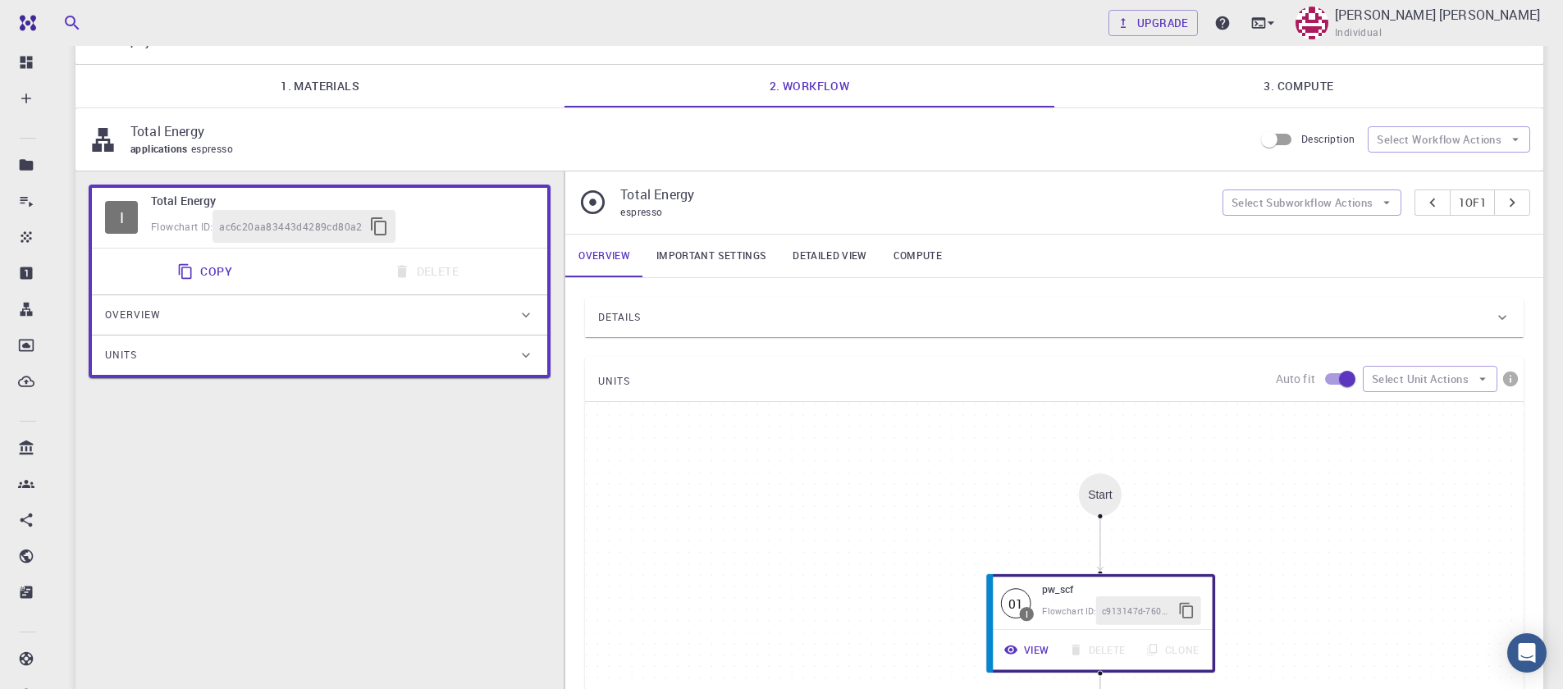
click at [611, 317] on span "Details" at bounding box center [619, 317] width 43 height 26
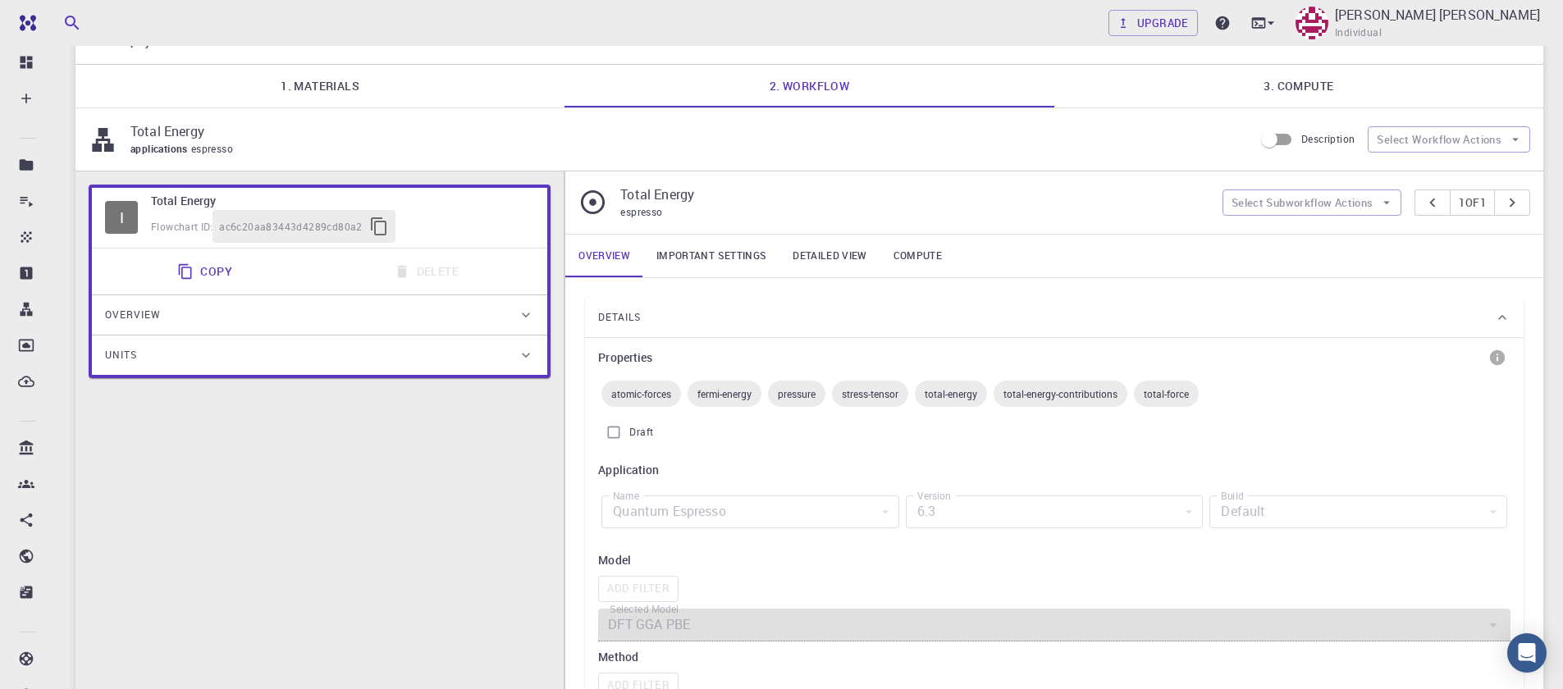
click at [611, 317] on span "Details" at bounding box center [619, 317] width 43 height 26
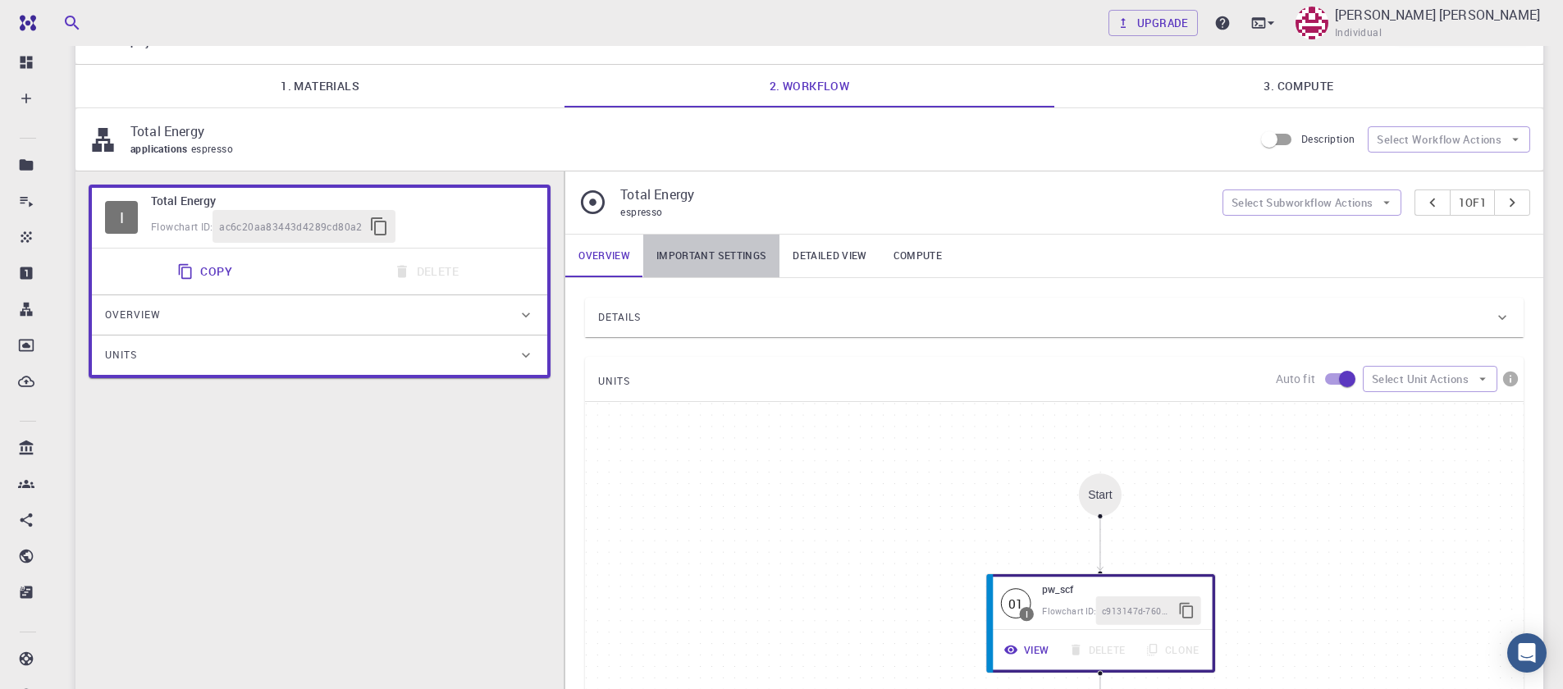
click at [679, 267] on link "Important settings" at bounding box center [711, 256] width 136 height 43
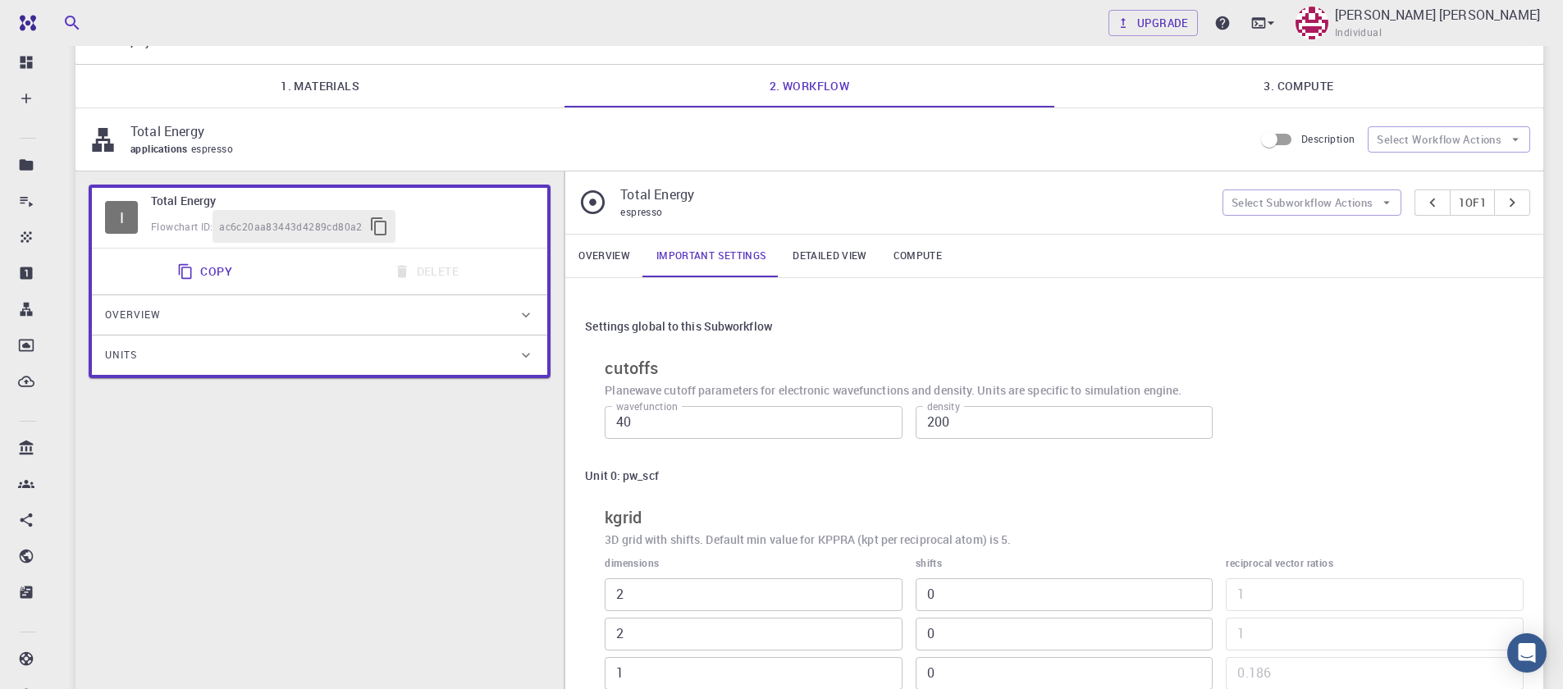
click at [795, 254] on link "Detailed view" at bounding box center [830, 256] width 100 height 43
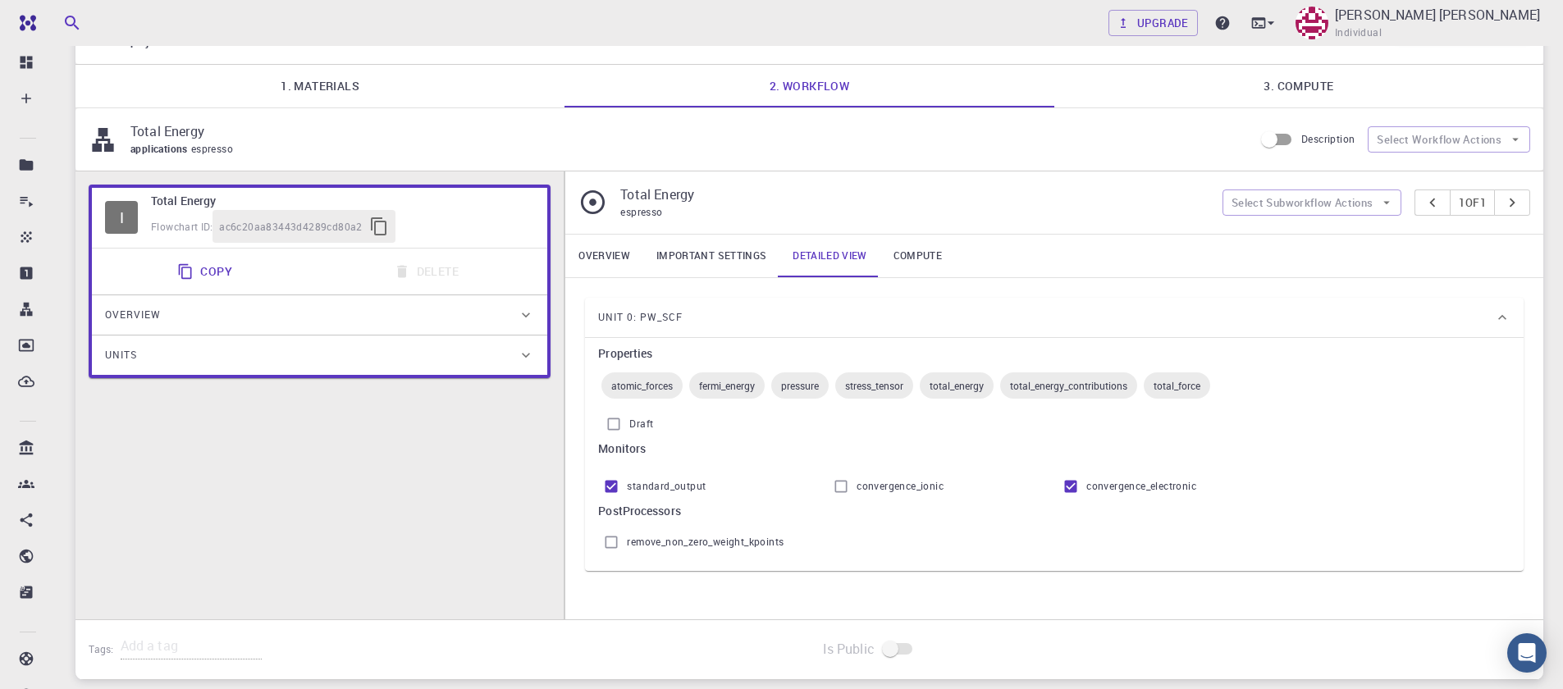
click at [900, 253] on link "Compute" at bounding box center [918, 256] width 75 height 43
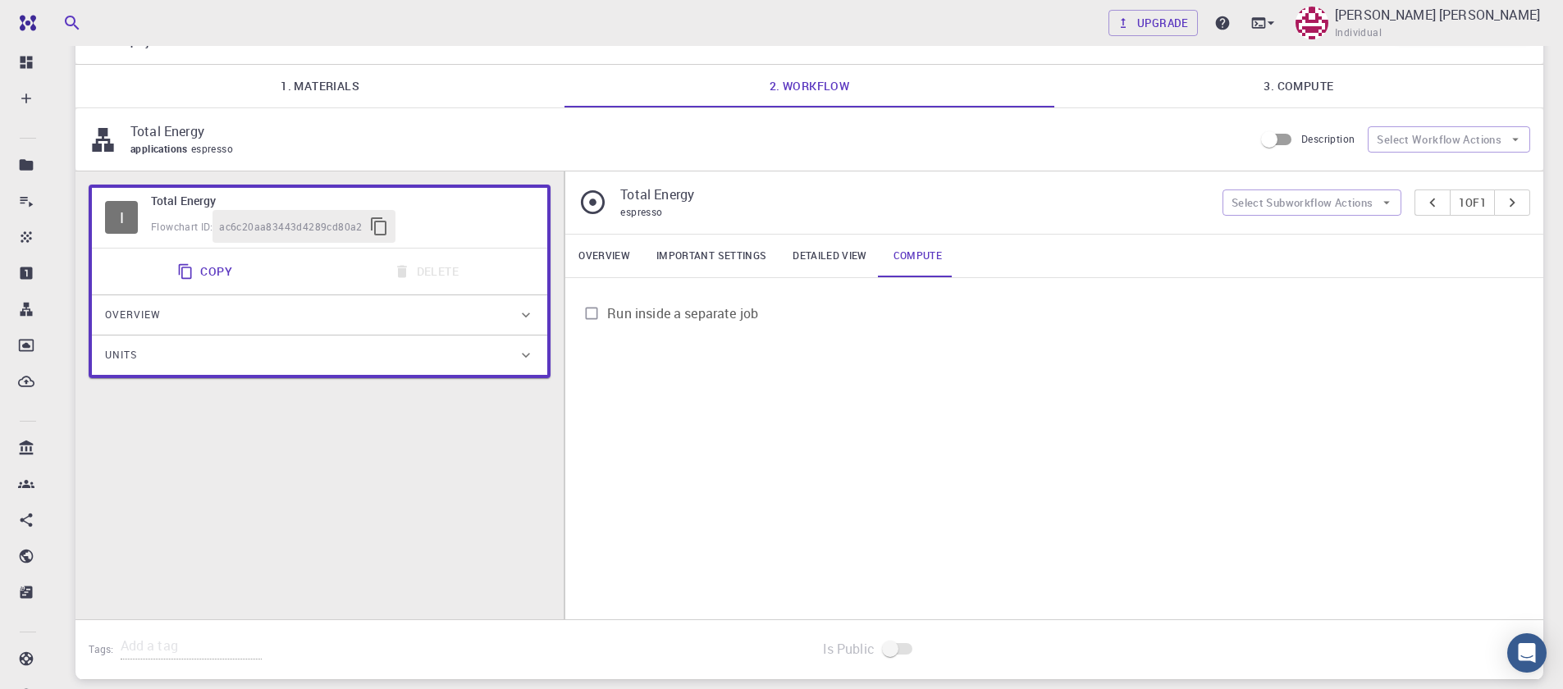
click at [613, 263] on link "Overview" at bounding box center [604, 256] width 78 height 43
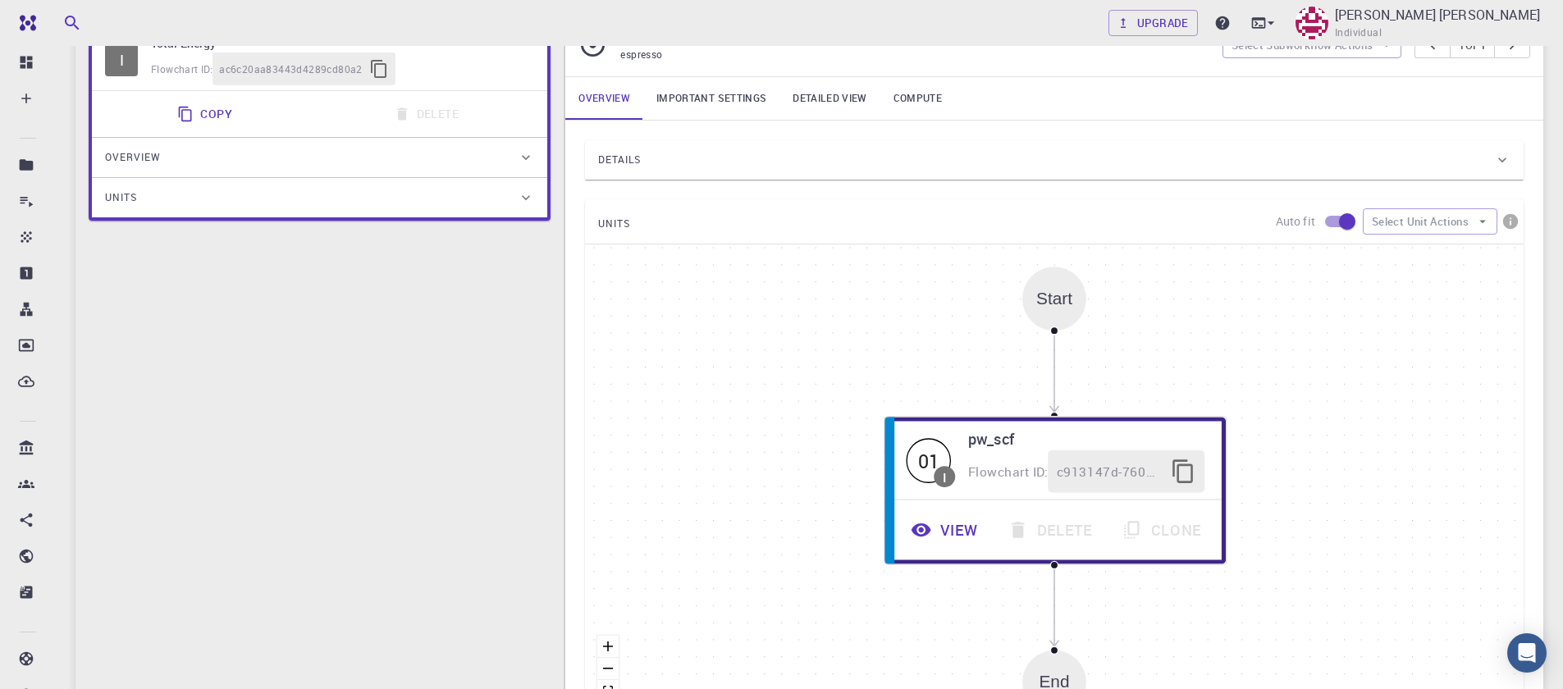
scroll to position [492, 0]
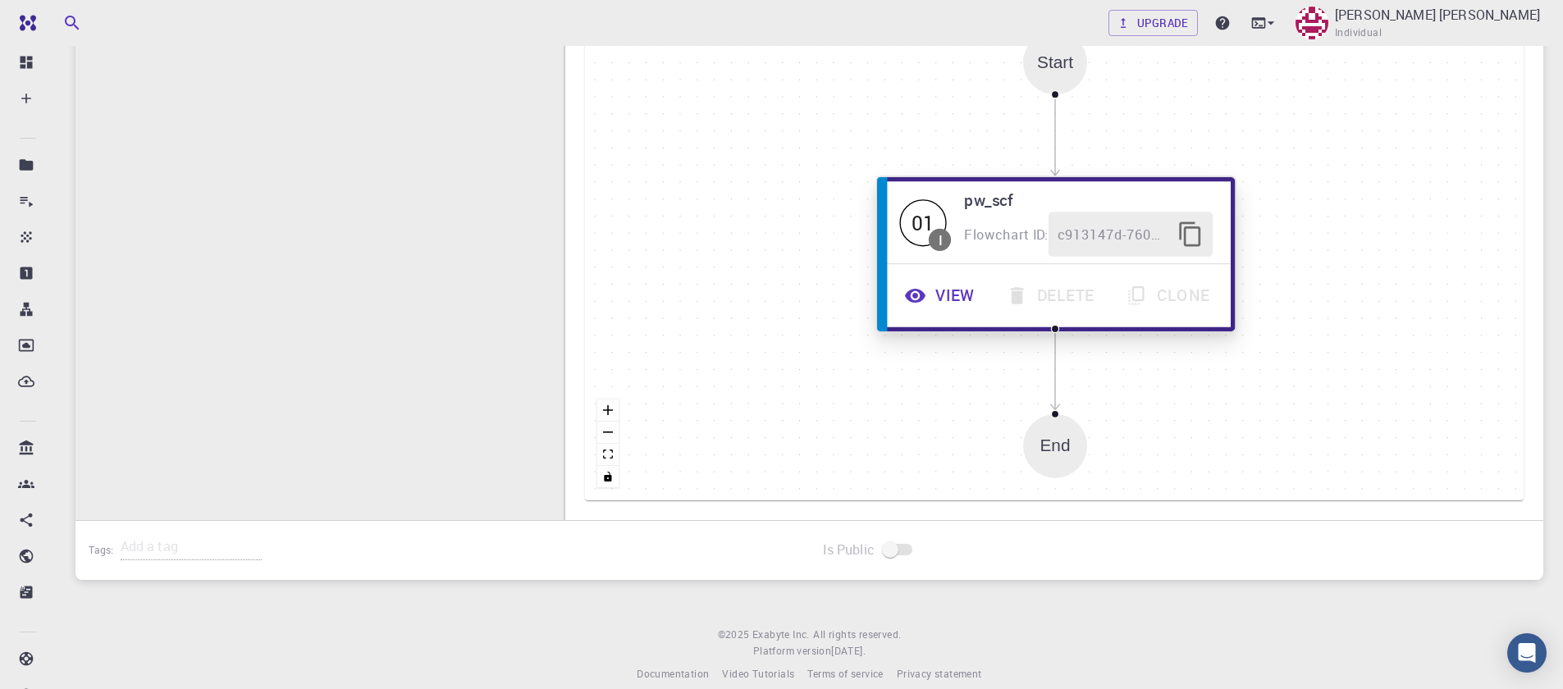
click at [922, 297] on icon "button" at bounding box center [915, 296] width 21 height 14
click at [928, 292] on button "View" at bounding box center [942, 295] width 102 height 45
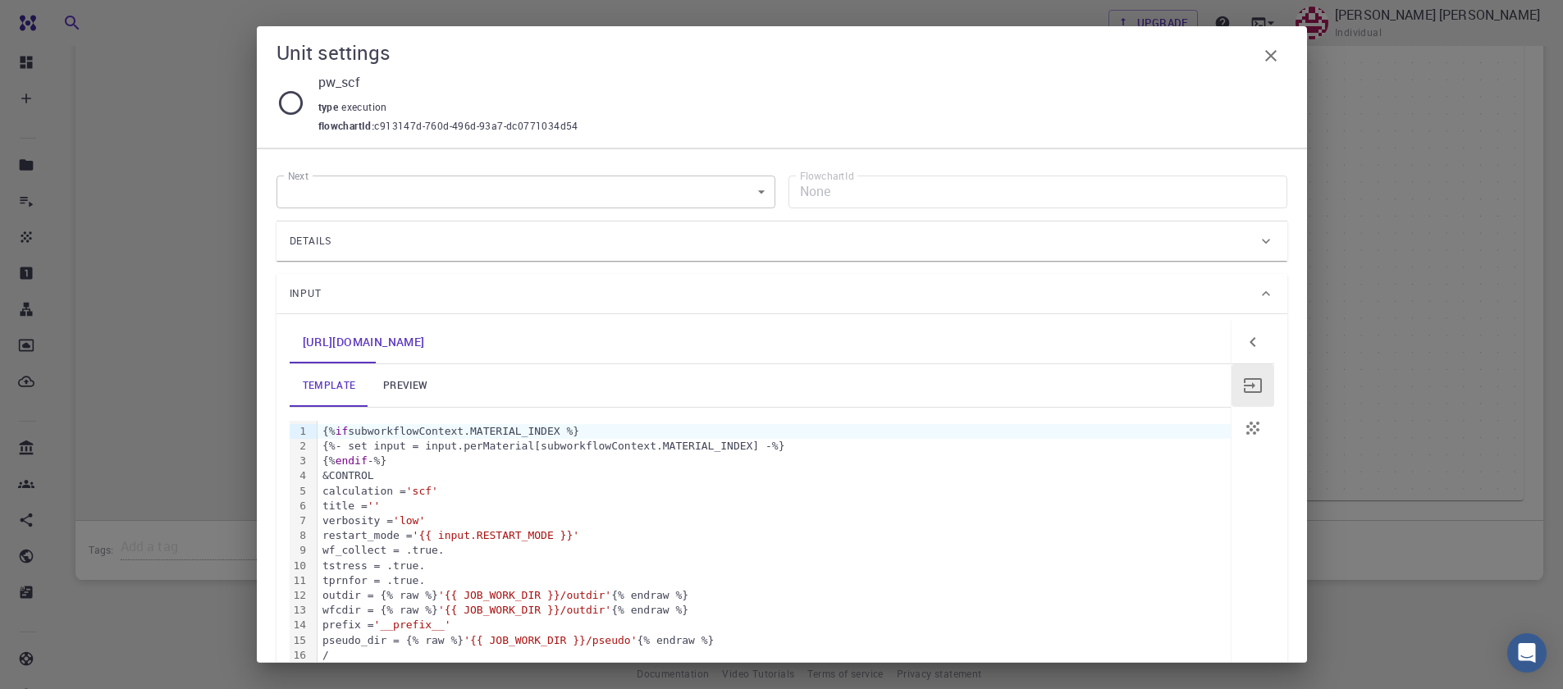
click at [408, 365] on link "preview" at bounding box center [405, 385] width 74 height 43
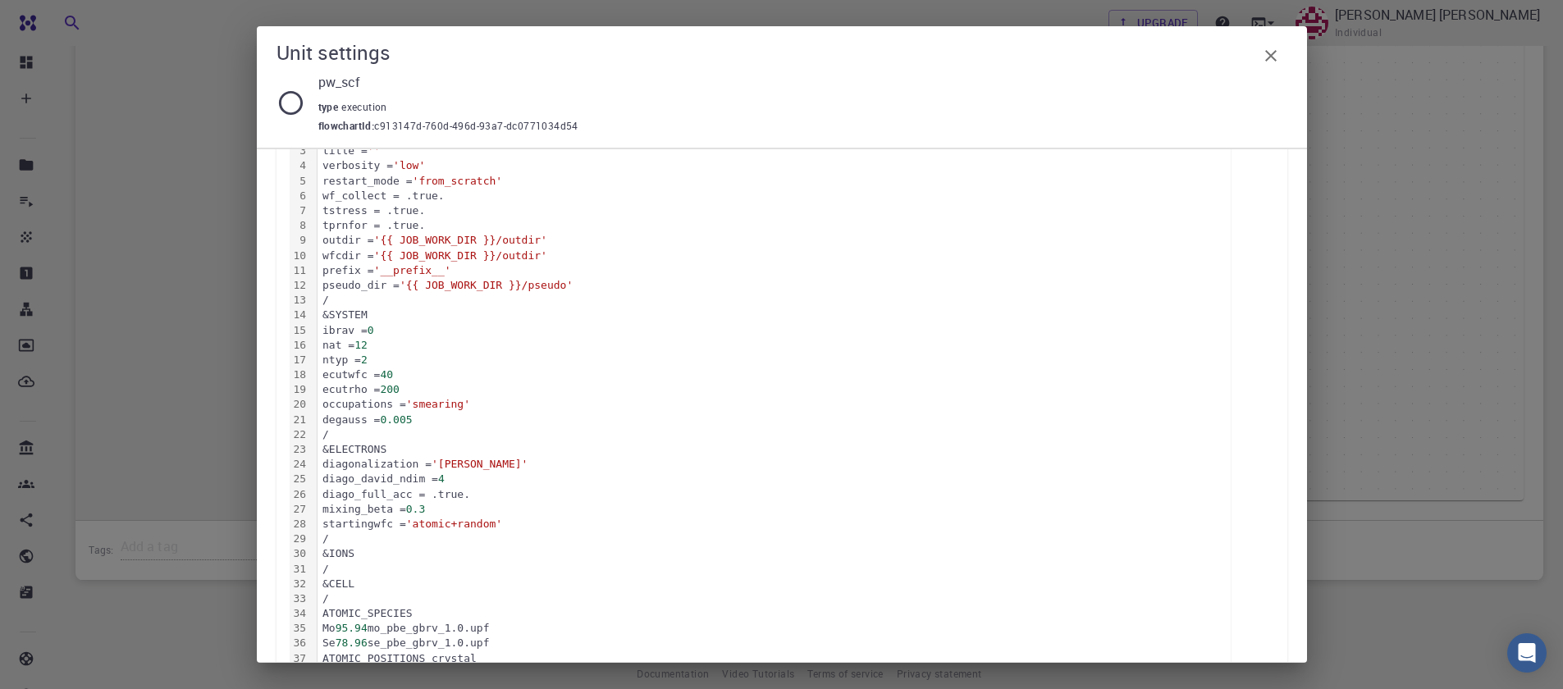
scroll to position [94, 0]
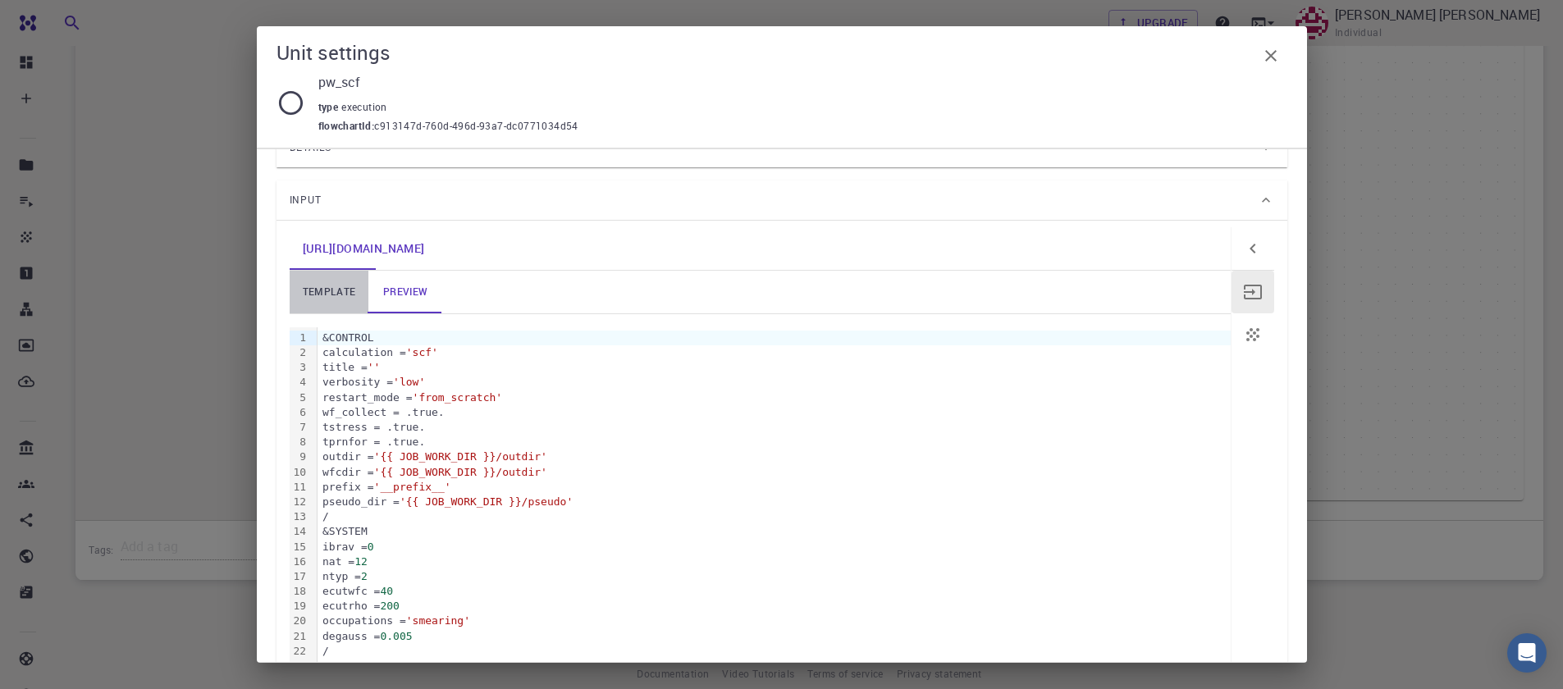
click at [315, 291] on link "template" at bounding box center [330, 292] width 80 height 43
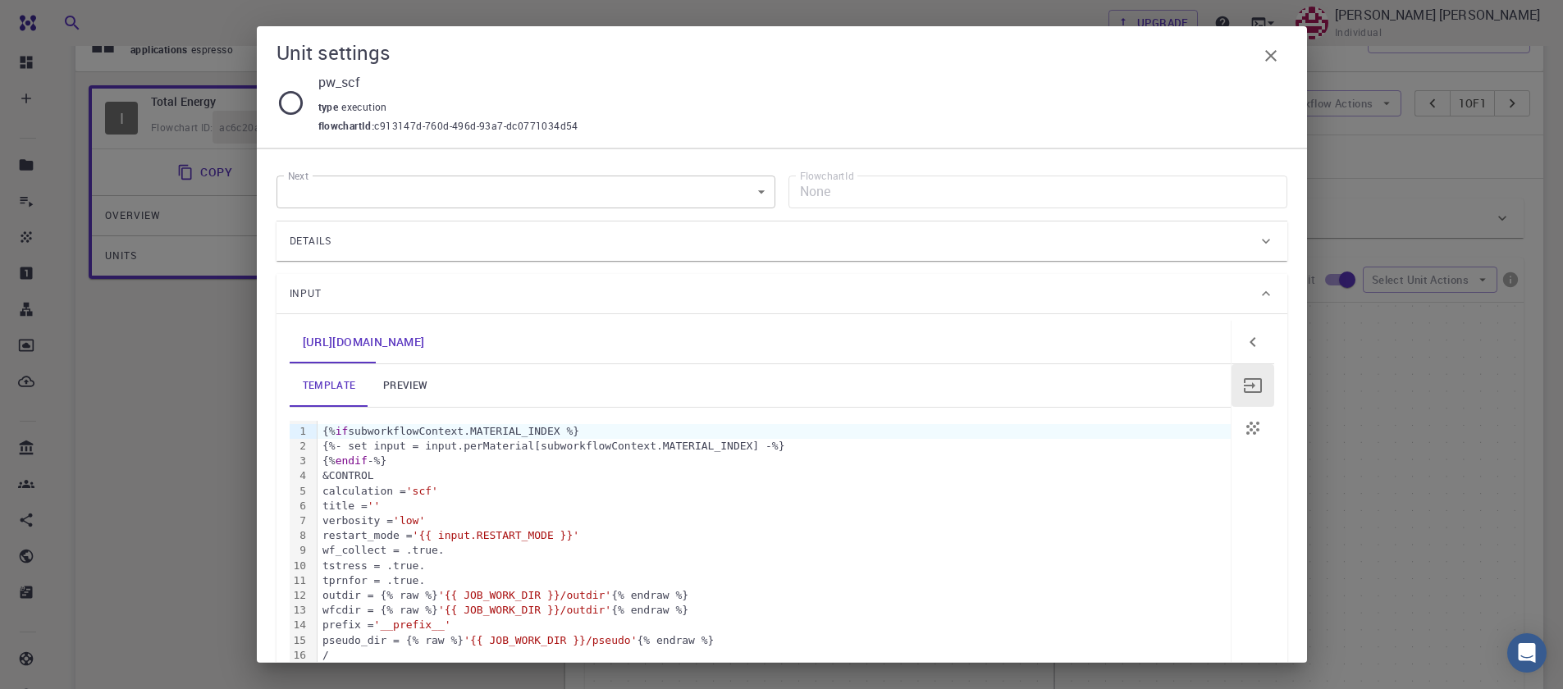
scroll to position [197, 0]
click at [387, 389] on link "preview" at bounding box center [405, 385] width 74 height 43
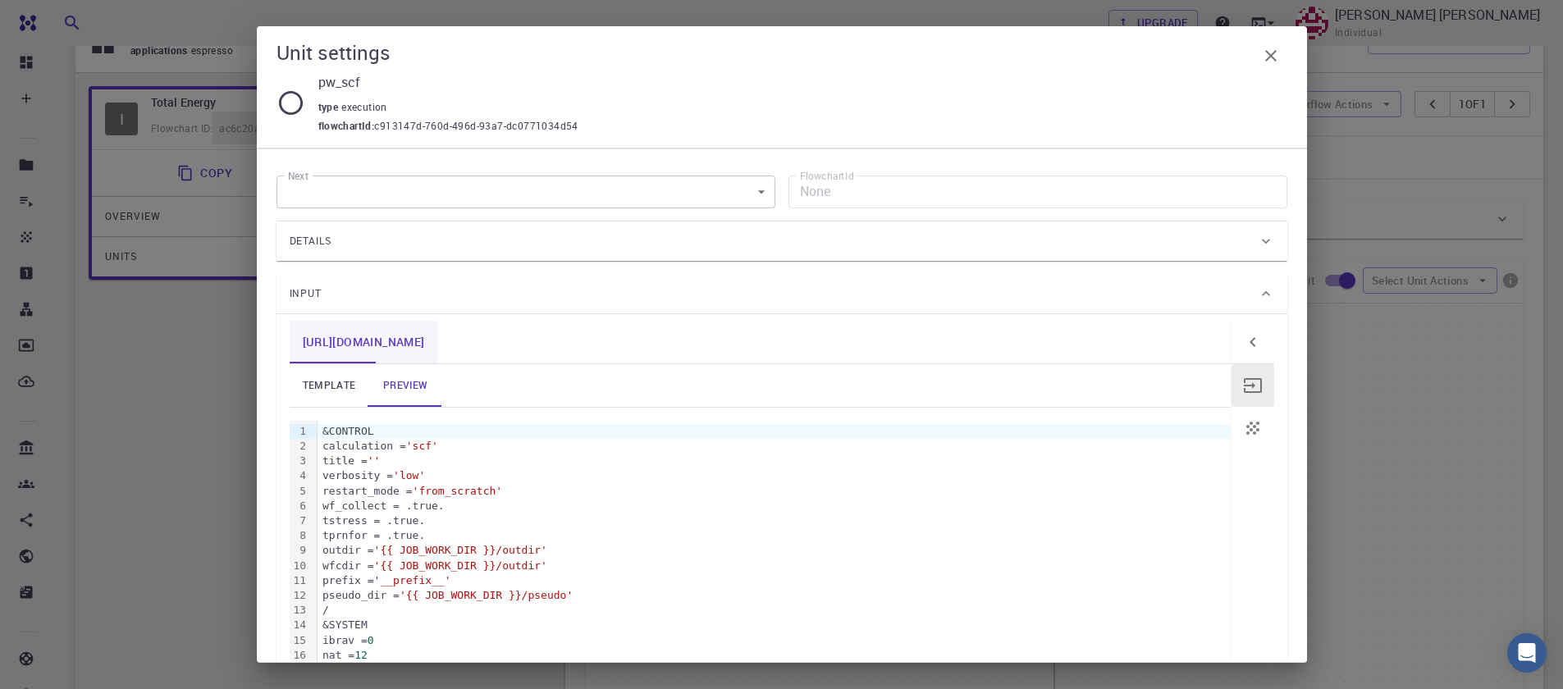
drag, startPoint x: 358, startPoint y: 357, endPoint x: 341, endPoint y: 341, distance: 22.6
click at [358, 356] on link "[URL][DOMAIN_NAME]" at bounding box center [364, 342] width 149 height 43
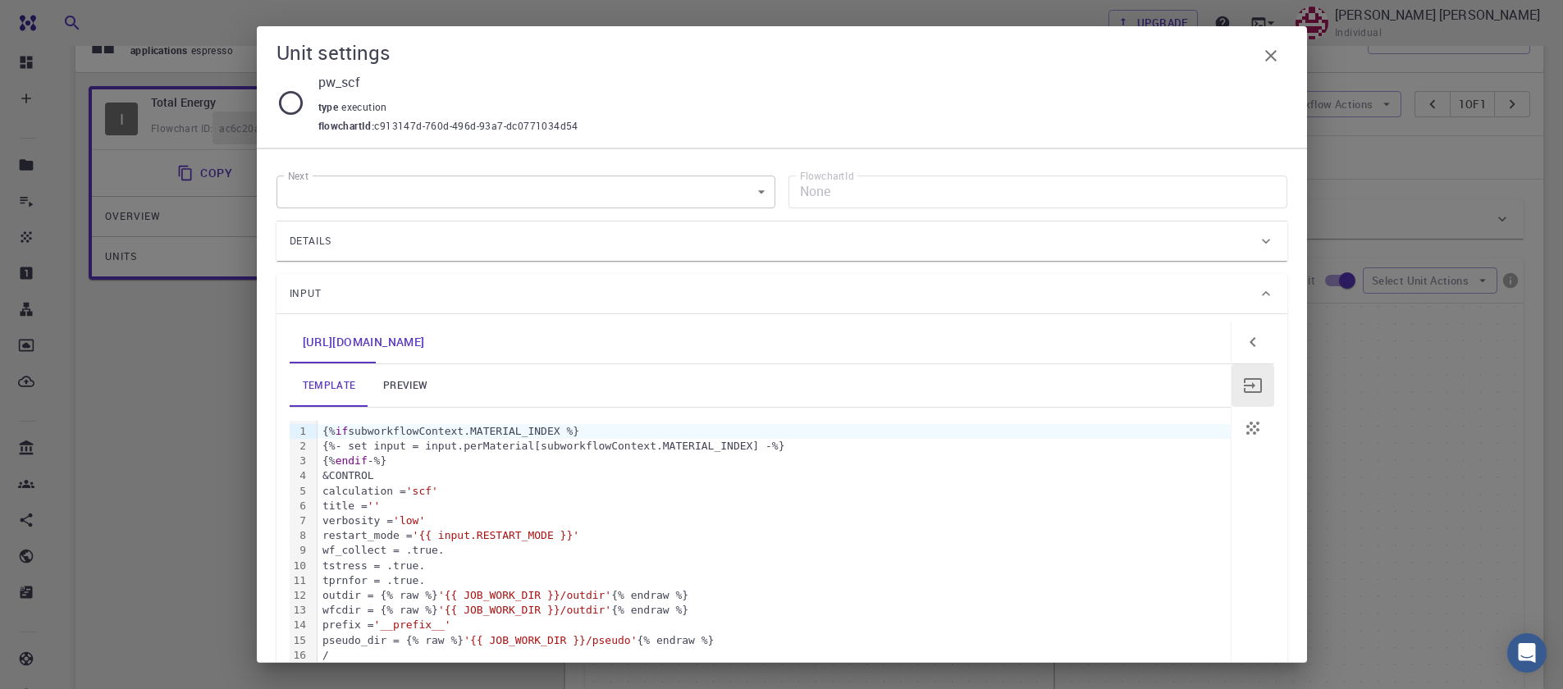
click at [323, 295] on div "Input" at bounding box center [774, 294] width 968 height 26
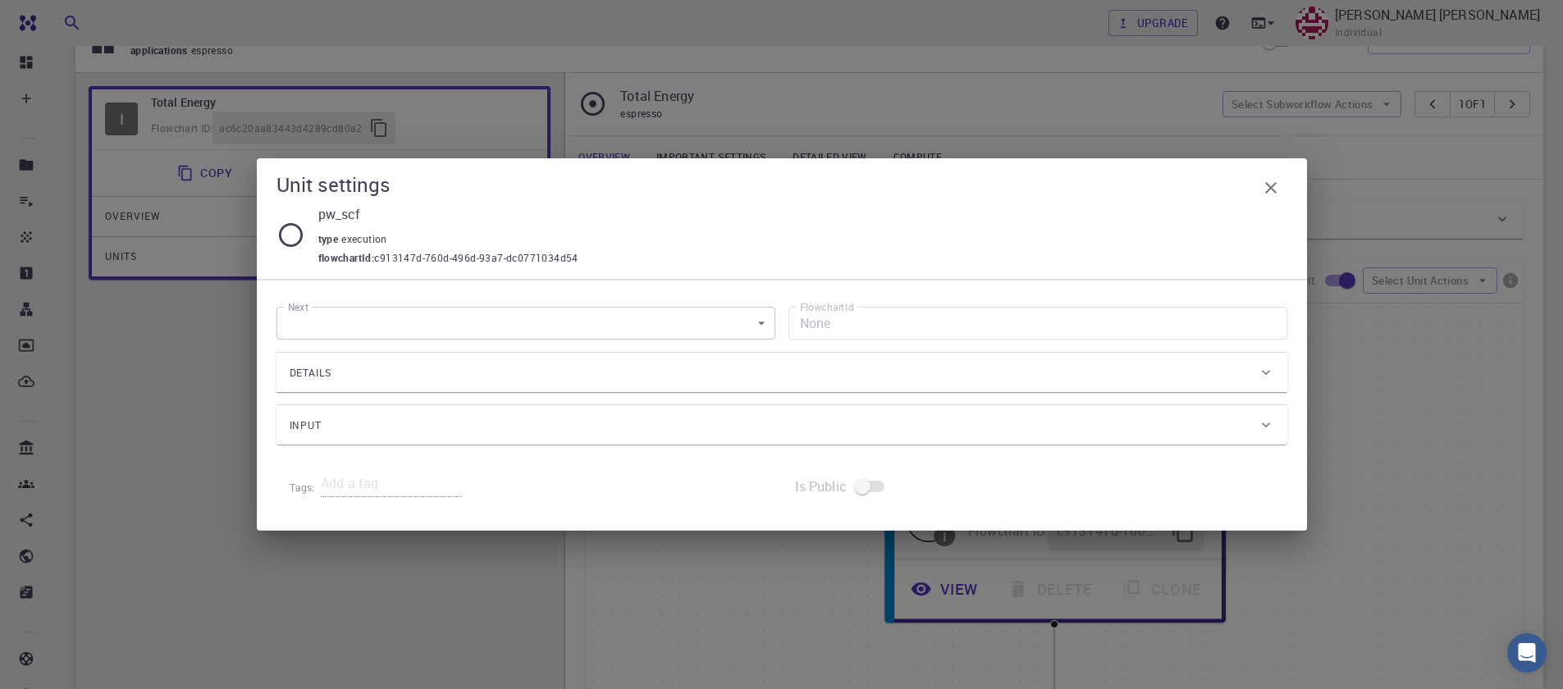
click at [368, 411] on div "Input" at bounding box center [782, 424] width 1011 height 39
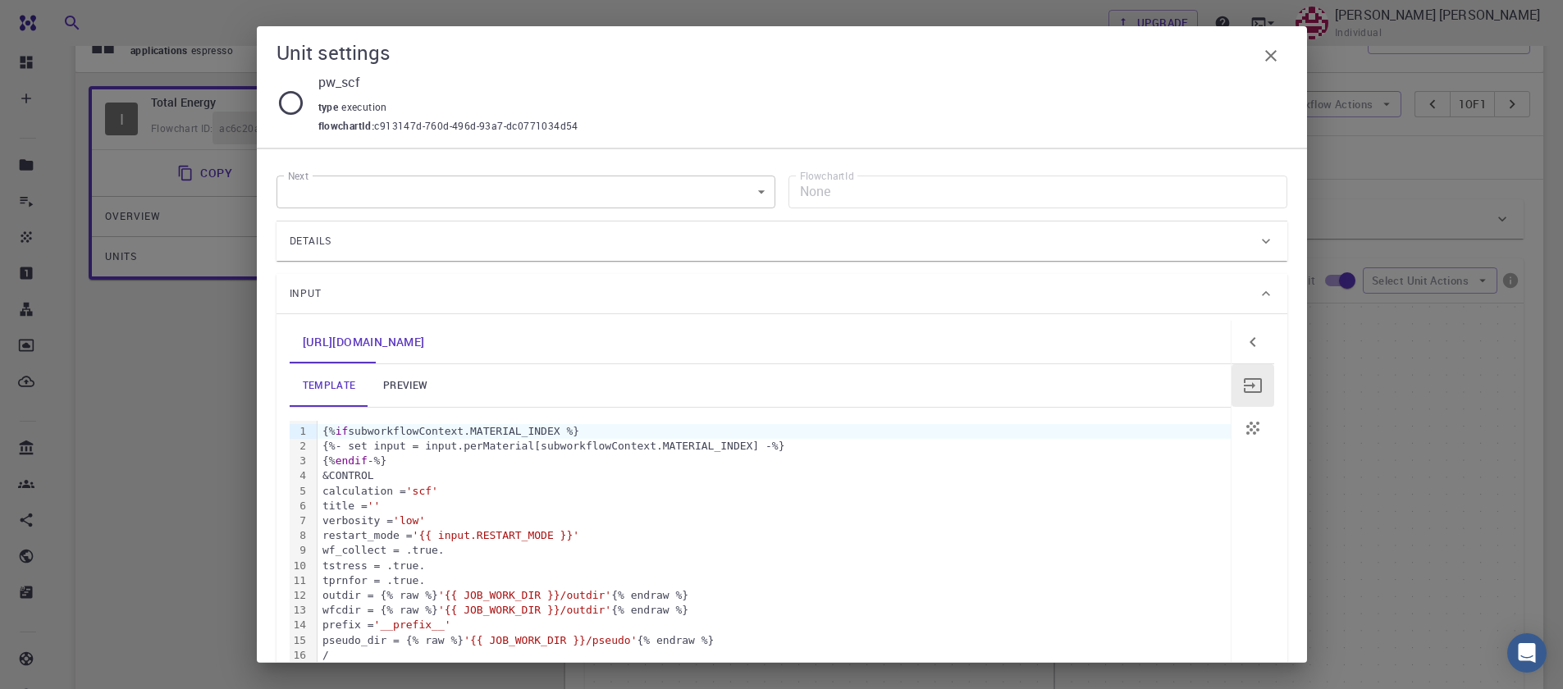
click at [515, 261] on div "Next ​ Next FlowchartId None FlowchartId Details Application Name Quantum Espre…" at bounding box center [782, 637] width 1011 height 948
click at [419, 391] on link "preview" at bounding box center [405, 385] width 74 height 43
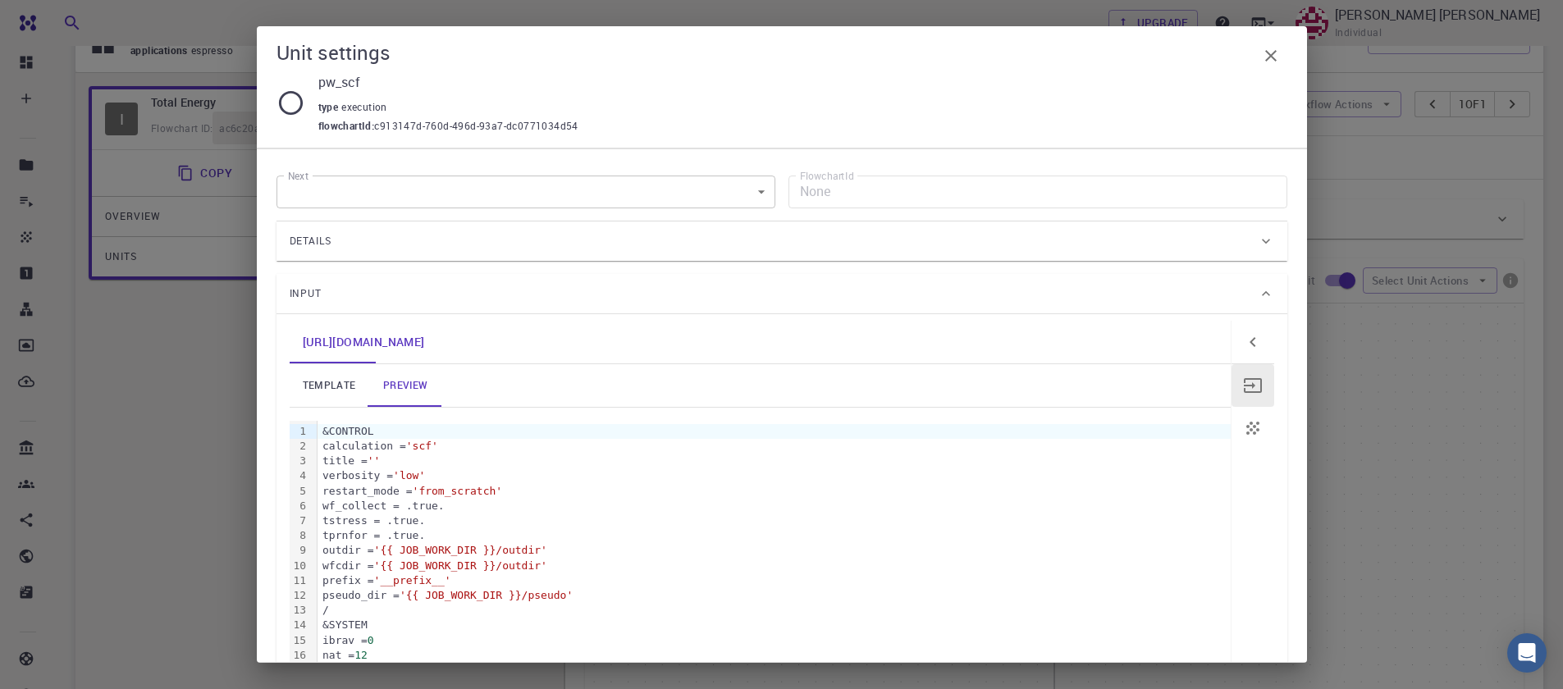
click at [359, 239] on div "Details" at bounding box center [774, 241] width 968 height 26
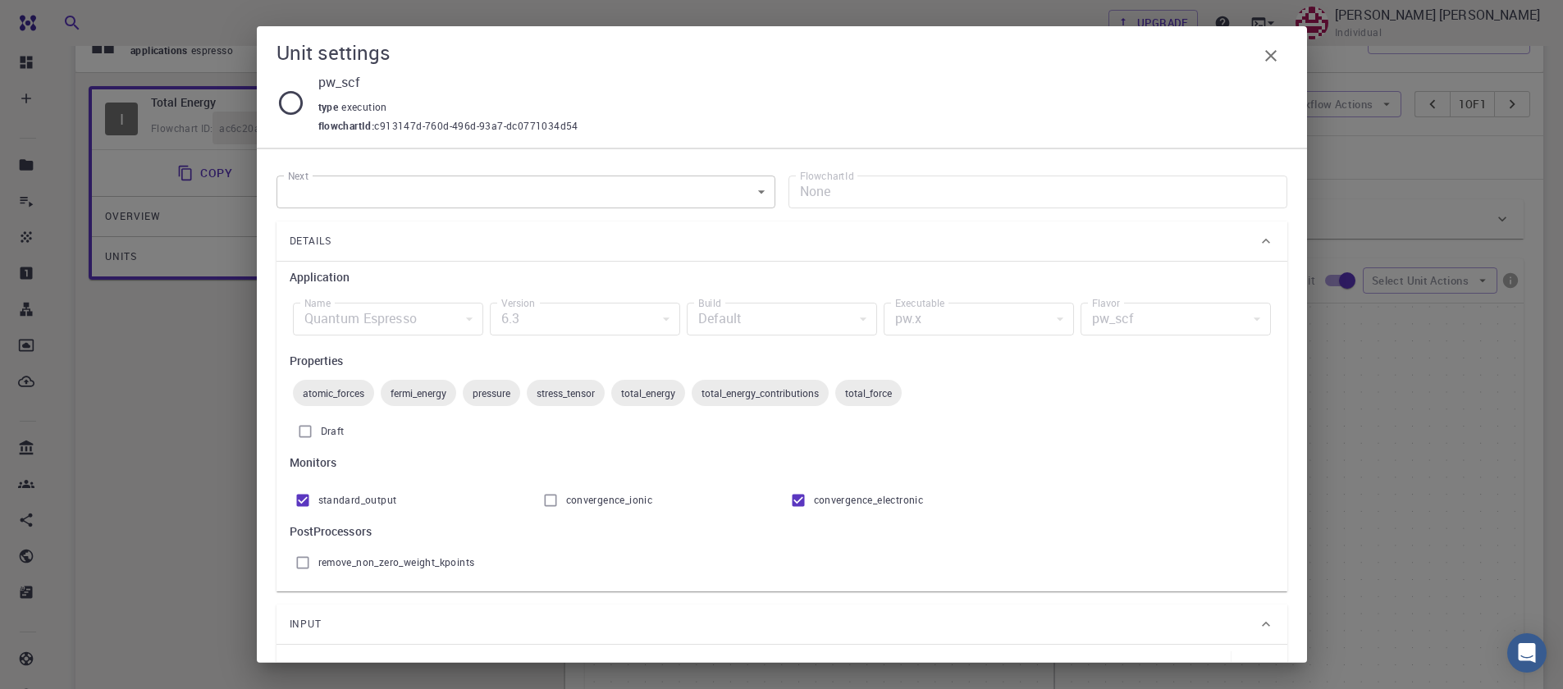
click at [961, 332] on div "pw.x" at bounding box center [979, 319] width 190 height 33
click at [1267, 53] on icon "button" at bounding box center [1271, 55] width 11 height 11
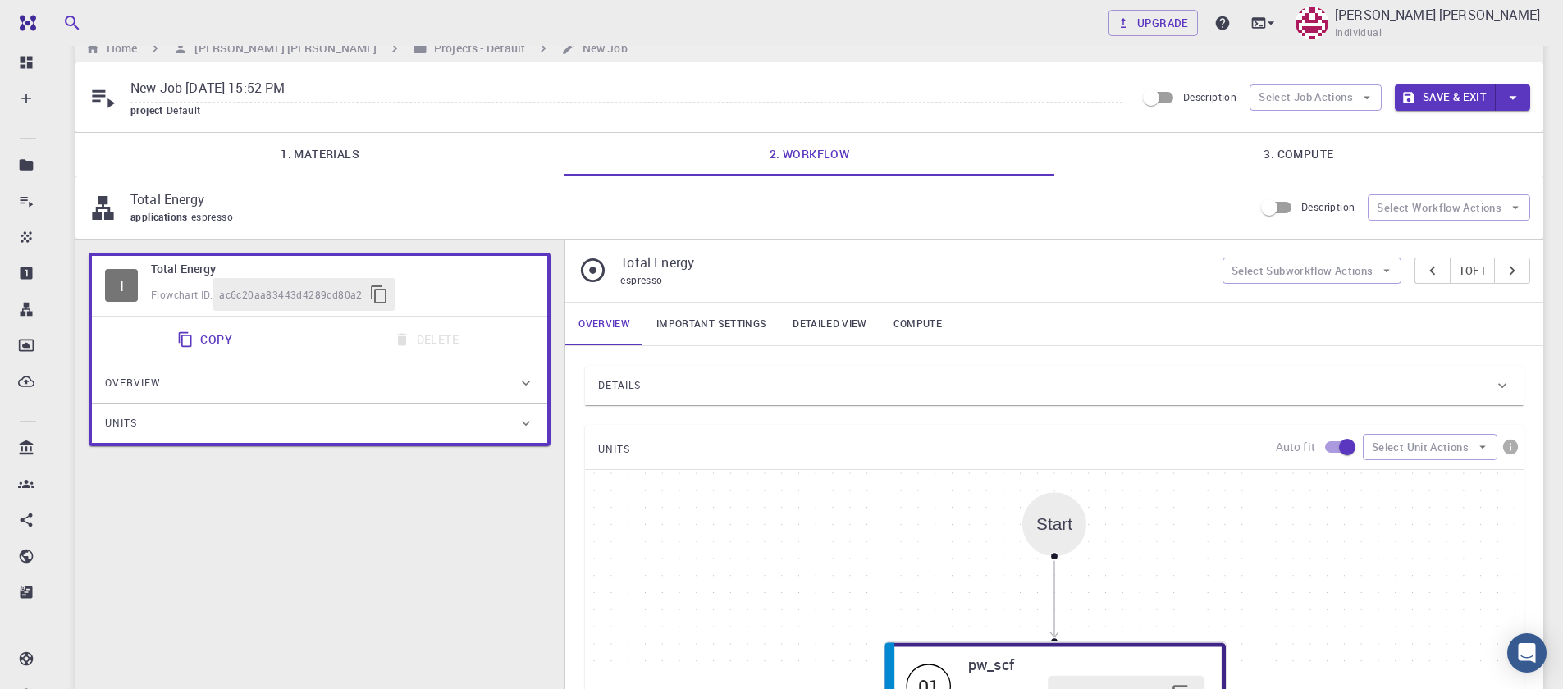
scroll to position [0, 0]
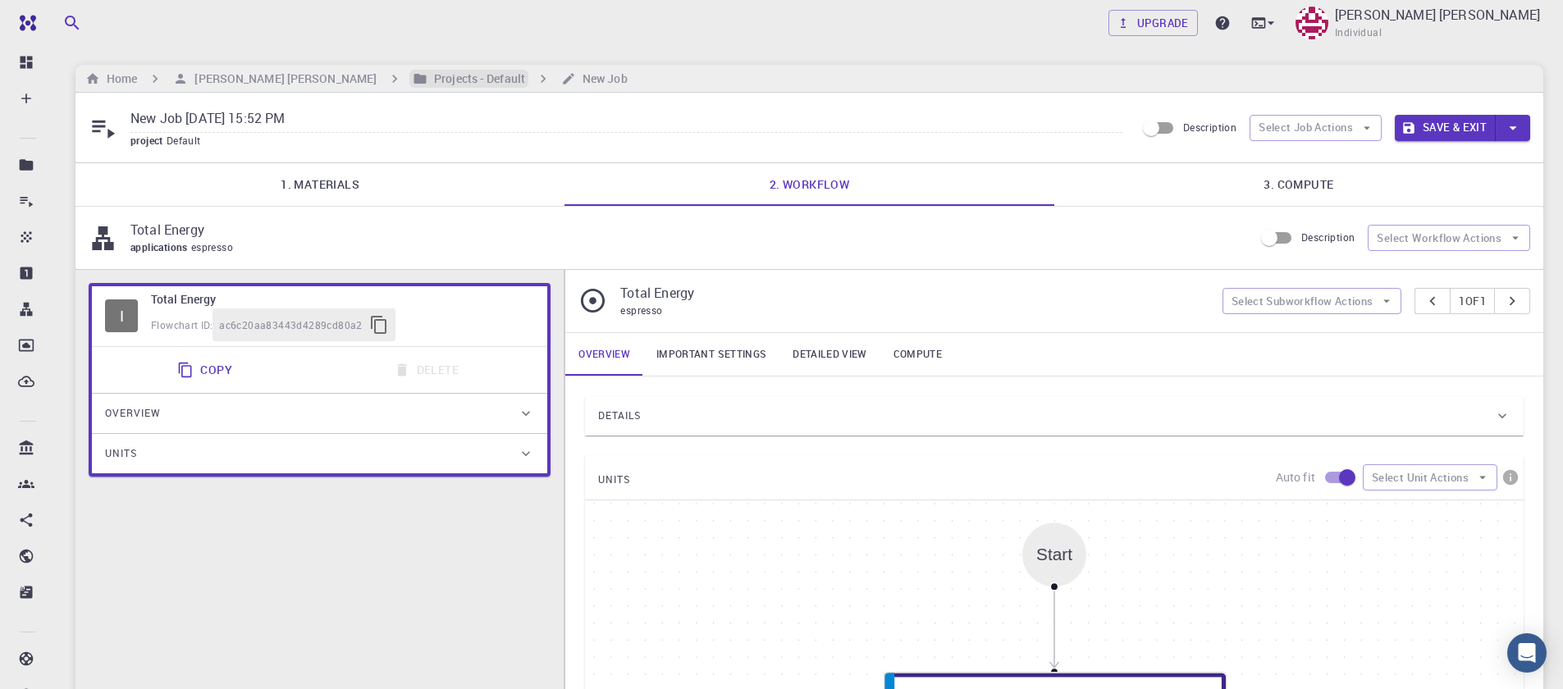
click at [428, 78] on h6 "Projects - Default" at bounding box center [477, 79] width 98 height 18
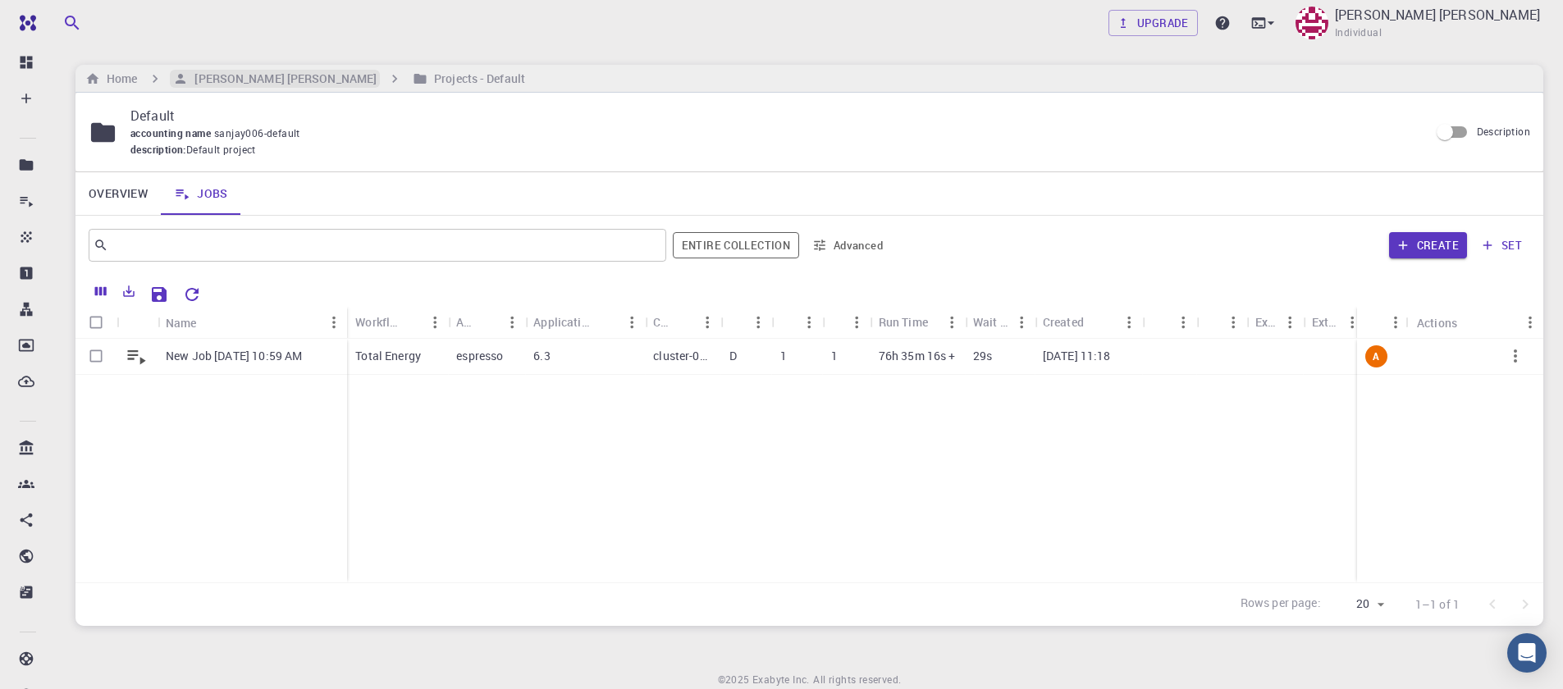
click at [214, 87] on h6 "[PERSON_NAME] [PERSON_NAME]" at bounding box center [282, 79] width 189 height 18
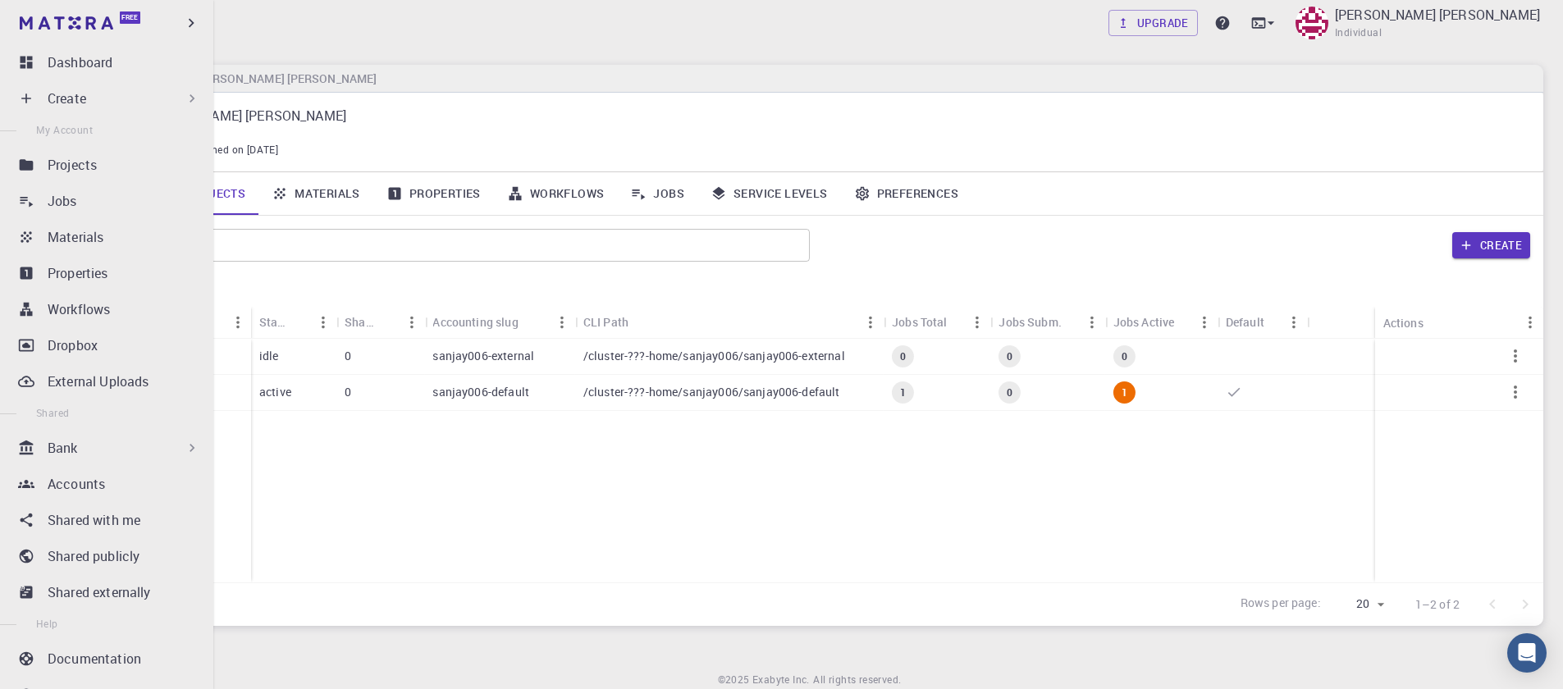
click at [39, 102] on div "Create" at bounding box center [110, 98] width 194 height 33
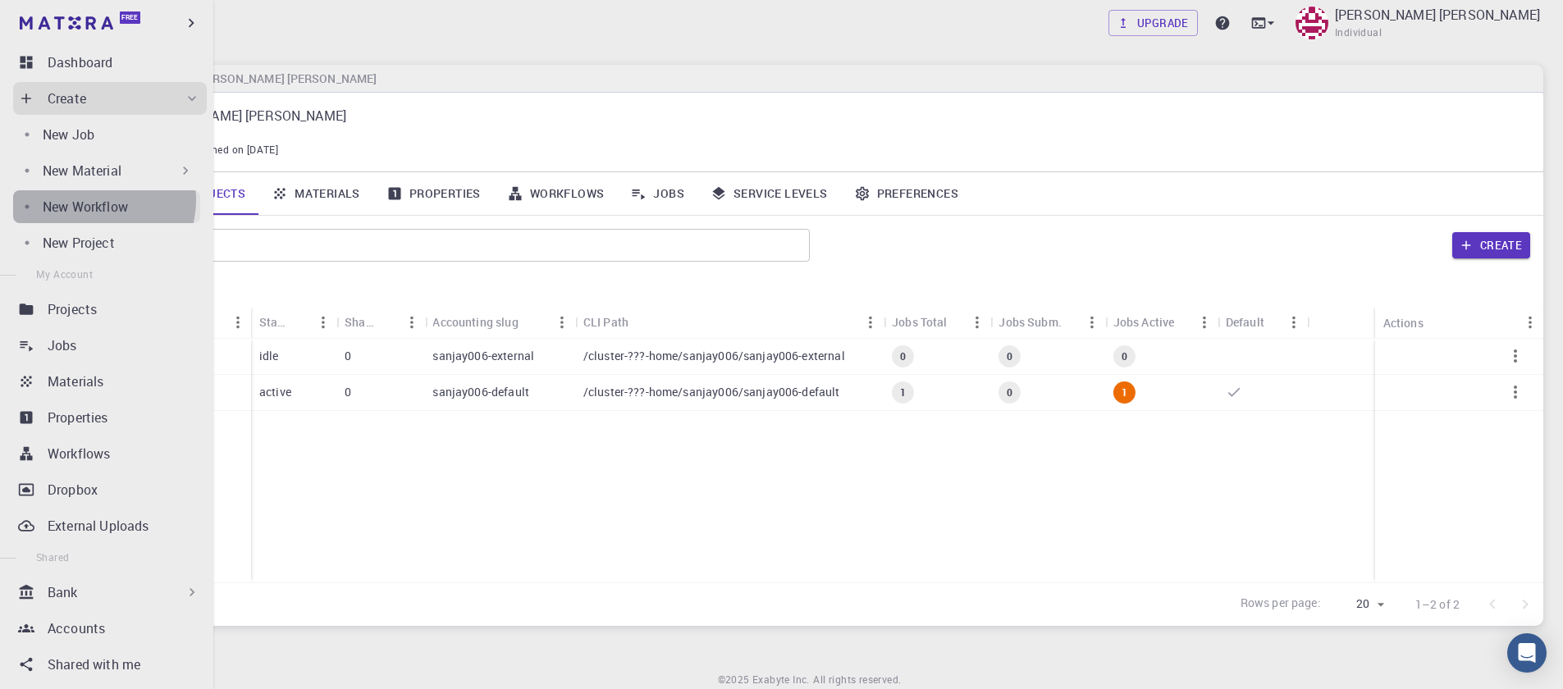
click at [101, 200] on p "New Workflow" at bounding box center [85, 207] width 85 height 20
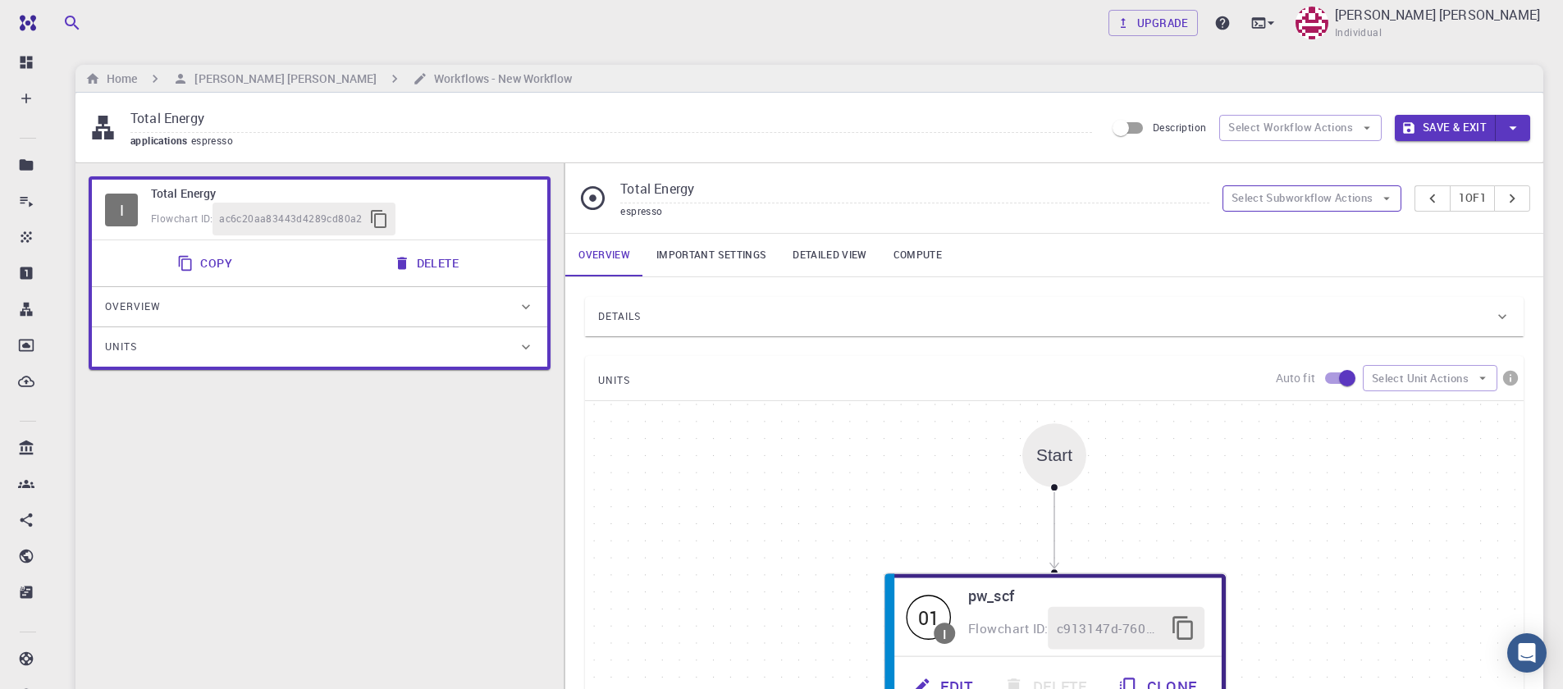
click at [1345, 200] on button "Select Subworkflow Actions" at bounding box center [1313, 198] width 180 height 26
click at [1286, 263] on span "Add subworkflow" at bounding box center [1320, 257] width 125 height 16
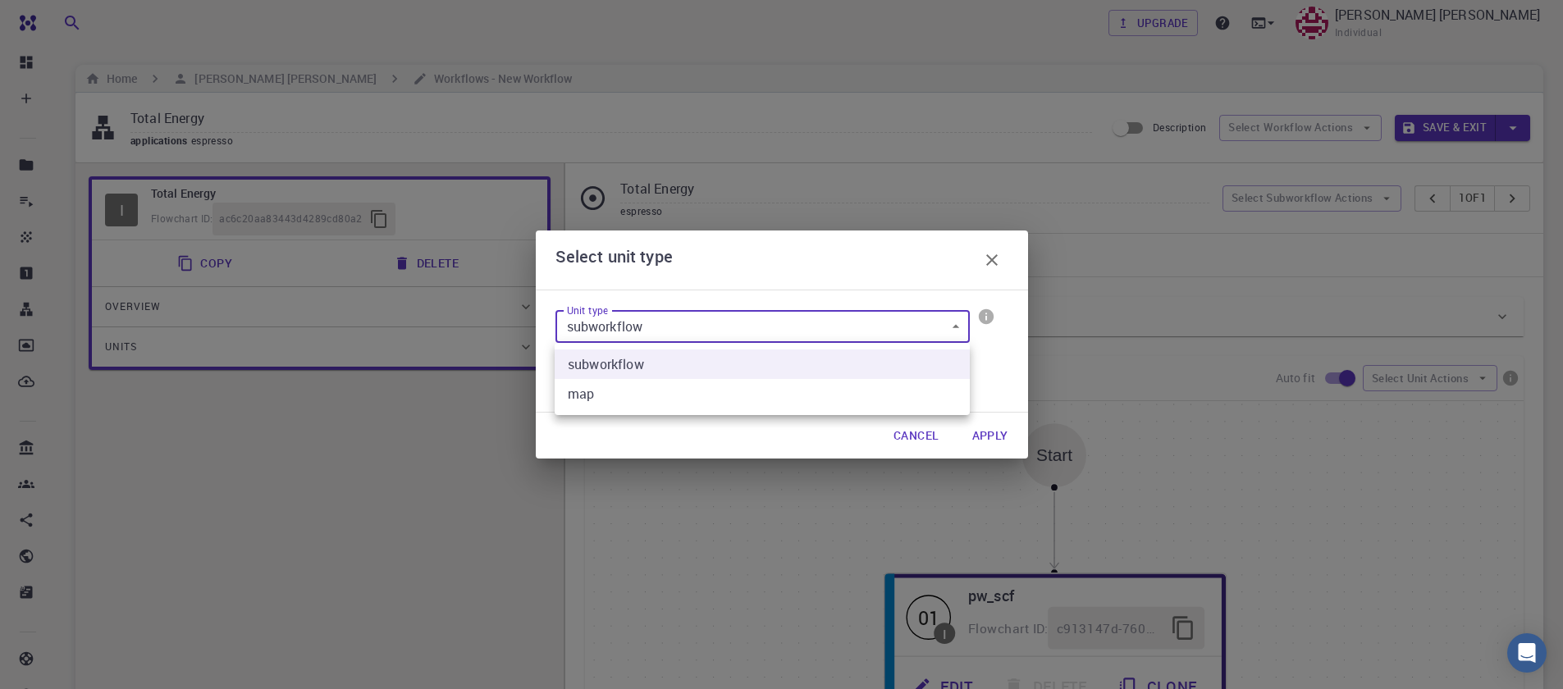
click at [791, 338] on body "Free Dashboard Create New Job New Material Create Material Upload File Import f…" at bounding box center [781, 573] width 1563 height 1146
click at [791, 338] on div at bounding box center [781, 344] width 1563 height 689
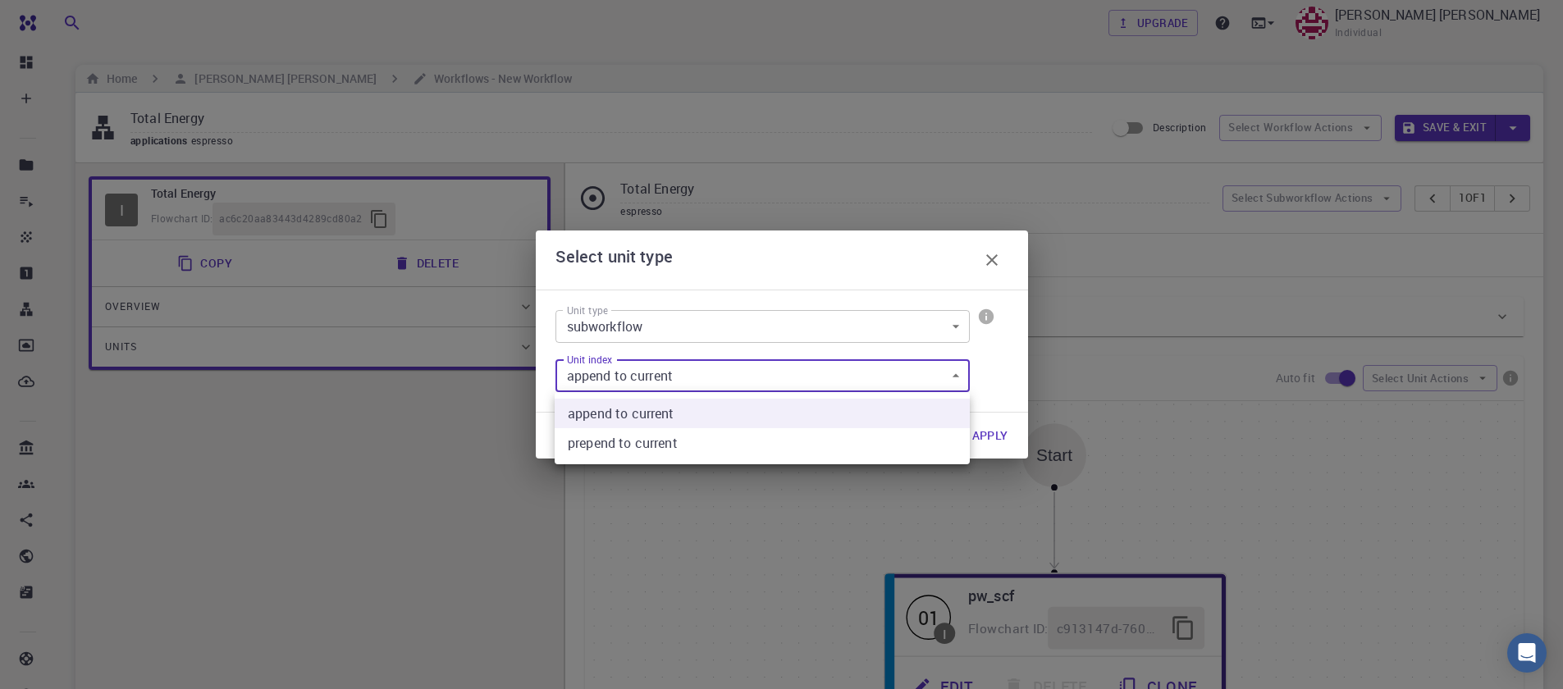
click at [767, 377] on body "Free Dashboard Create New Job New Material Create Material Upload File Import f…" at bounding box center [781, 573] width 1563 height 1146
click at [767, 377] on div at bounding box center [781, 344] width 1563 height 689
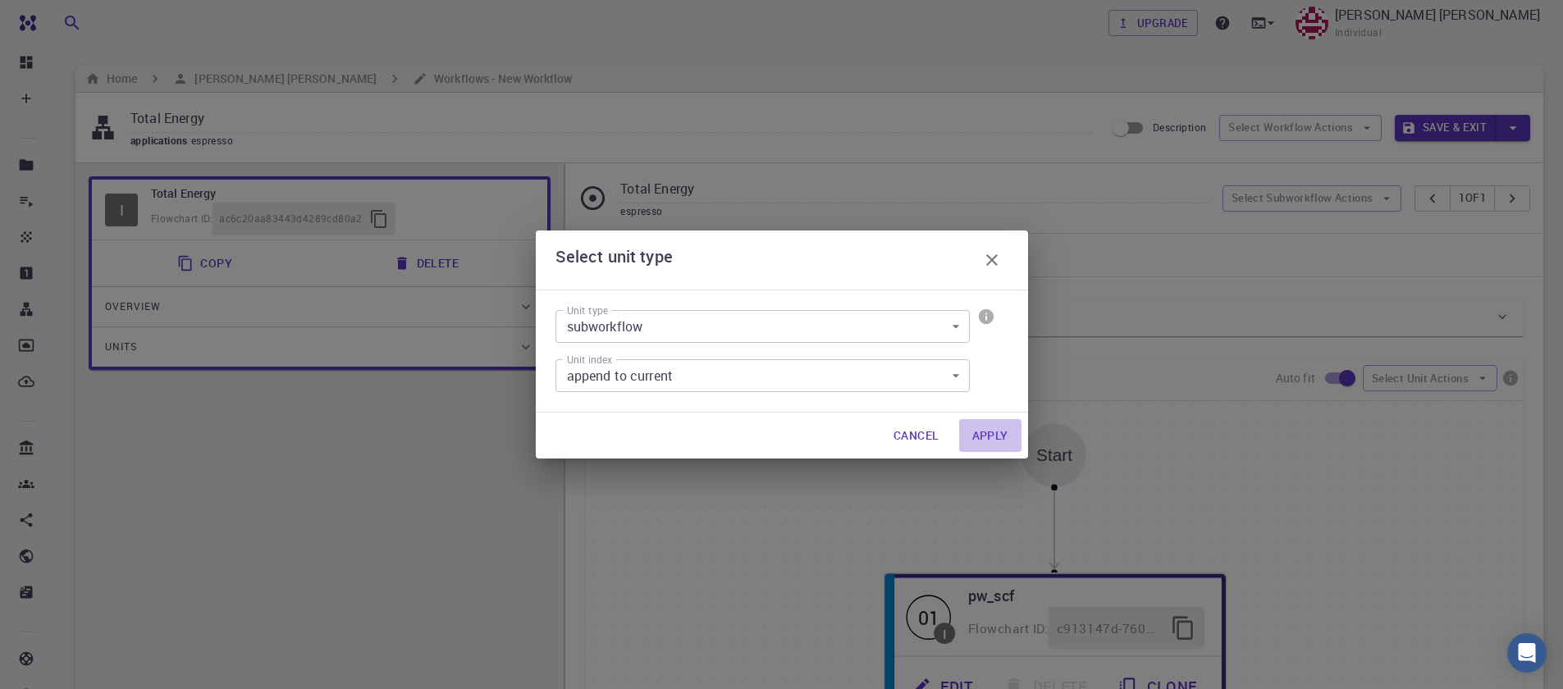
click at [1001, 435] on button "Apply" at bounding box center [990, 435] width 62 height 33
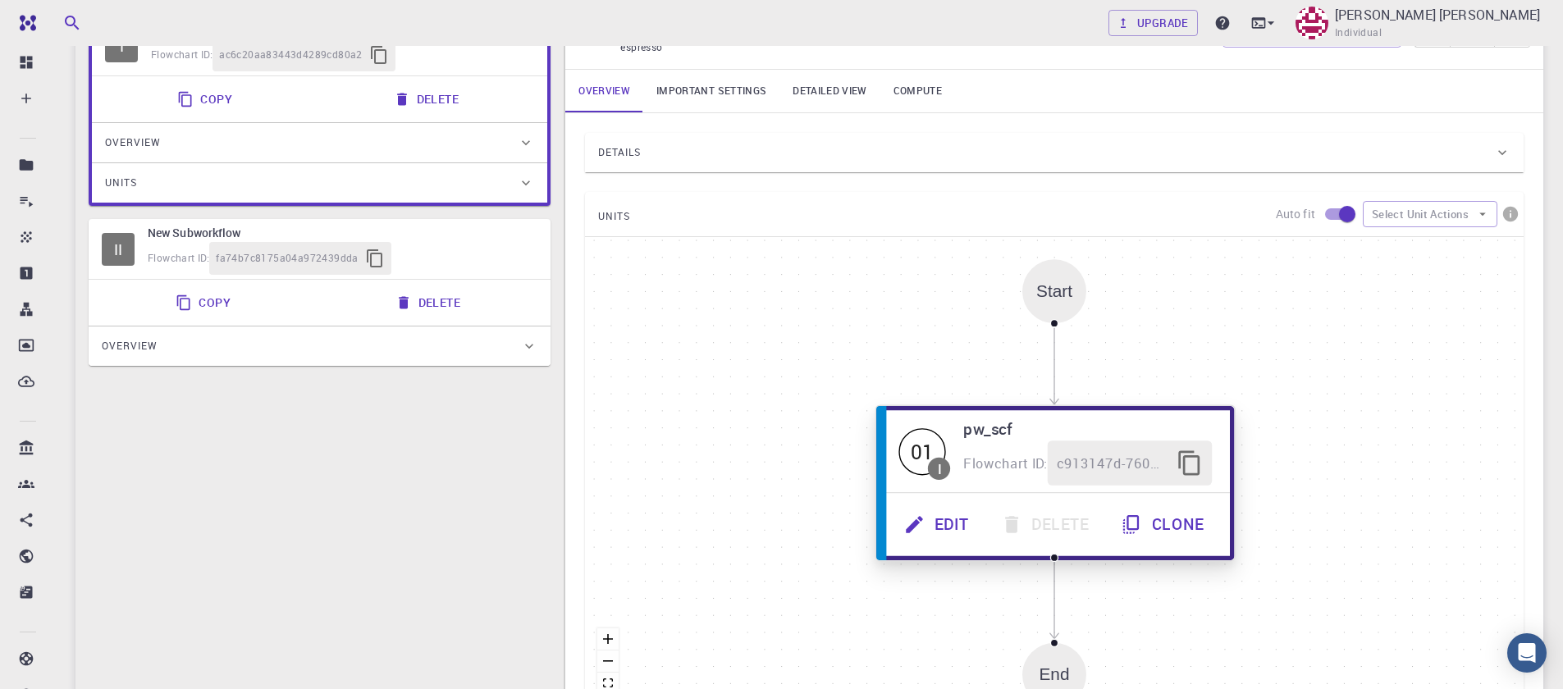
scroll to position [197, 0]
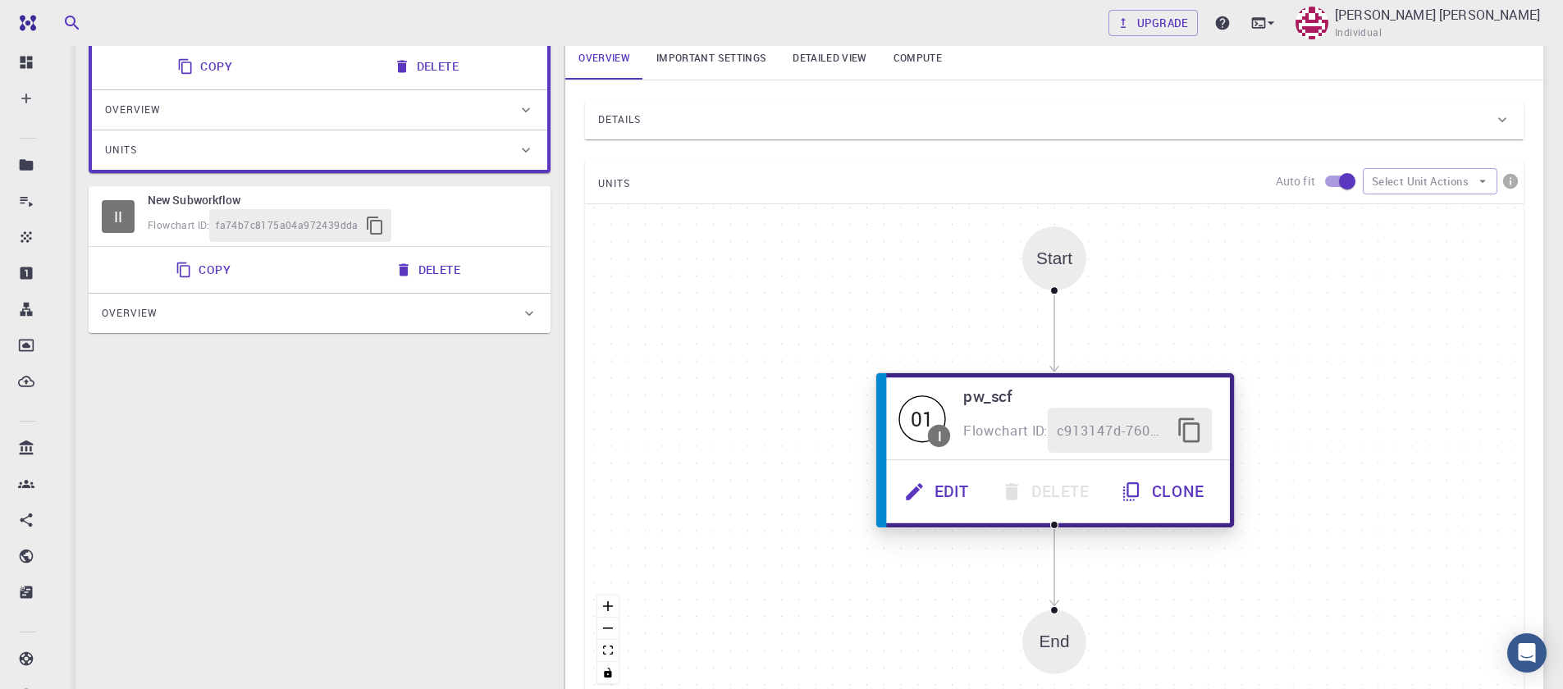
click at [936, 490] on button "Edit" at bounding box center [938, 491] width 97 height 45
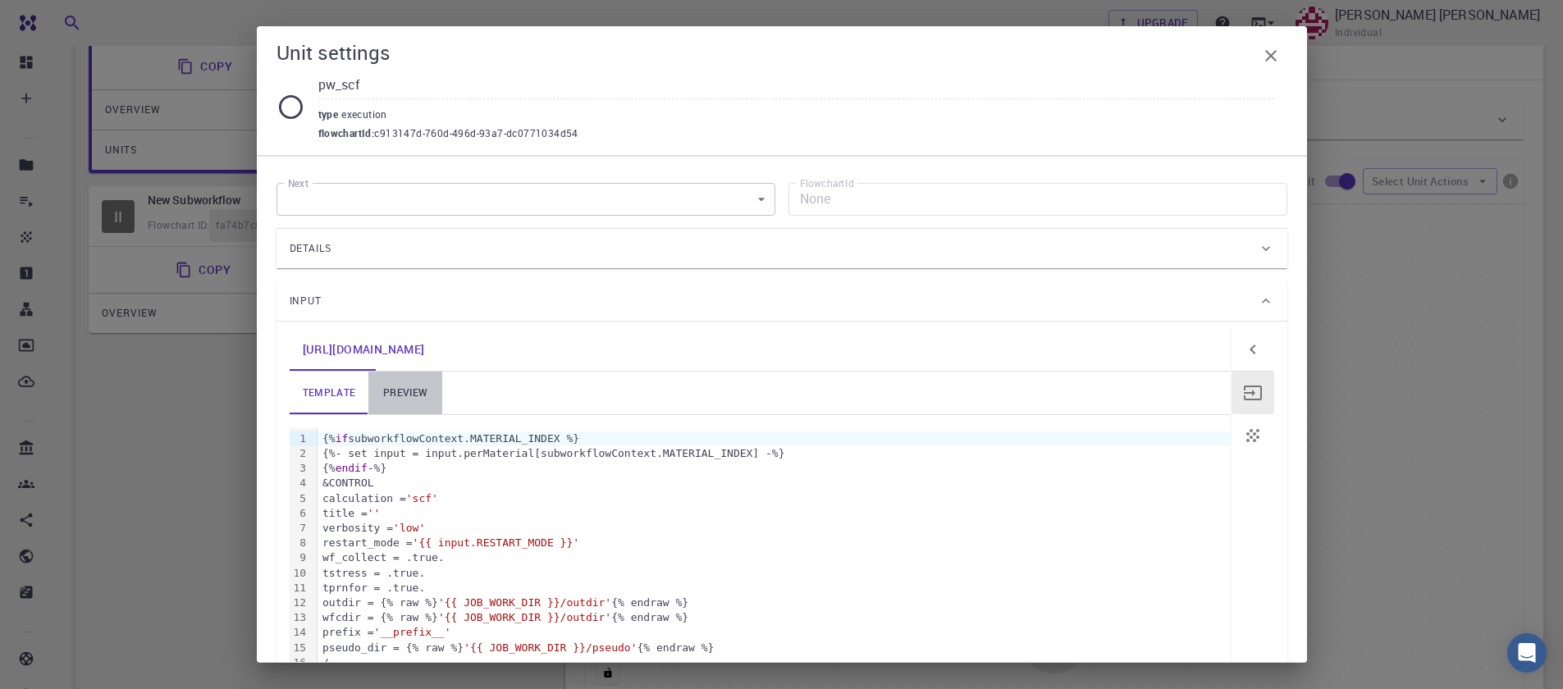
click at [411, 386] on link "preview" at bounding box center [405, 393] width 74 height 43
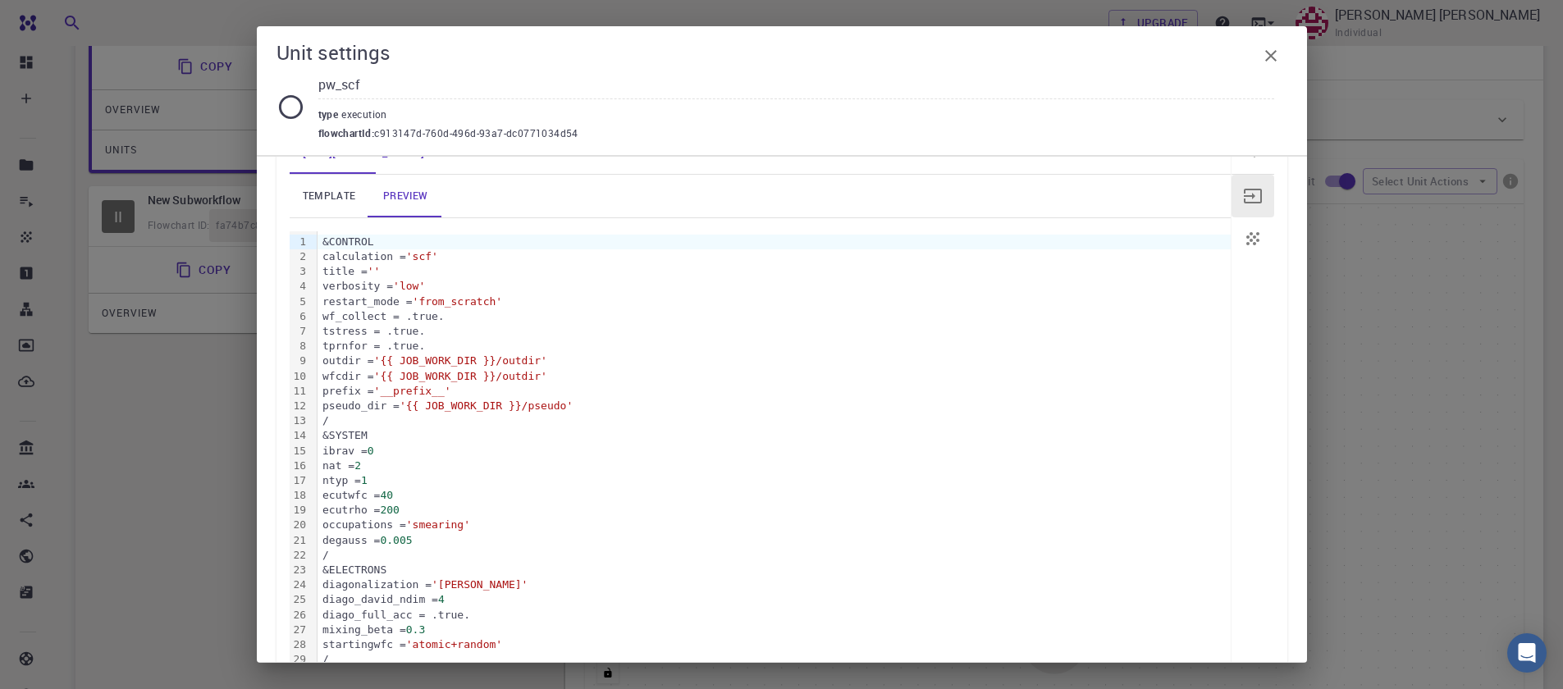
scroll to position [528, 0]
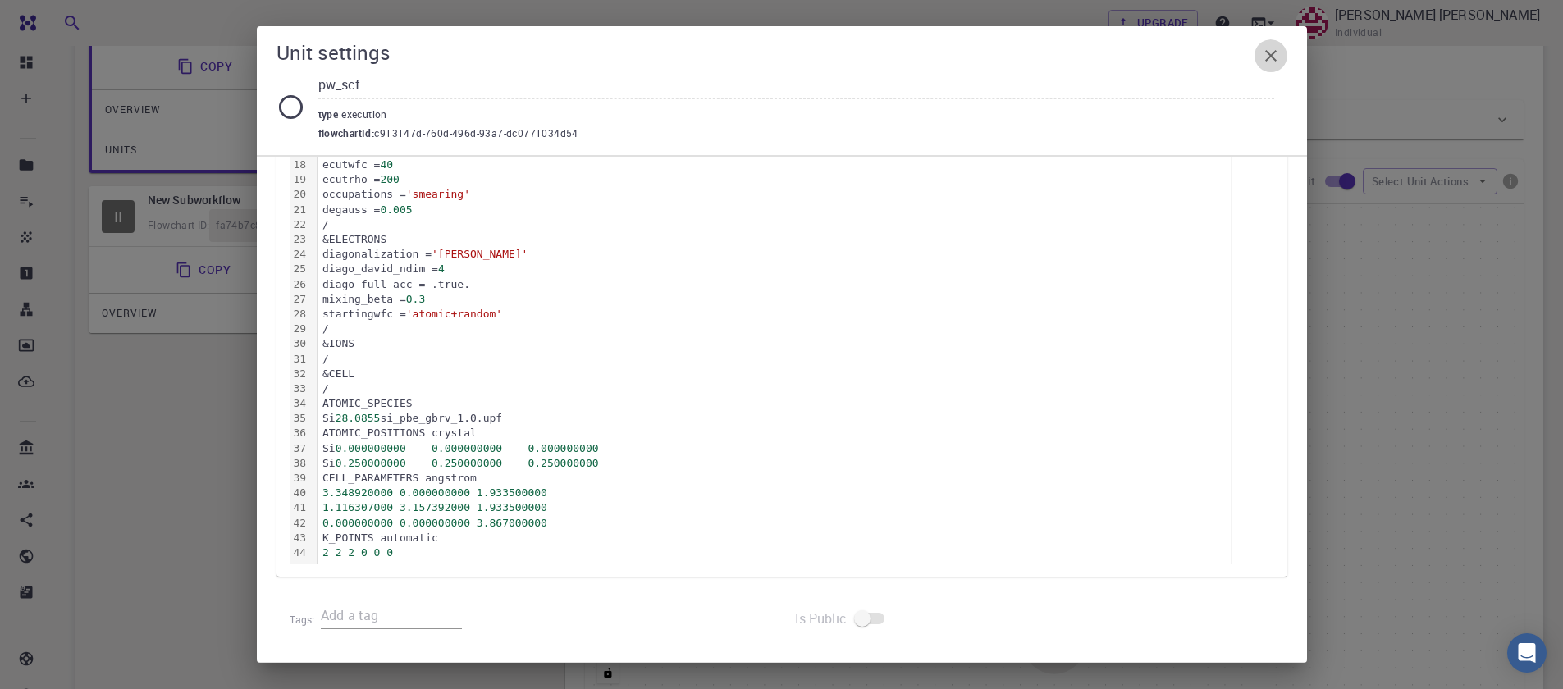
click at [1268, 62] on icon "button" at bounding box center [1271, 56] width 20 height 20
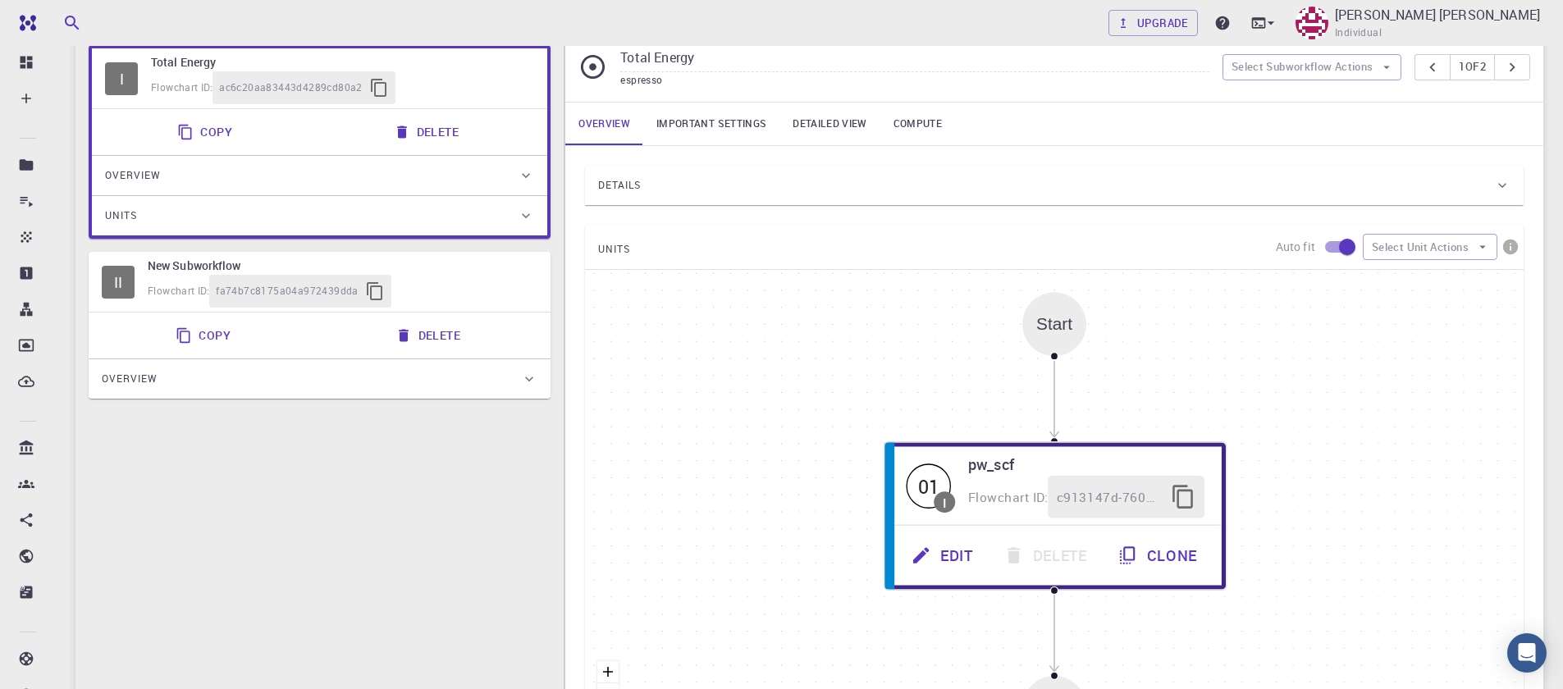
scroll to position [98, 0]
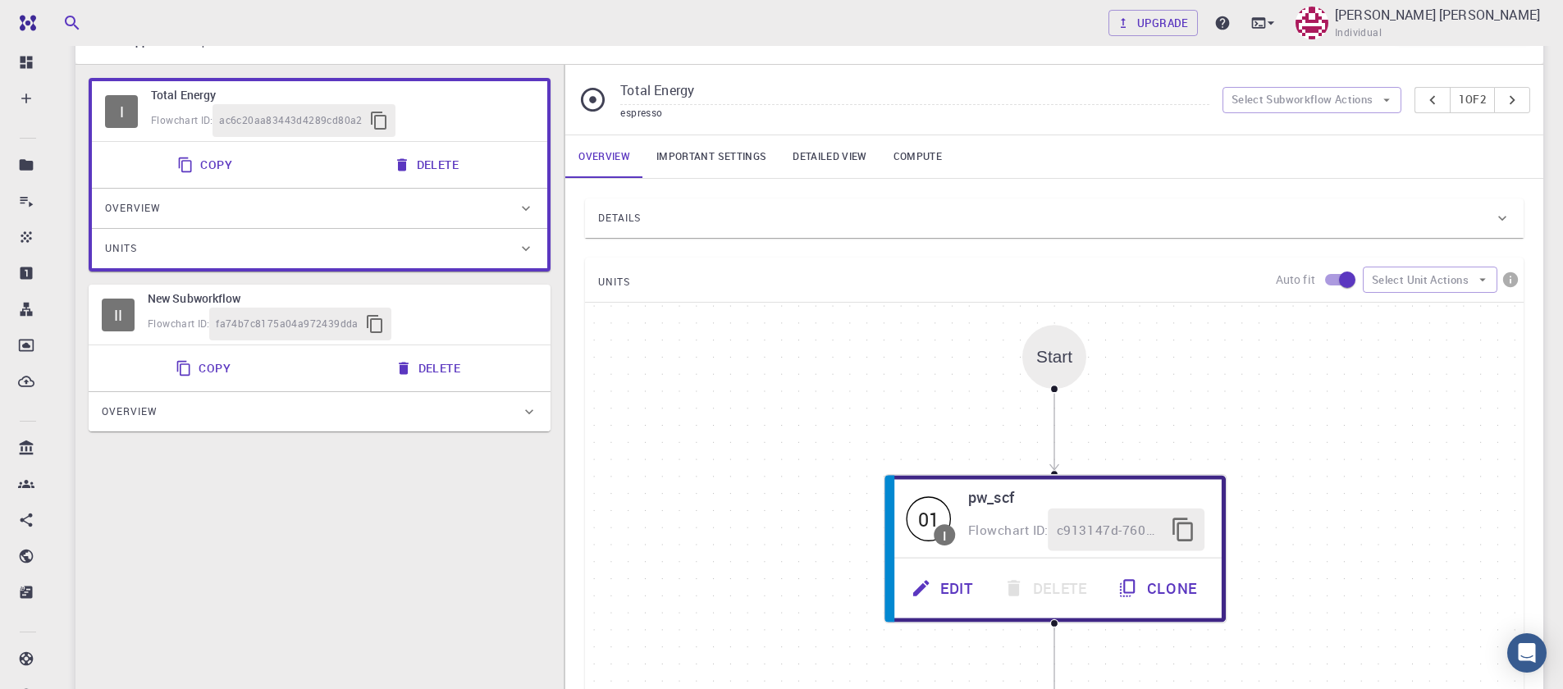
click at [346, 332] on span "fa74b7c8175a04a972439dda" at bounding box center [287, 324] width 143 height 16
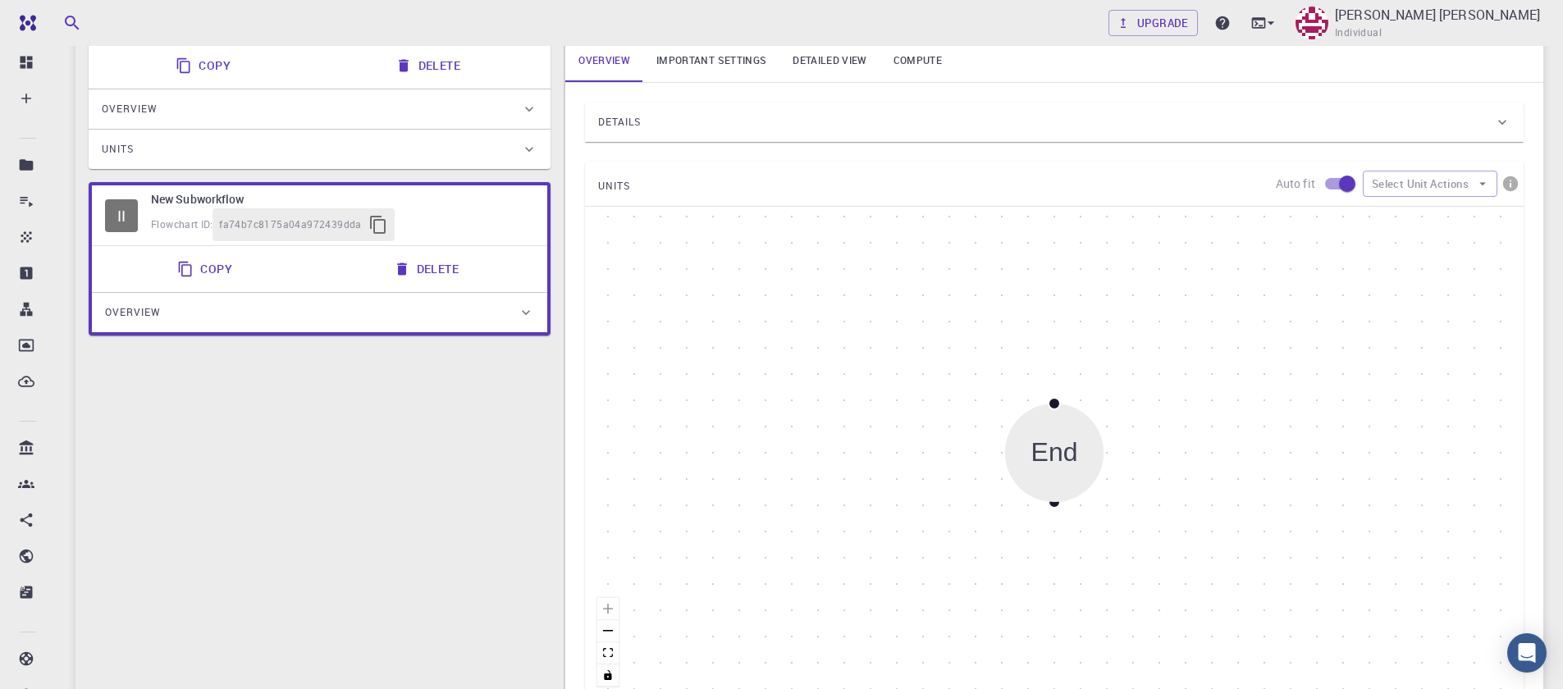
scroll to position [295, 0]
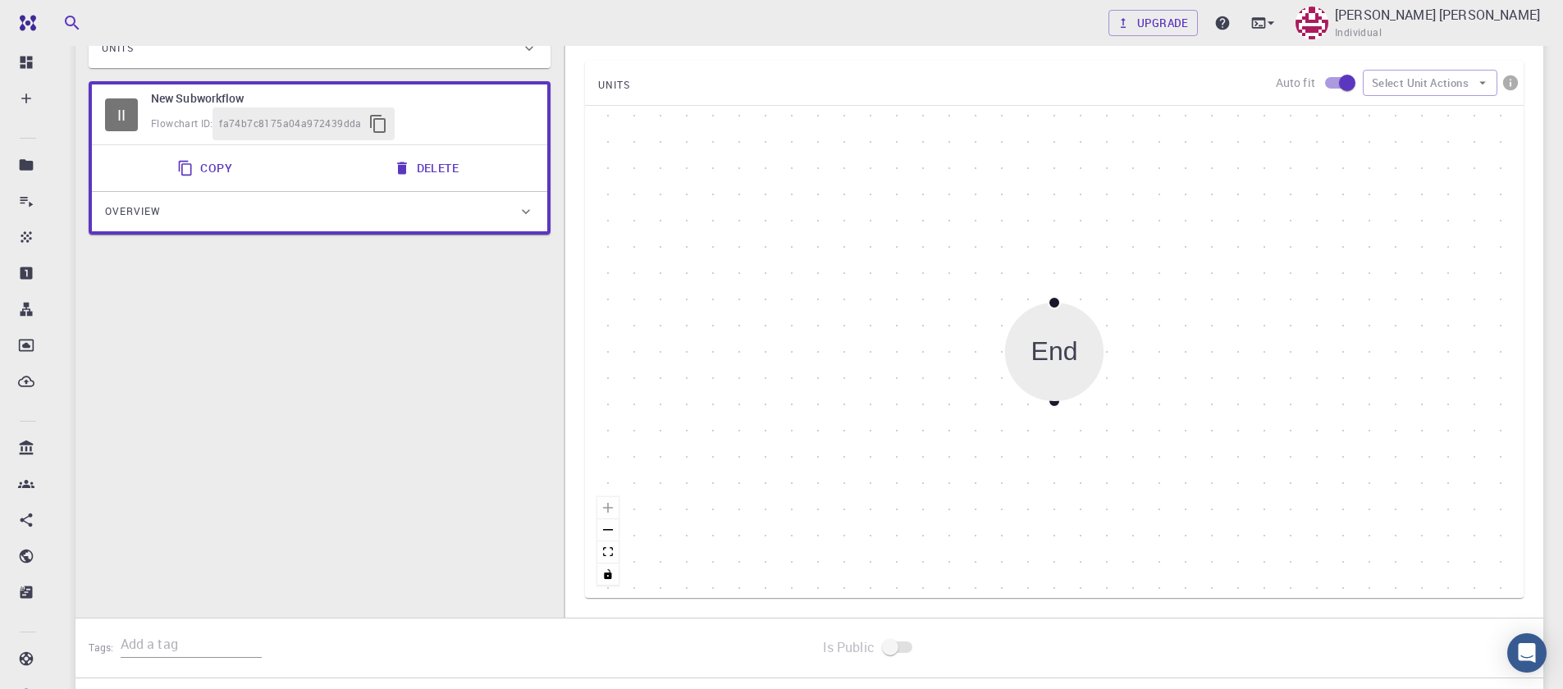
click at [424, 177] on button "Delete" at bounding box center [428, 168] width 88 height 33
type input "Total Energy"
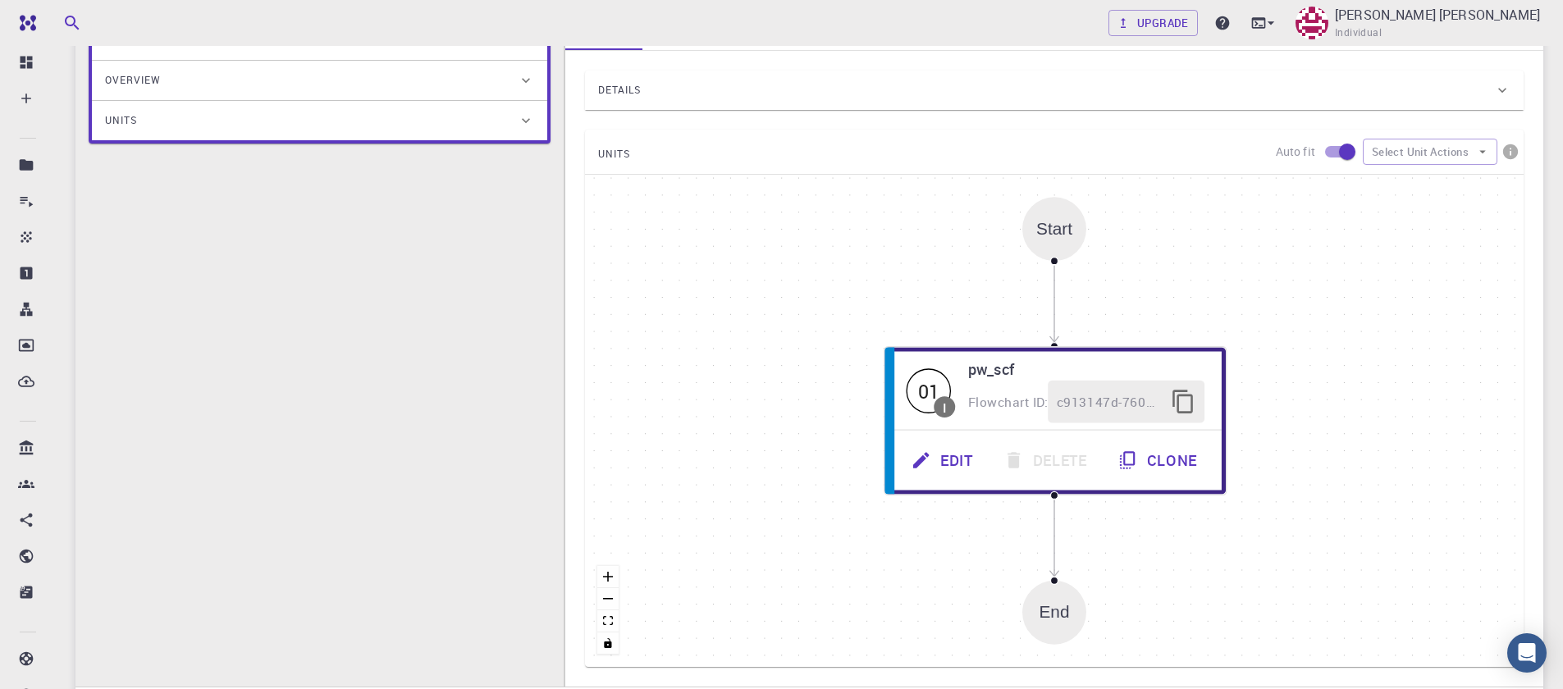
scroll to position [98, 0]
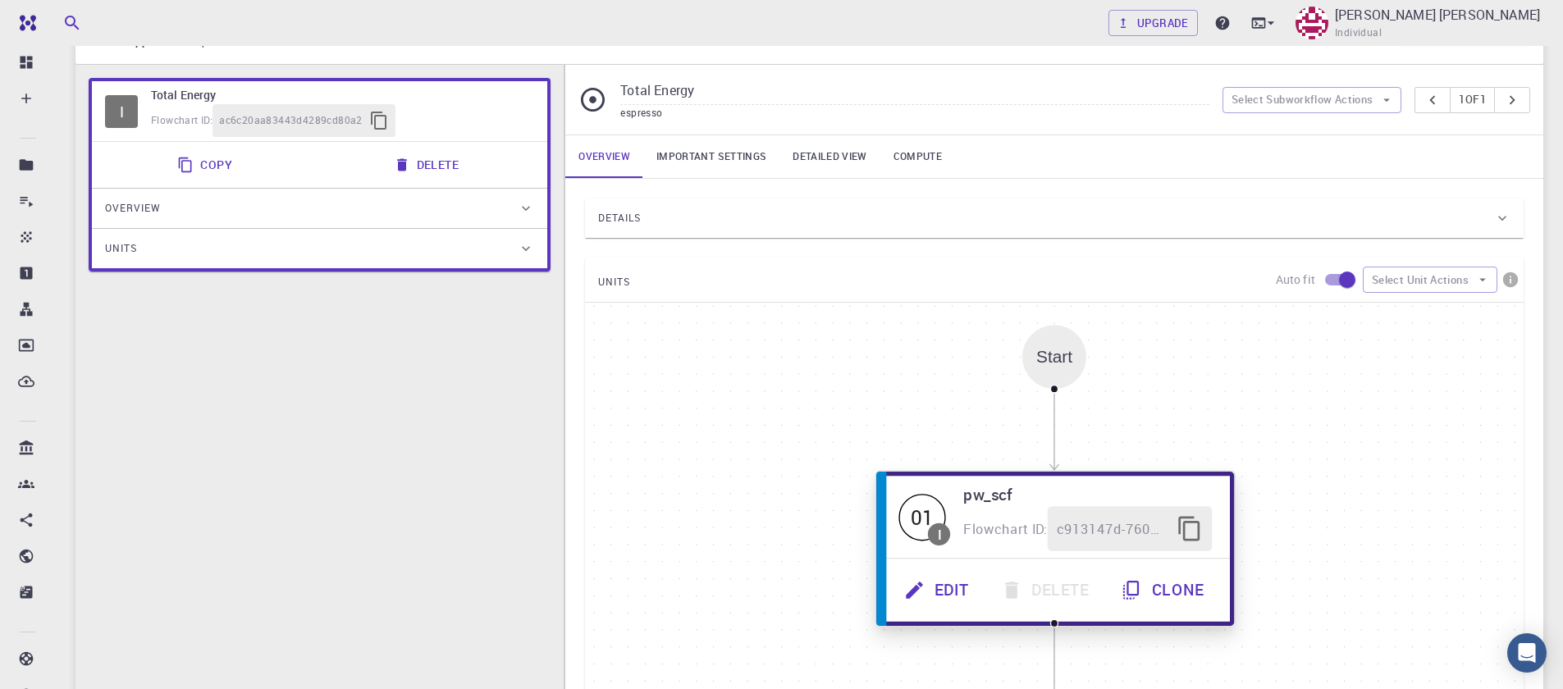
click at [942, 596] on button "Edit" at bounding box center [938, 590] width 97 height 45
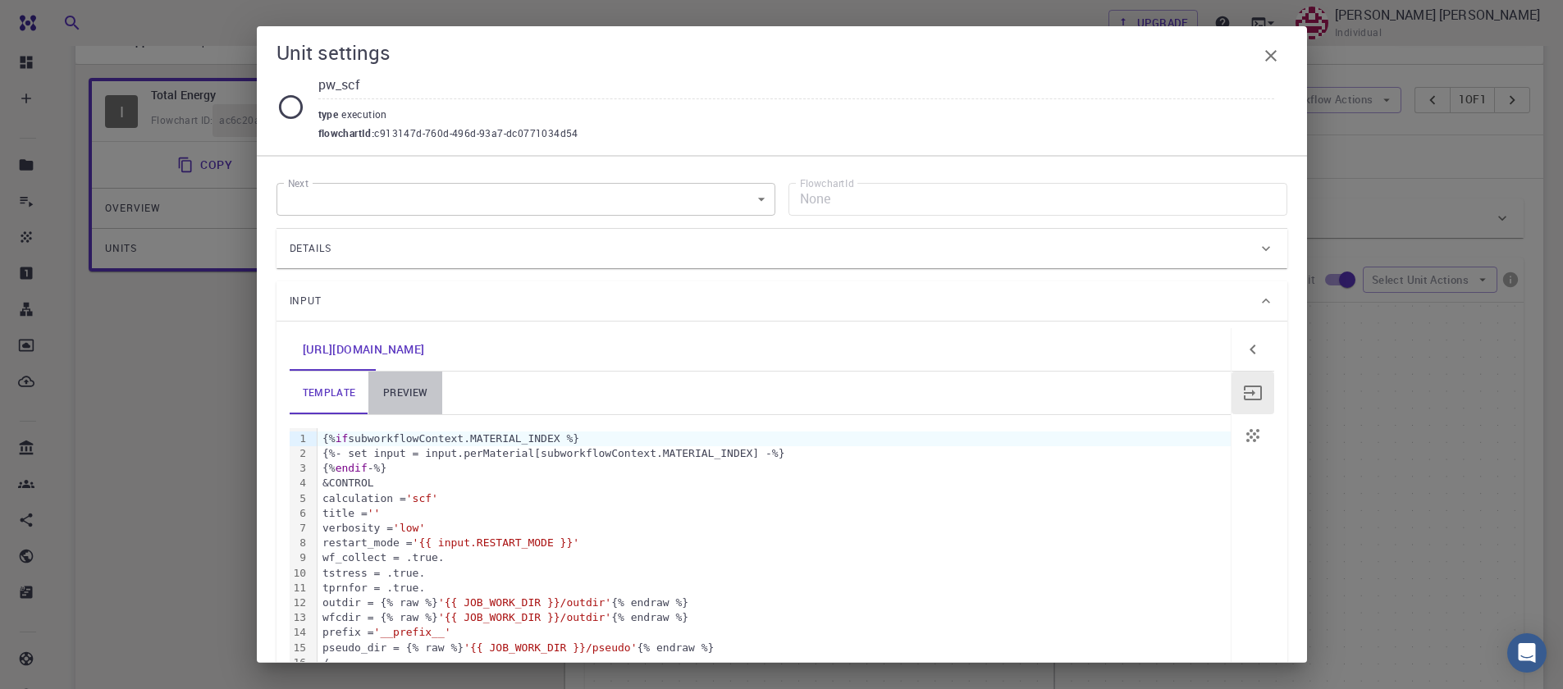
click at [397, 402] on link "preview" at bounding box center [405, 393] width 74 height 43
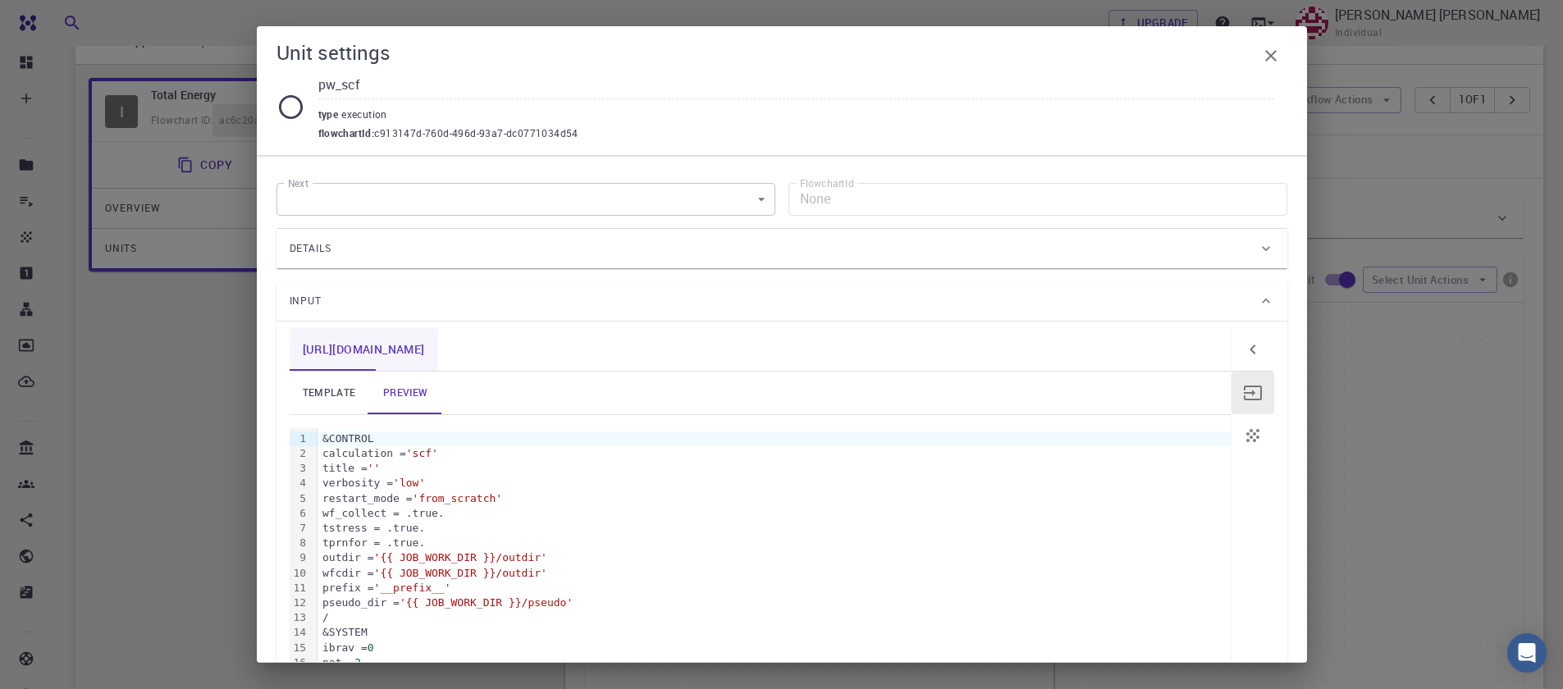
click at [343, 355] on link "[URL][DOMAIN_NAME]" at bounding box center [364, 349] width 149 height 43
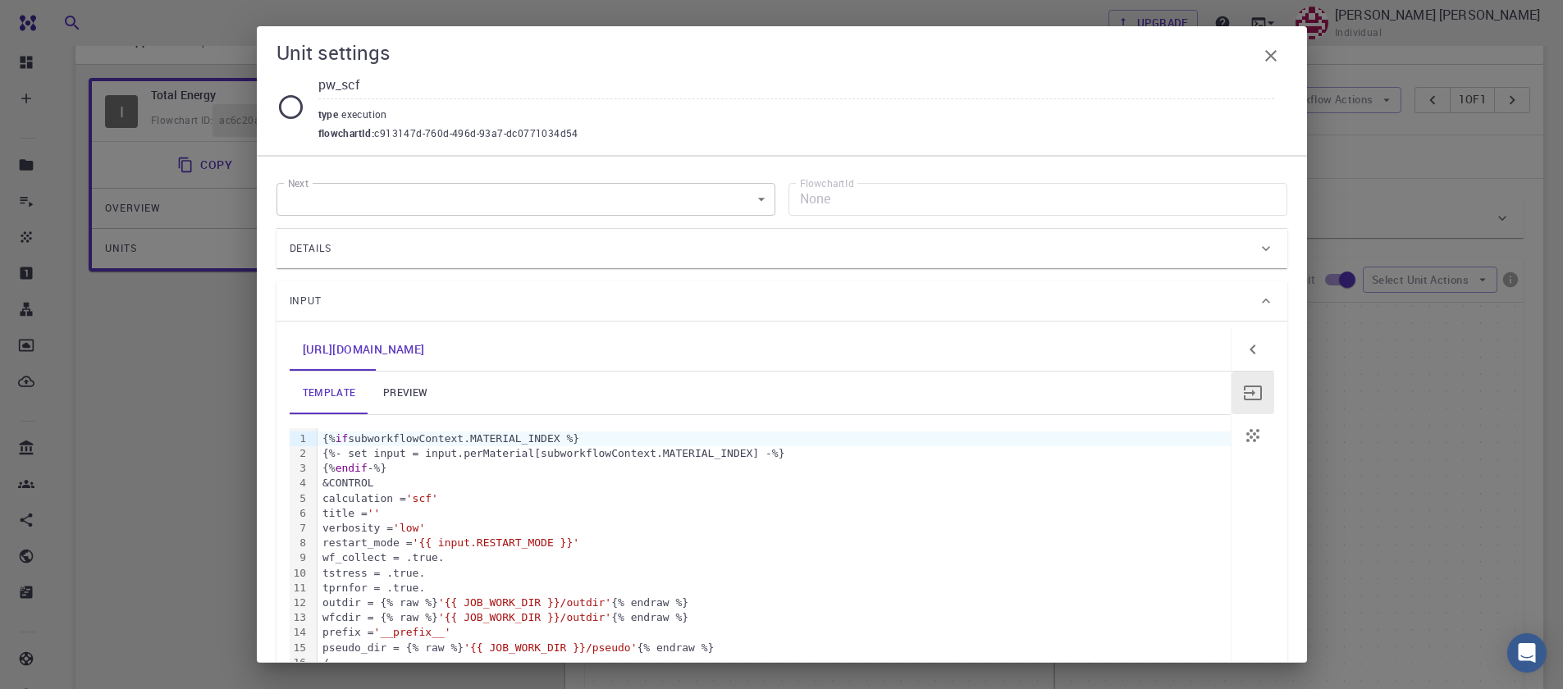
click at [375, 295] on div "Input" at bounding box center [774, 301] width 968 height 26
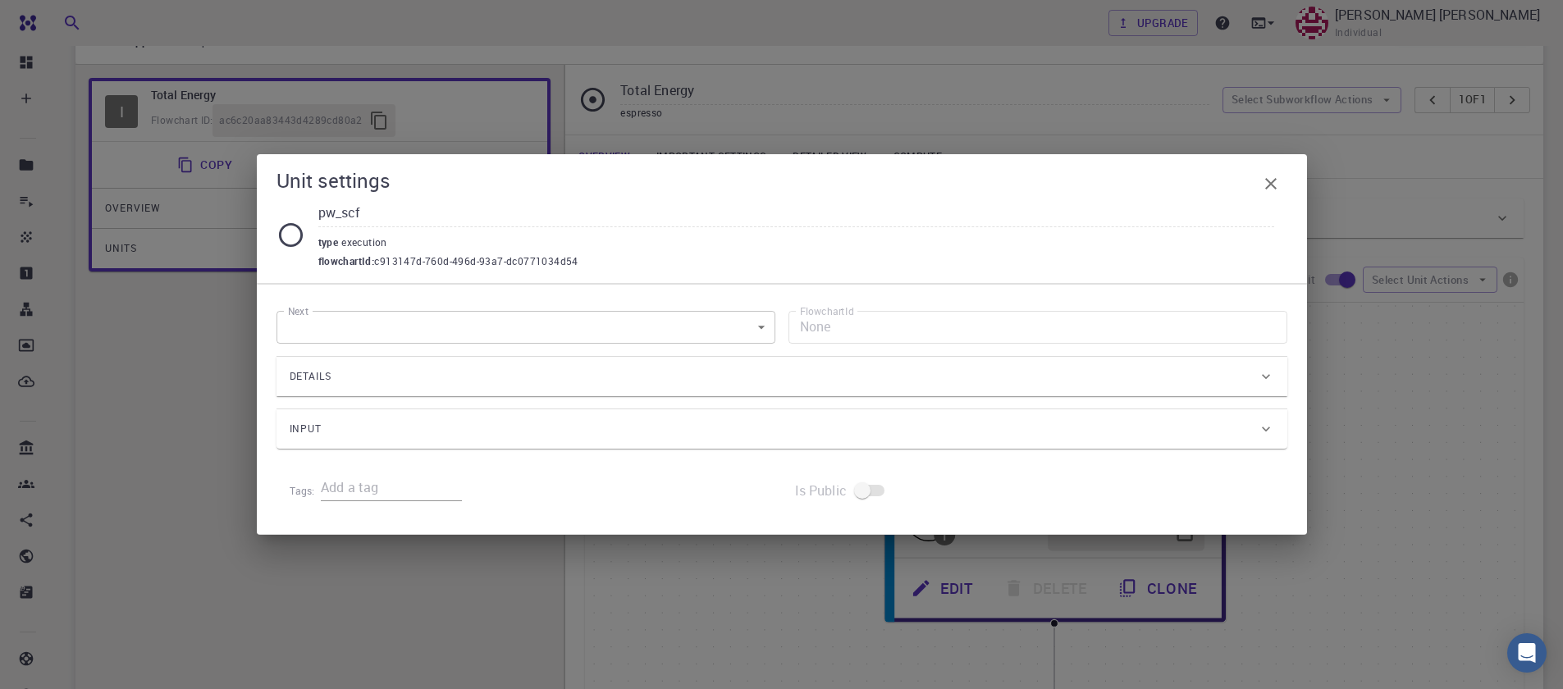
click at [375, 386] on div "Details" at bounding box center [774, 377] width 968 height 26
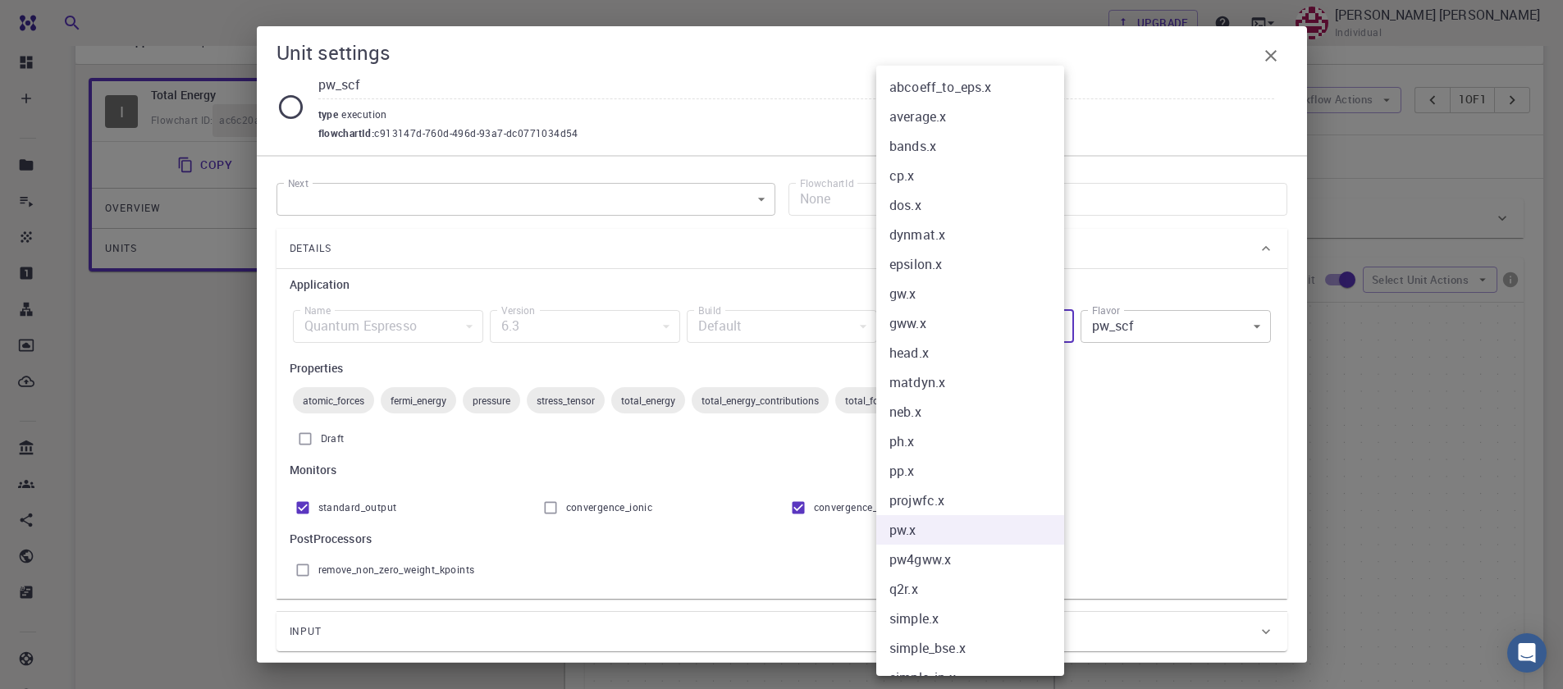
click at [930, 321] on body "Free Dashboard Create New Job New Material Create Material Upload File Import f…" at bounding box center [781, 475] width 1563 height 1146
click at [930, 321] on li "gww.x" at bounding box center [977, 324] width 200 height 30
type input "gww.x"
type input "gww_simple"
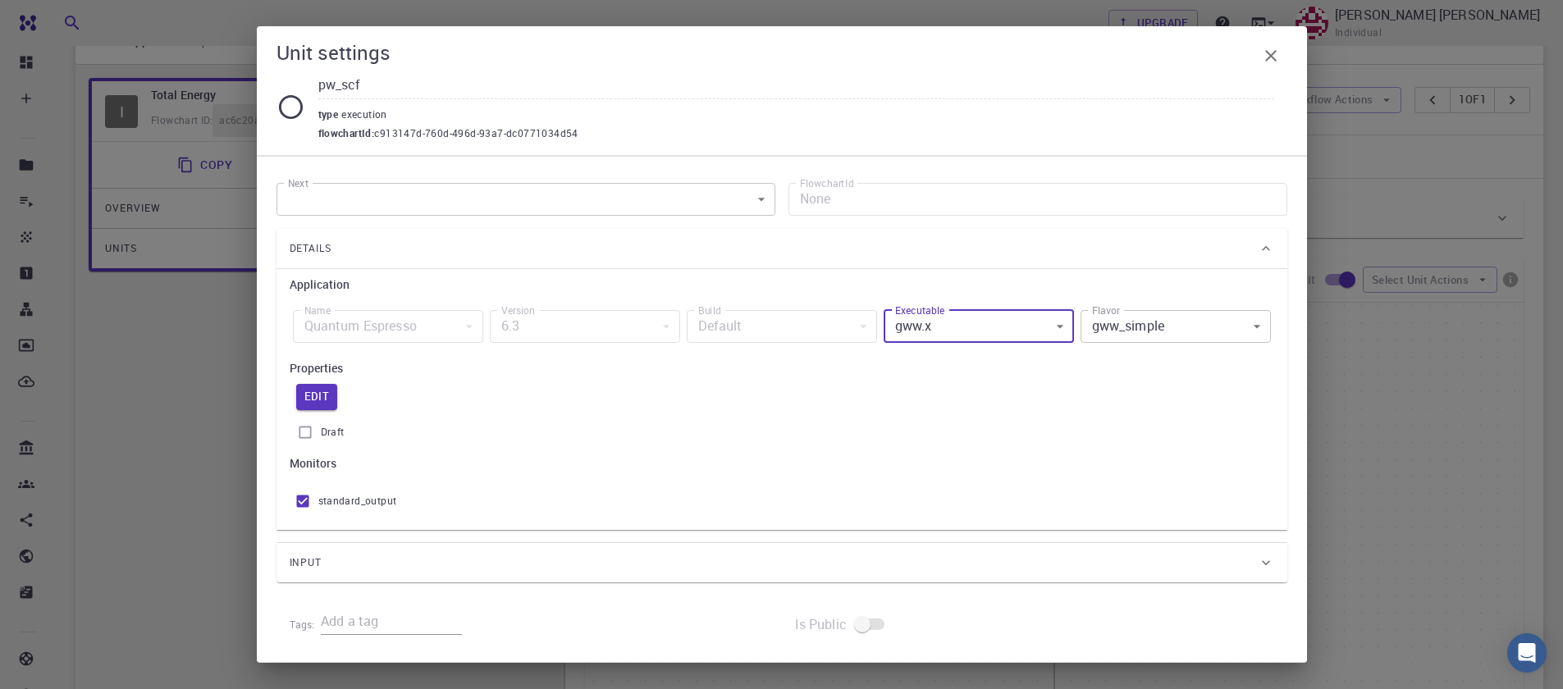
click at [948, 334] on body "Free Dashboard Create New Job New Material Create Material Upload File Import f…" at bounding box center [781, 475] width 1563 height 1146
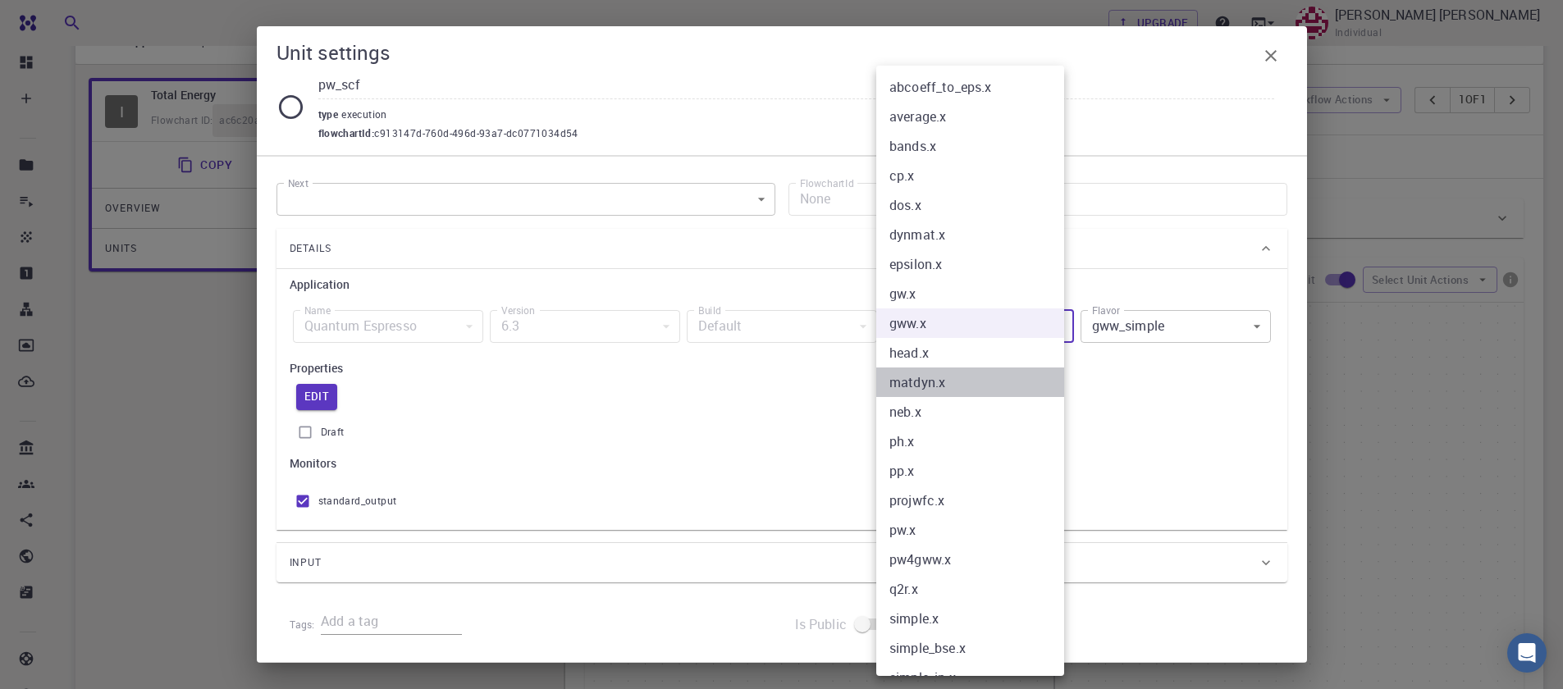
click at [936, 369] on li "matdyn.x" at bounding box center [977, 383] width 200 height 30
type input "matdyn.x"
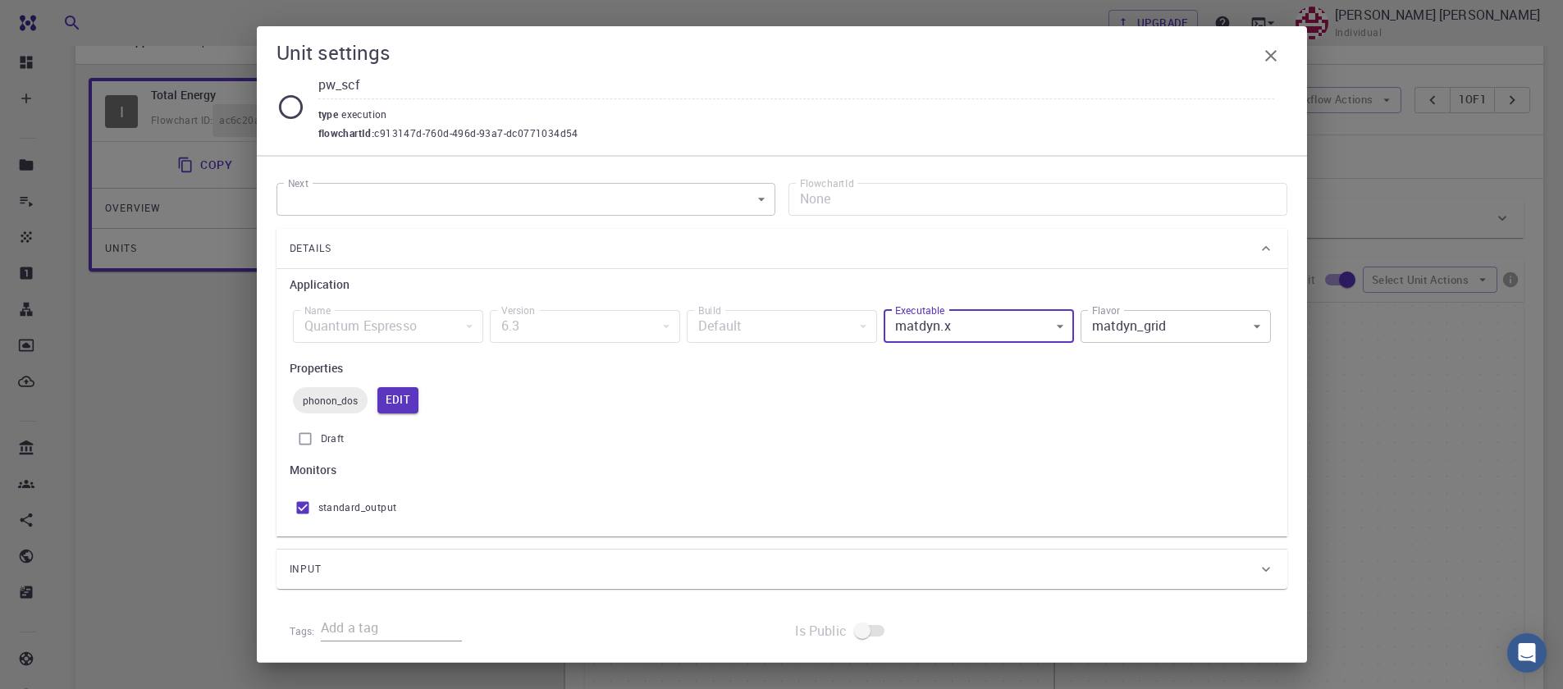
scroll to position [12, 0]
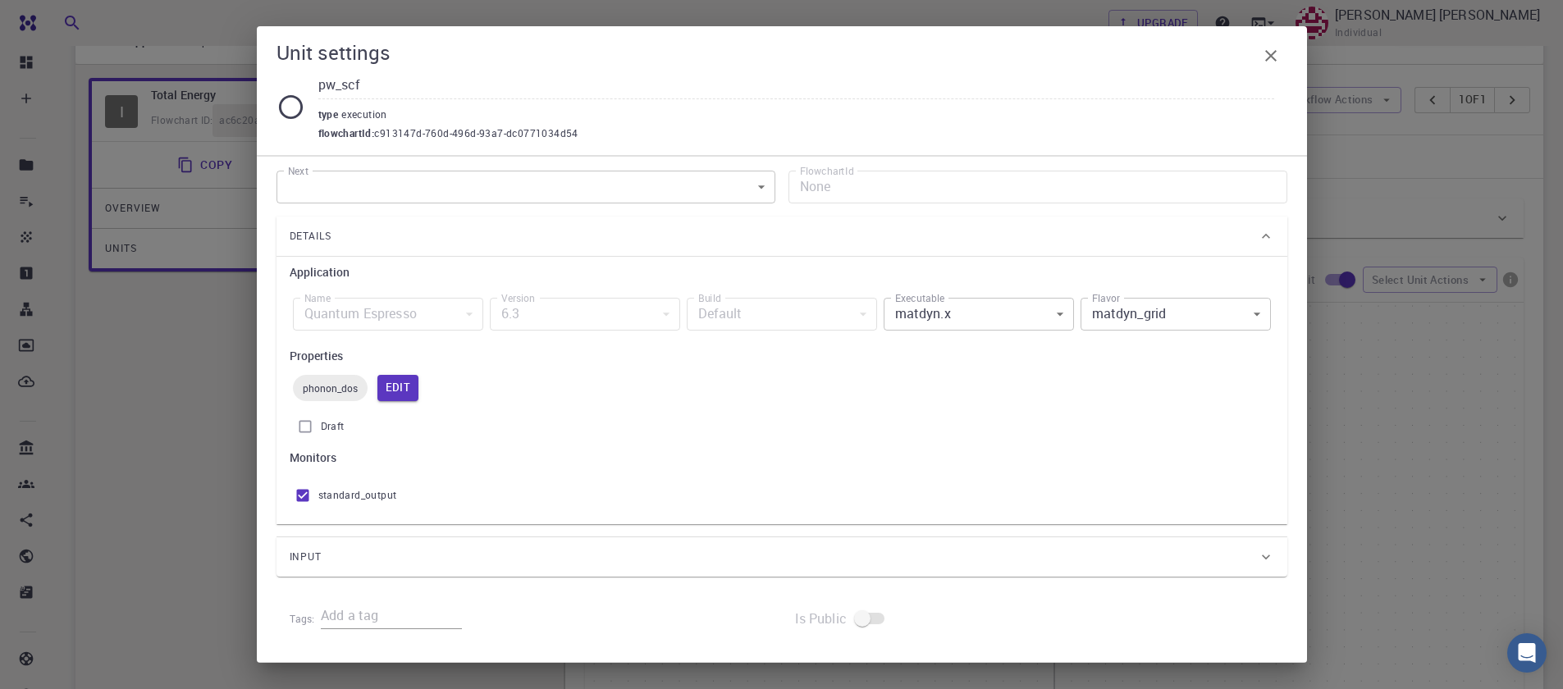
click at [334, 547] on div "Input" at bounding box center [774, 557] width 968 height 26
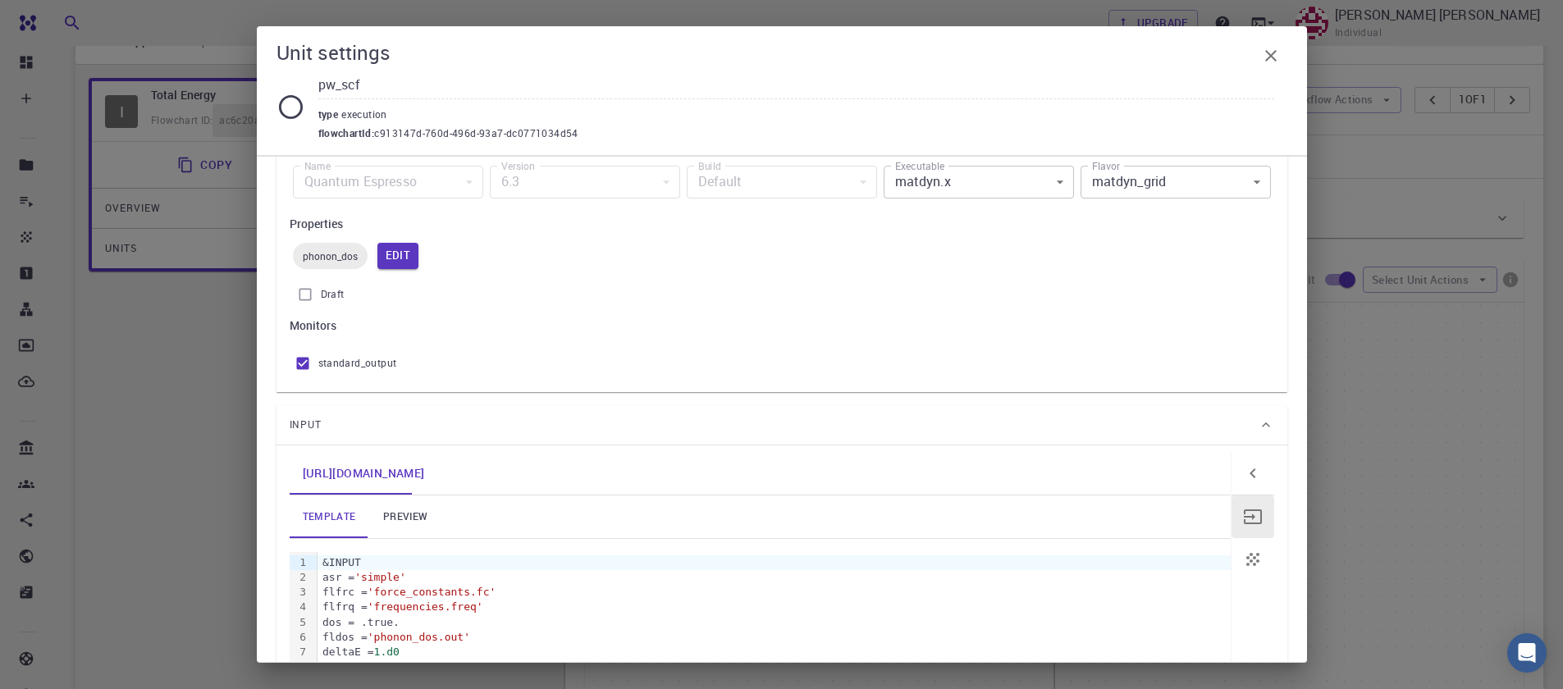
scroll to position [209, 0]
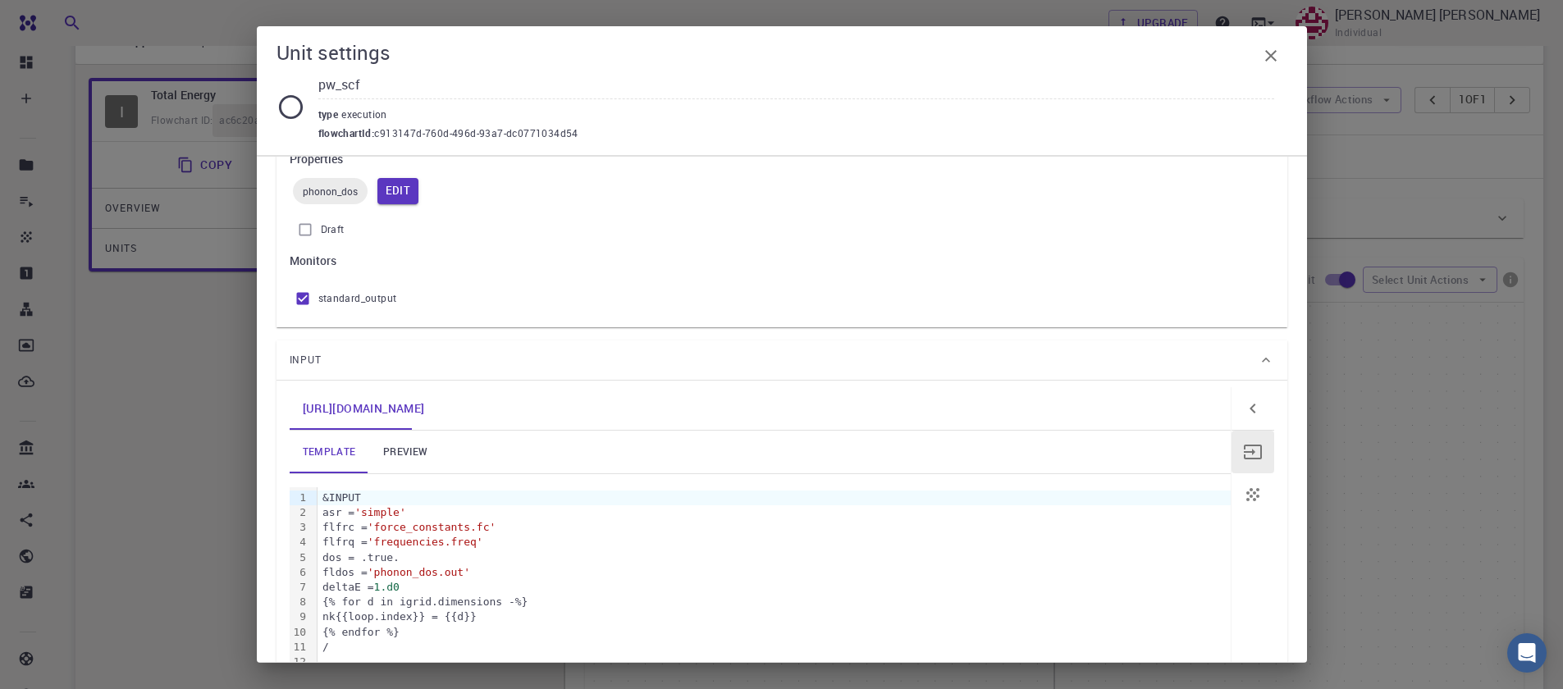
click at [391, 461] on link "preview" at bounding box center [405, 452] width 74 height 43
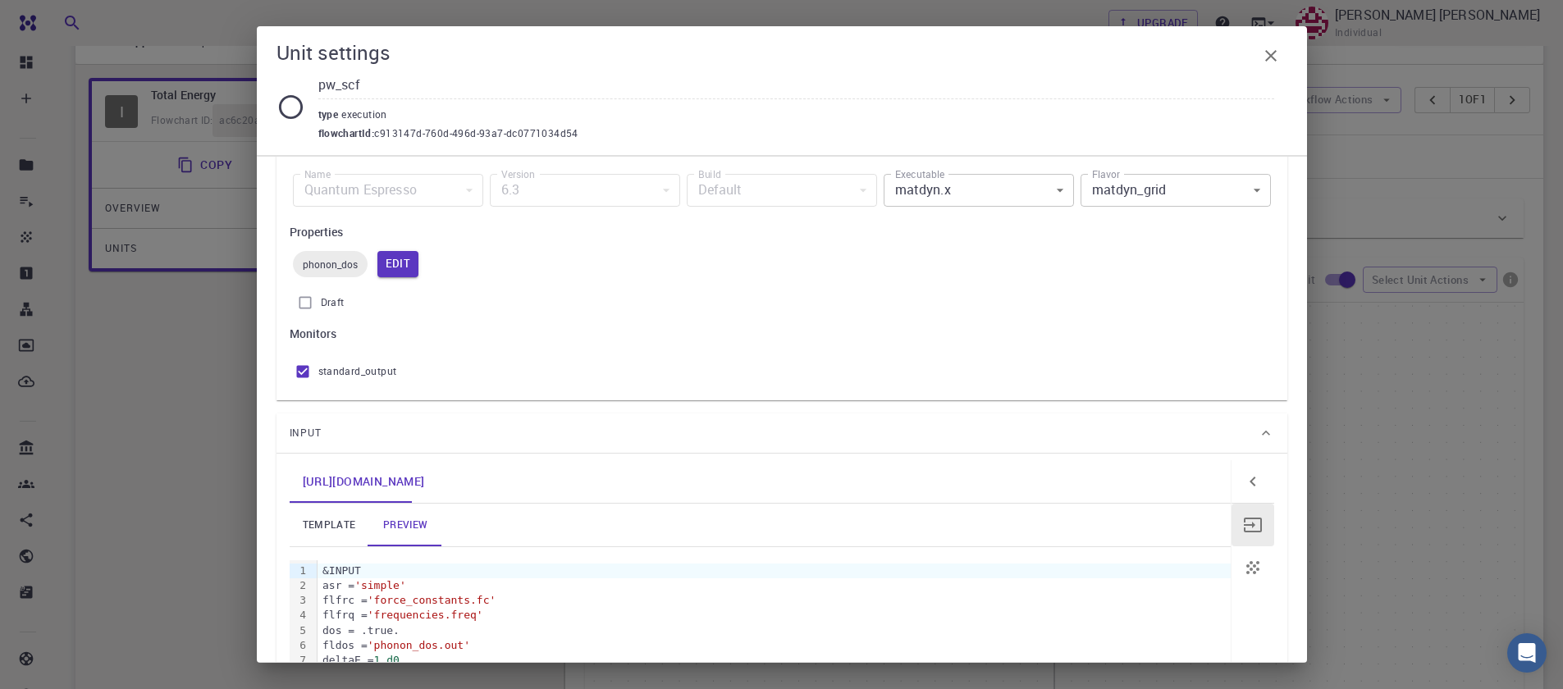
scroll to position [38, 0]
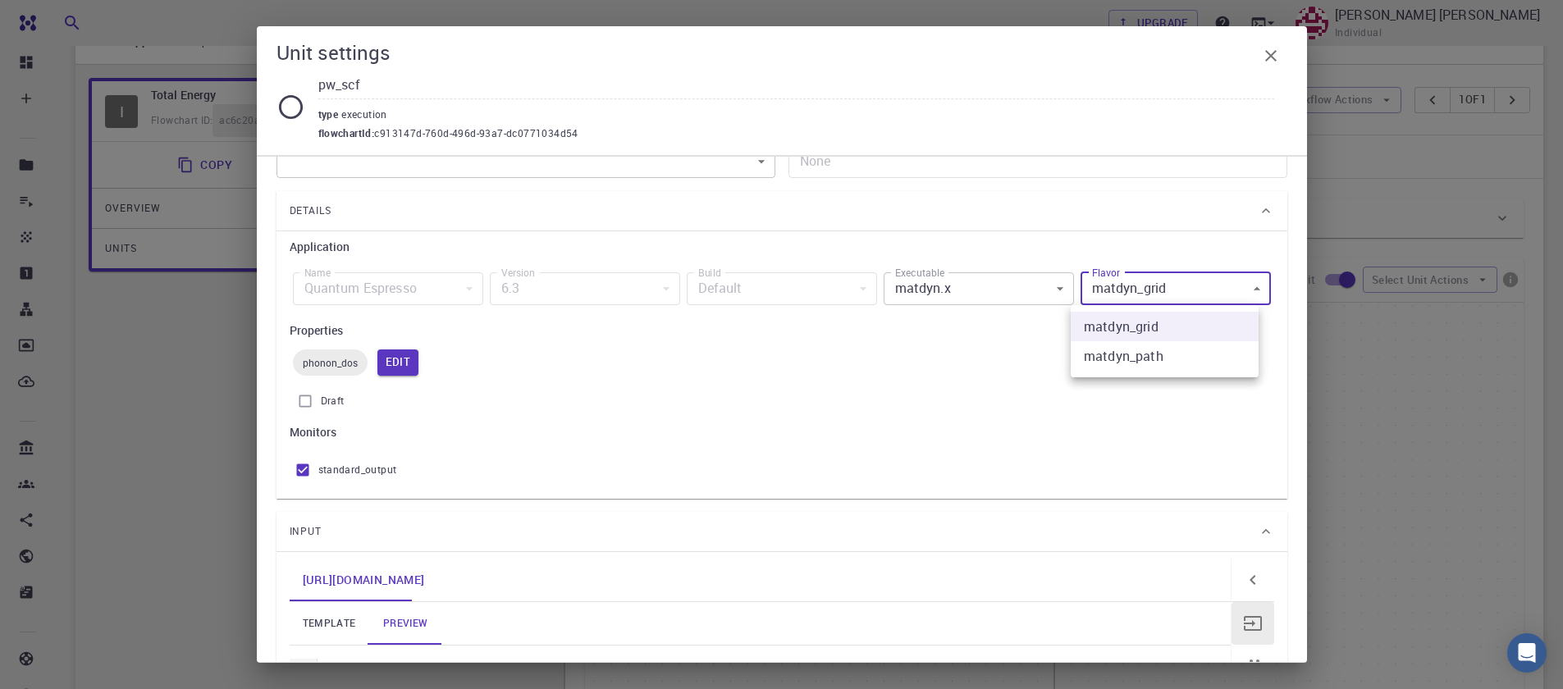
click at [1111, 298] on body "Free Dashboard Create New Job New Material Create Material Upload File Import f…" at bounding box center [781, 475] width 1563 height 1146
click at [1121, 354] on li "matdyn_path" at bounding box center [1165, 356] width 188 height 30
type input "matdyn_path"
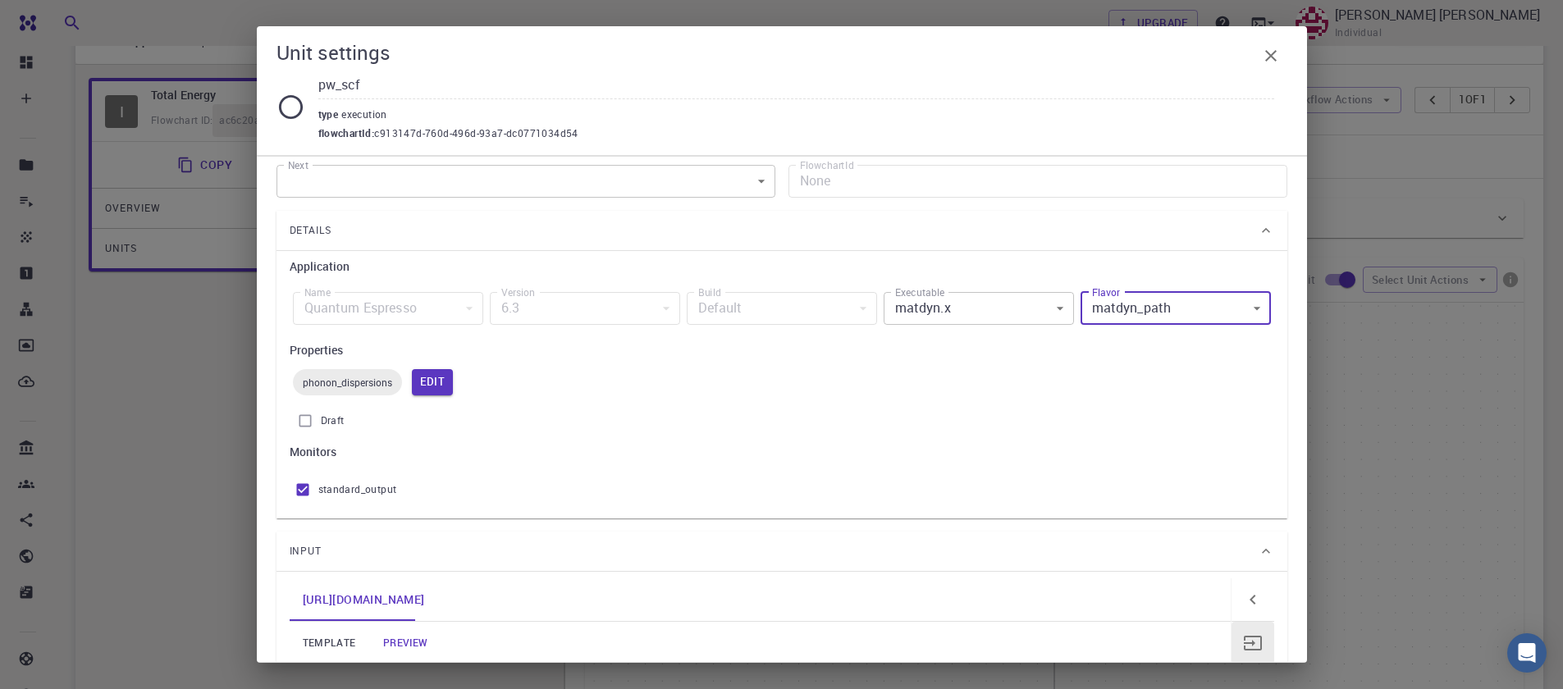
scroll to position [0, 0]
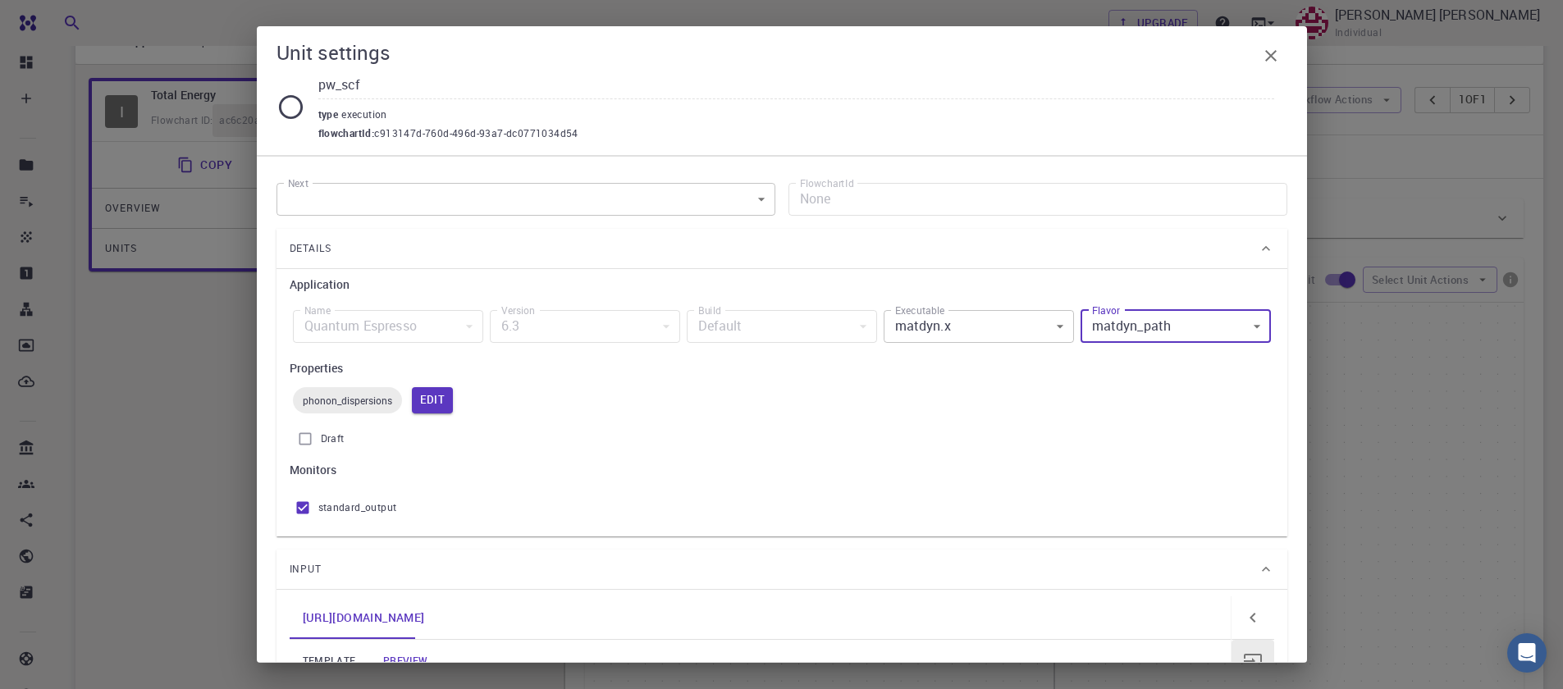
click at [1036, 336] on body "Free Dashboard Create New Job New Material Create Material Upload File Import f…" at bounding box center [781, 475] width 1563 height 1146
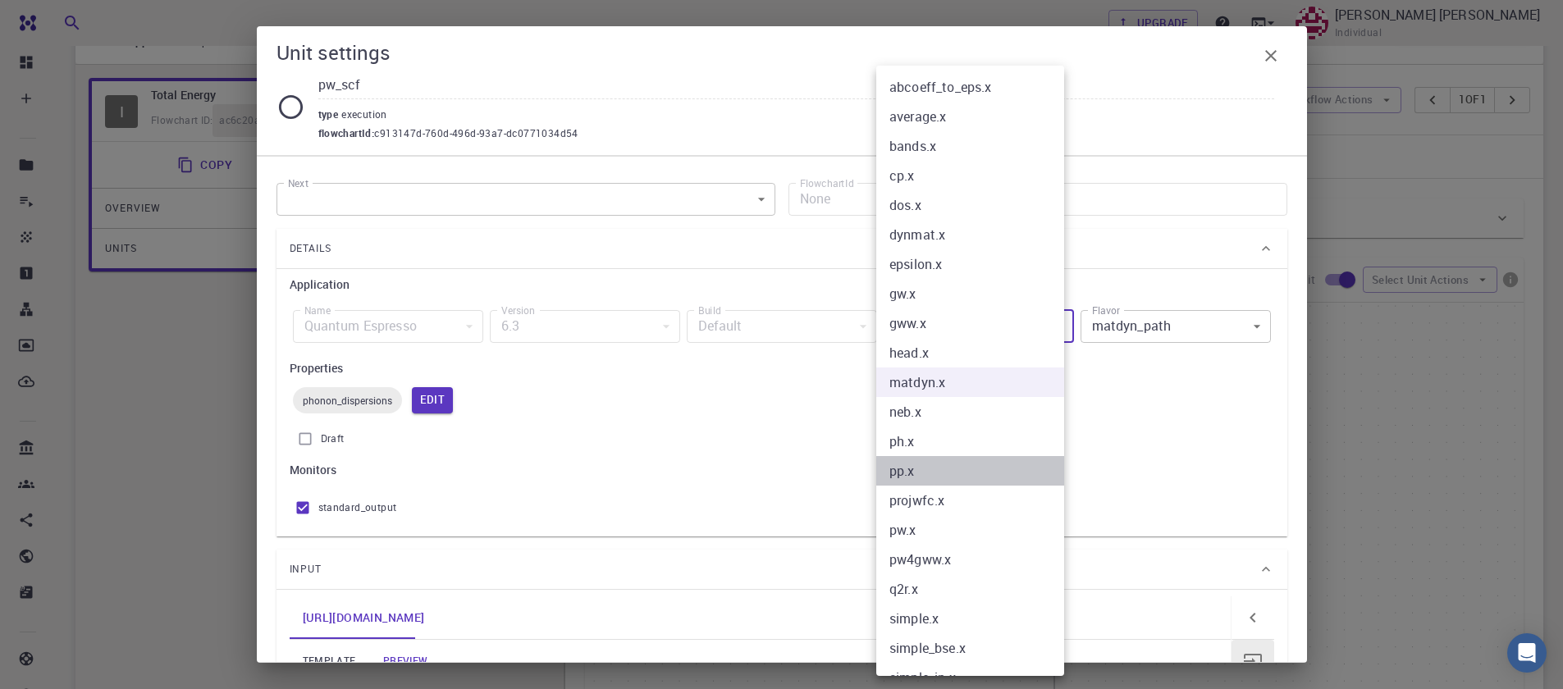
click at [936, 456] on li "pp.x" at bounding box center [977, 471] width 200 height 30
type input "pp.x"
type input "pp_density"
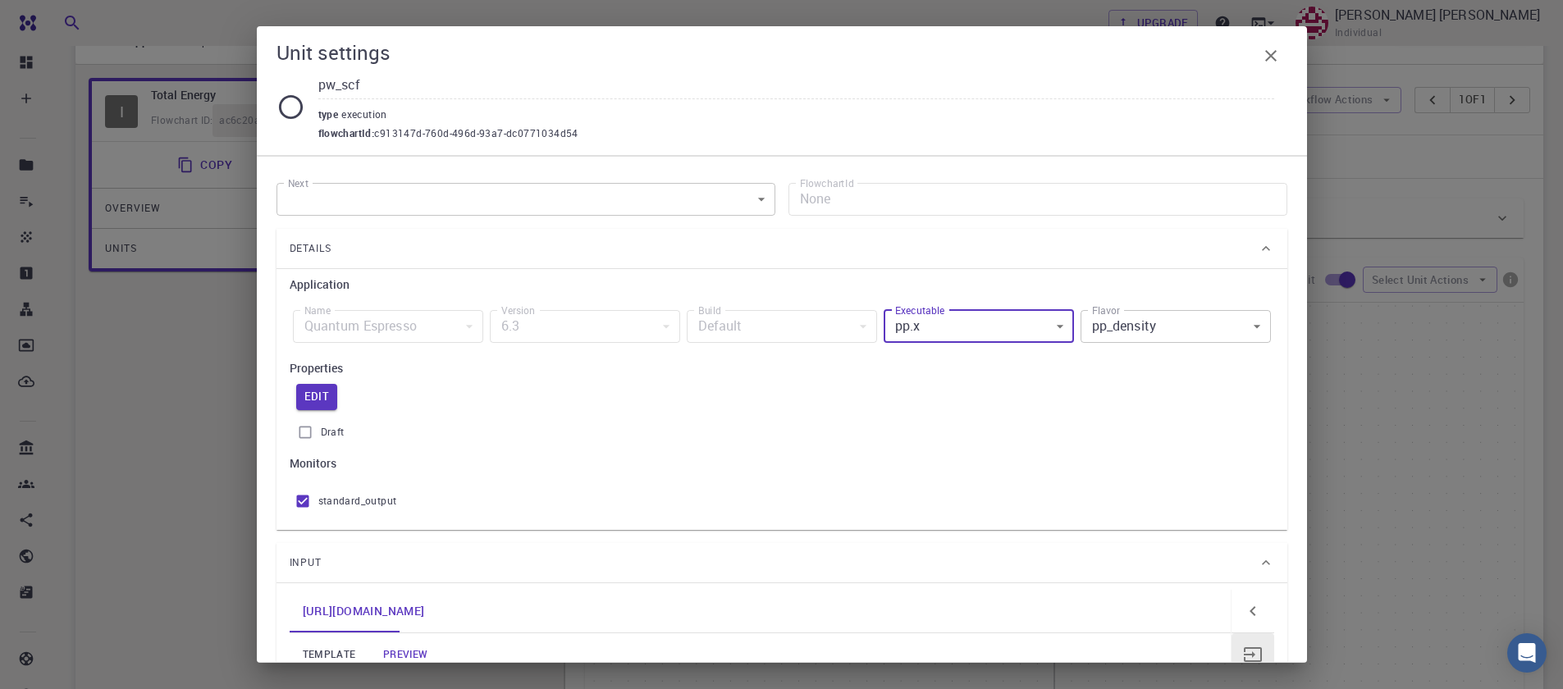
click at [908, 323] on body "Free Dashboard Create New Job New Material Create Material Upload File Import f…" at bounding box center [781, 475] width 1563 height 1146
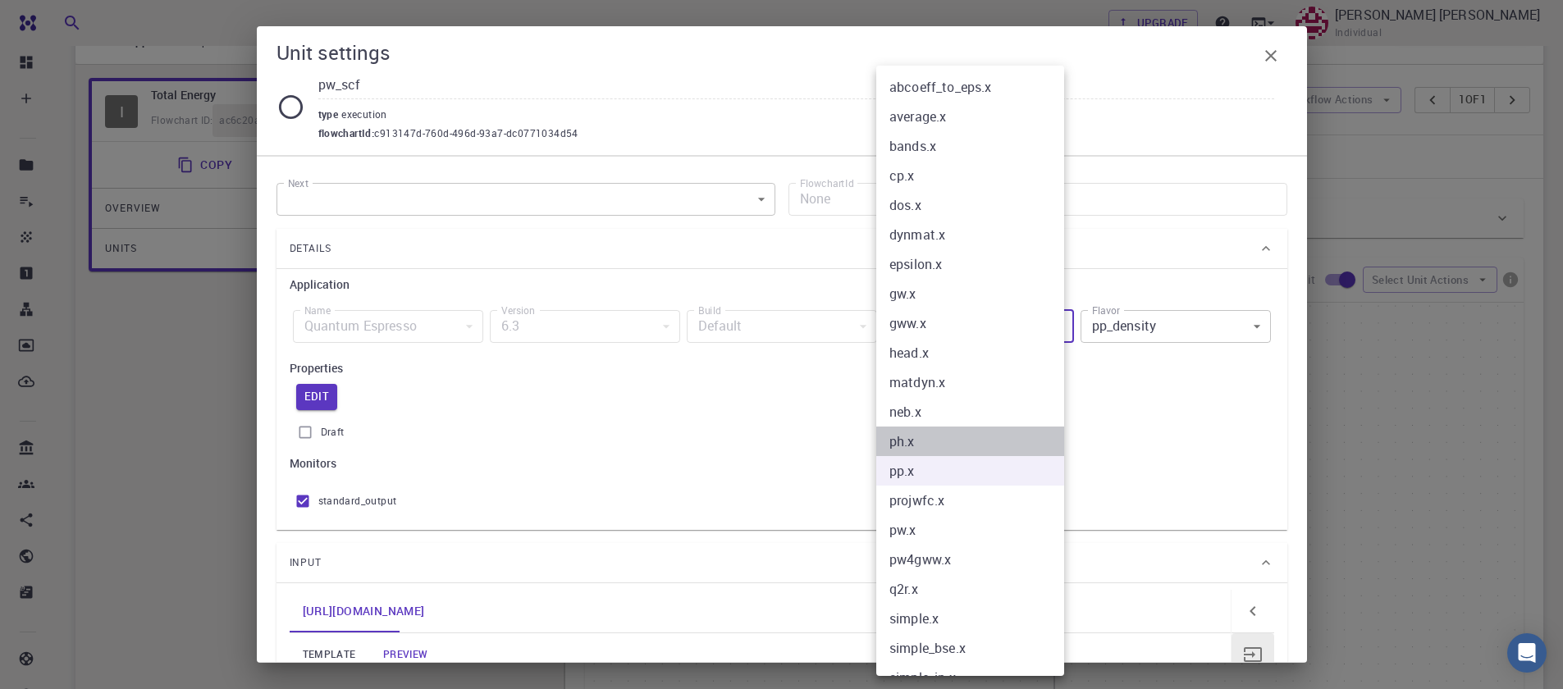
click at [915, 444] on li "ph.x" at bounding box center [977, 442] width 200 height 30
type input "ph.x"
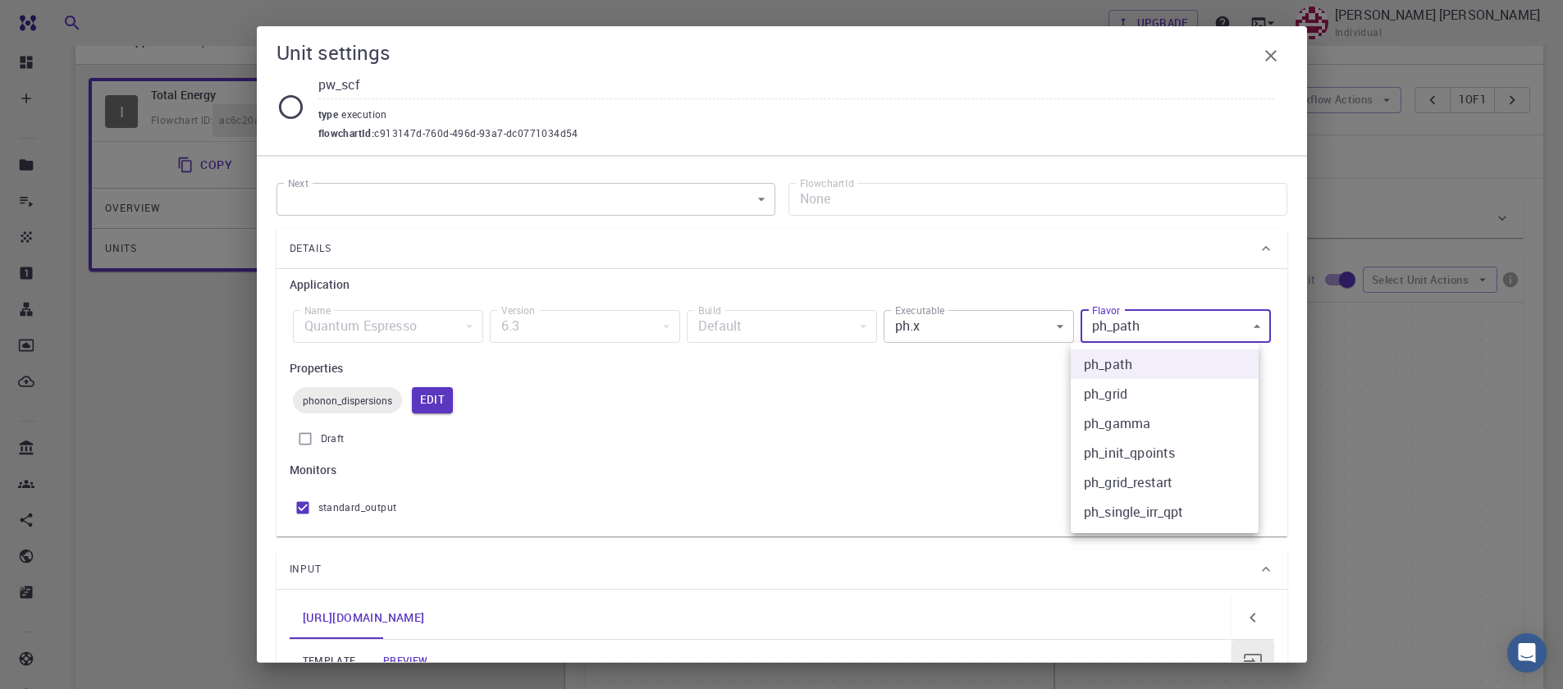
click at [1169, 336] on body "Free Dashboard Create New Job New Material Create Material Upload File Import f…" at bounding box center [781, 475] width 1563 height 1146
click at [1136, 373] on li "ph_path" at bounding box center [1165, 365] width 188 height 30
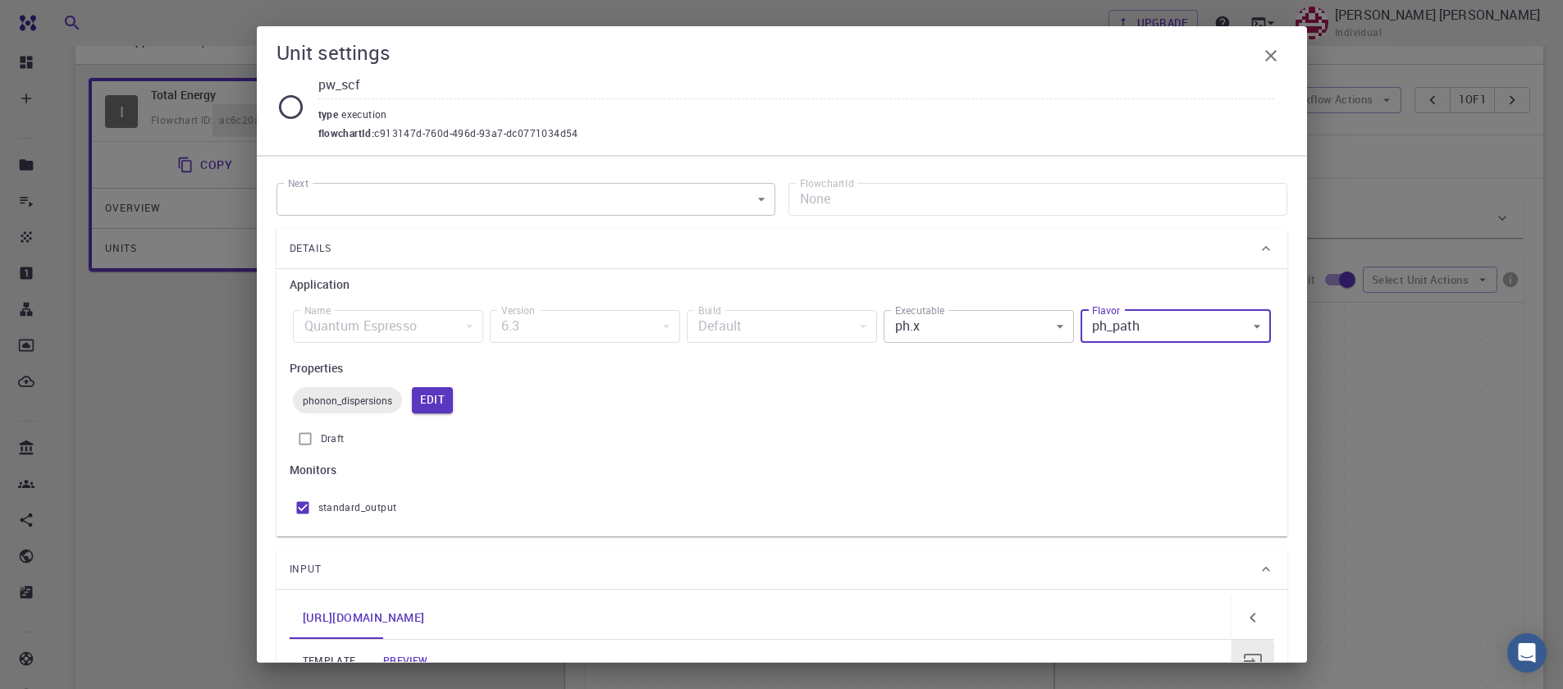
click at [1127, 327] on body "Free Dashboard Create New Job New Material Create Material Upload File Import f…" at bounding box center [781, 475] width 1563 height 1146
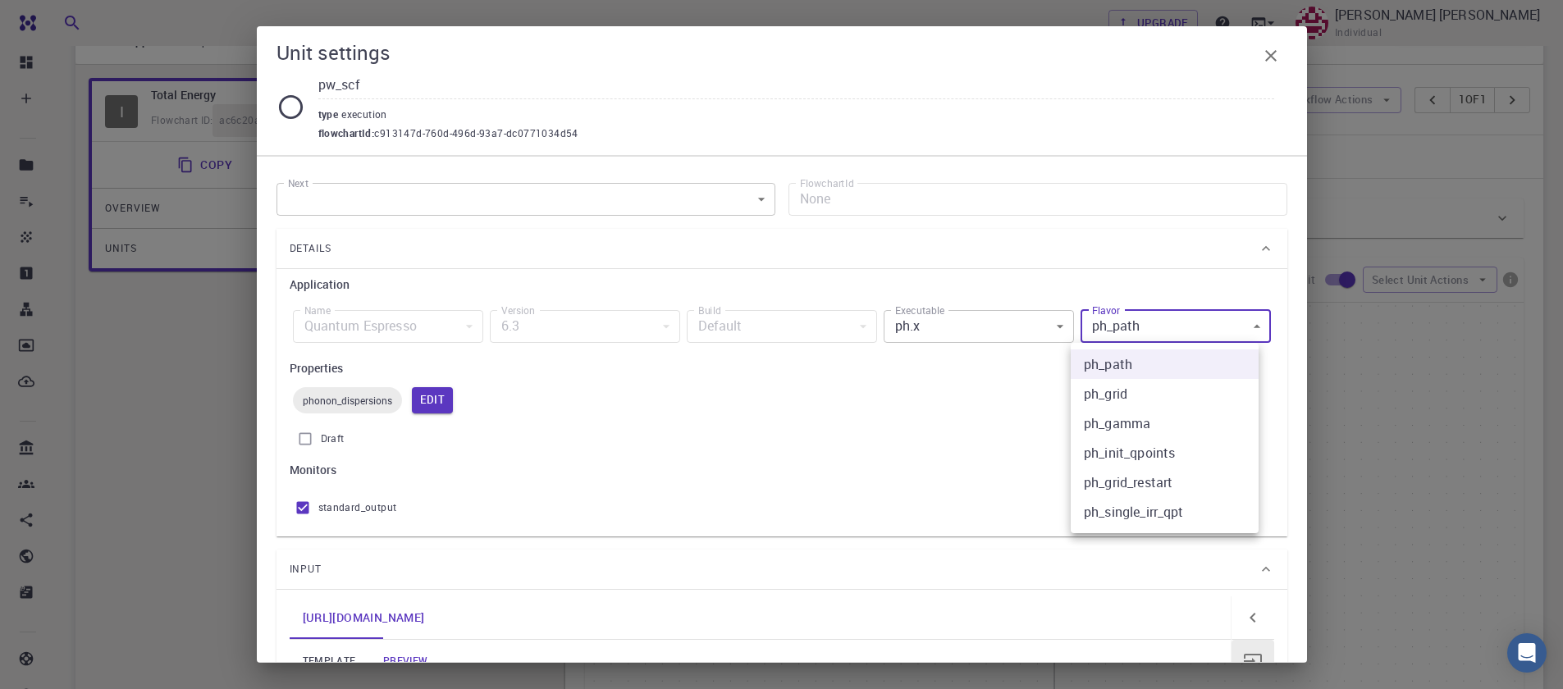
click at [1133, 386] on li "ph_grid" at bounding box center [1165, 394] width 188 height 30
type input "ph_grid"
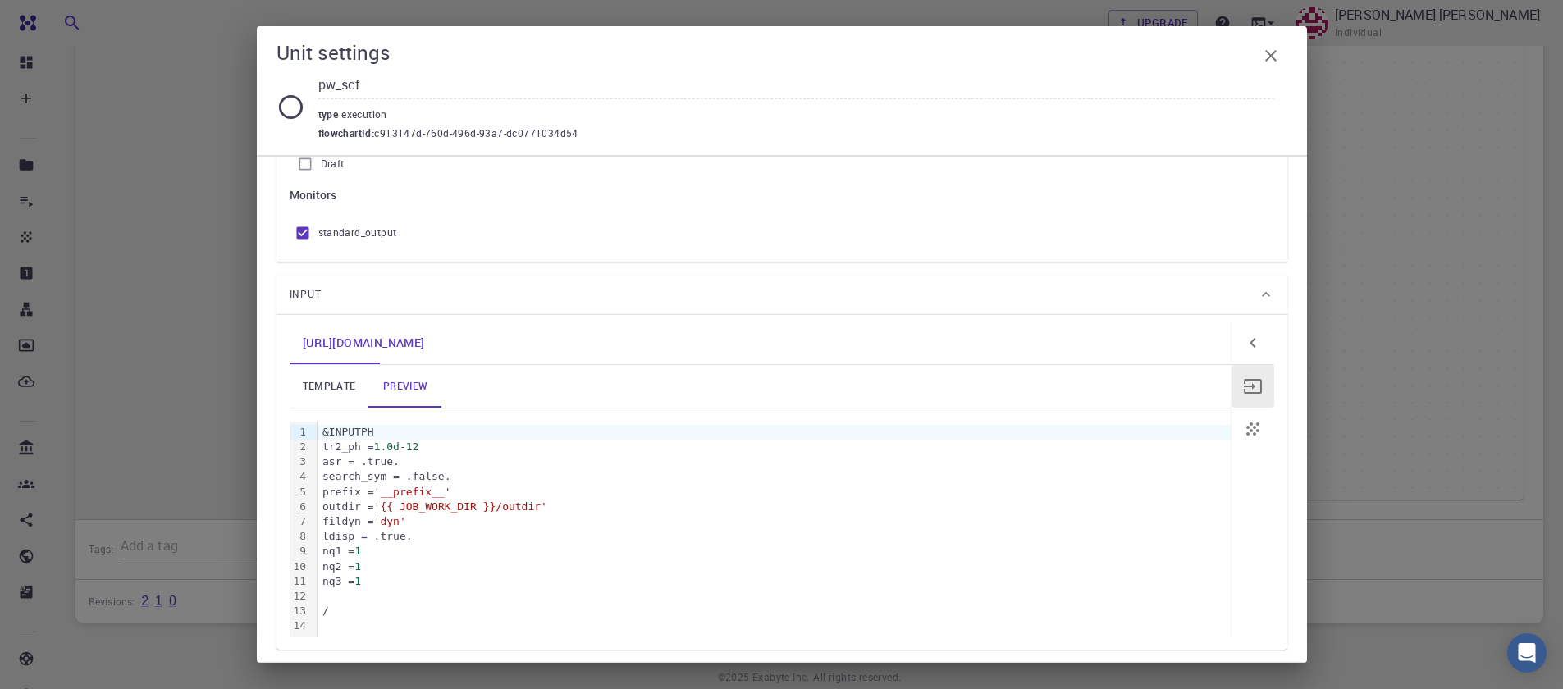
scroll to position [295, 0]
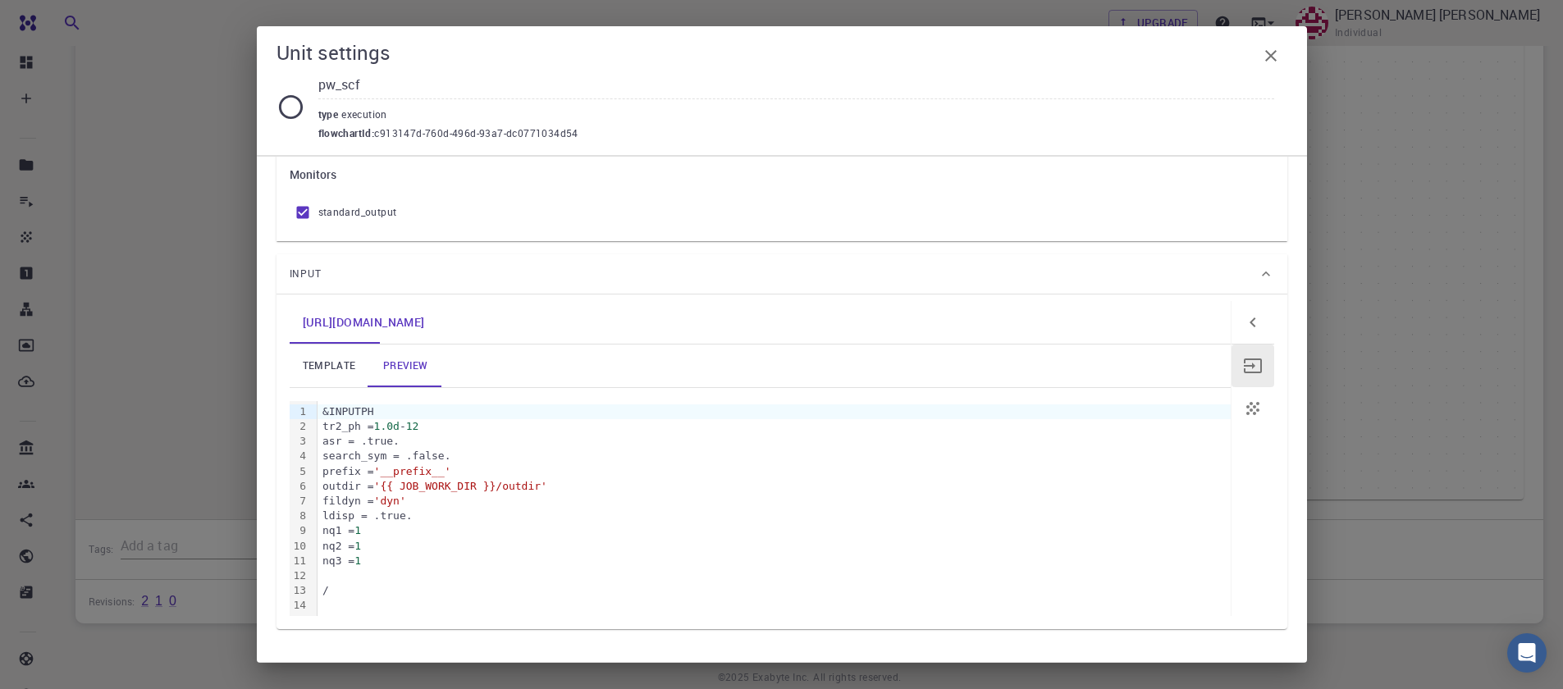
click at [1275, 64] on icon "button" at bounding box center [1271, 56] width 20 height 20
